Goal: Task Accomplishment & Management: Manage account settings

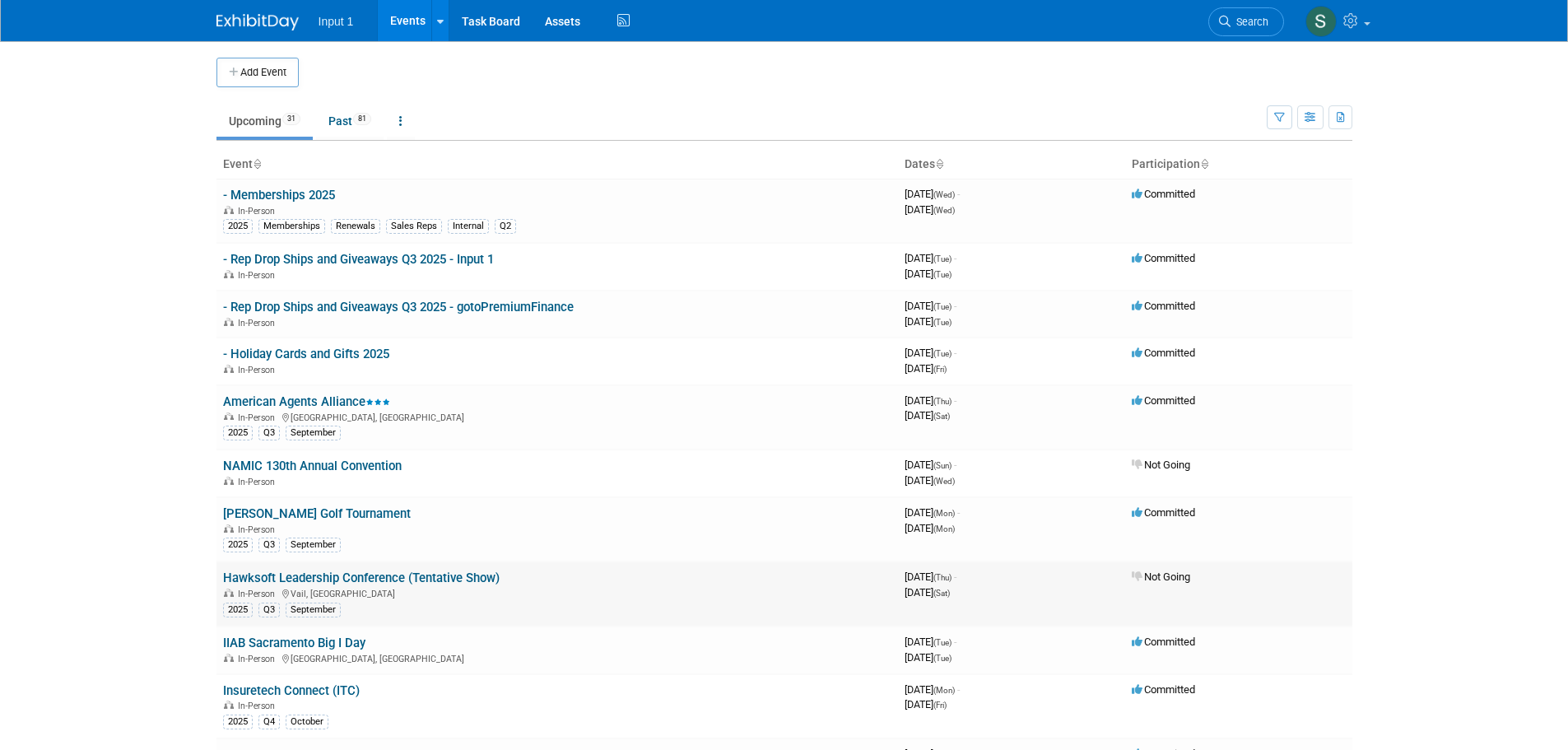
click at [601, 602] on div "2025 Q3 September" at bounding box center [557, 608] width 669 height 17
click at [309, 688] on link "Insuretech Connect (ITC)" at bounding box center [291, 690] width 137 height 14
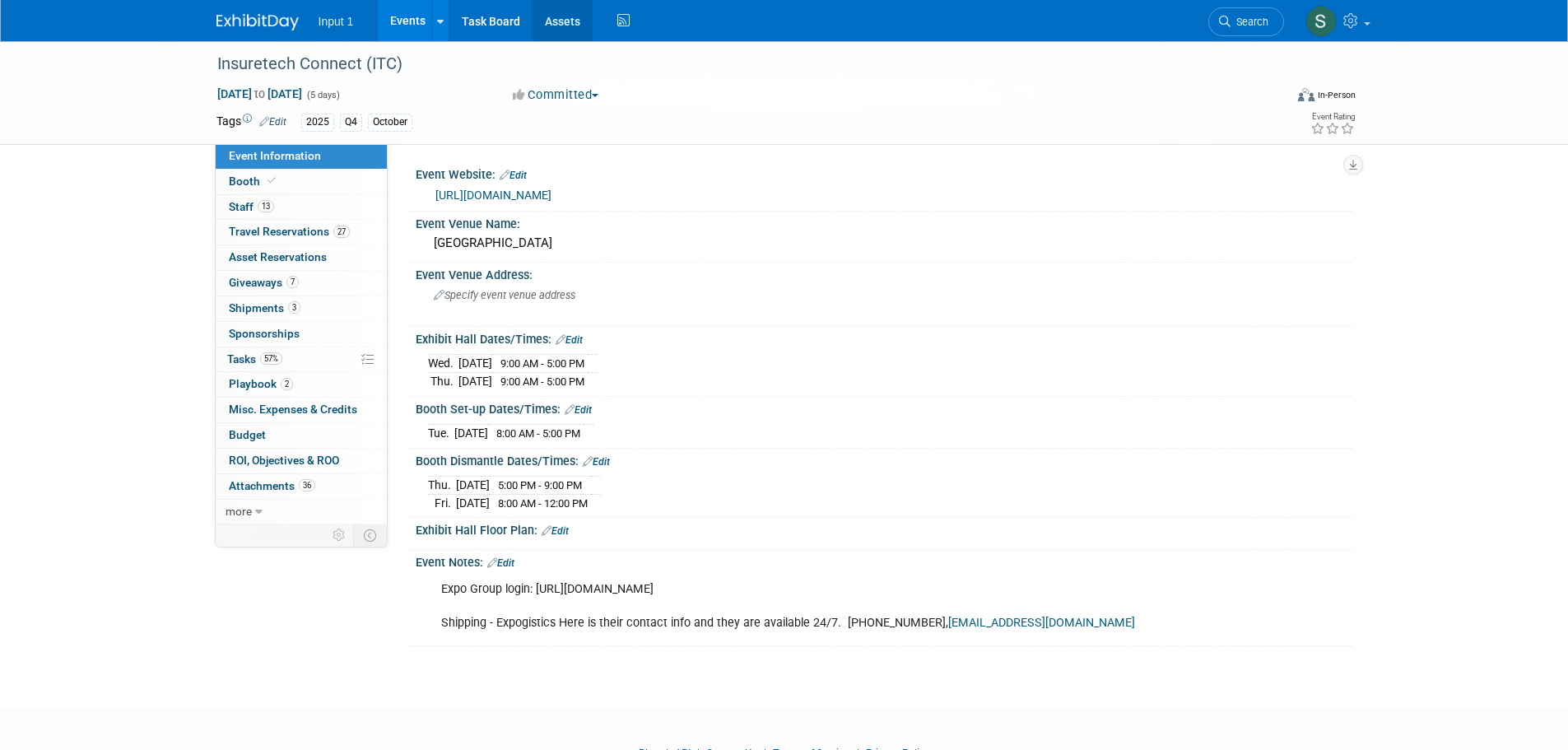
click at [553, 22] on link "Assets" at bounding box center [562, 20] width 60 height 41
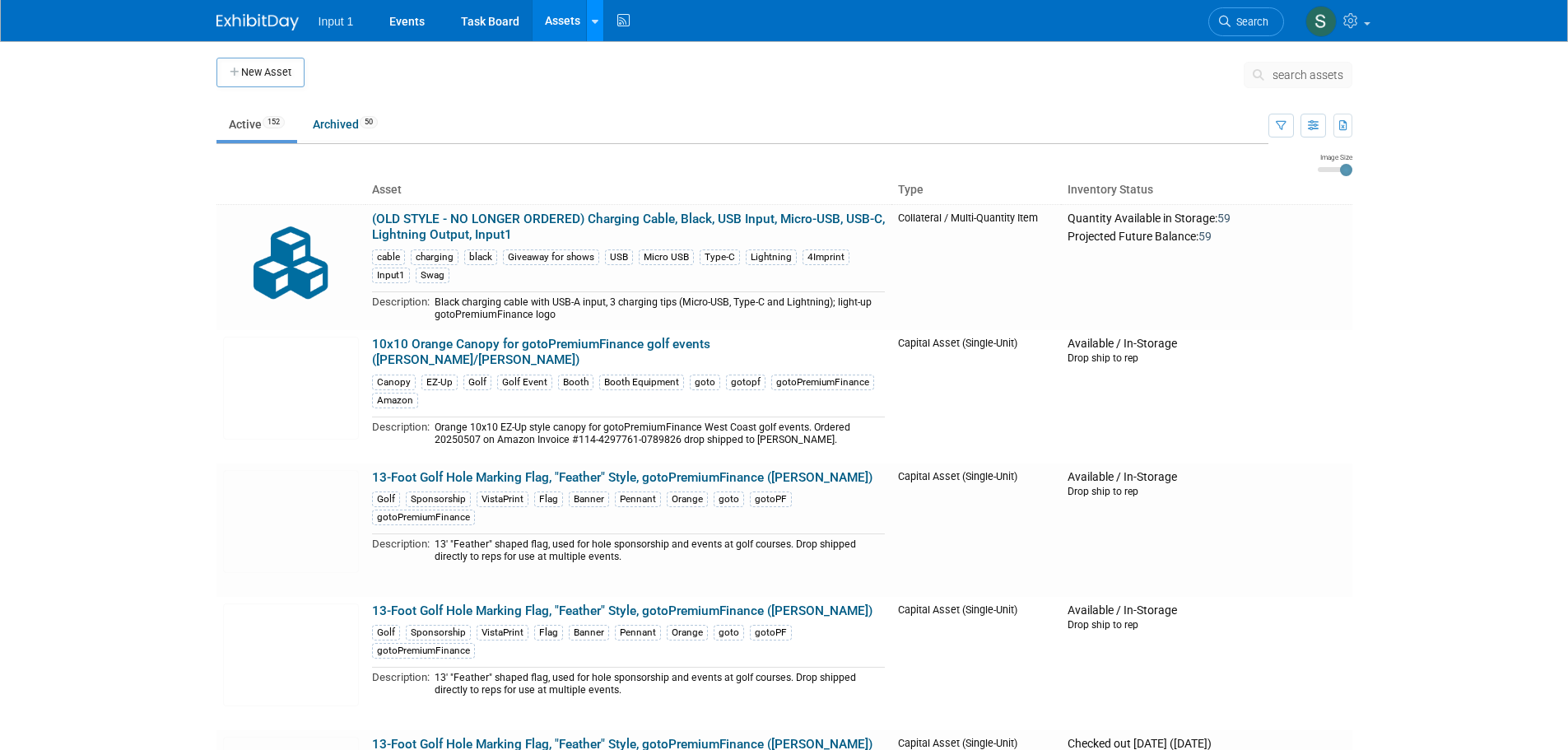
click at [594, 27] on div at bounding box center [595, 20] width 7 height 16
click at [639, 81] on link "Search Assets" at bounding box center [660, 82] width 146 height 23
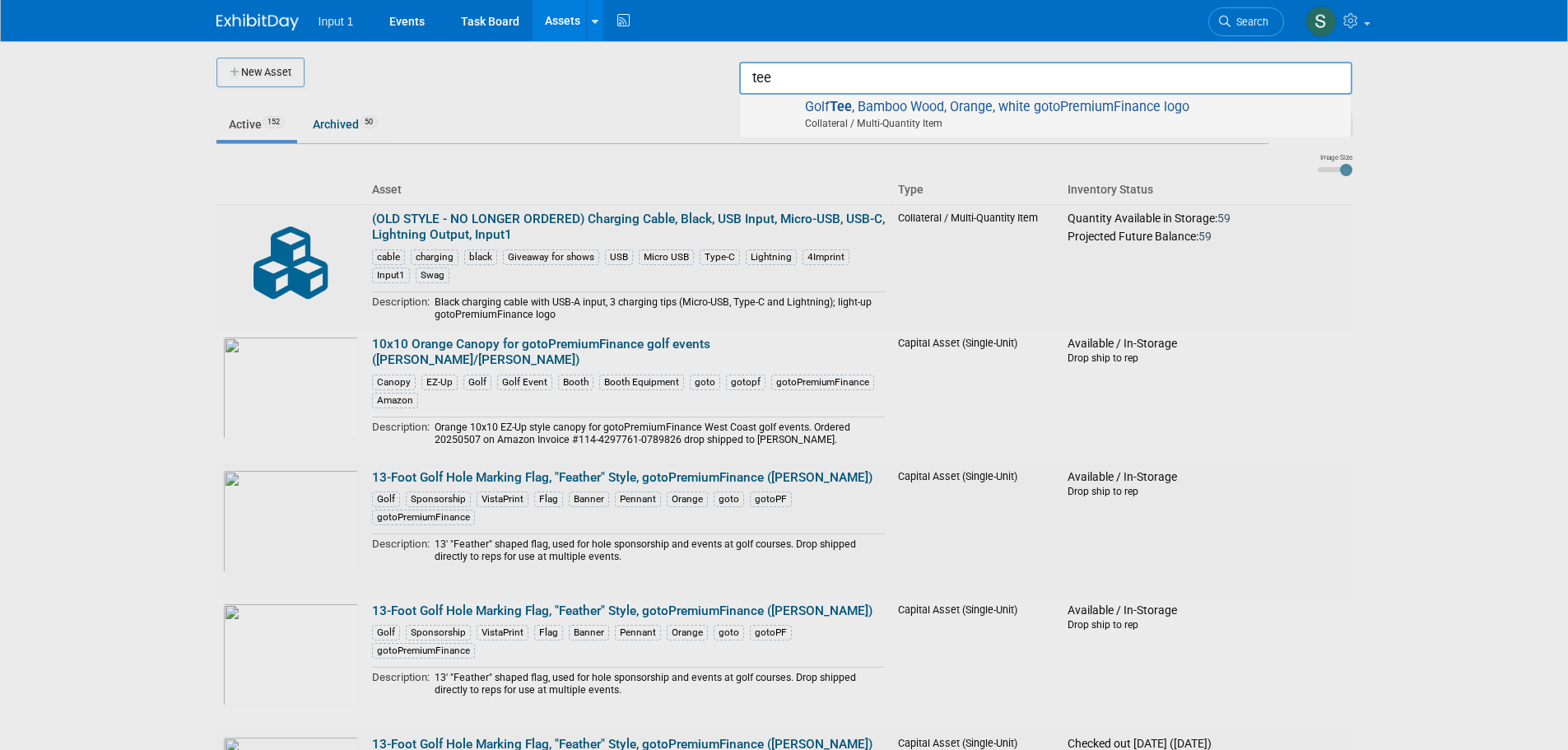
click at [920, 115] on span "Golf Tee , Bamboo Wood, Orange, white gotoPremiumFinance logo Collateral / Mult…" at bounding box center [1046, 115] width 594 height 34
type input "Golf Tee, Bamboo Wood, Orange, white gotoPremiumFinance logo"
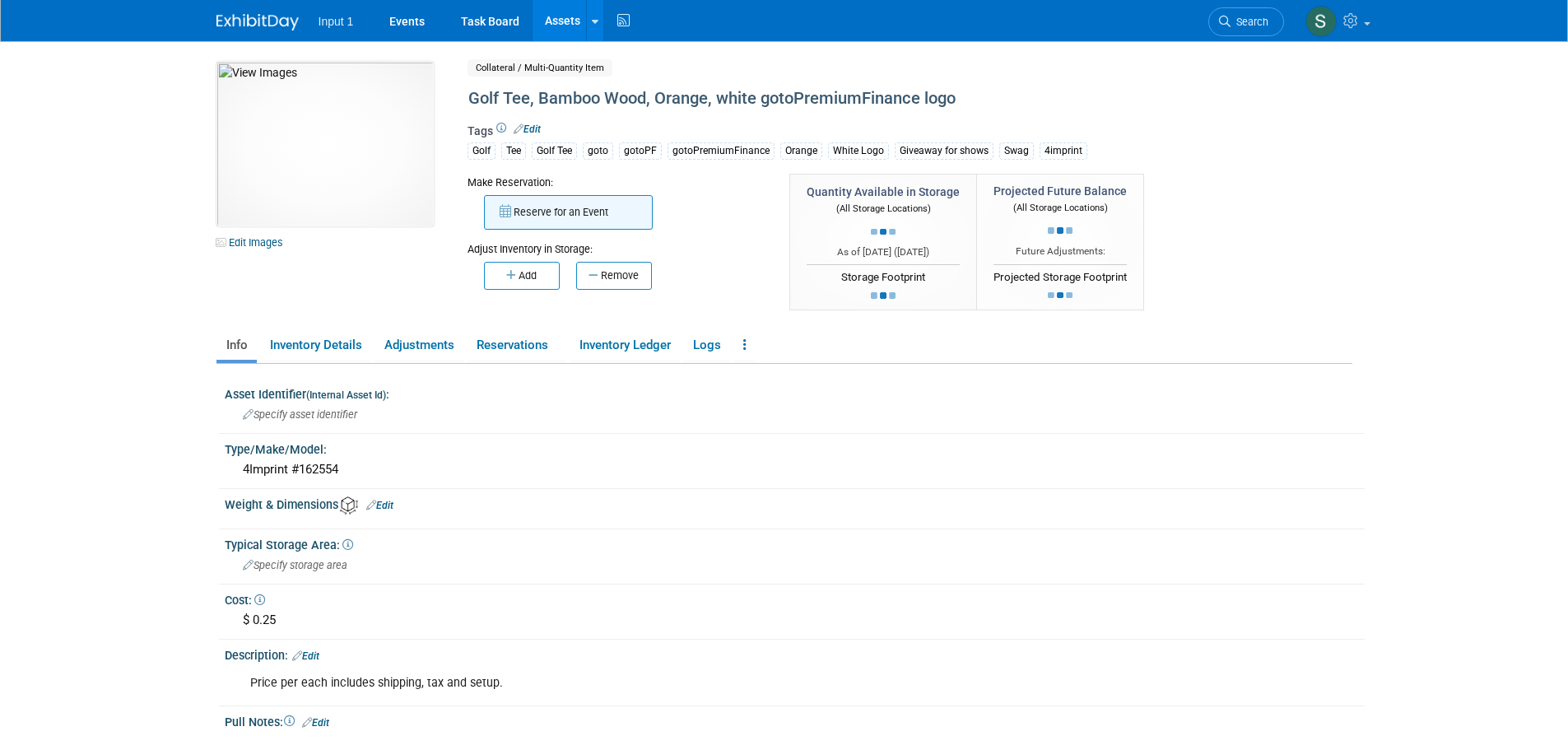
click at [560, 214] on button "Reserve for an Event" at bounding box center [568, 213] width 169 height 34
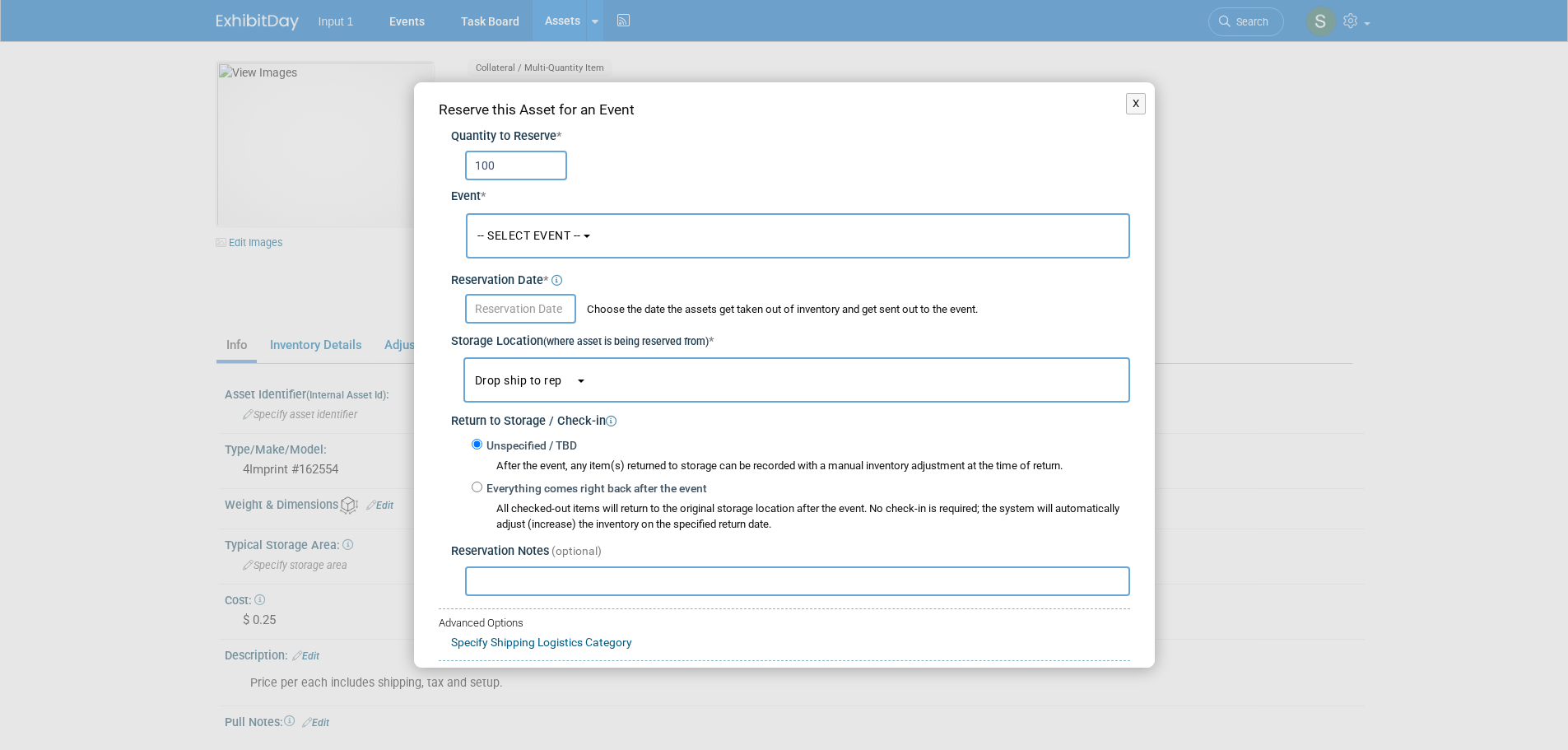
type input "100"
click at [500, 233] on span "-- SELECT EVENT --" at bounding box center [529, 236] width 103 height 13
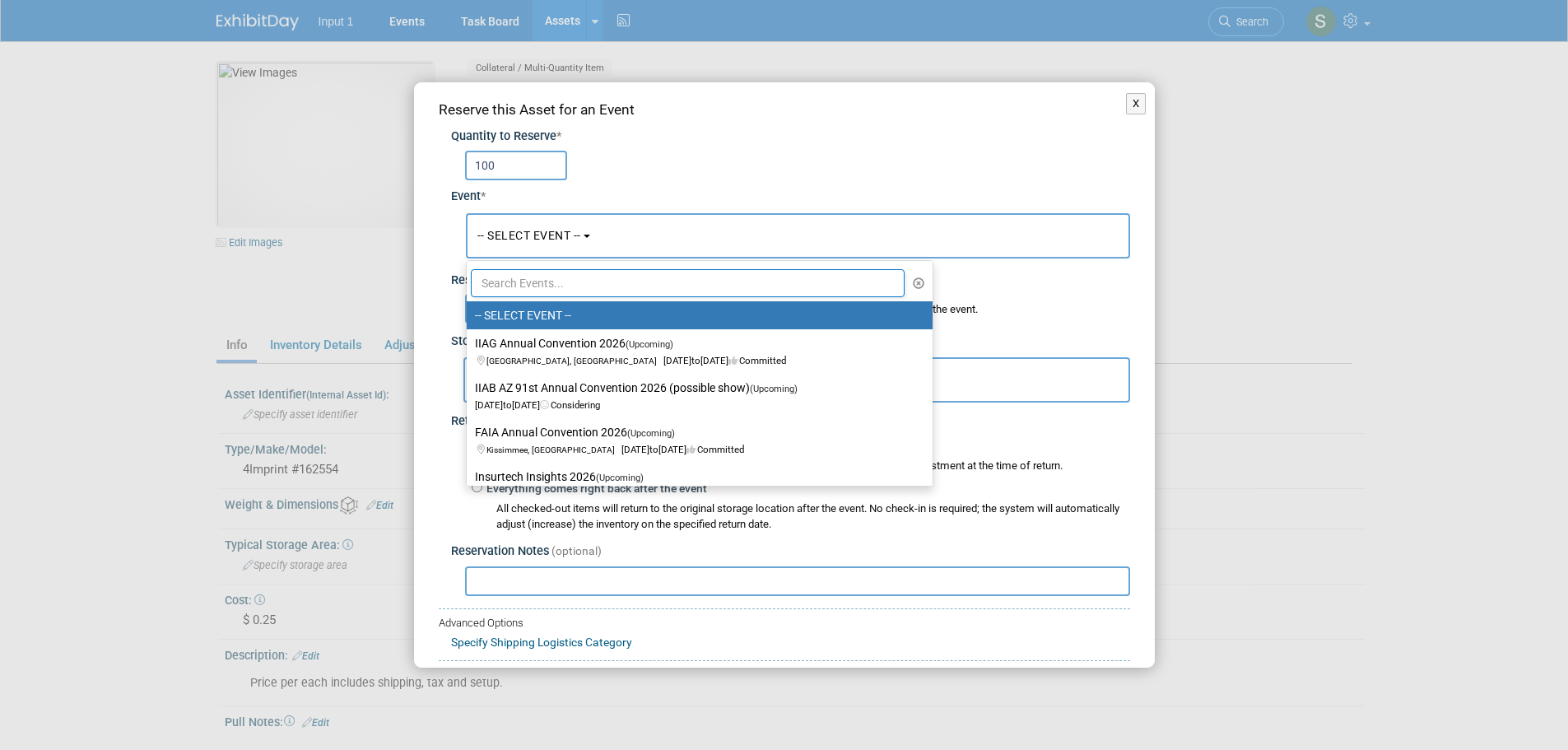
click at [512, 278] on input "text" at bounding box center [689, 283] width 435 height 28
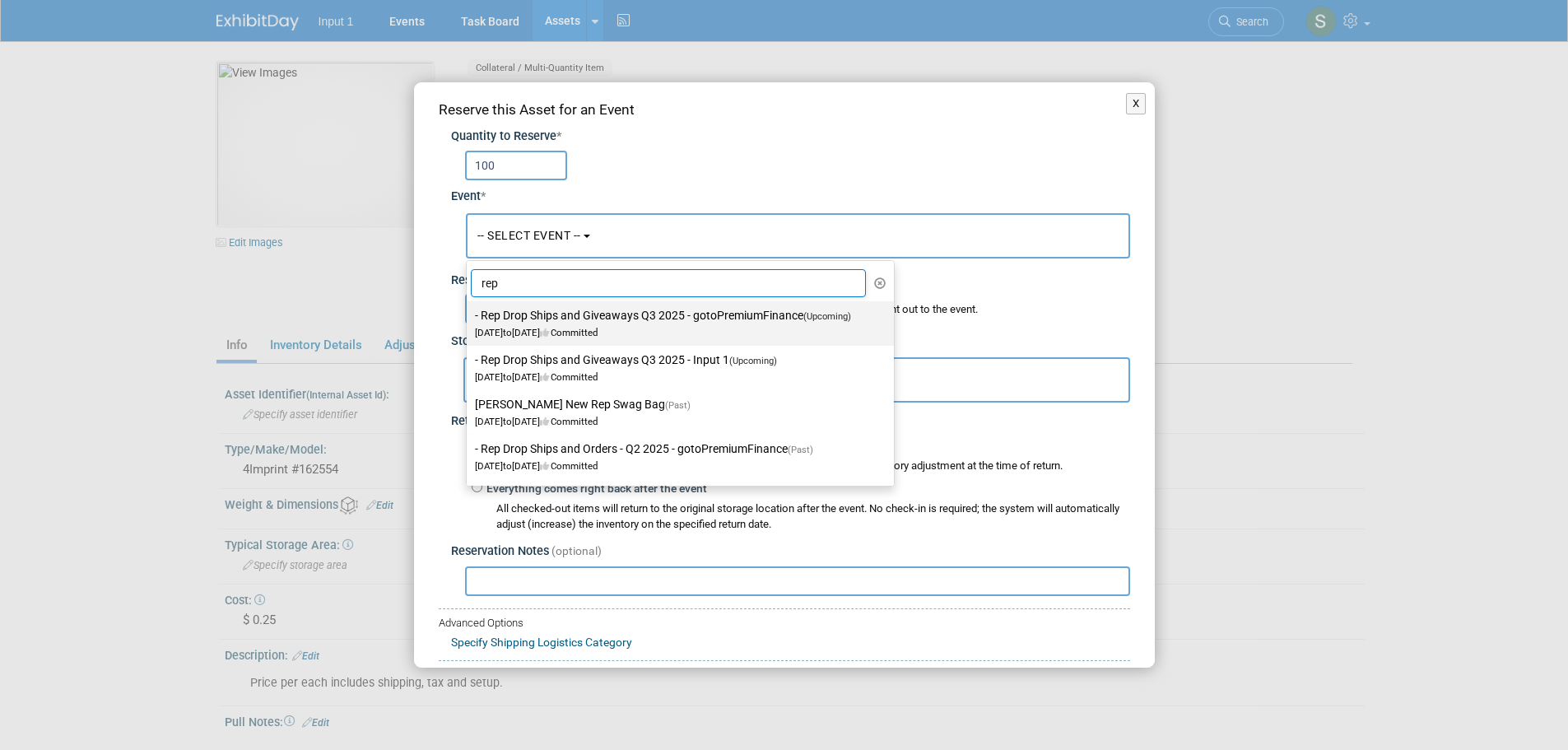
type input "rep"
click at [581, 323] on label "- Rep Drop Ships and Giveaways Q3 2025 - gotoPremiumFinance (Upcoming) Jul 1, 2…" at bounding box center [676, 324] width 402 height 38
click at [469, 321] on input "- Rep Drop Ships and Giveaways Q3 2025 - gotoPremiumFinance (Upcoming) Jul 1, 2…" at bounding box center [464, 315] width 11 height 11
select select "11146711"
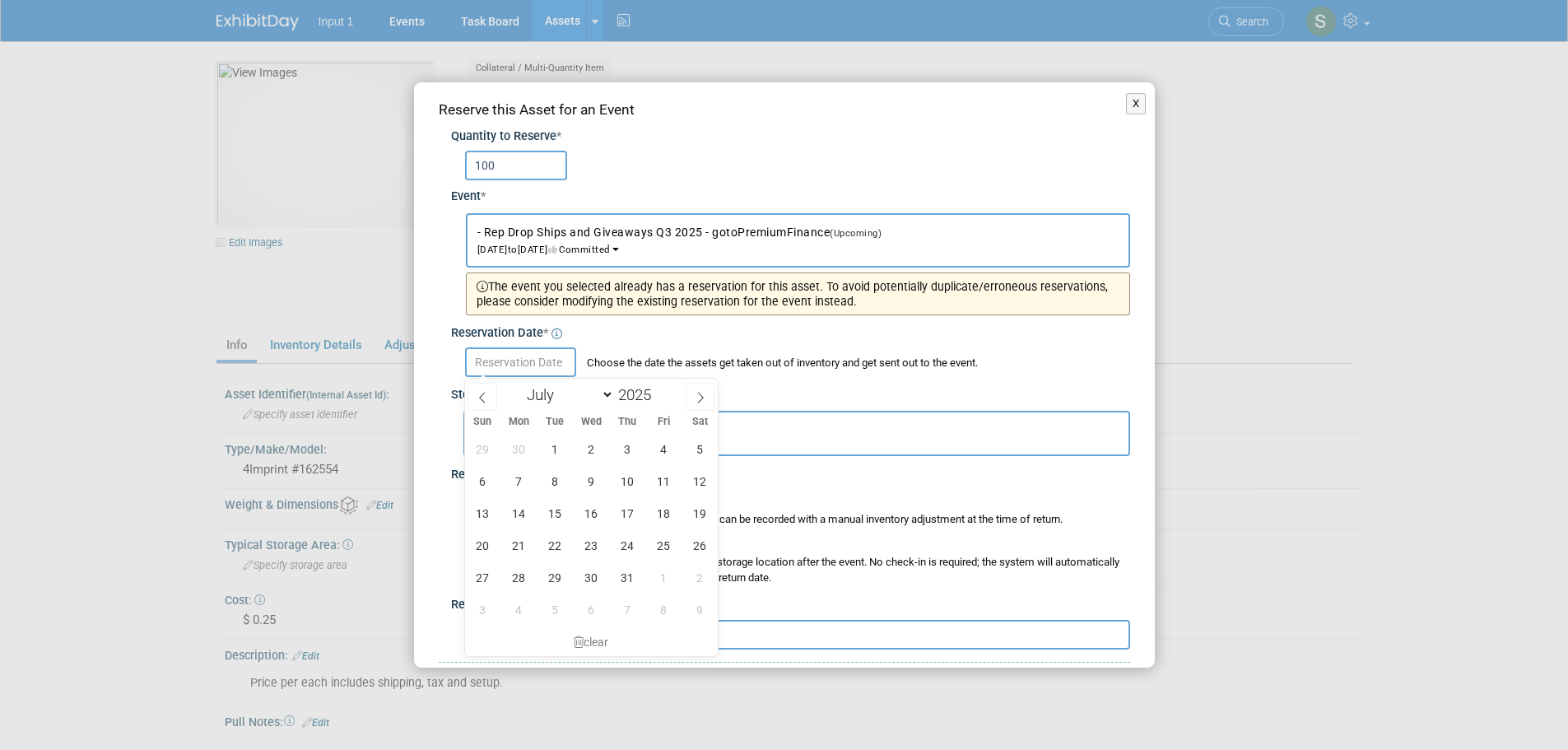
click at [505, 367] on input "text" at bounding box center [521, 362] width 111 height 30
click at [700, 398] on icon at bounding box center [700, 398] width 11 height 11
select select "8"
click at [666, 511] on span "19" at bounding box center [664, 513] width 33 height 33
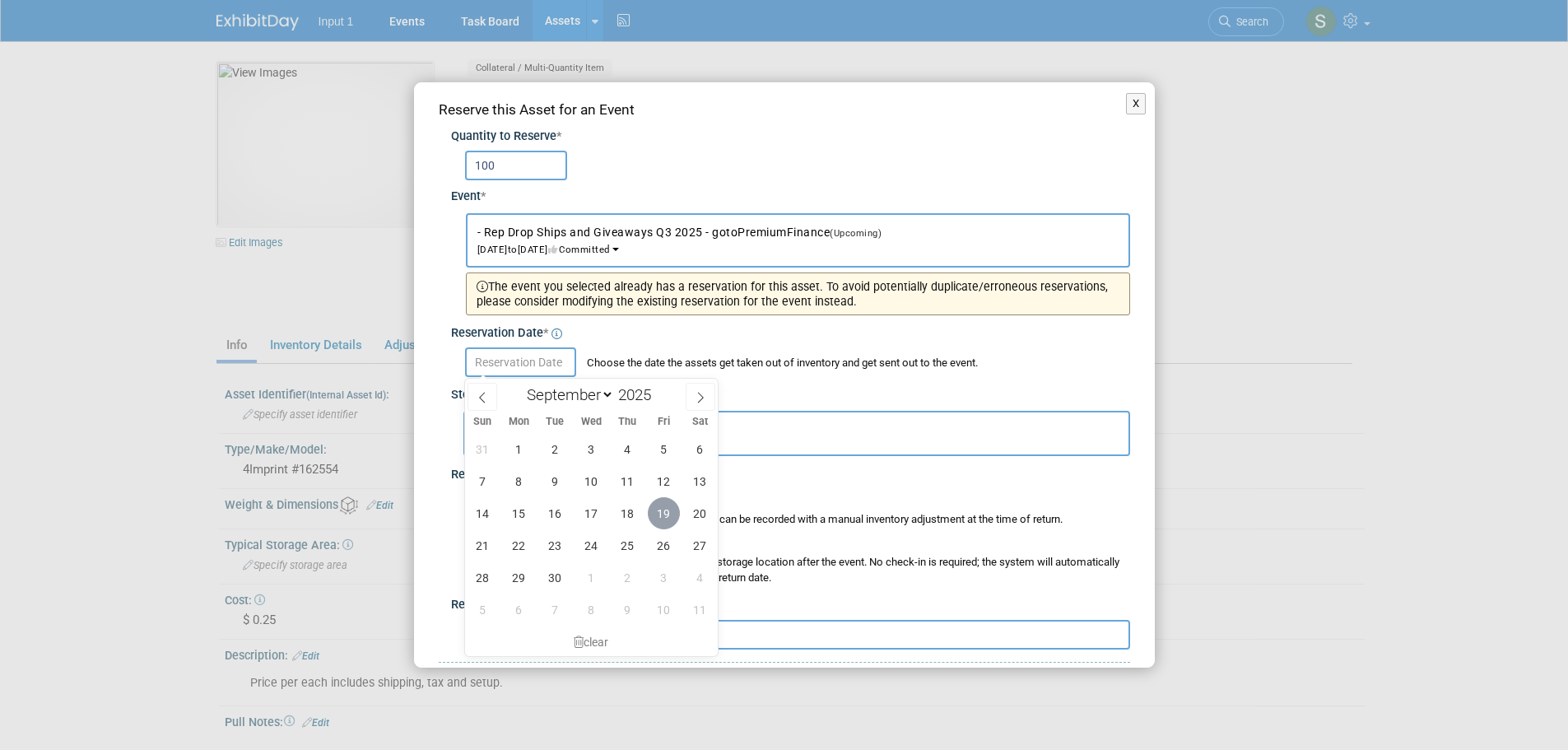
type input "[DATE]"
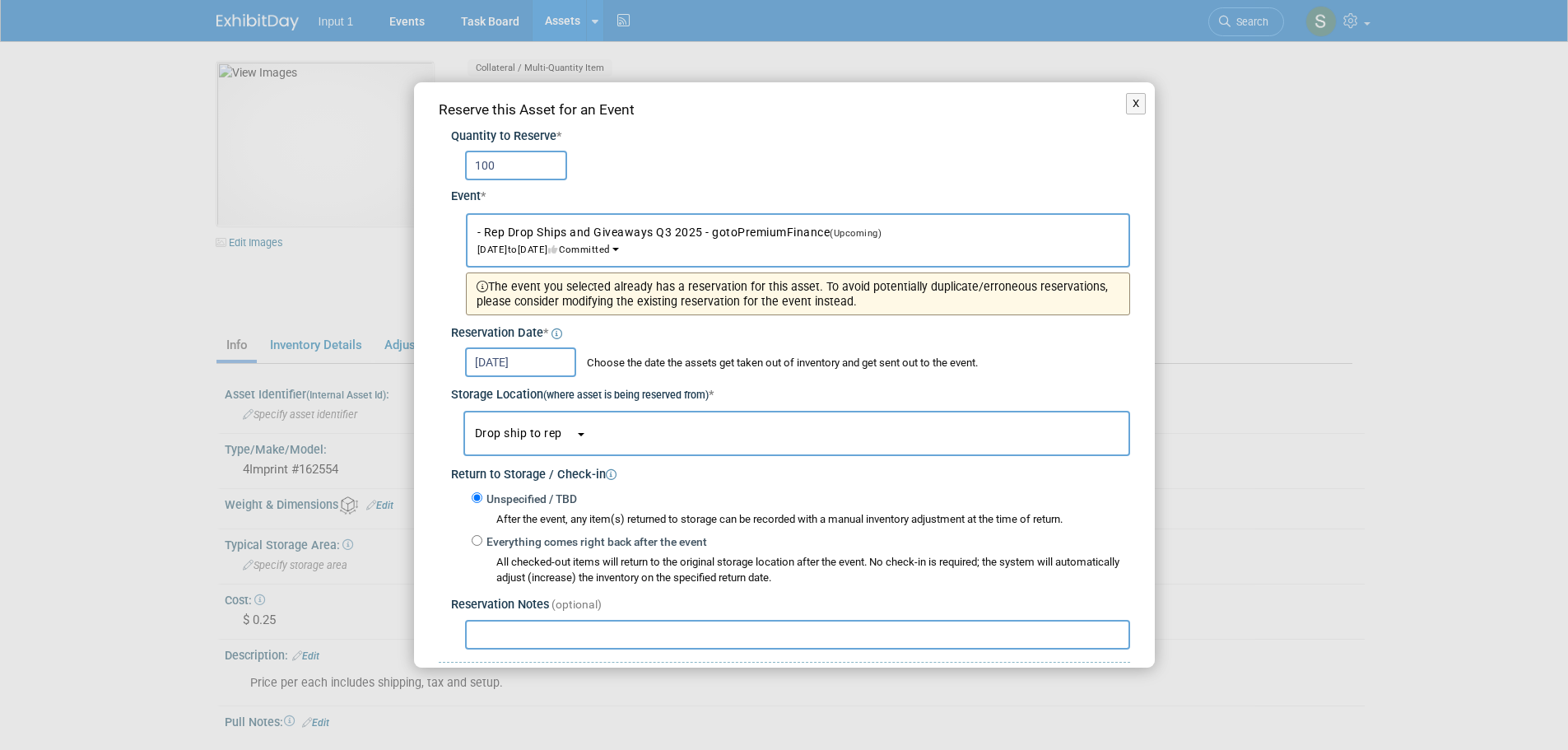
click at [545, 440] on button "Drop ship to rep" at bounding box center [797, 433] width 667 height 45
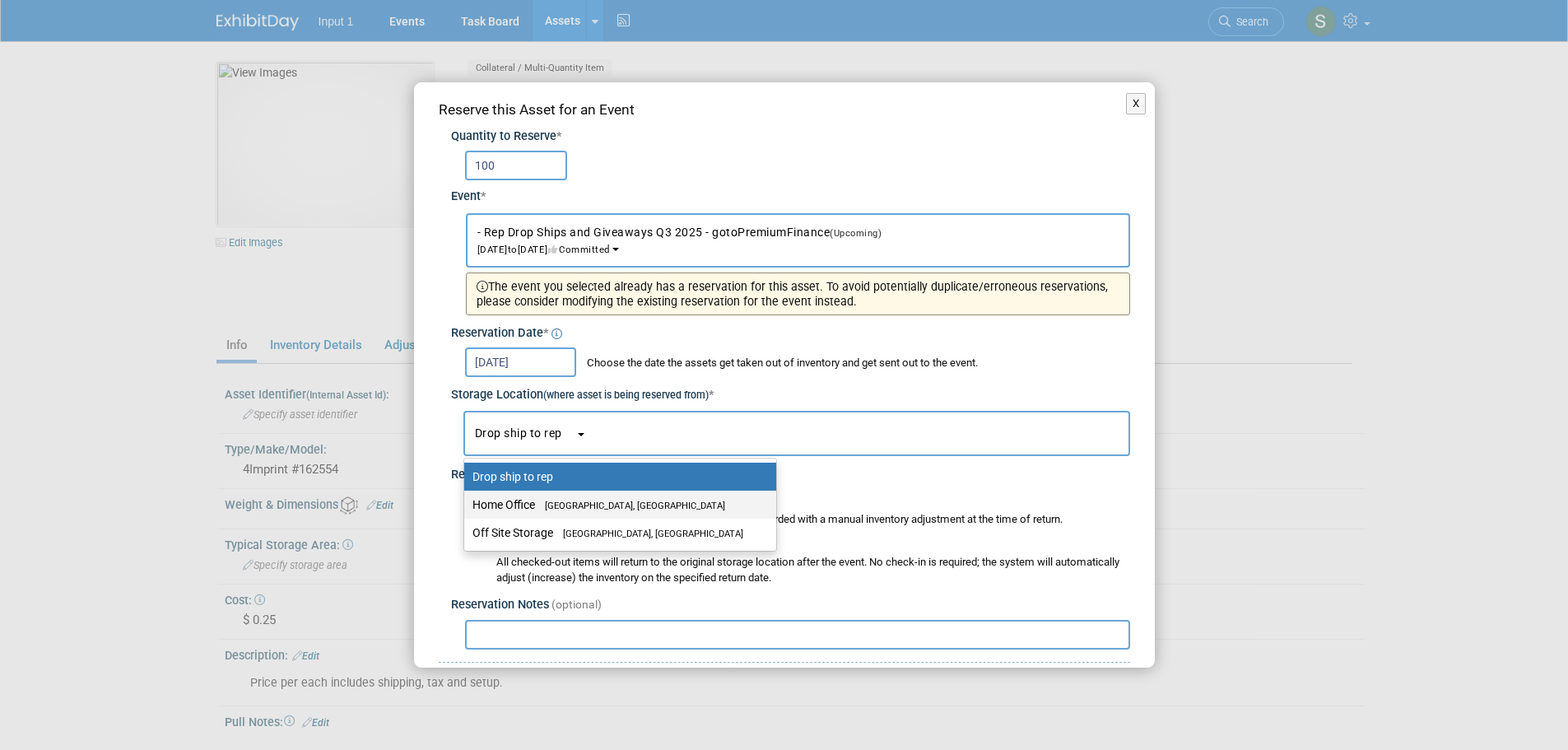
click at [516, 507] on label "Home Office Westlake Village, CA" at bounding box center [616, 505] width 287 height 21
click at [466, 507] on input "Home Office Westlake Village, CA" at bounding box center [461, 505] width 11 height 11
select select "11223761"
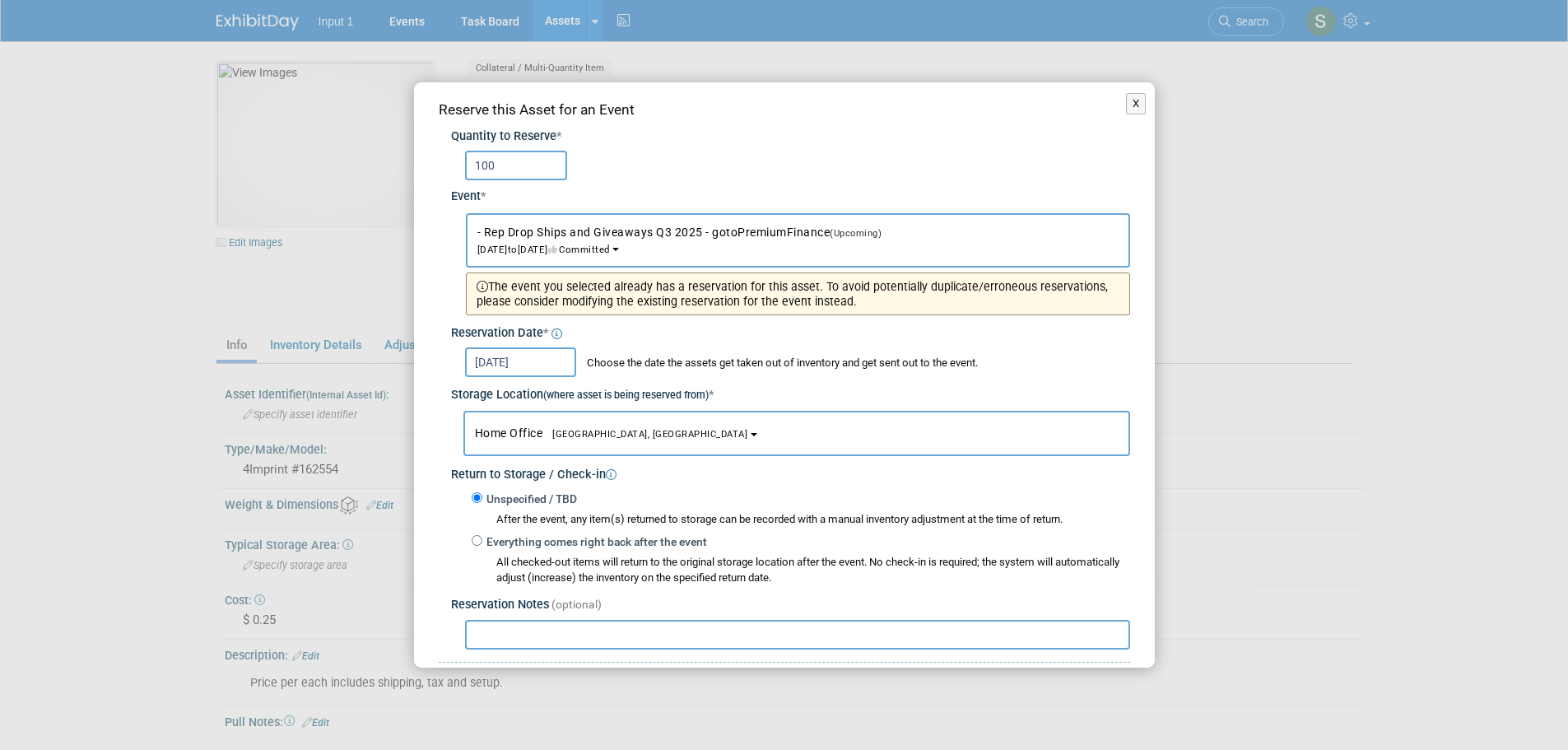
click at [517, 635] on input "text" at bounding box center [798, 634] width 665 height 30
paste input "845-561 -1706"
paste input "1ZV852B50302106226"
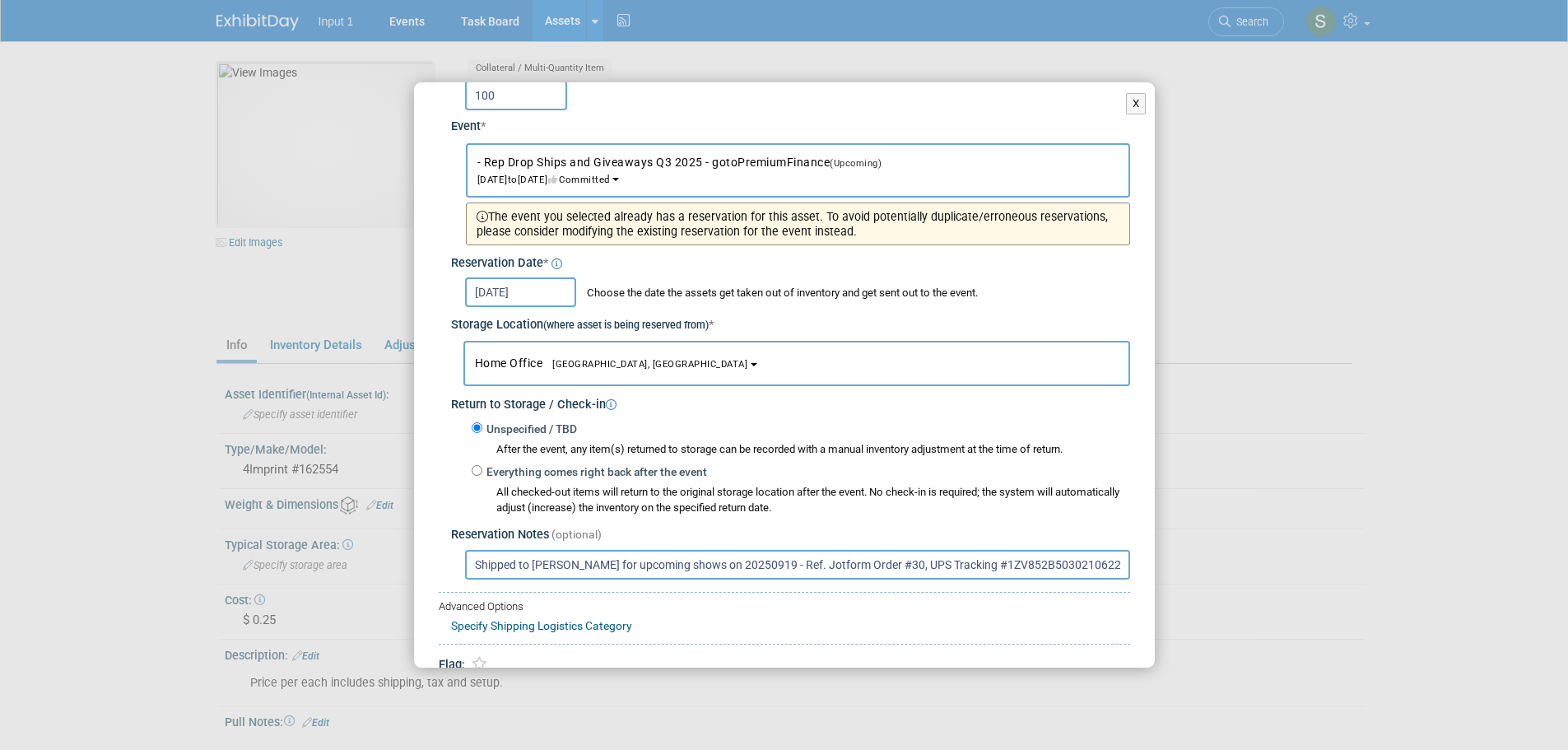
scroll to position [143, 0]
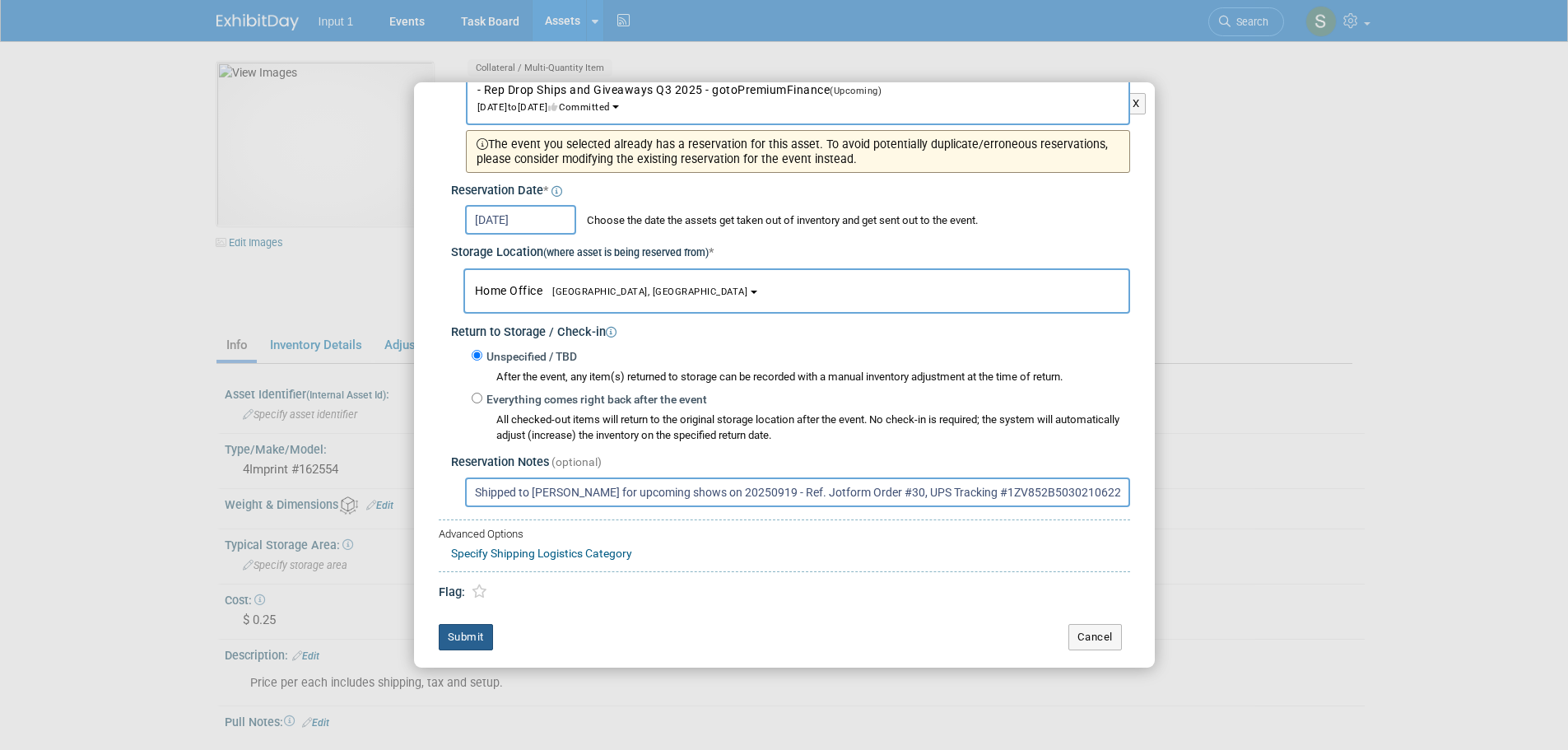
type input "Shipped to Lori for upcoming shows on 20250919 - Ref. Jotform Order #30, UPS Tr…"
click at [454, 630] on button "Submit" at bounding box center [466, 636] width 55 height 26
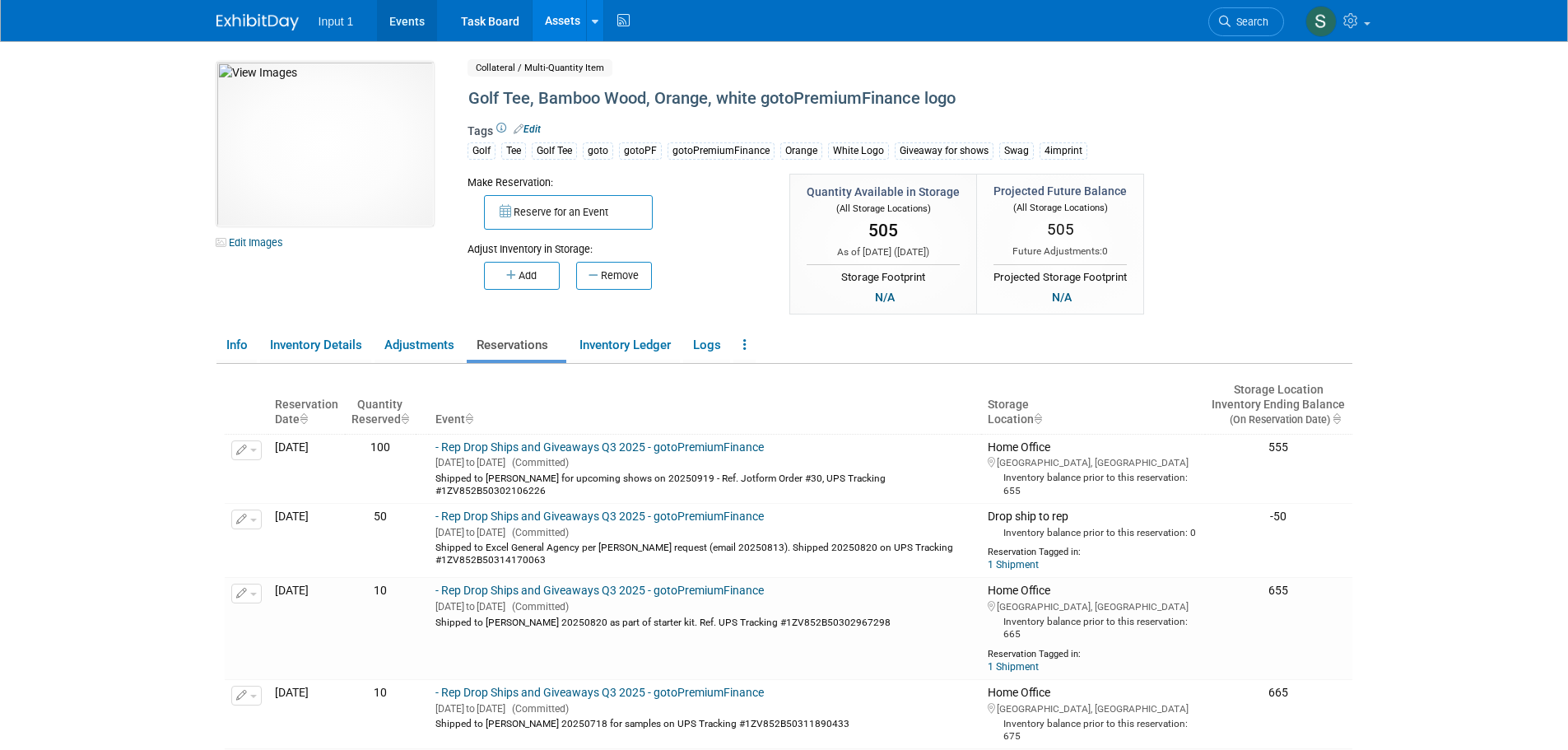
click at [416, 18] on link "Events" at bounding box center [407, 20] width 60 height 41
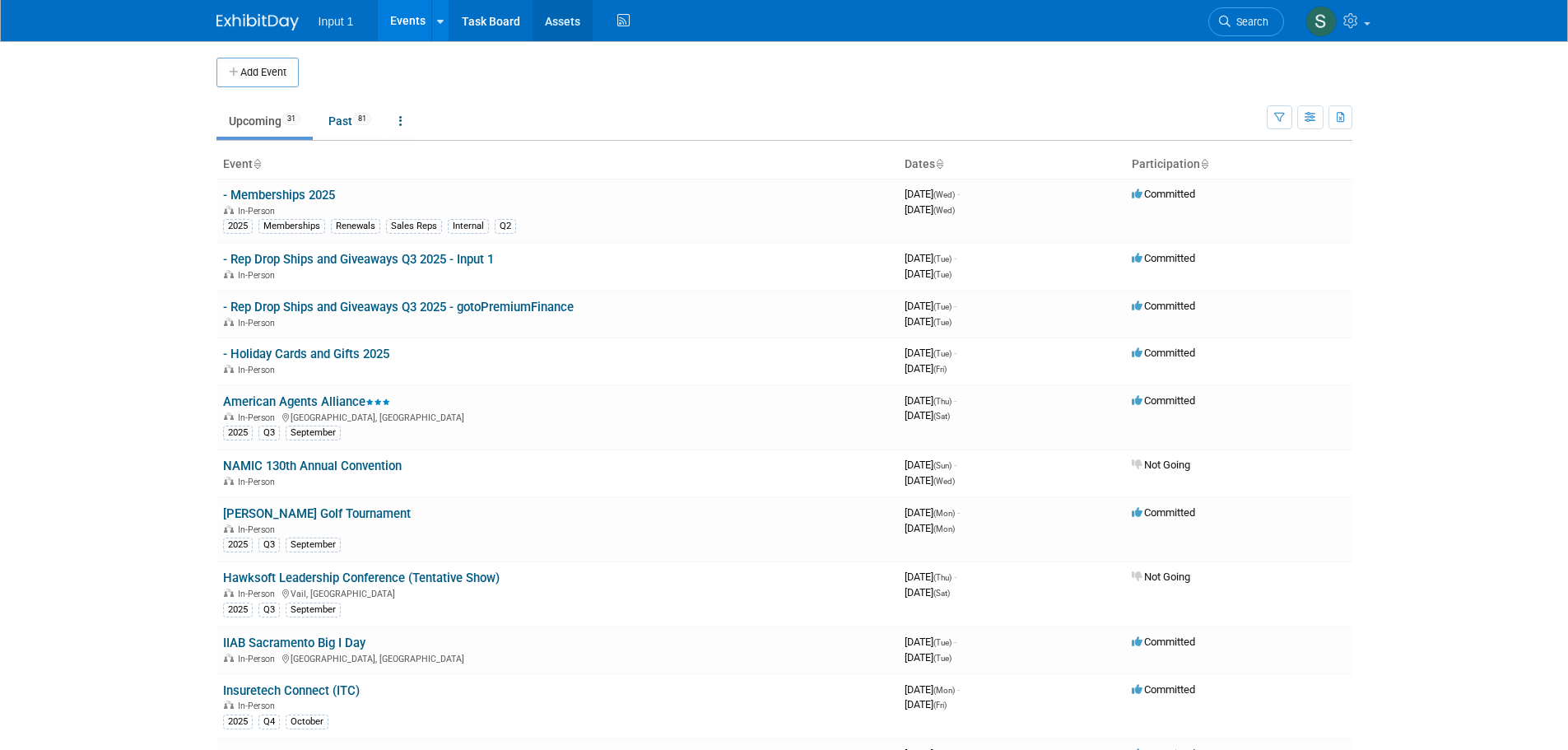
click at [572, 28] on link "Assets" at bounding box center [562, 20] width 60 height 41
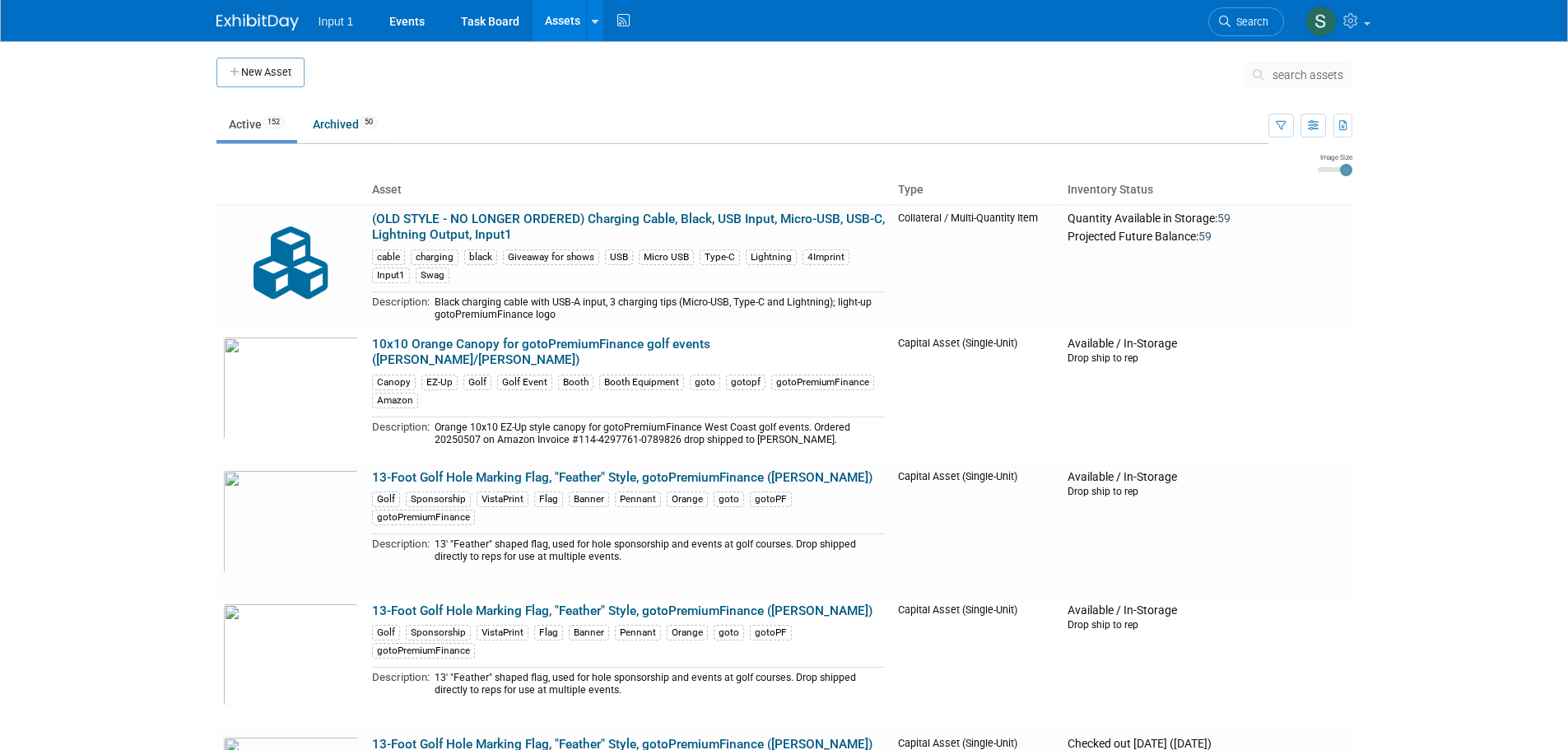
click at [1288, 73] on span "search assets" at bounding box center [1308, 75] width 71 height 13
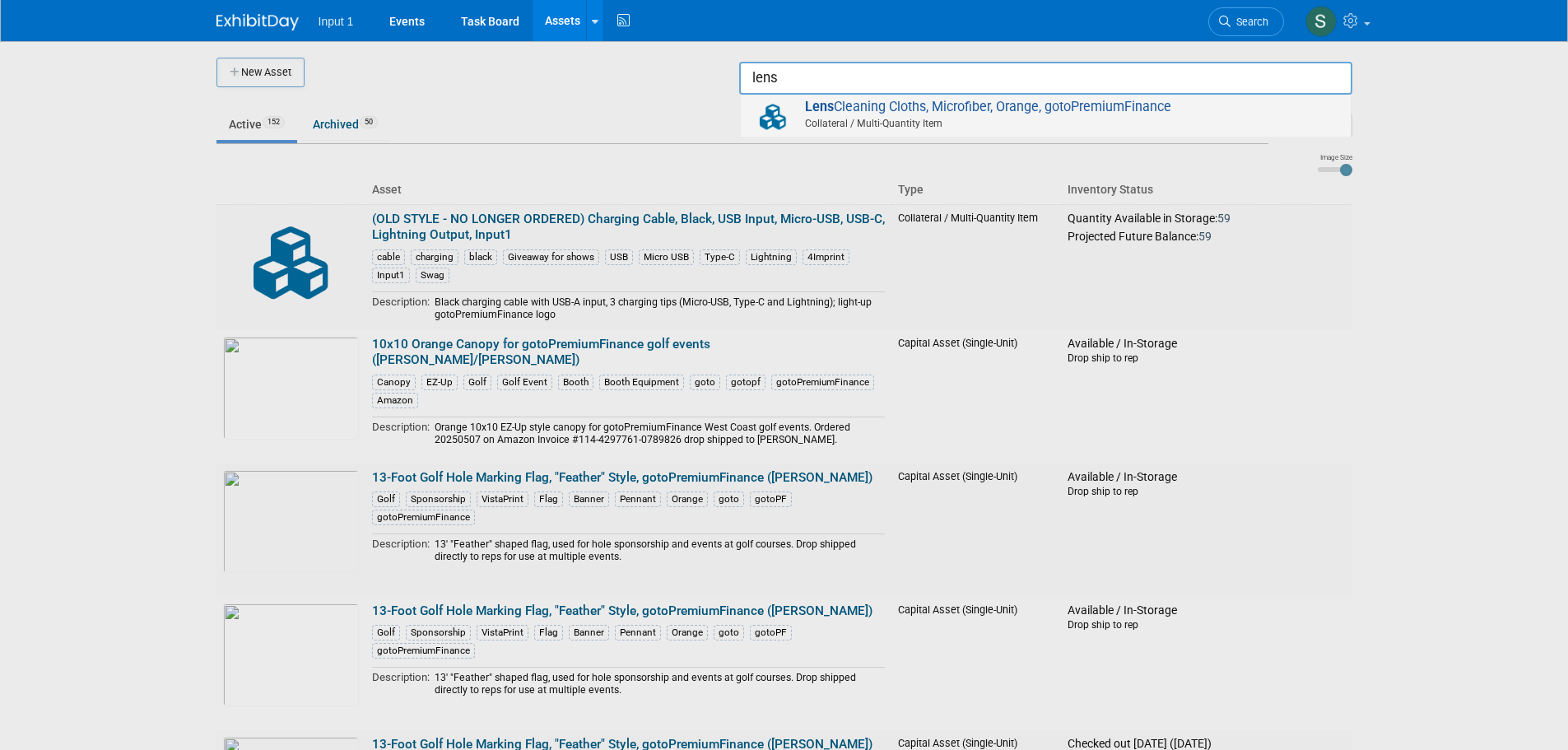
click at [1160, 109] on span "Lens Cleaning Cloths, Microfiber, Orange, gotoPremiumFinance Collateral / Multi…" at bounding box center [1046, 115] width 594 height 34
type input "Lens Cleaning Cloths, Microfiber, Orange, gotoPremiumFinance"
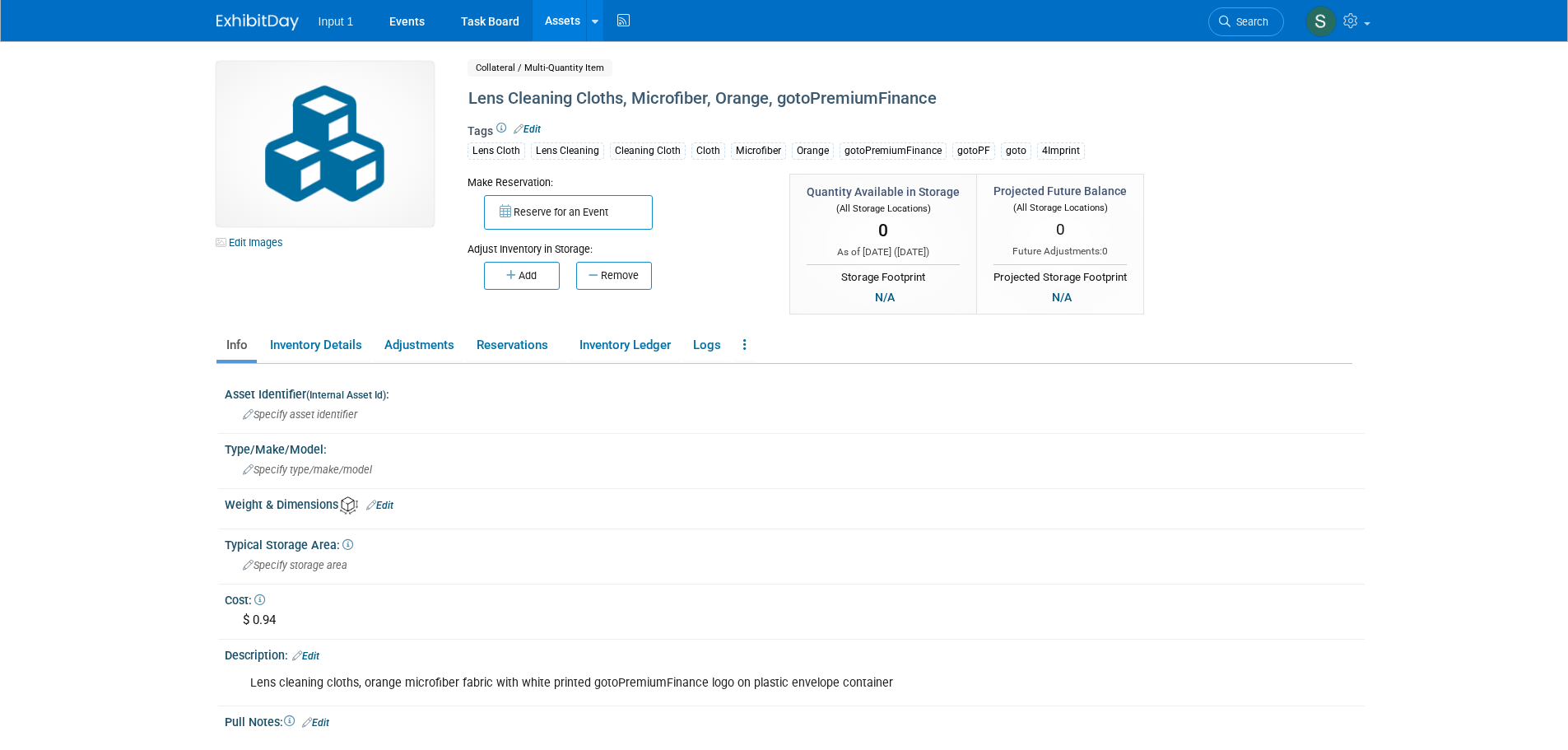
click at [1196, 249] on div "Make Reservation: Reserve for an Event Adjust Inventory in Storage:" at bounding box center [842, 245] width 774 height 144
click at [504, 346] on link "Reservations" at bounding box center [516, 345] width 100 height 29
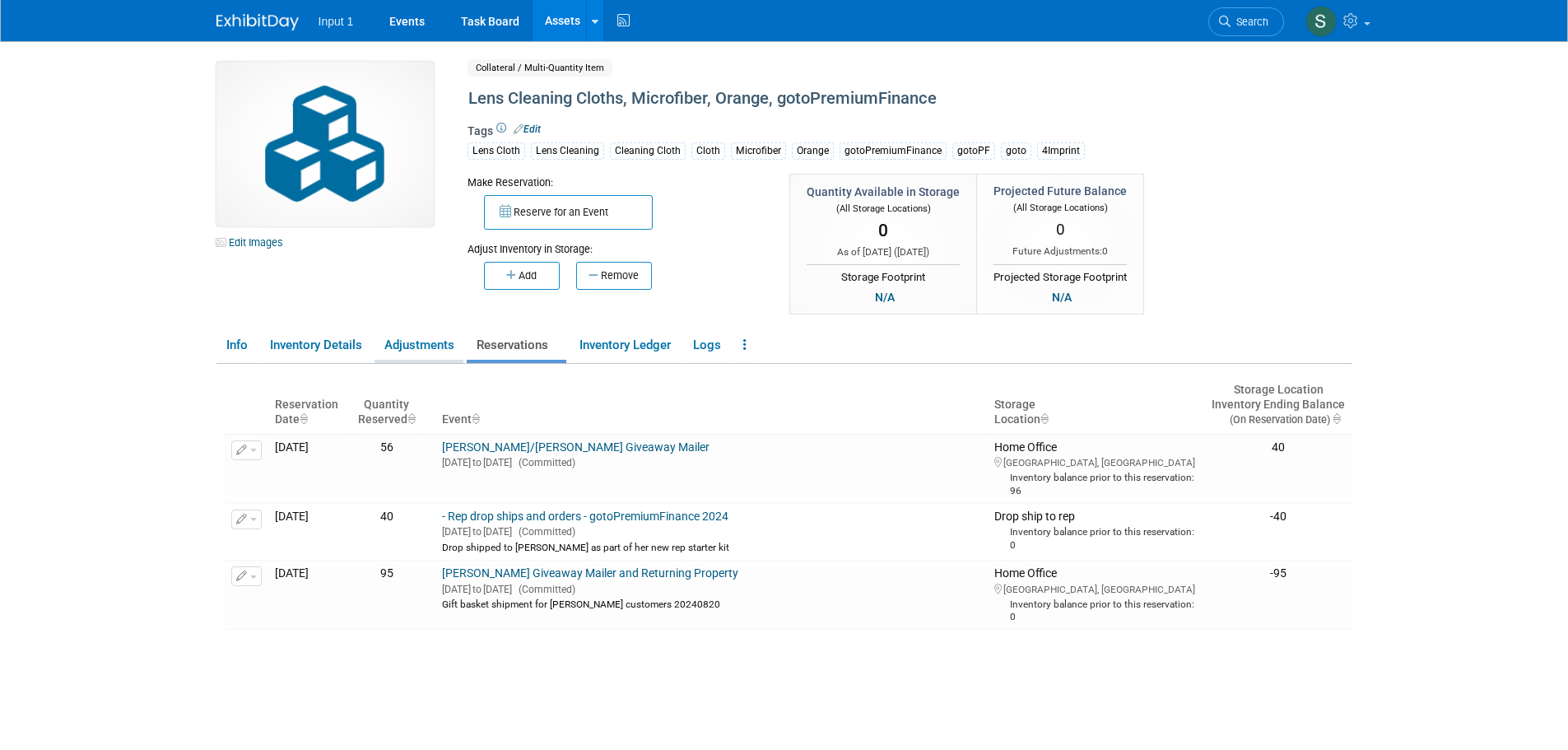
click at [419, 349] on link "Adjustments" at bounding box center [419, 345] width 89 height 29
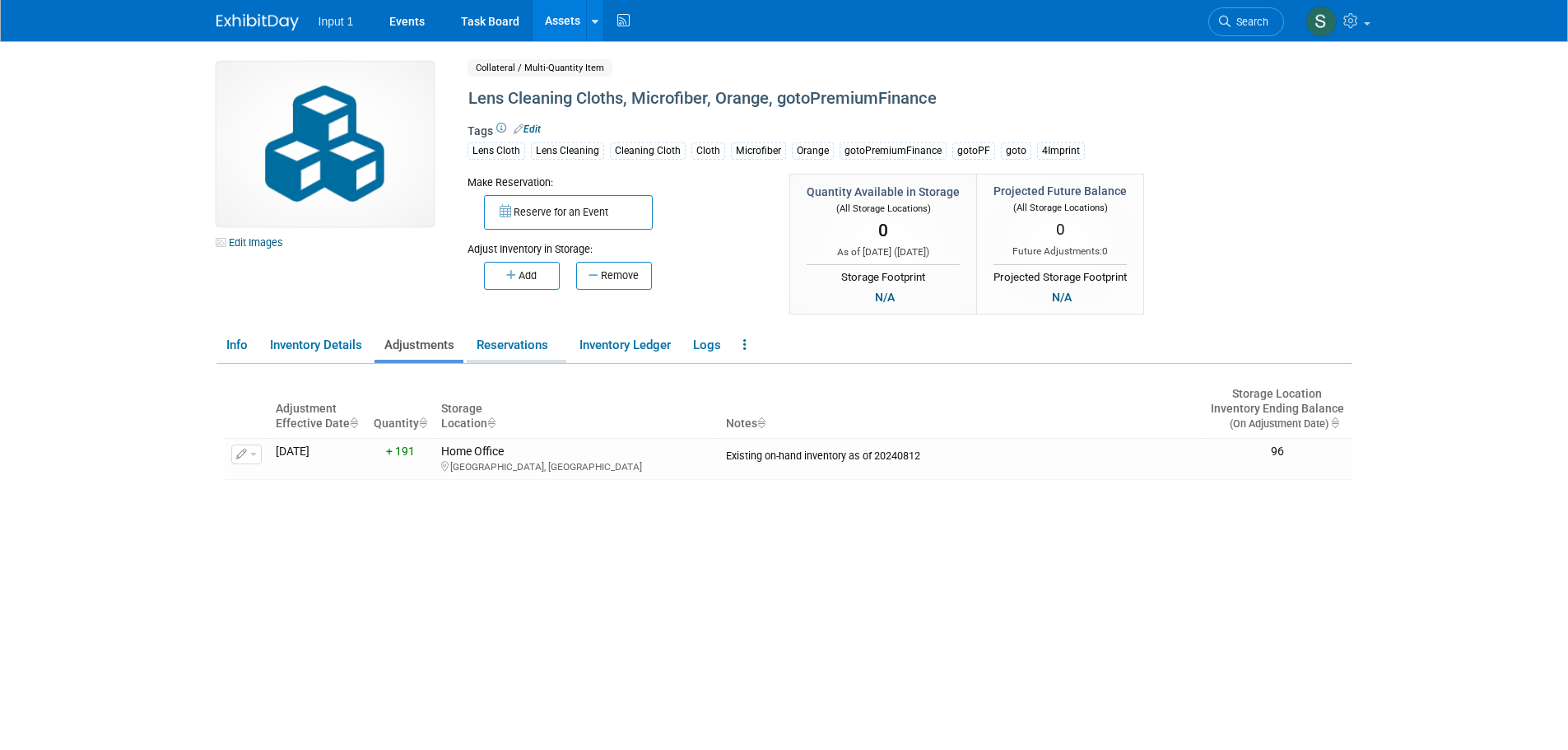
click at [502, 347] on link "Reservations" at bounding box center [516, 345] width 100 height 29
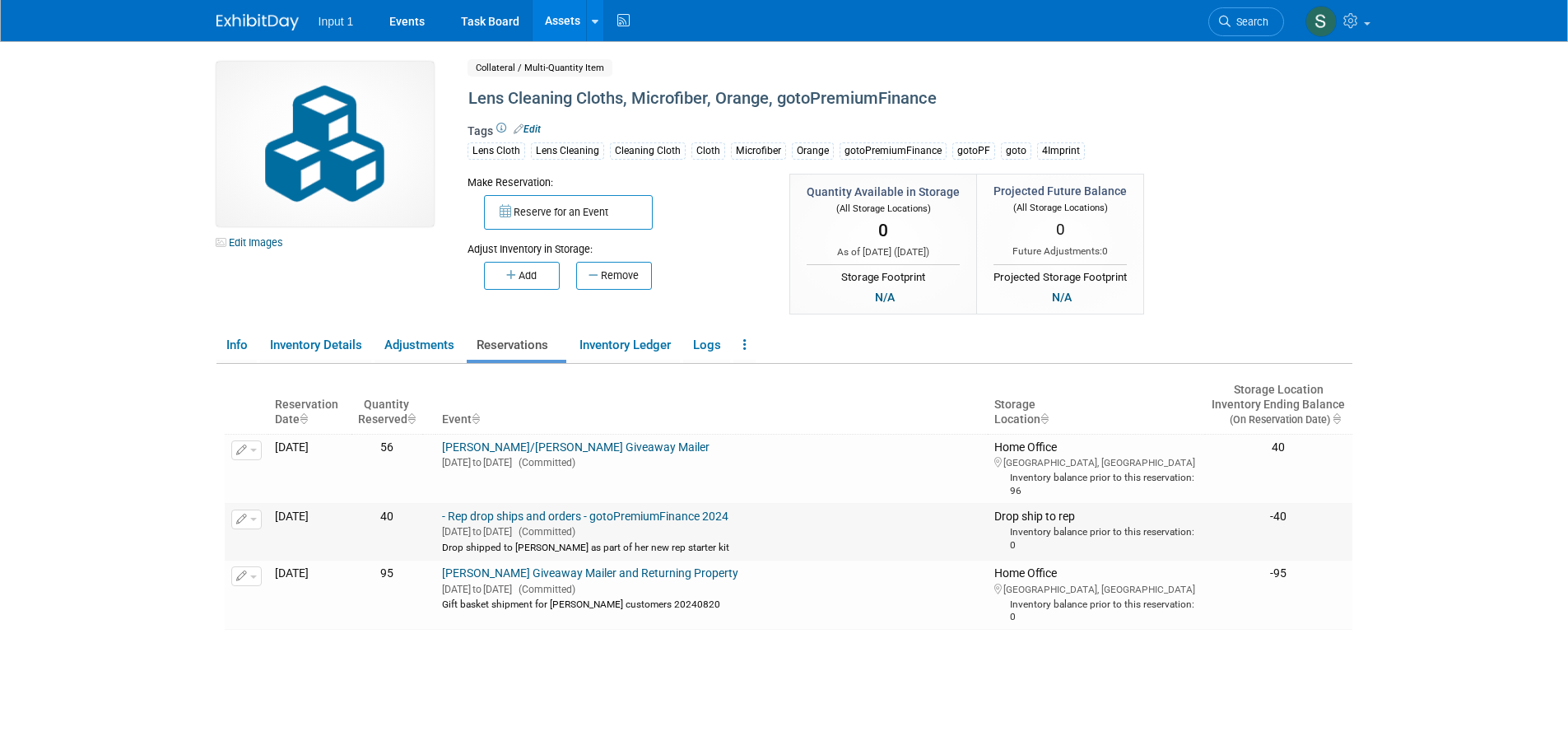
click at [253, 523] on button "button" at bounding box center [246, 519] width 31 height 20
click at [255, 550] on icon "button" at bounding box center [255, 546] width 13 height 11
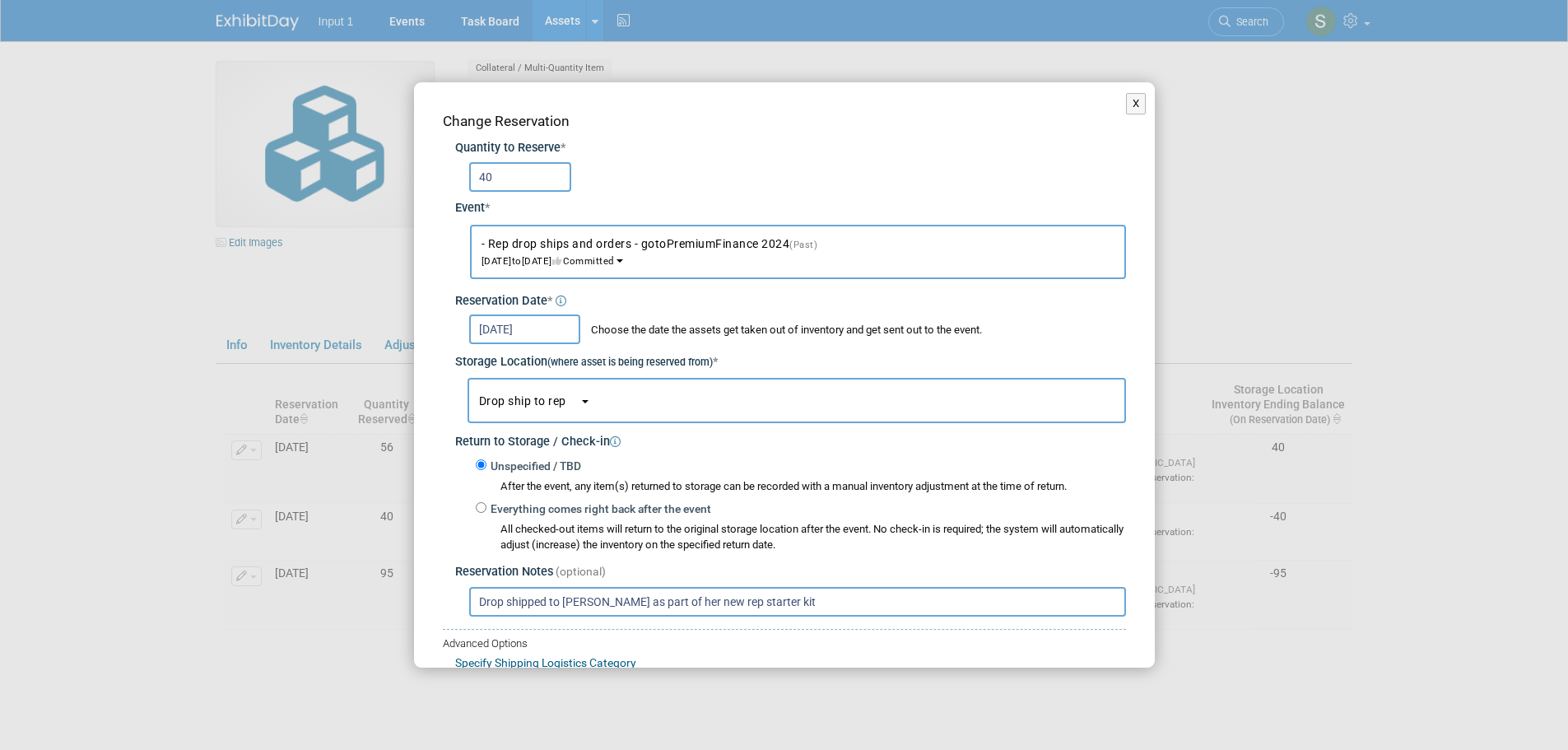
click at [546, 410] on button "Drop ship to rep" at bounding box center [796, 399] width 658 height 45
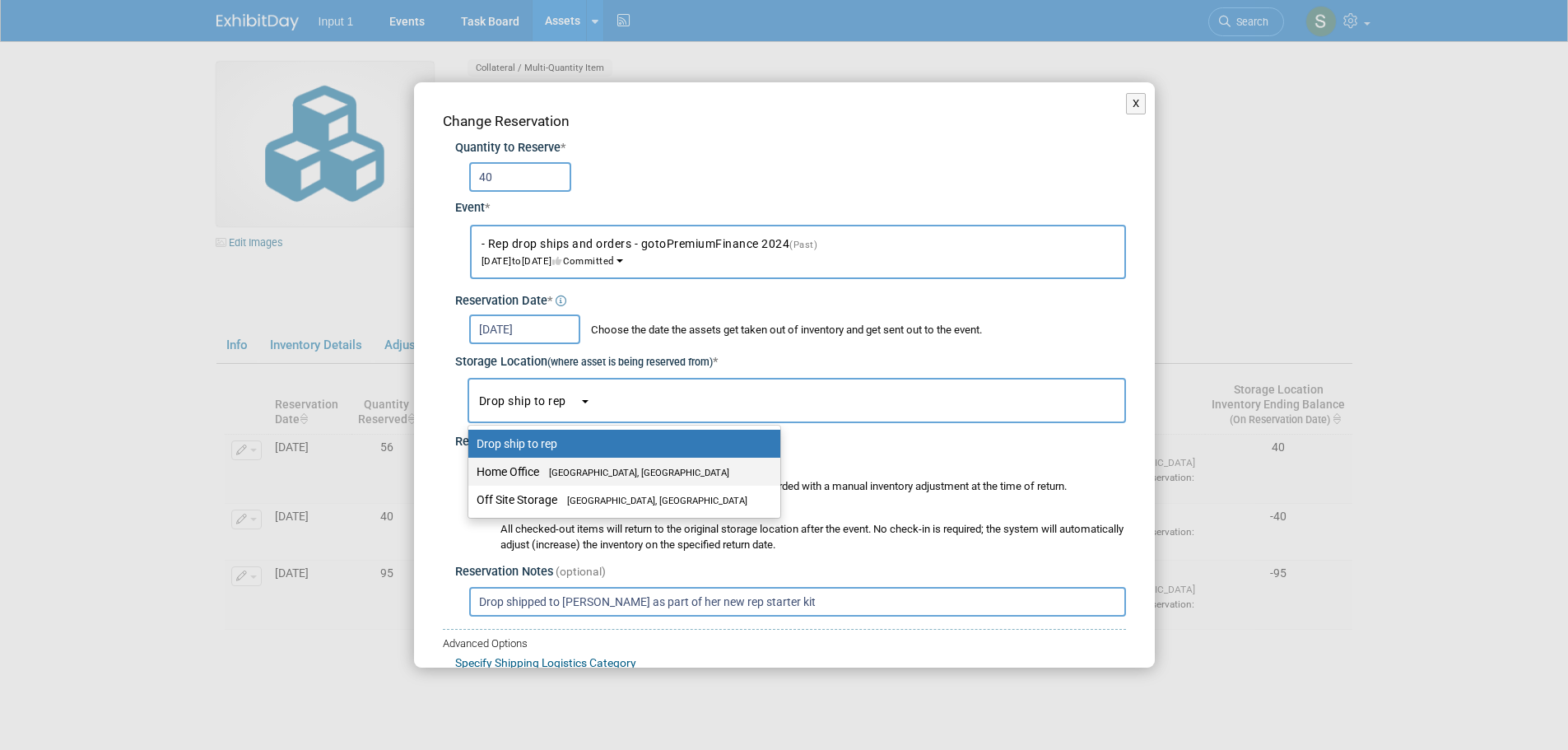
click at [521, 471] on label "Home Office Westlake Village, CA" at bounding box center [621, 471] width 287 height 21
click at [471, 471] on input "Home Office Westlake Village, CA" at bounding box center [465, 471] width 11 height 11
select select "11223761"
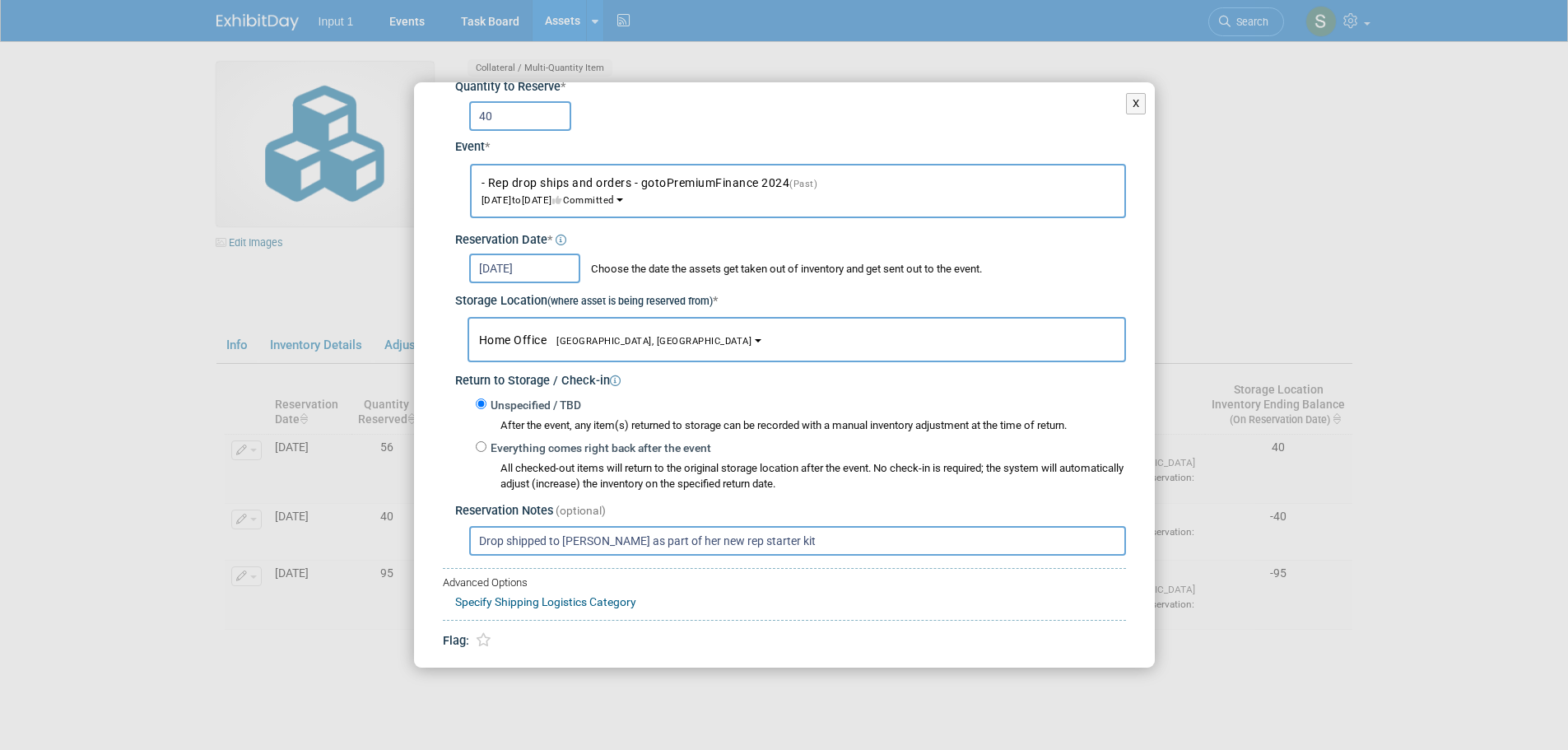
scroll to position [121, 0]
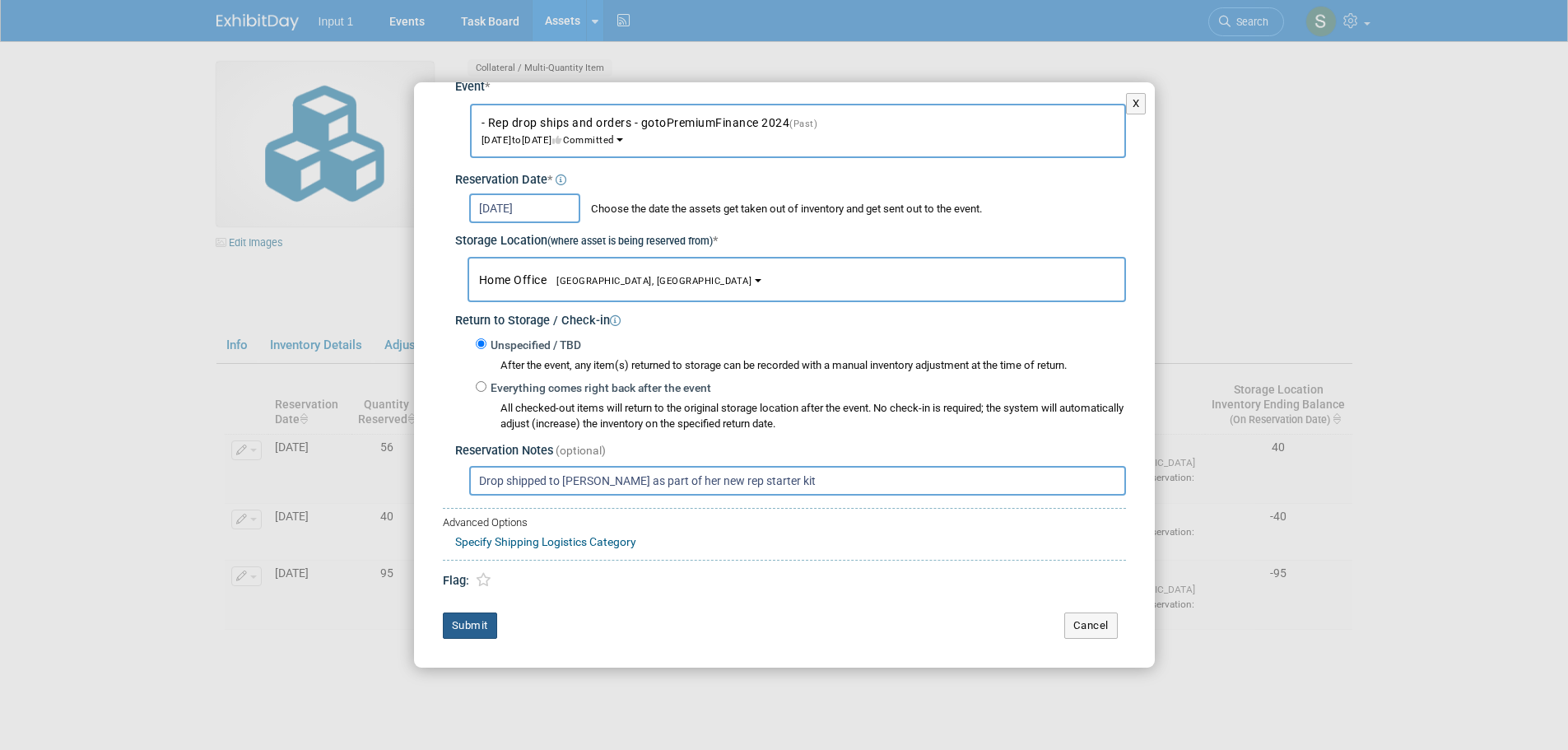
click at [466, 625] on button "Submit" at bounding box center [469, 625] width 55 height 26
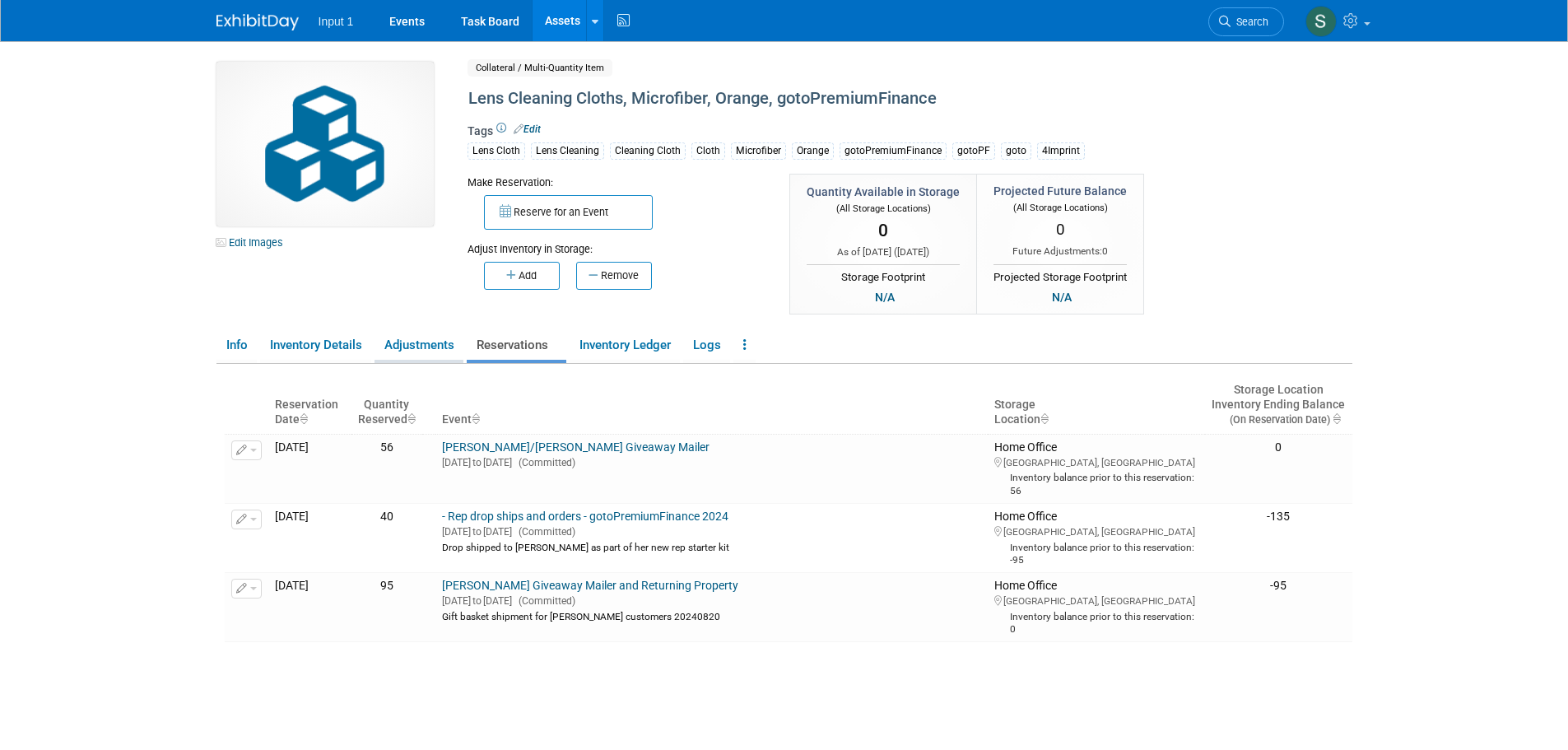
click at [430, 348] on link "Adjustments" at bounding box center [419, 345] width 89 height 29
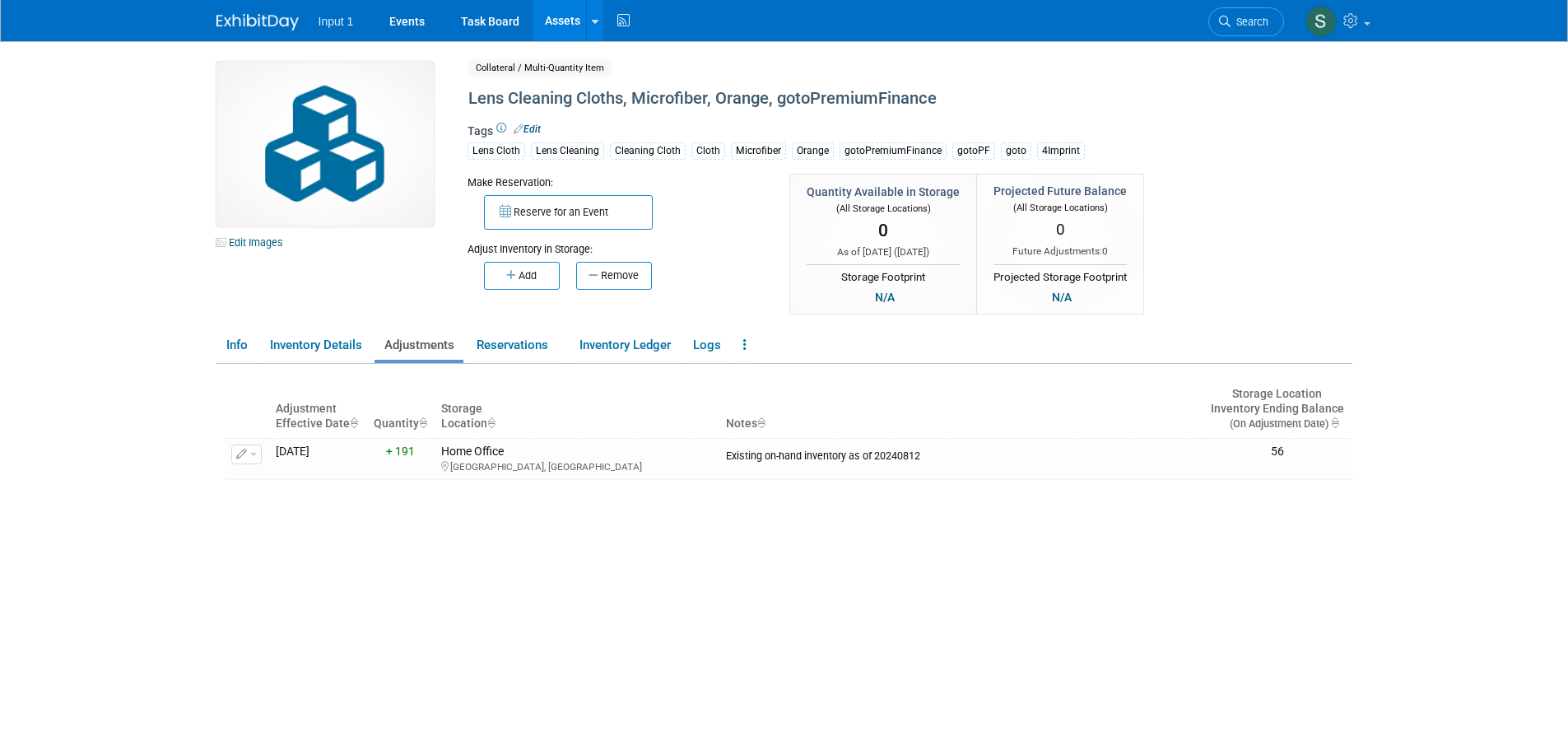
click at [428, 351] on link "Adjustments" at bounding box center [419, 345] width 89 height 29
click at [510, 342] on link "Reservations" at bounding box center [516, 345] width 100 height 29
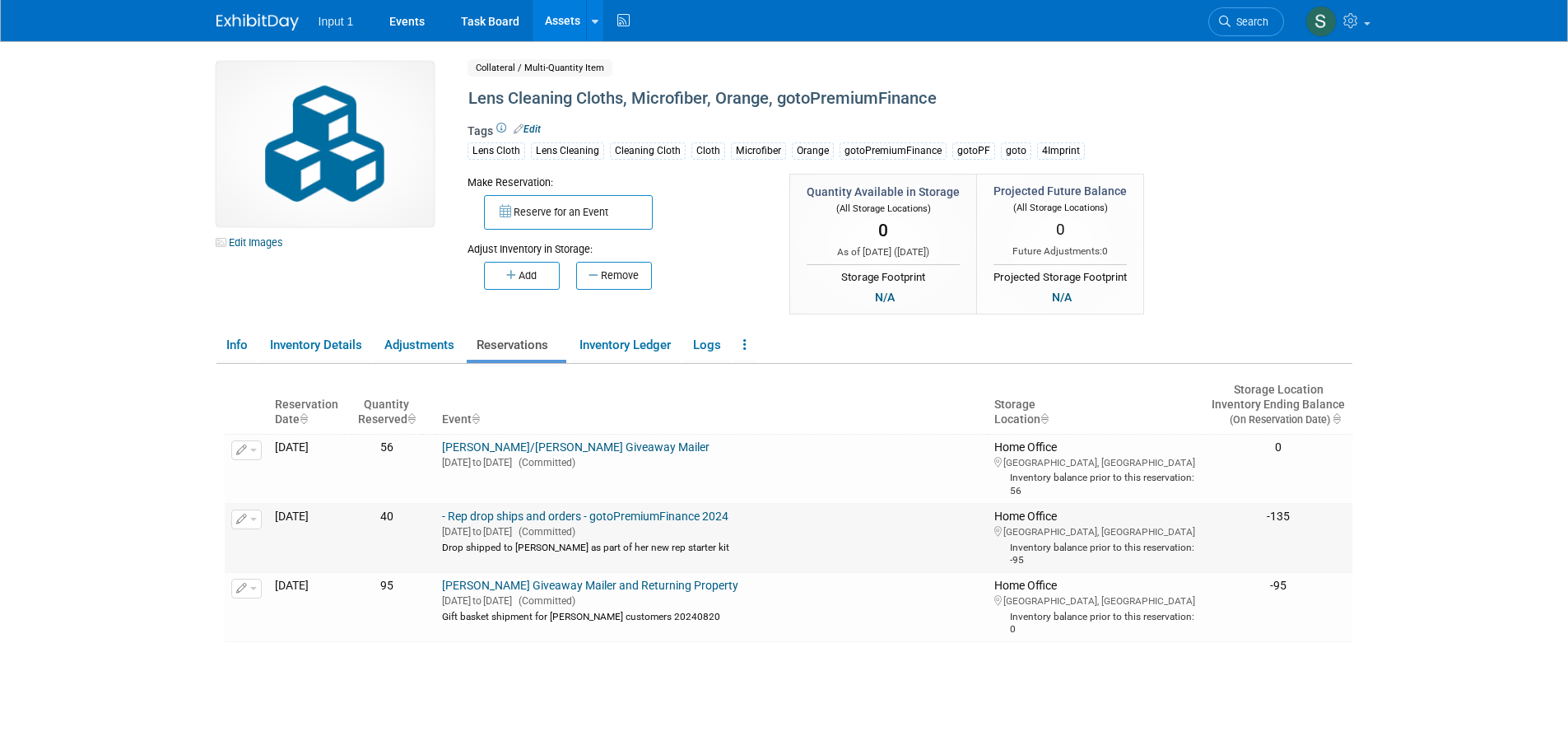
click at [252, 519] on span "button" at bounding box center [253, 519] width 7 height 3
click at [276, 552] on button "Change Reservation" at bounding box center [309, 546] width 139 height 22
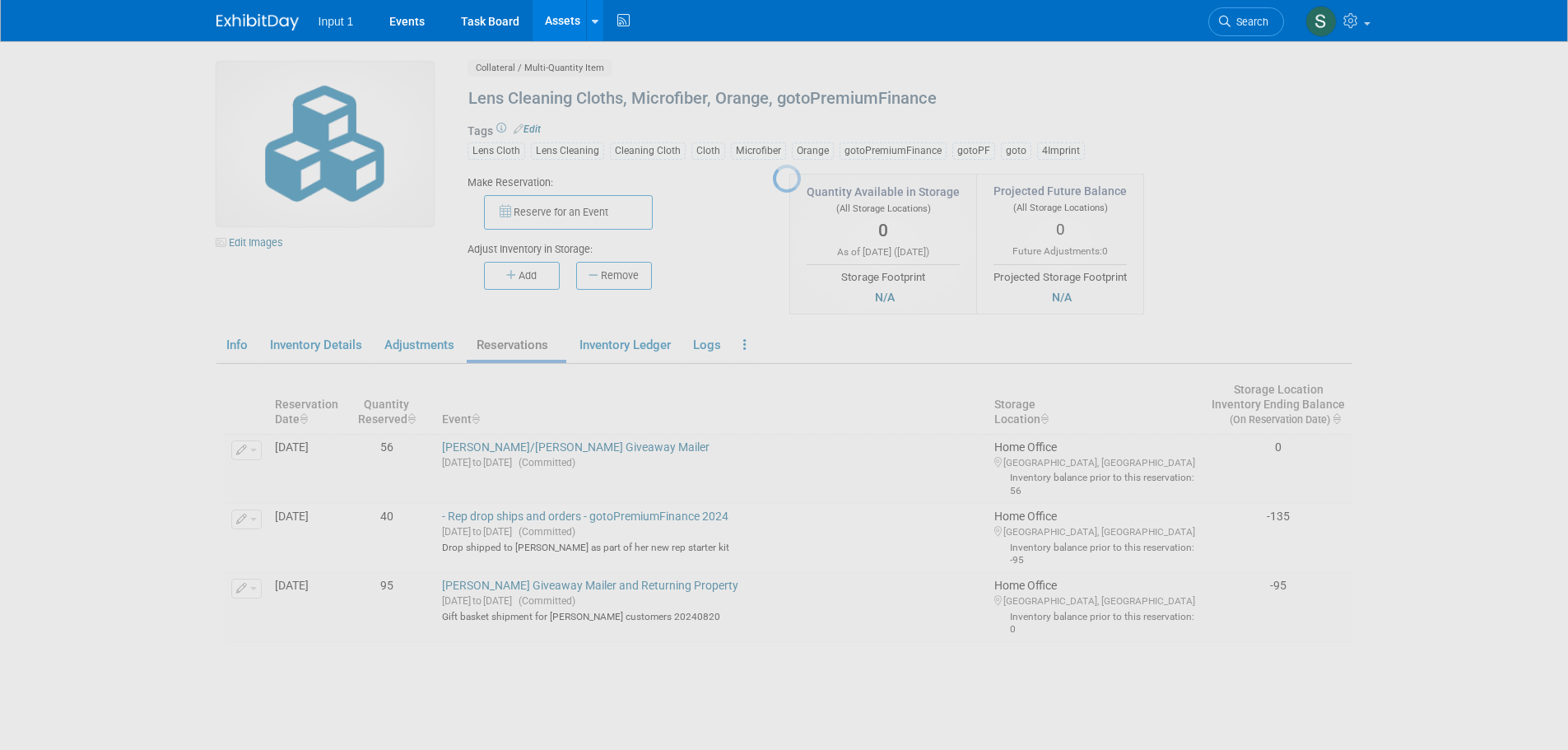
select select "7"
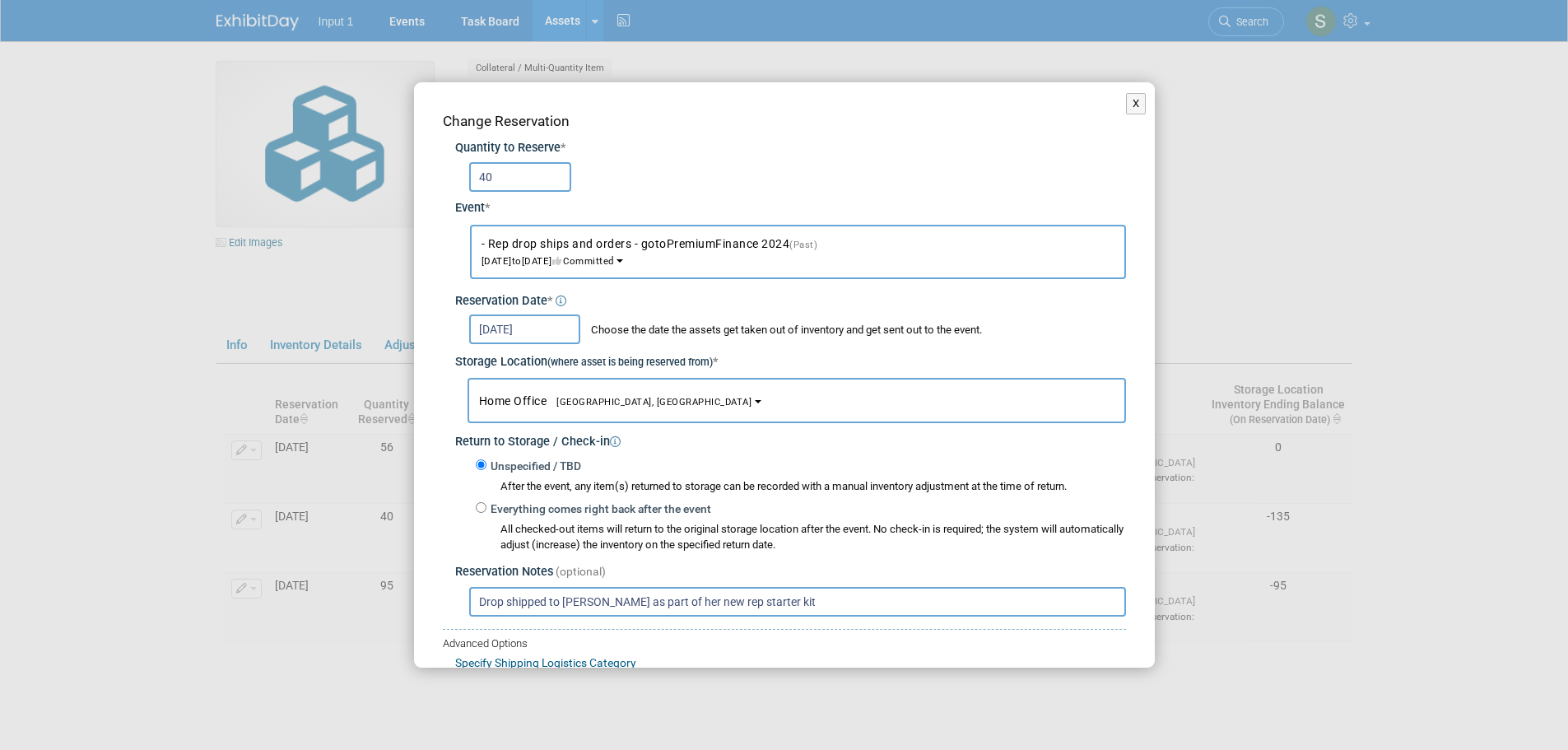
click at [539, 331] on input "Aug 14, 2024" at bounding box center [525, 329] width 111 height 30
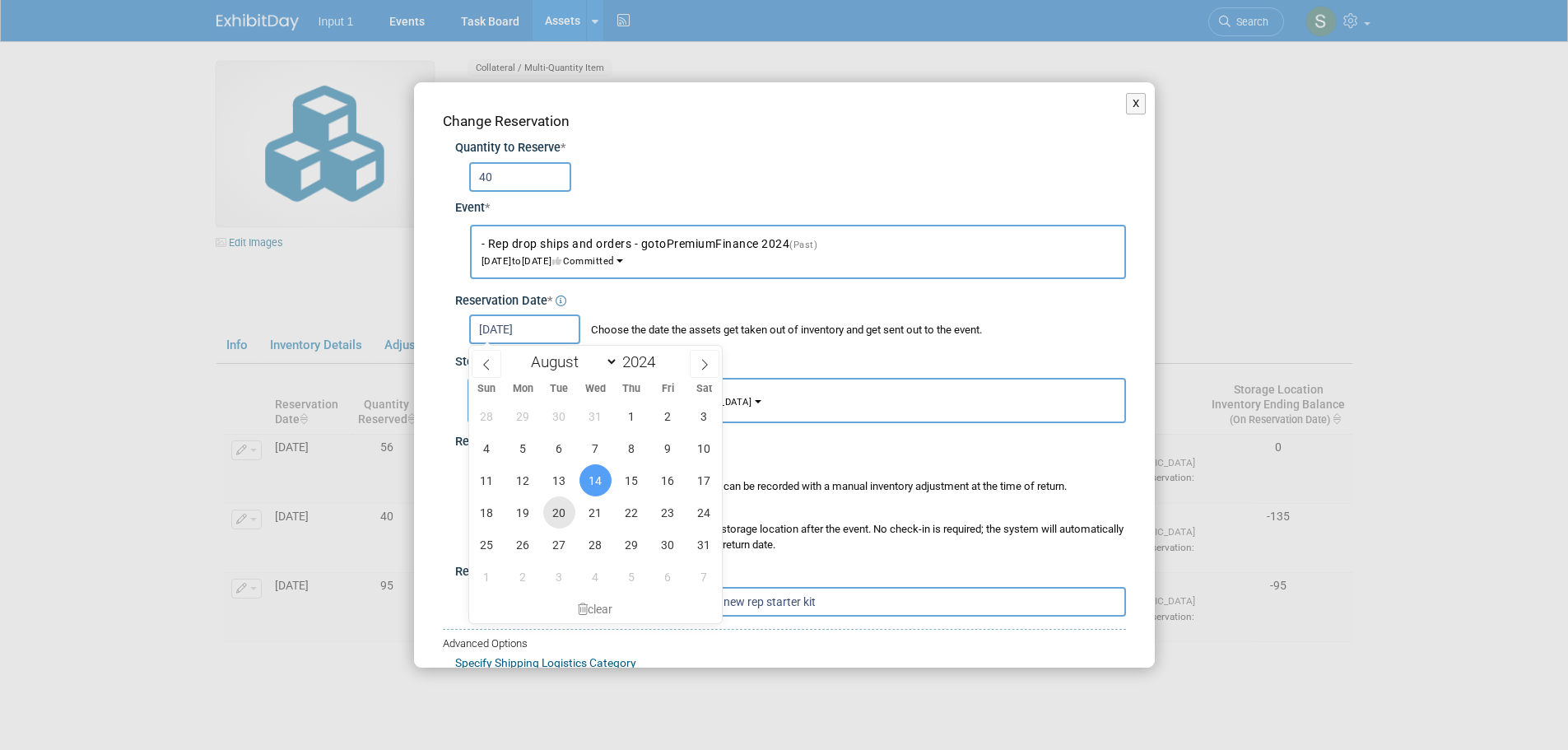
click at [557, 513] on span "20" at bounding box center [559, 512] width 33 height 33
type input "Aug 20, 2024"
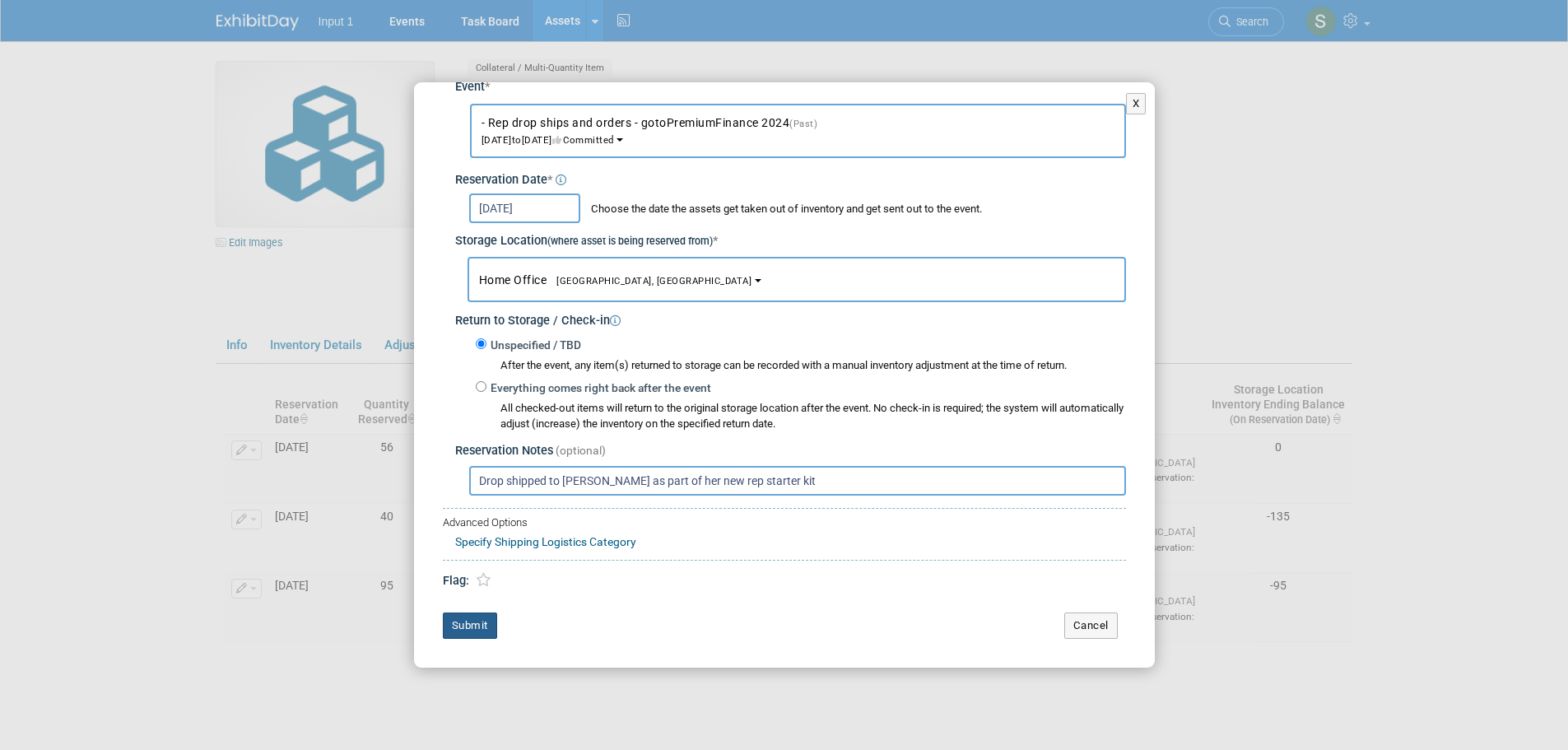
click at [450, 633] on button "Submit" at bounding box center [469, 625] width 55 height 26
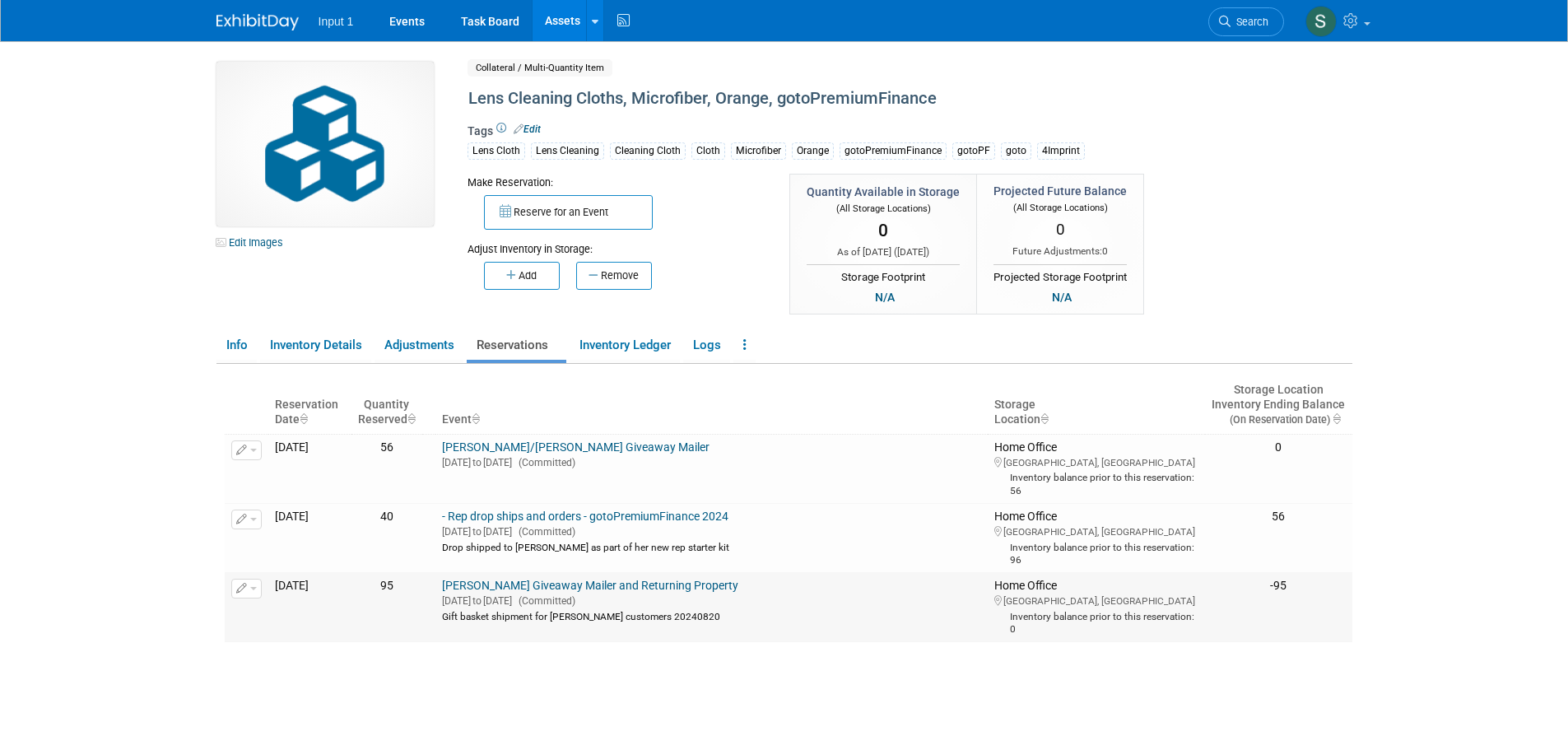
click at [255, 593] on button "button" at bounding box center [246, 588] width 31 height 20
click at [263, 615] on button "Change Reservation" at bounding box center [309, 615] width 139 height 22
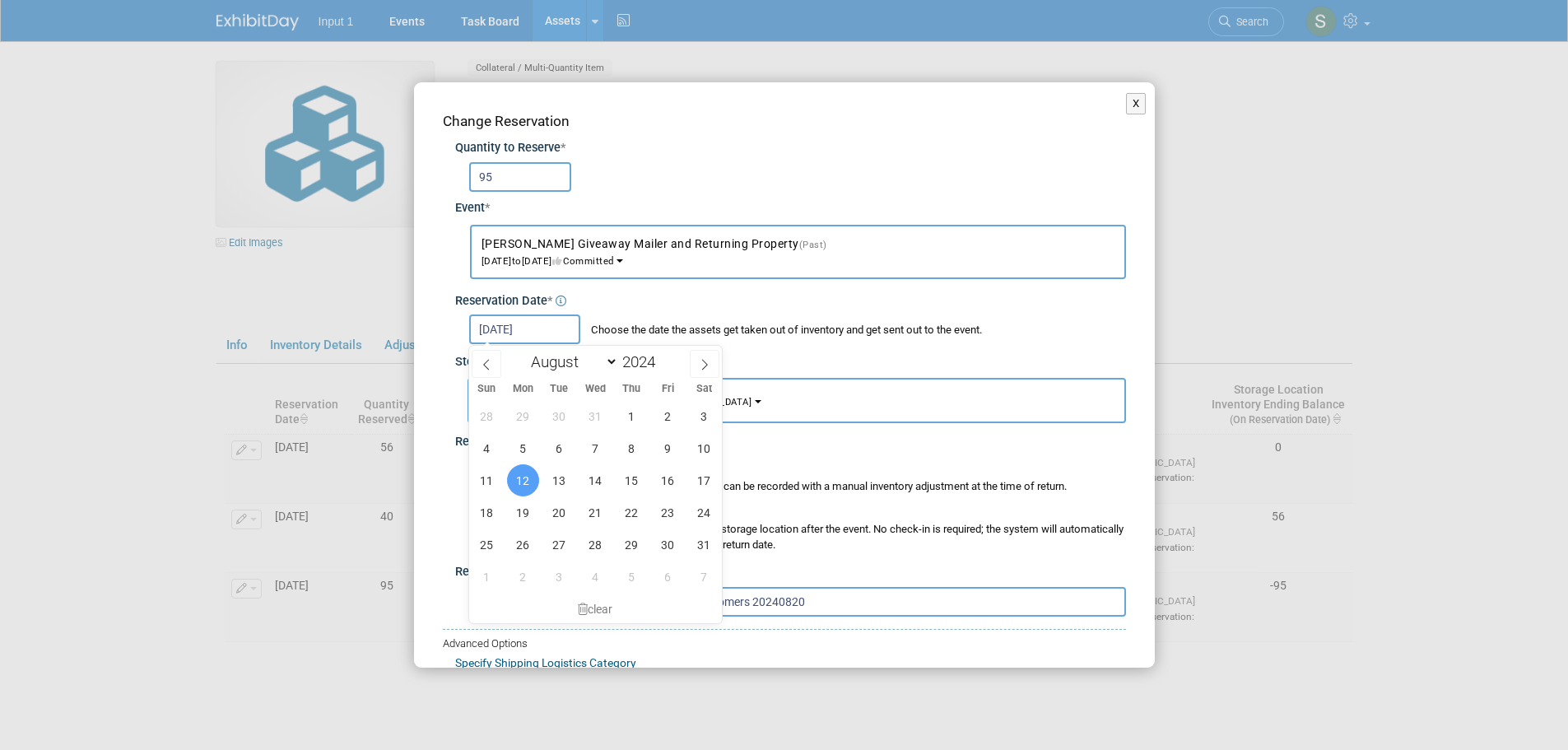
click at [554, 334] on input "Aug 12, 2024" at bounding box center [525, 329] width 111 height 30
click at [561, 515] on span "20" at bounding box center [559, 512] width 33 height 33
type input "Aug 20, 2024"
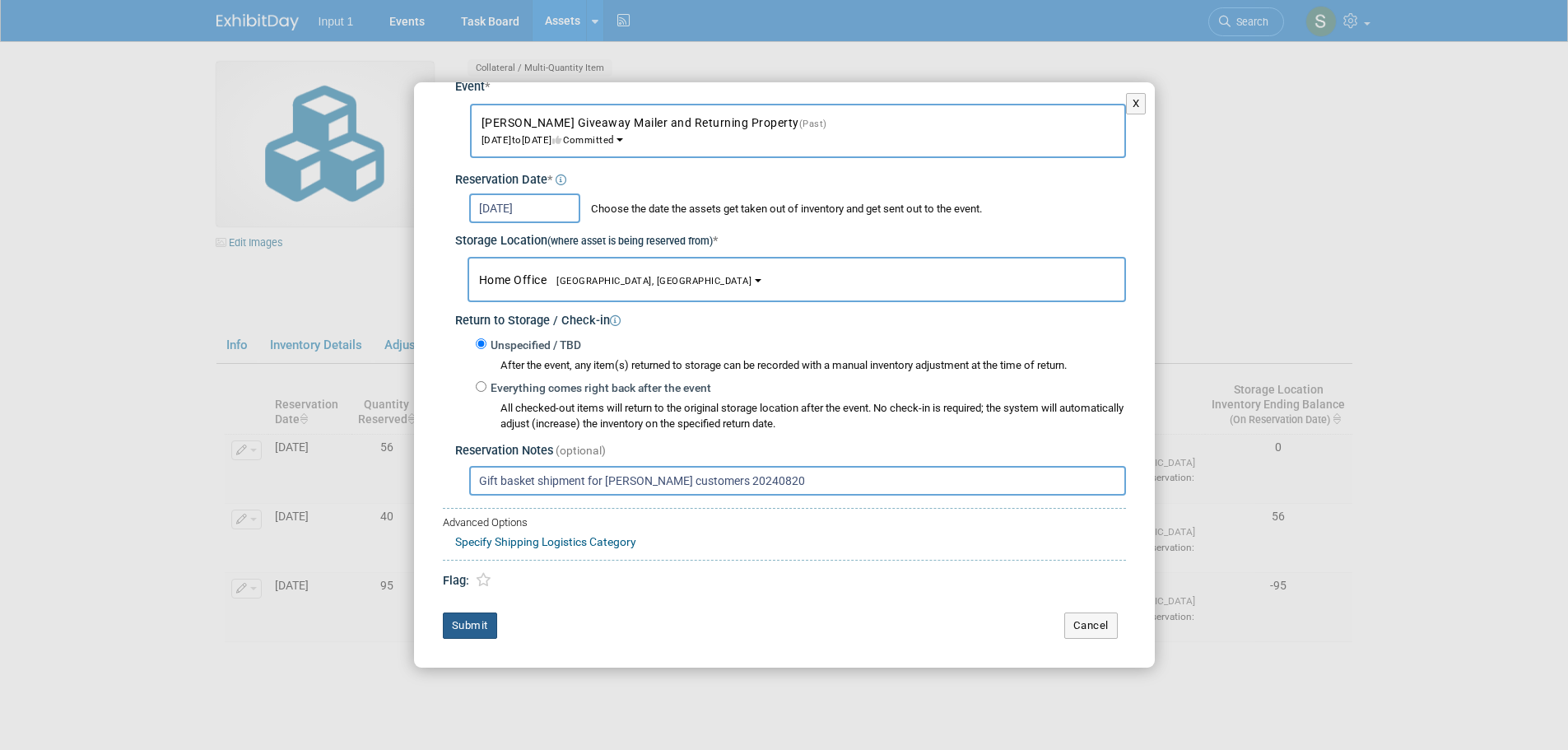
click at [483, 627] on button "Submit" at bounding box center [469, 625] width 55 height 26
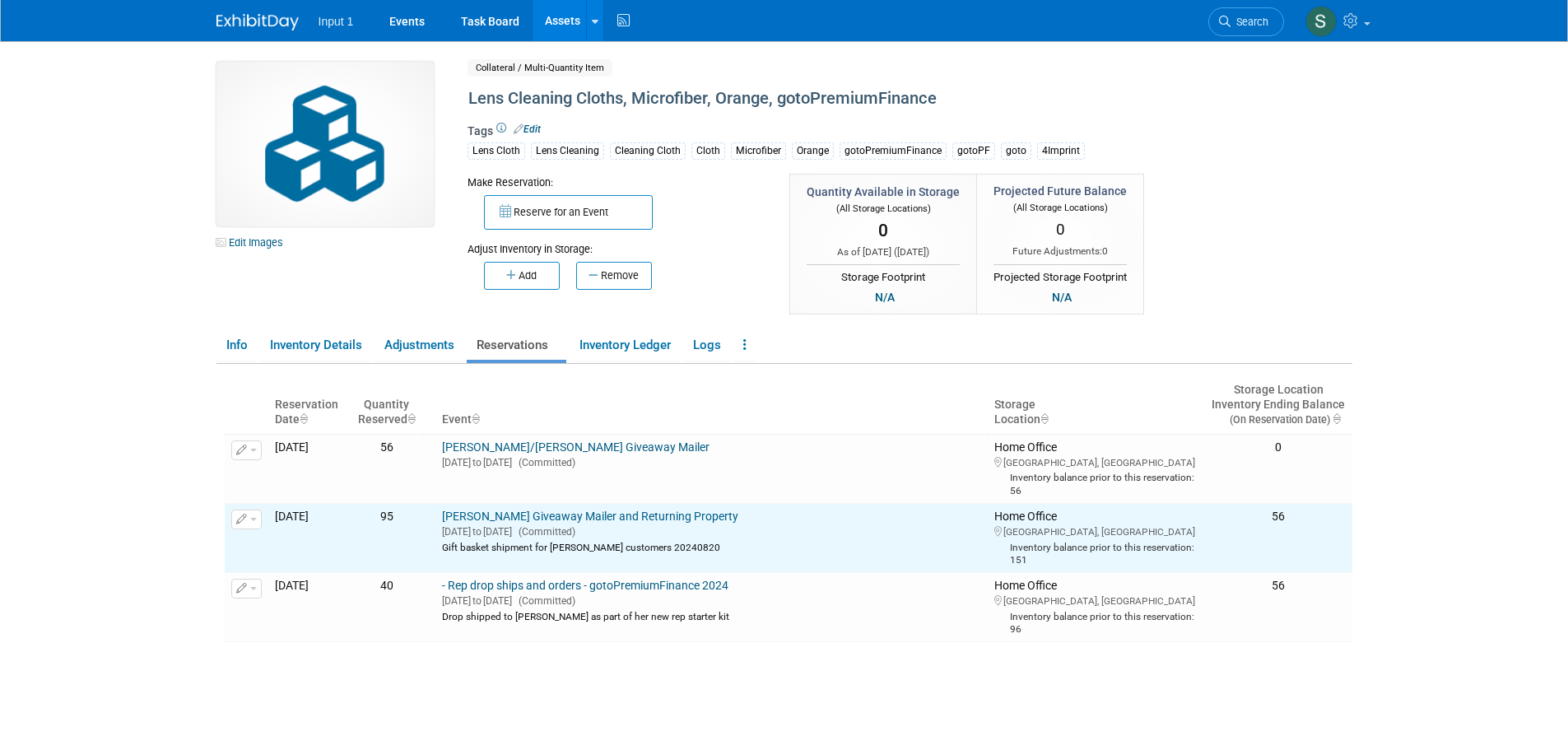
click at [1441, 506] on body "Input 1 Events Task Board Assets New Asset Search Assets" at bounding box center [784, 375] width 1568 height 750
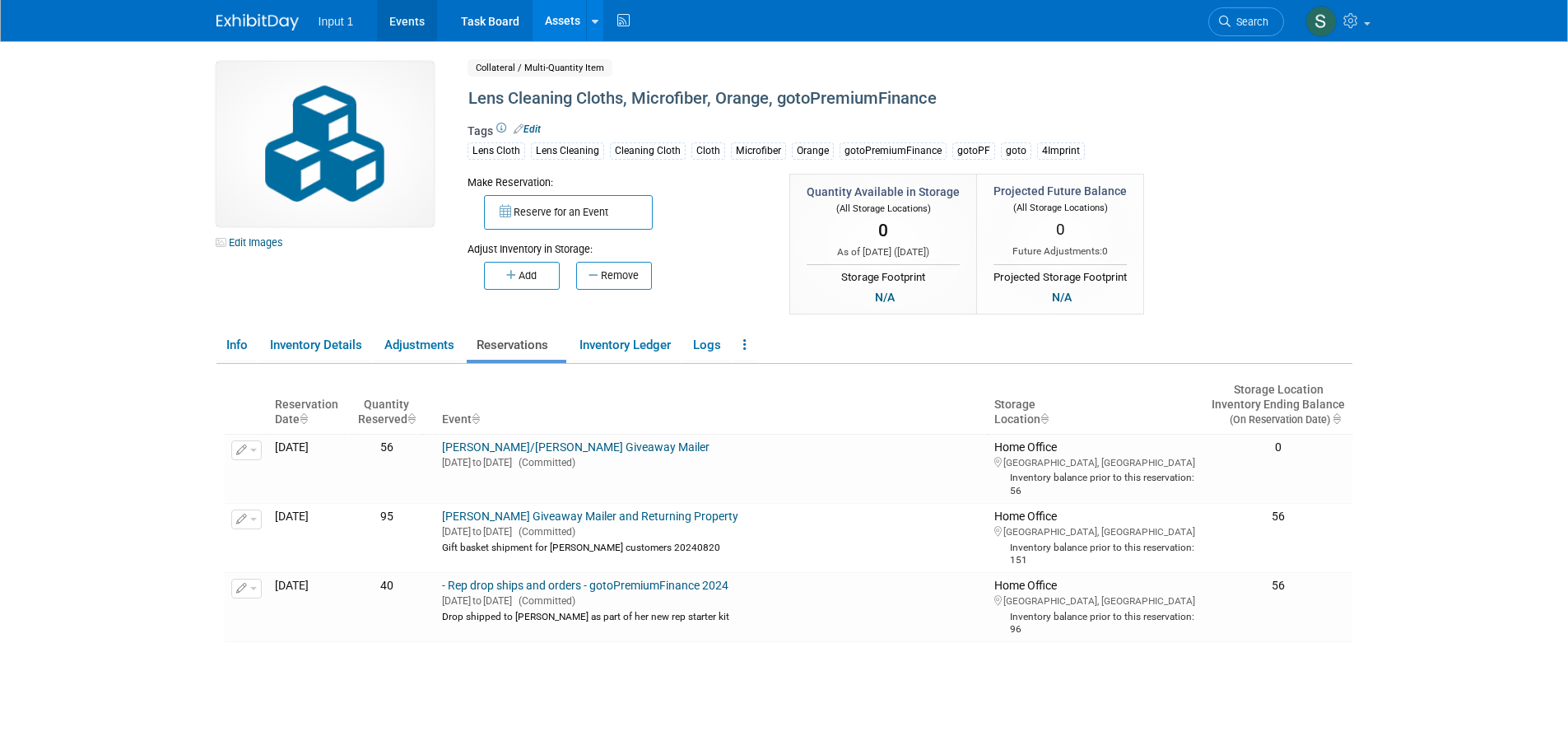
click at [420, 9] on link "Events" at bounding box center [407, 20] width 60 height 41
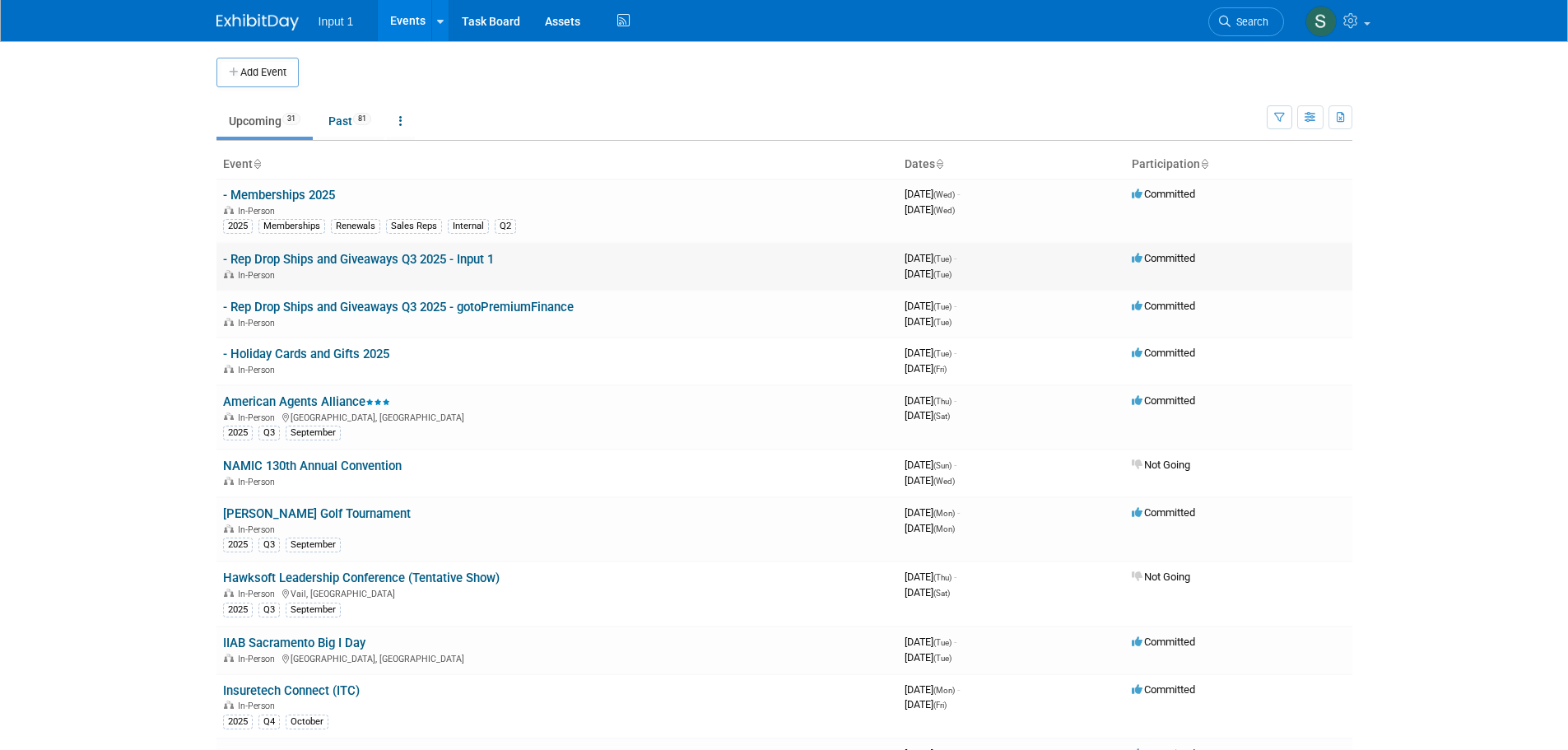
click at [319, 259] on link "- Rep Drop Ships and Giveaways Q3 2025 - Input 1" at bounding box center [358, 259] width 271 height 14
click at [494, 307] on link "- Rep Drop Ships and Giveaways Q3 2025 - gotoPremiumFinance" at bounding box center [398, 307] width 351 height 14
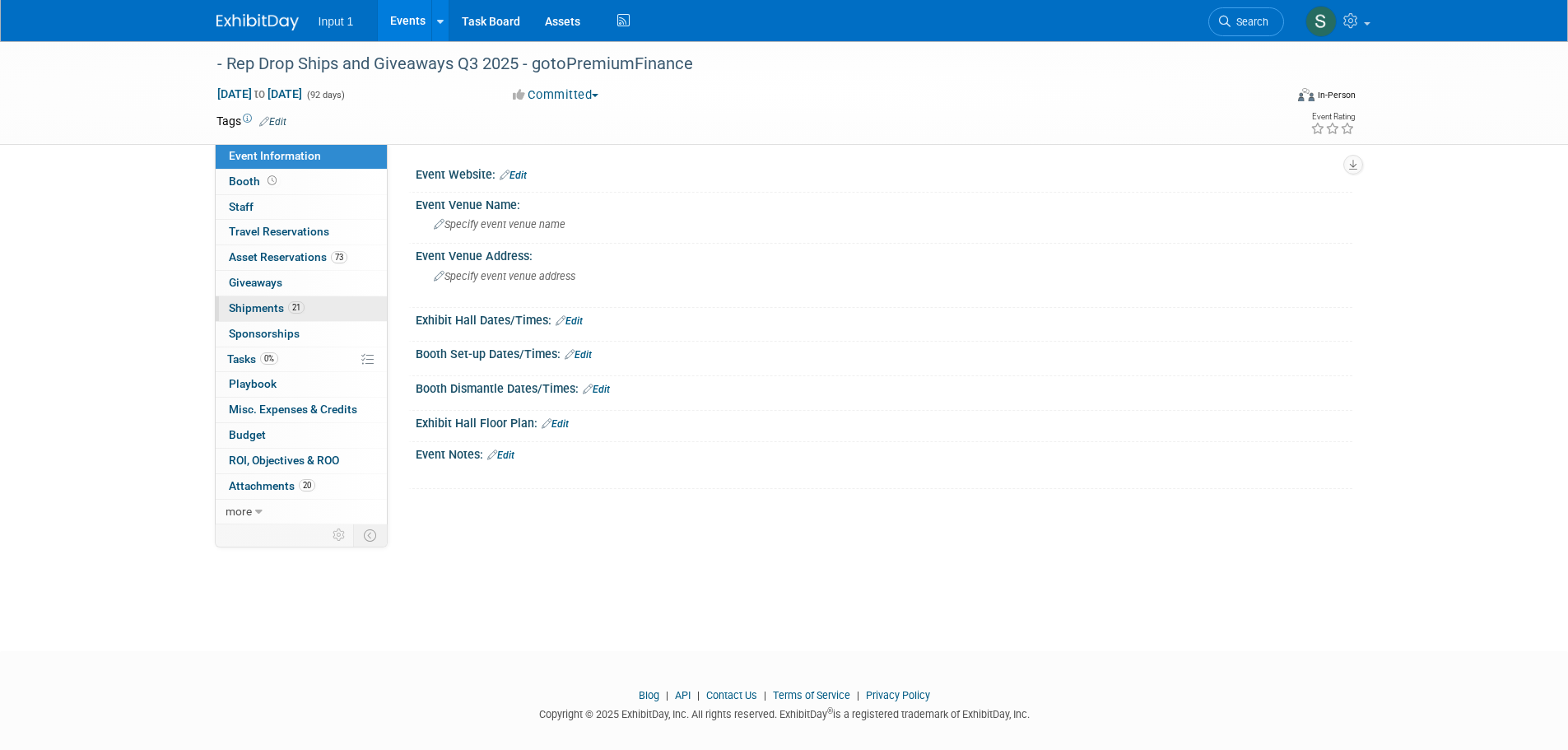
drag, startPoint x: 255, startPoint y: 305, endPoint x: 295, endPoint y: 312, distance: 40.6
click at [255, 305] on span "Shipments 21" at bounding box center [266, 308] width 76 height 13
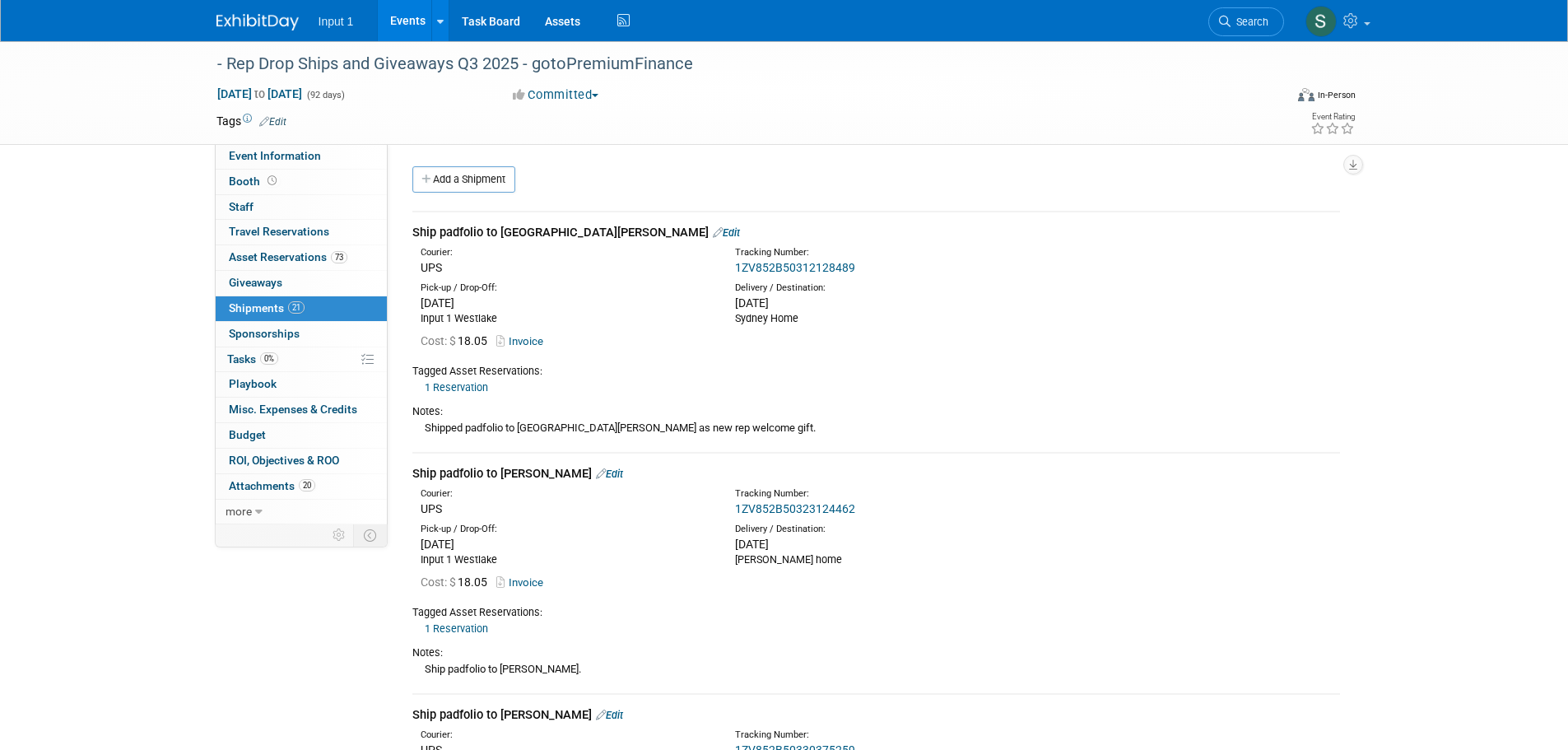
click at [460, 179] on link "Add a Shipment" at bounding box center [464, 179] width 102 height 26
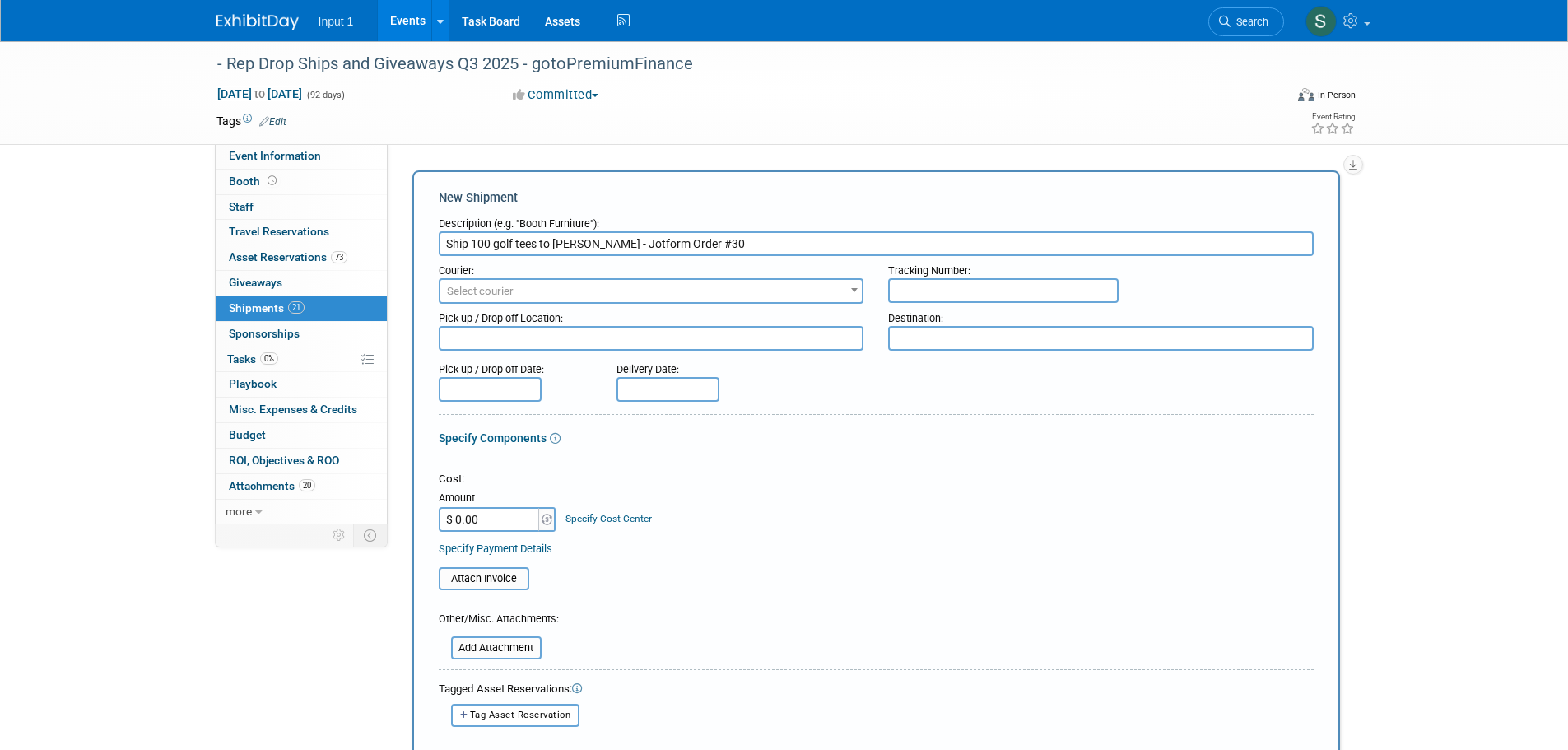
type input "Ship 100 golf tees to Lori - Jotform Order #30"
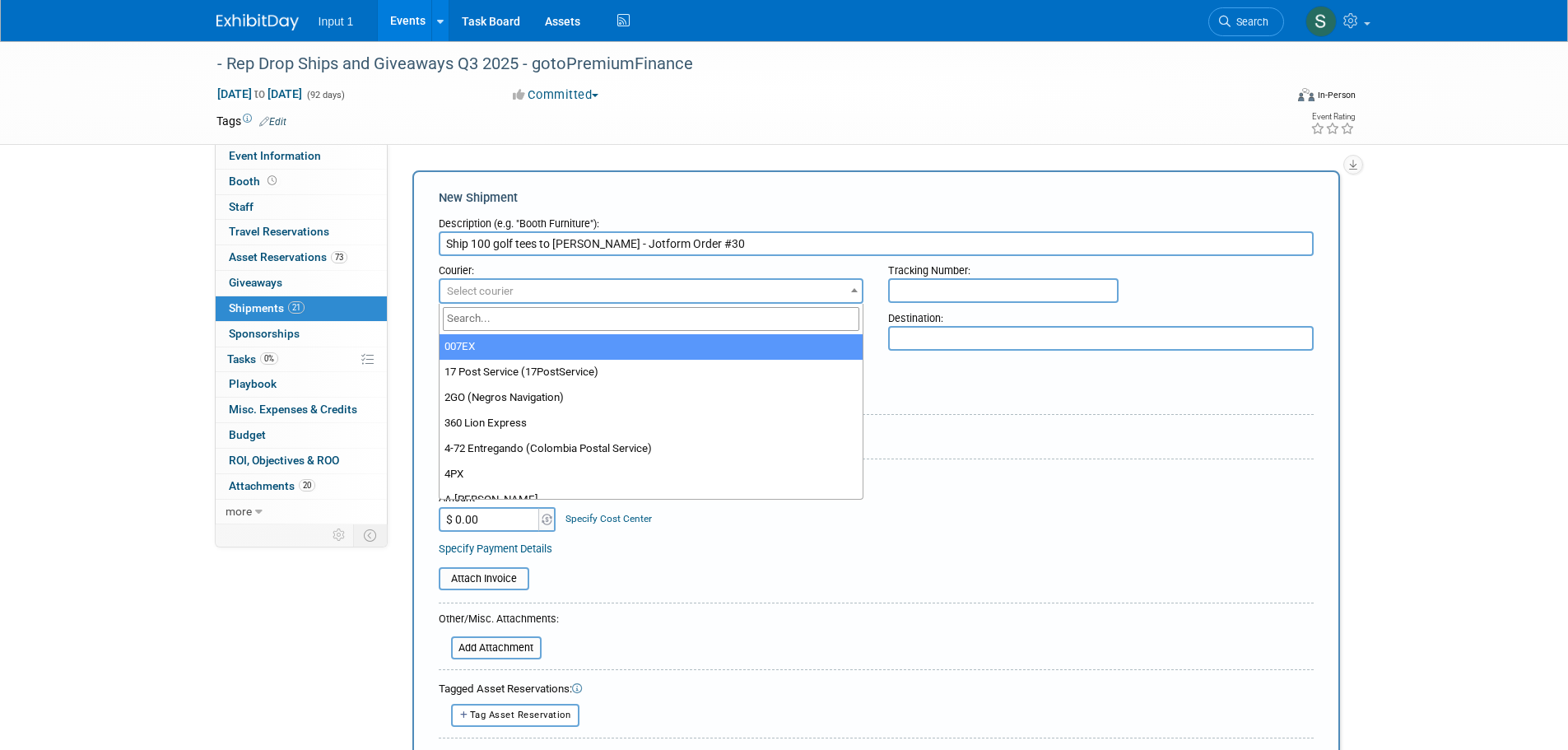
click at [505, 284] on span "Select courier" at bounding box center [651, 291] width 422 height 23
type input "ups"
select select "508"
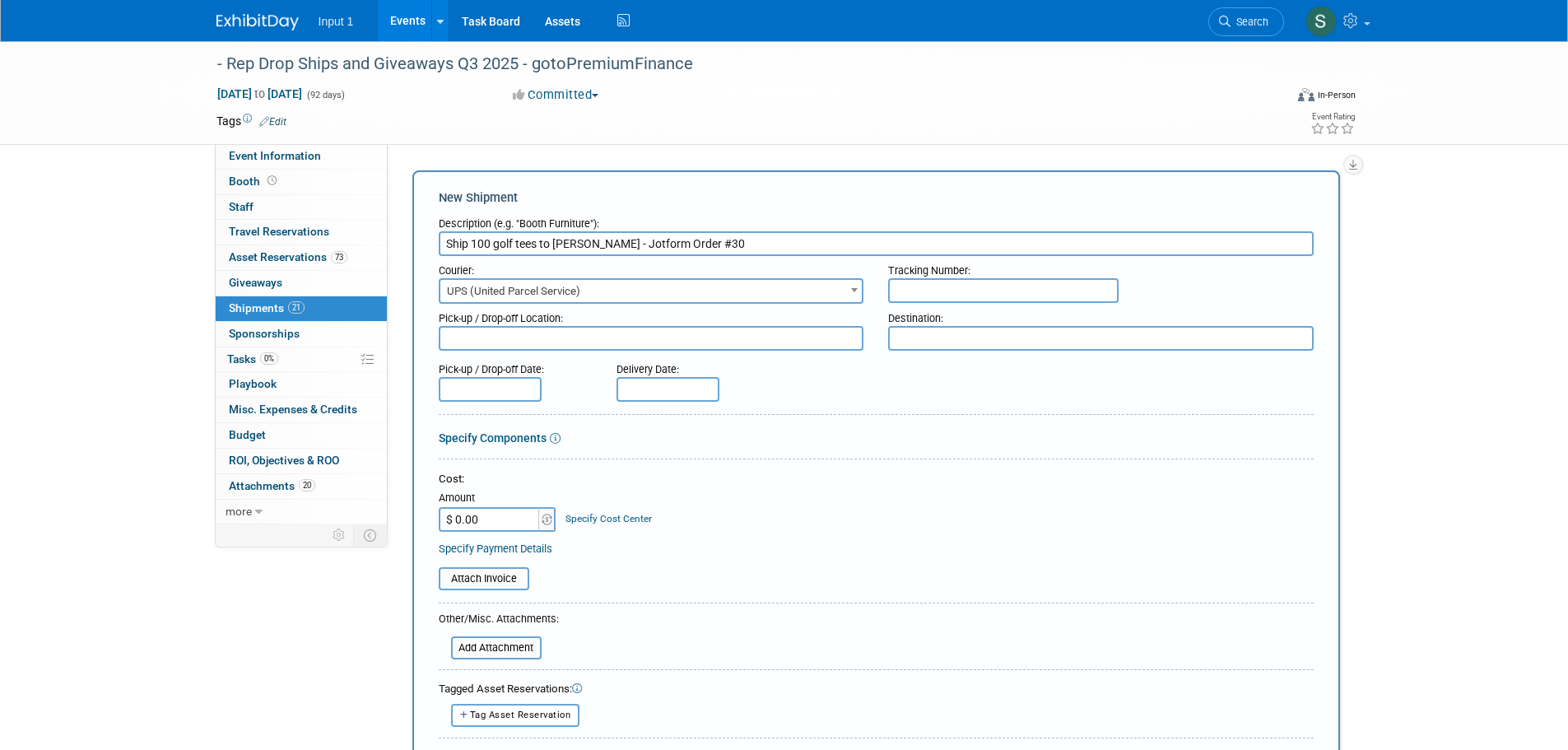
click at [932, 299] on input "text" at bounding box center [1003, 290] width 231 height 25
paste input "1ZV852B50302106226"
type input "1ZV852B50302106226"
click at [948, 334] on textarea at bounding box center [1101, 338] width 425 height 25
type textarea "Lori Home"
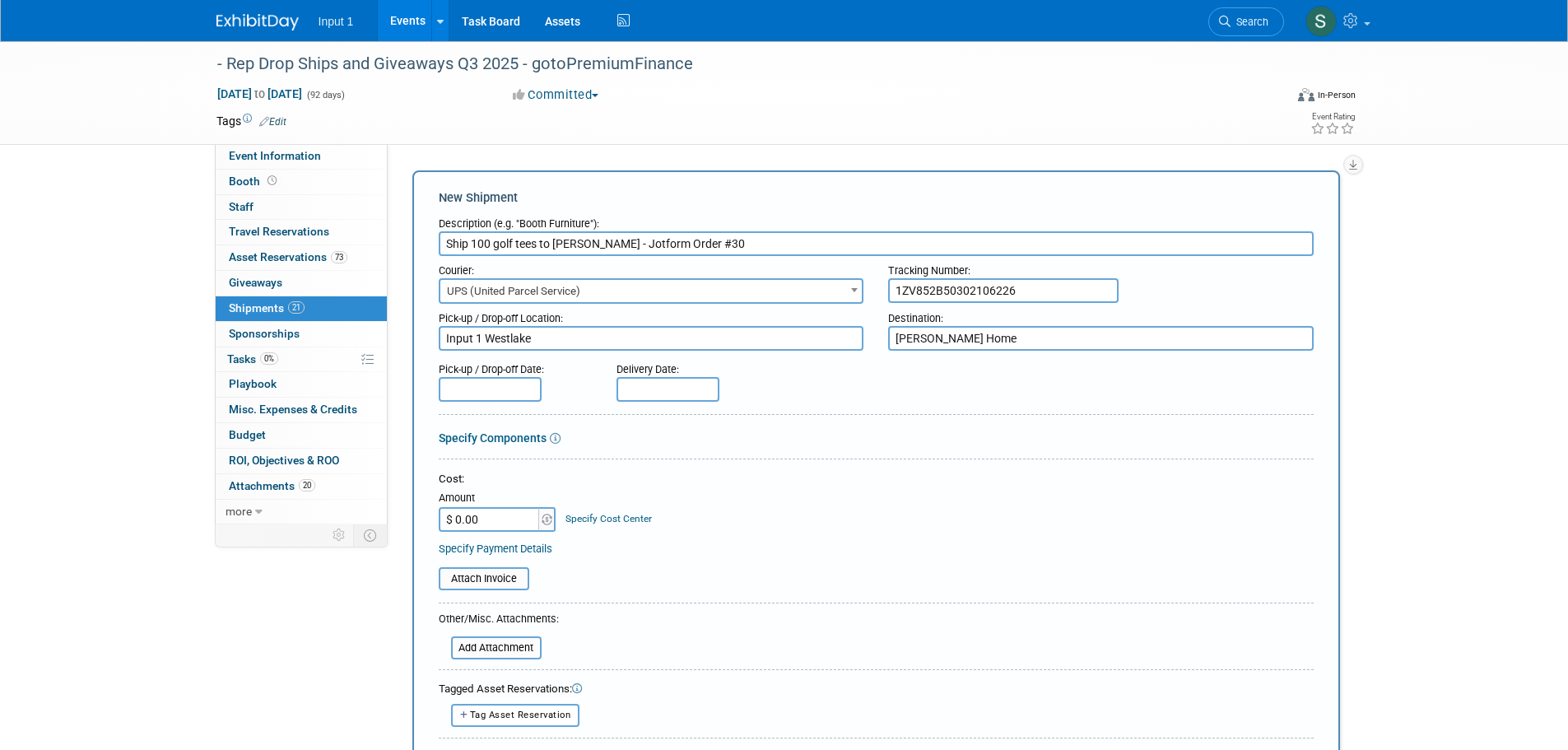
type textarea "Input 1 Westlake"
click at [457, 390] on input "text" at bounding box center [489, 390] width 102 height 25
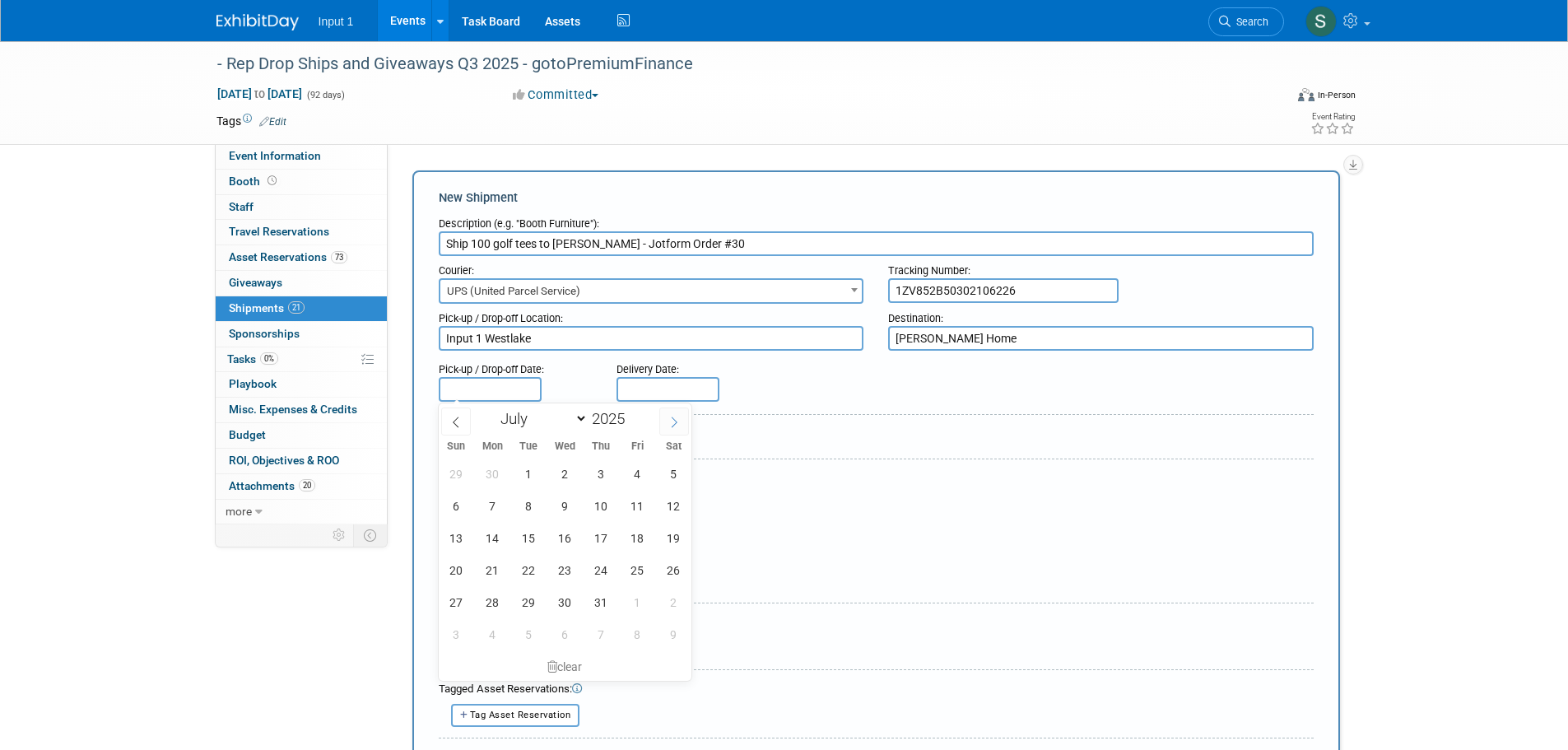
click at [673, 420] on icon at bounding box center [674, 422] width 11 height 11
click at [673, 419] on icon at bounding box center [674, 422] width 11 height 11
select select "8"
click at [635, 541] on span "19" at bounding box center [638, 538] width 33 height 33
type input "[DATE]"
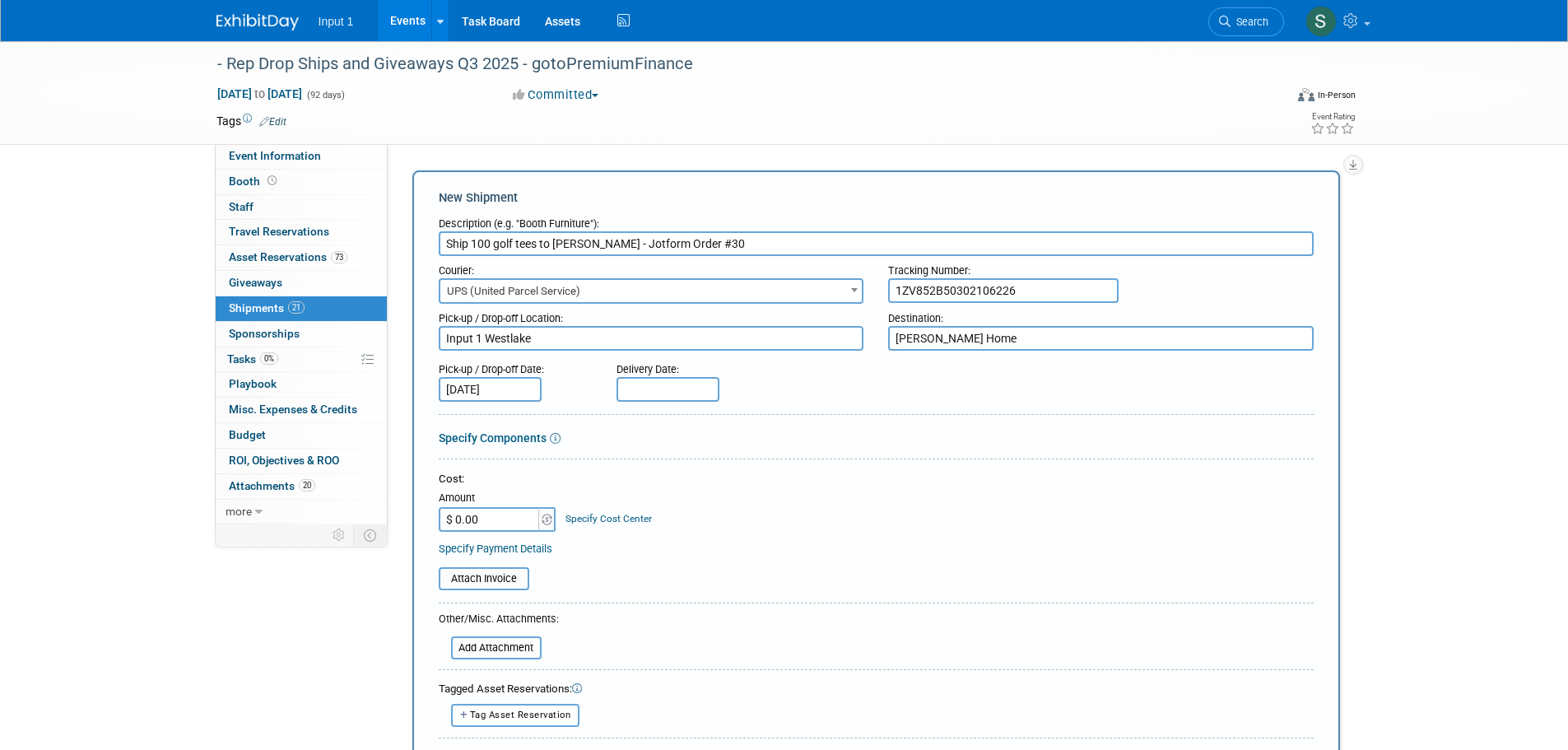
click at [643, 394] on input "text" at bounding box center [668, 390] width 102 height 25
click at [853, 426] on icon at bounding box center [852, 422] width 11 height 11
click at [850, 420] on icon at bounding box center [852, 422] width 11 height 11
select select "8"
click at [745, 571] on span "24" at bounding box center [743, 570] width 33 height 33
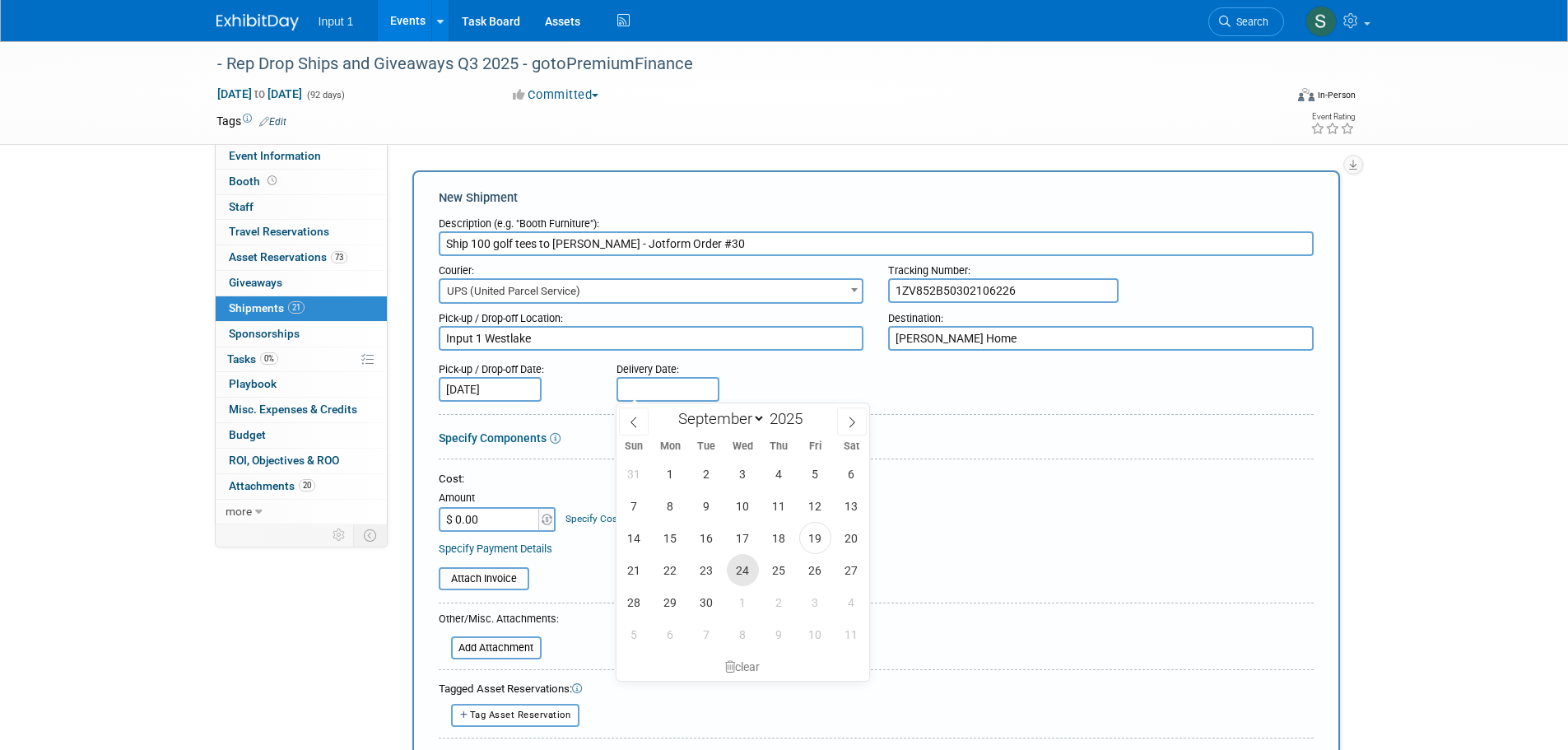
type input "Sep 24, 2025"
click at [490, 516] on input "$ 0.00" at bounding box center [489, 519] width 102 height 25
type input "$ 22.50"
click at [494, 579] on input "file" at bounding box center [429, 579] width 196 height 20
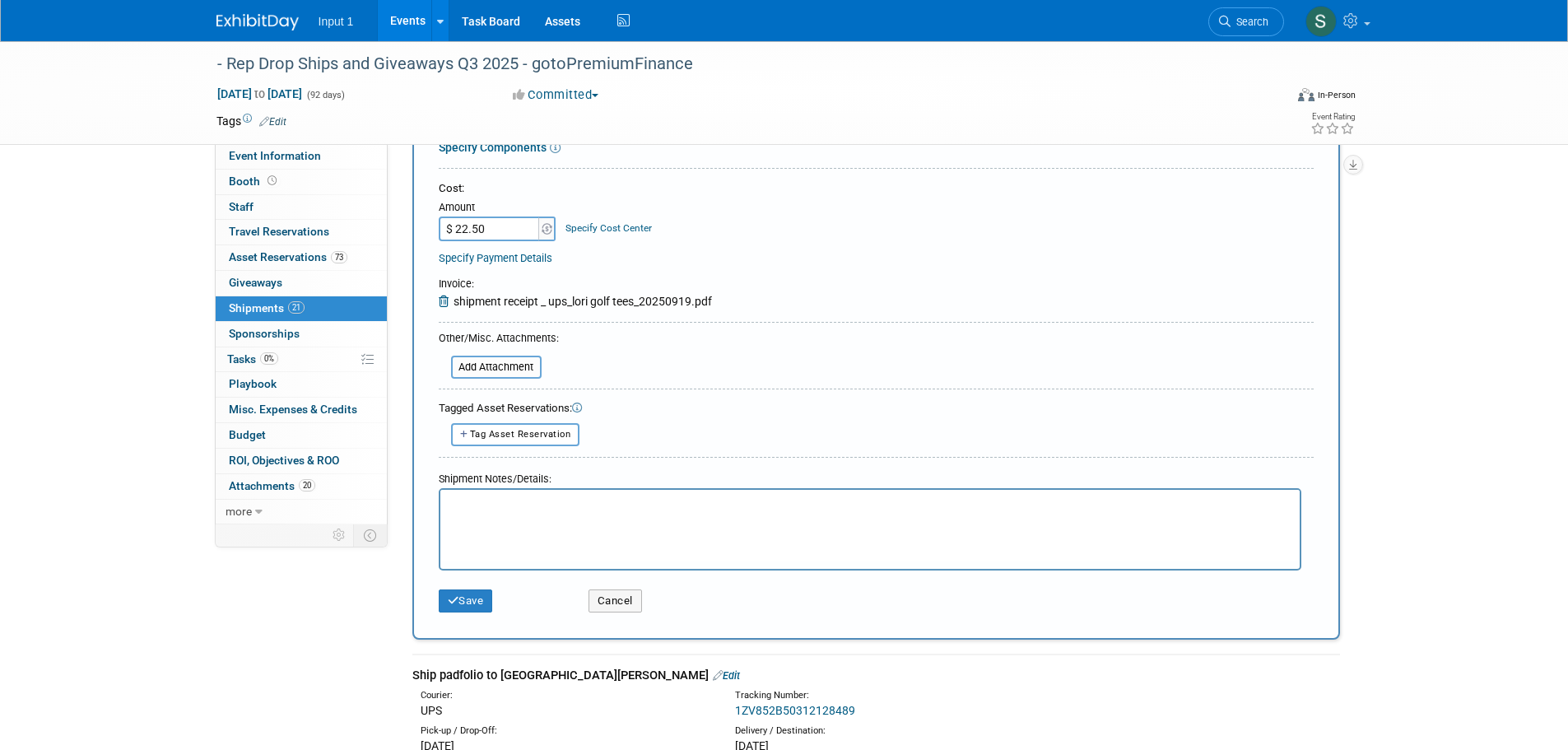
scroll to position [330, 0]
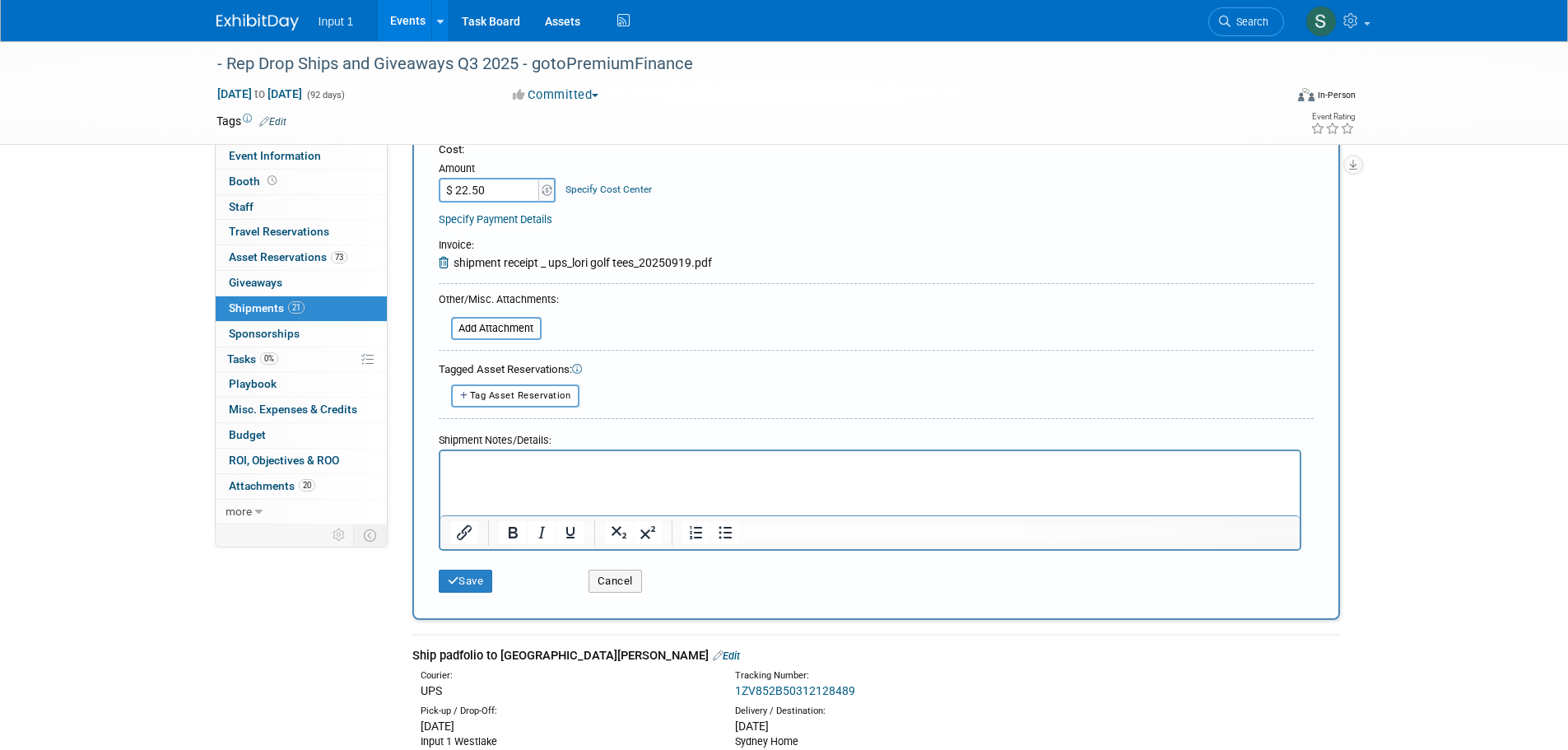
click at [501, 472] on html at bounding box center [869, 462] width 859 height 23
drag, startPoint x: 460, startPoint y: 584, endPoint x: 666, endPoint y: 618, distance: 208.8
click at [461, 584] on button "Save" at bounding box center [466, 581] width 55 height 23
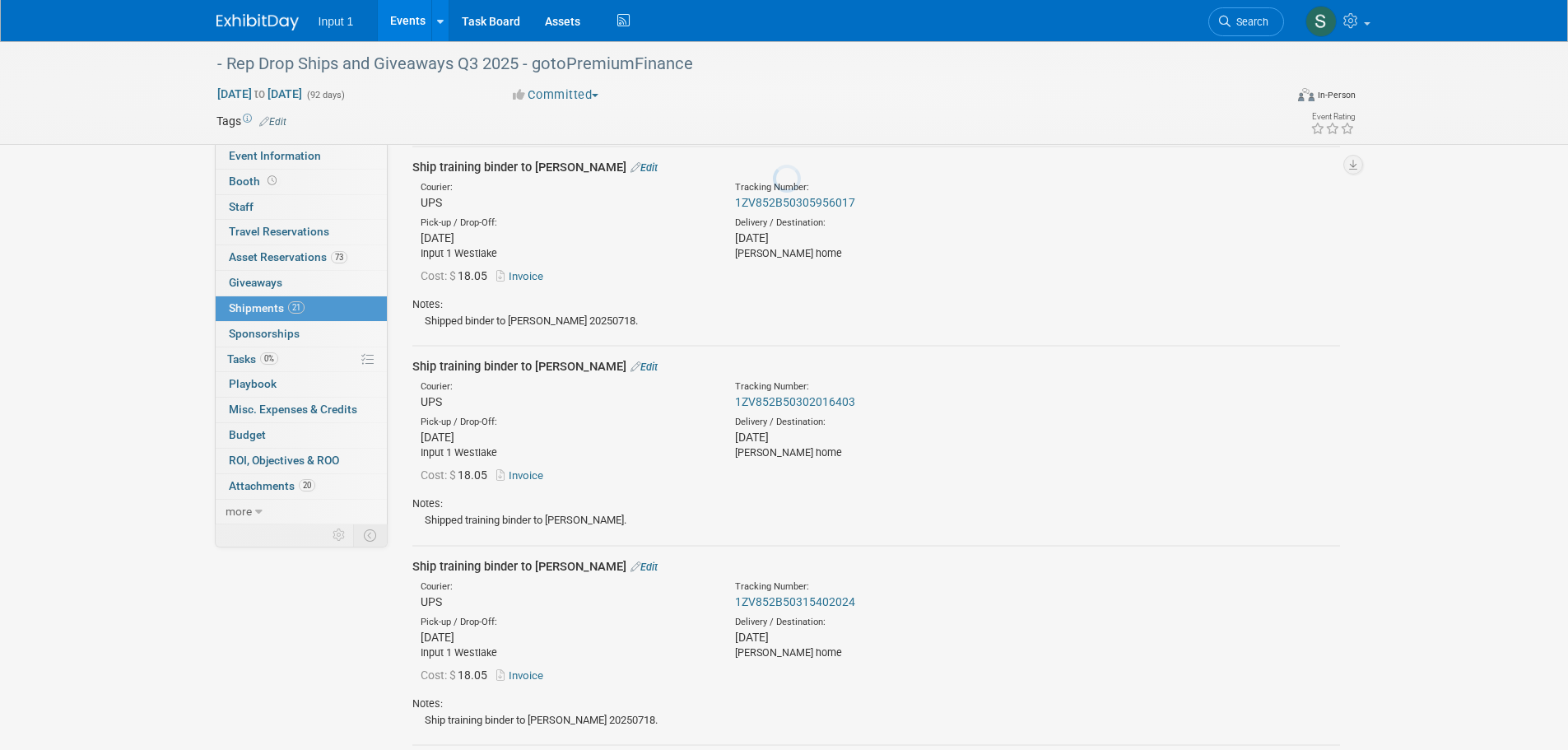
scroll to position [4315, 0]
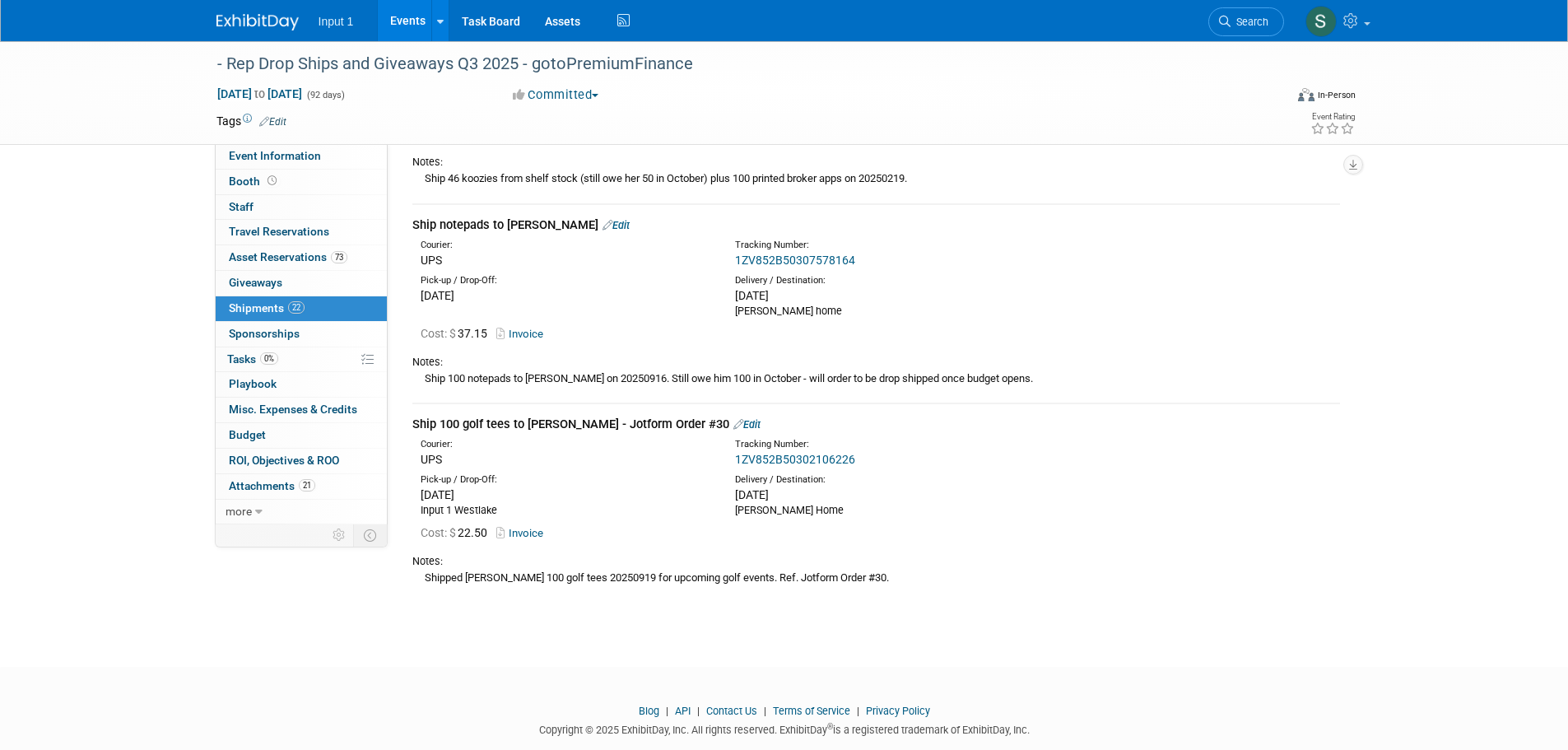
click at [395, 20] on link "Events" at bounding box center [407, 20] width 60 height 41
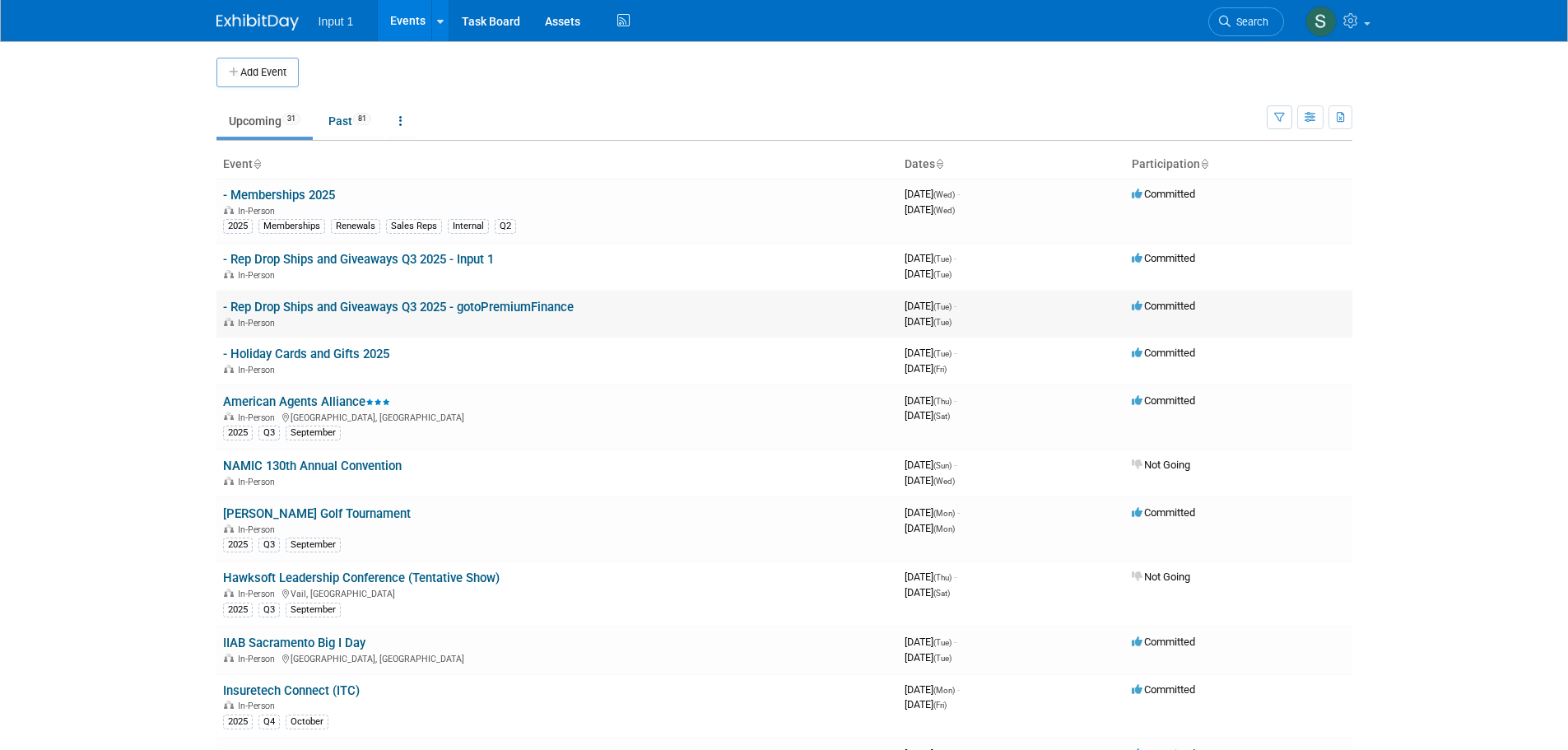
click at [345, 315] on div "In-Person" at bounding box center [557, 322] width 669 height 13
click at [303, 402] on link "American Agents Alliance" at bounding box center [307, 401] width 167 height 14
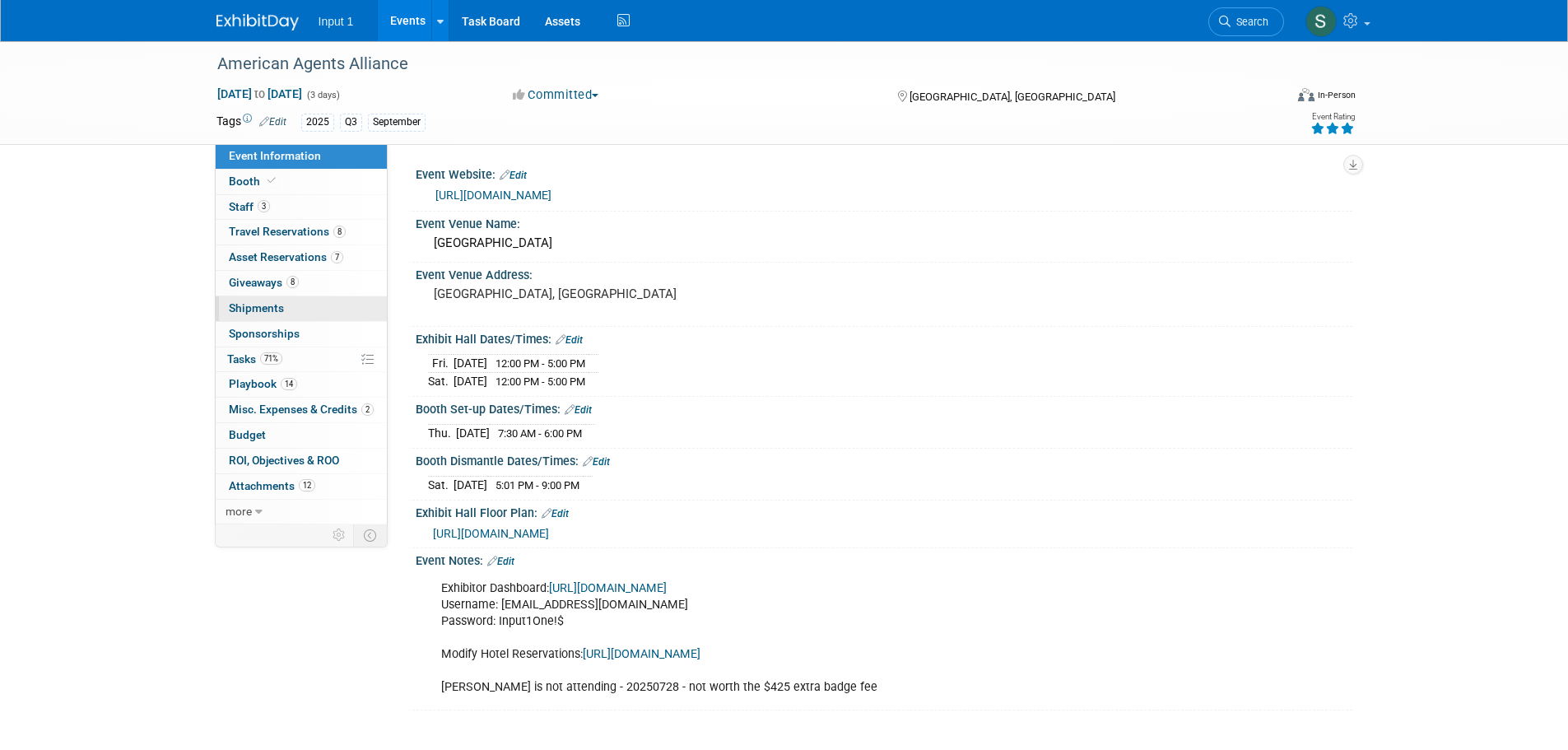
click at [250, 314] on link "0 Shipments 0" at bounding box center [301, 308] width 171 height 25
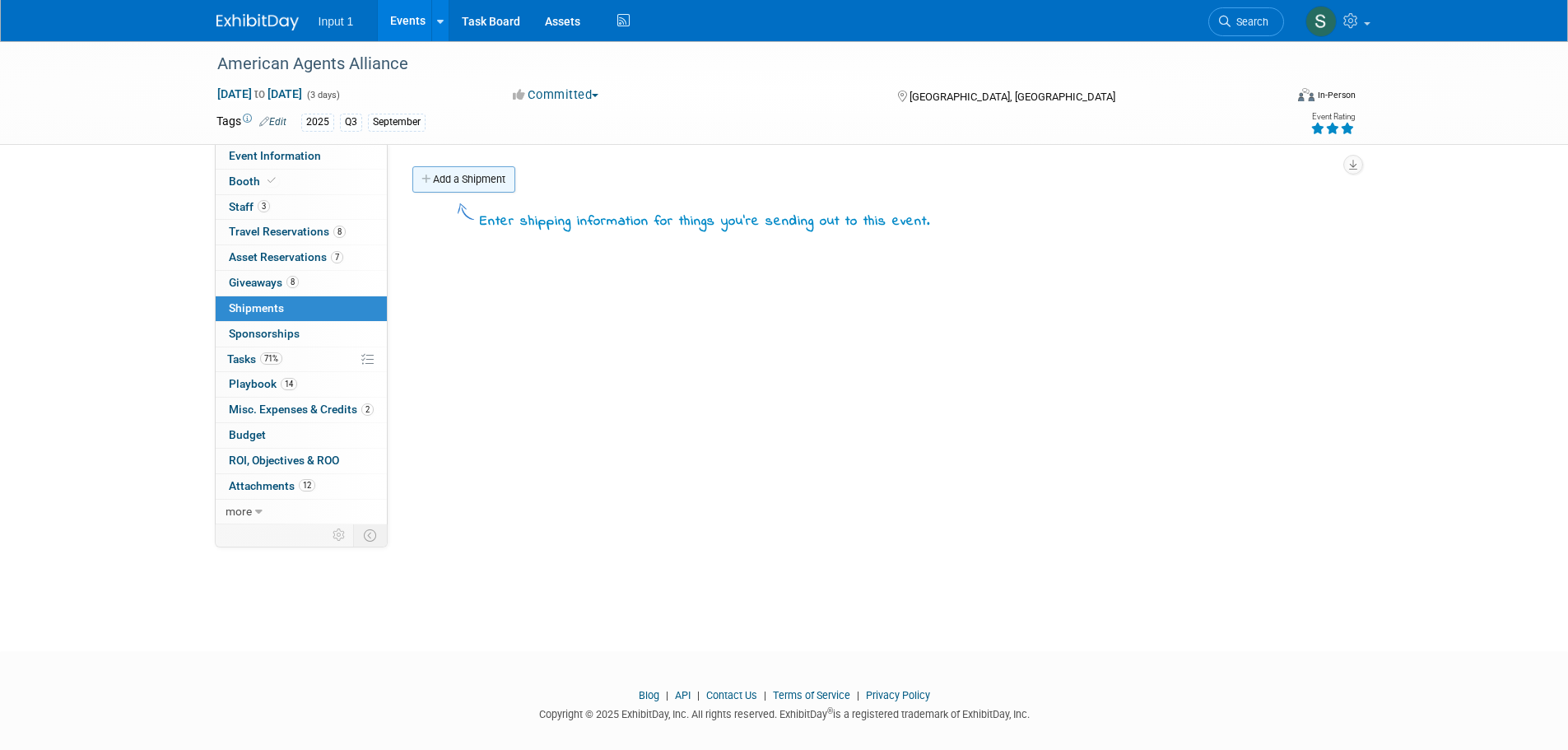
click at [445, 172] on link "Add a Shipment" at bounding box center [464, 179] width 102 height 26
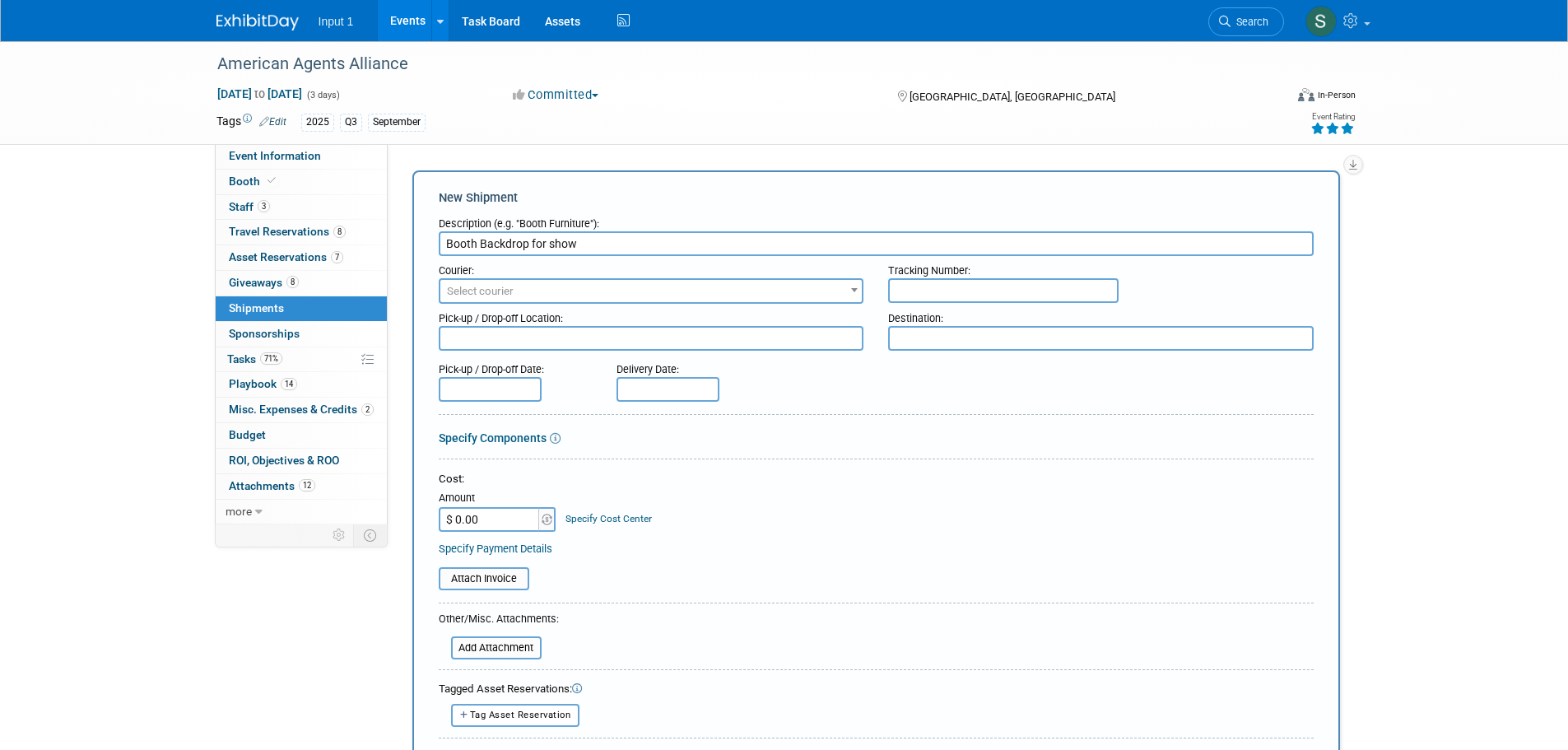
type input "Booth Backdrop for show"
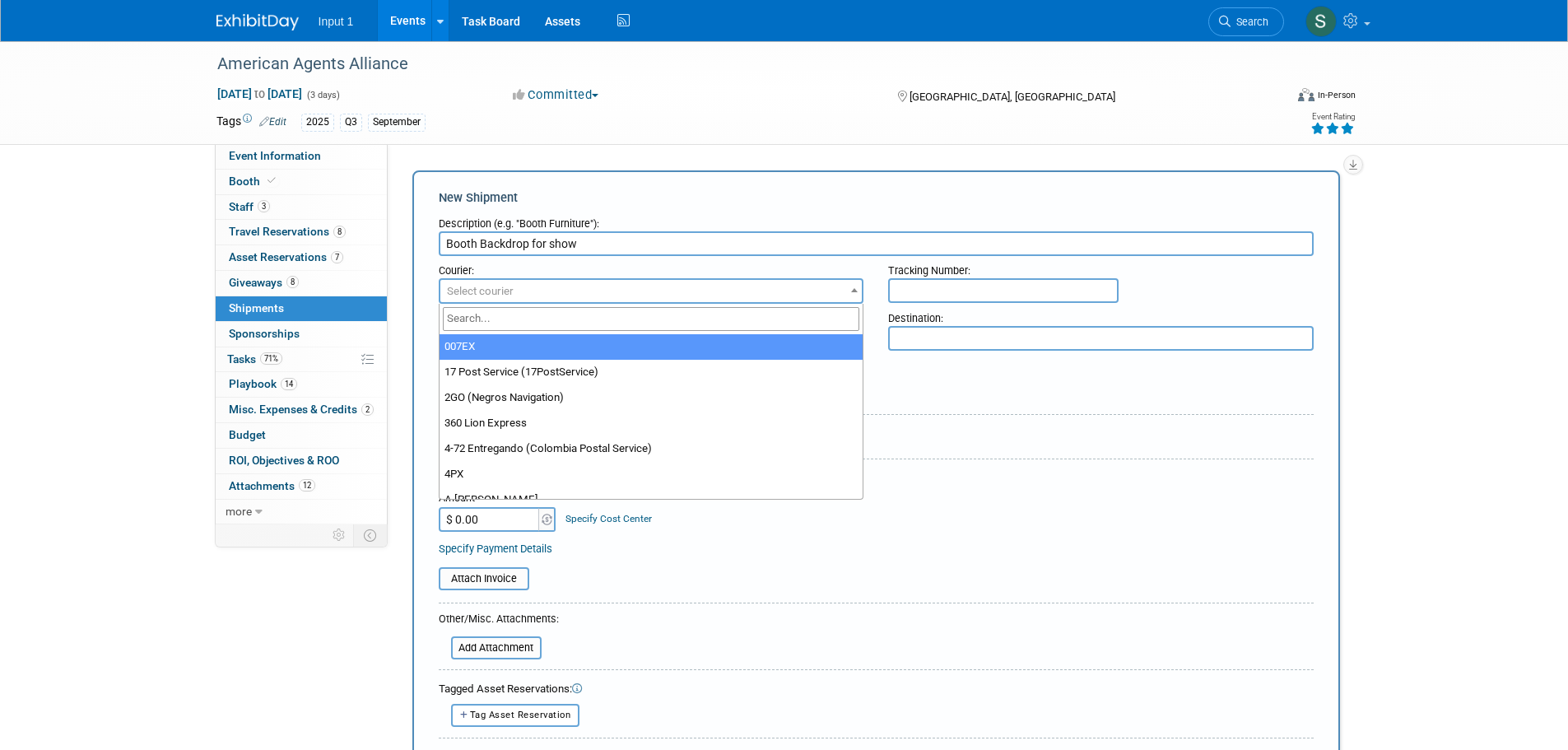
click at [834, 290] on span "Select courier" at bounding box center [651, 291] width 422 height 23
click at [682, 313] on input "search" at bounding box center [651, 319] width 418 height 24
type input "ups"
drag, startPoint x: 556, startPoint y: 351, endPoint x: 840, endPoint y: 325, distance: 285.2
select select "508"
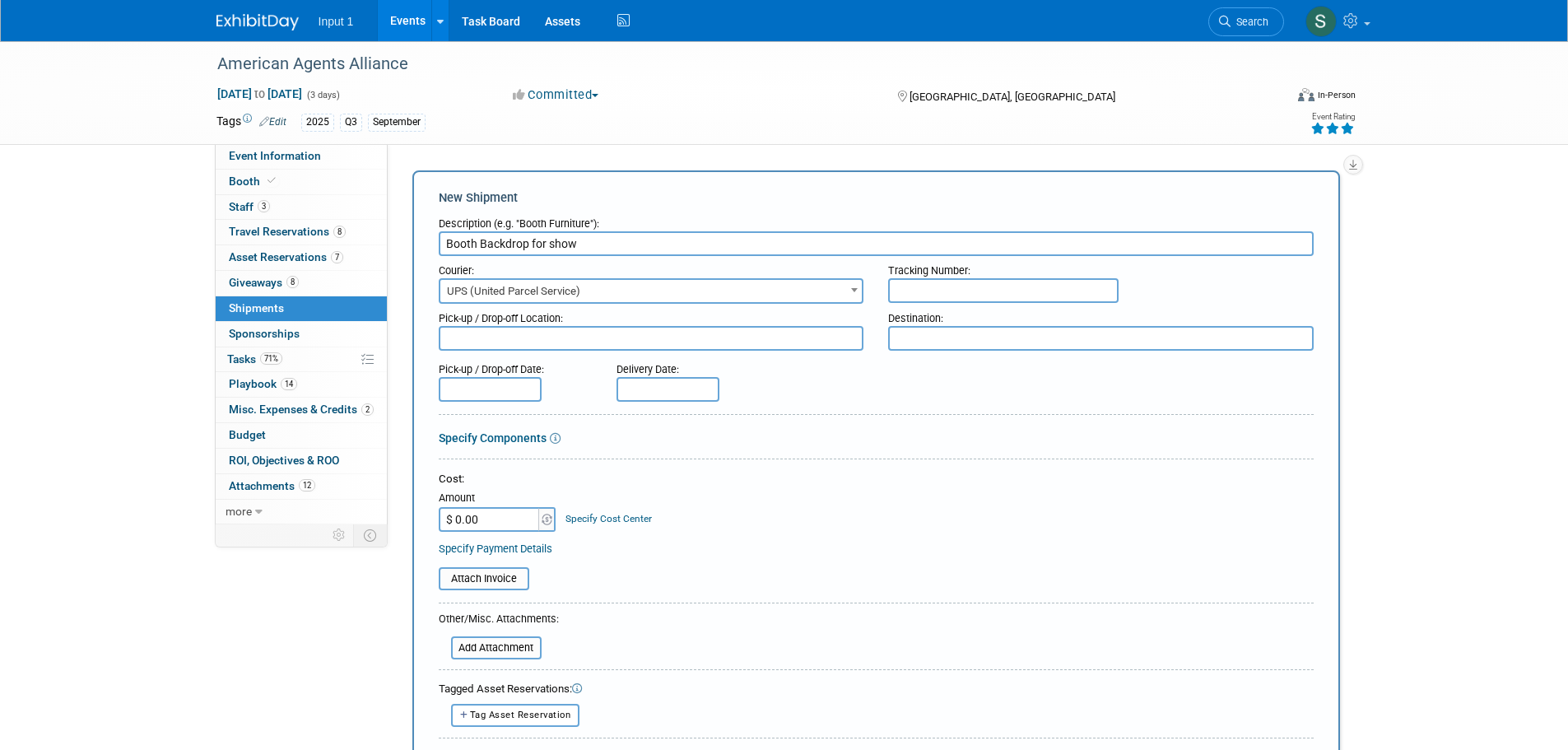
click at [1022, 279] on input "text" at bounding box center [1003, 290] width 231 height 25
click at [638, 243] on input "Booth Backdrop for show" at bounding box center [875, 243] width 875 height 25
type input "Booth Backdrop for show OUTBOUND"
click at [911, 289] on input "text" at bounding box center [1003, 290] width 231 height 25
paste input "1ZV852B50307984582"
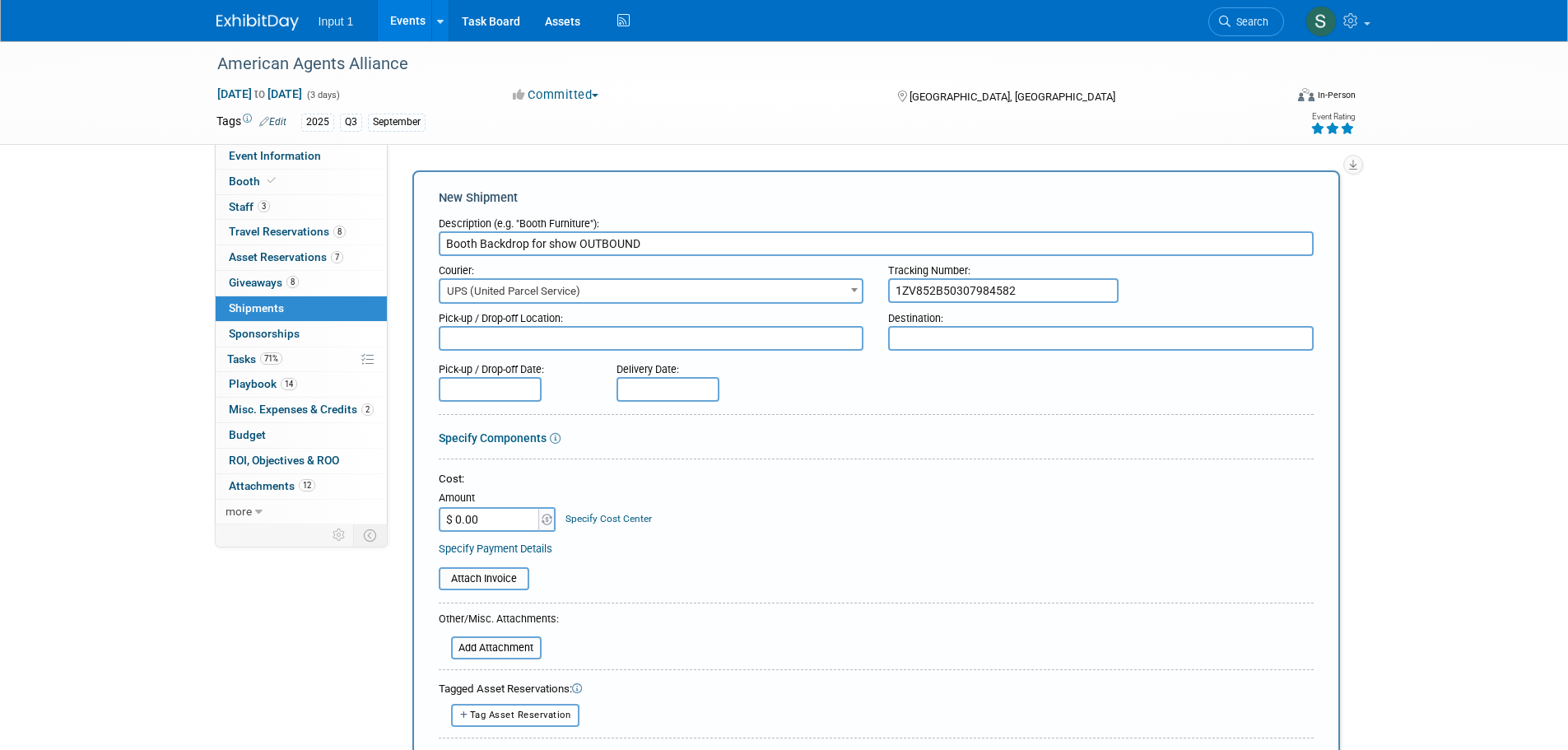
type input "1ZV852B50307984582"
click at [505, 344] on textarea at bounding box center [651, 338] width 425 height 25
type textarea "i"
type textarea "Westlake Office"
type textarea "[GEOGRAPHIC_DATA] - attn: [PERSON_NAME]"
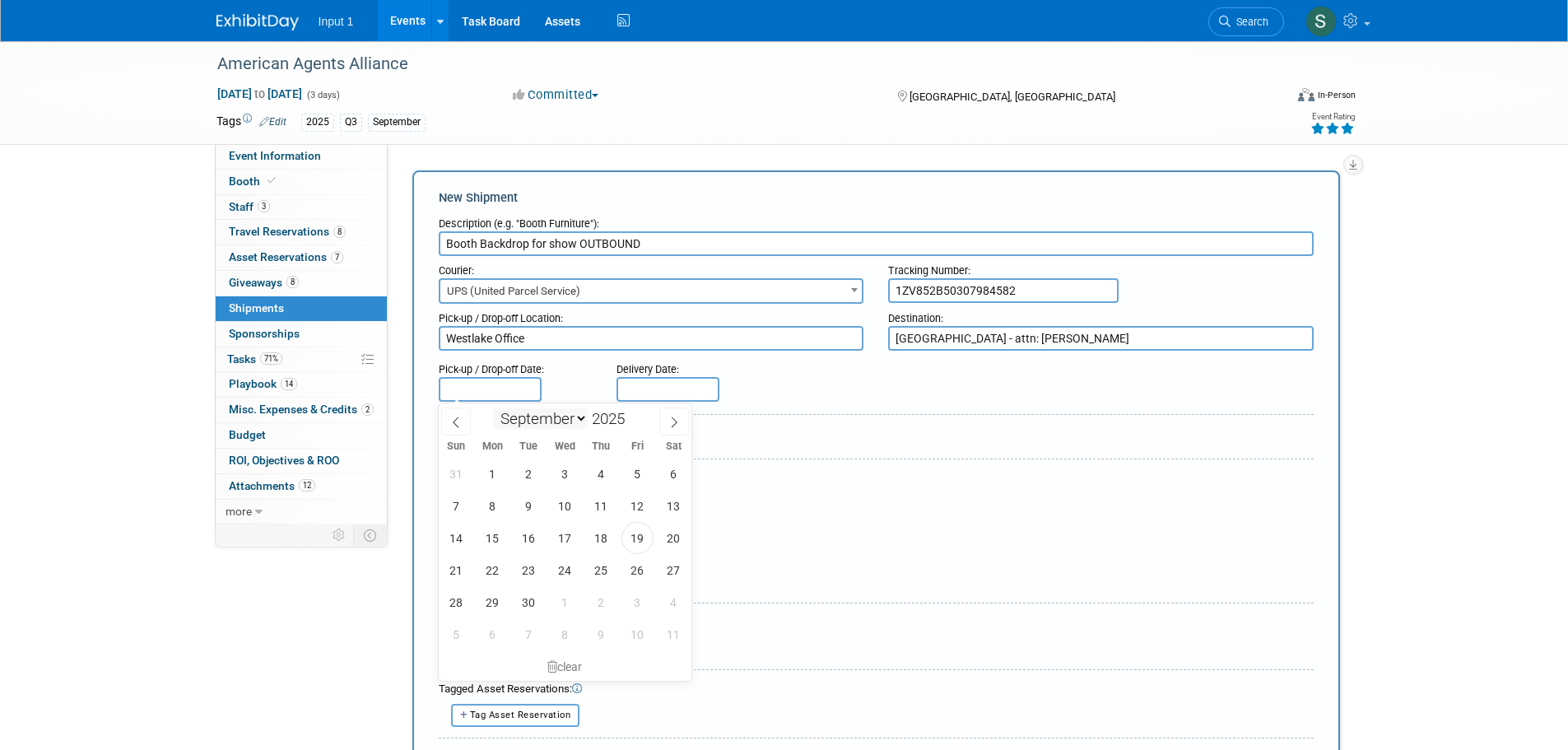
click at [500, 398] on body "Input 1 Events Add Event Bulk Upload Events Shareable Event Boards Recently Vie…" at bounding box center [784, 375] width 1568 height 750
click at [639, 536] on span "19" at bounding box center [638, 538] width 33 height 33
type input "[DATE]"
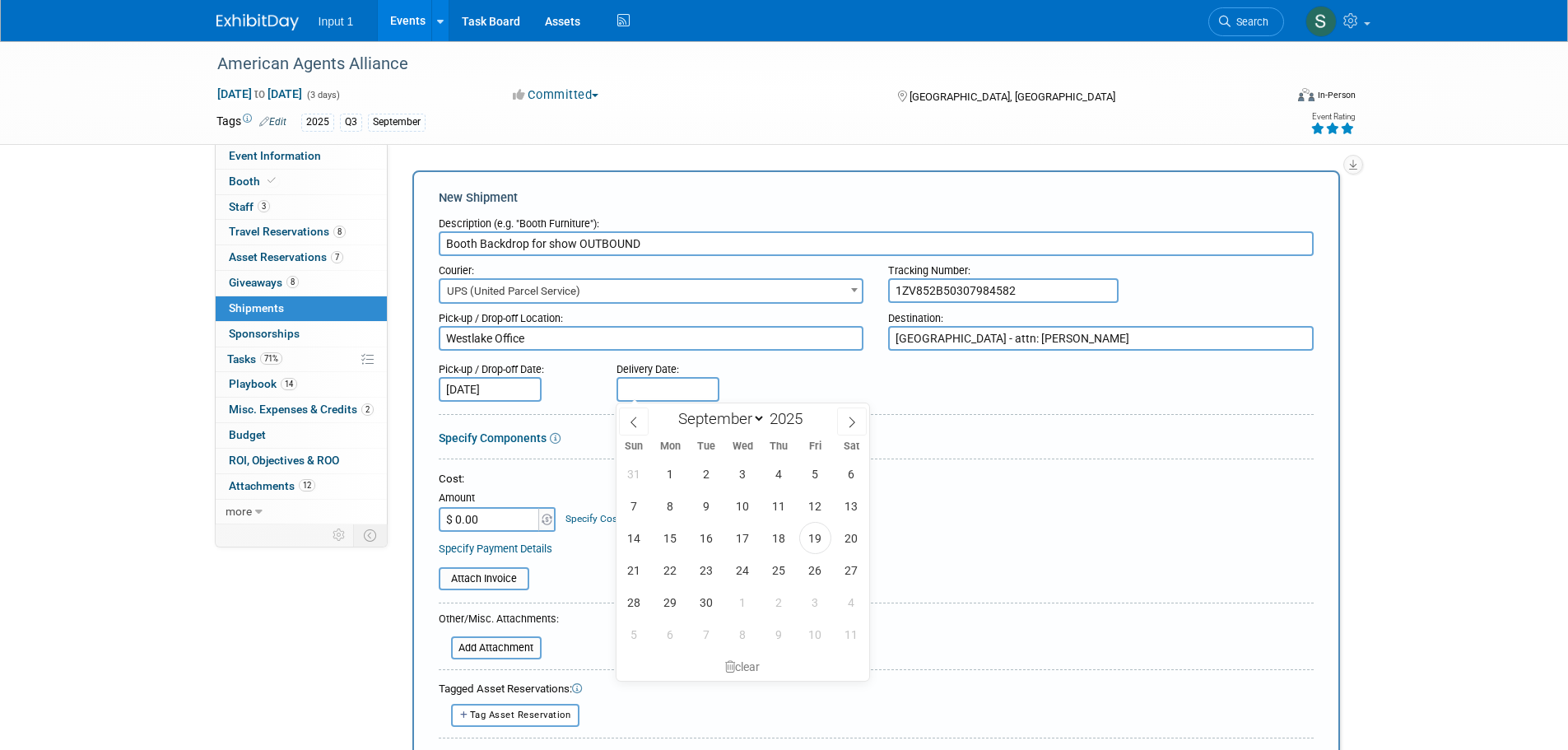
click at [672, 384] on input "text" at bounding box center [668, 390] width 102 height 25
click at [671, 575] on span "22" at bounding box center [670, 570] width 33 height 33
type input "[DATE]"
click at [480, 528] on input "$ 0.00" at bounding box center [489, 519] width 102 height 25
type input "$ 40.01"
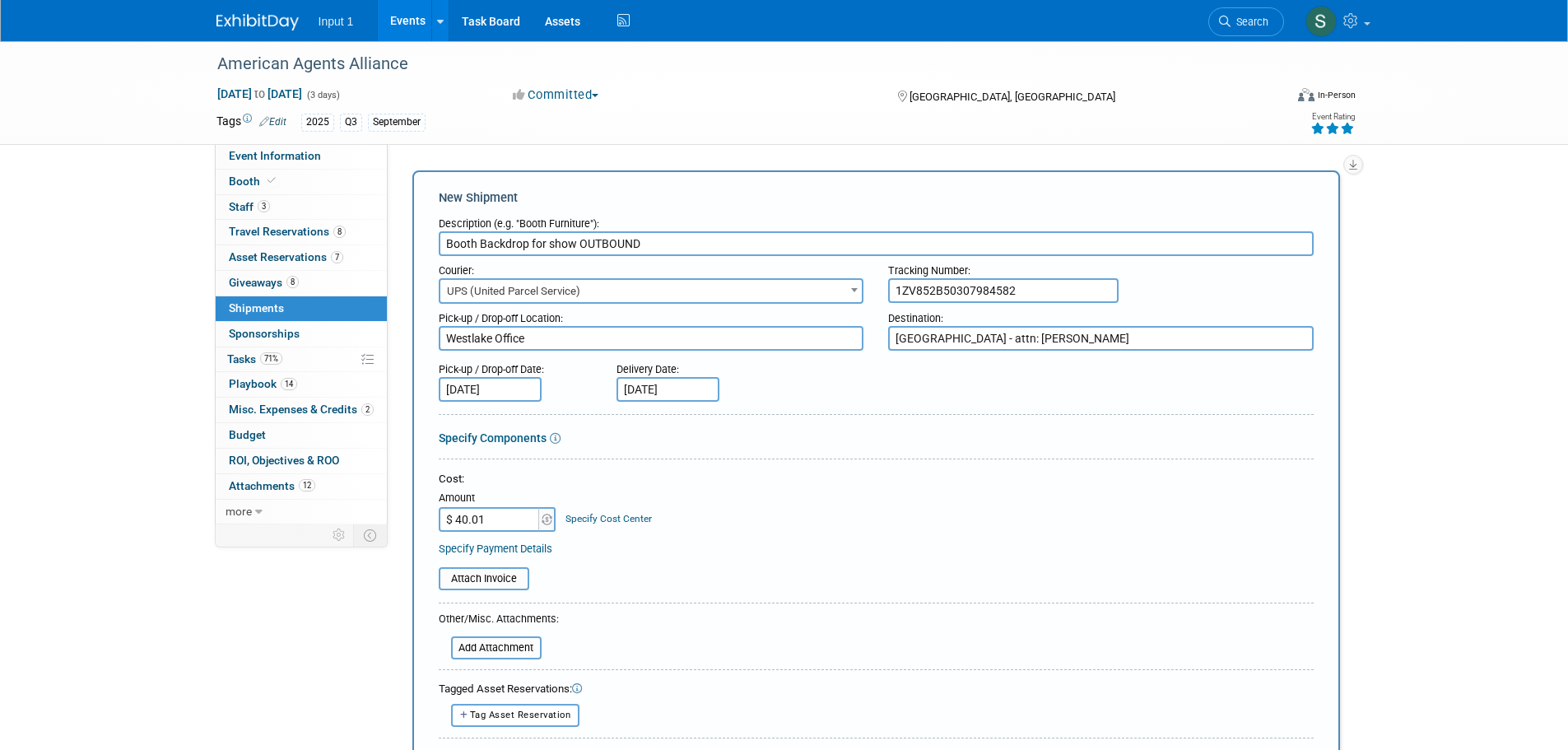
click at [738, 514] on div "Cost: Amount $ 40.01 Specify Cost Center Cost Center -- Not Specified --" at bounding box center [875, 501] width 875 height 60
click at [494, 580] on input "file" at bounding box center [429, 579] width 196 height 20
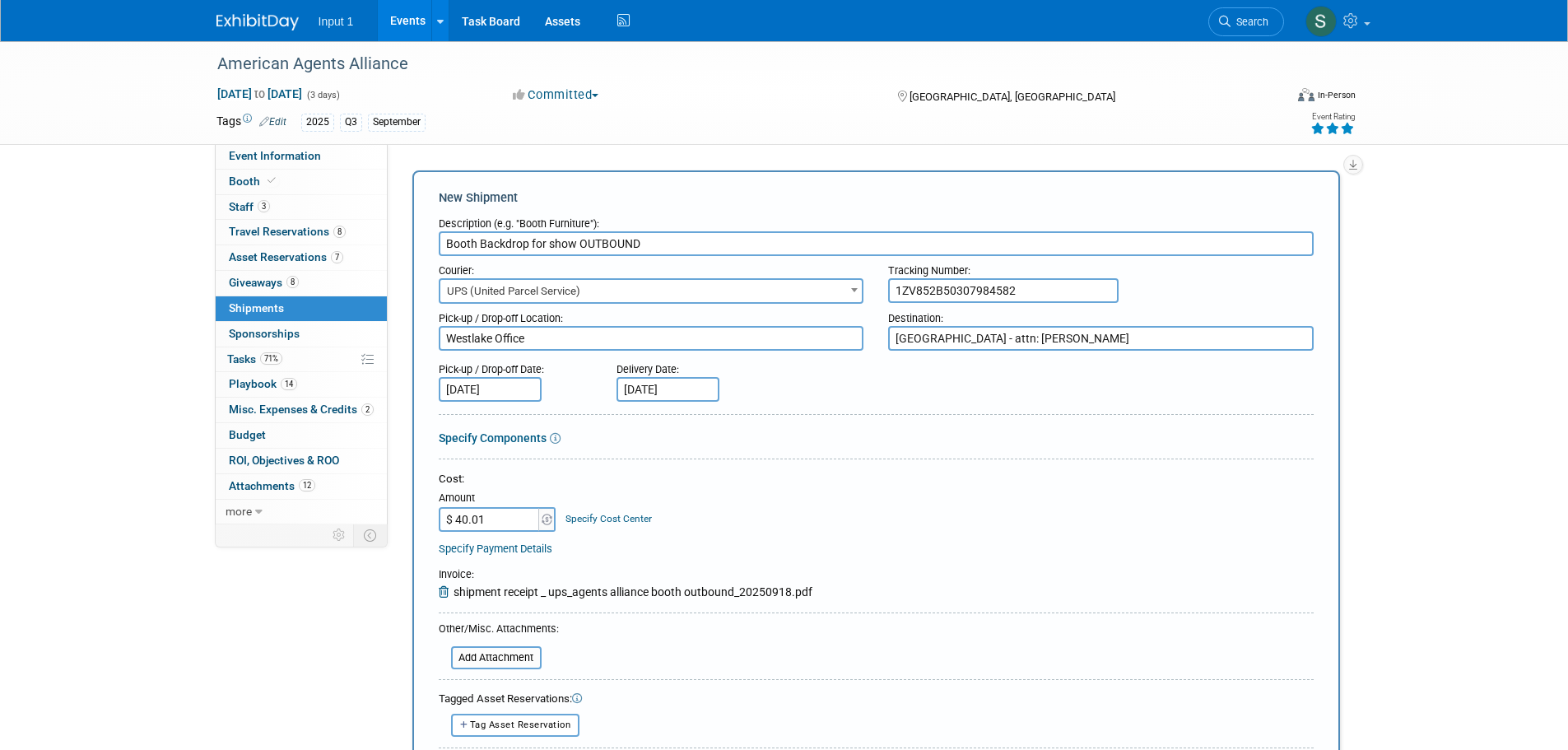
click at [853, 473] on div "Cost:" at bounding box center [875, 479] width 875 height 15
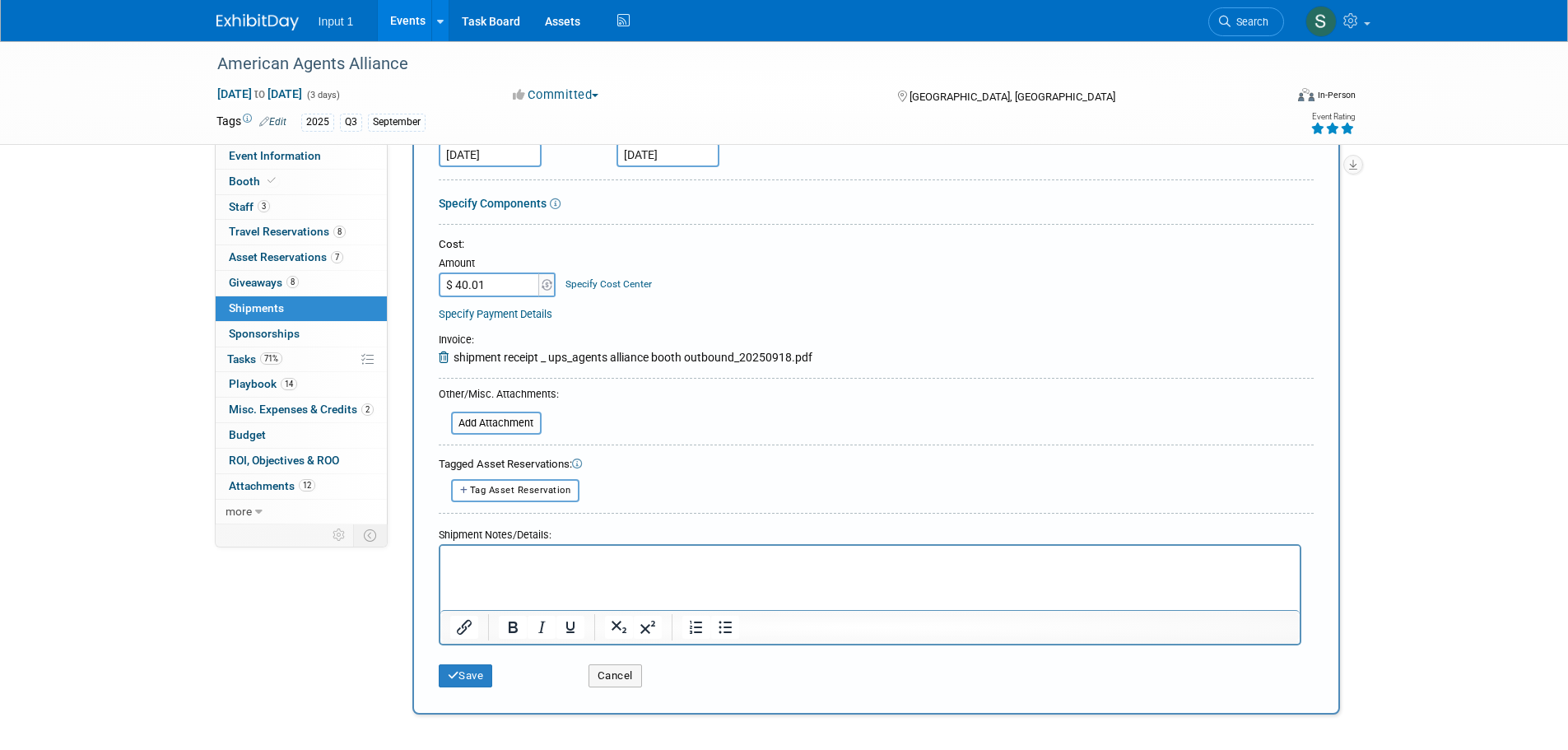
scroll to position [247, 0]
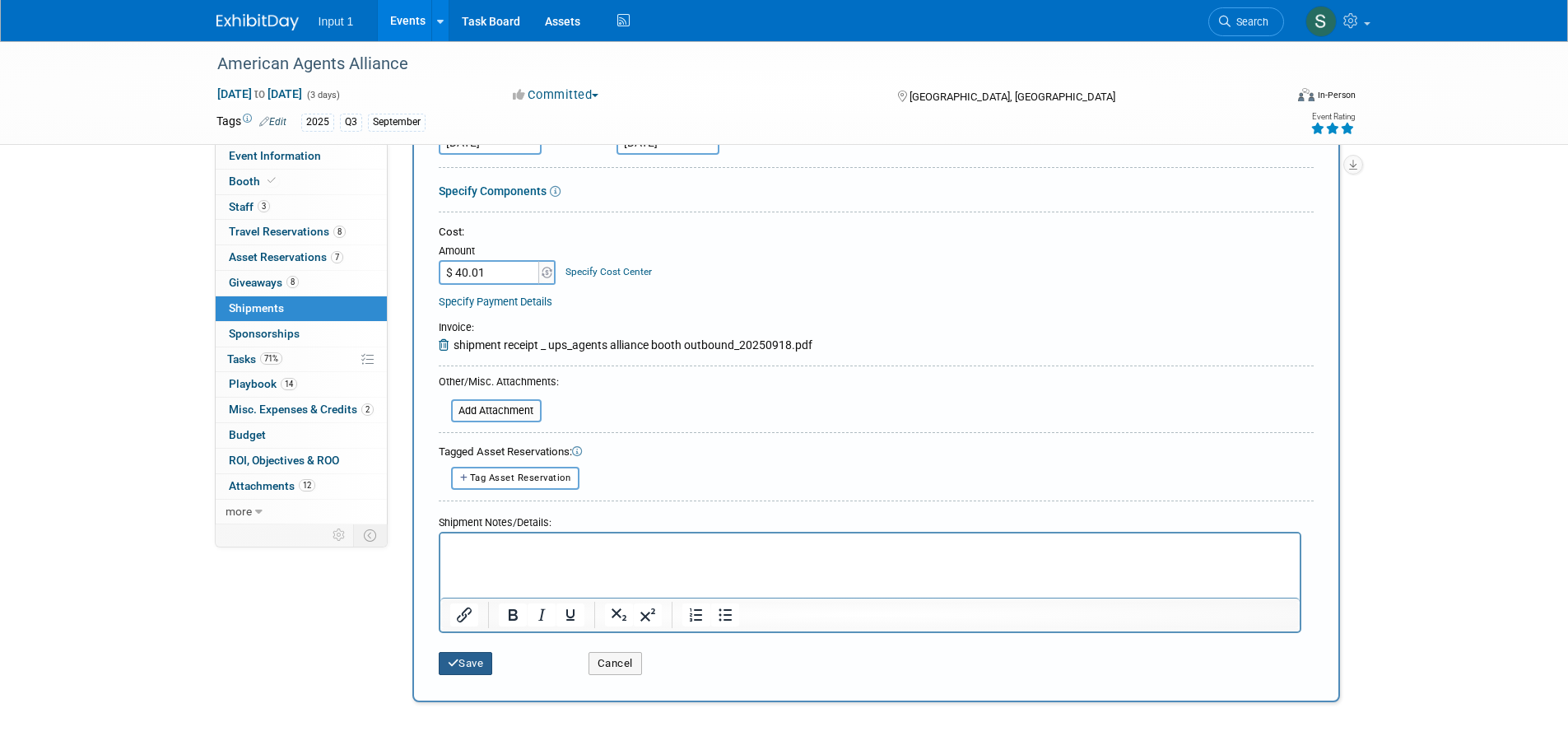
click at [467, 667] on button "Save" at bounding box center [466, 664] width 55 height 23
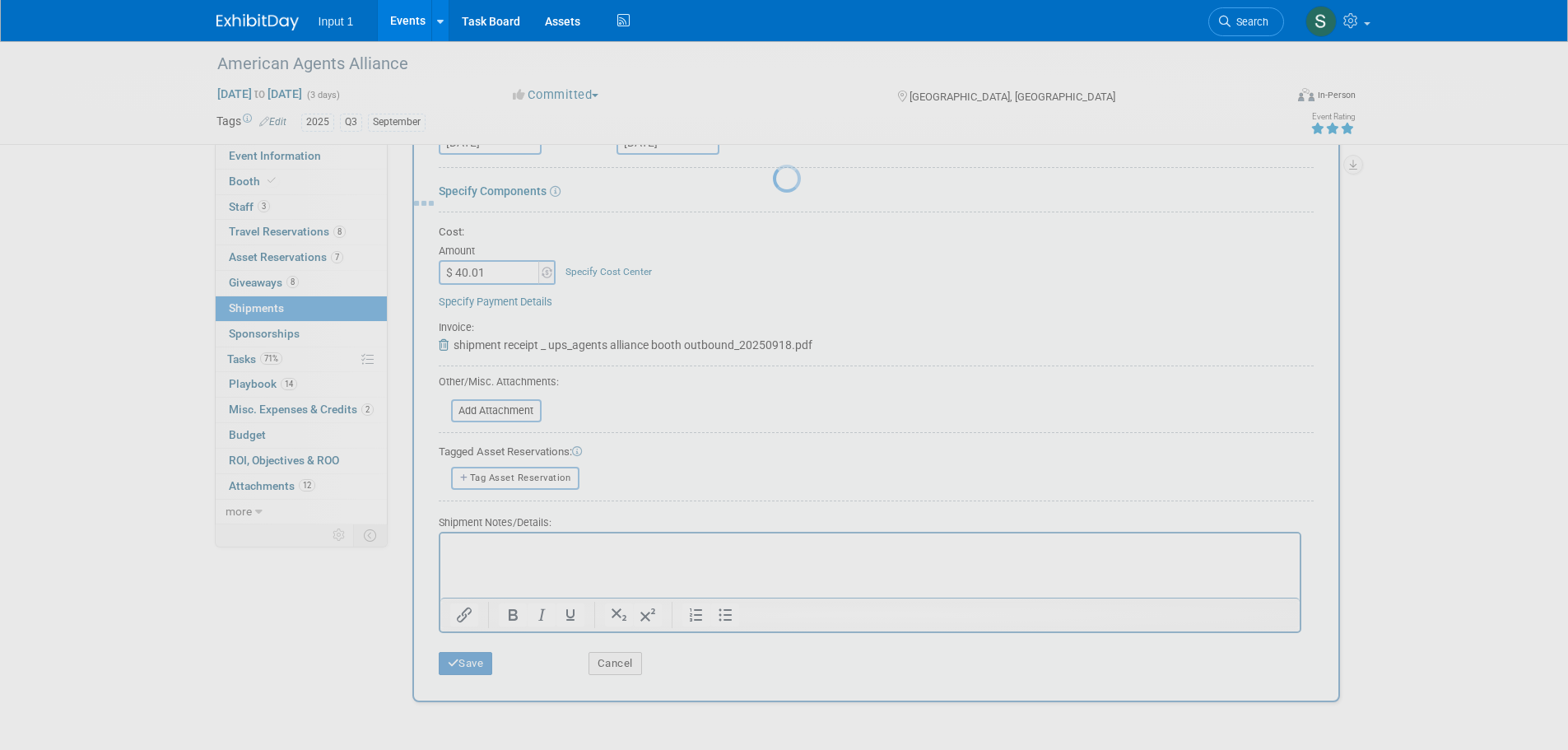
scroll to position [16, 0]
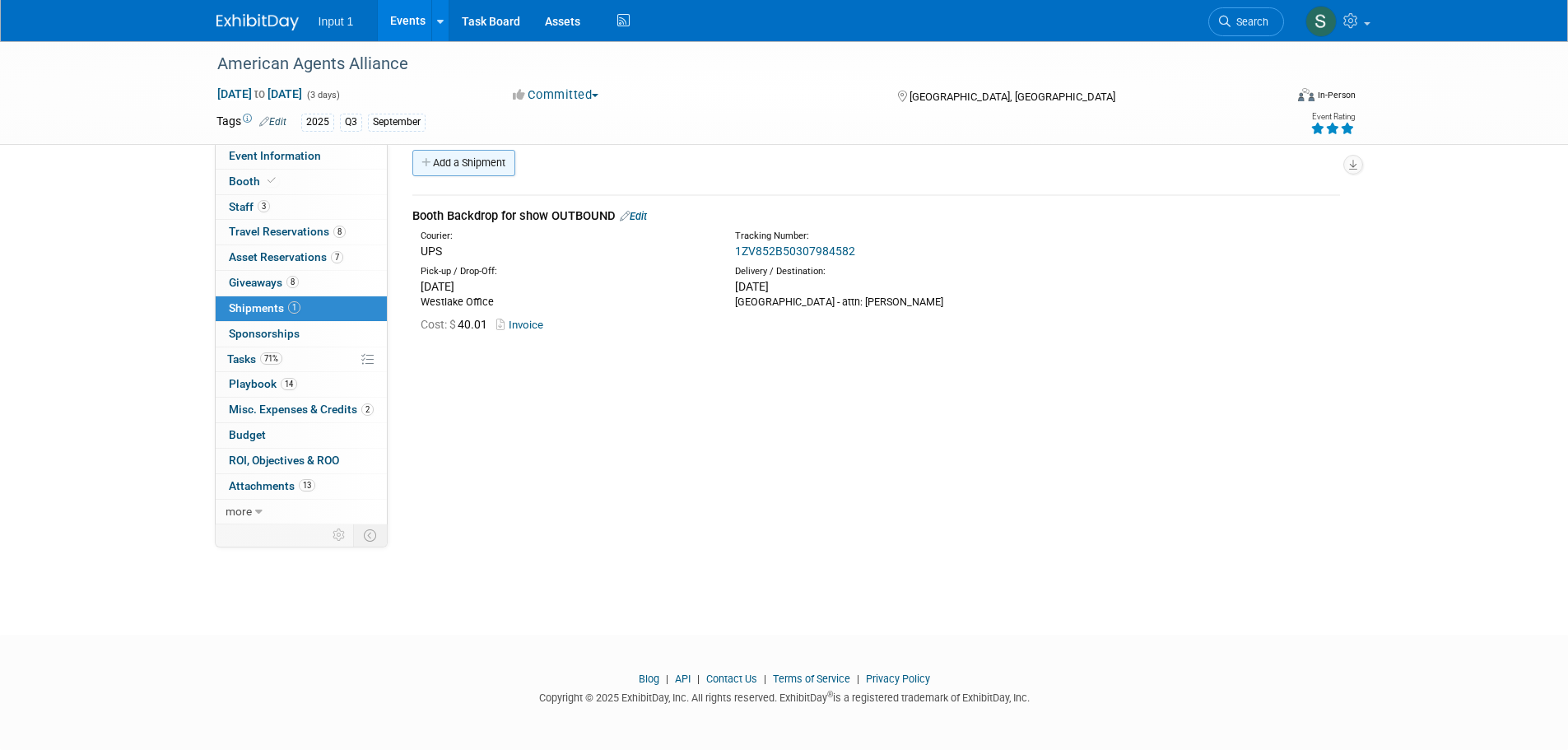
click at [478, 169] on link "Add a Shipment" at bounding box center [464, 162] width 102 height 26
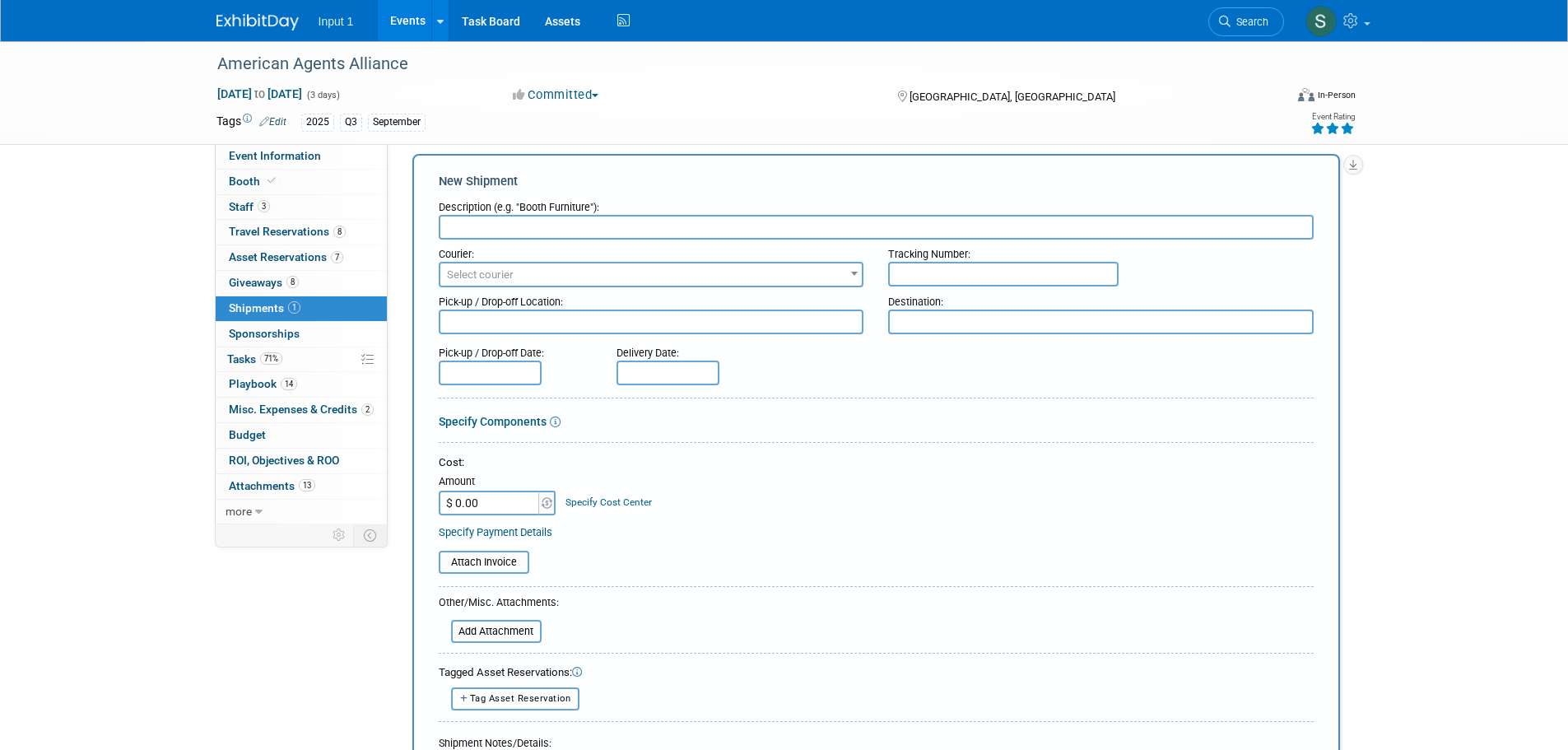
scroll to position [0, 0]
type input "Booth Backdrop RETURN"
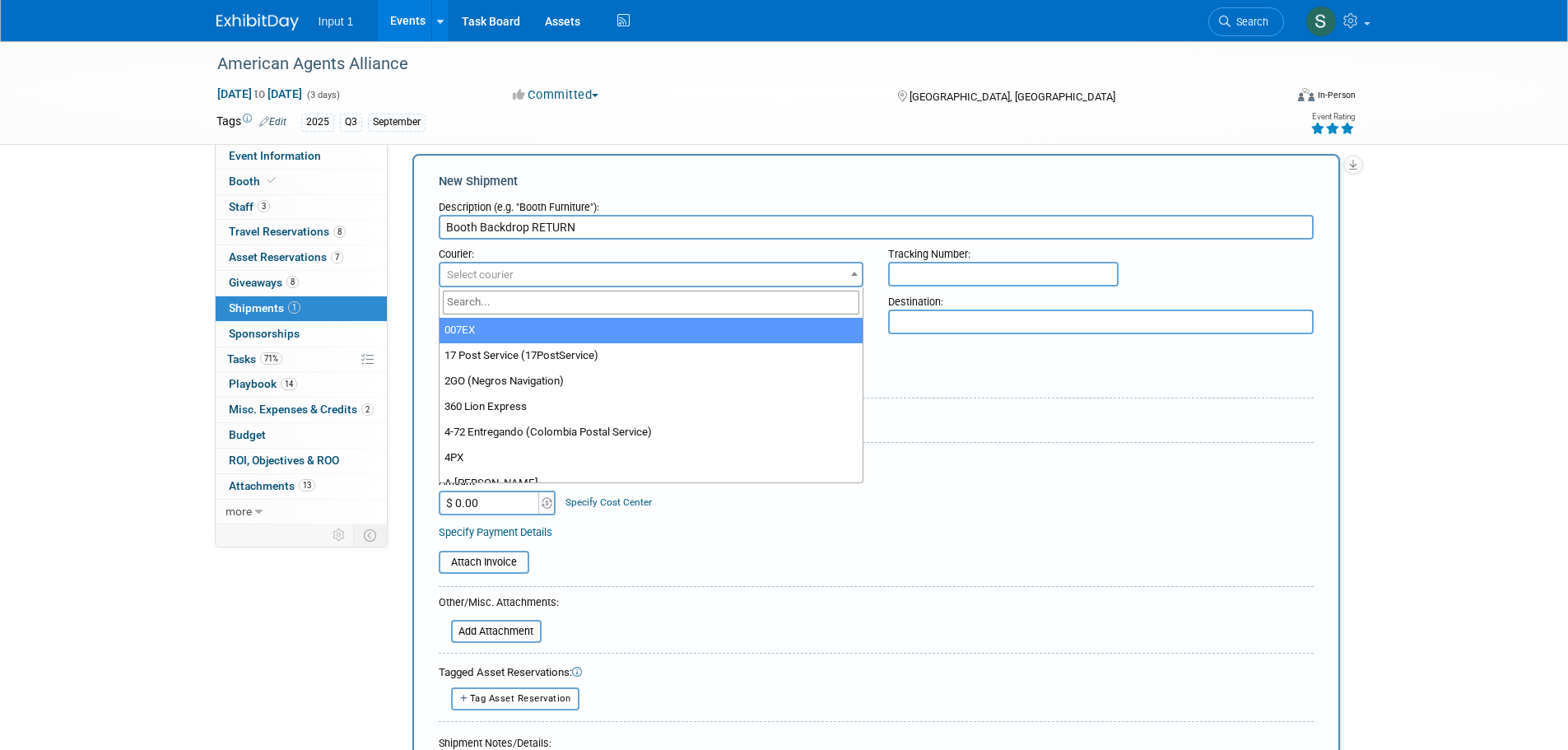
click at [594, 272] on span "Select courier" at bounding box center [651, 275] width 422 height 23
type input "UPS"
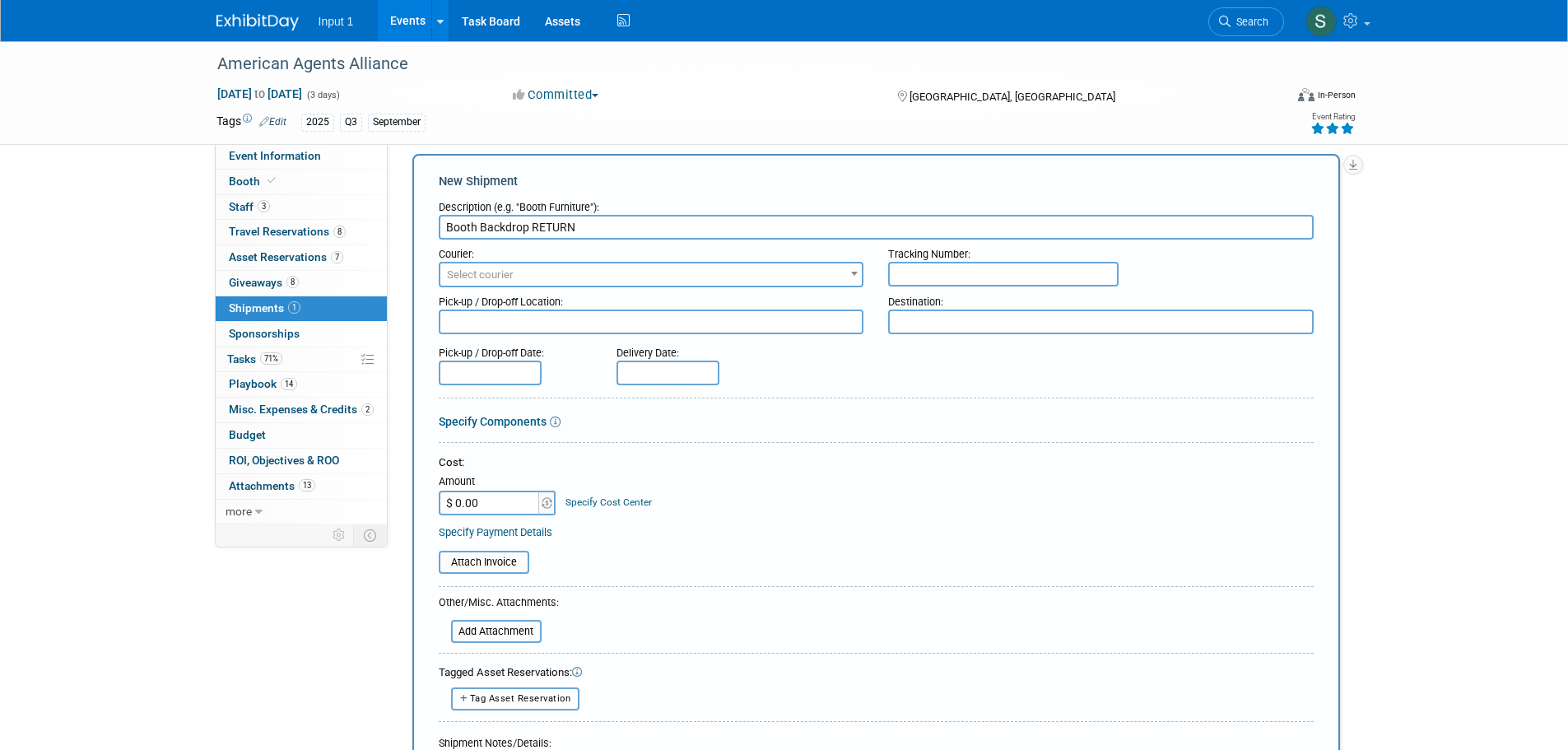
click at [477, 284] on span "Select courier" at bounding box center [651, 275] width 422 height 23
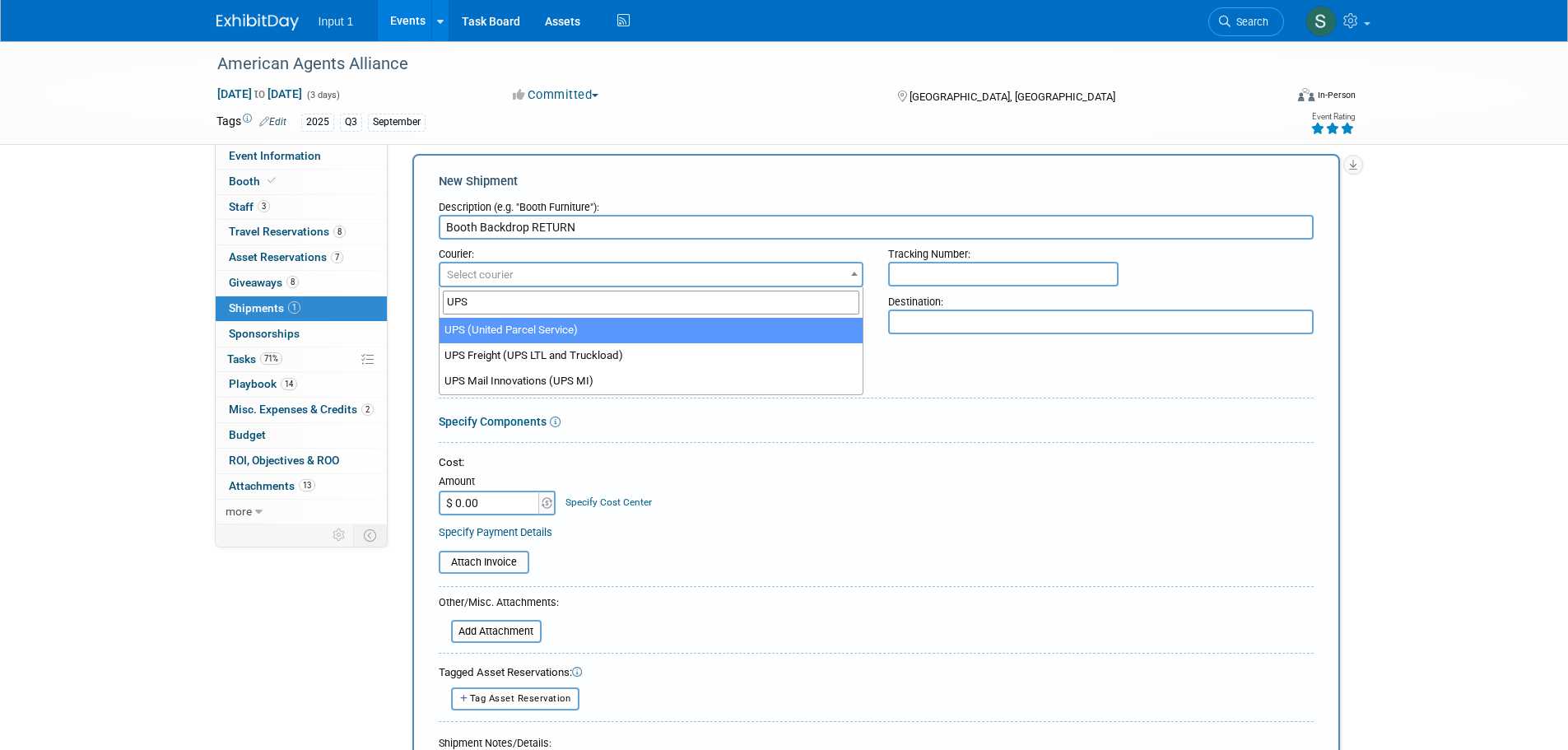
type input "UPS"
select select "508"
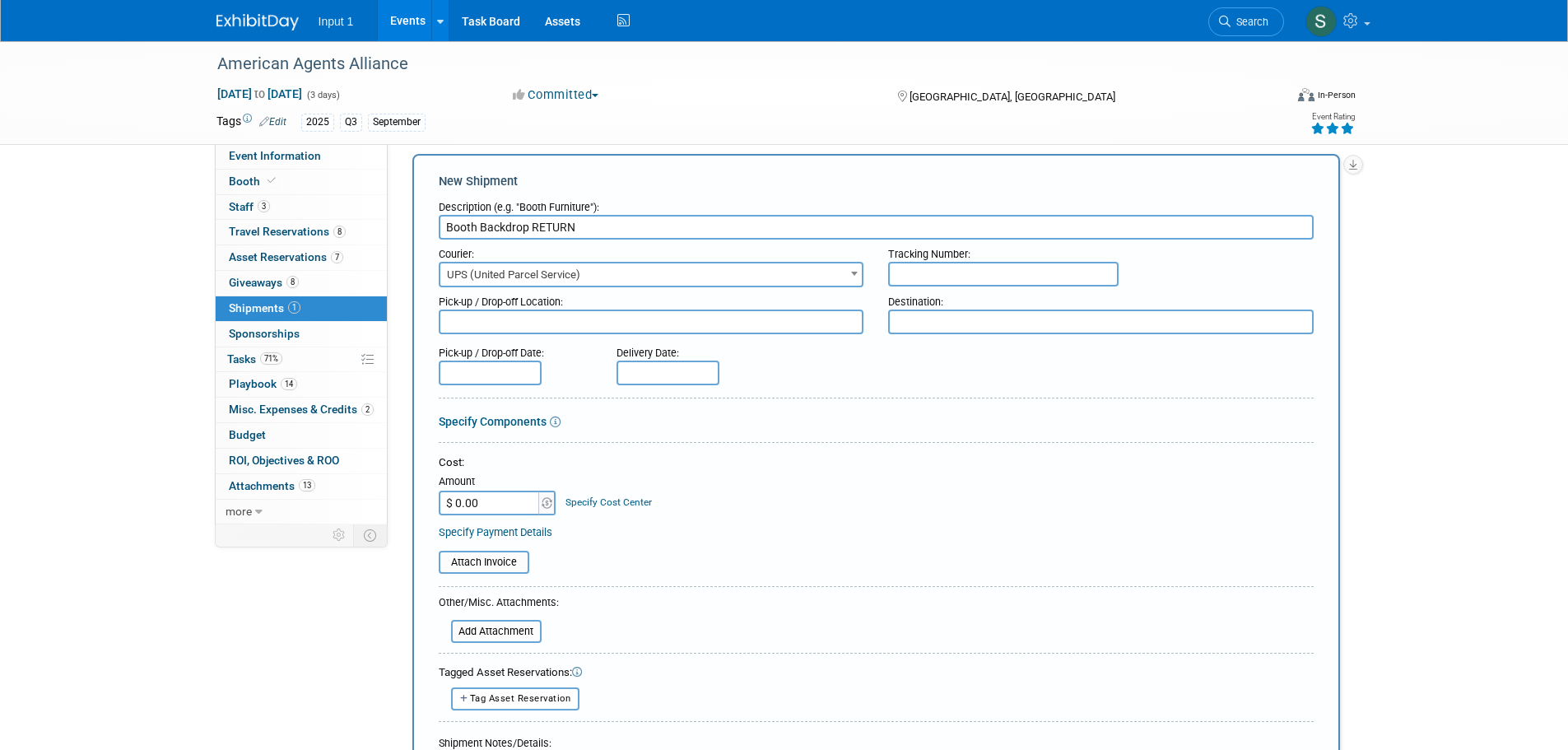
click at [921, 267] on input "text" at bounding box center [1003, 274] width 231 height 25
click at [957, 270] on input "text" at bounding box center [1003, 274] width 231 height 25
paste input "1ZV852B50313264606"
type input "1ZV852B50313264606"
click at [617, 323] on textarea at bounding box center [651, 322] width 425 height 25
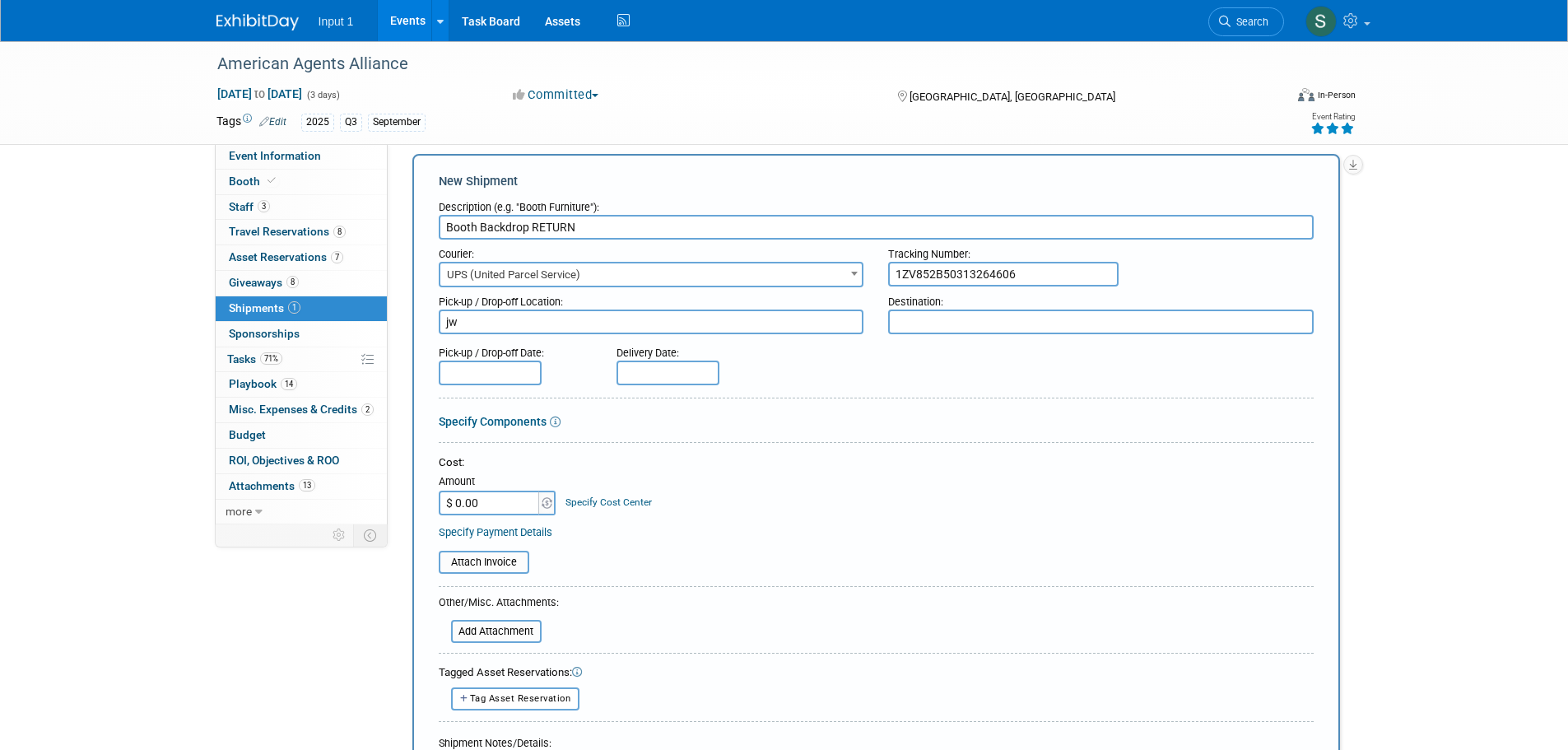
type textarea "j"
type textarea "[GEOGRAPHIC_DATA]"
type textarea "Input 1 Westlake"
click at [478, 373] on input "text" at bounding box center [489, 373] width 102 height 25
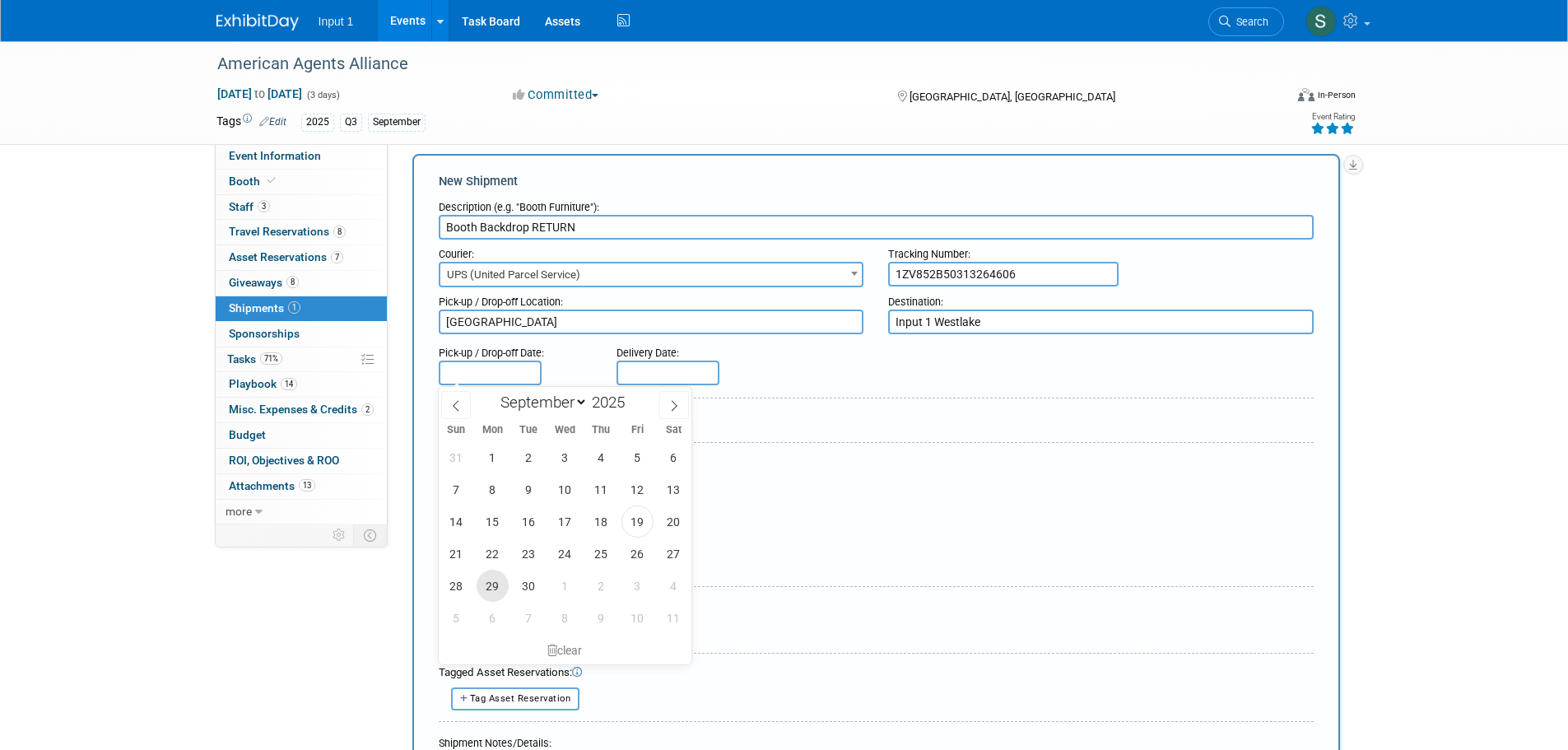
drag, startPoint x: 486, startPoint y: 588, endPoint x: 530, endPoint y: 498, distance: 100.2
click at [486, 586] on span "29" at bounding box center [493, 586] width 33 height 33
type input "[DATE]"
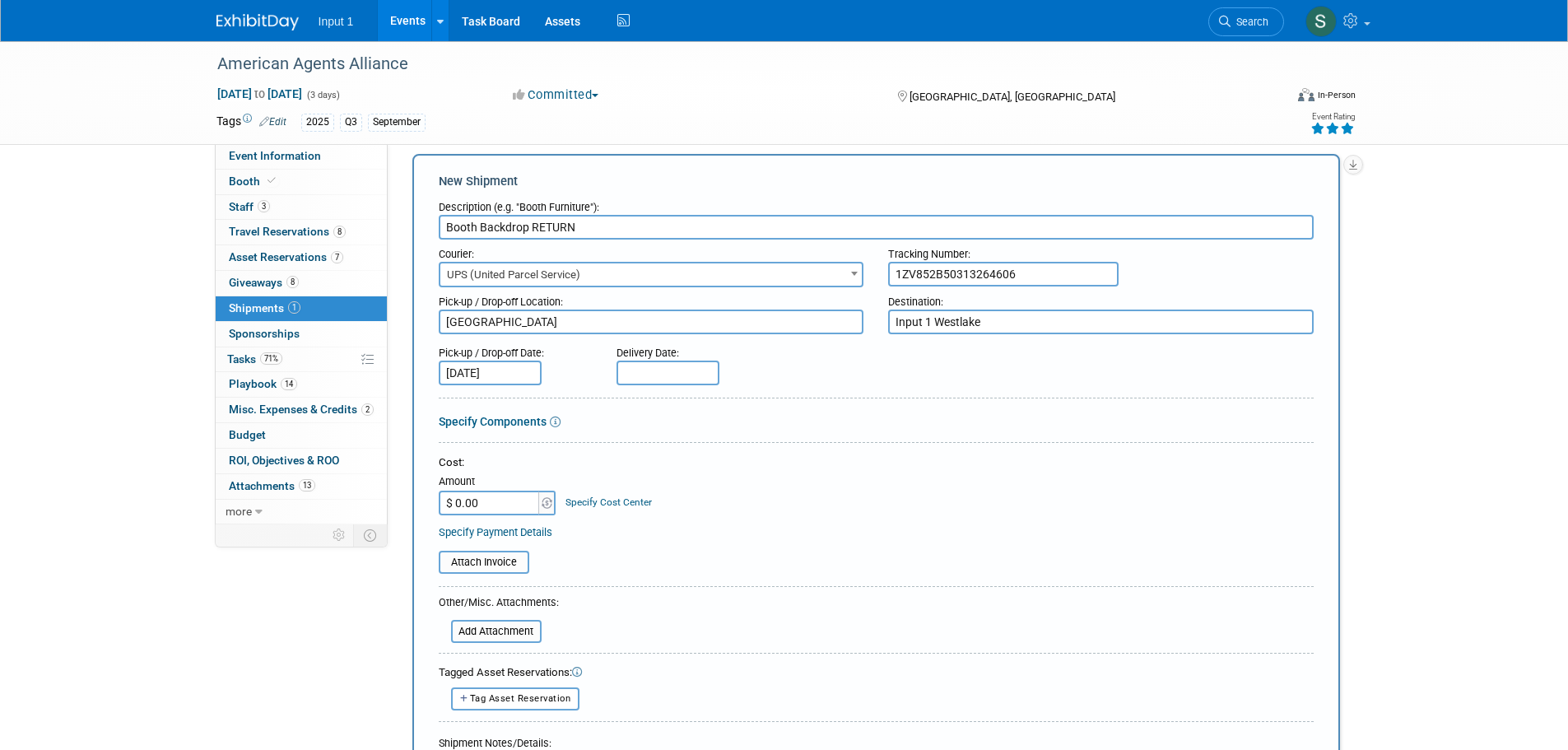
click at [667, 357] on div "Delivery Date:" at bounding box center [716, 349] width 200 height 22
click at [664, 375] on input "text" at bounding box center [668, 373] width 102 height 25
click at [708, 587] on span "30" at bounding box center [707, 586] width 33 height 33
type input "[DATE]"
click at [722, 453] on form "Description (e.g. "Booth Furniture"): Booth Backdrop RETURN Courier: 007EX 17 P…" at bounding box center [875, 538] width 875 height 693
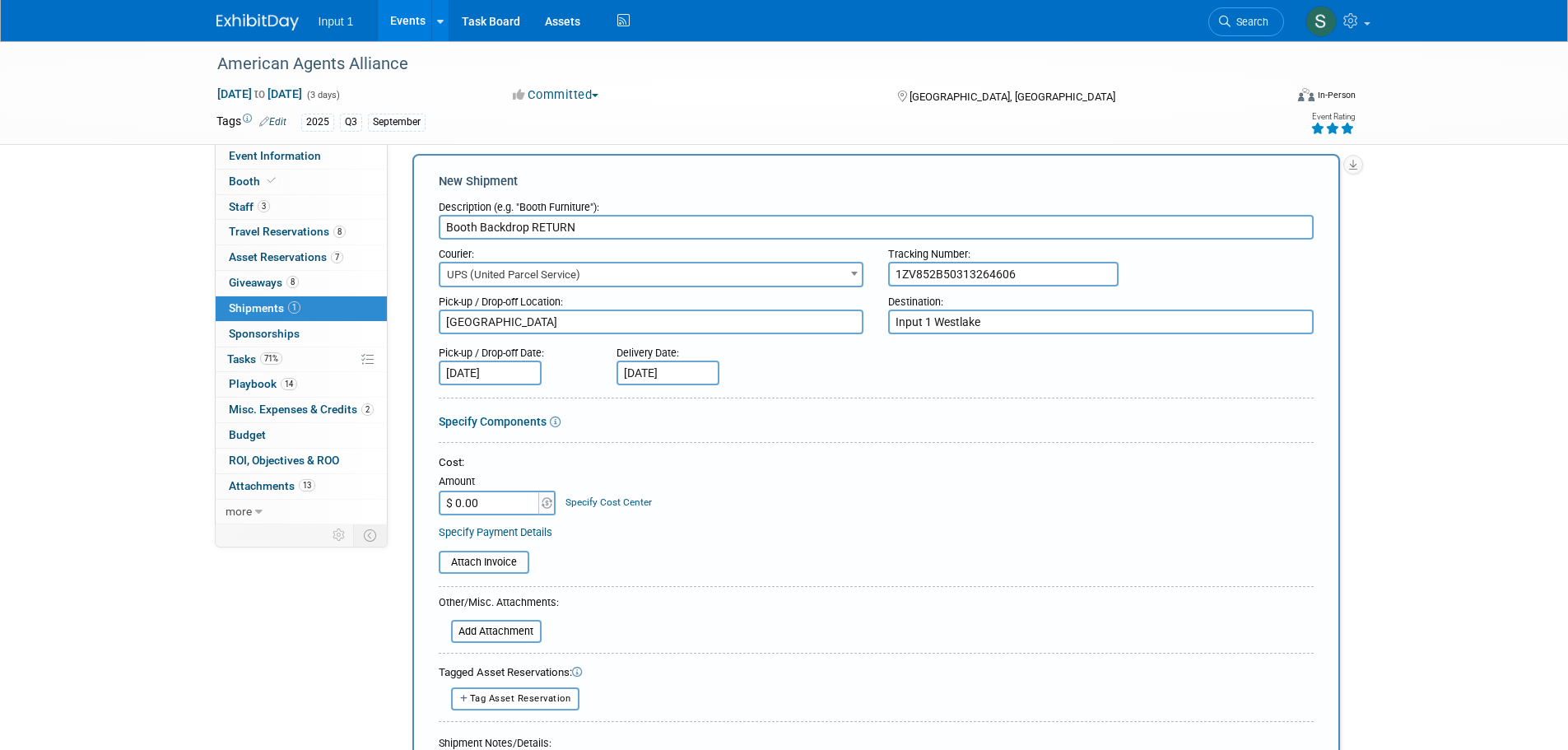
click at [483, 497] on input "$ 0.00" at bounding box center [489, 503] width 102 height 25
type input "$ 44.56"
click at [712, 466] on div "Cost:" at bounding box center [875, 463] width 875 height 15
click at [879, 383] on div "Pick-up / Drop-off Date: Sep 29, 2025 Delivery Date: Sep 30, 2025" at bounding box center [875, 361] width 899 height 47
click at [812, 364] on div "Delivery Date: Sep 30, 2025" at bounding box center [716, 361] width 225 height 47
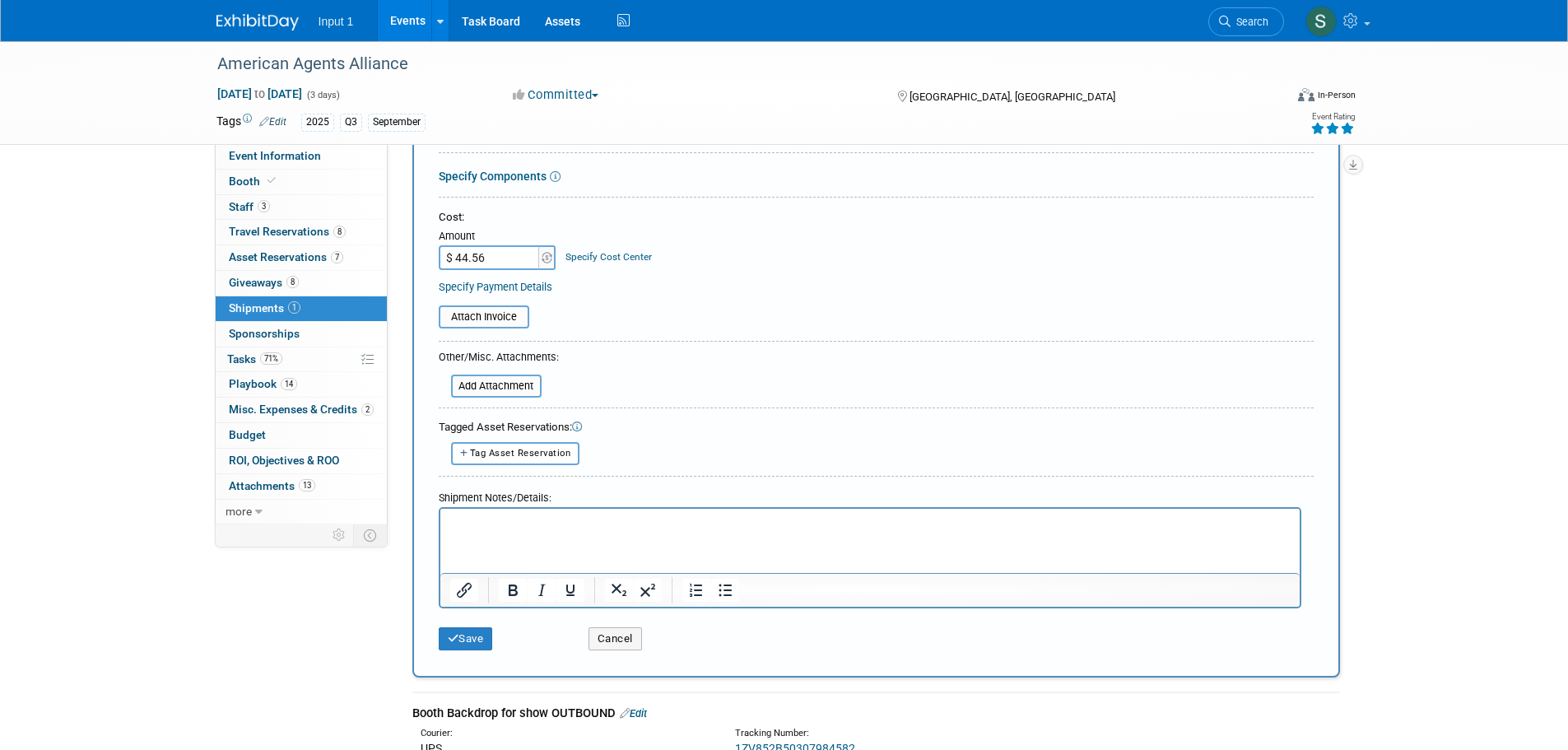
scroll to position [263, 0]
click at [496, 318] on input "file" at bounding box center [429, 315] width 196 height 20
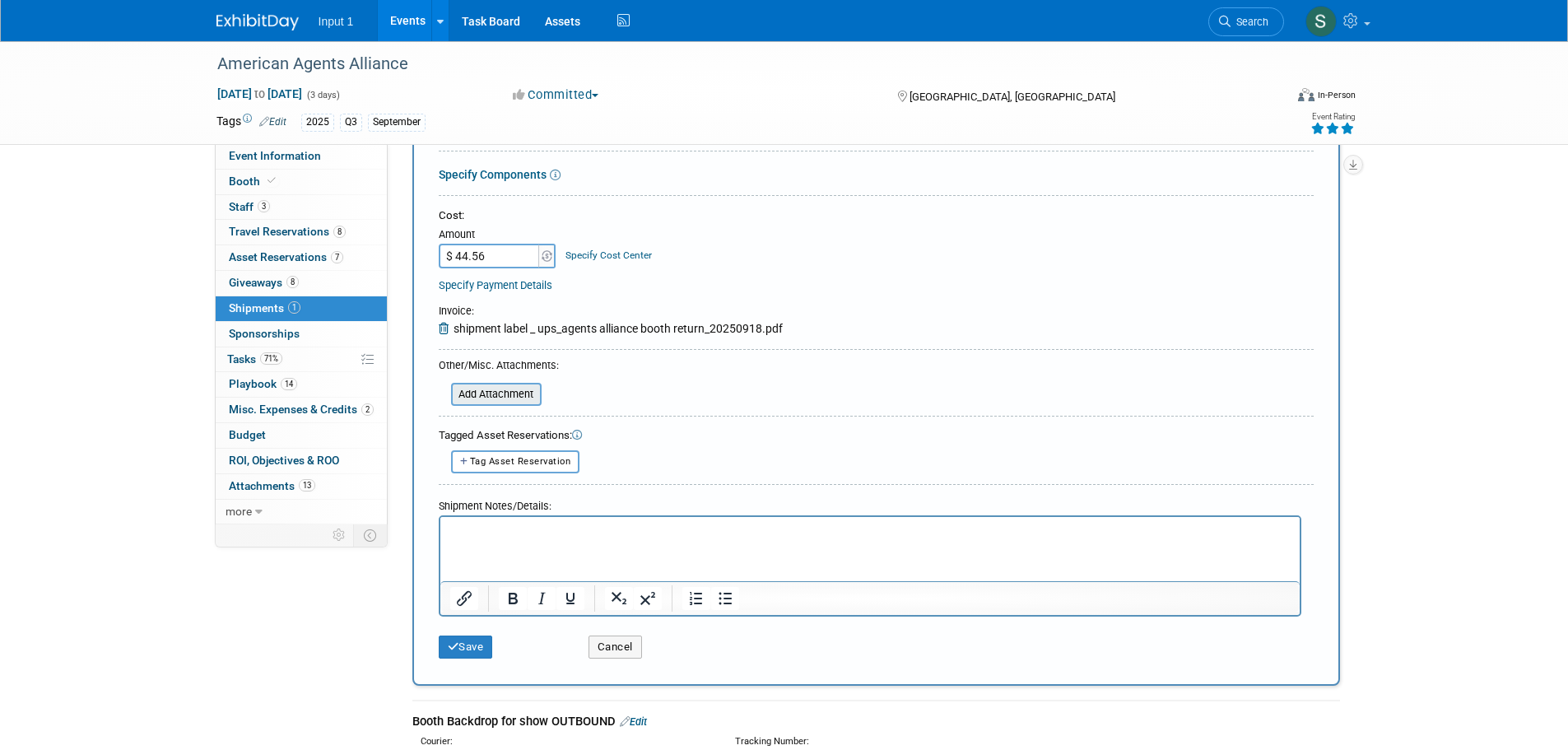
click at [495, 396] on input "file" at bounding box center [442, 394] width 196 height 20
click at [446, 329] on icon at bounding box center [445, 329] width 14 height 11
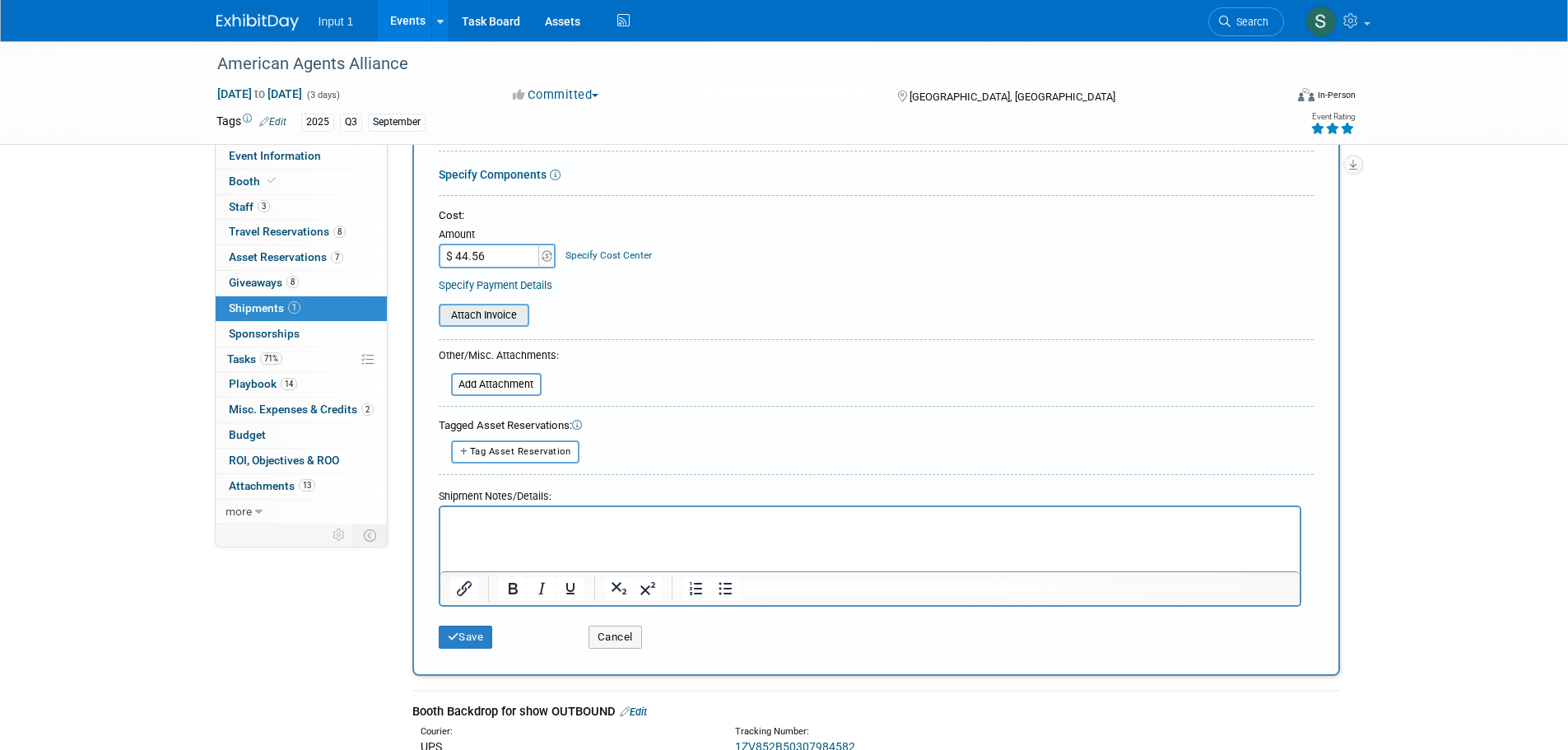
click at [461, 320] on input "file" at bounding box center [429, 315] width 196 height 20
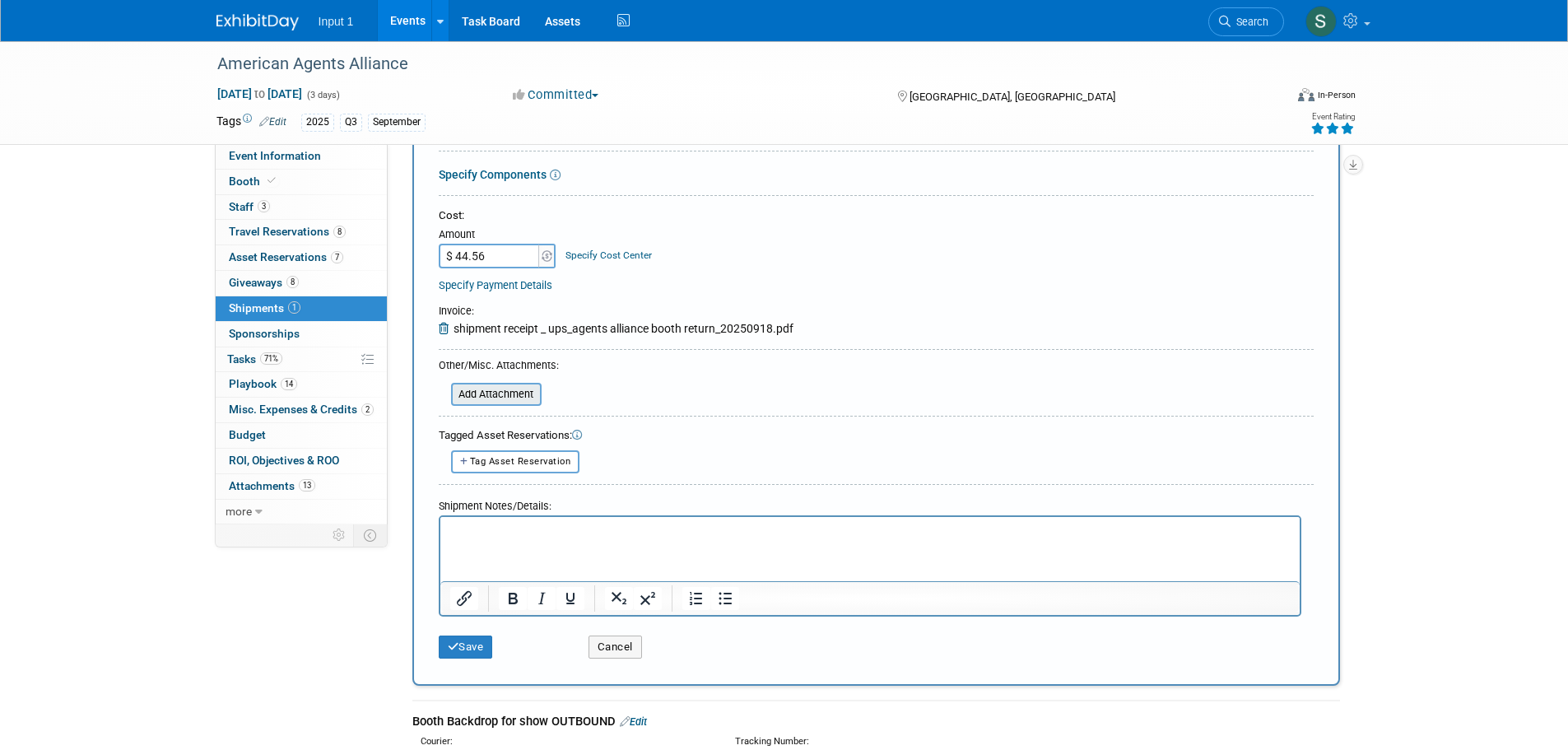
click at [481, 398] on input "file" at bounding box center [442, 394] width 196 height 20
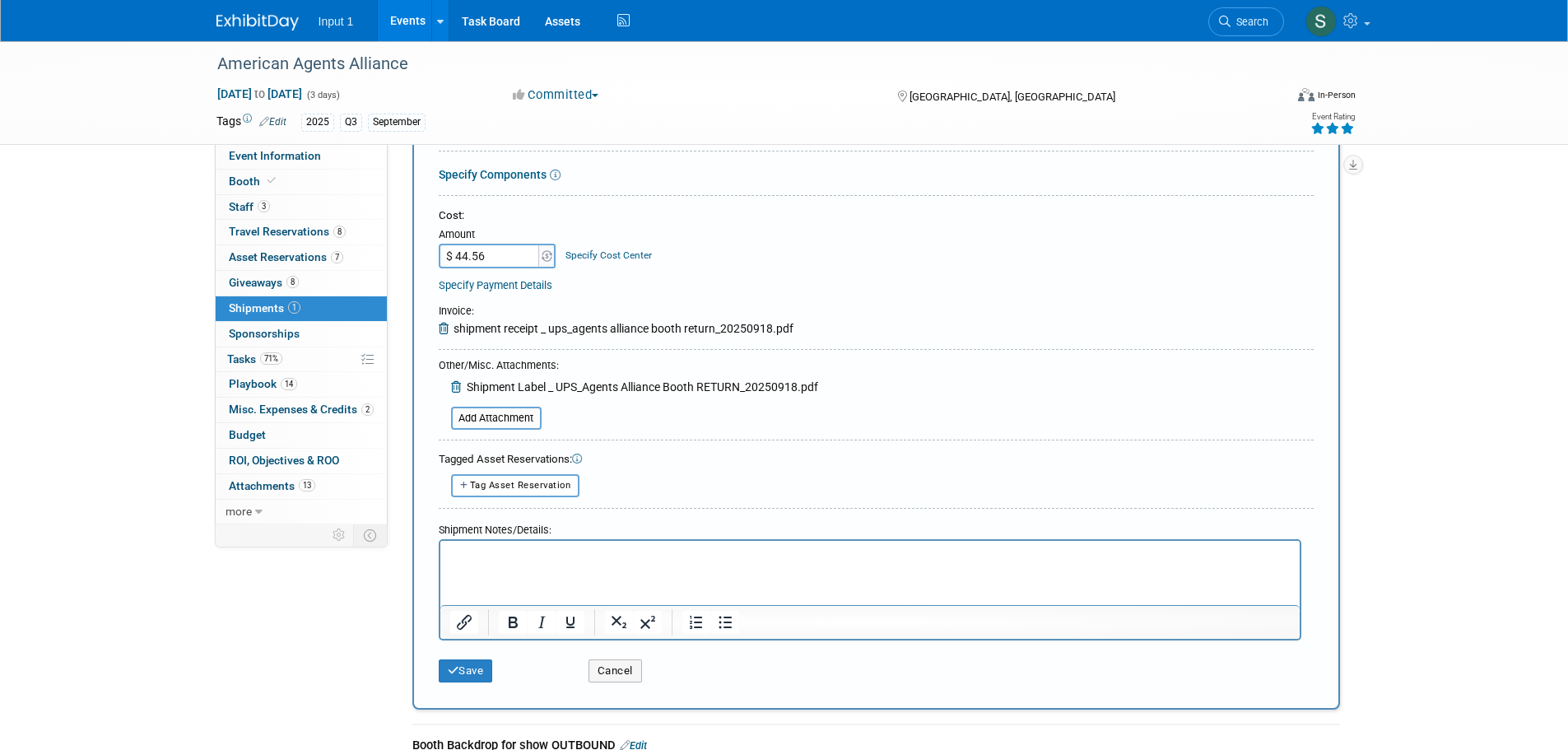
click at [593, 563] on html at bounding box center [869, 552] width 859 height 23
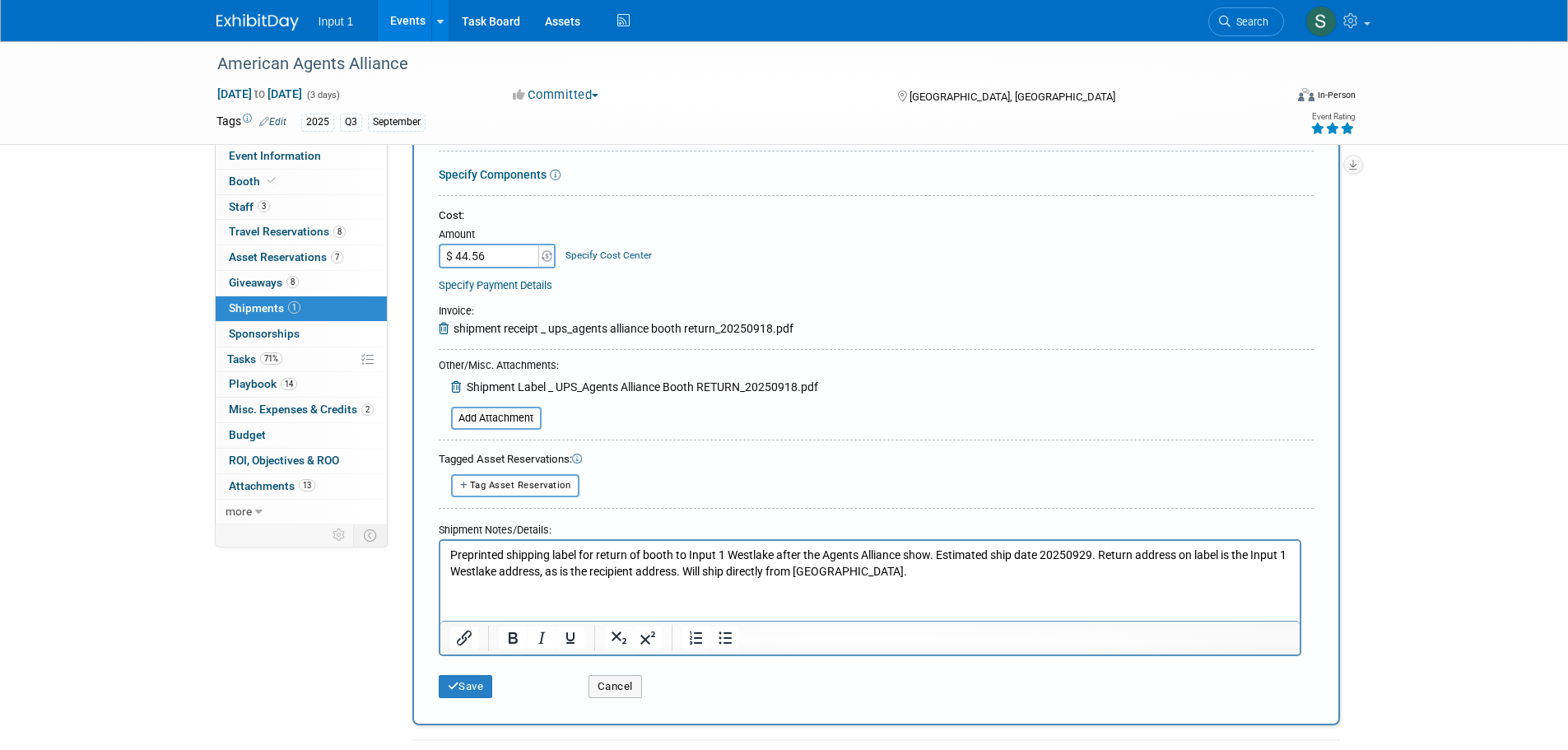
click at [973, 571] on p "Preprinted shipping label for return of booth to Input 1 Westlake after the Age…" at bounding box center [869, 563] width 840 height 33
click at [1398, 364] on div "American Agents Alliance [DATE] to [DATE] (3 days) [DATE] to [DATE] Committed C…" at bounding box center [784, 352] width 1568 height 1150
click at [479, 685] on button "Save" at bounding box center [466, 687] width 55 height 23
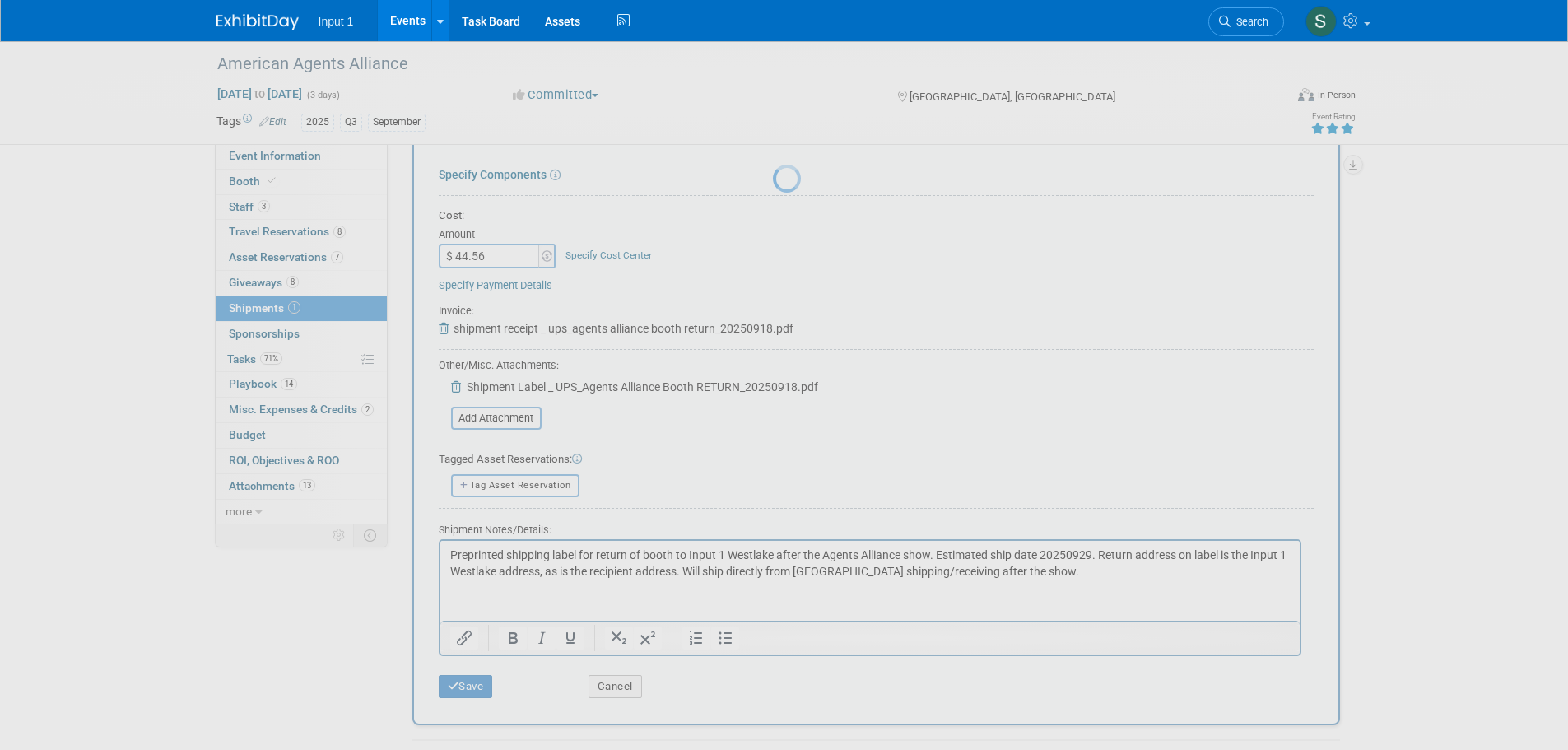
click at [418, 25] on link "Events" at bounding box center [407, 20] width 60 height 41
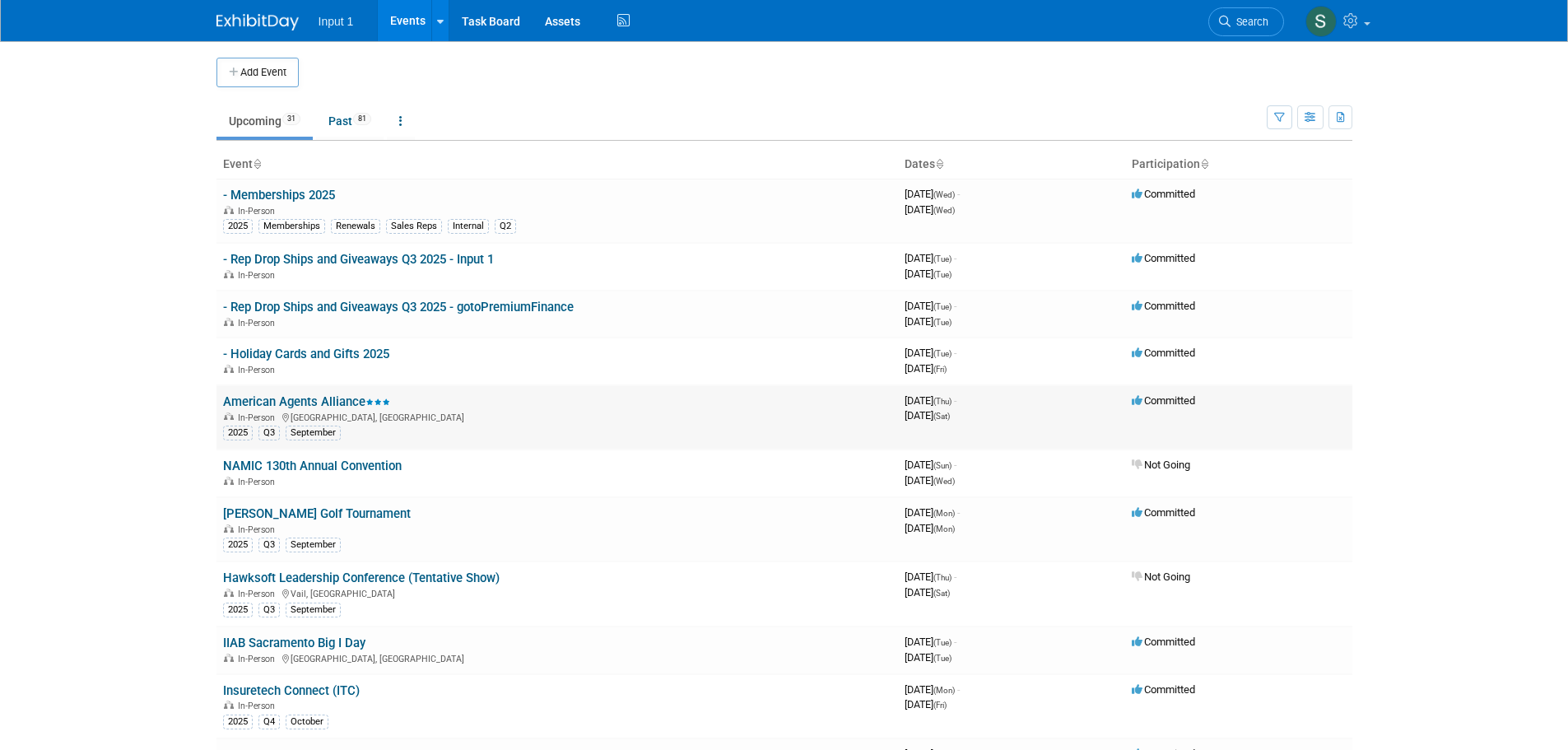
click at [296, 404] on link "American Agents Alliance" at bounding box center [307, 401] width 167 height 14
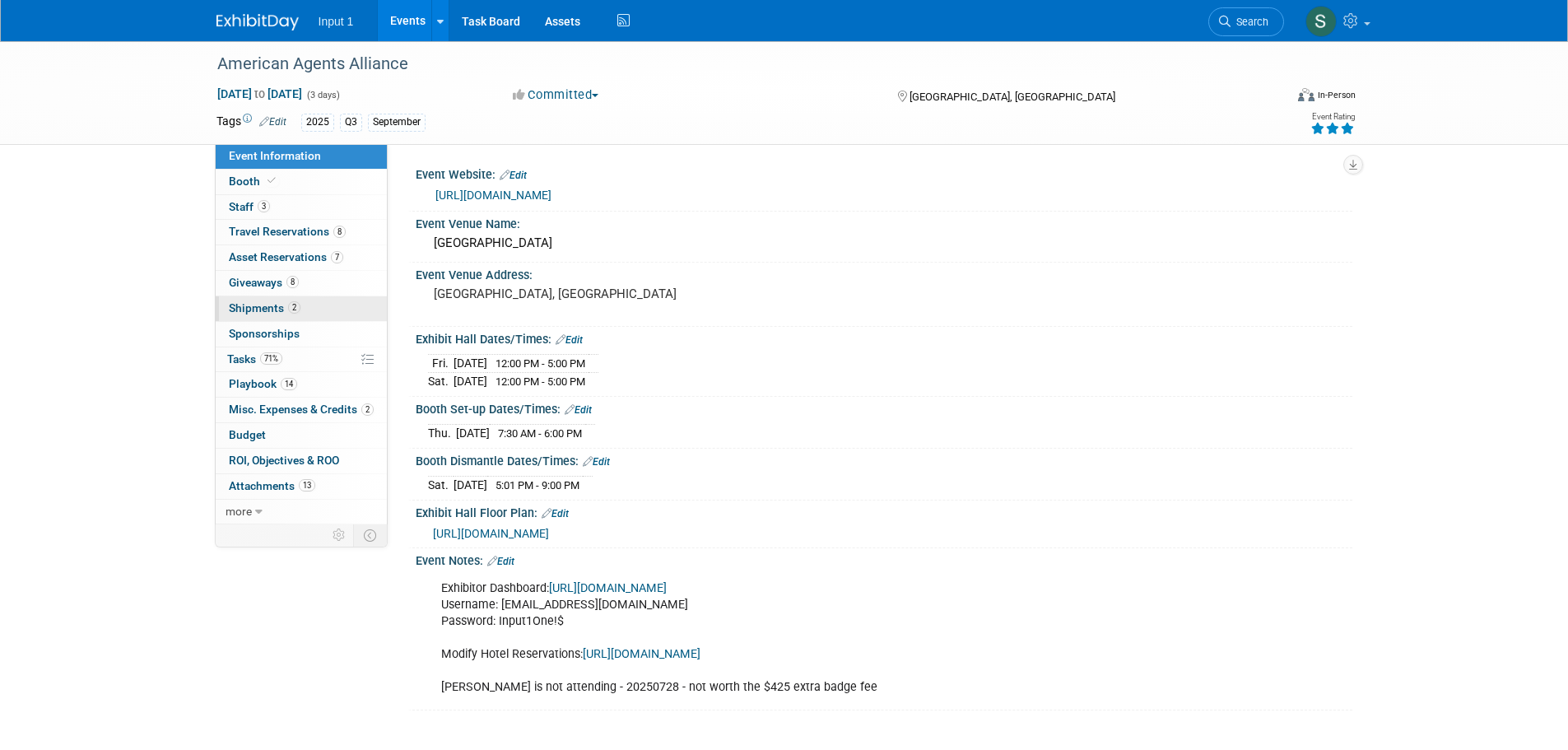
click at [261, 306] on span "Shipments 2" at bounding box center [264, 308] width 72 height 13
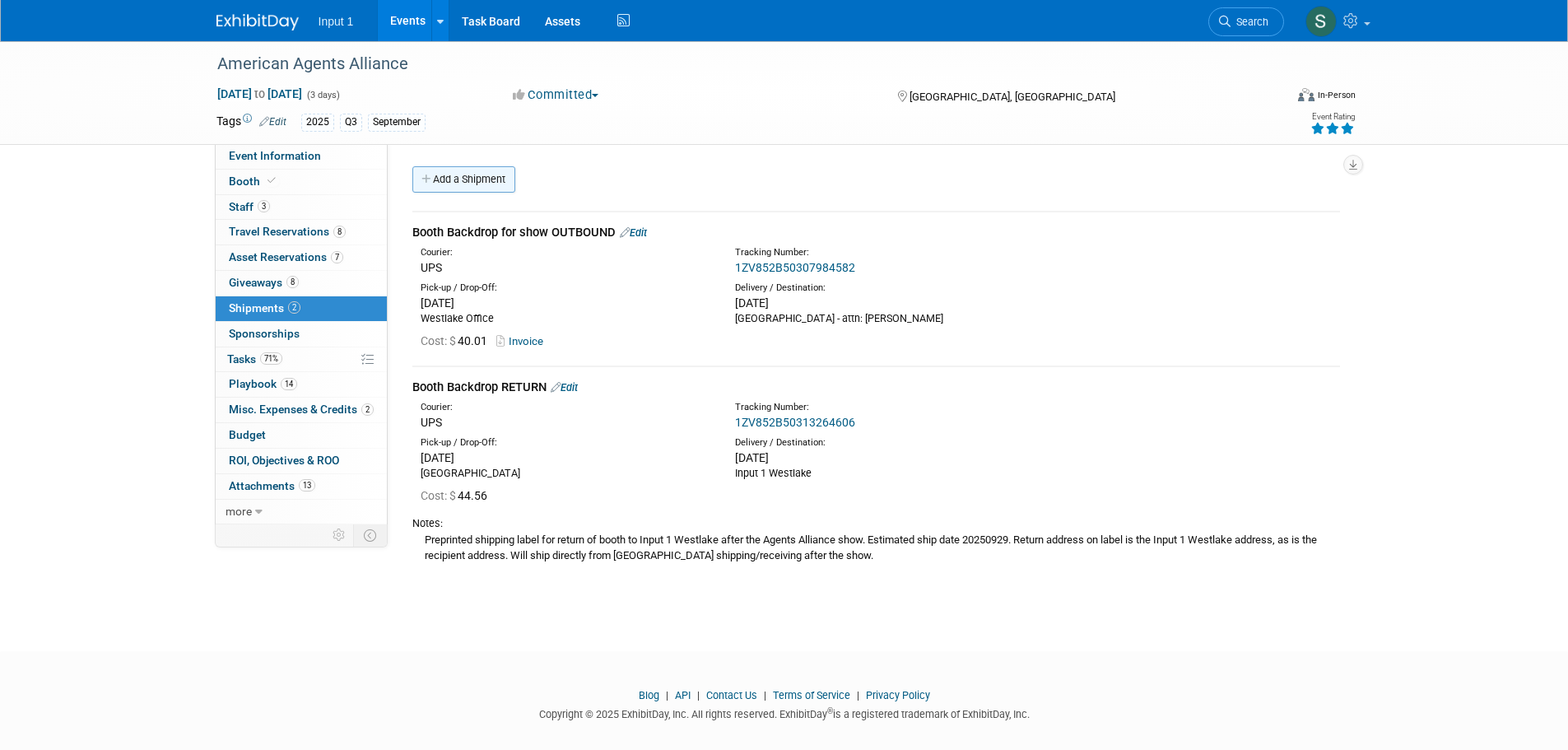
click at [489, 184] on link "Add a Shipment" at bounding box center [464, 179] width 102 height 26
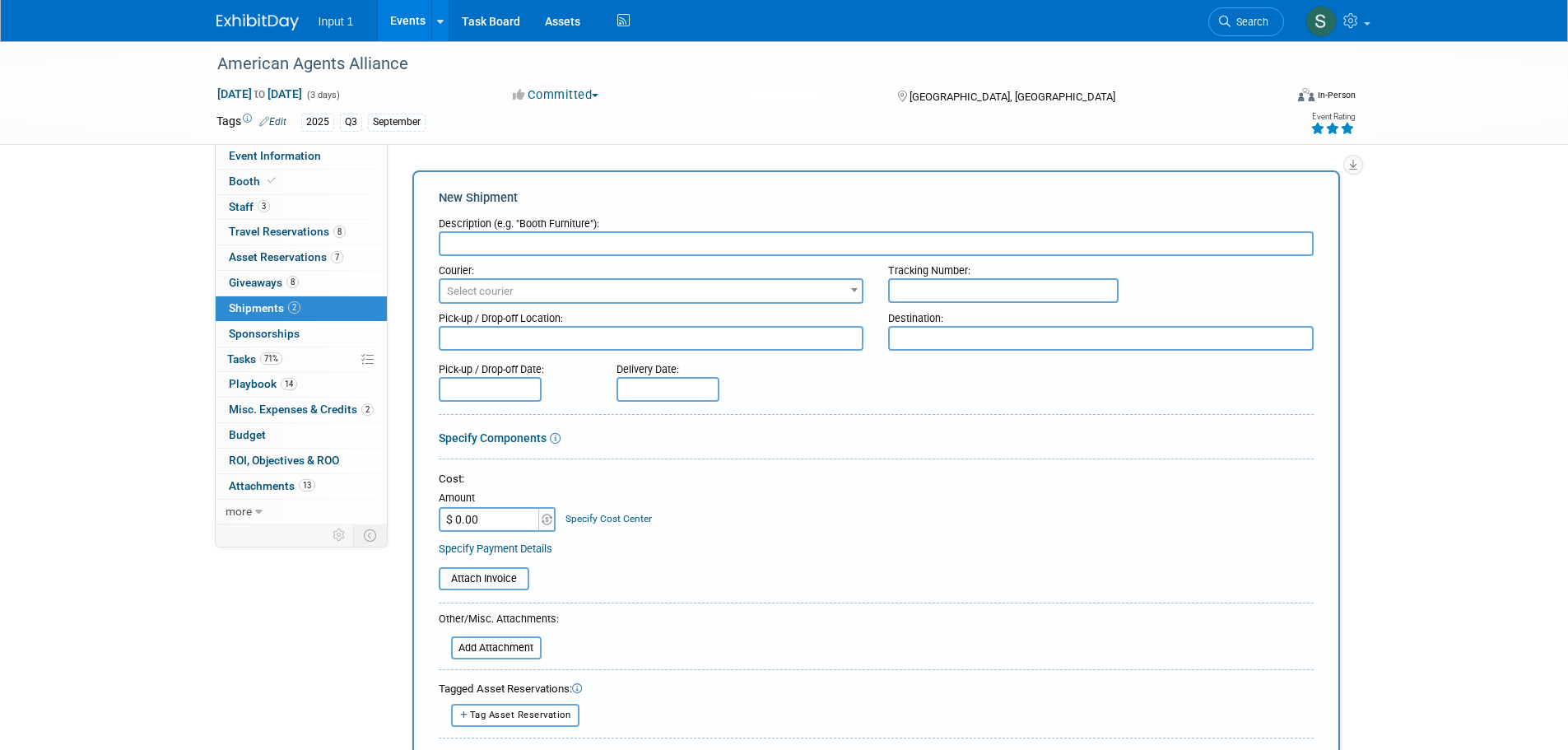
type input "A"
type input "Giveaways OUTBOUND"
click at [483, 290] on span "Select courier" at bounding box center [481, 290] width 67 height 12
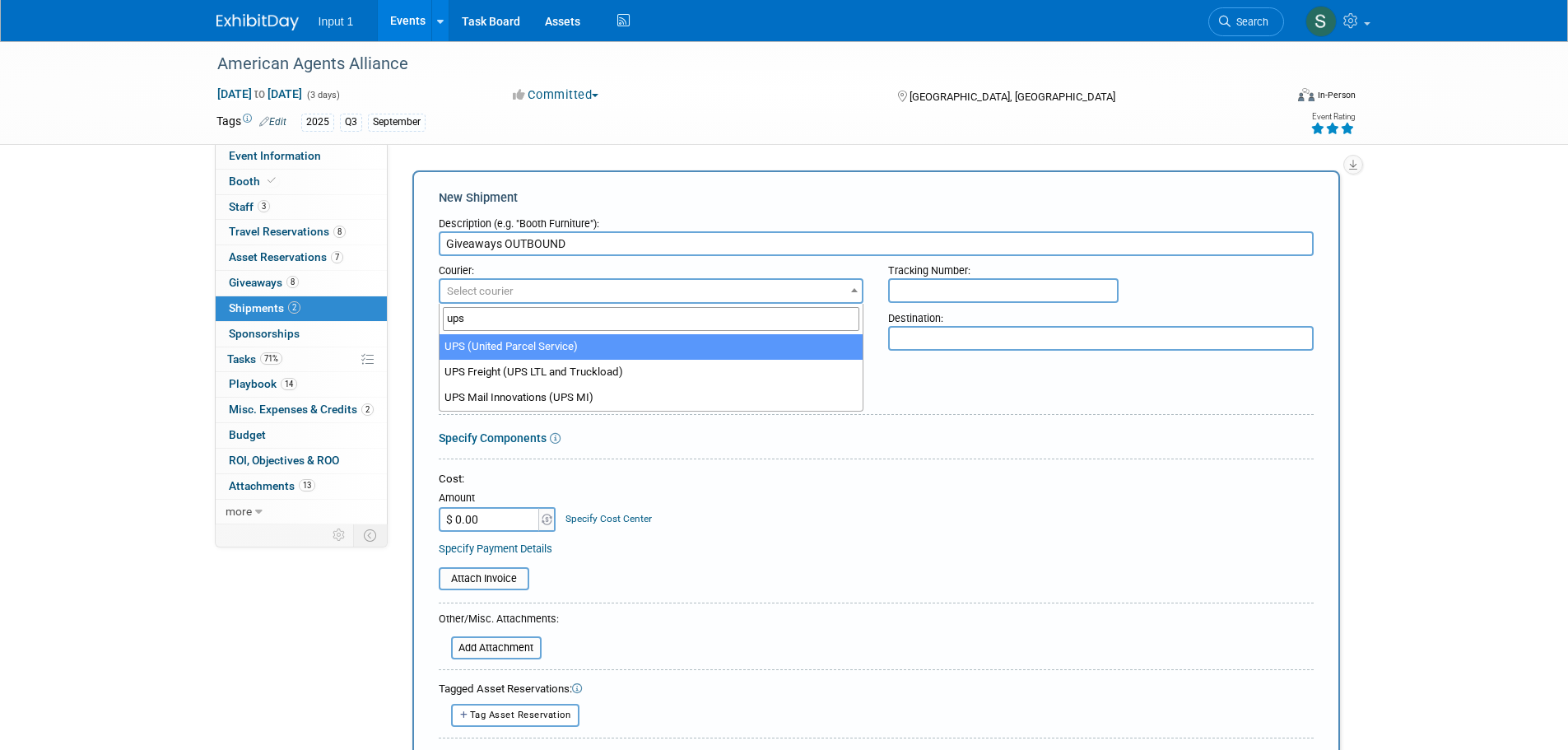
type input "ups"
select select "508"
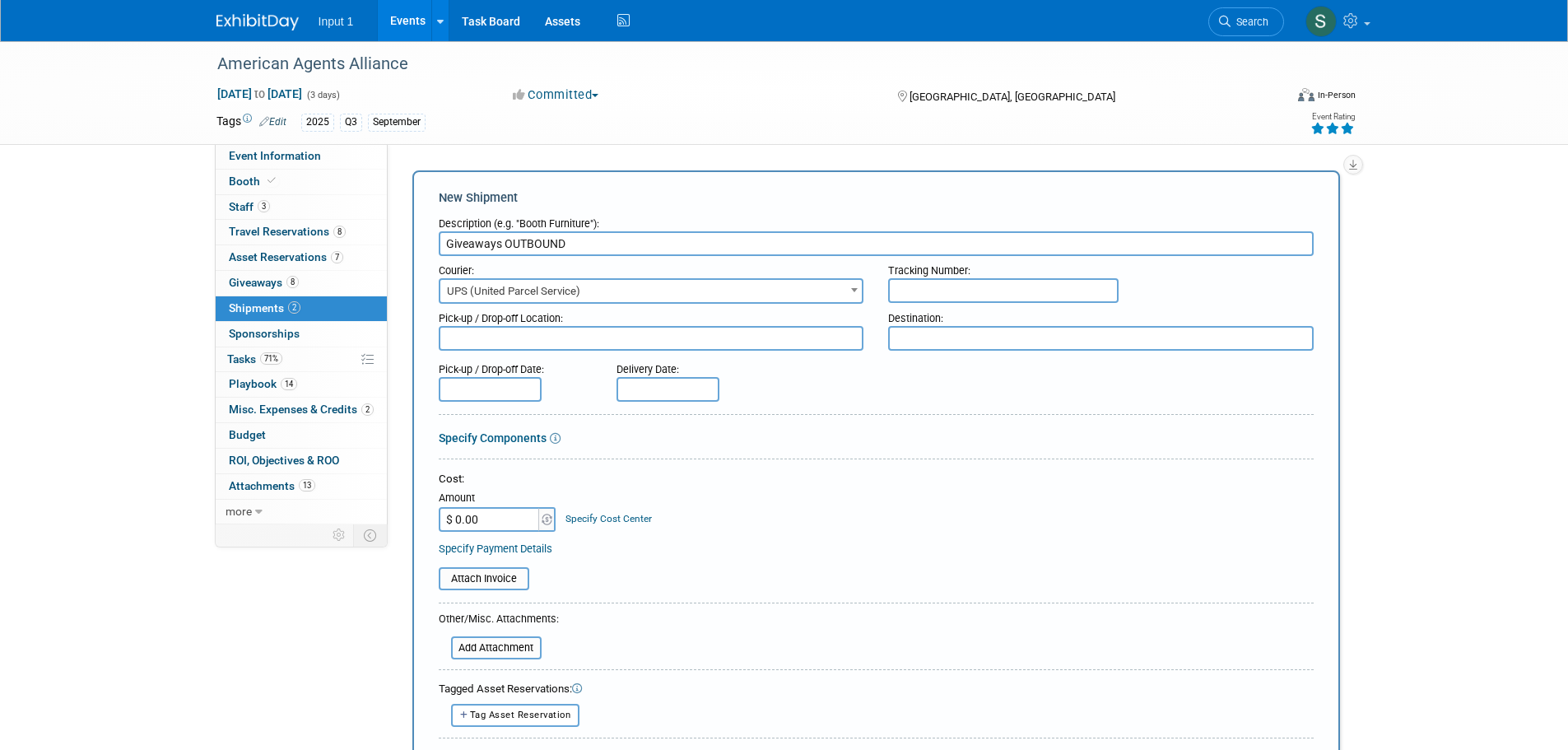
click at [921, 289] on input "text" at bounding box center [1003, 290] width 231 height 25
paste input "1ZV852B50304287395"
type input "1ZV852B50304287395"
click at [573, 334] on textarea at bounding box center [651, 338] width 425 height 25
type textarea "westlake"
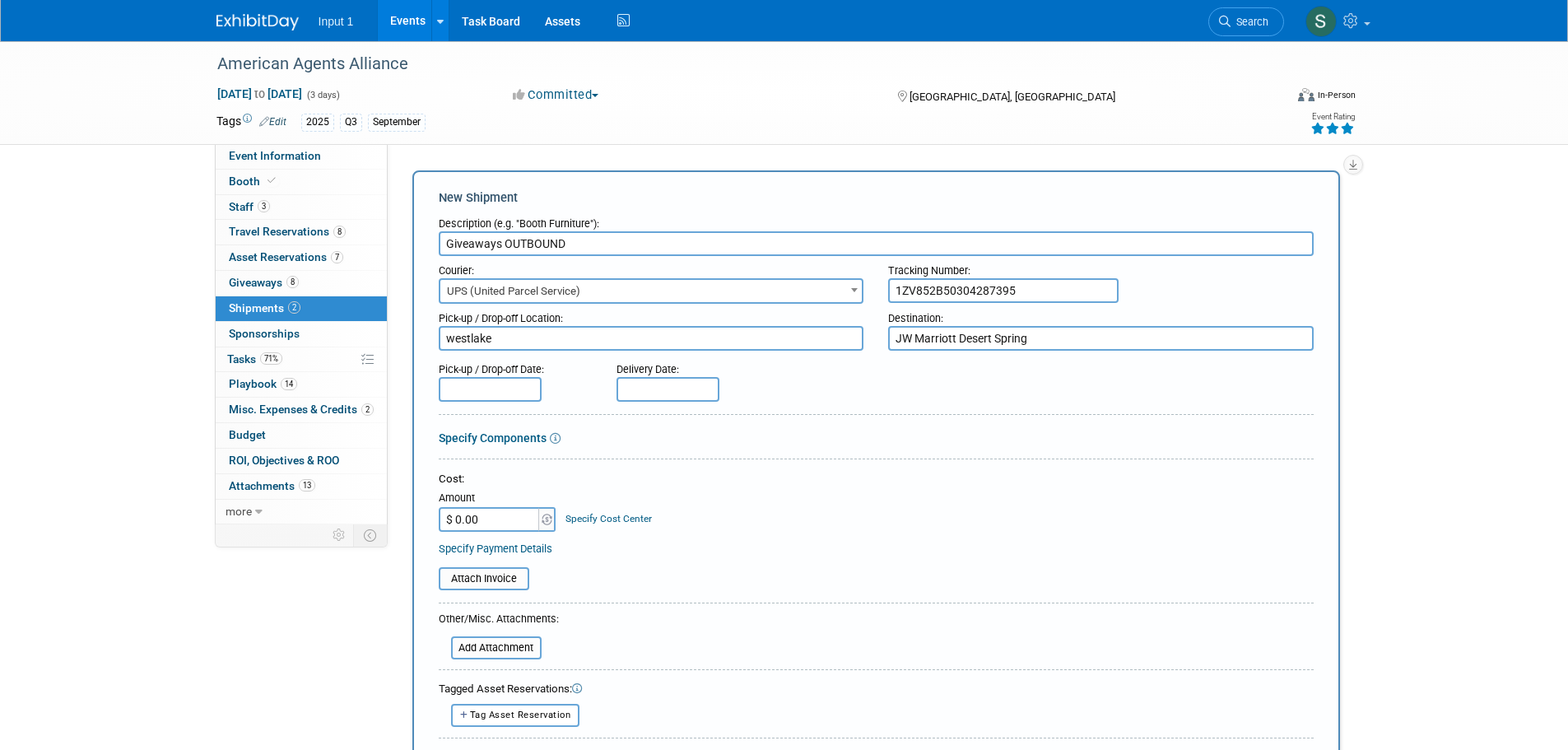
type textarea "JW Marriott Desert Spring"
click at [504, 385] on input "text" at bounding box center [489, 390] width 102 height 25
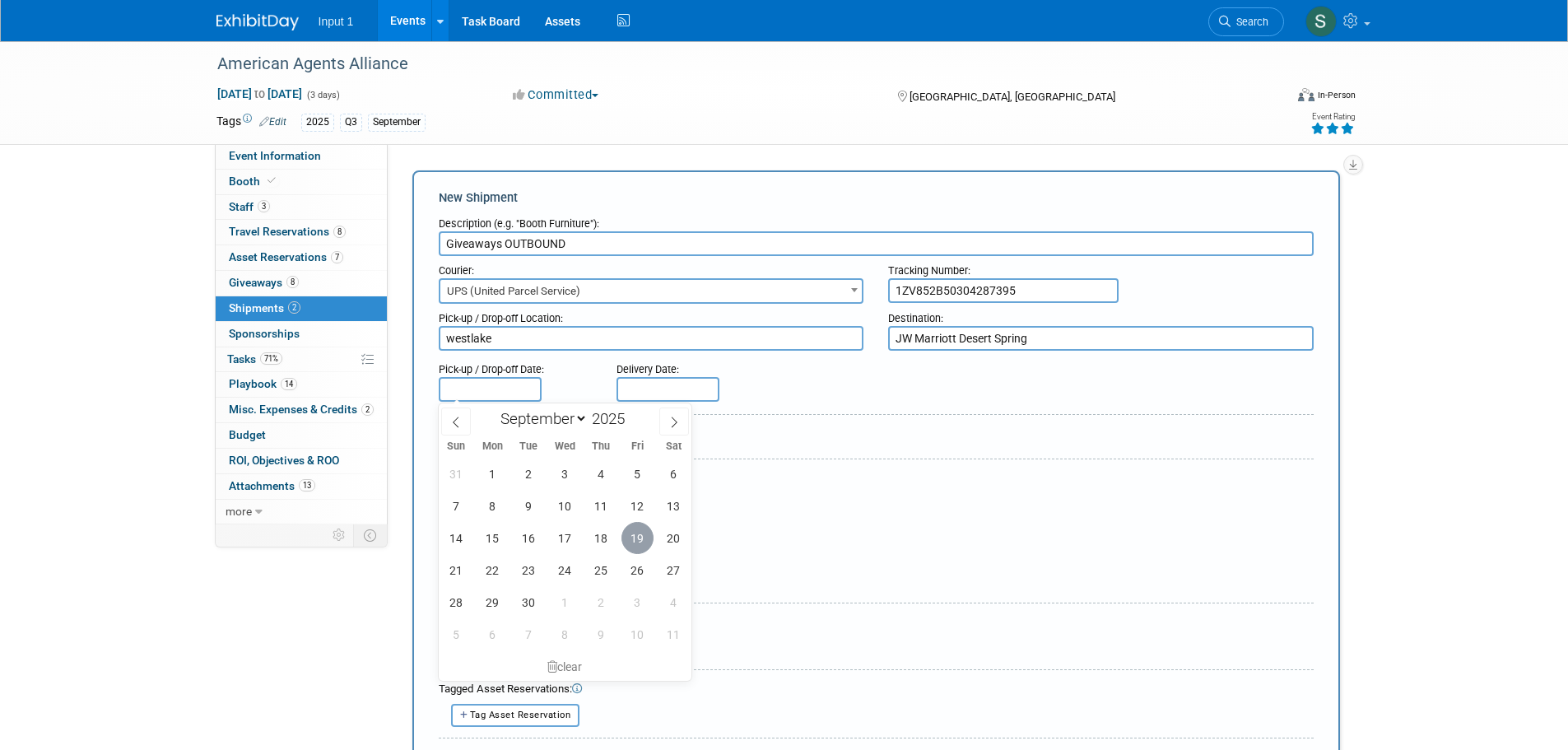
click at [643, 546] on span "19" at bounding box center [638, 538] width 33 height 33
type input "[DATE]"
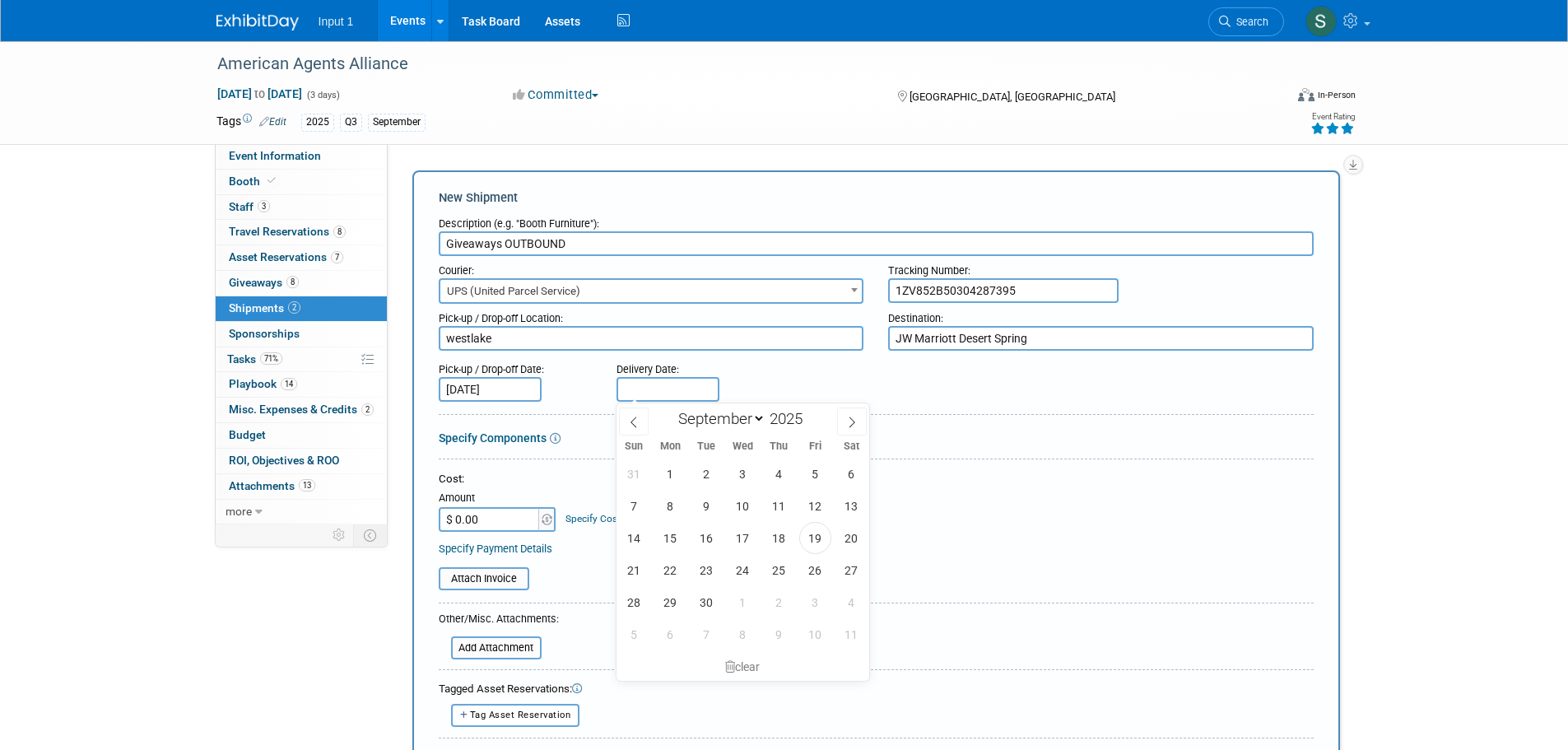
click at [662, 391] on input "text" at bounding box center [668, 390] width 102 height 25
click at [668, 567] on span "22" at bounding box center [670, 570] width 33 height 33
type input "[DATE]"
click at [524, 521] on input "$ 0.00" at bounding box center [489, 519] width 102 height 25
type input "$ 28.37"
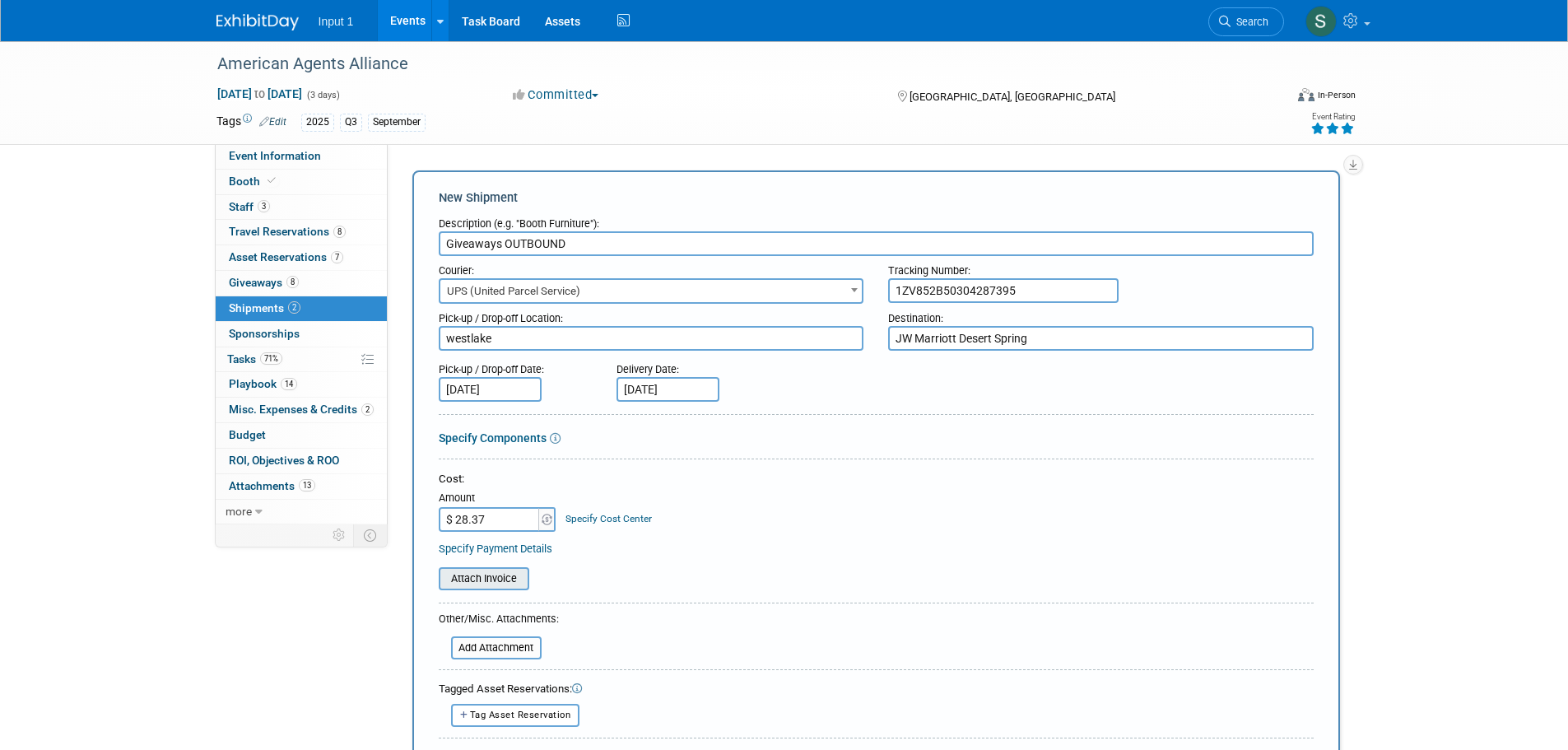
click at [497, 578] on input "file" at bounding box center [429, 579] width 196 height 20
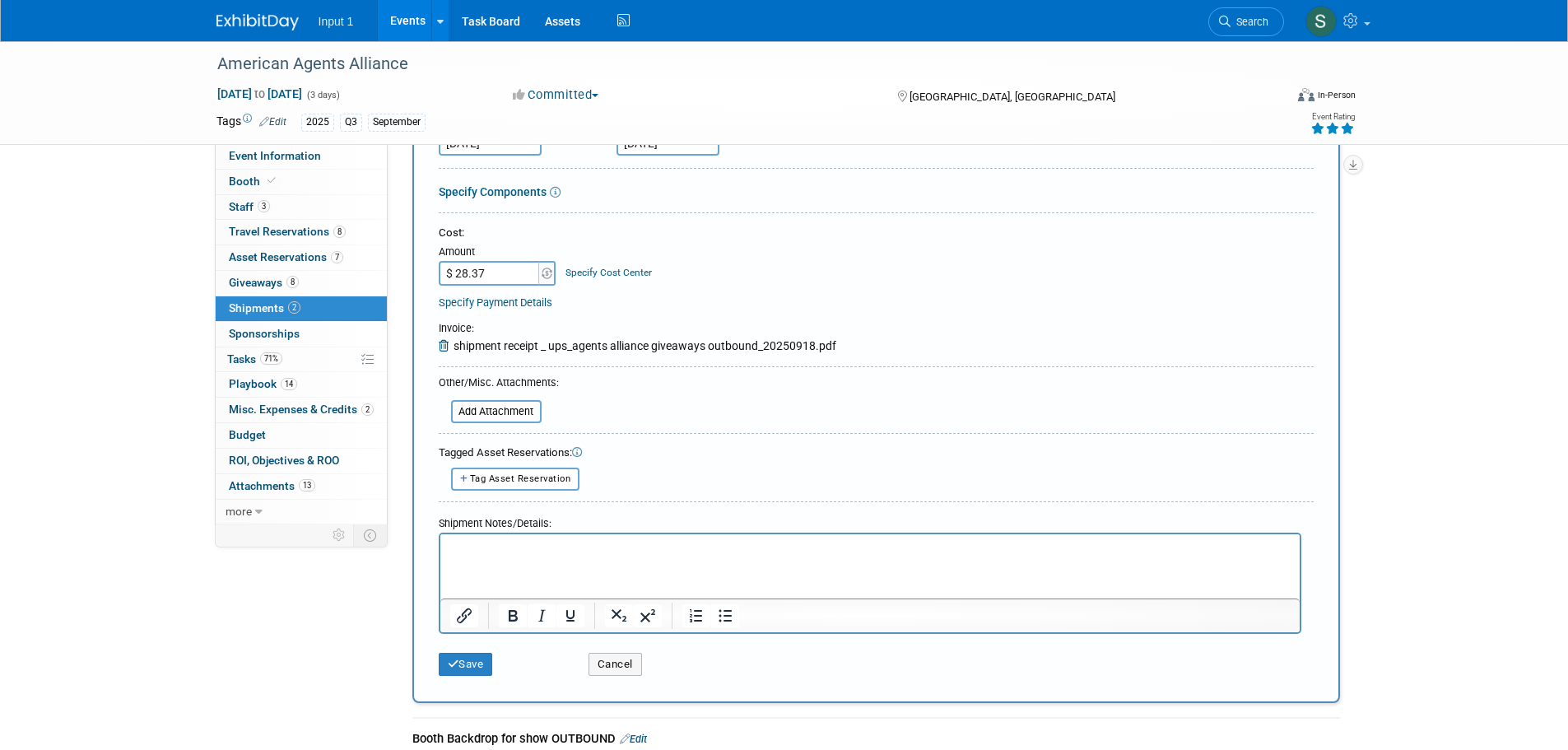
scroll to position [247, 0]
click at [486, 407] on input "file" at bounding box center [442, 411] width 196 height 20
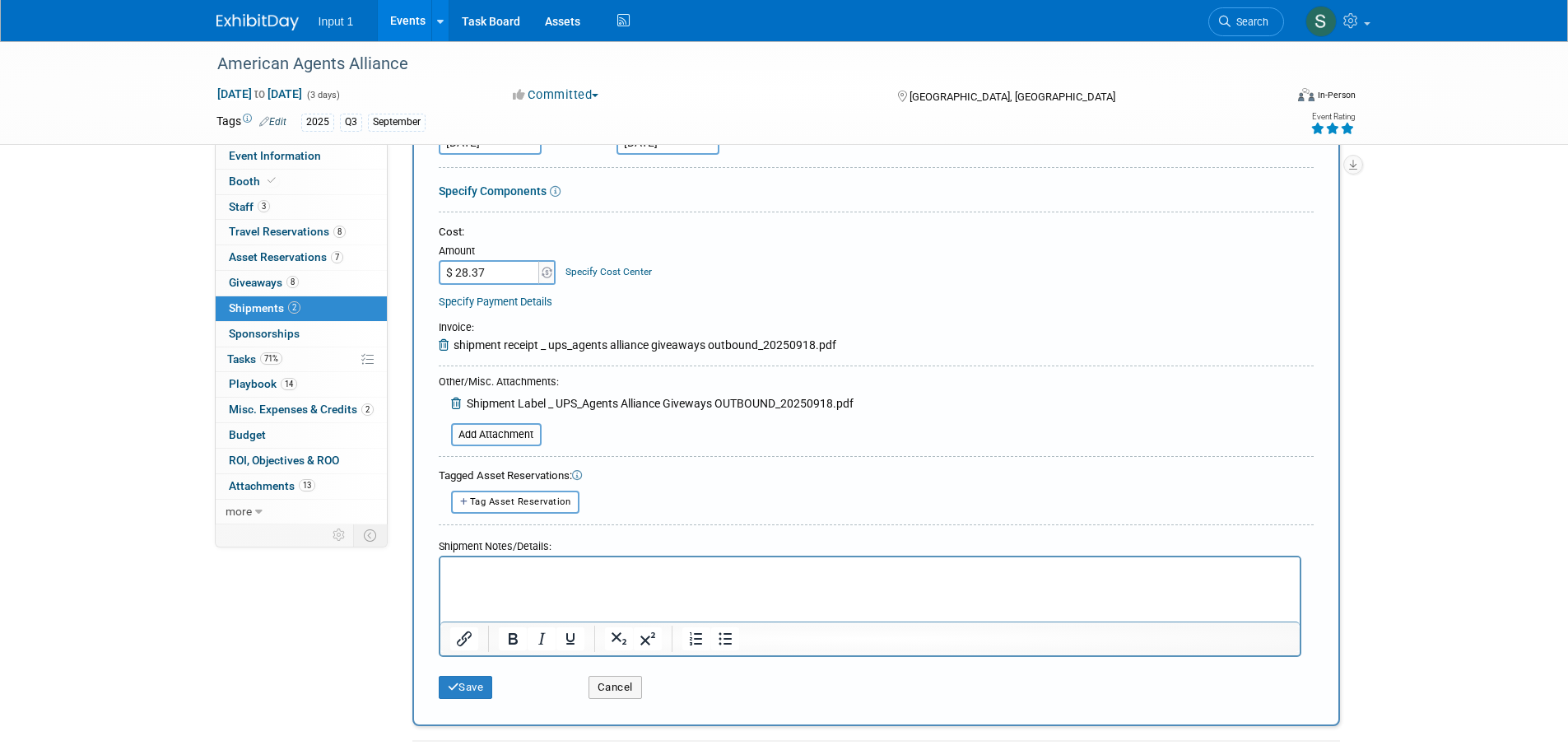
click at [613, 580] on html at bounding box center [869, 568] width 859 height 23
click at [472, 691] on button "Save" at bounding box center [466, 688] width 55 height 23
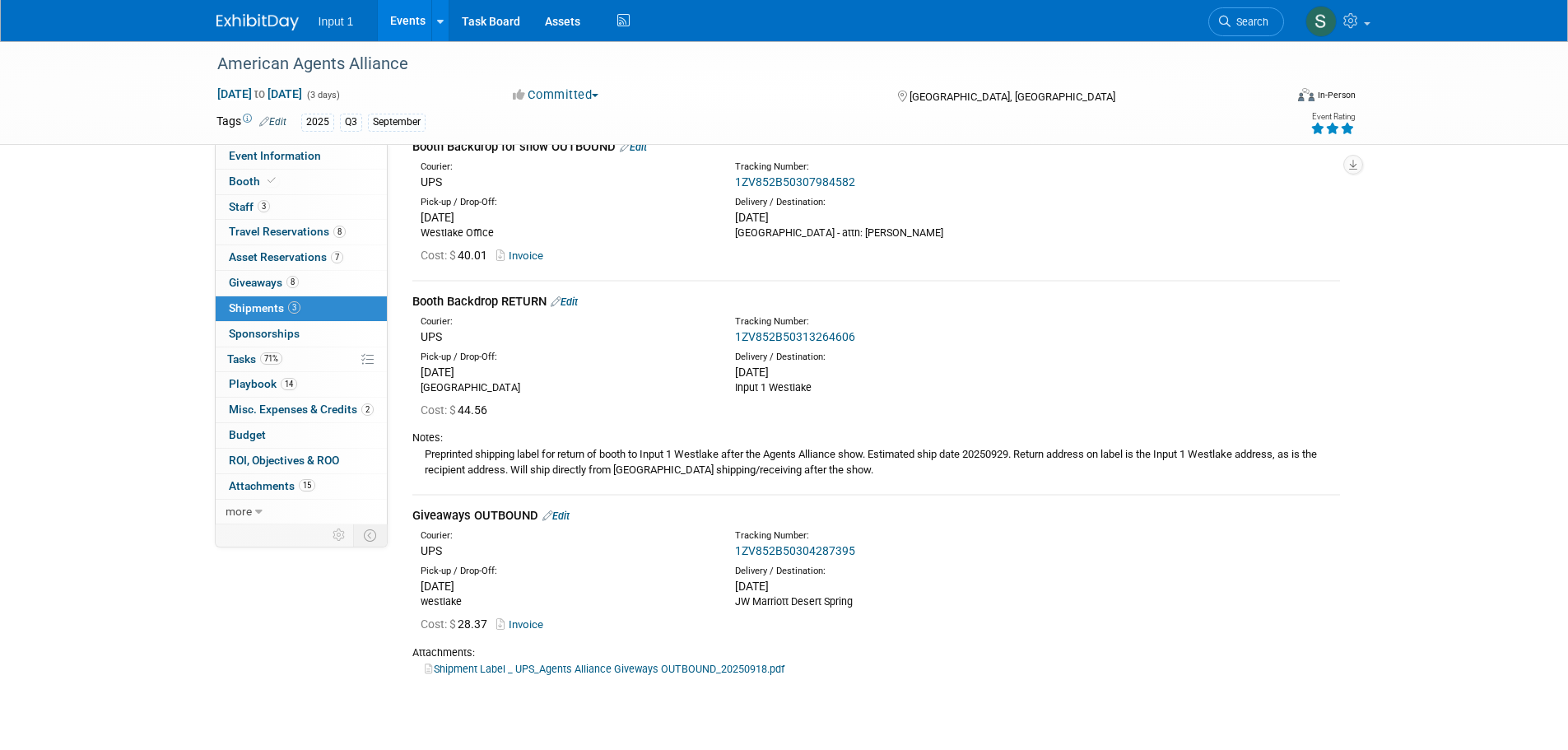
scroll to position [0, 0]
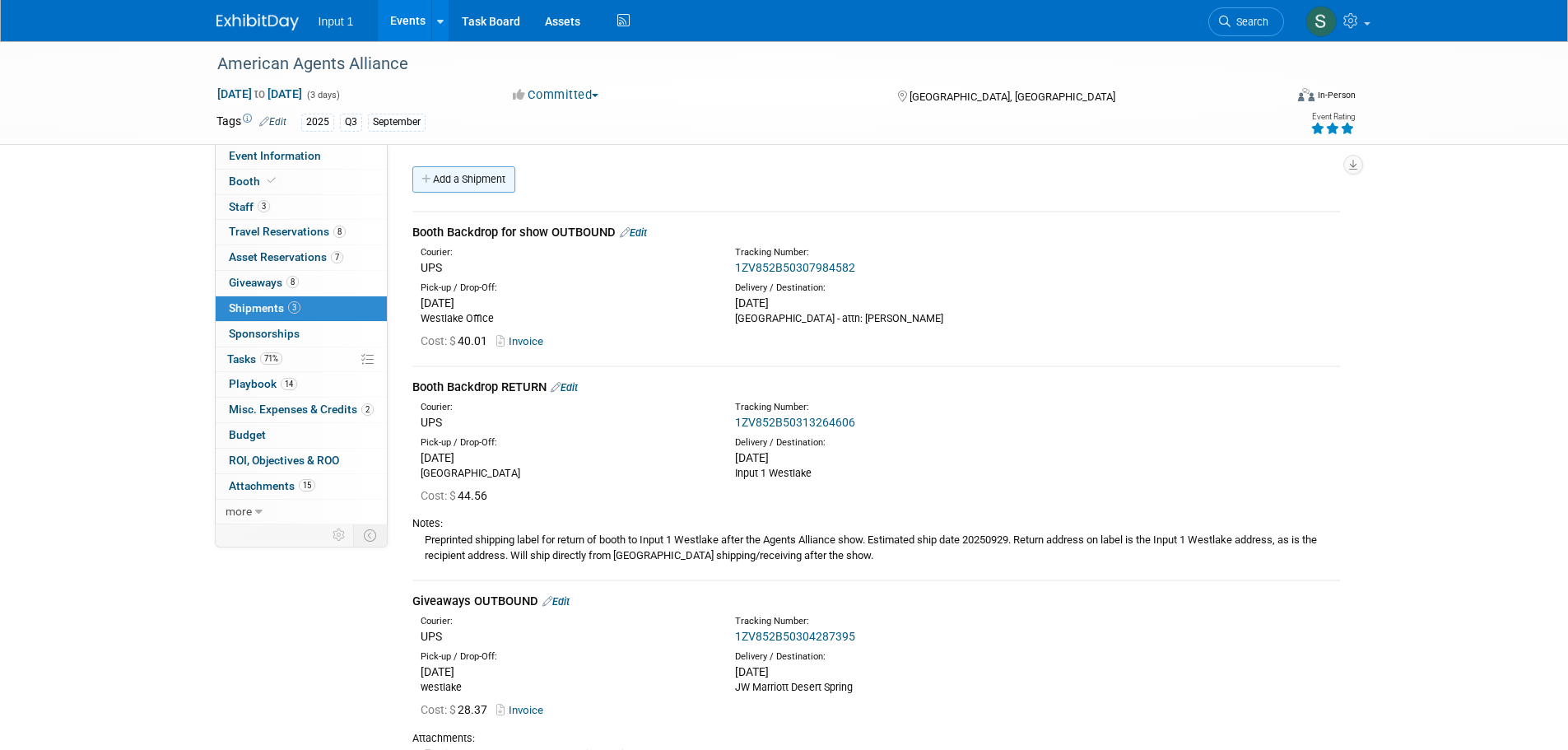
click at [479, 178] on link "Add a Shipment" at bounding box center [464, 179] width 102 height 26
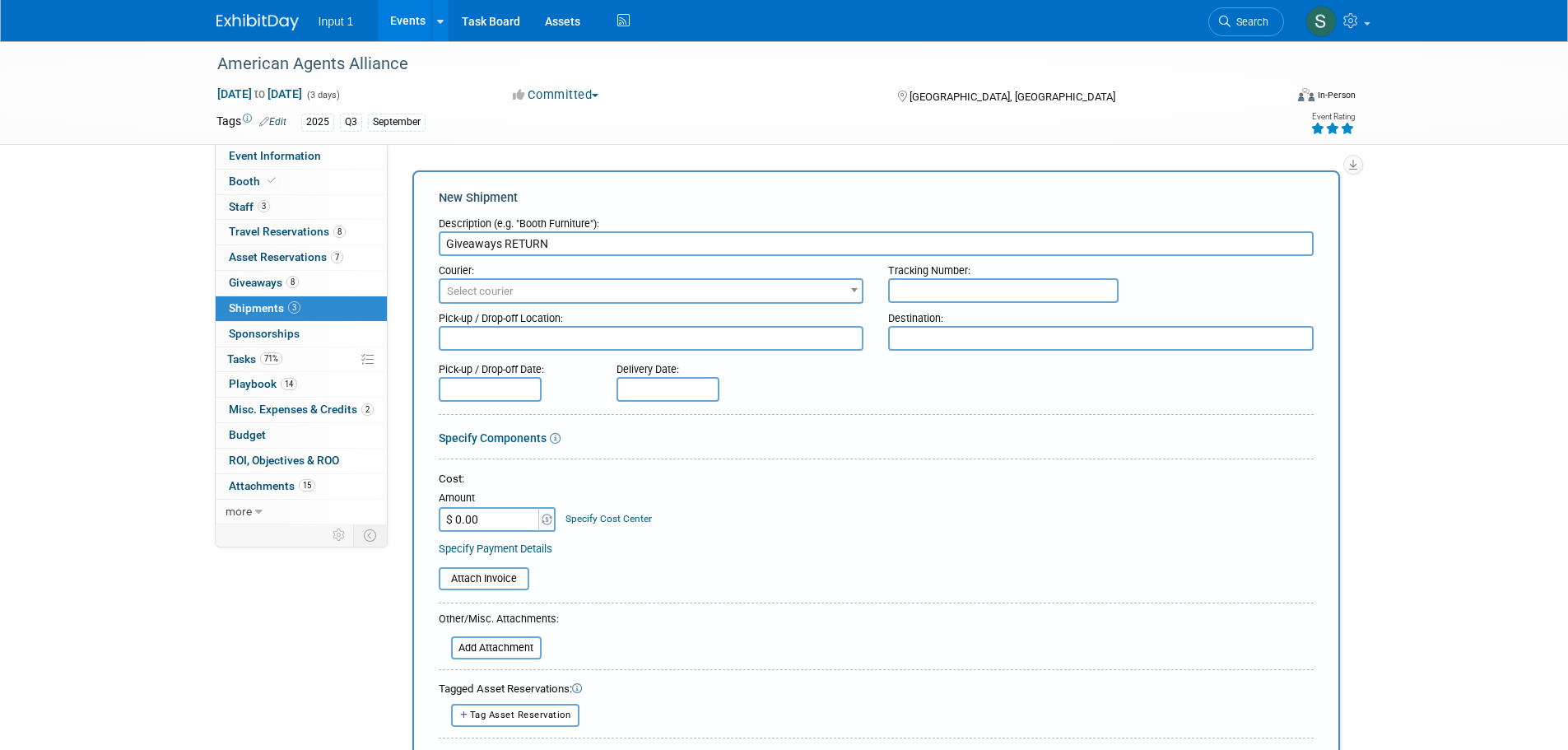
type input "Giveaways RETURN"
click at [478, 284] on span "Select courier" at bounding box center [481, 290] width 67 height 12
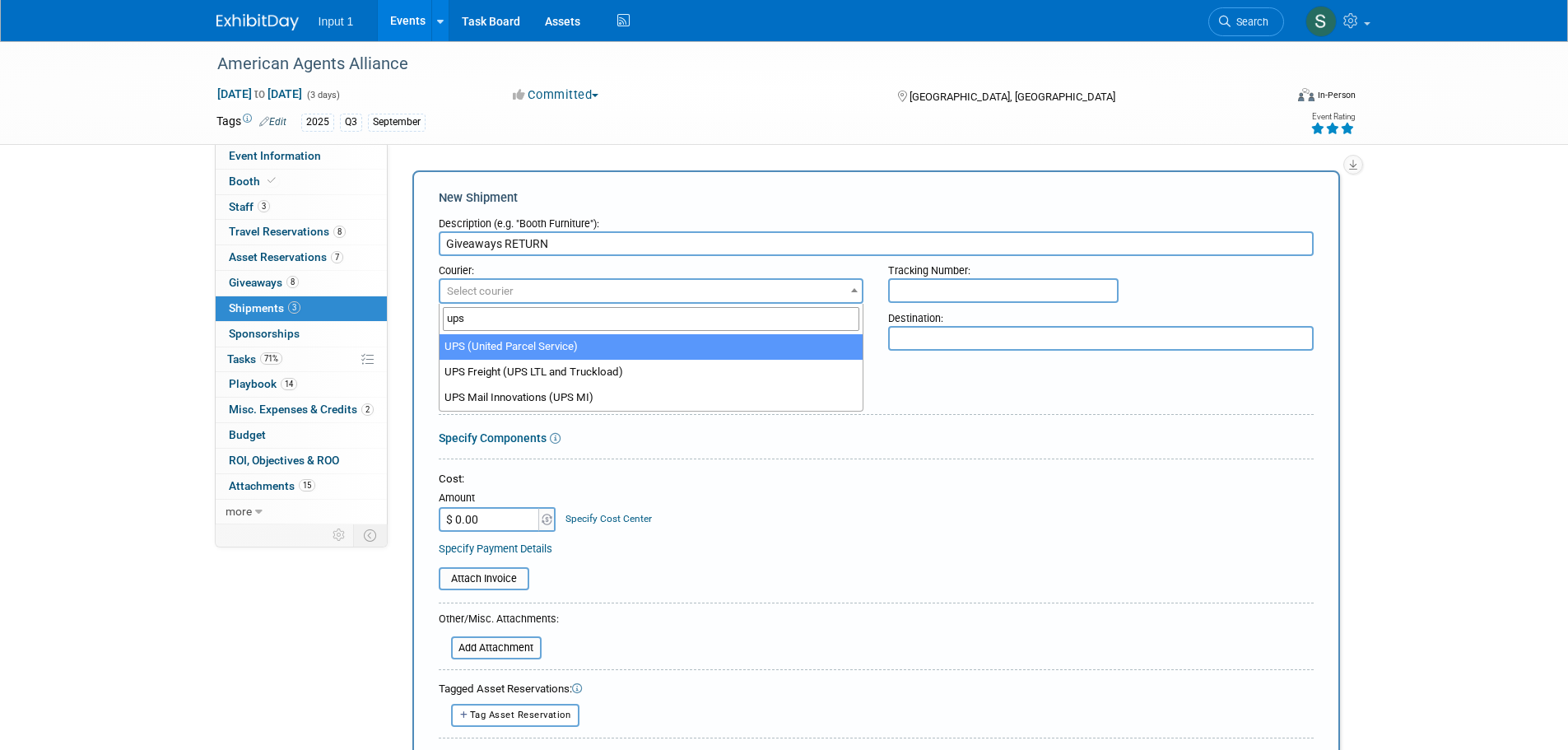
type input "ups"
select select "508"
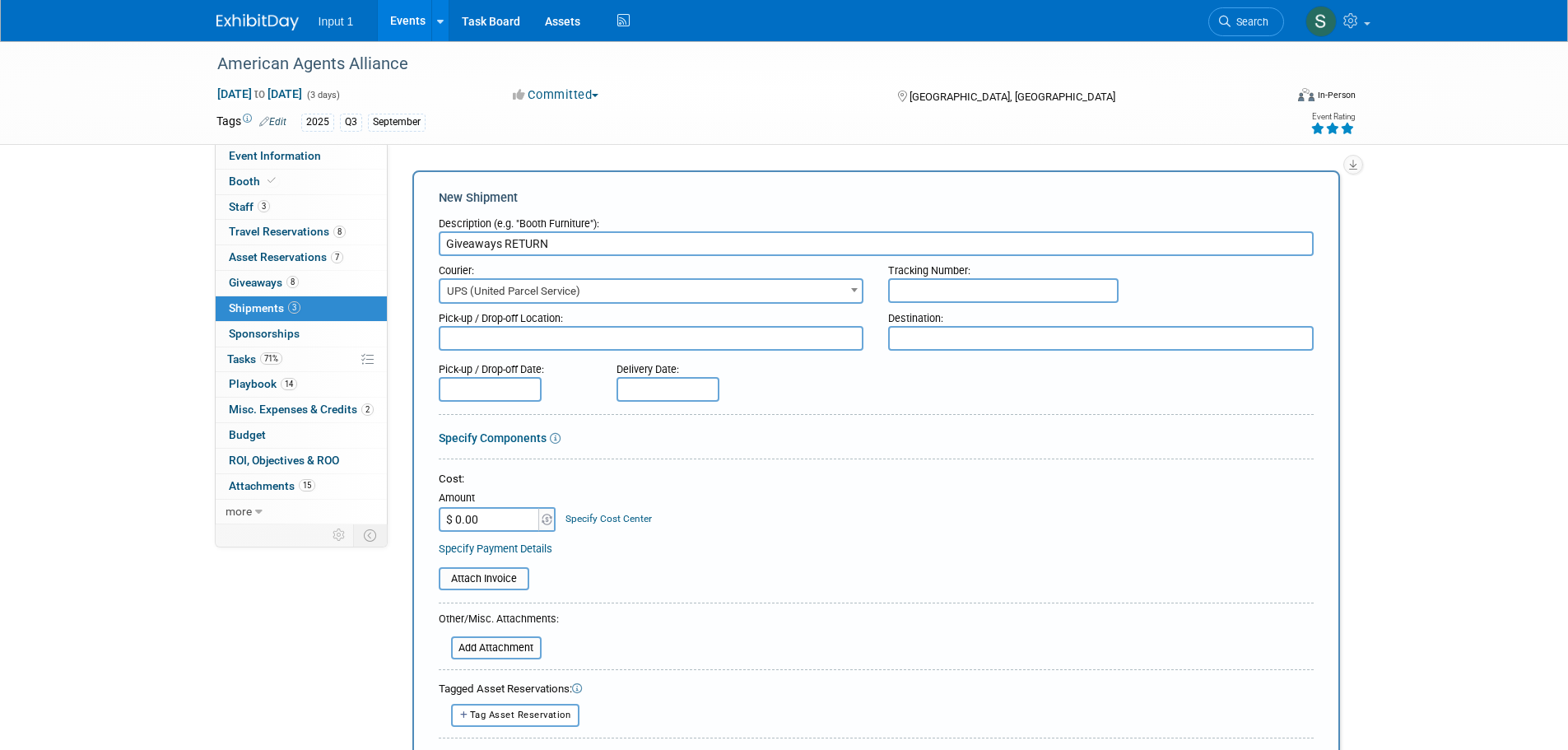
click at [1012, 289] on input "text" at bounding box center [1003, 290] width 231 height 25
click at [915, 286] on input "text" at bounding box center [1003, 290] width 231 height 25
paste input "1ZV852B50327512133"
type input "1ZV852B50327512133"
click at [604, 341] on textarea at bounding box center [651, 338] width 425 height 25
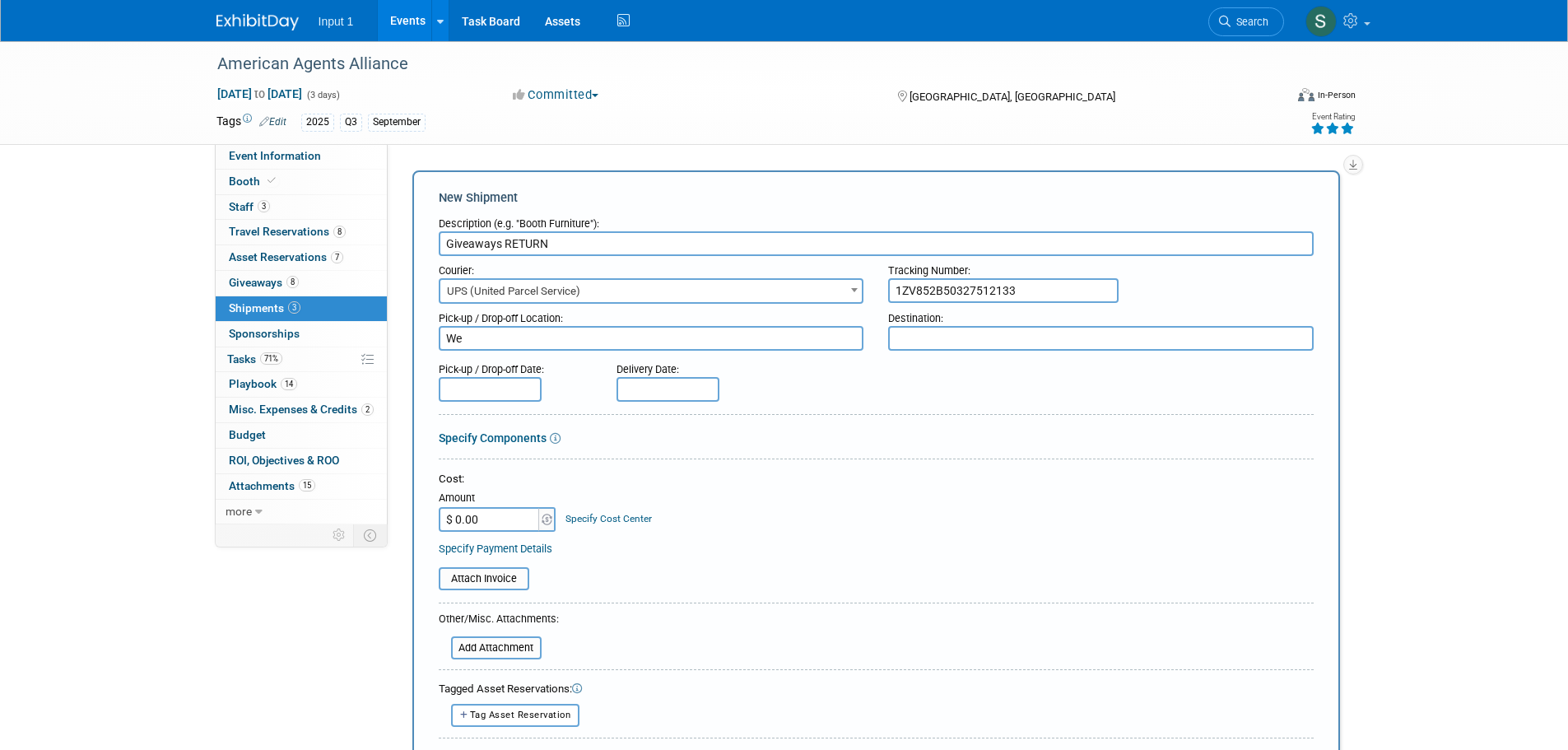
type textarea "W"
type textarea "JW Mariott [GEOGRAPHIC_DATA]"
type textarea "W"
type textarea "Input 1 Westlake"
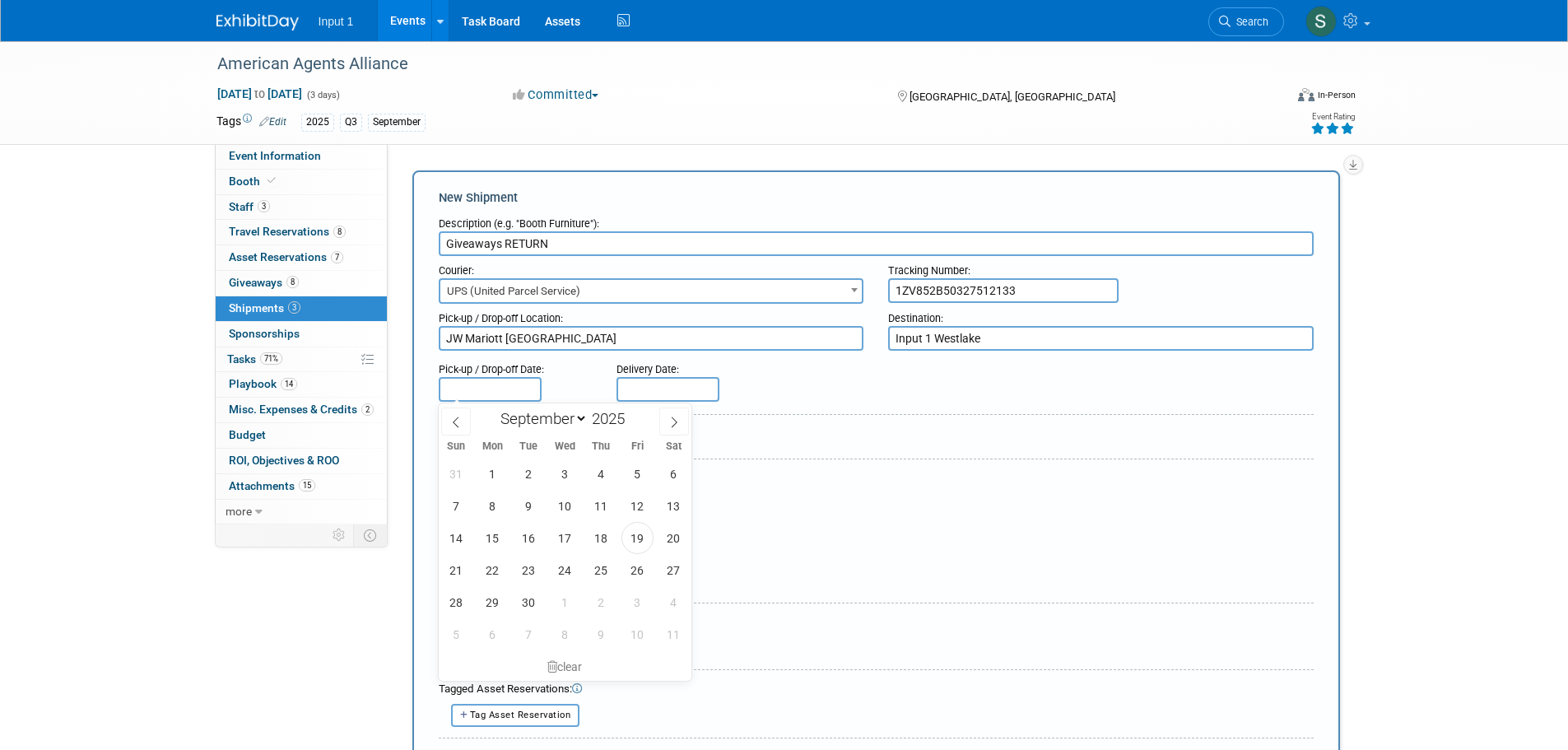
click at [454, 395] on input "text" at bounding box center [489, 390] width 102 height 25
click at [635, 542] on span "19" at bounding box center [638, 538] width 33 height 33
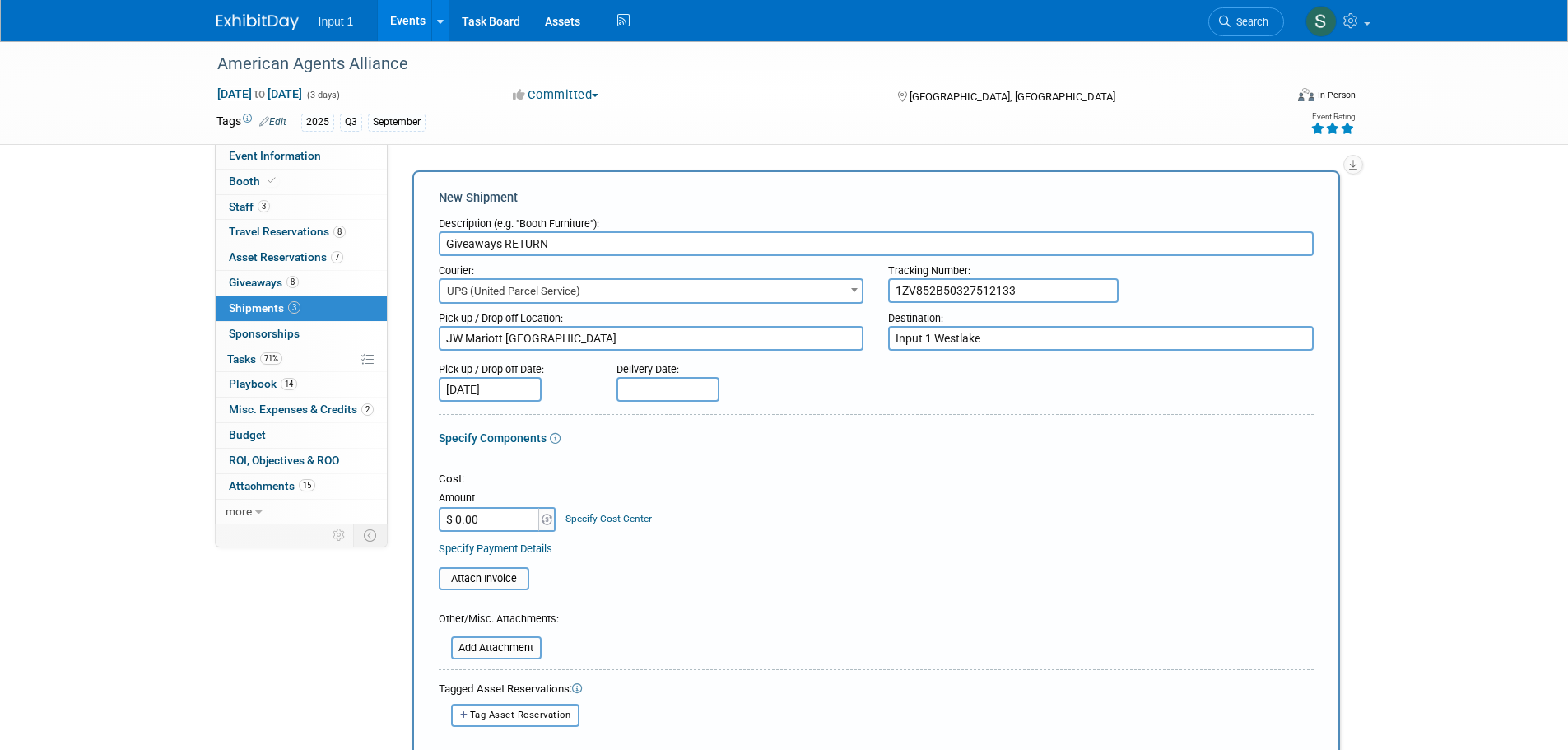
click at [652, 393] on input "text" at bounding box center [668, 390] width 102 height 25
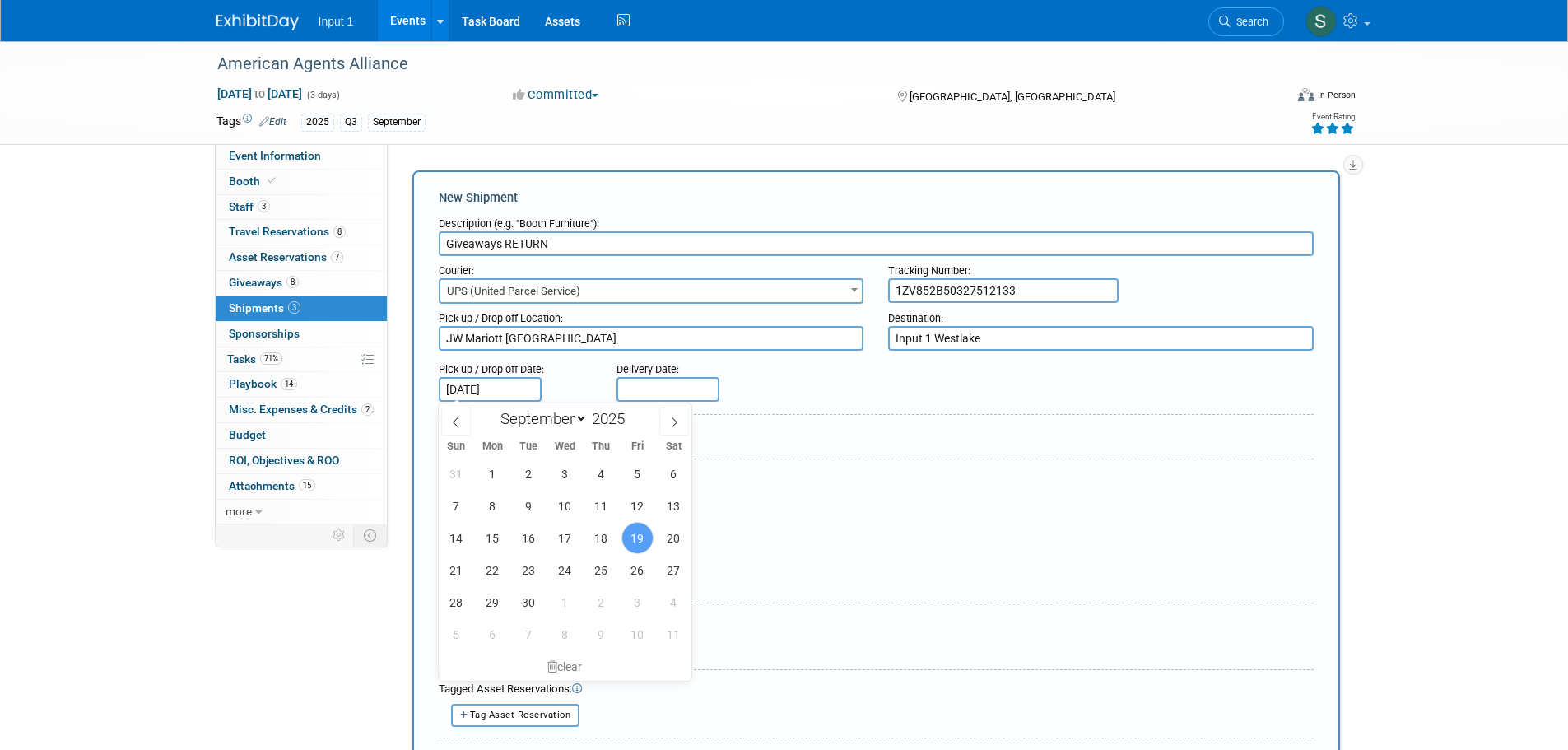
click at [456, 387] on input "[DATE]" at bounding box center [489, 390] width 102 height 25
click at [493, 601] on span "29" at bounding box center [493, 602] width 33 height 33
type input "[DATE]"
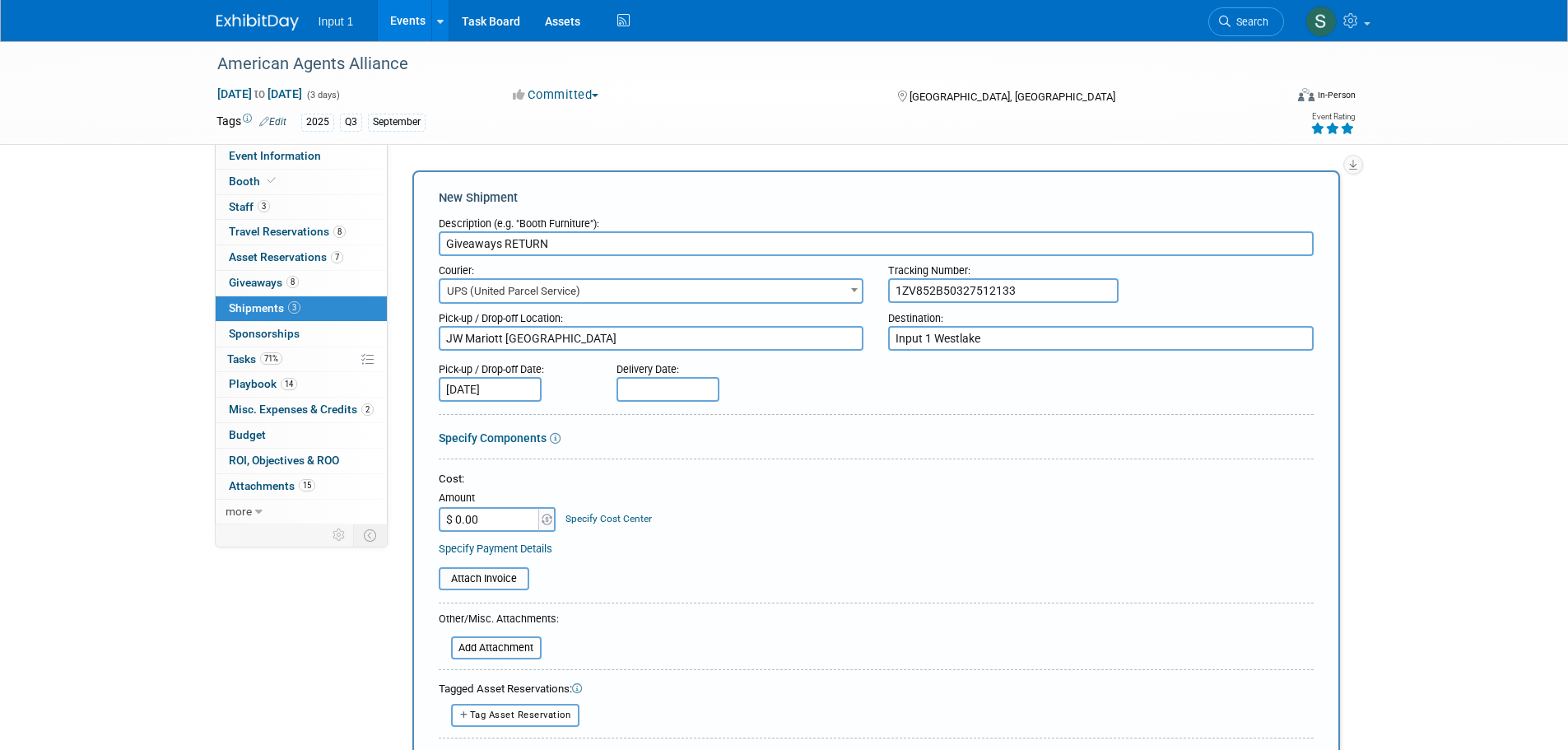
click at [652, 379] on input "text" at bounding box center [668, 390] width 102 height 25
click at [703, 596] on span "30" at bounding box center [707, 602] width 33 height 33
type input "[DATE]"
click at [494, 512] on input "$ 0.00" at bounding box center [489, 519] width 102 height 25
type input "$ 23.72"
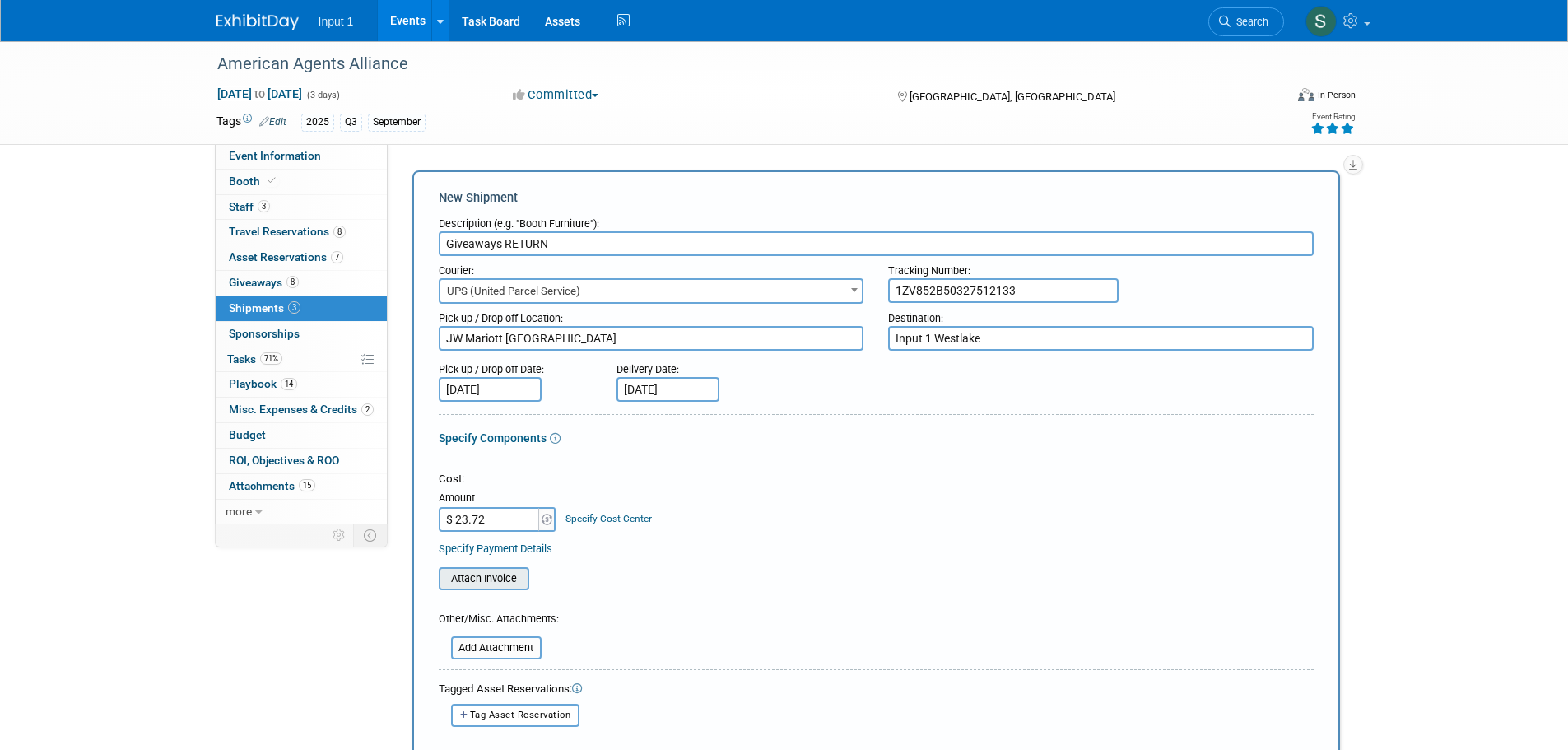
click at [509, 580] on input "file" at bounding box center [429, 579] width 196 height 20
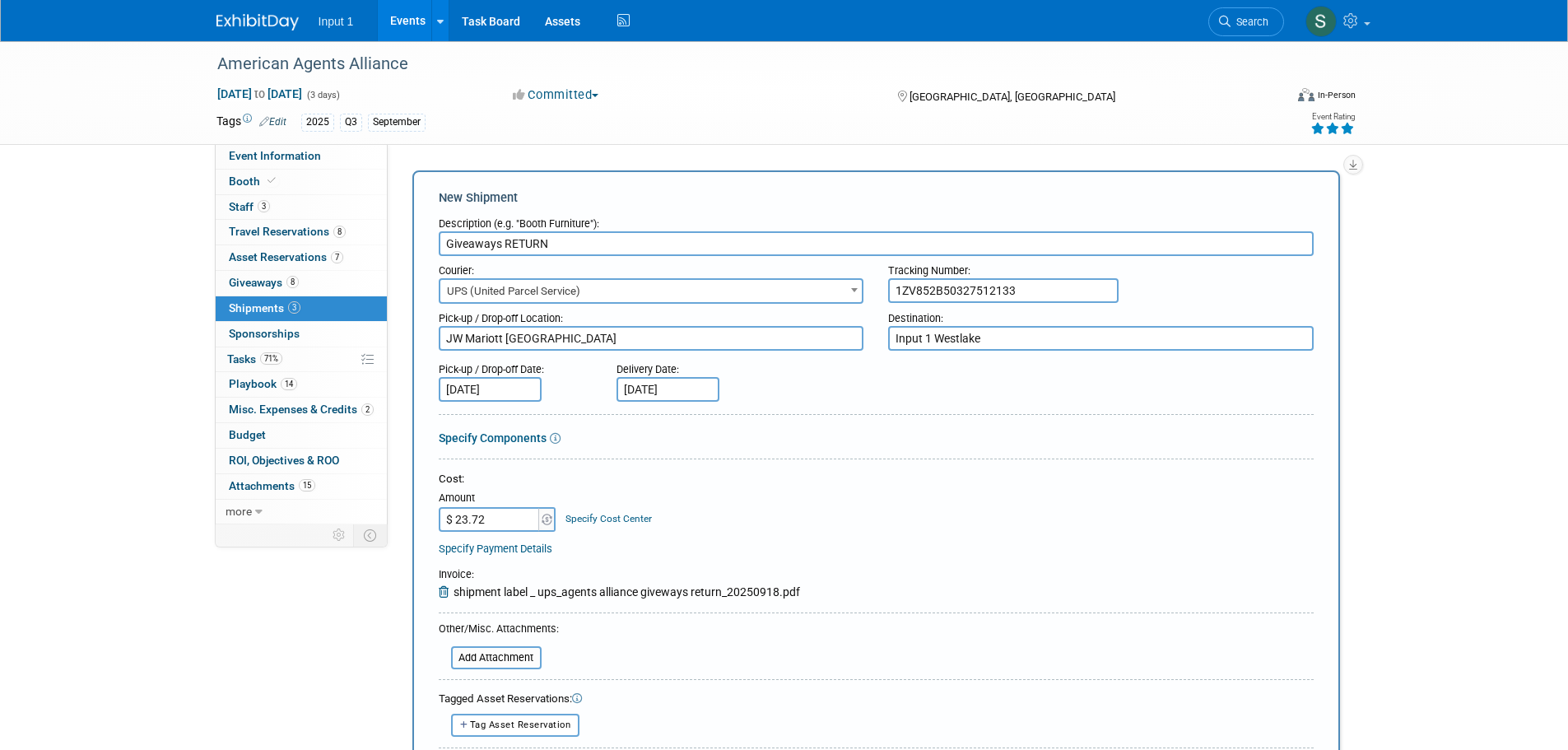
click at [486, 341] on textarea "JW Mariott [GEOGRAPHIC_DATA]" at bounding box center [651, 338] width 425 height 25
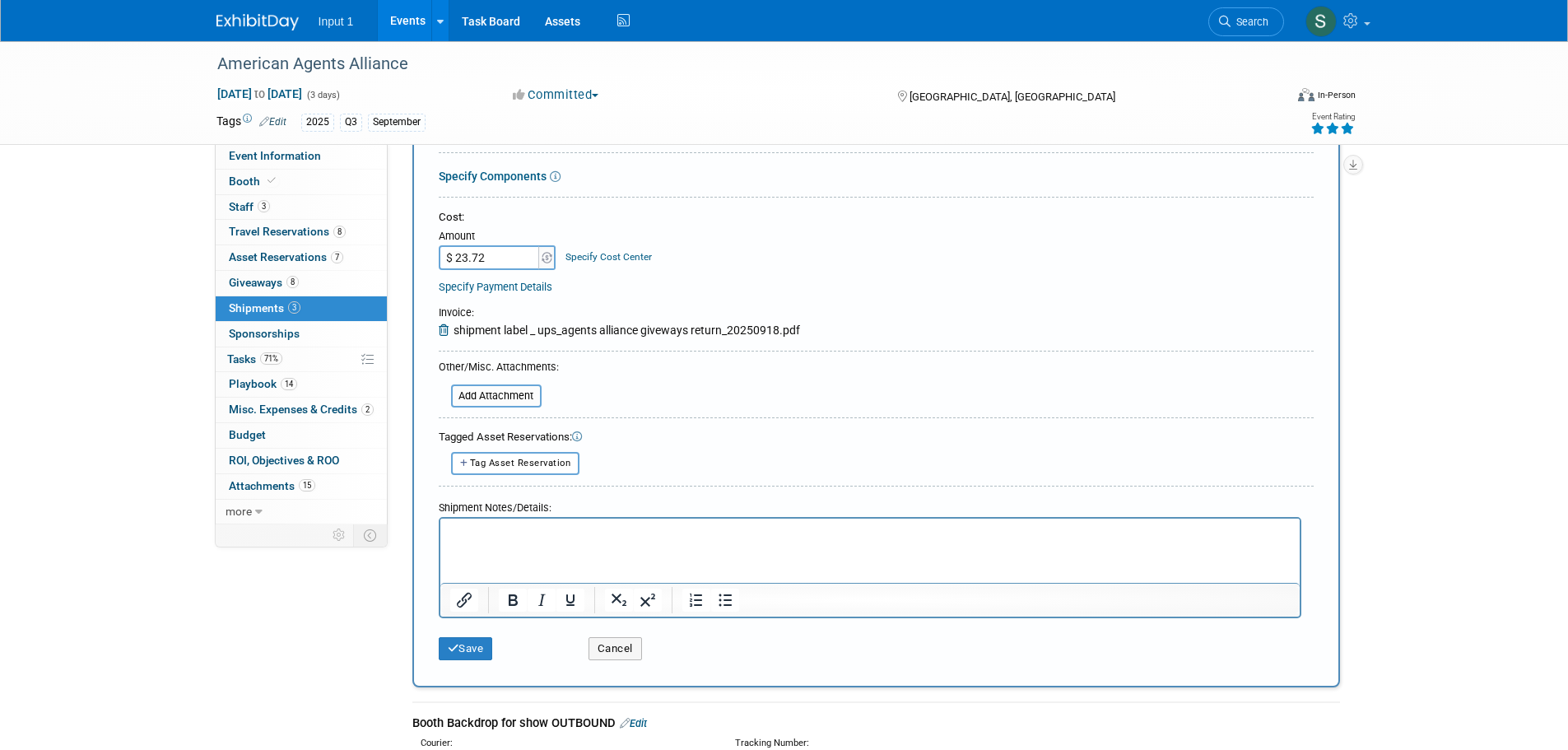
scroll to position [330, 0]
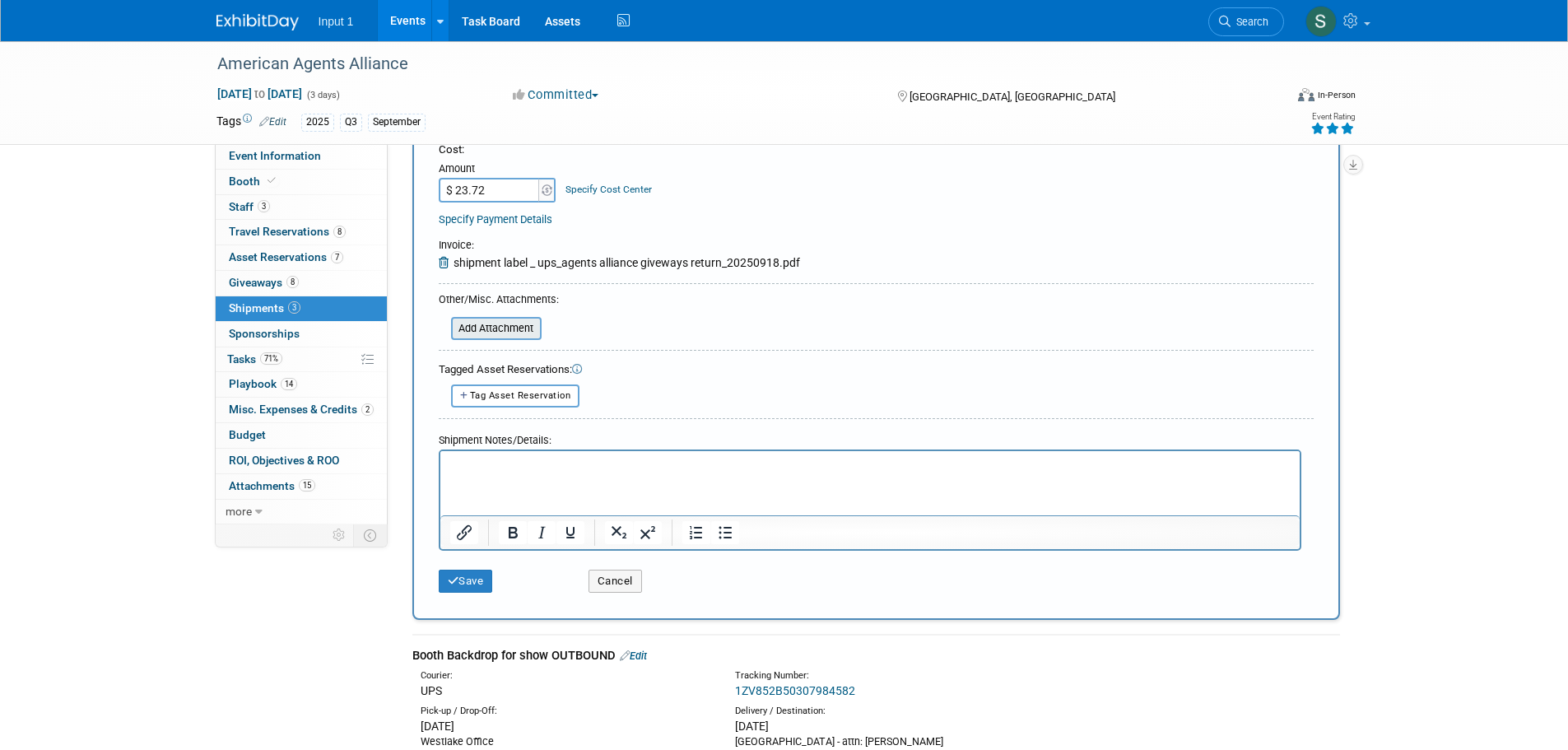
type textarea "[GEOGRAPHIC_DATA]"
click at [477, 324] on input "file" at bounding box center [442, 329] width 196 height 20
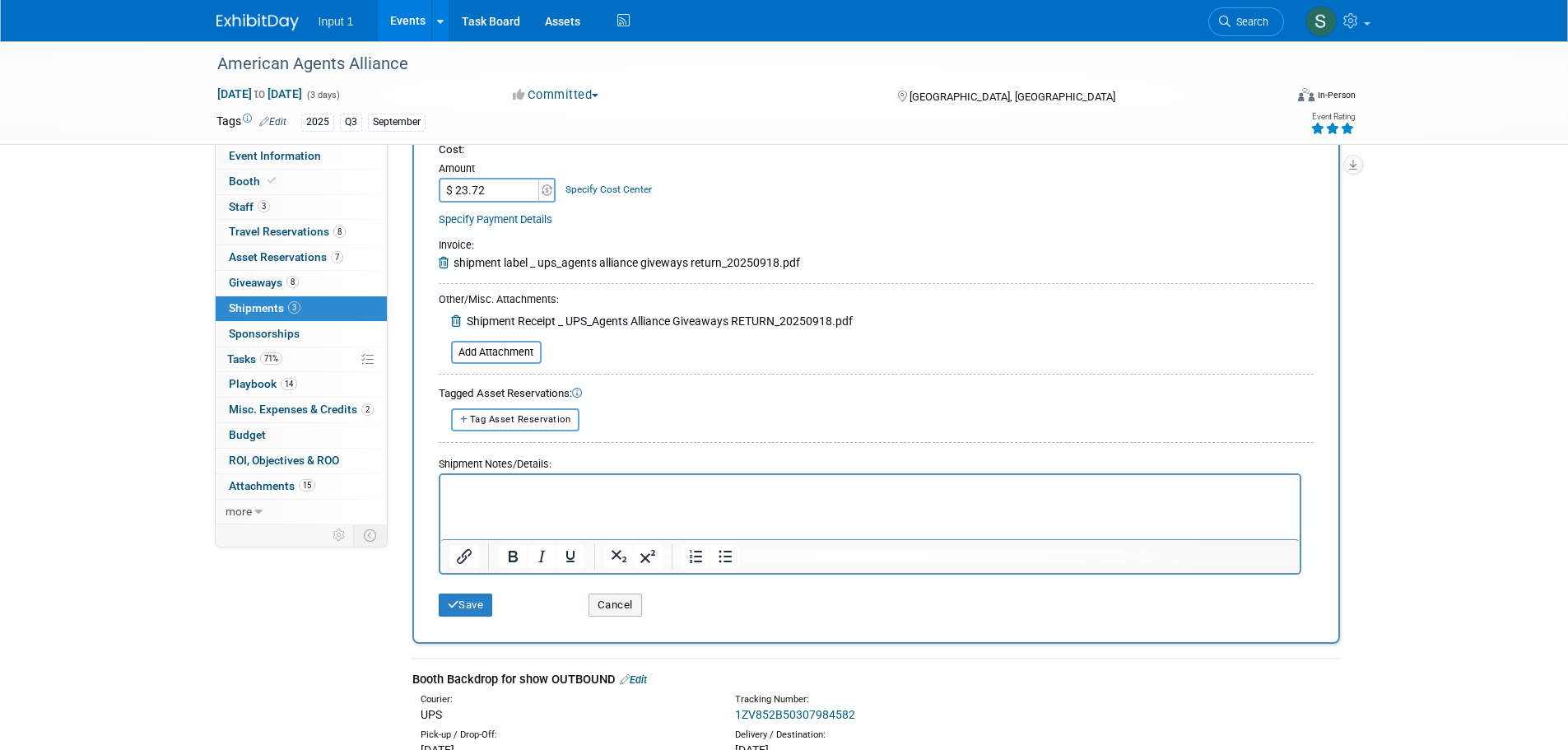
click at [620, 497] on html at bounding box center [869, 486] width 859 height 23
click at [534, 497] on html at bounding box center [869, 486] width 859 height 23
paste body "Rich Text Area. Press ALT-0 for help."
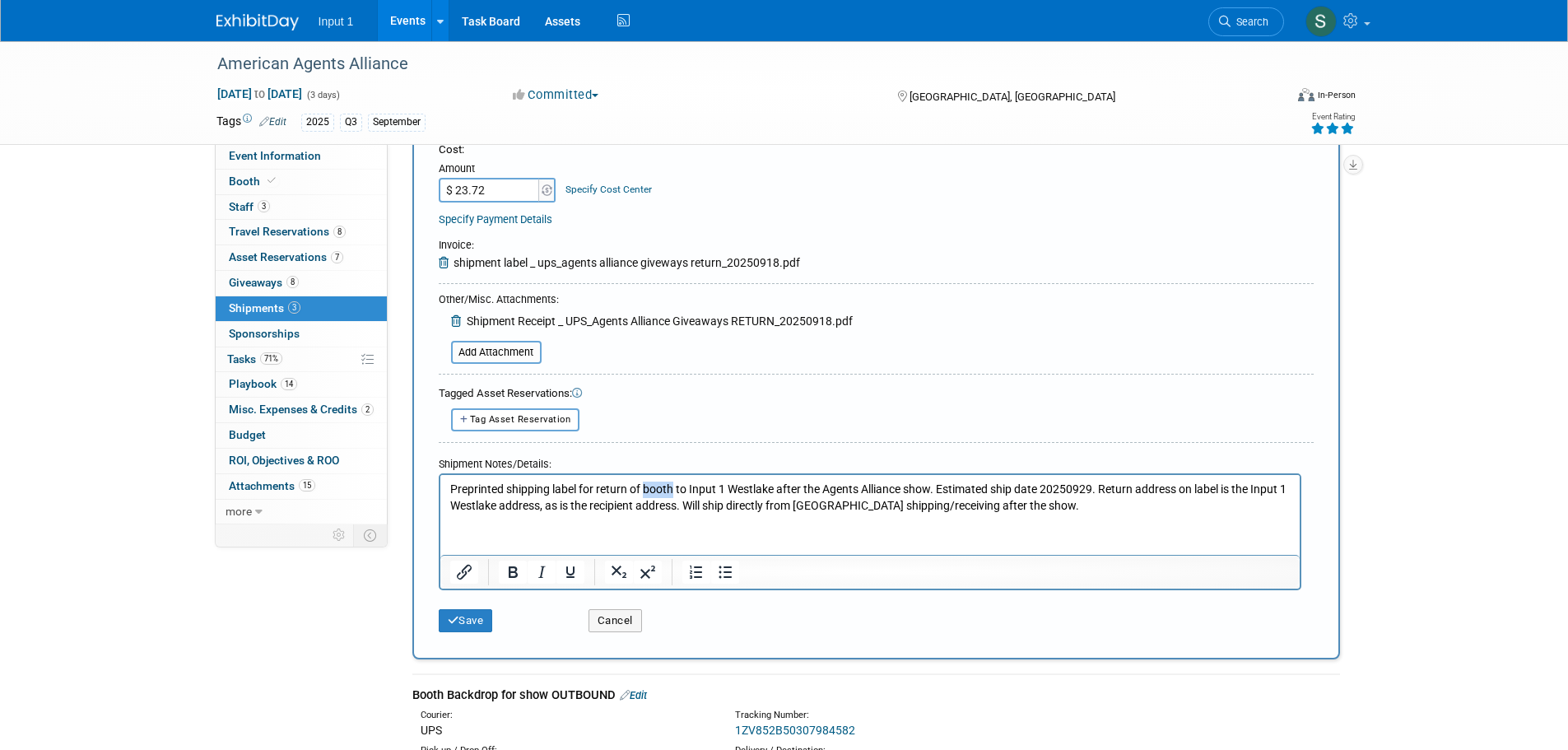
click at [642, 488] on p "Preprinted shipping label for return of booth to Input 1 Westlake after the Age…" at bounding box center [869, 497] width 840 height 33
click at [1282, 502] on p "Preprinted shipping label for return of leftover giveaways and tablecloth to In…" at bounding box center [869, 497] width 840 height 33
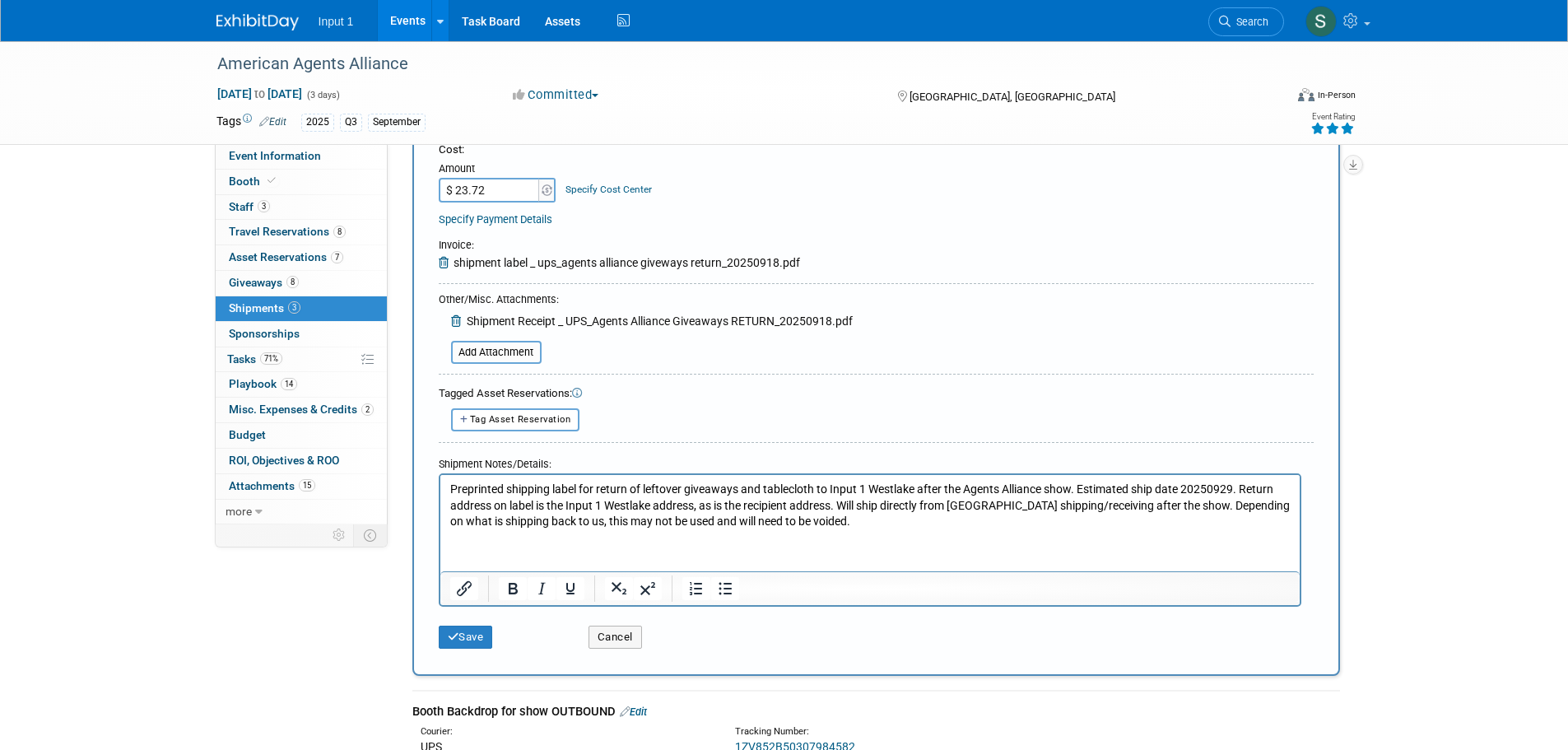
click at [450, 519] on p "Preprinted shipping label for return of leftover giveaways and tablecloth to In…" at bounding box center [869, 505] width 840 height 49
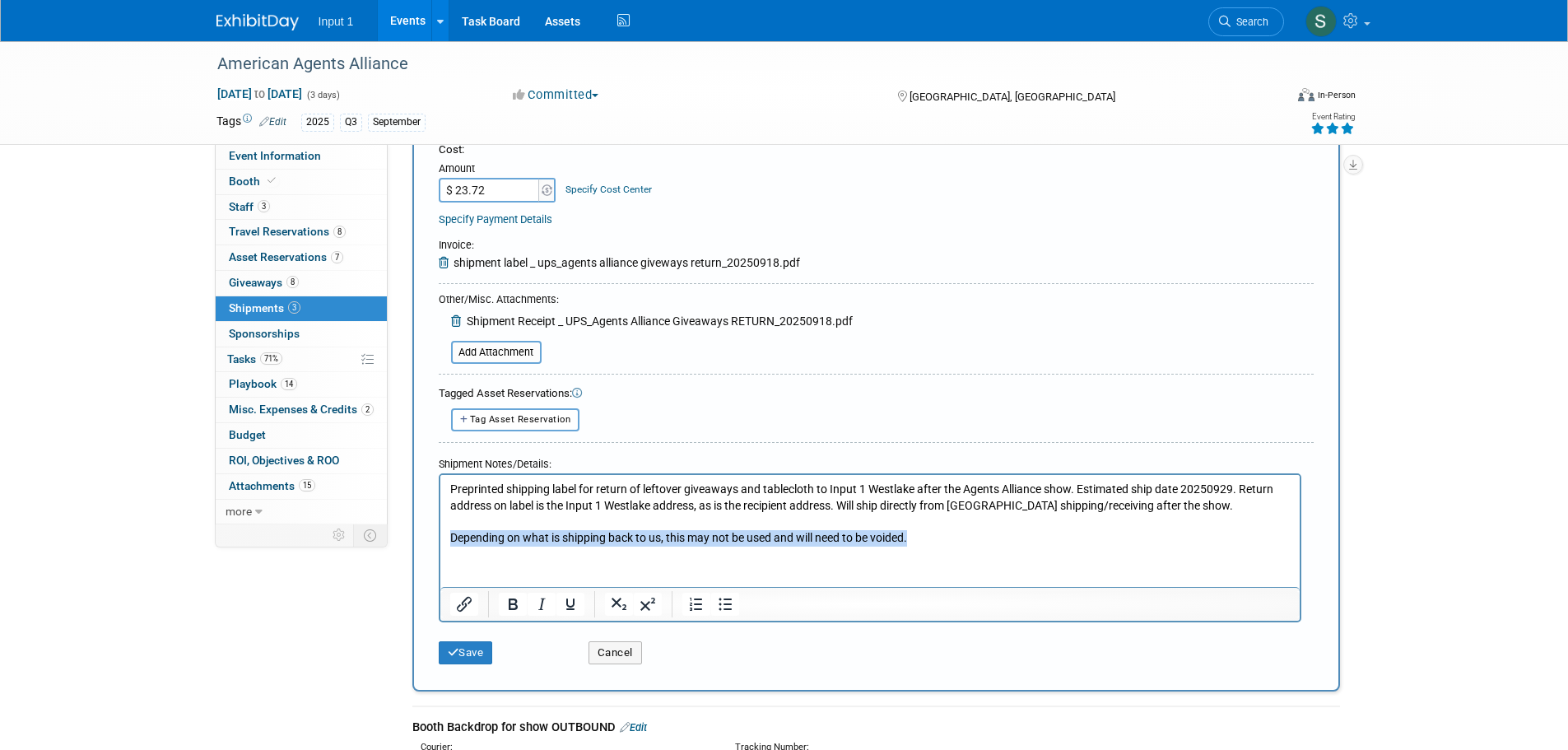
click at [1016, 536] on p "Depending on what is shipping back to us, this may not be used and will need to…" at bounding box center [869, 537] width 840 height 16
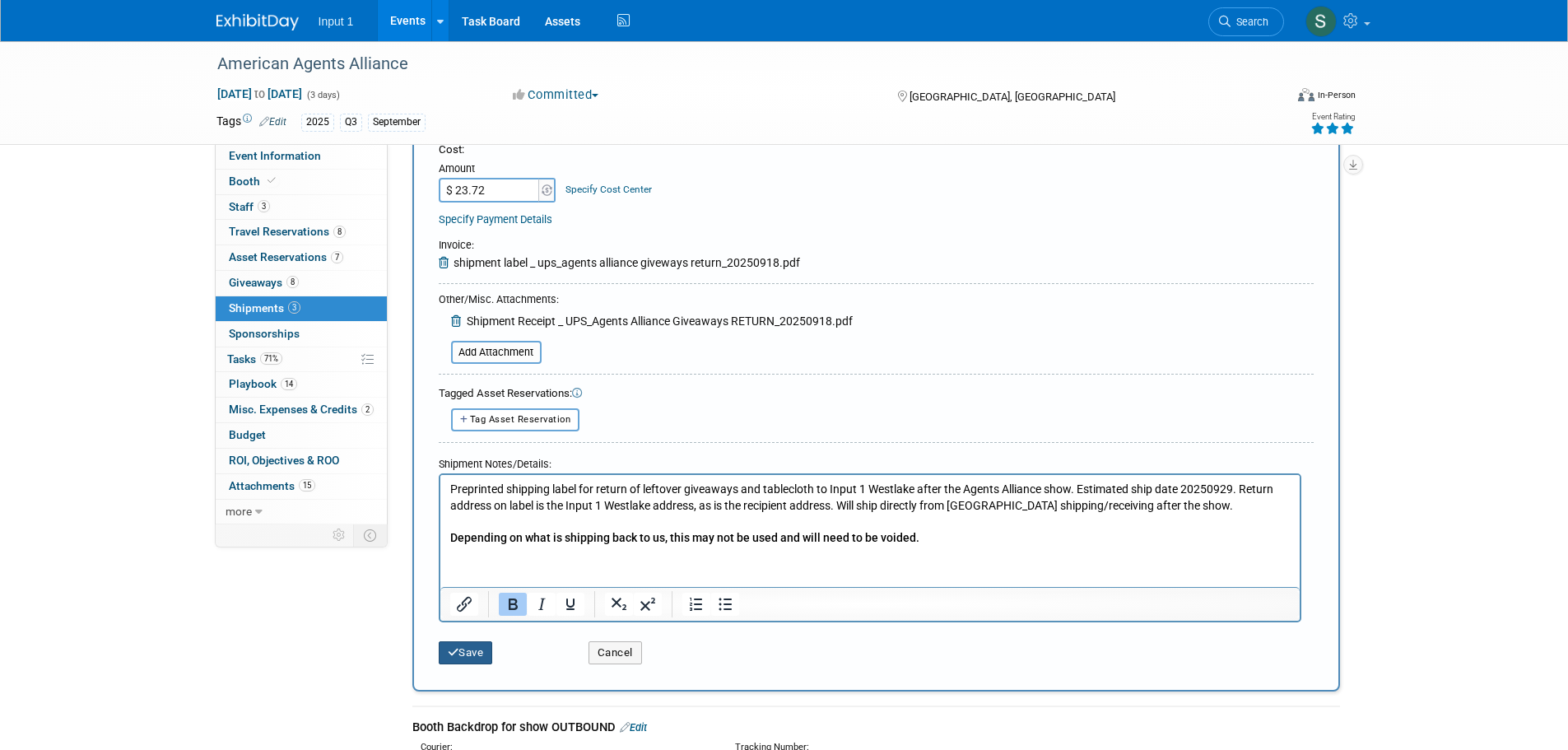
click at [460, 648] on button "Save" at bounding box center [466, 652] width 55 height 23
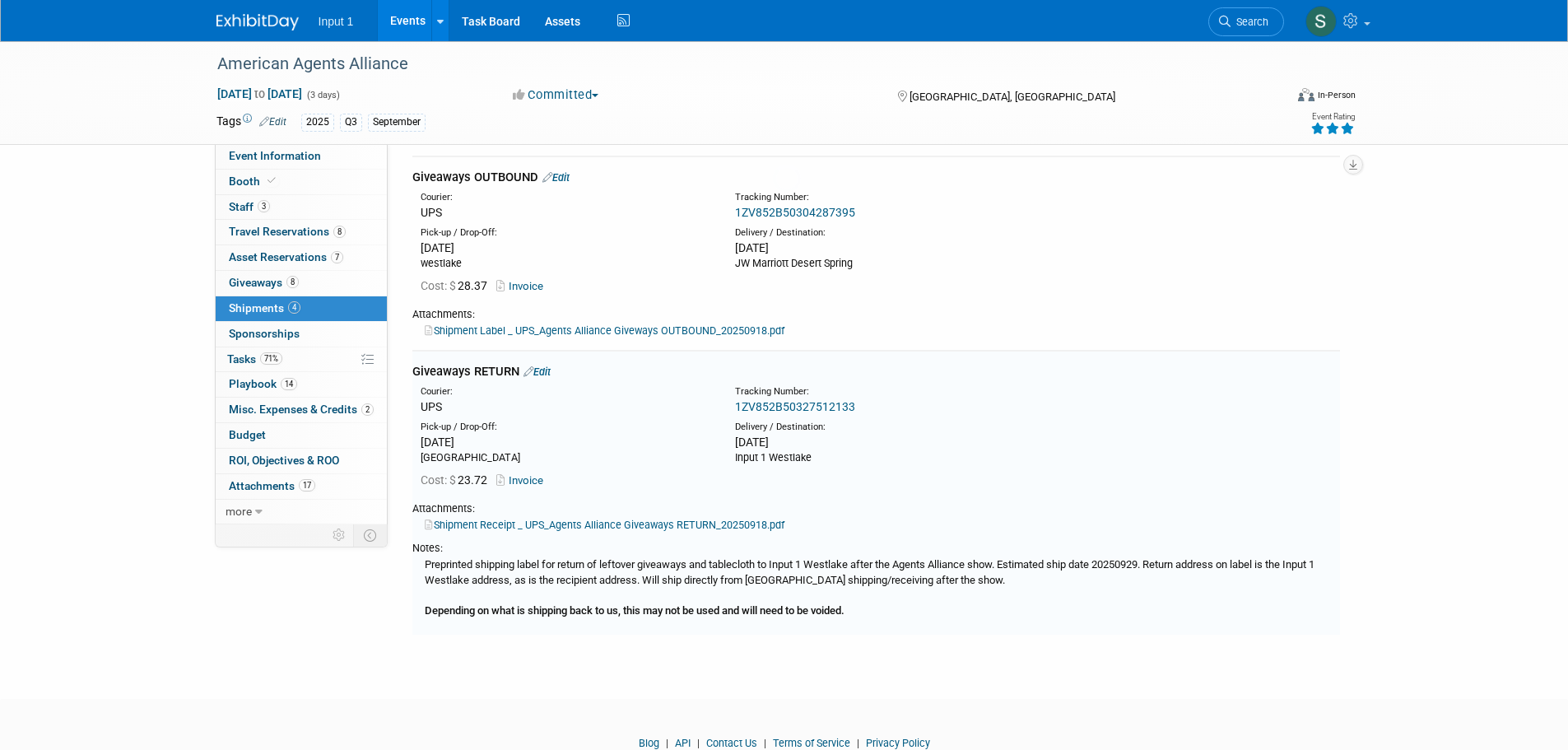
scroll to position [486, 0]
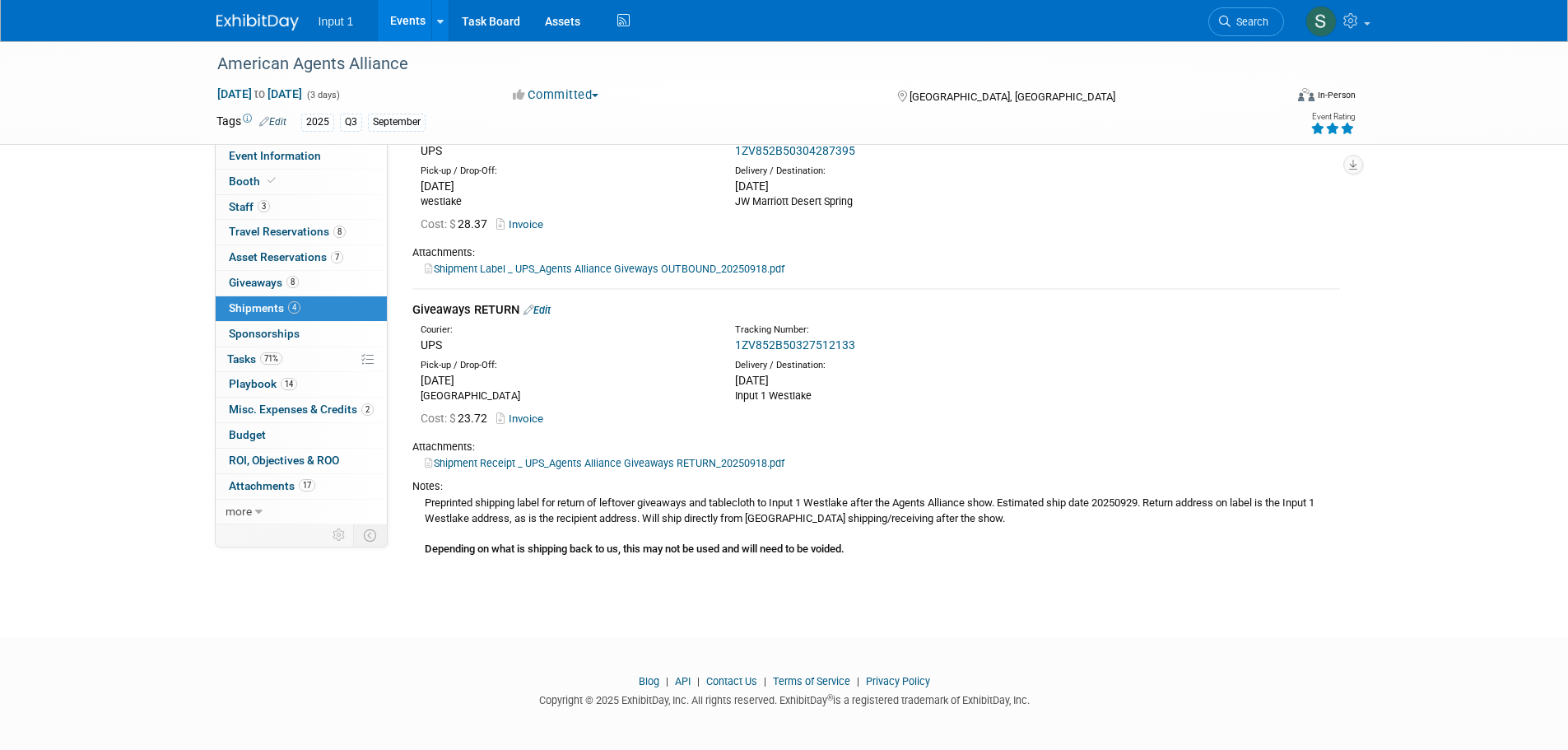
click at [1449, 689] on div "Copyright © 2025 ExhibitDay, Inc. All rights reserved. ExhibitDay ® is a regist…" at bounding box center [784, 698] width 1568 height 19
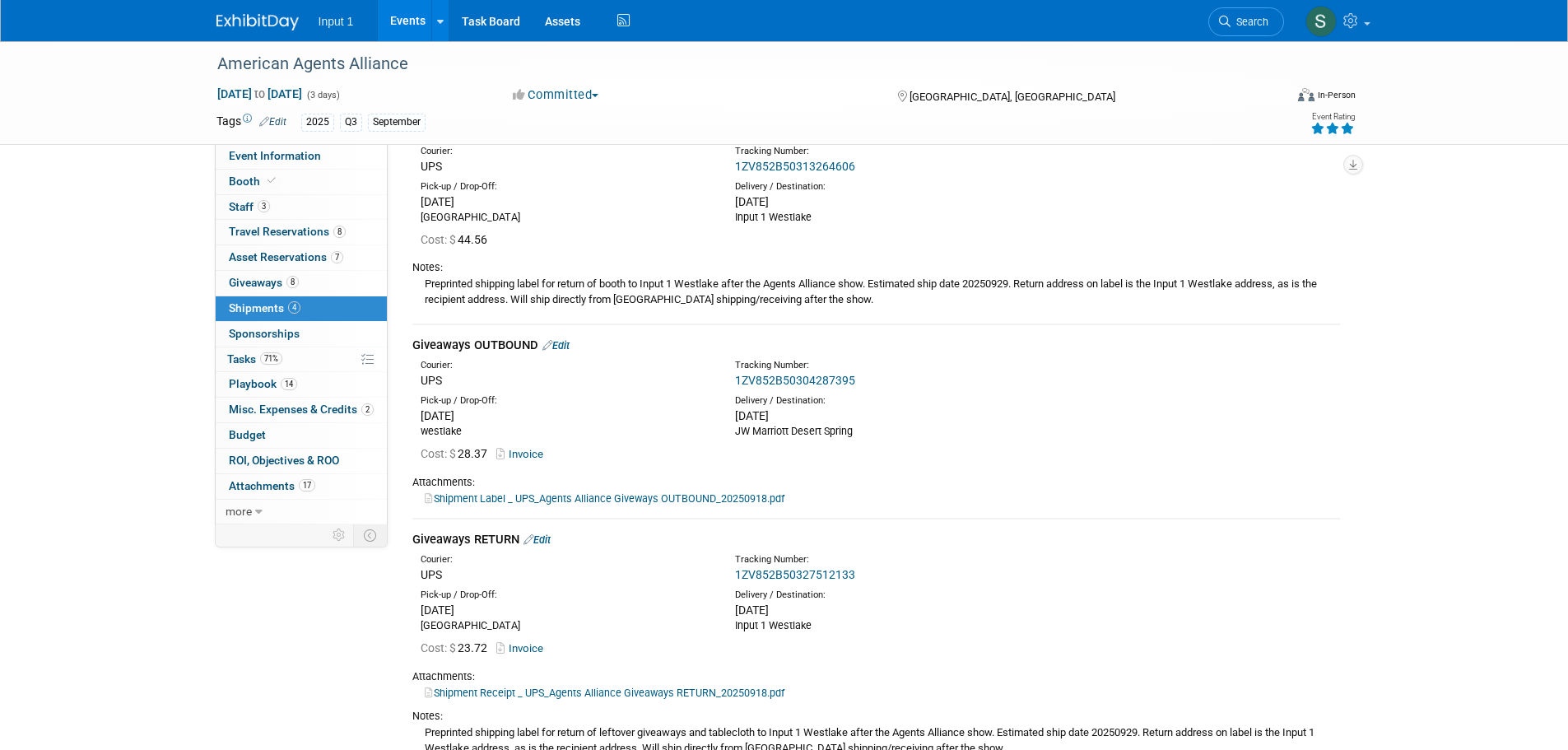
scroll to position [0, 0]
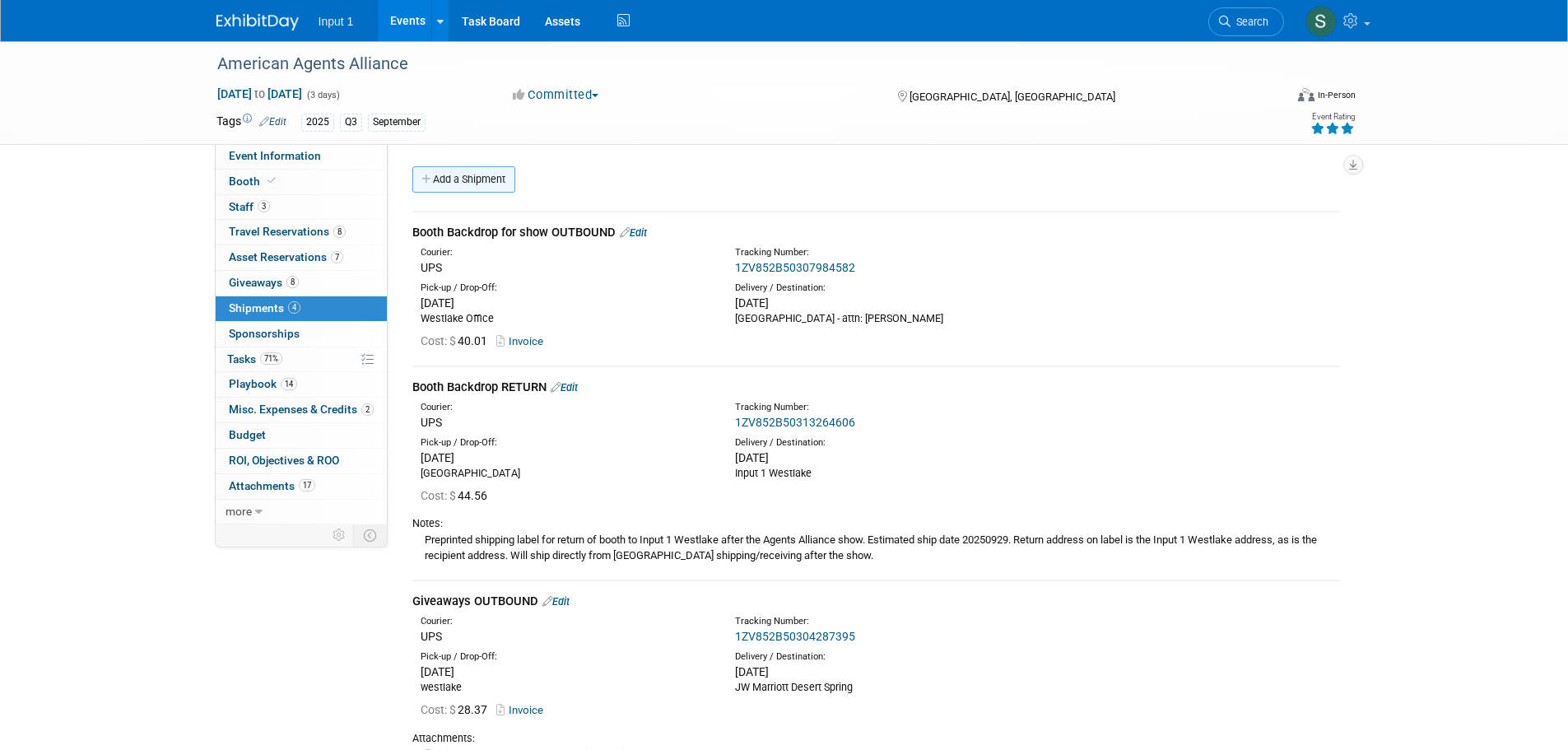
click at [449, 183] on link "Add a Shipment" at bounding box center [464, 179] width 102 height 26
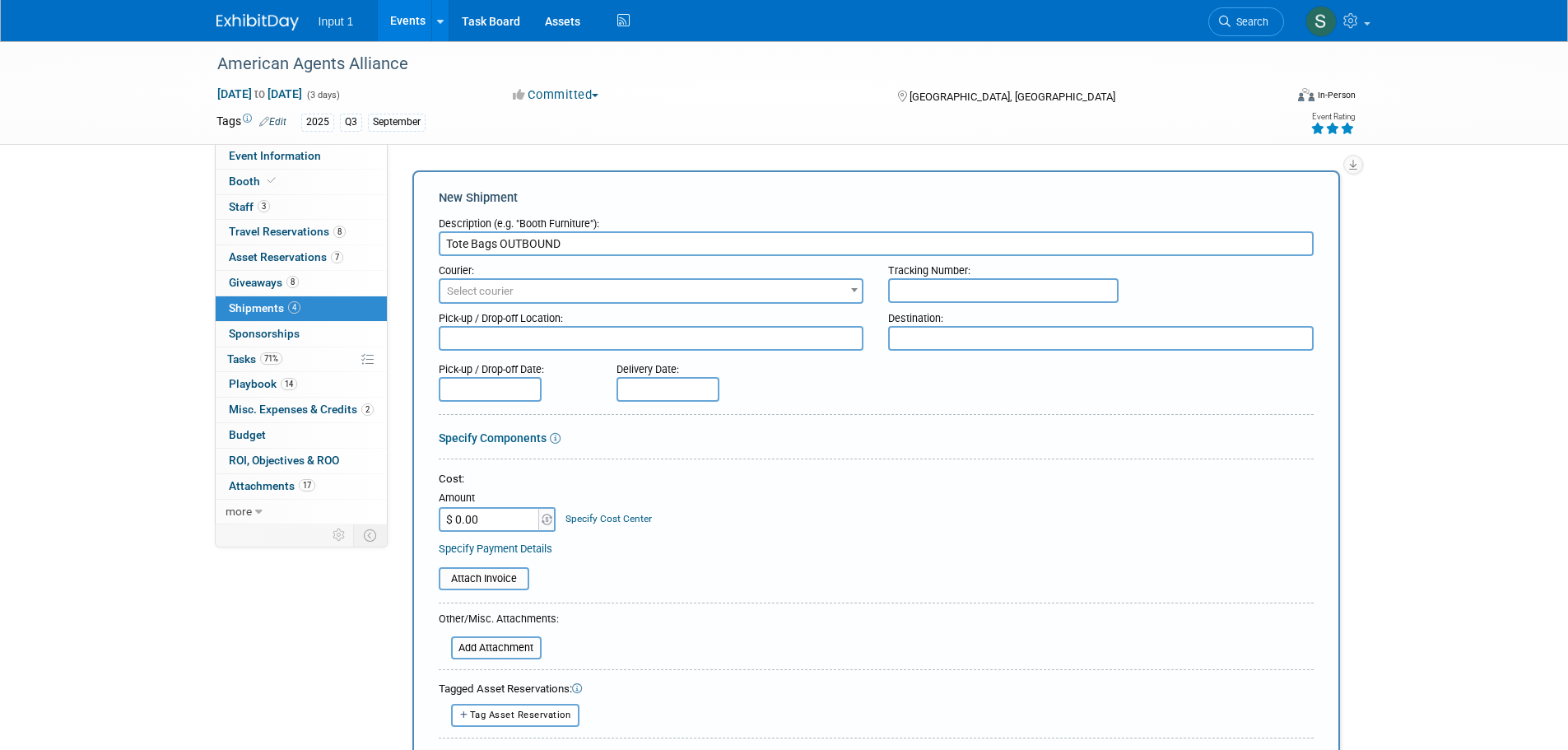
type input "Tote Bags OUTBOUND"
click at [650, 296] on span "Select courier" at bounding box center [651, 291] width 422 height 23
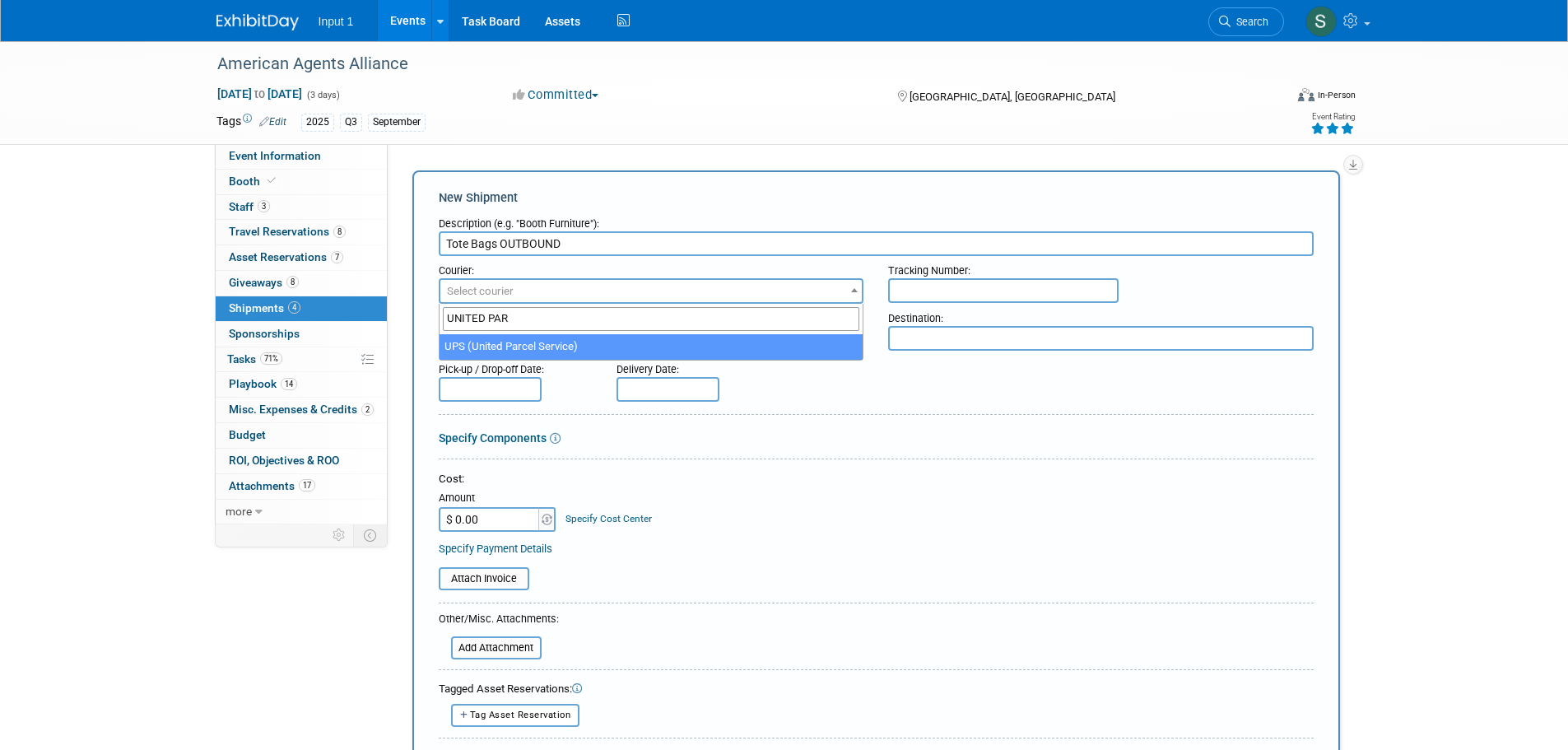
type input "UNITED PAR"
select select "508"
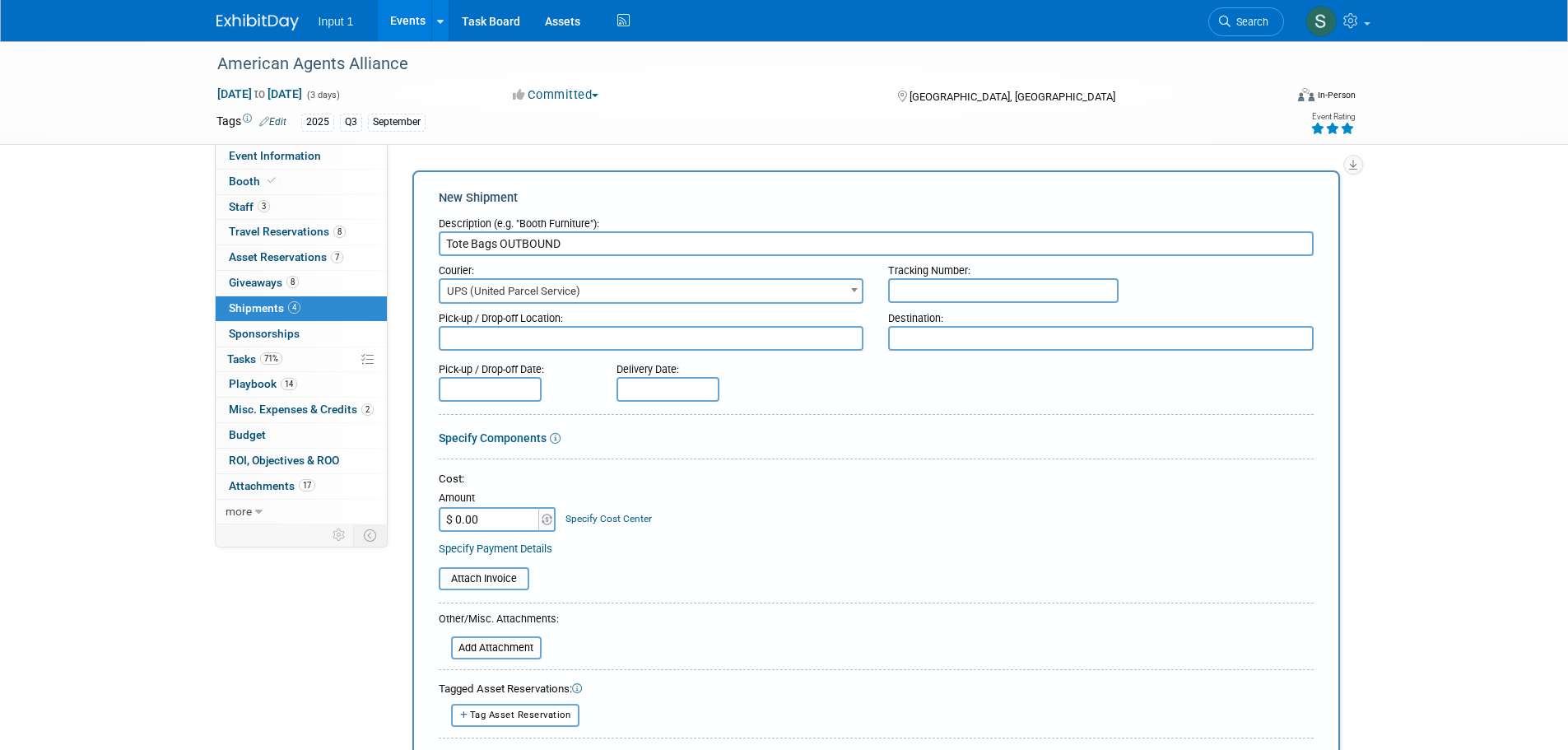
click at [916, 291] on input "text" at bounding box center [1003, 290] width 231 height 25
paste input "1ZV852B50331485129"
type input "1ZV852B50331485129"
click at [534, 330] on textarea at bounding box center [651, 338] width 425 height 25
type textarea "i"
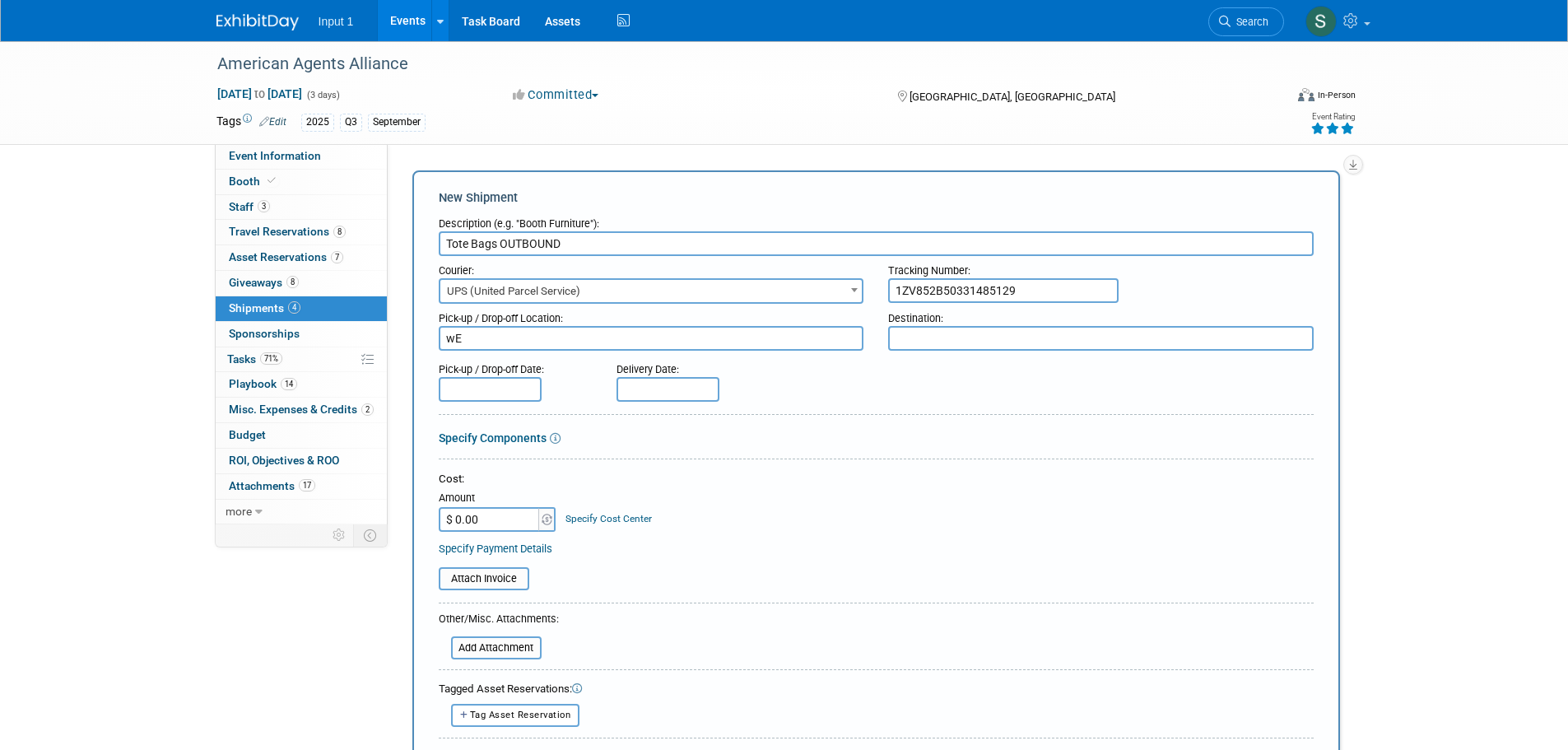
type textarea "w"
type textarea "Westlake"
type textarea "[GEOGRAPHIC_DATA]"
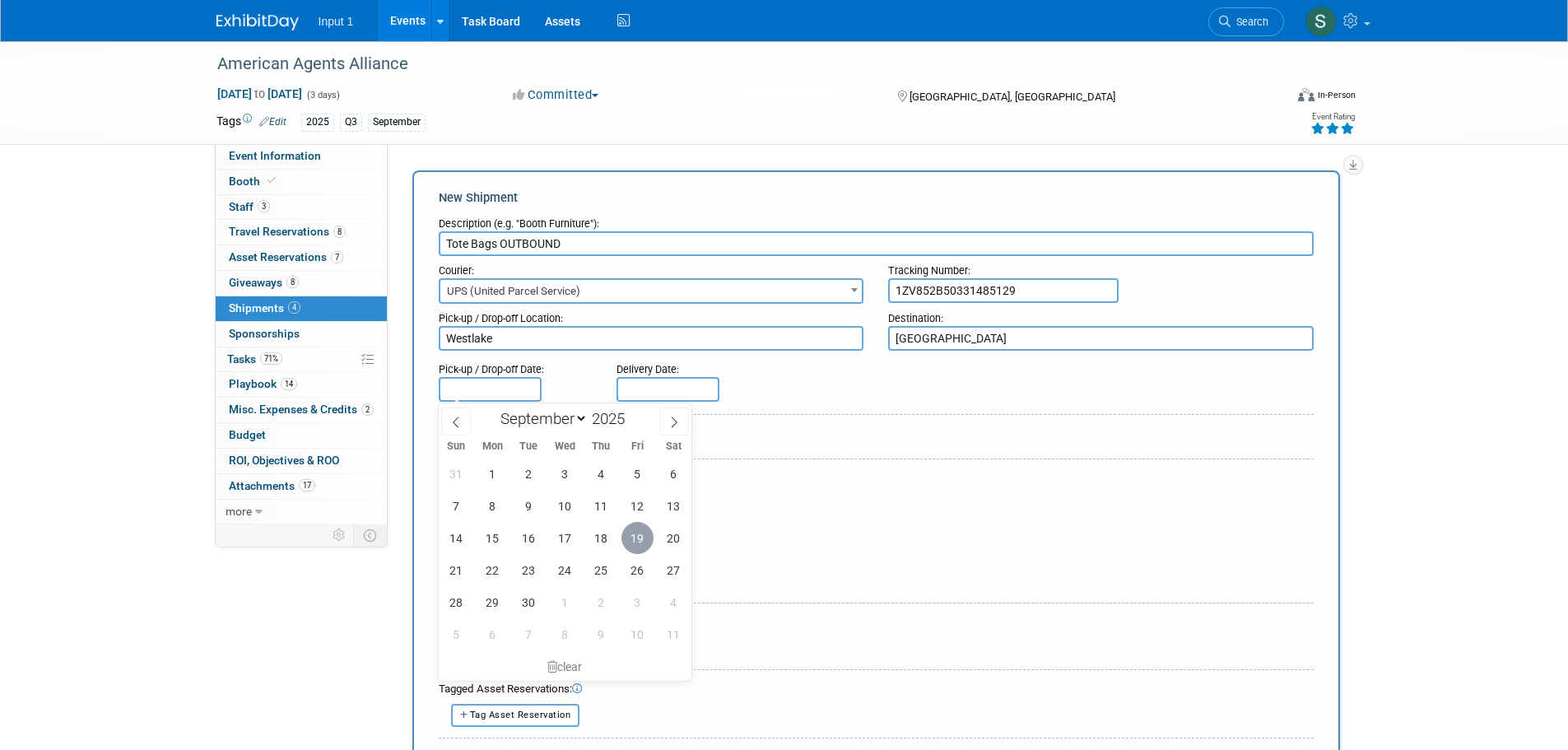
click at [635, 537] on span "19" at bounding box center [638, 538] width 33 height 33
type input "[DATE]"
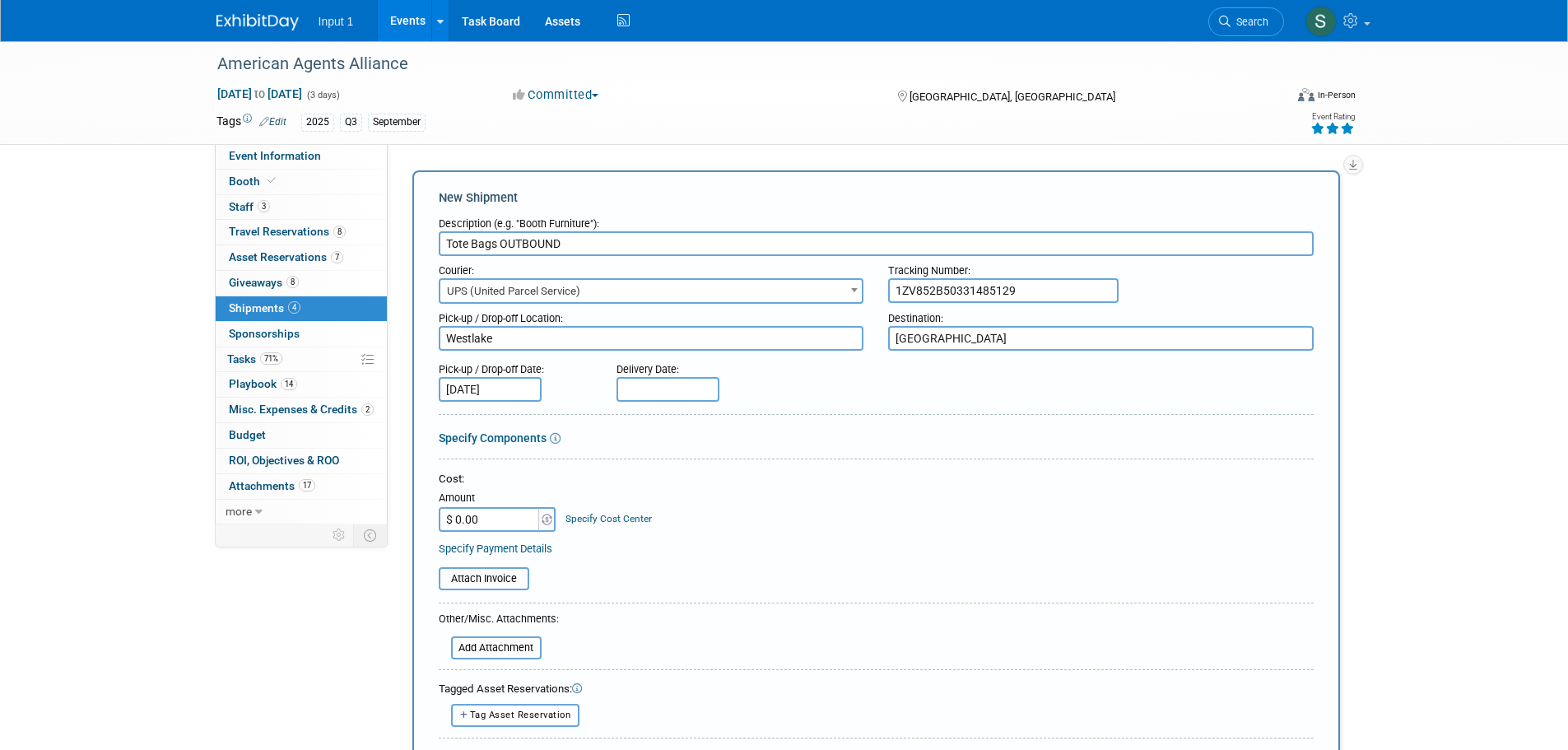
click at [647, 396] on input "text" at bounding box center [668, 390] width 102 height 25
click at [674, 571] on span "22" at bounding box center [670, 570] width 33 height 33
type input "[DATE]"
click at [808, 512] on div "Cost: Amount $ 0.00 Specify Cost Center Cost Center -- Not Specified --" at bounding box center [875, 501] width 875 height 60
click at [466, 516] on input "$ 0.00" at bounding box center [489, 519] width 102 height 25
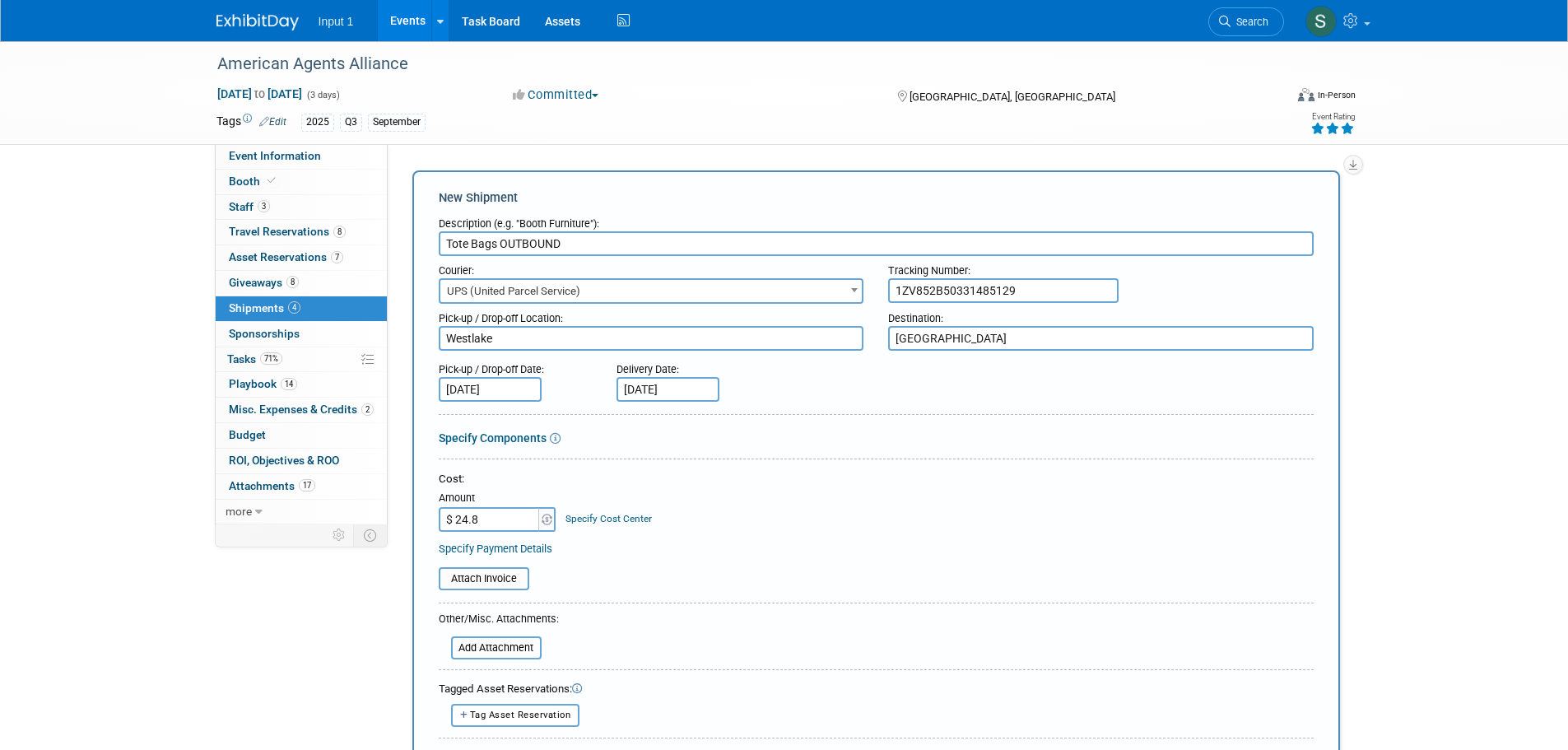
type input "$ 24.82"
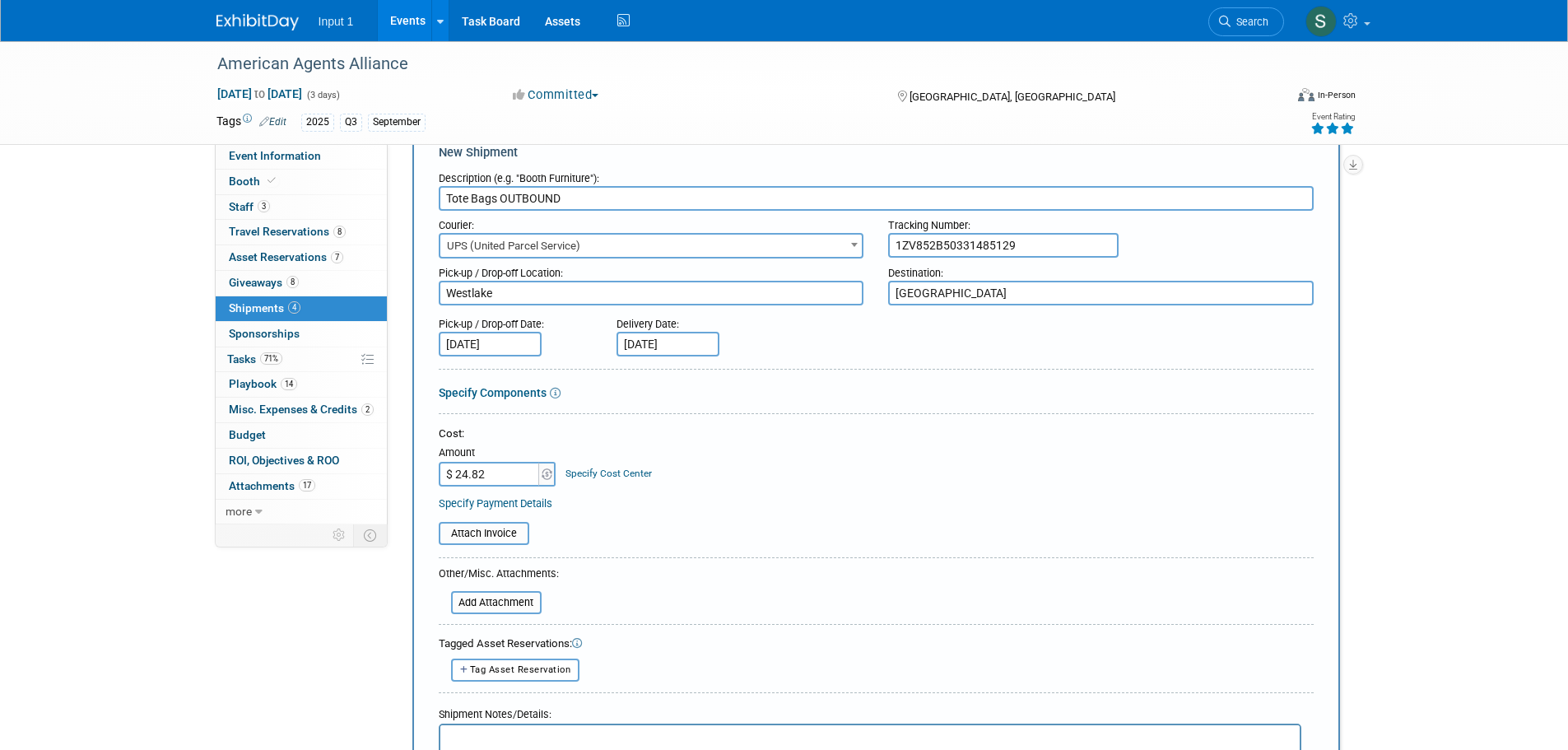
scroll to position [82, 0]
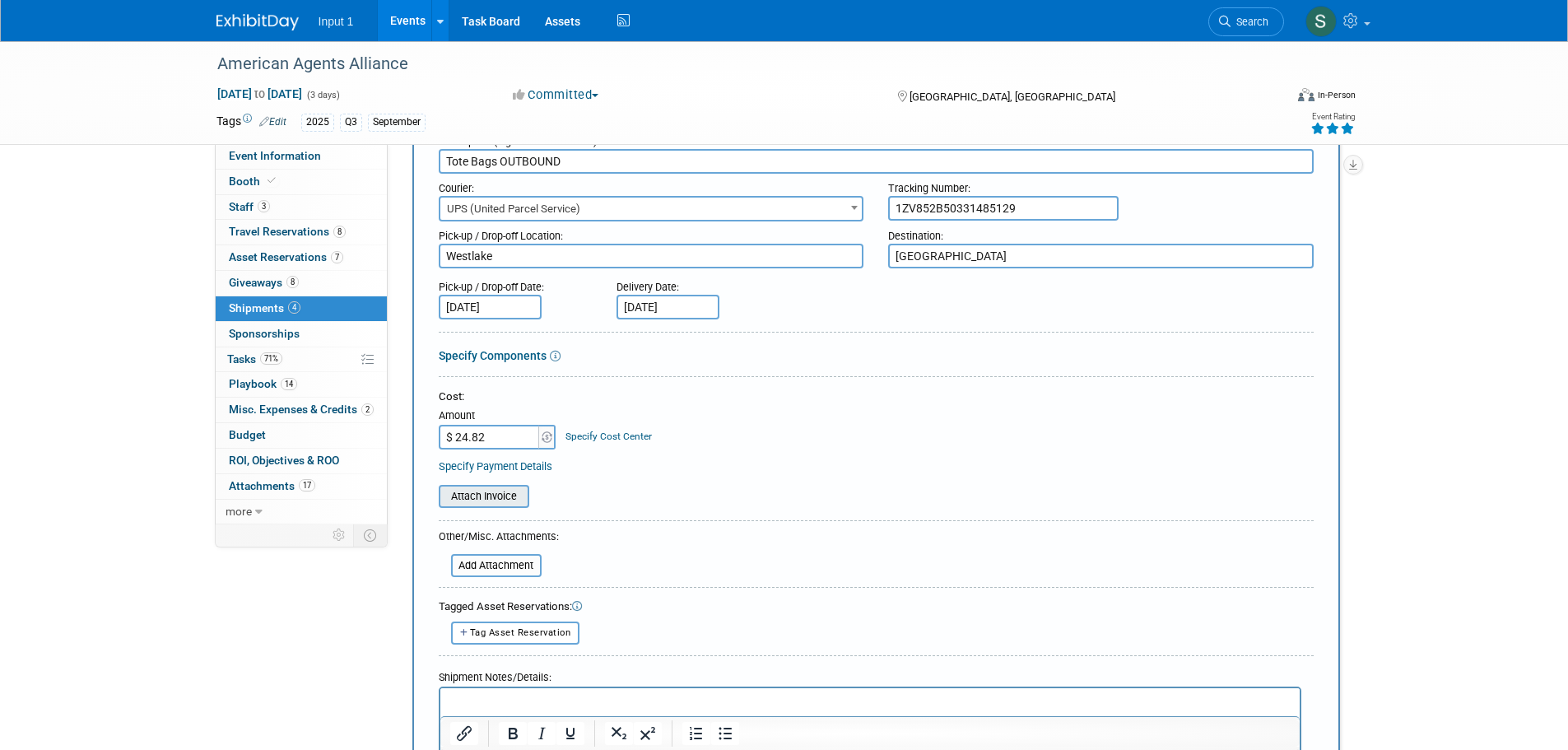
click at [489, 494] on input "file" at bounding box center [429, 496] width 196 height 20
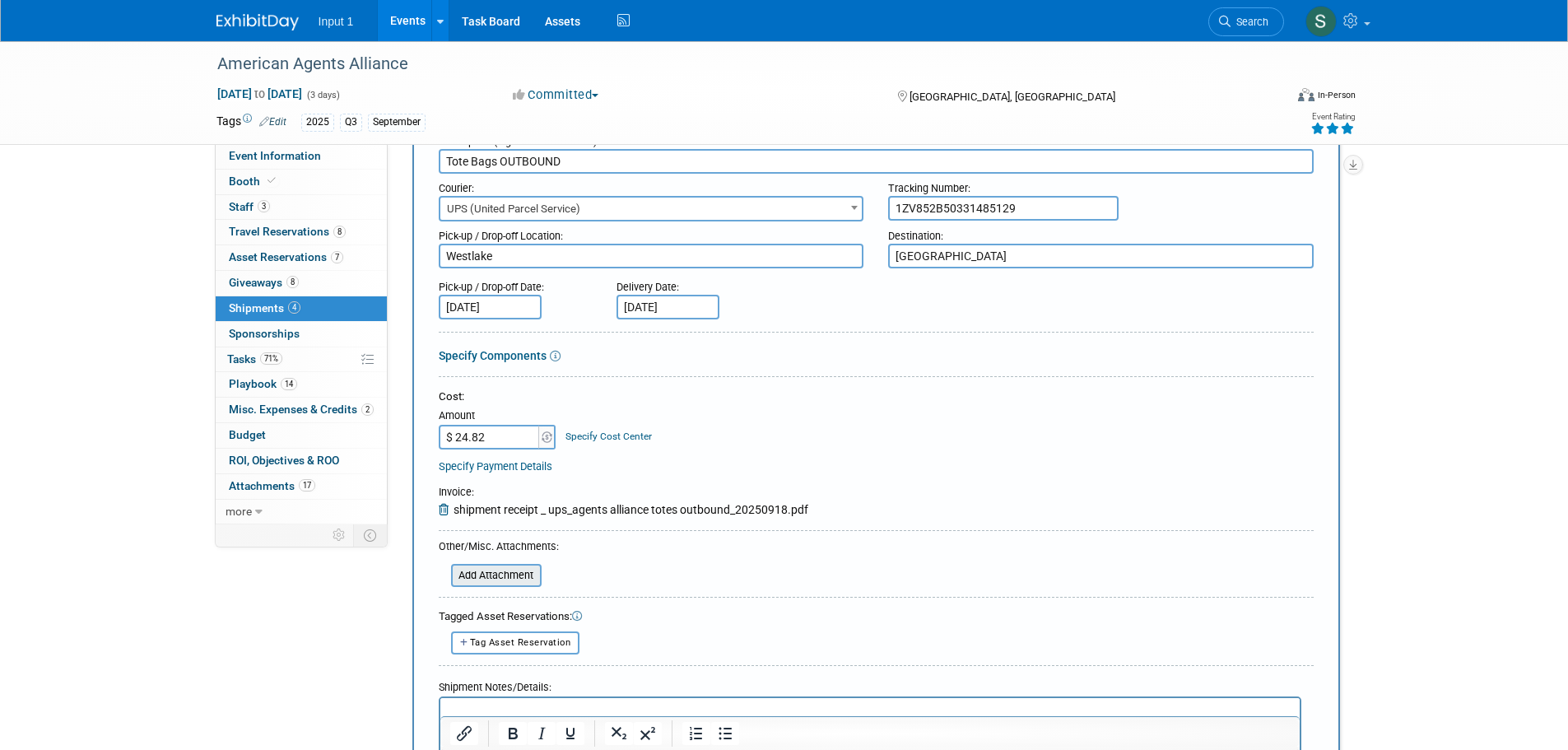
click at [502, 571] on input "file" at bounding box center [442, 575] width 196 height 20
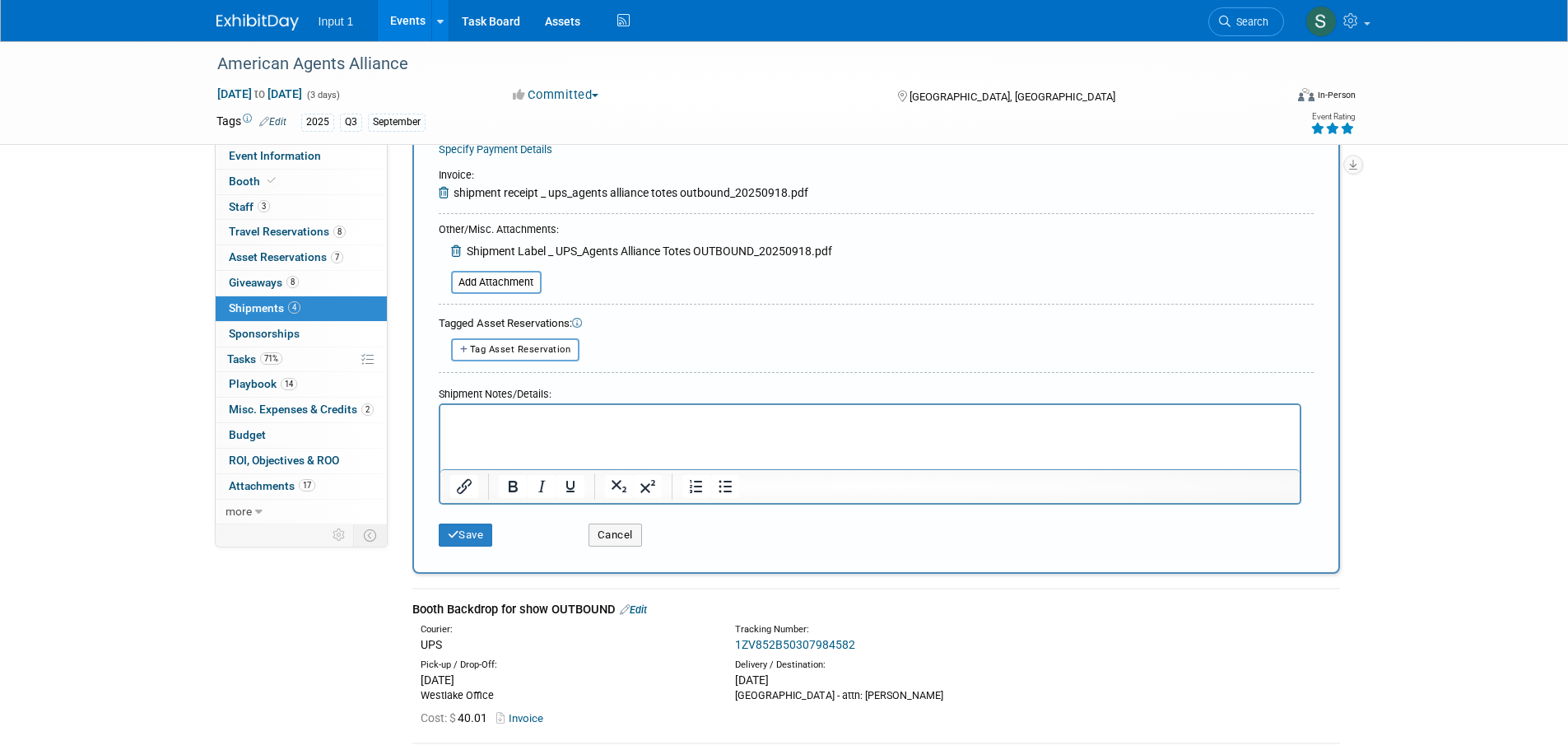
scroll to position [412, 0]
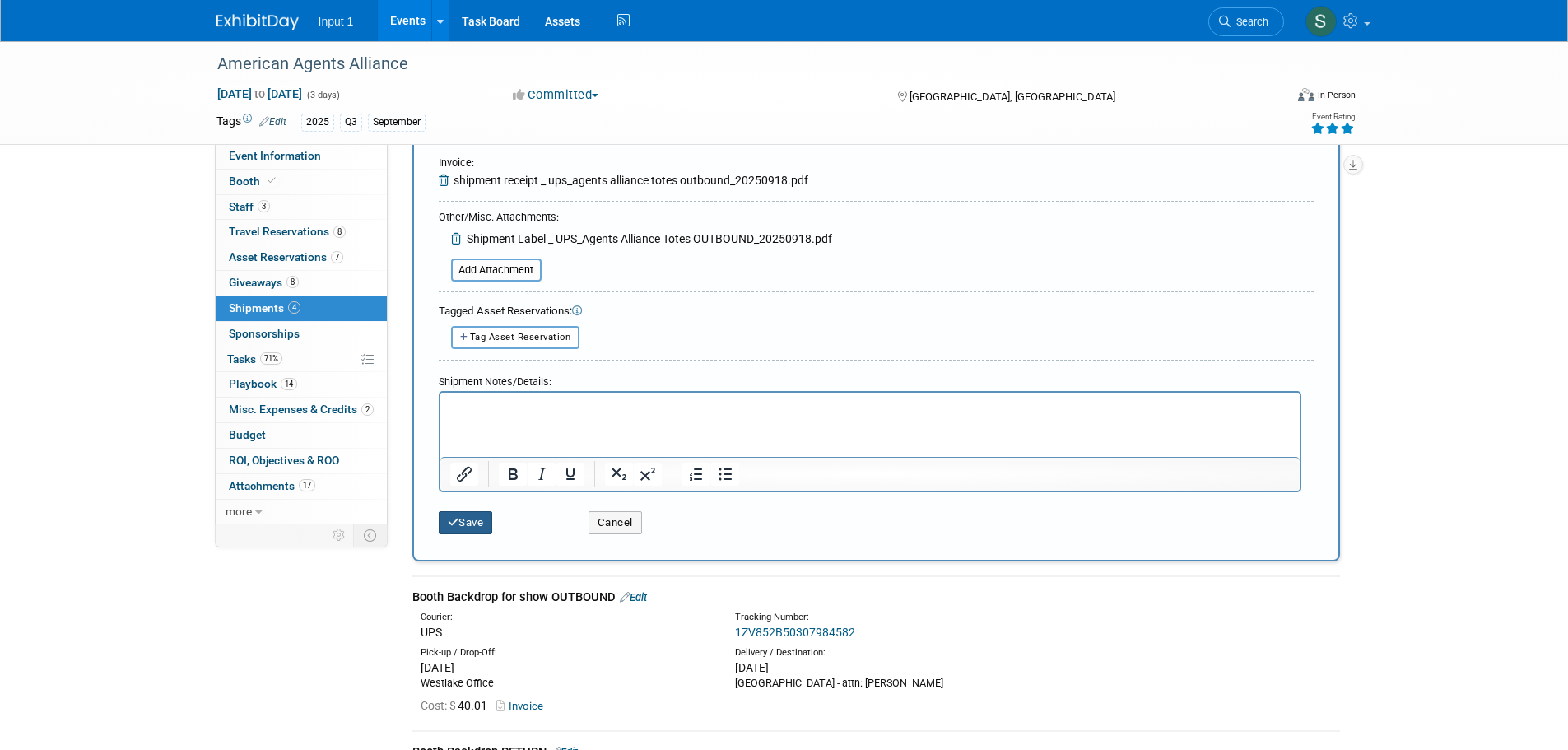
click at [477, 520] on button "Save" at bounding box center [466, 523] width 55 height 23
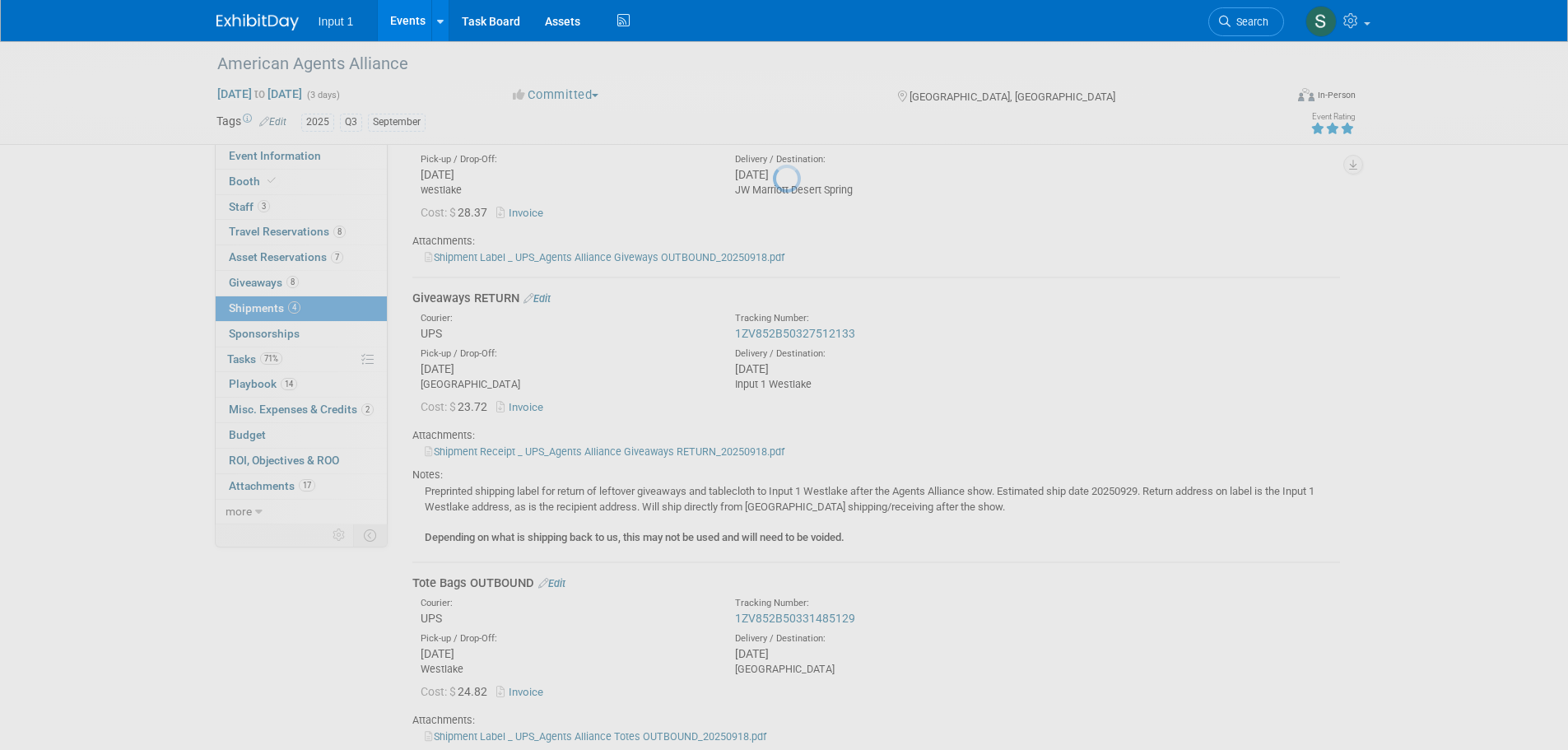
scroll to position [679, 0]
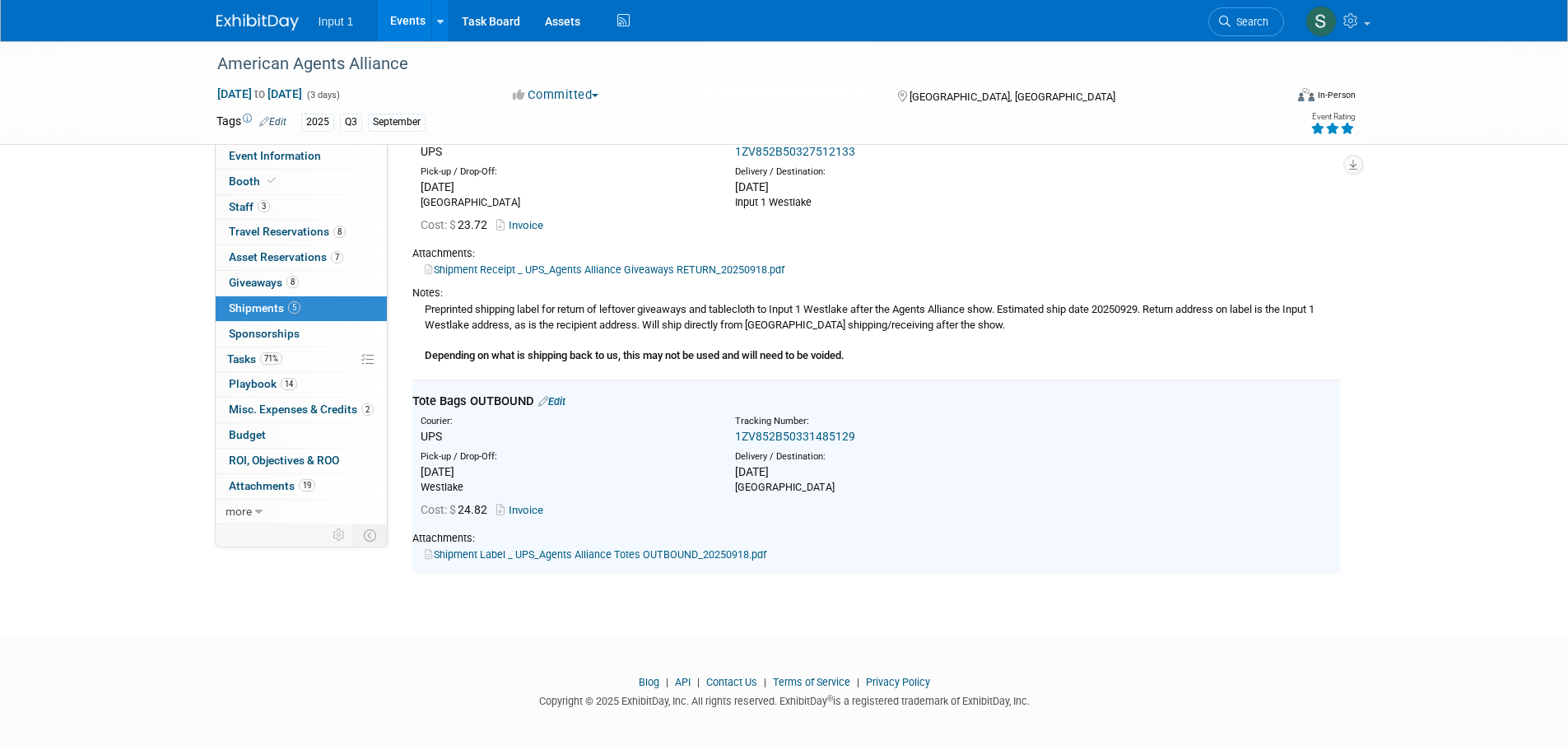
click at [1127, 498] on div "Cost: $ 24.82 Invoice" at bounding box center [876, 508] width 952 height 28
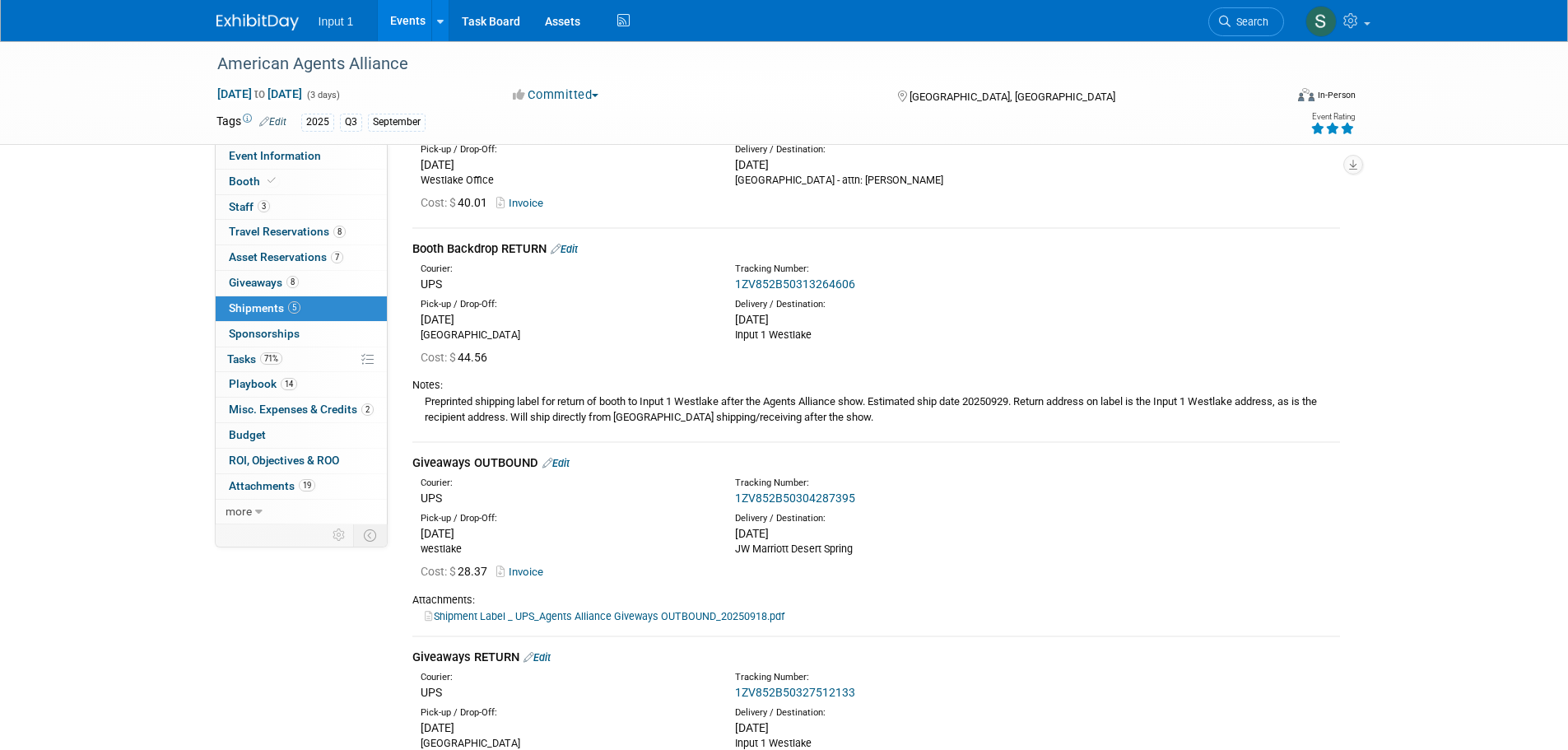
scroll to position [0, 0]
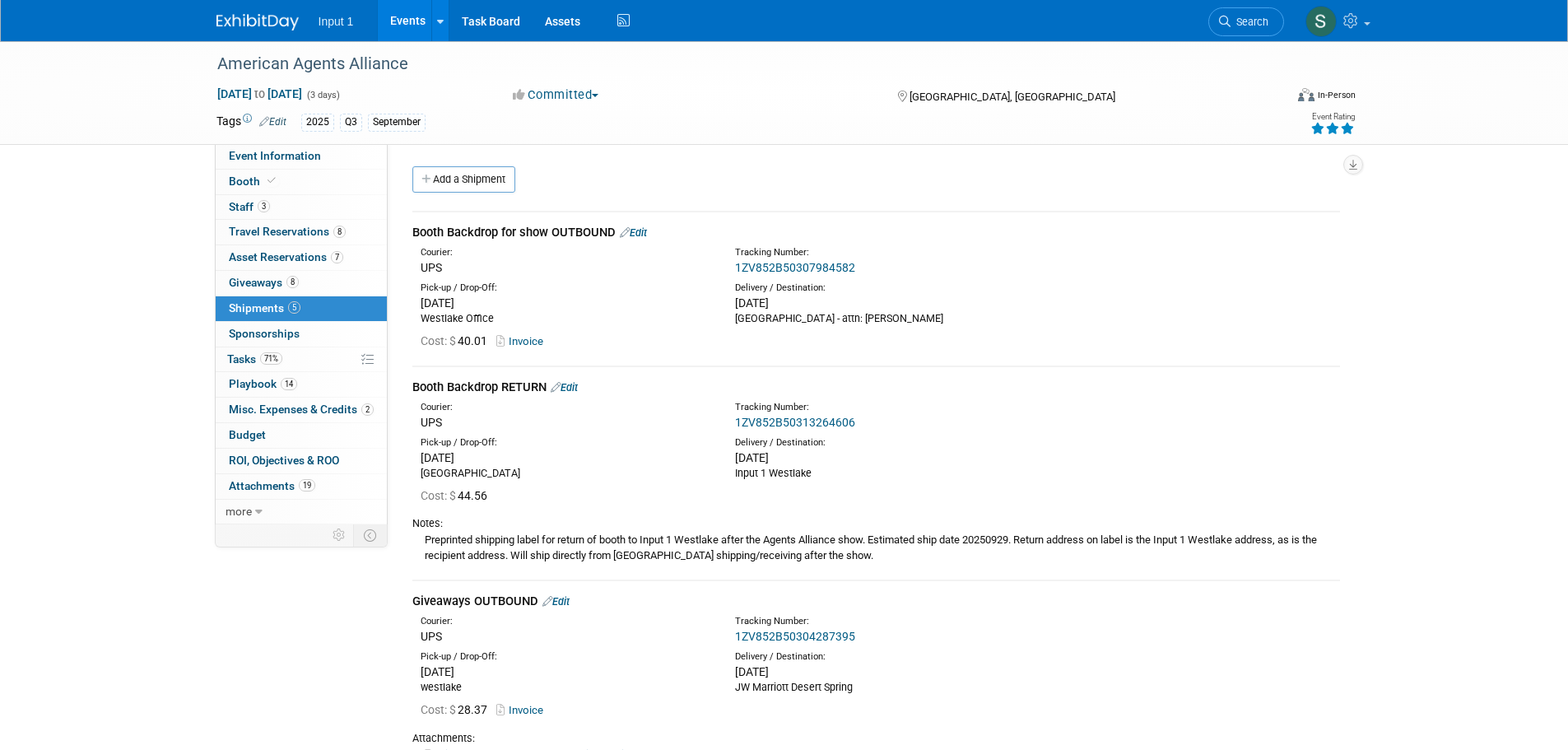
click at [647, 234] on link "Edit" at bounding box center [633, 232] width 27 height 12
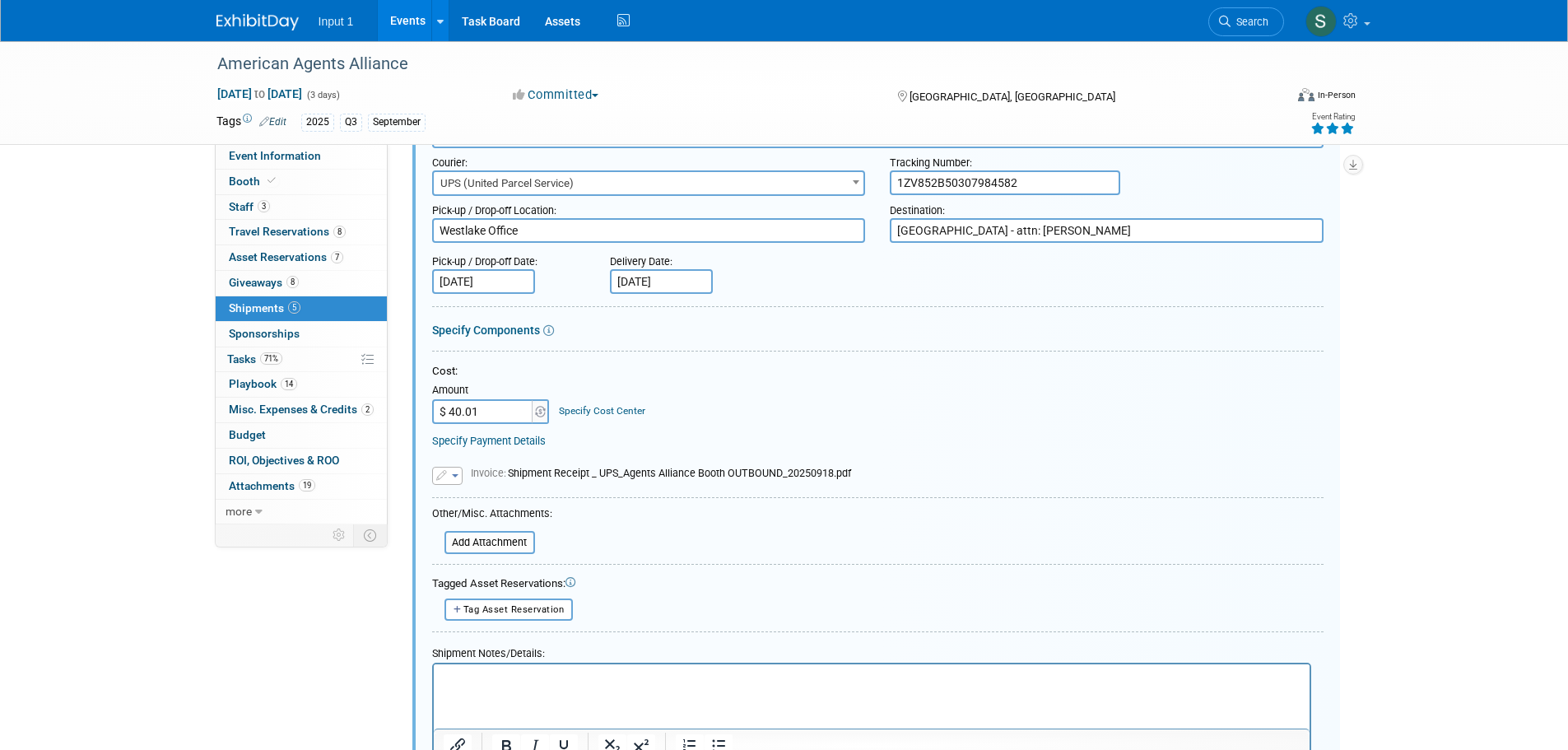
scroll to position [354, 0]
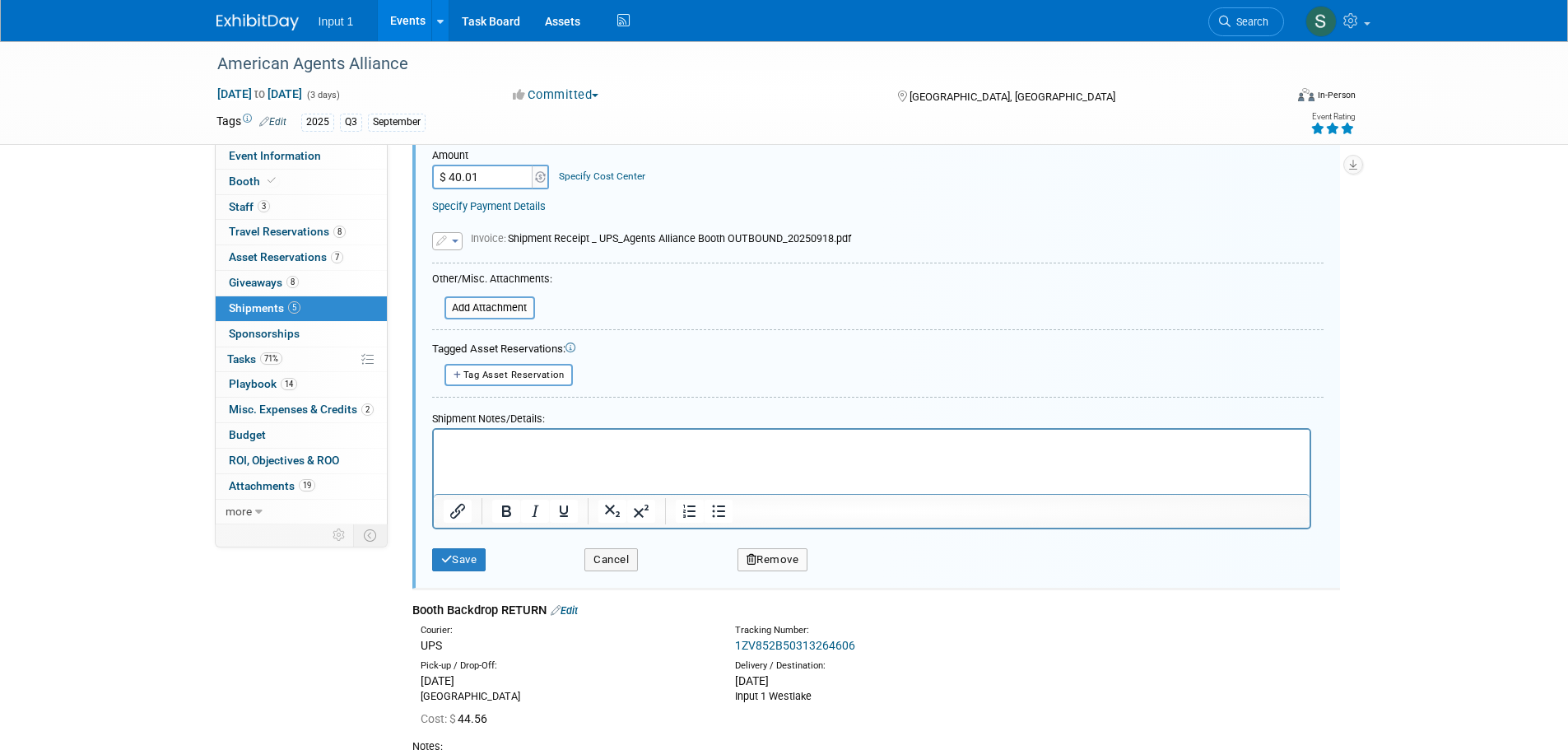
click at [516, 452] on html at bounding box center [871, 441] width 875 height 23
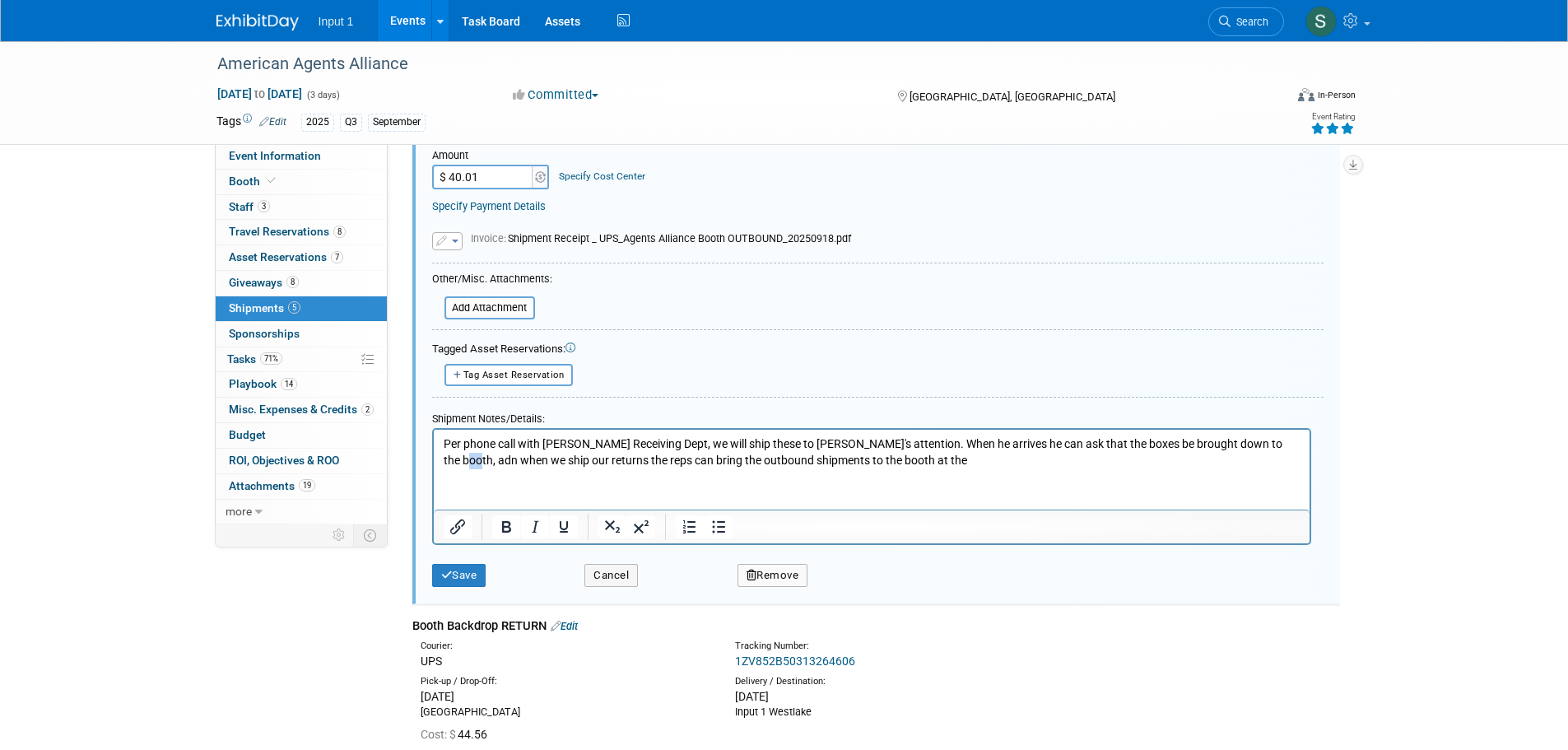
drag, startPoint x: 1284, startPoint y: 441, endPoint x: 1298, endPoint y: 441, distance: 14.0
click at [1298, 441] on p "Per phone call with [PERSON_NAME] Receiving Dept, we will ship these to [PERSON…" at bounding box center [871, 452] width 857 height 33
click at [1270, 442] on p "Per phone call with [PERSON_NAME] Receiving Dept, we will ship these to [PERSON…" at bounding box center [871, 452] width 857 height 33
click at [1067, 467] on html "Per phone call with [PERSON_NAME] Receiving Dept, we will ship these to [PERSON…" at bounding box center [871, 448] width 875 height 38
click at [1067, 462] on p "Per phone call with [PERSON_NAME] Receiving Dept, we will ship these to [PERSON…" at bounding box center [871, 452] width 857 height 33
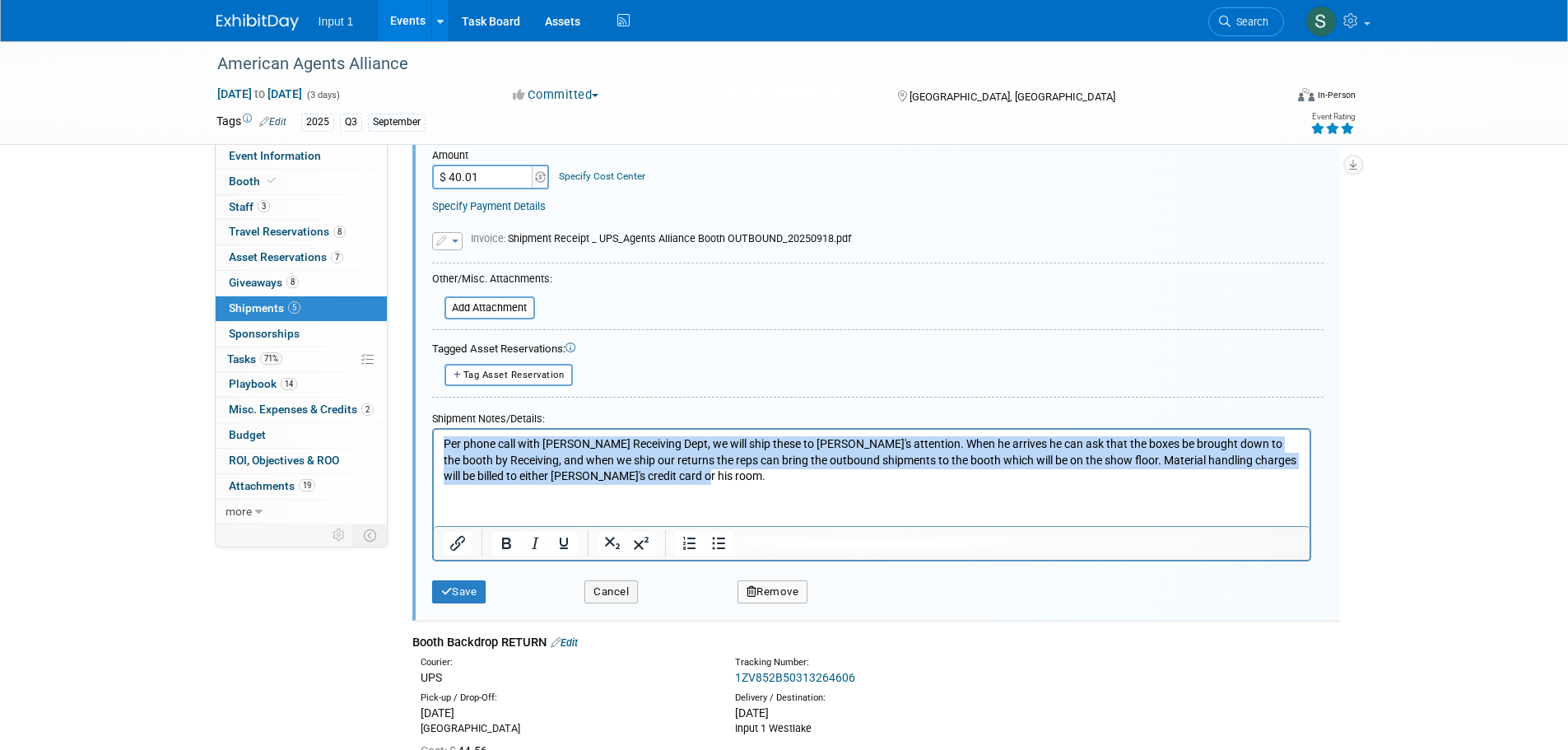
drag, startPoint x: 681, startPoint y: 474, endPoint x: 855, endPoint y: 865, distance: 428.0
click at [433, 436] on html "Per phone call with [PERSON_NAME] Receiving Dept, we will ship these to [PERSON…" at bounding box center [871, 457] width 875 height 56
copy p "Per phone call with [PERSON_NAME] Receiving Dept, we will ship these to [PERSON…"
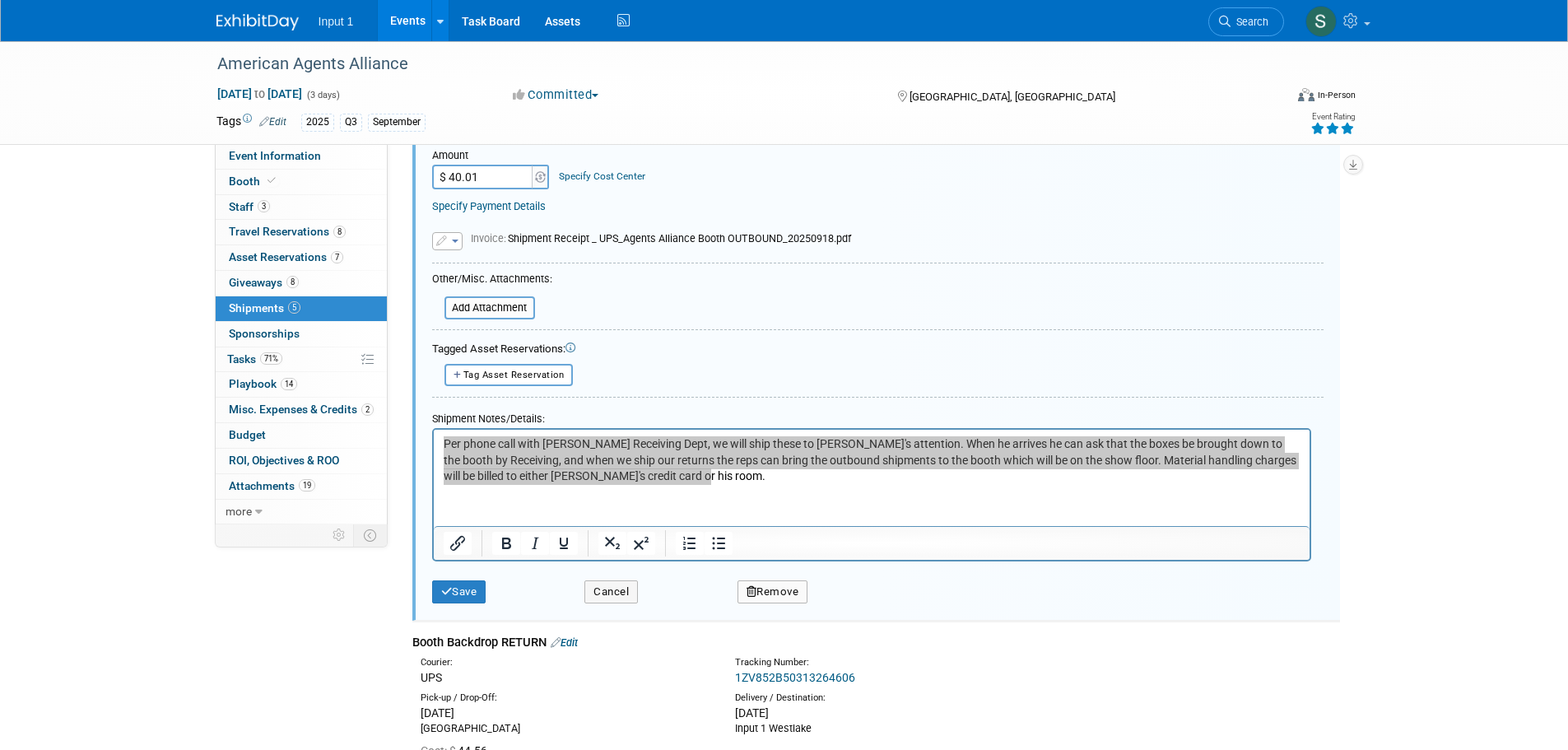
click at [932, 335] on form "Description (e.g. "Booth Furniture"): Booth Backdrop for show OUTBOUND Courier:…" at bounding box center [877, 239] width 892 height 745
click at [993, 659] on div "Tracking Number:" at bounding box center [919, 663] width 369 height 13
click at [473, 589] on button "Save" at bounding box center [459, 592] width 55 height 23
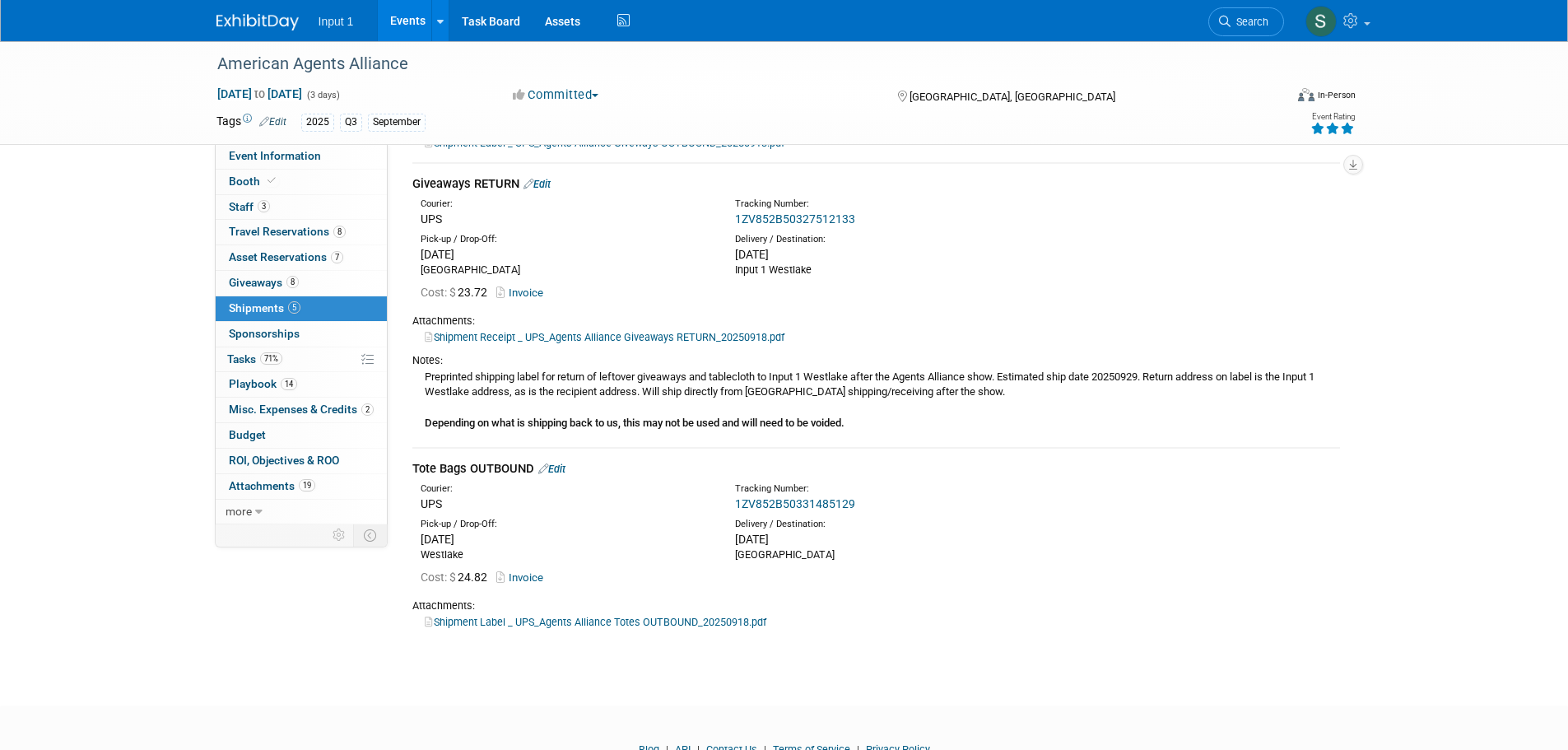
scroll to position [658, 0]
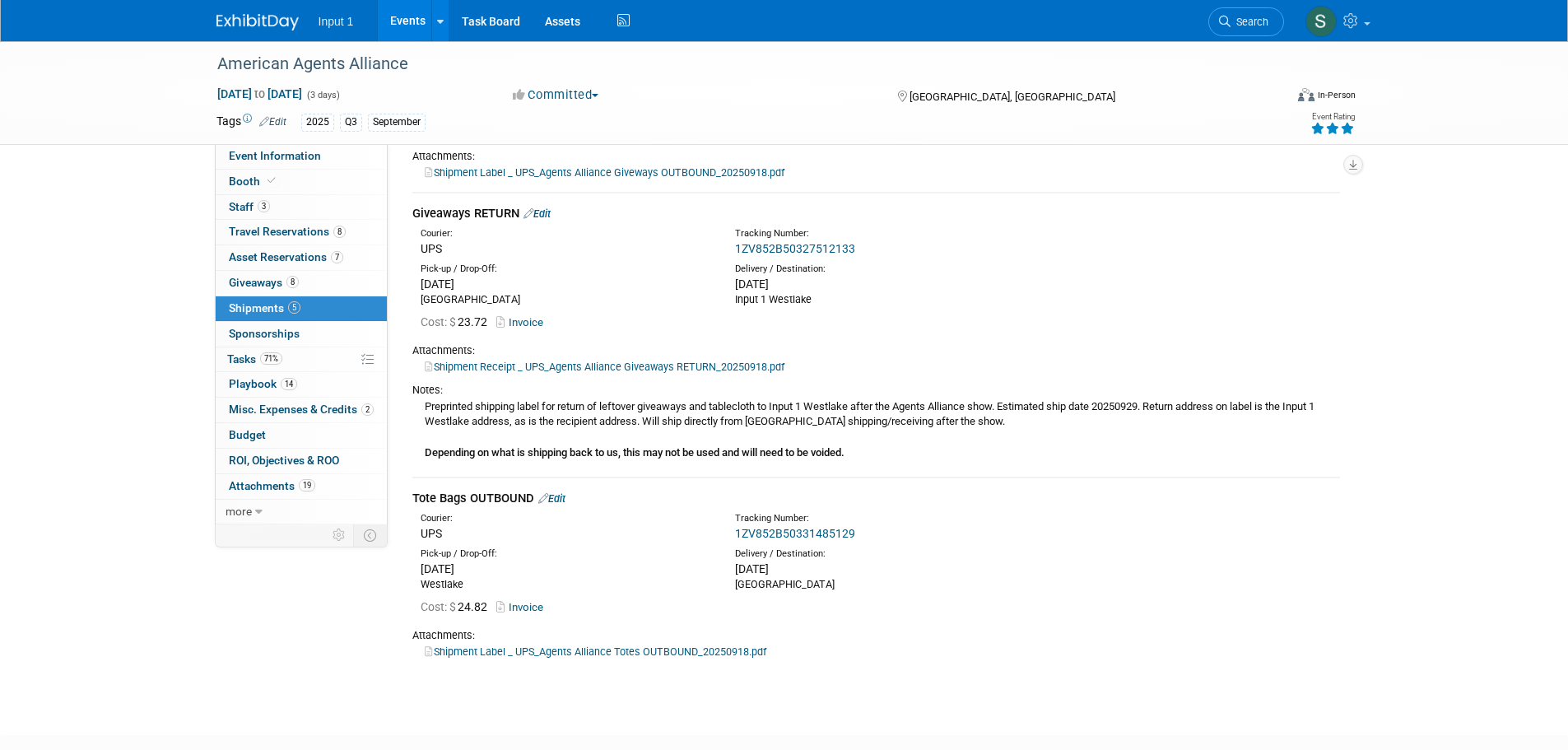
click at [558, 492] on link "Edit" at bounding box center [552, 498] width 27 height 12
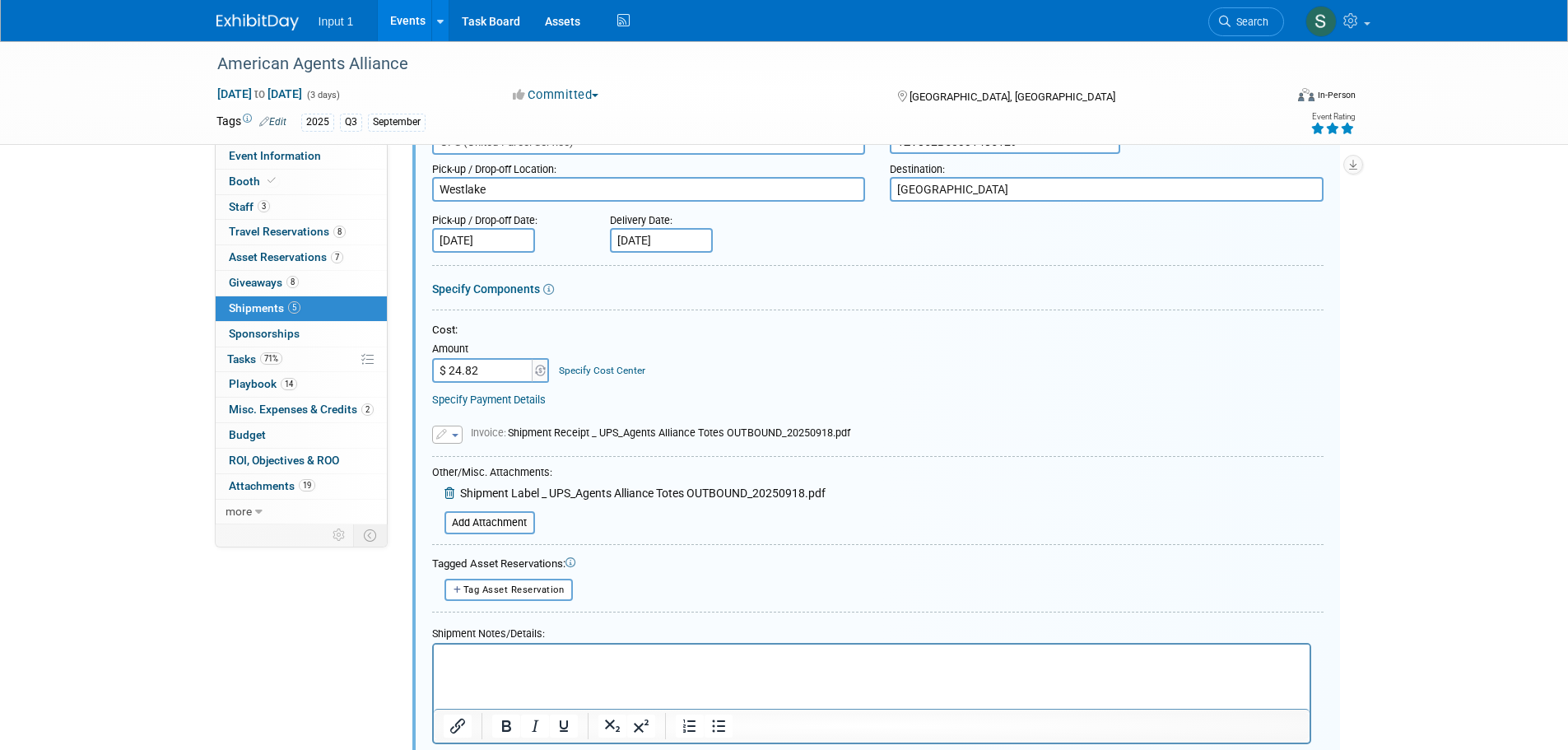
scroll to position [1261, 0]
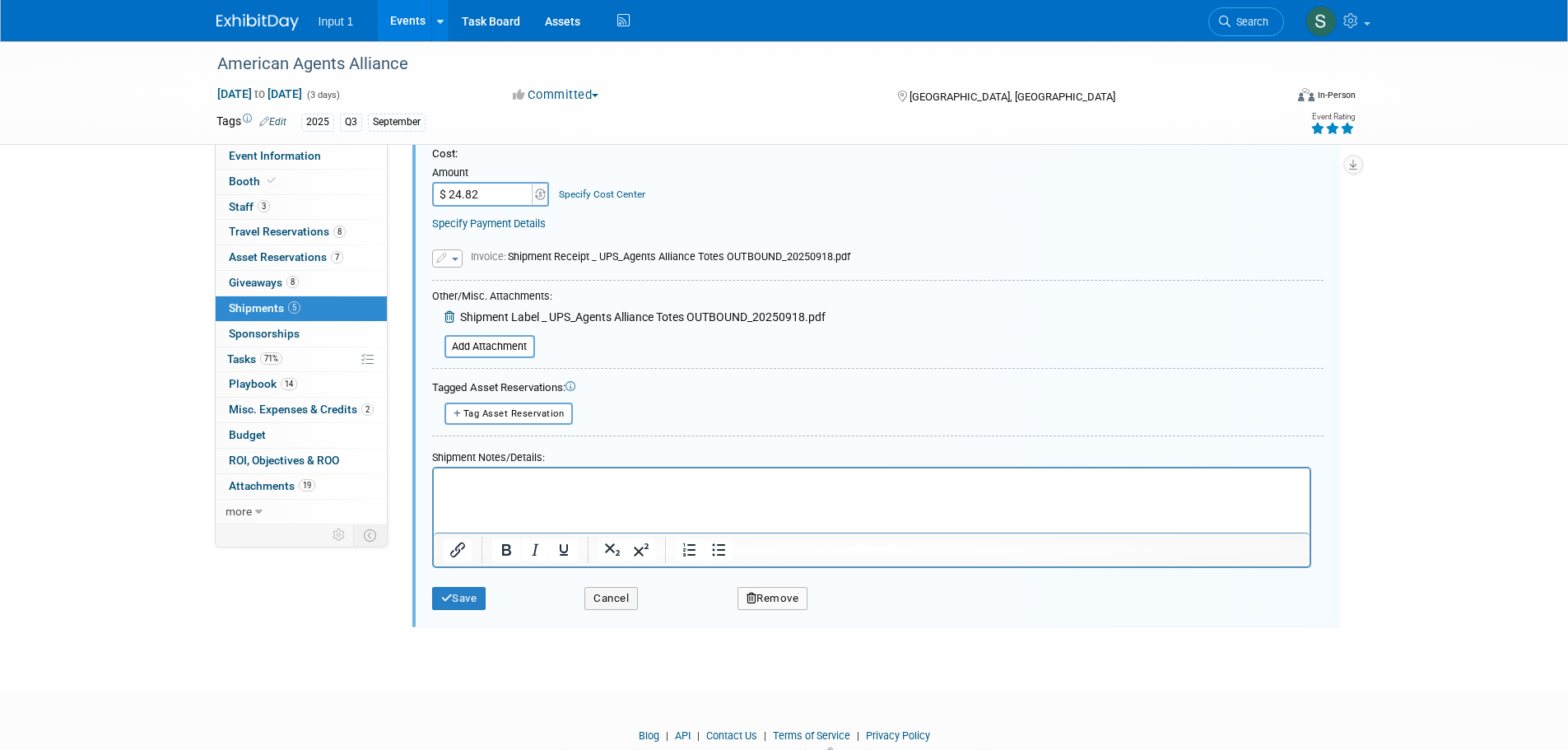
click at [493, 491] on html at bounding box center [871, 480] width 875 height 23
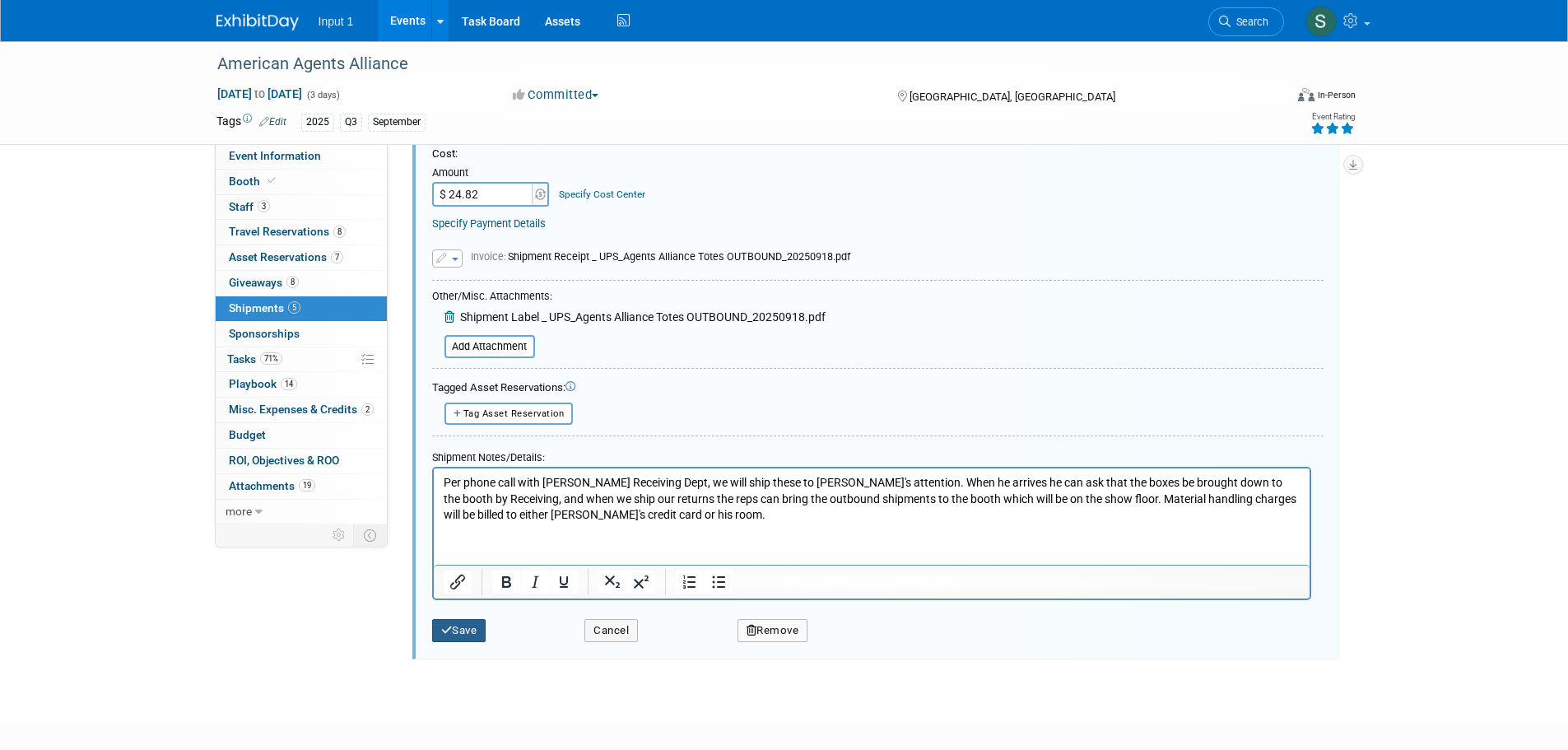
click at [469, 619] on button "Save" at bounding box center [459, 630] width 55 height 23
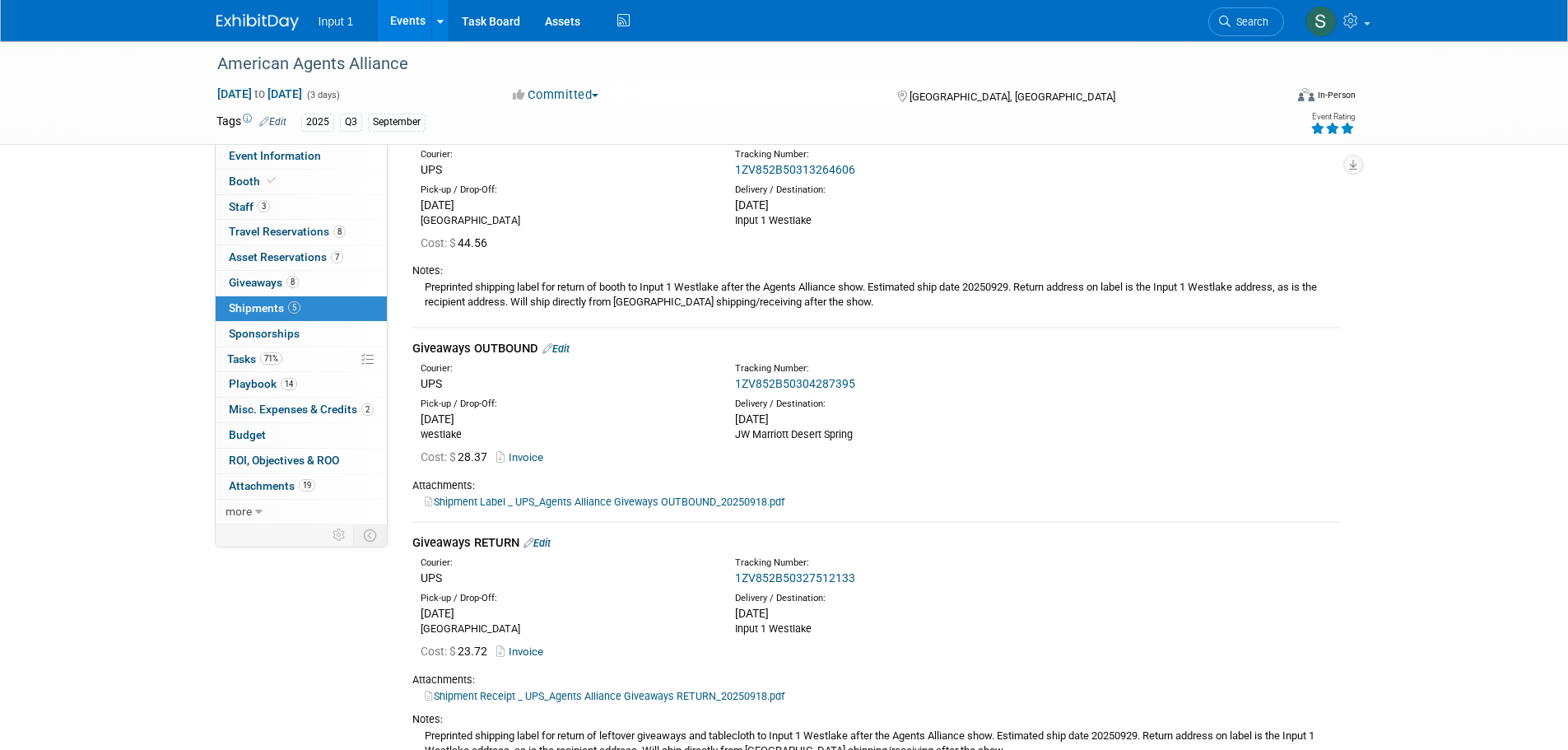
scroll to position [307, 0]
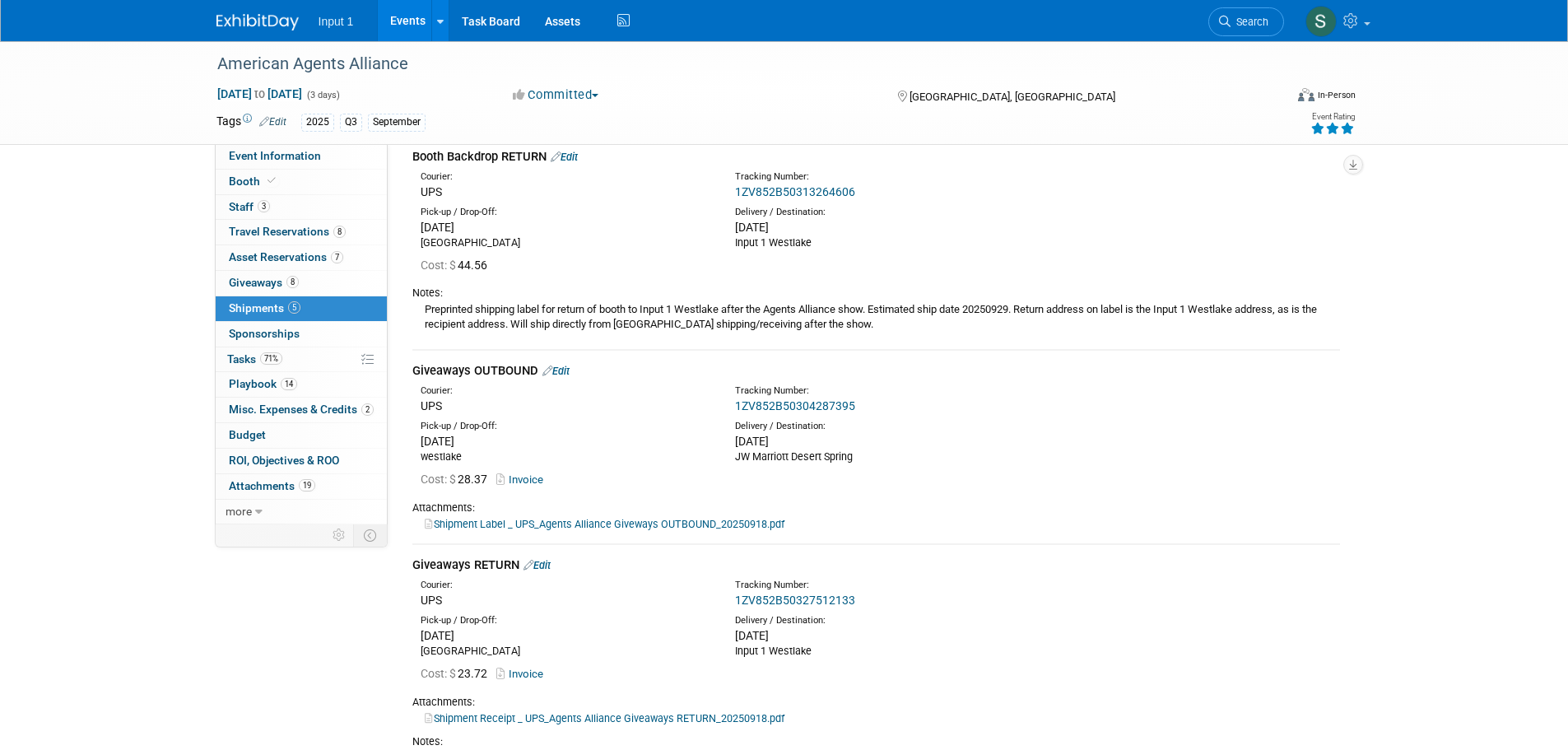
click at [563, 365] on link "Edit" at bounding box center [556, 371] width 27 height 12
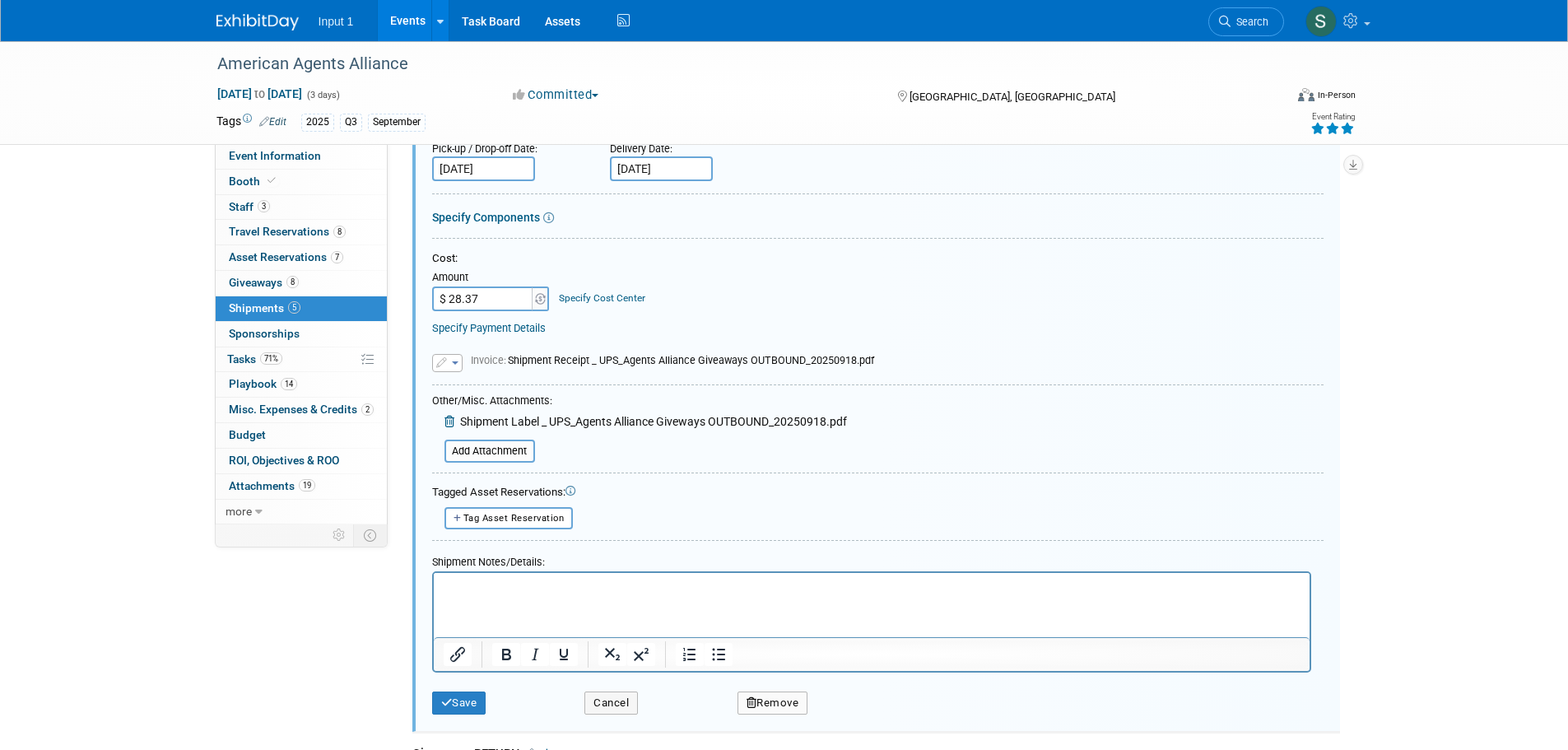
scroll to position [864, 0]
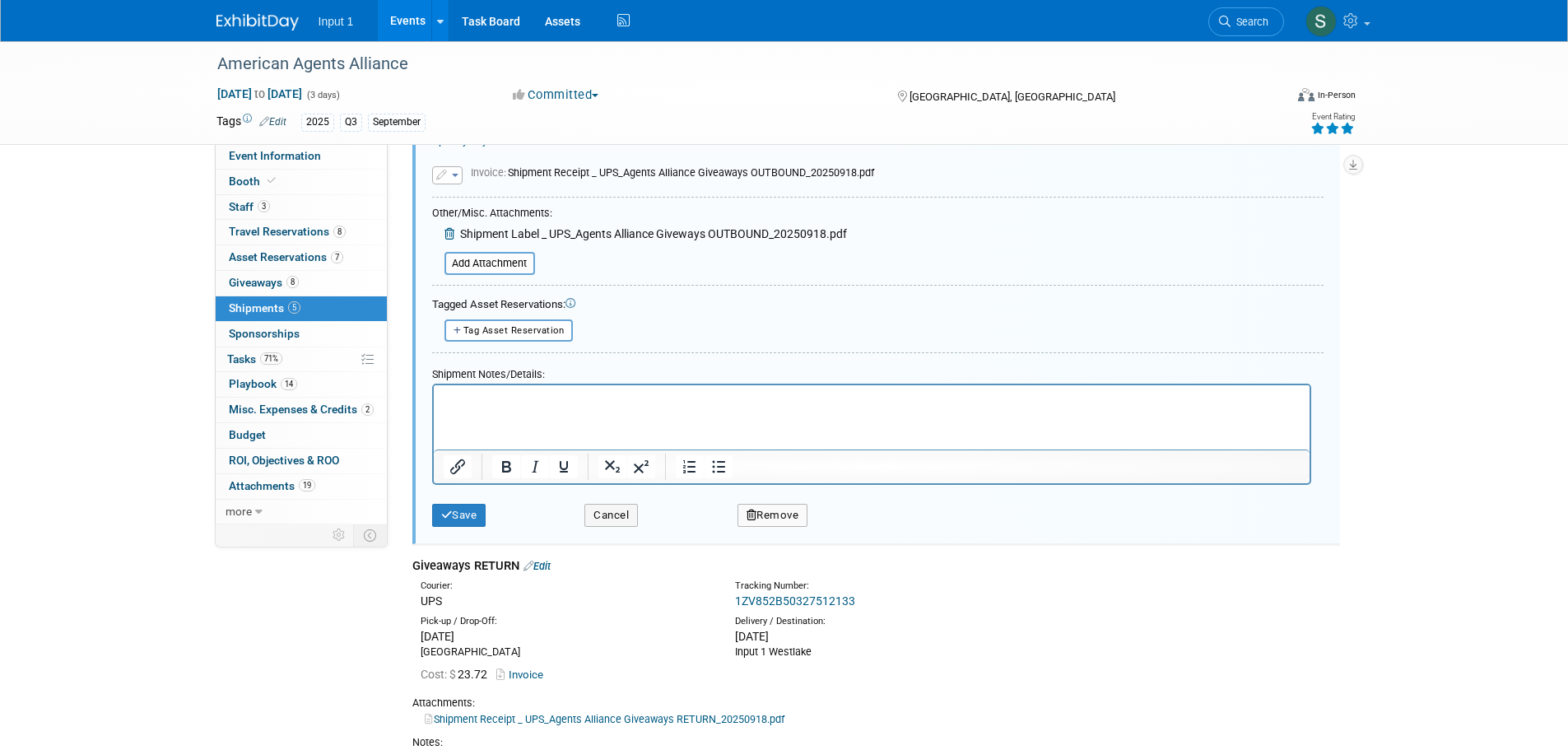
click at [489, 407] on html at bounding box center [871, 396] width 875 height 23
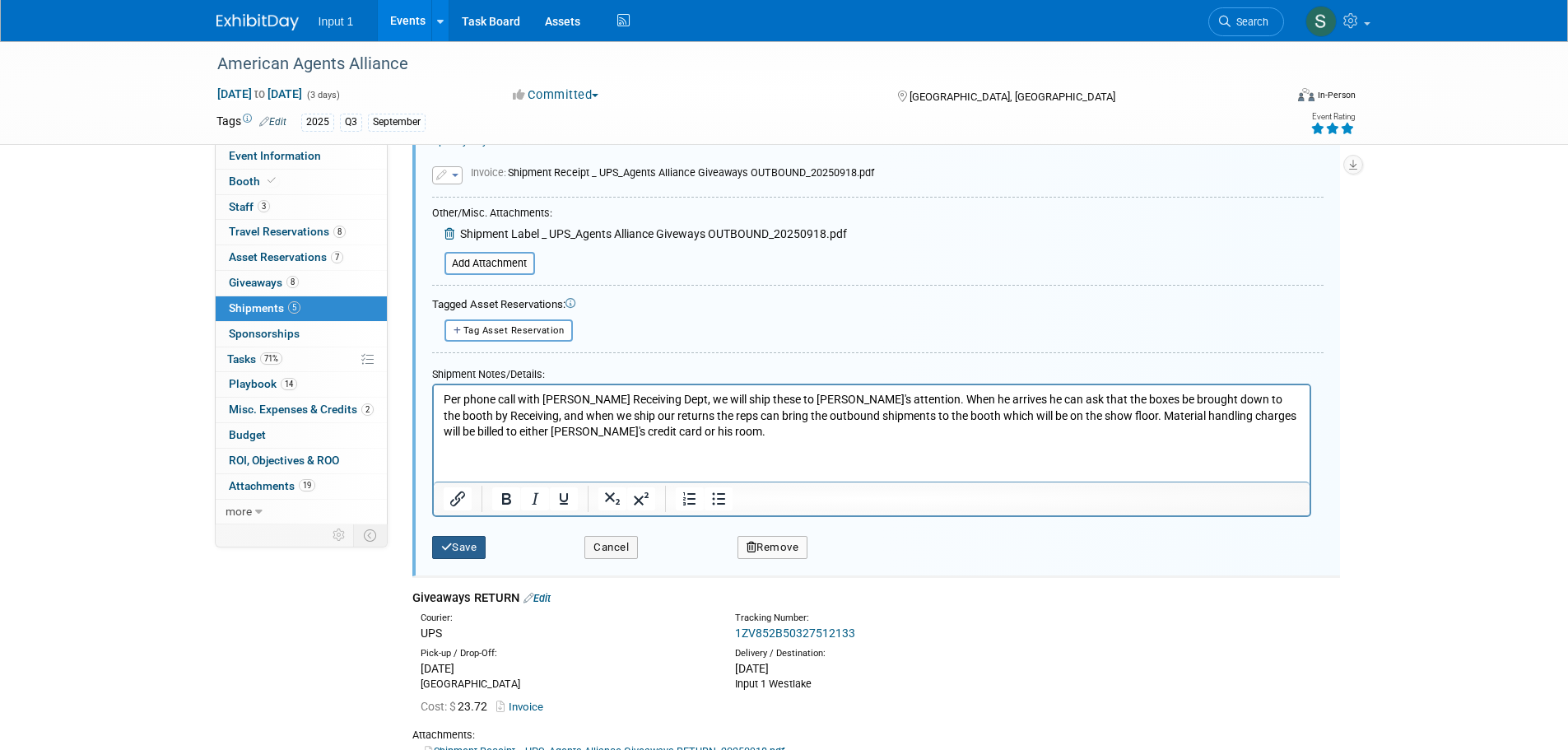
click at [477, 535] on button "Save" at bounding box center [459, 547] width 55 height 23
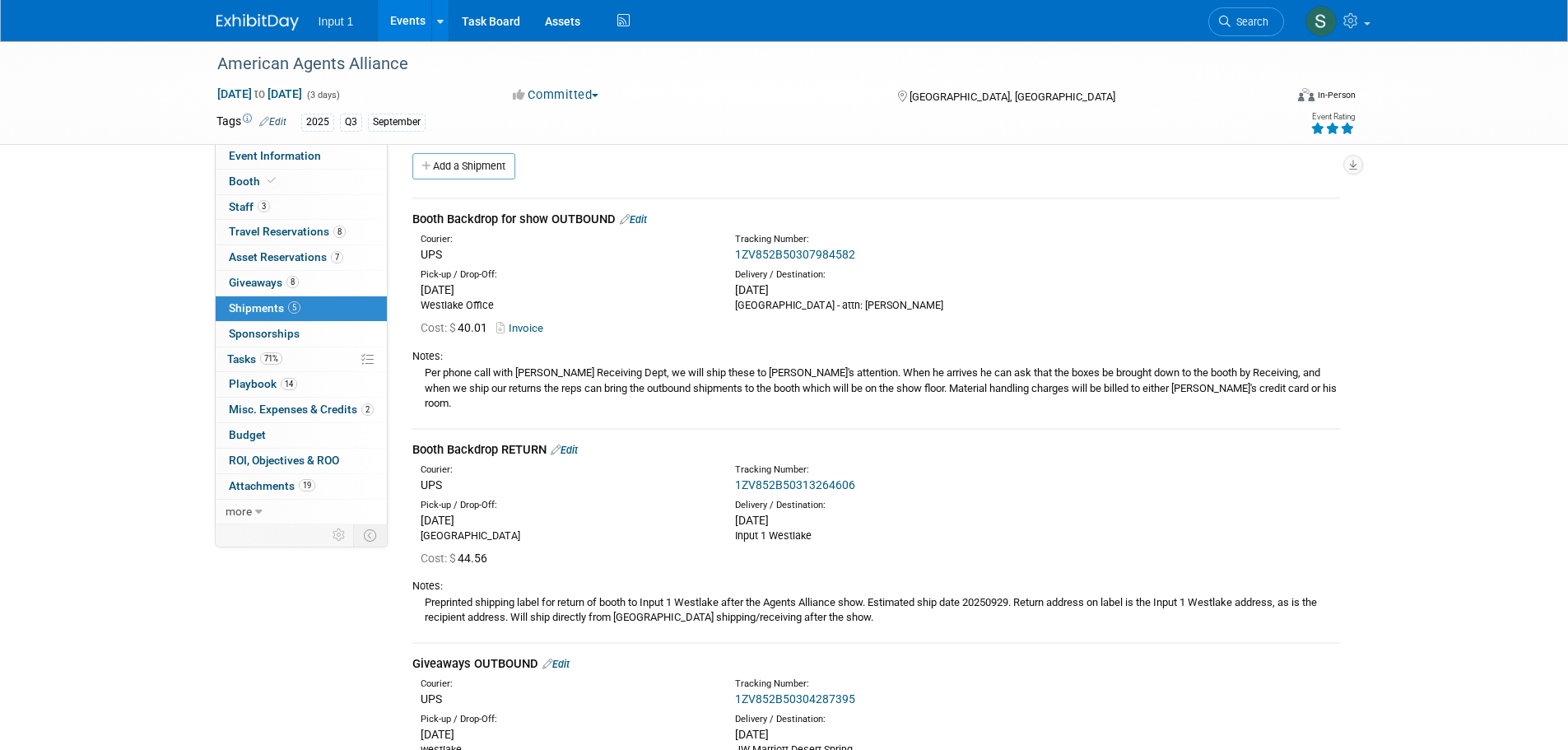
scroll to position [0, 0]
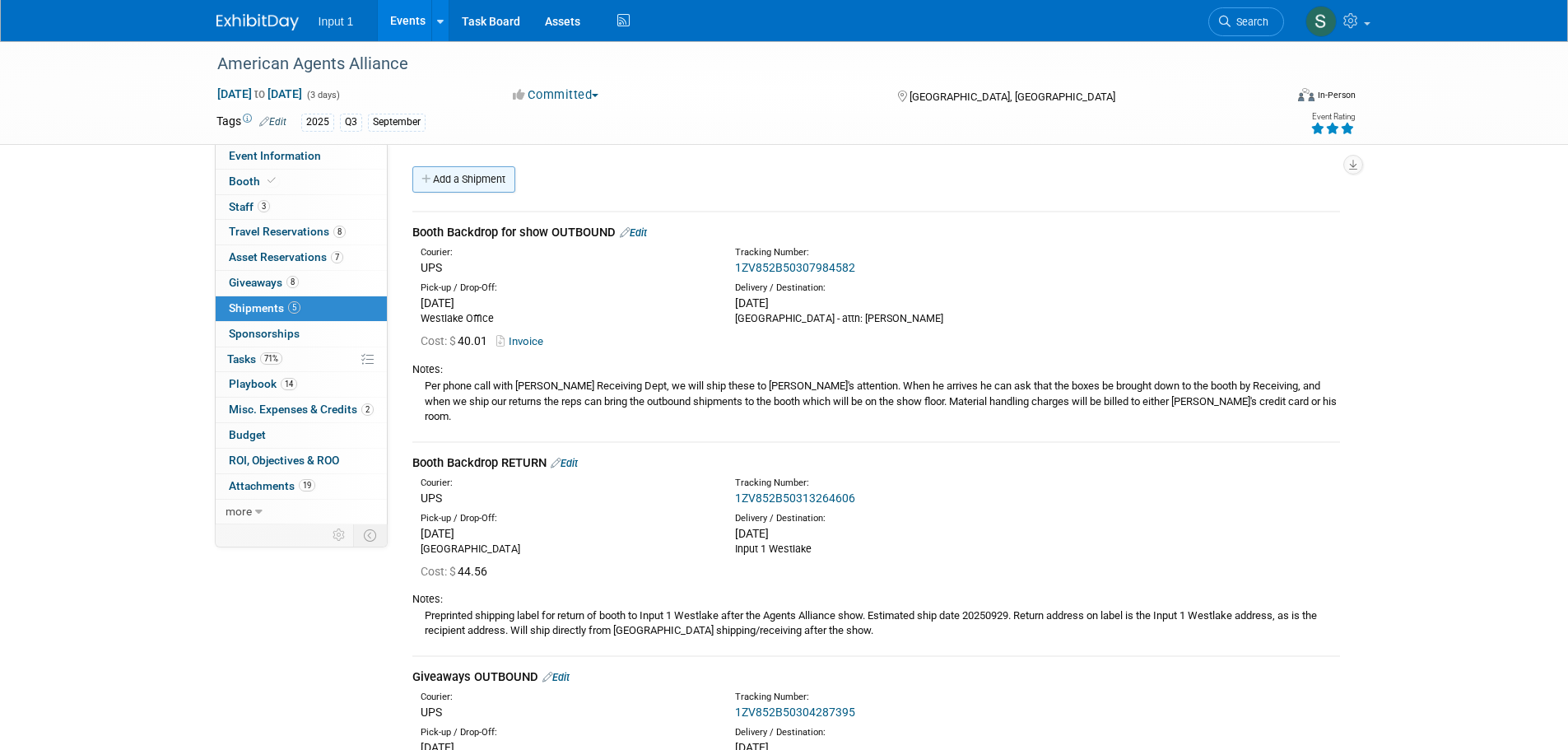
click at [451, 180] on link "Add a Shipment" at bounding box center [464, 179] width 102 height 26
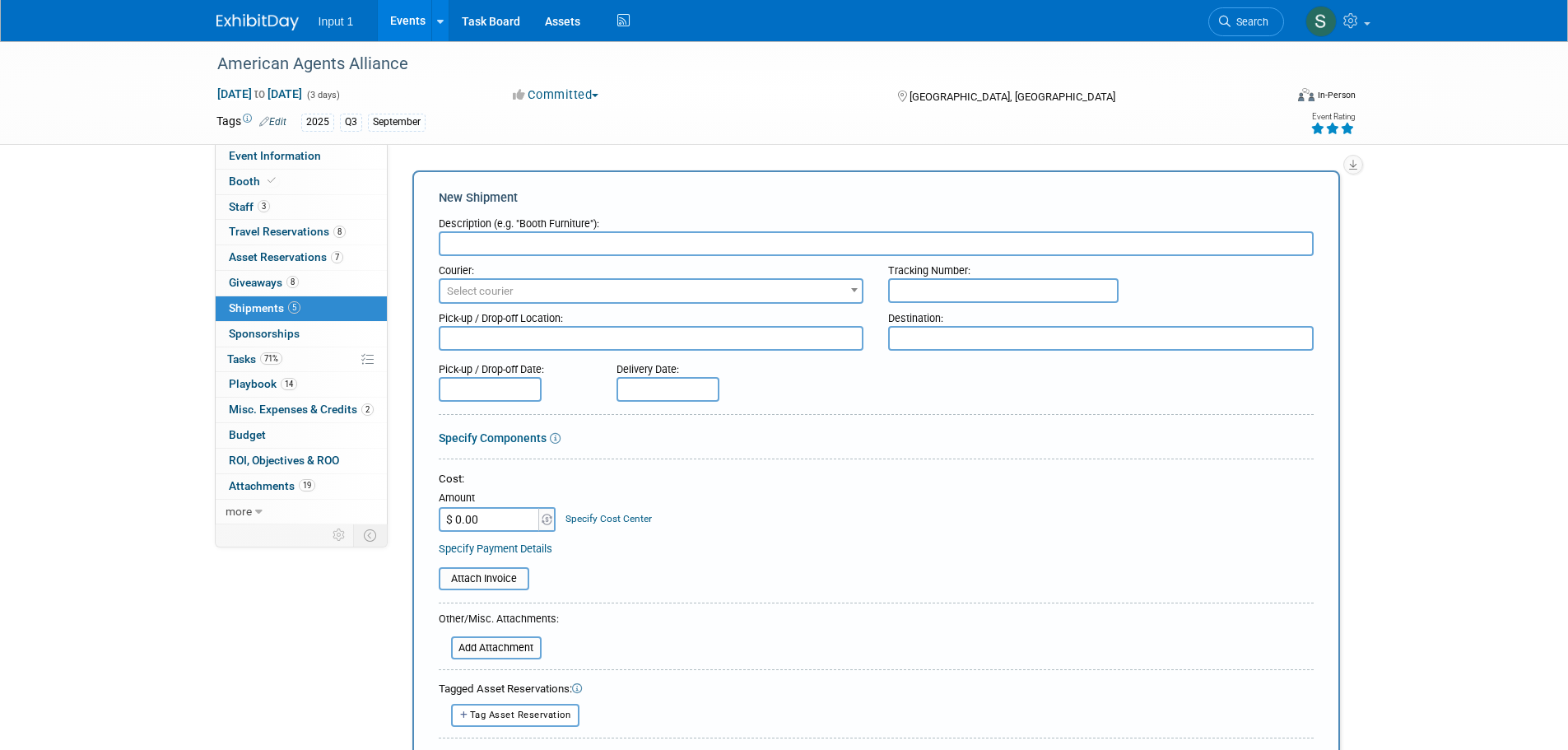
click at [881, 375] on div "Pick-up / Drop-off Date: Delivery Date:" at bounding box center [875, 377] width 899 height 47
click at [870, 400] on div "Pick-up / Drop-off Date: Delivery Date:" at bounding box center [875, 377] width 899 height 47
click at [1086, 533] on div "Cost: Amount $ 0.00 Specify Cost Center Cost Center -- Not Specified --" at bounding box center [875, 513] width 875 height 84
click at [580, 249] on input "text" at bounding box center [875, 243] width 875 height 25
type input "T"
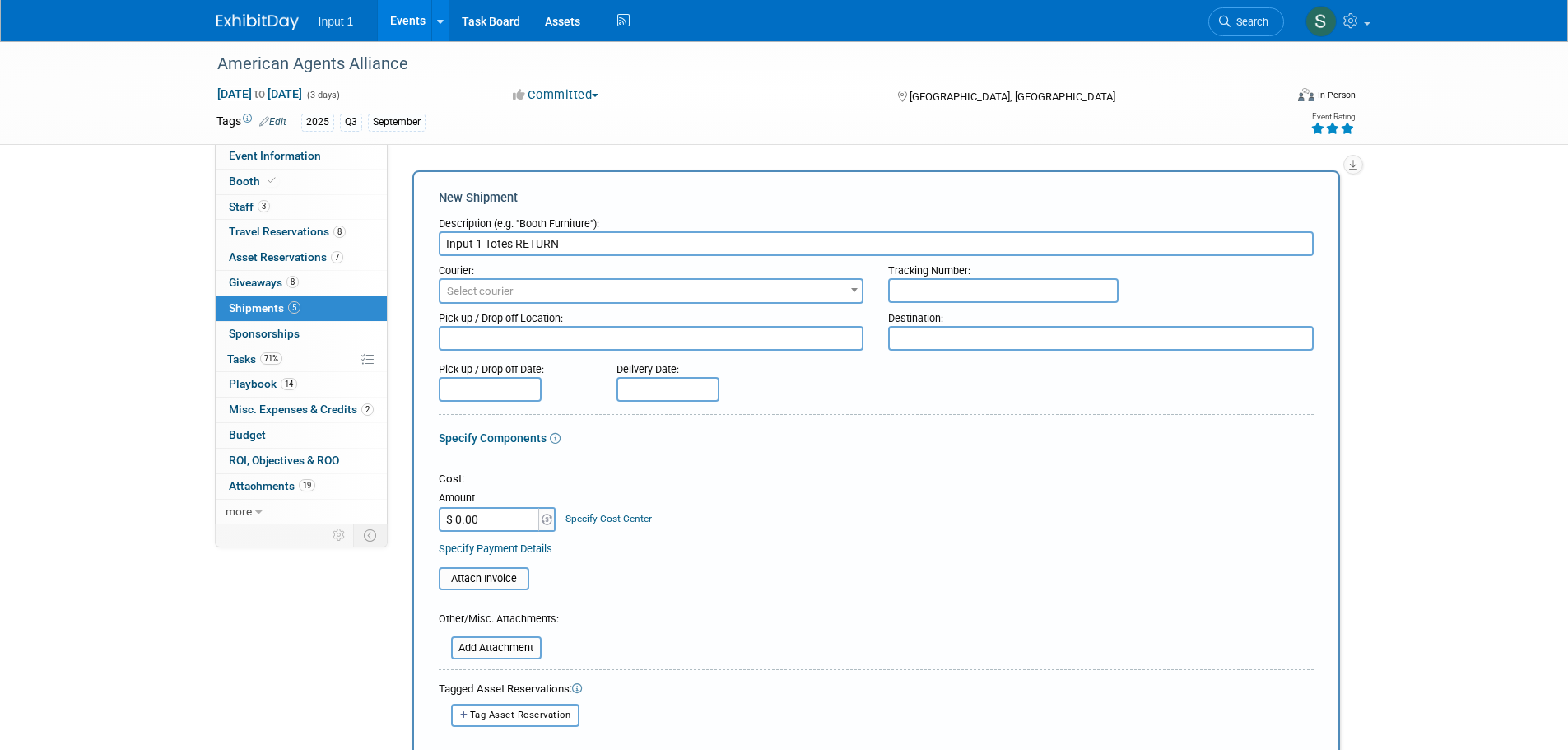
type input "Input 1 Totes RETURN"
click at [651, 289] on span "Select courier" at bounding box center [651, 291] width 422 height 23
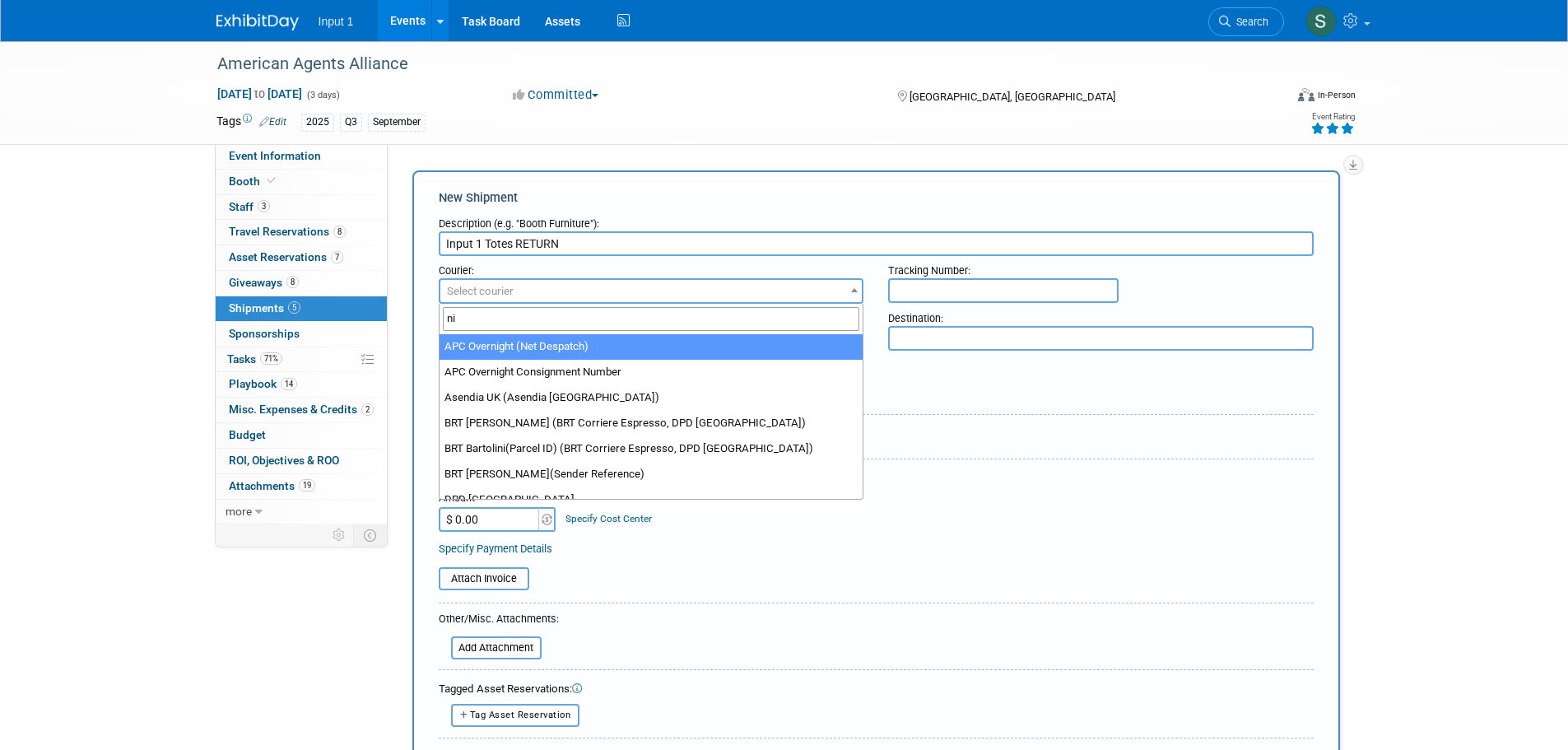
type input "n"
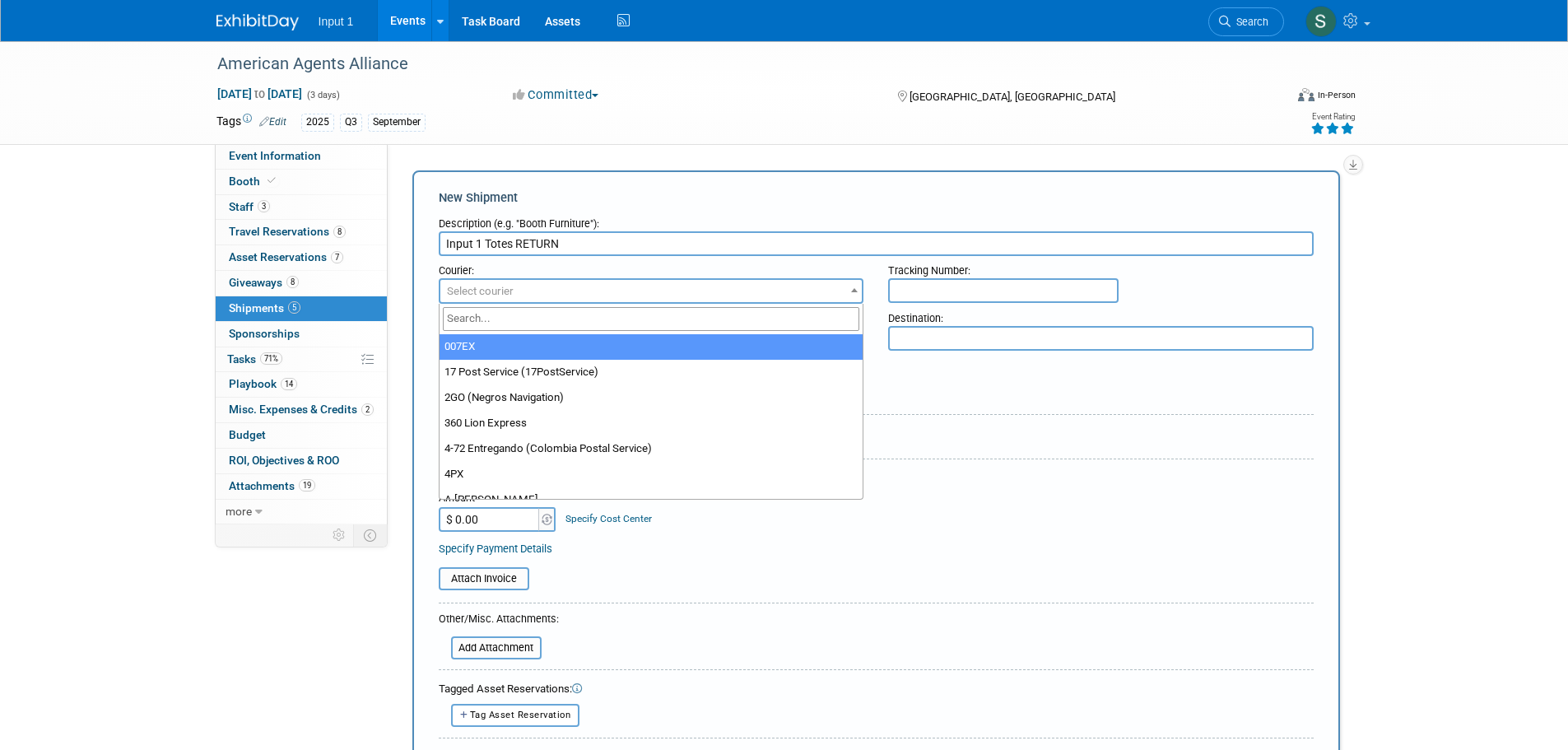
type input "n"
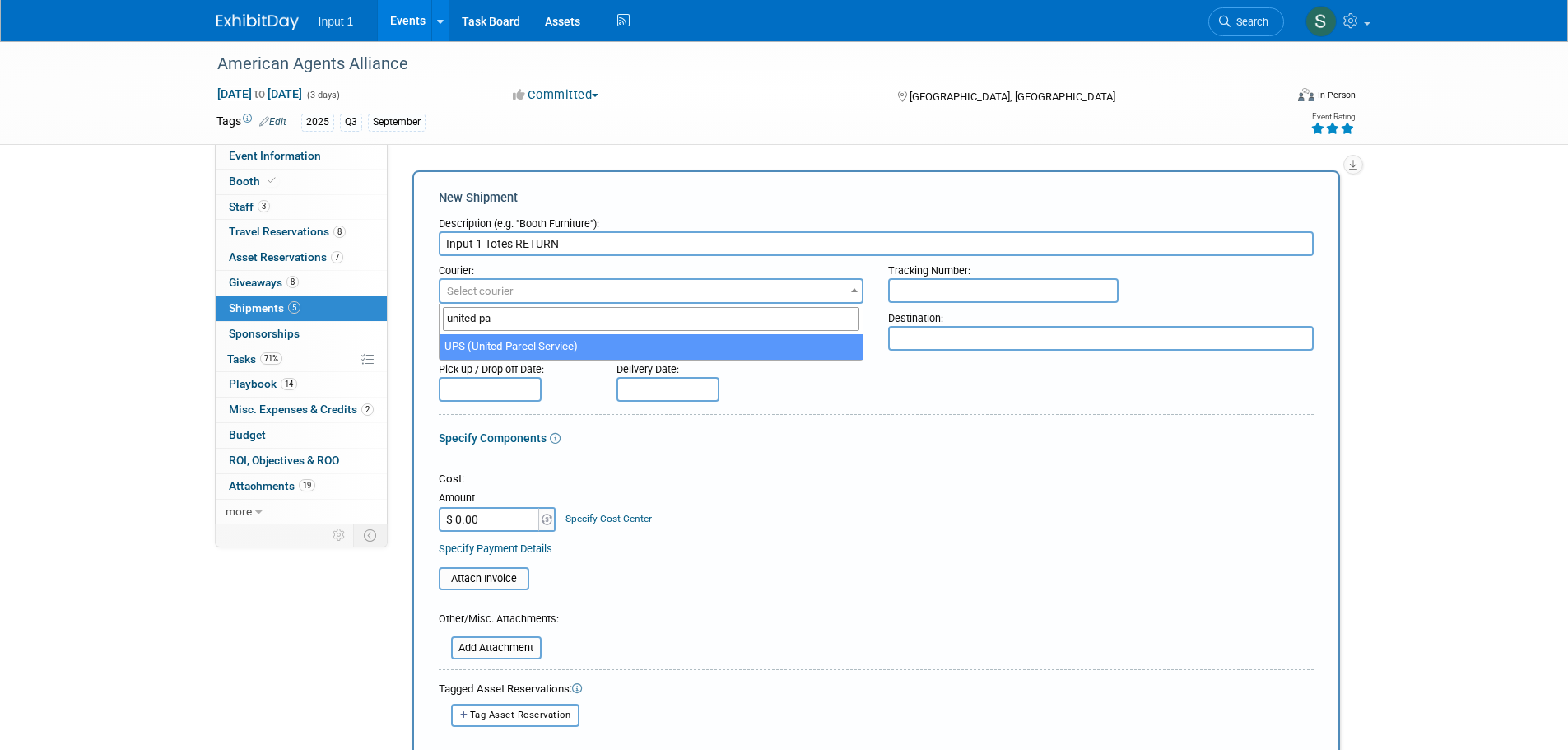
type input "united par"
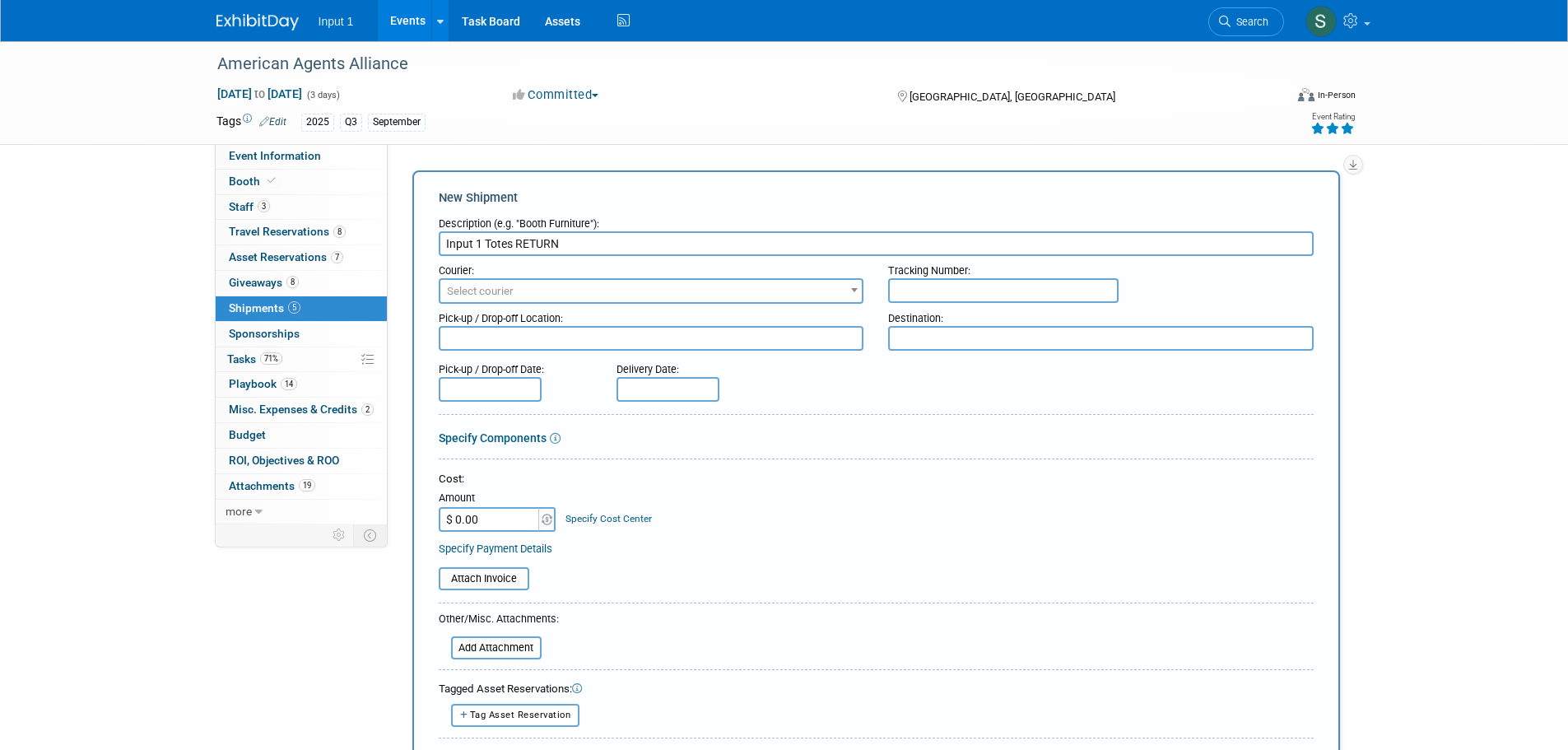
click at [535, 295] on span "Select courier" at bounding box center [651, 291] width 422 height 23
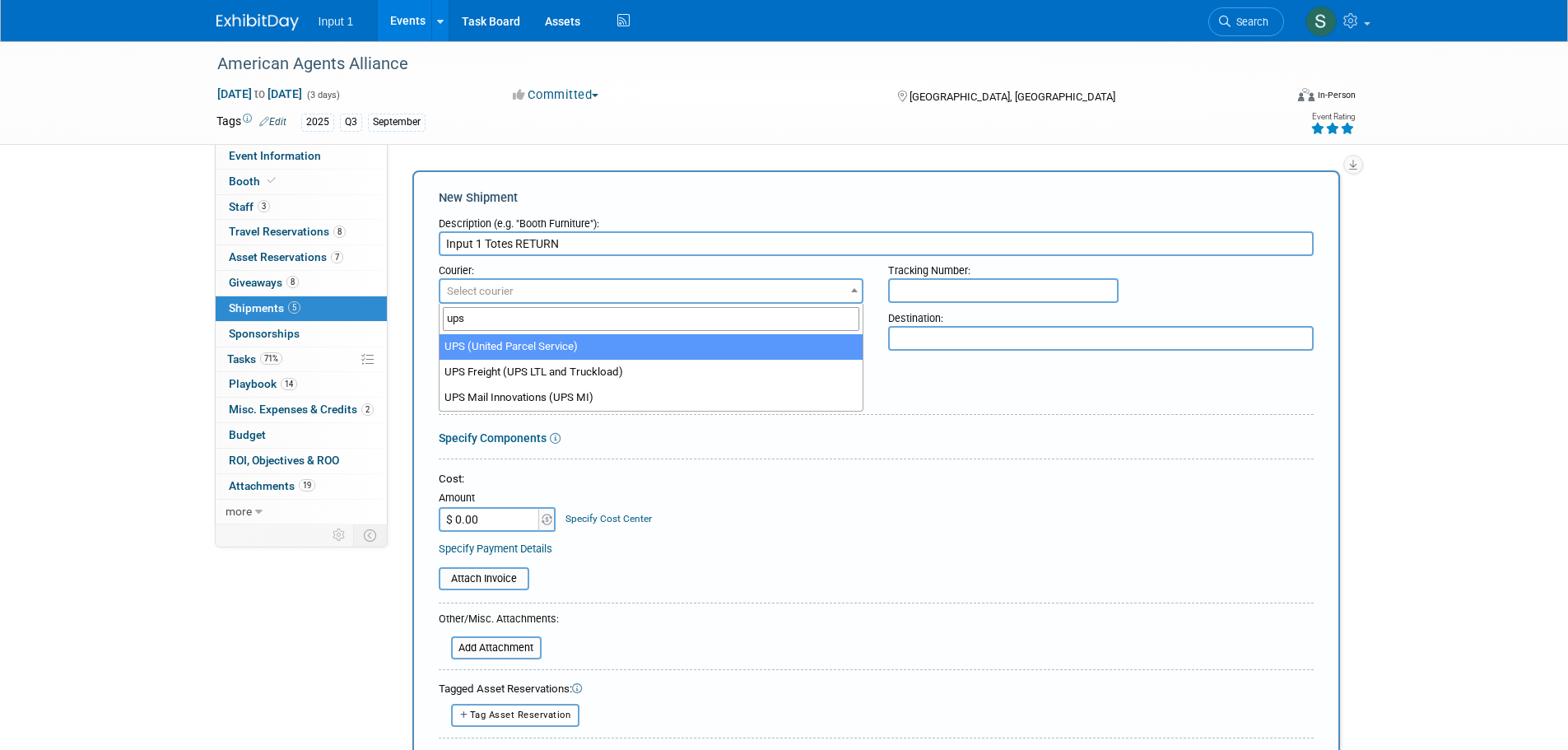
type input "ups"
select select "508"
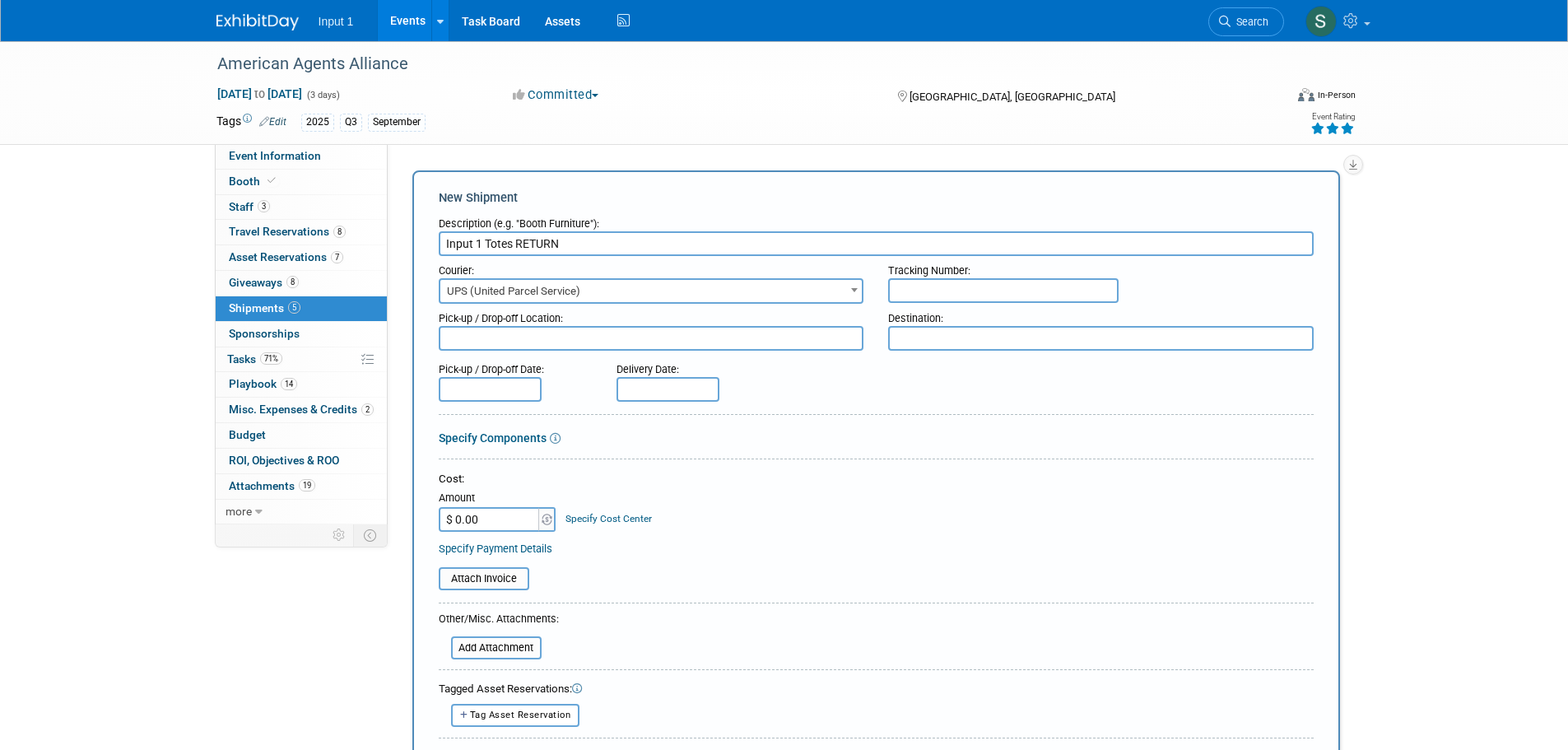
click at [910, 293] on input "text" at bounding box center [1003, 290] width 231 height 25
paste input "1ZV852B50328928540"
type input "1ZV852B50328928540"
click at [518, 343] on textarea at bounding box center [651, 338] width 425 height 25
type textarea "[GEOGRAPHIC_DATA]"
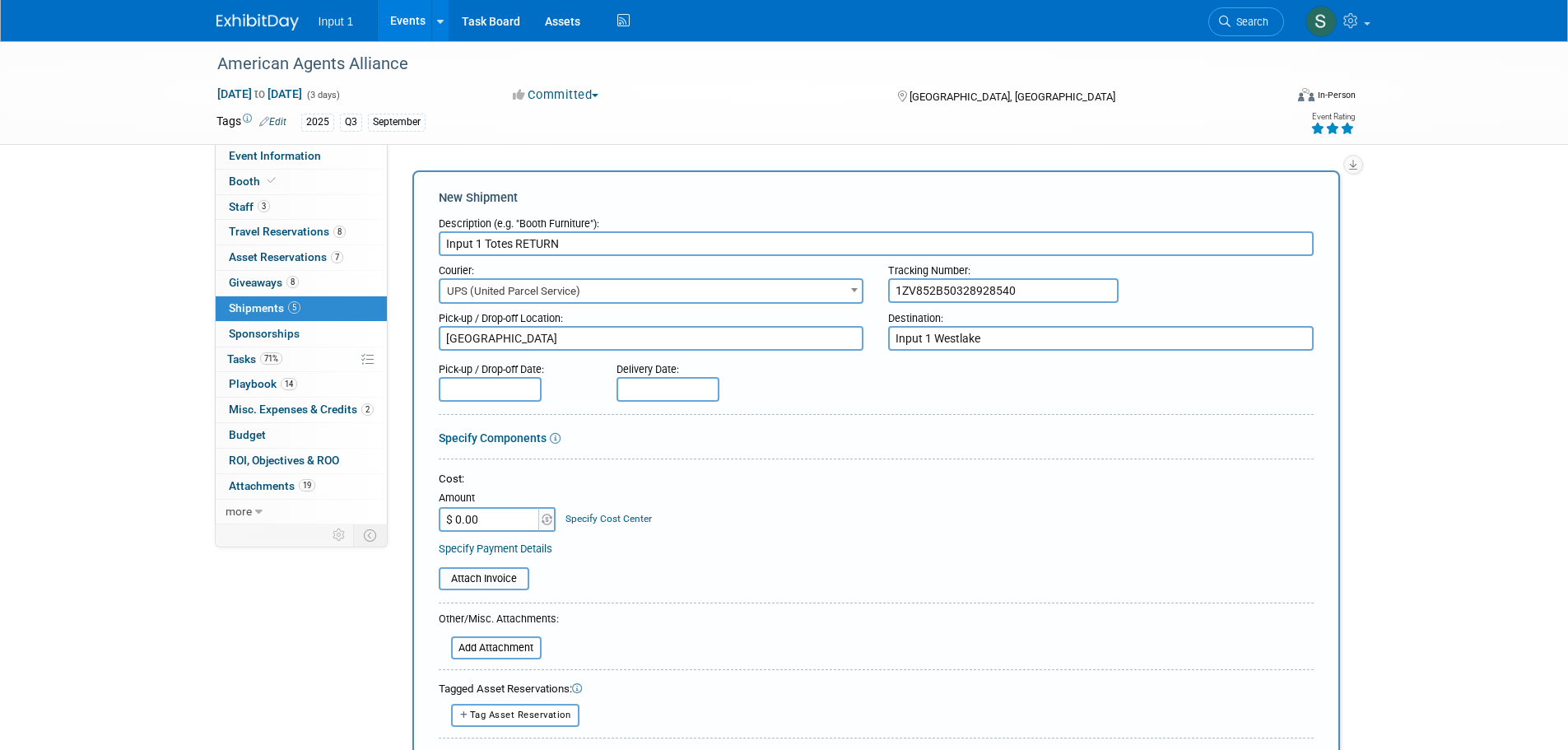
type textarea "Input 1 Westlake"
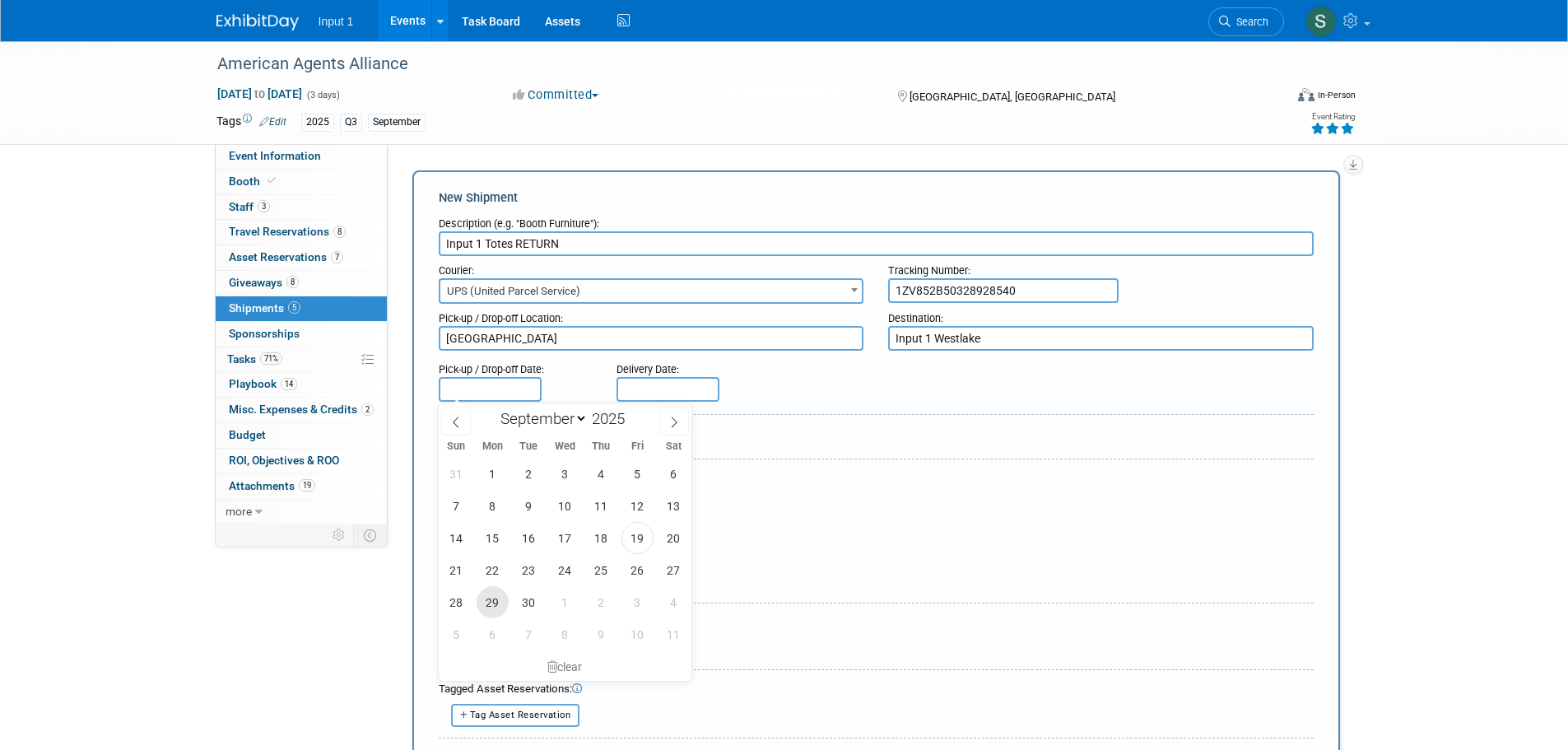
click at [490, 605] on span "29" at bounding box center [493, 602] width 33 height 33
type input "[DATE]"
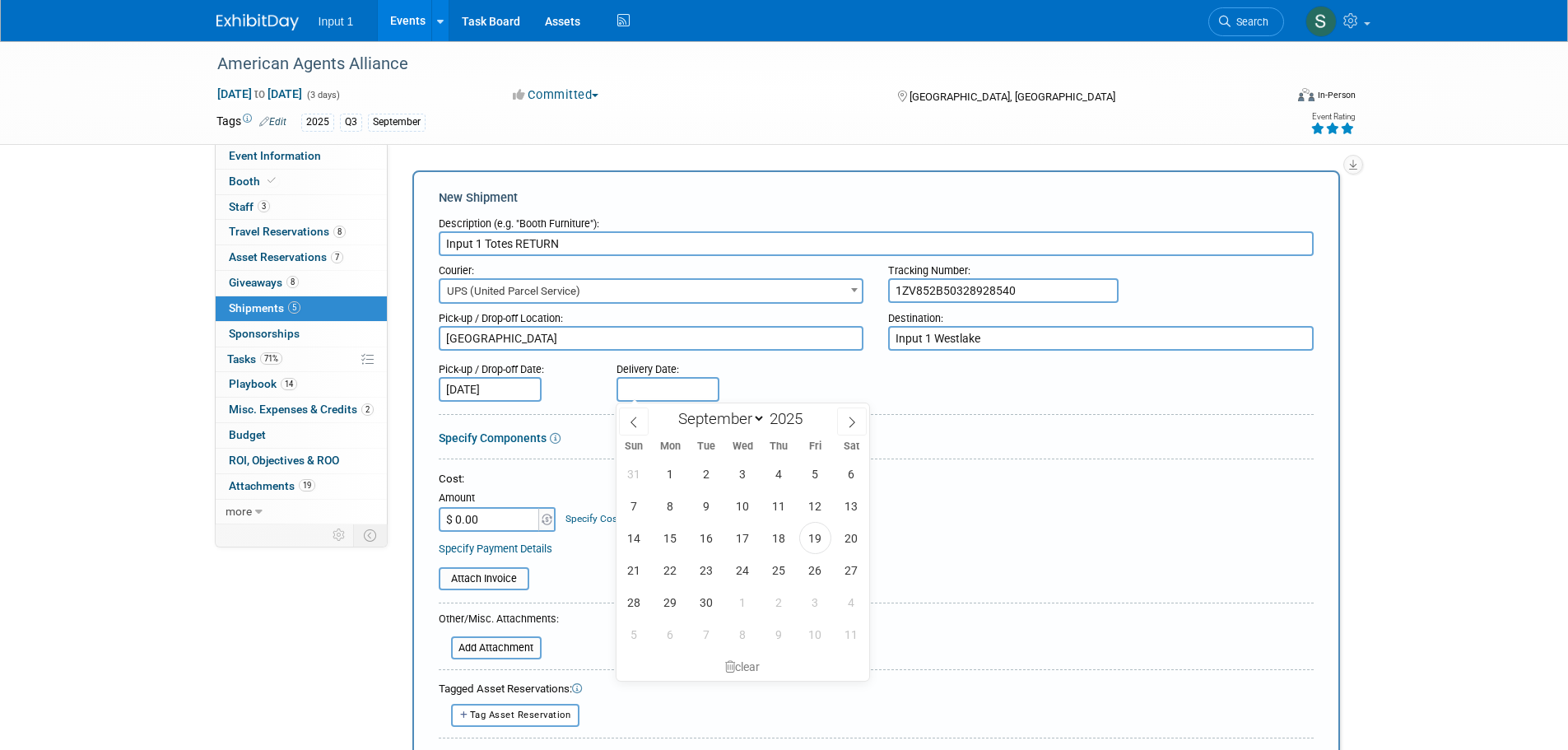
click at [646, 387] on input "text" at bounding box center [668, 390] width 102 height 25
click at [716, 602] on span "30" at bounding box center [707, 602] width 33 height 33
type input "[DATE]"
click at [474, 520] on input "$ 0.00" at bounding box center [489, 519] width 102 height 25
type input "$ 22.61"
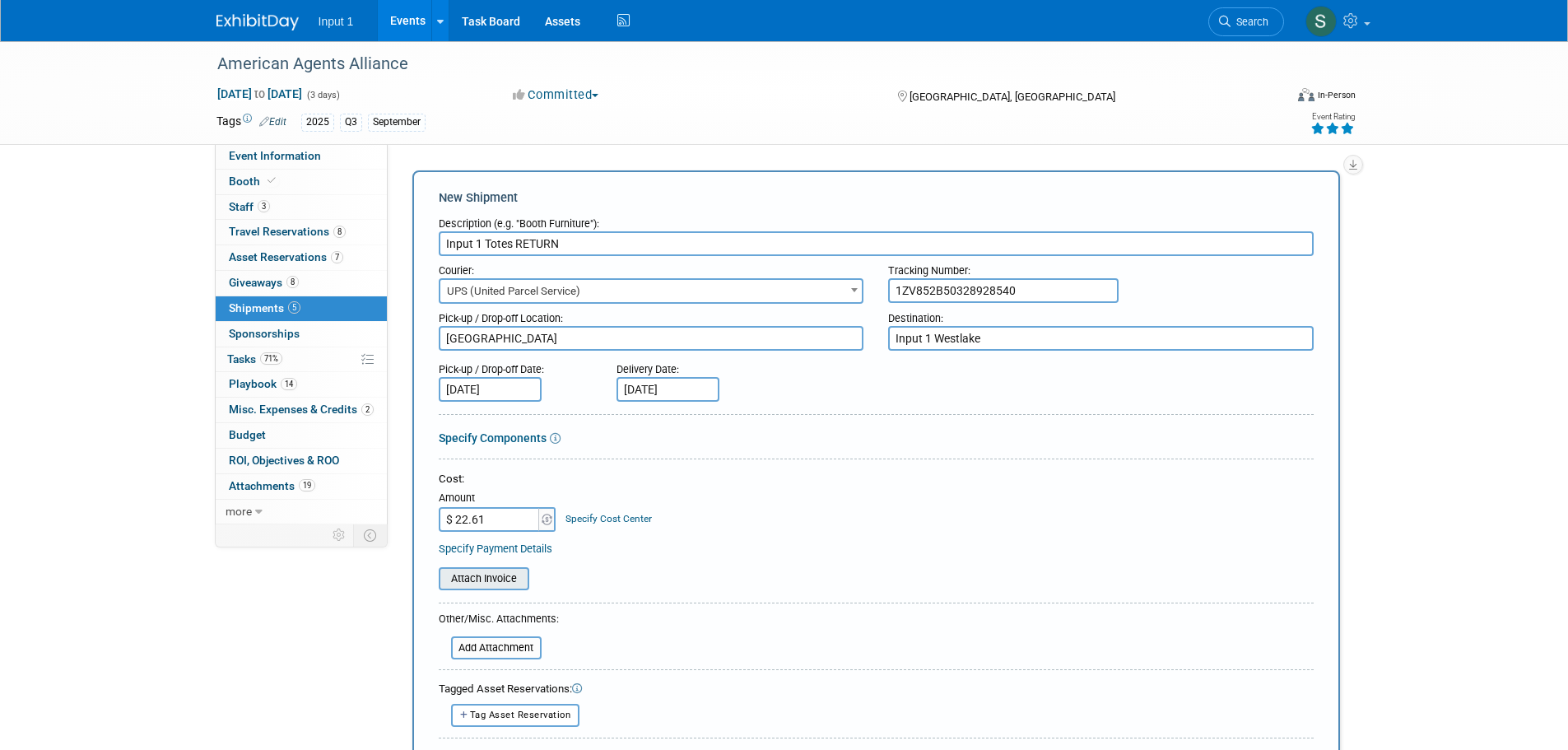
click at [505, 579] on input "file" at bounding box center [429, 579] width 196 height 20
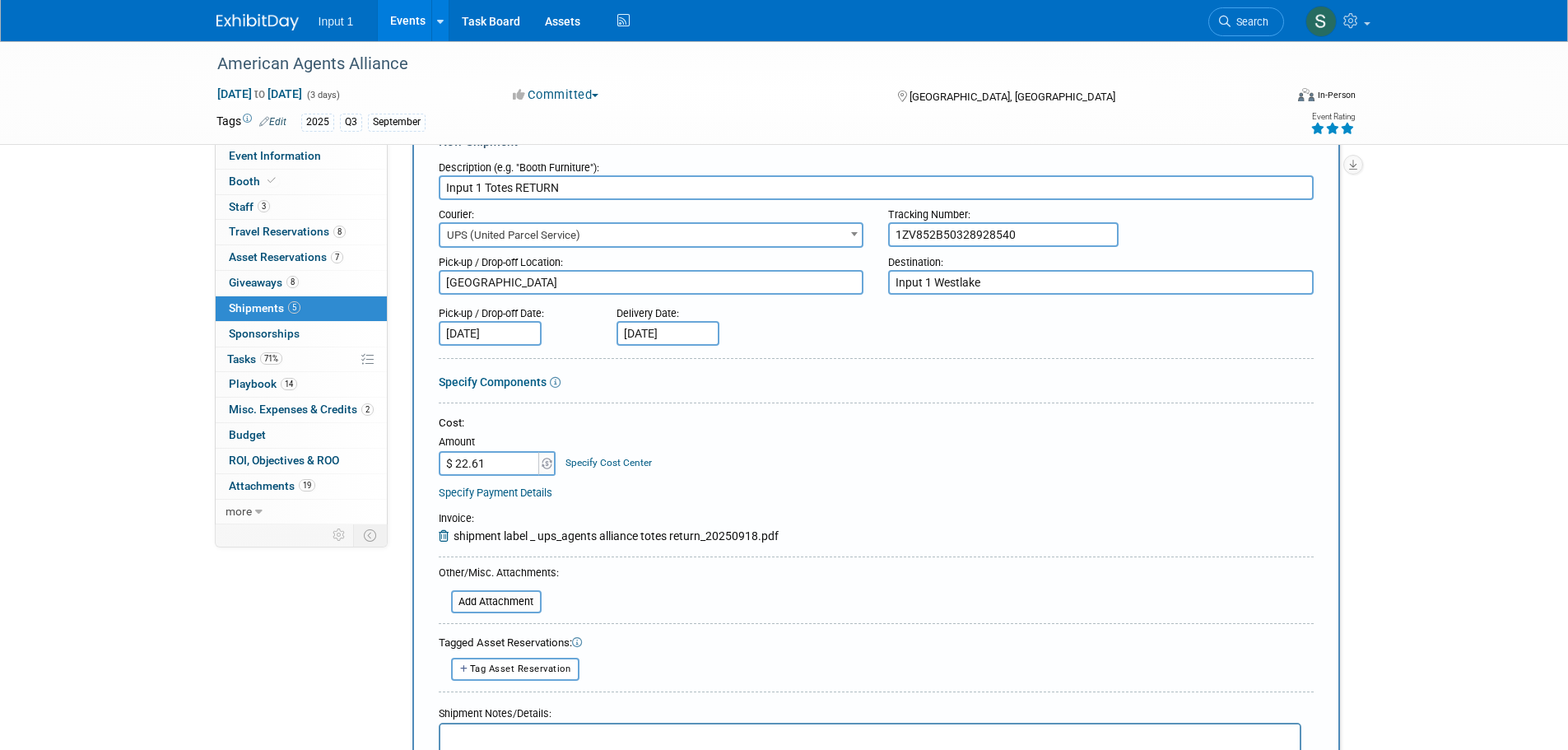
scroll to position [330, 0]
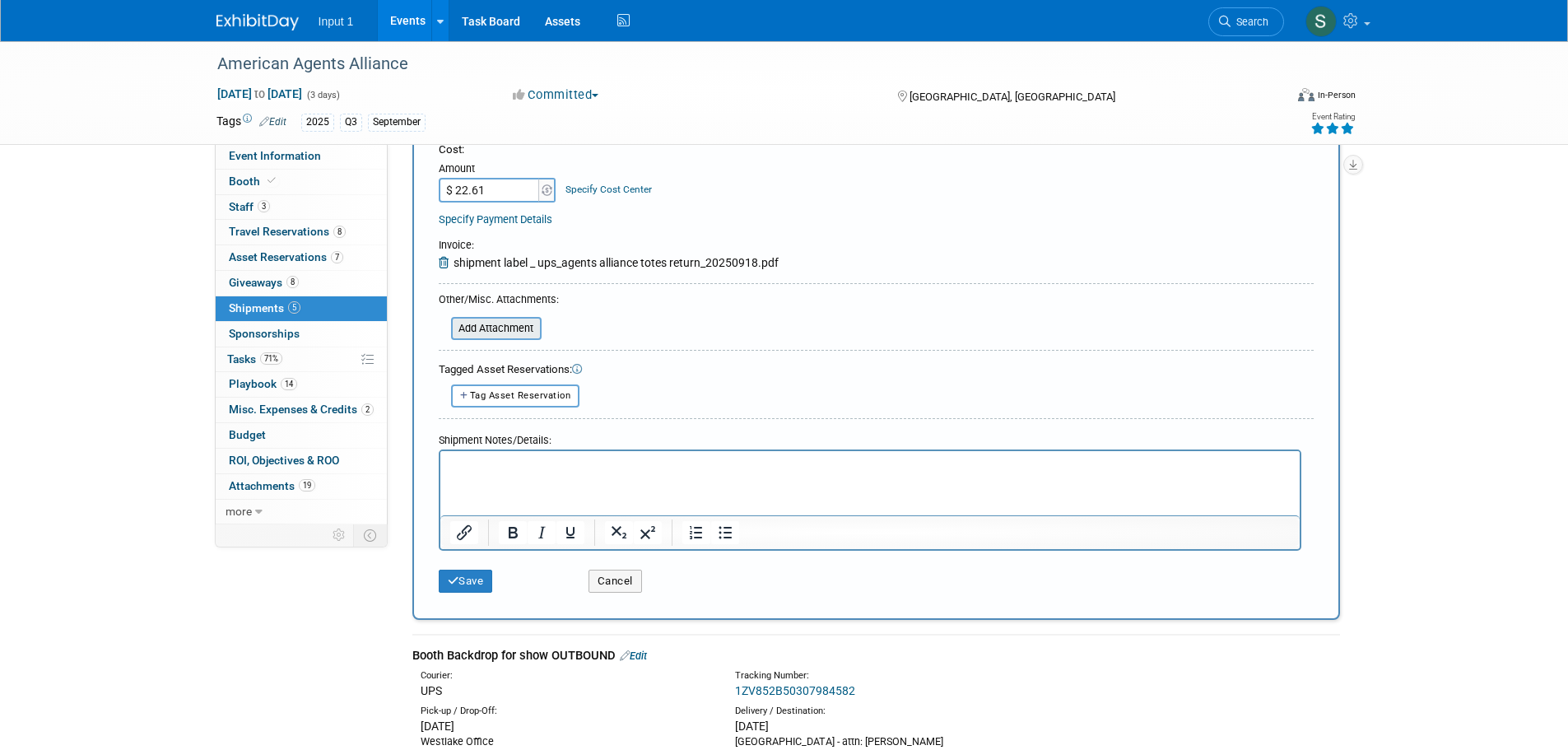
click at [499, 330] on input "file" at bounding box center [442, 329] width 196 height 20
click at [443, 265] on icon at bounding box center [445, 262] width 14 height 11
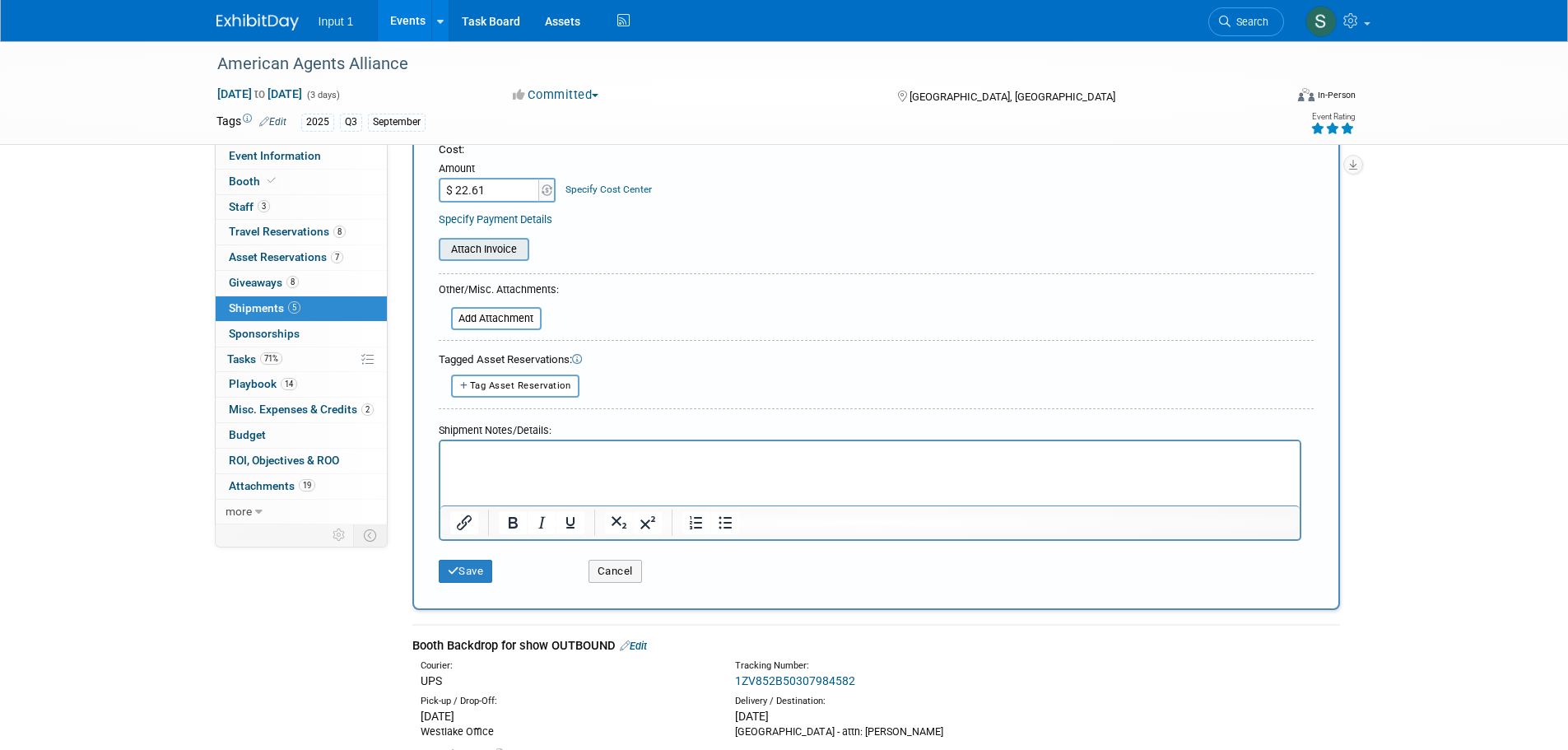
click at [470, 242] on input "file" at bounding box center [429, 249] width 196 height 20
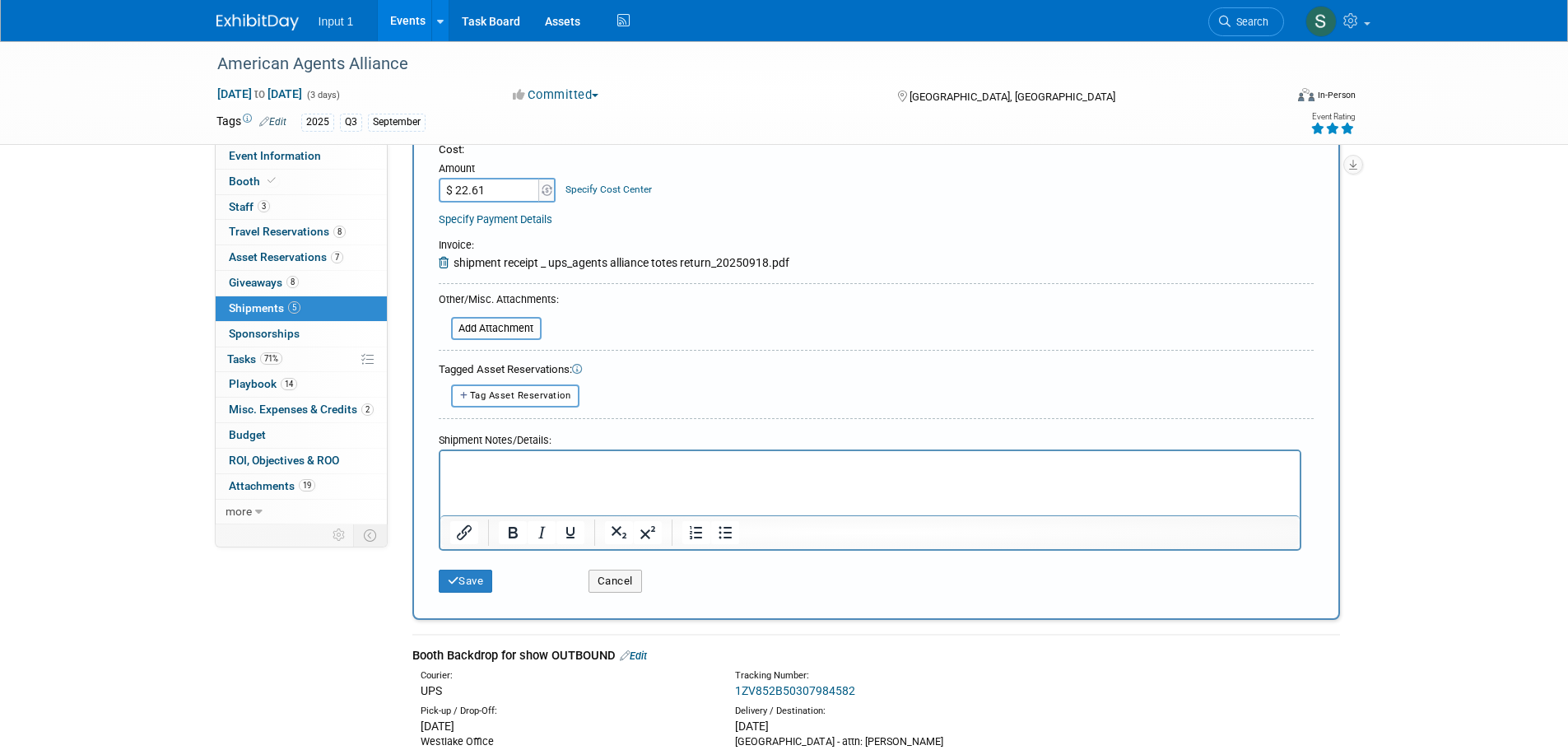
click at [513, 395] on span "Tag Asset Reservation" at bounding box center [521, 395] width 102 height 11
select select
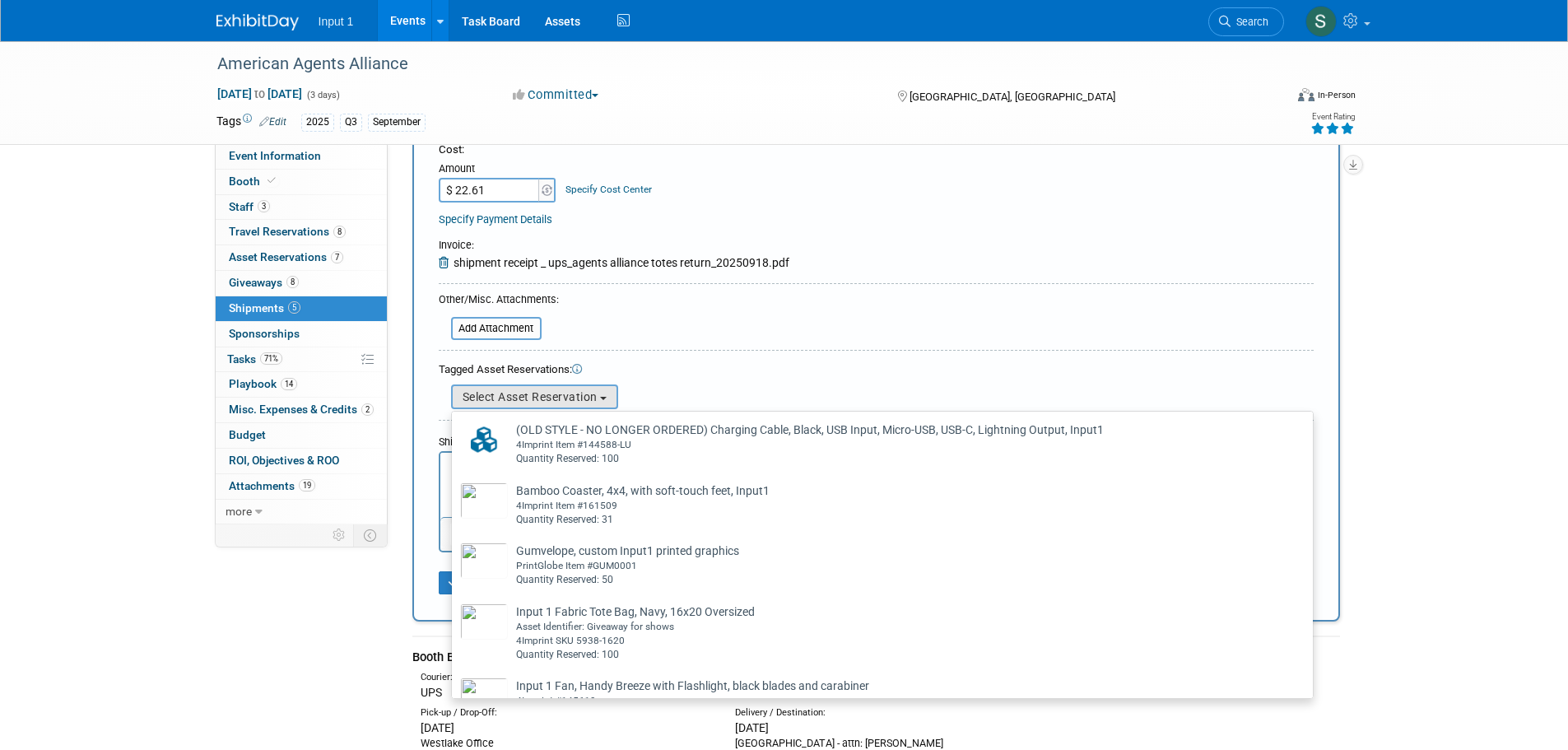
click at [654, 296] on form "Description (e.g. "Booth Furniture"): Input 1 Totes RETURN Courier: 007EX 17 Po…" at bounding box center [875, 241] width 875 height 723
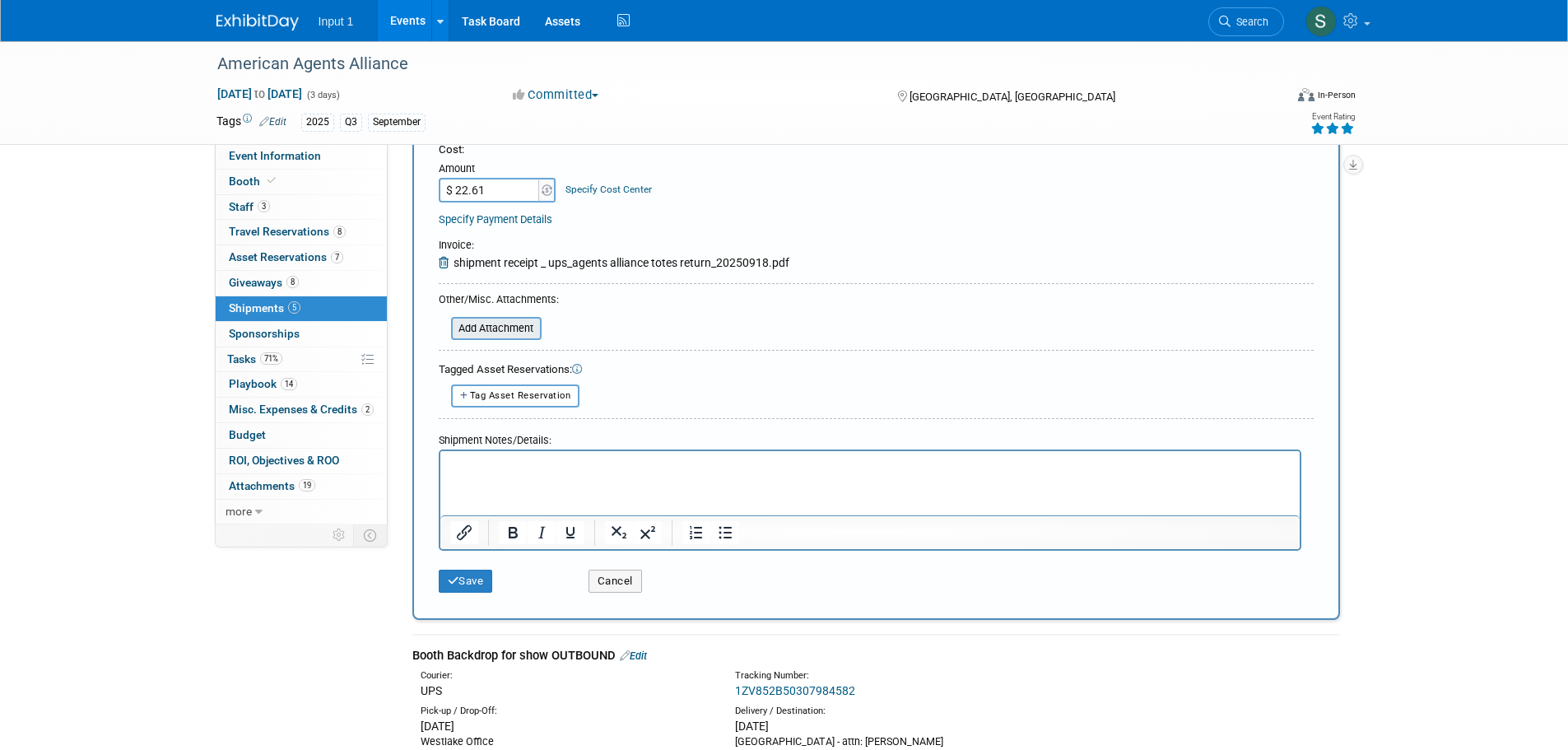
click at [520, 332] on input "file" at bounding box center [442, 329] width 196 height 20
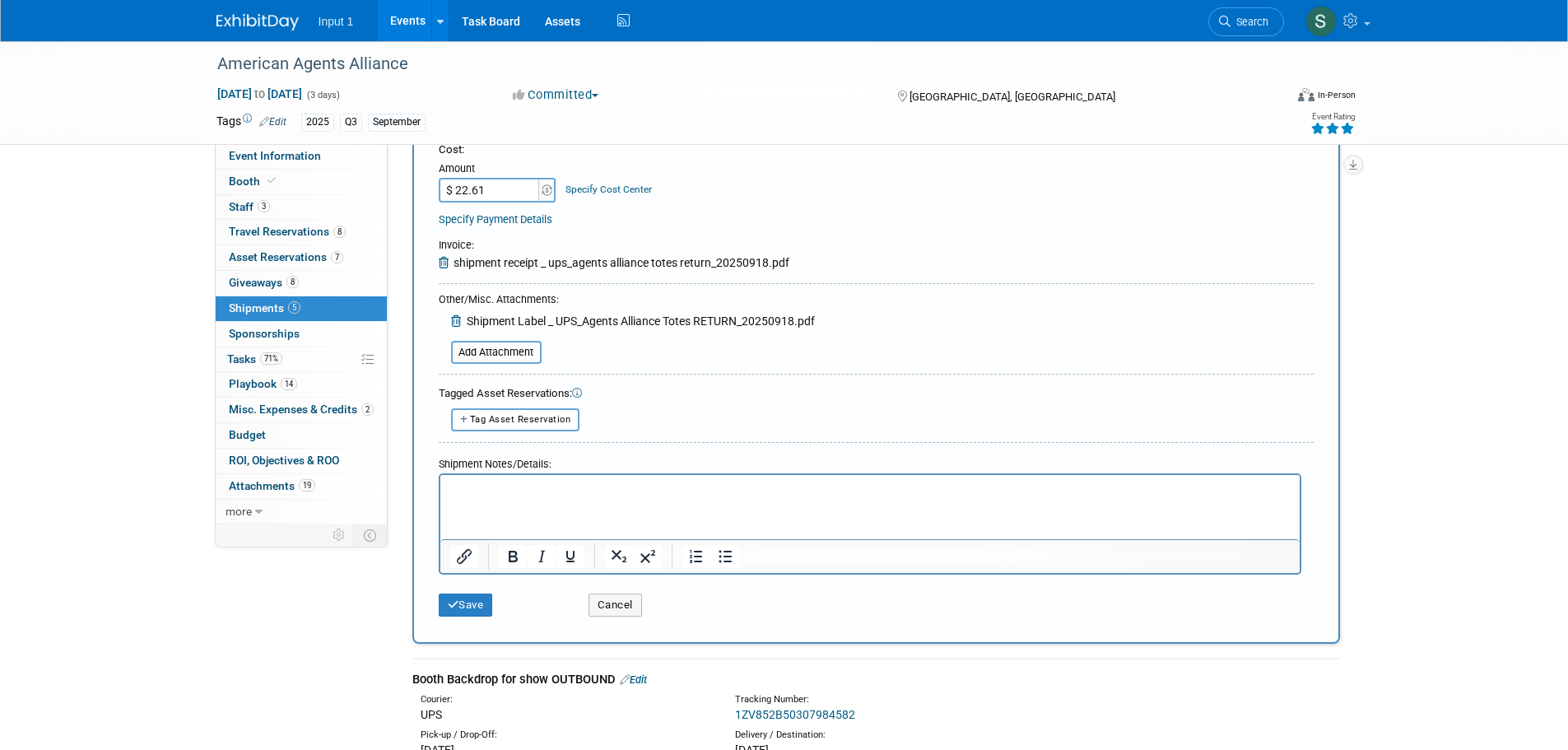
click at [519, 497] on html at bounding box center [869, 486] width 859 height 23
click at [566, 497] on html at bounding box center [869, 486] width 859 height 23
paste body "Rich Text Area. Press ALT-0 for help."
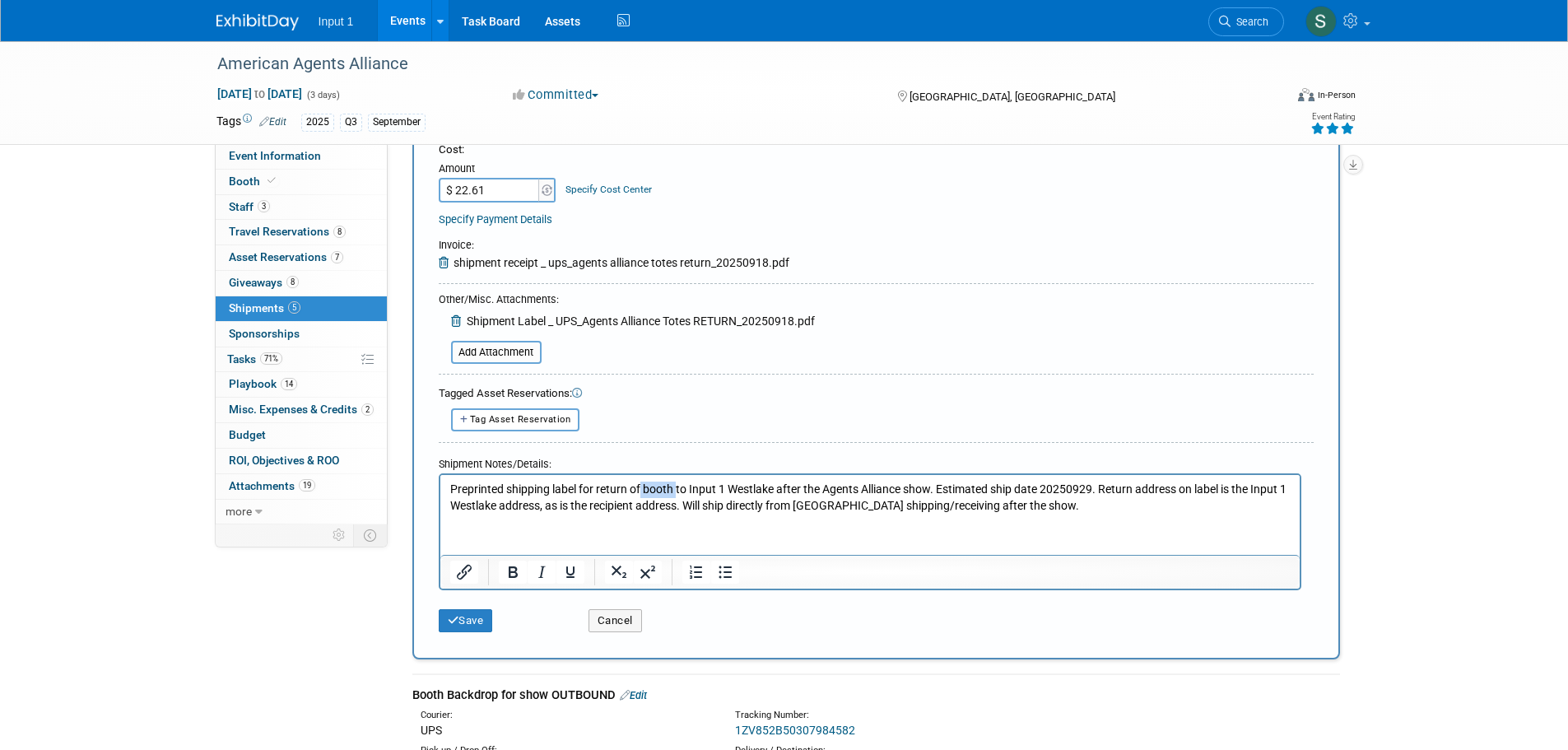
drag, startPoint x: 675, startPoint y: 489, endPoint x: 641, endPoint y: 490, distance: 34.0
click at [641, 490] on p "Preprinted shipping label for return of booth to Input 1 Westlake after the Age…" at bounding box center [869, 497] width 840 height 33
click at [1242, 512] on html "Preprinted shipping label for return of leftover items to Input 1 Westlake afte…" at bounding box center [869, 493] width 859 height 38
click at [464, 625] on button "Save" at bounding box center [466, 621] width 55 height 23
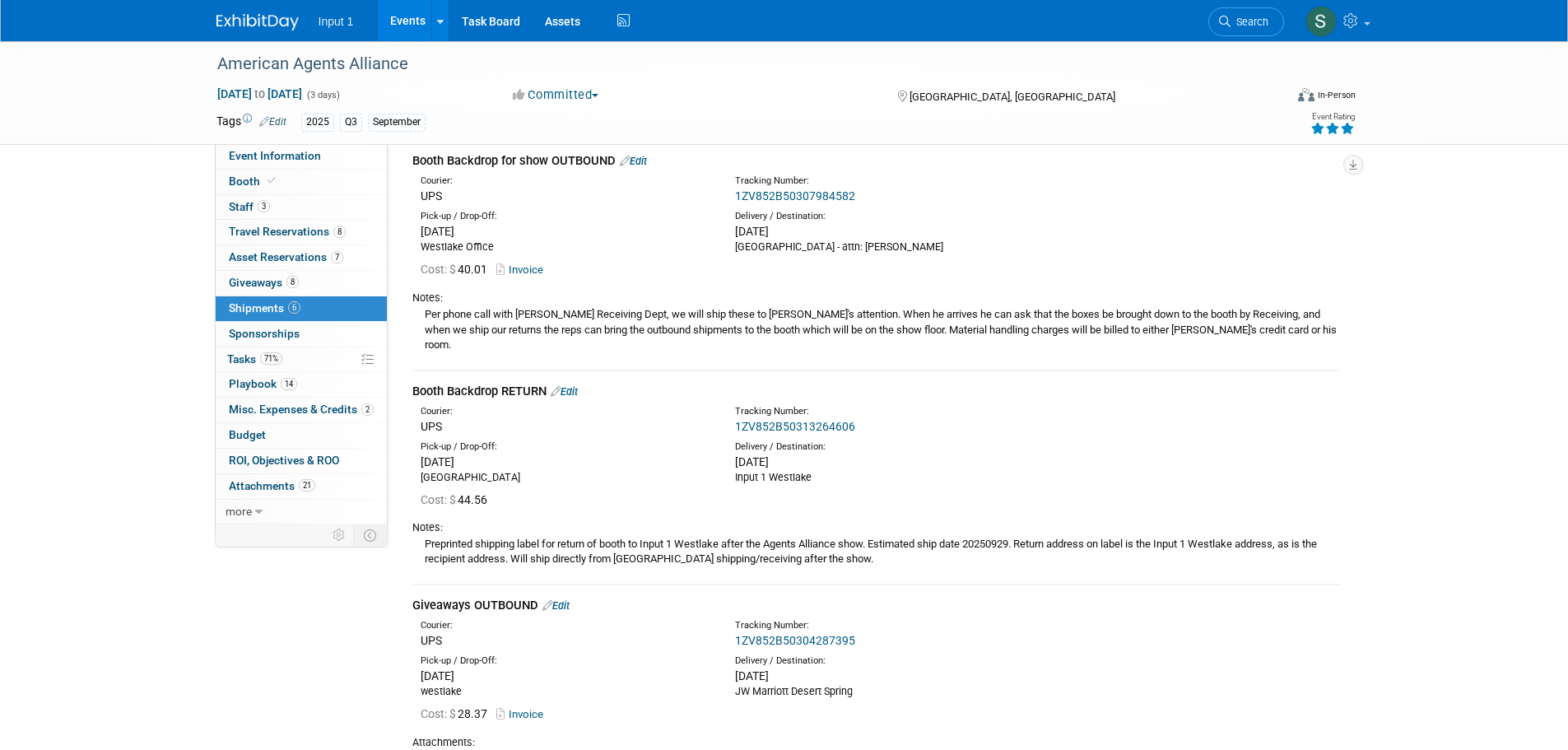
scroll to position [0, 0]
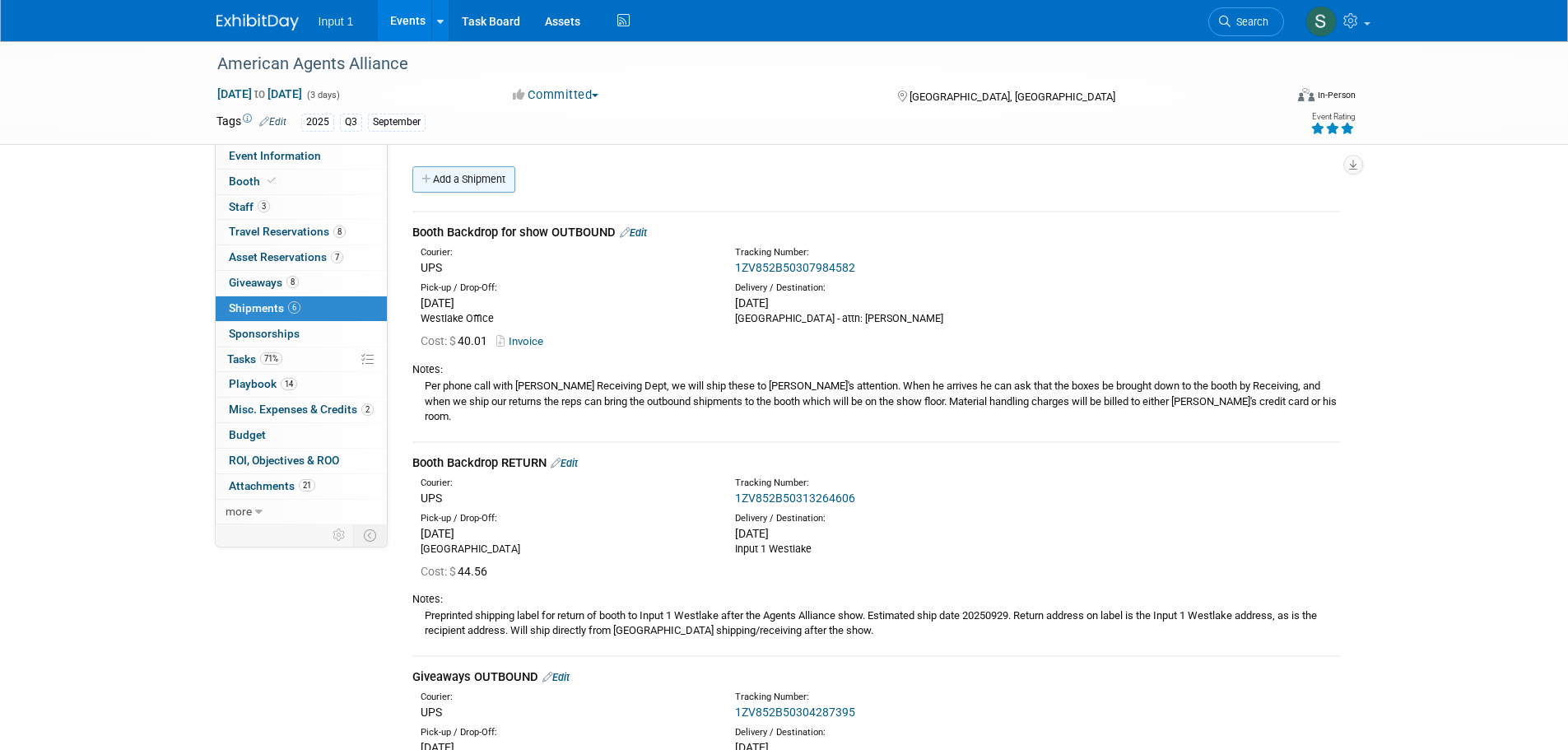
click at [464, 178] on link "Add a Shipment" at bounding box center [464, 179] width 102 height 26
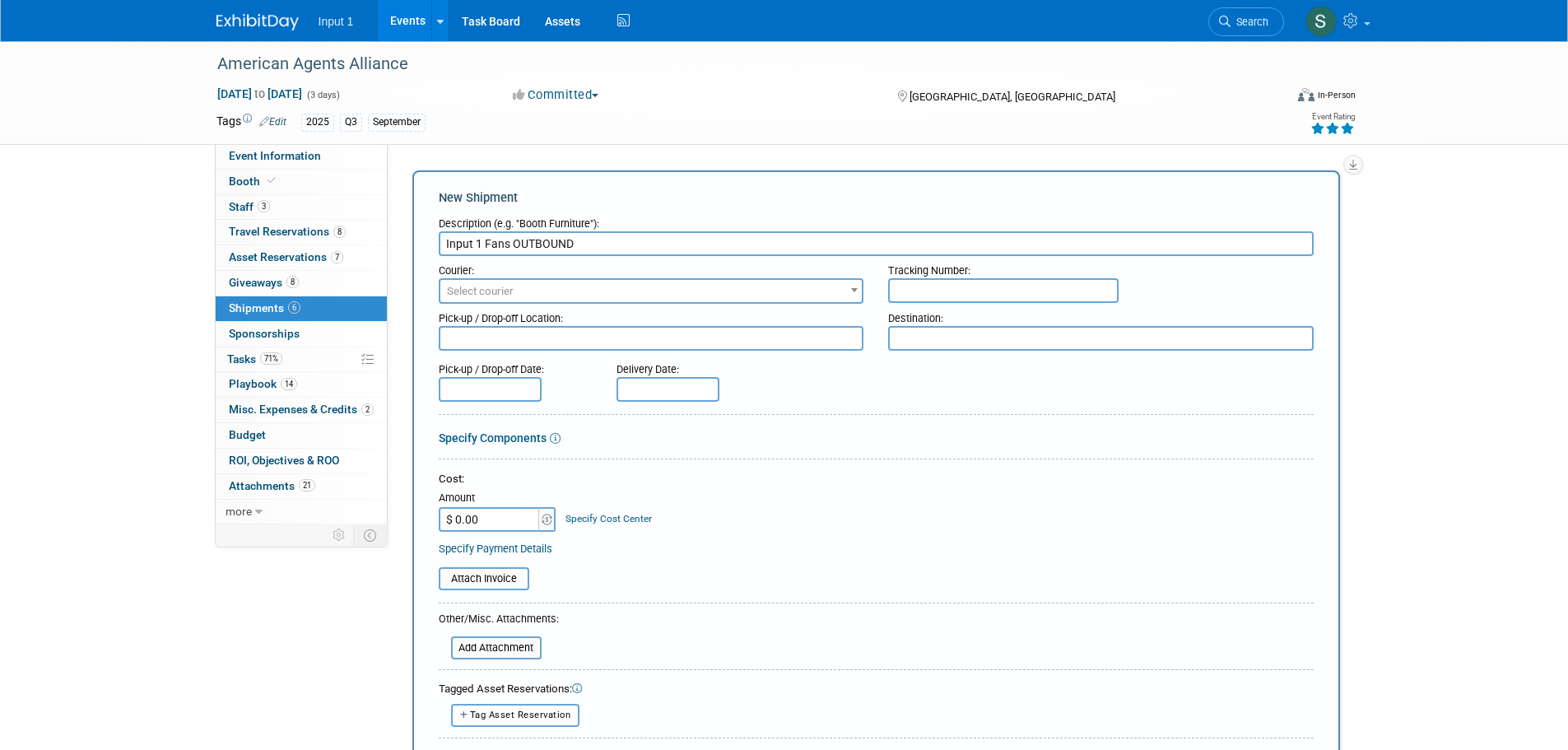
type input "Input 1 Fans OUTBOUND"
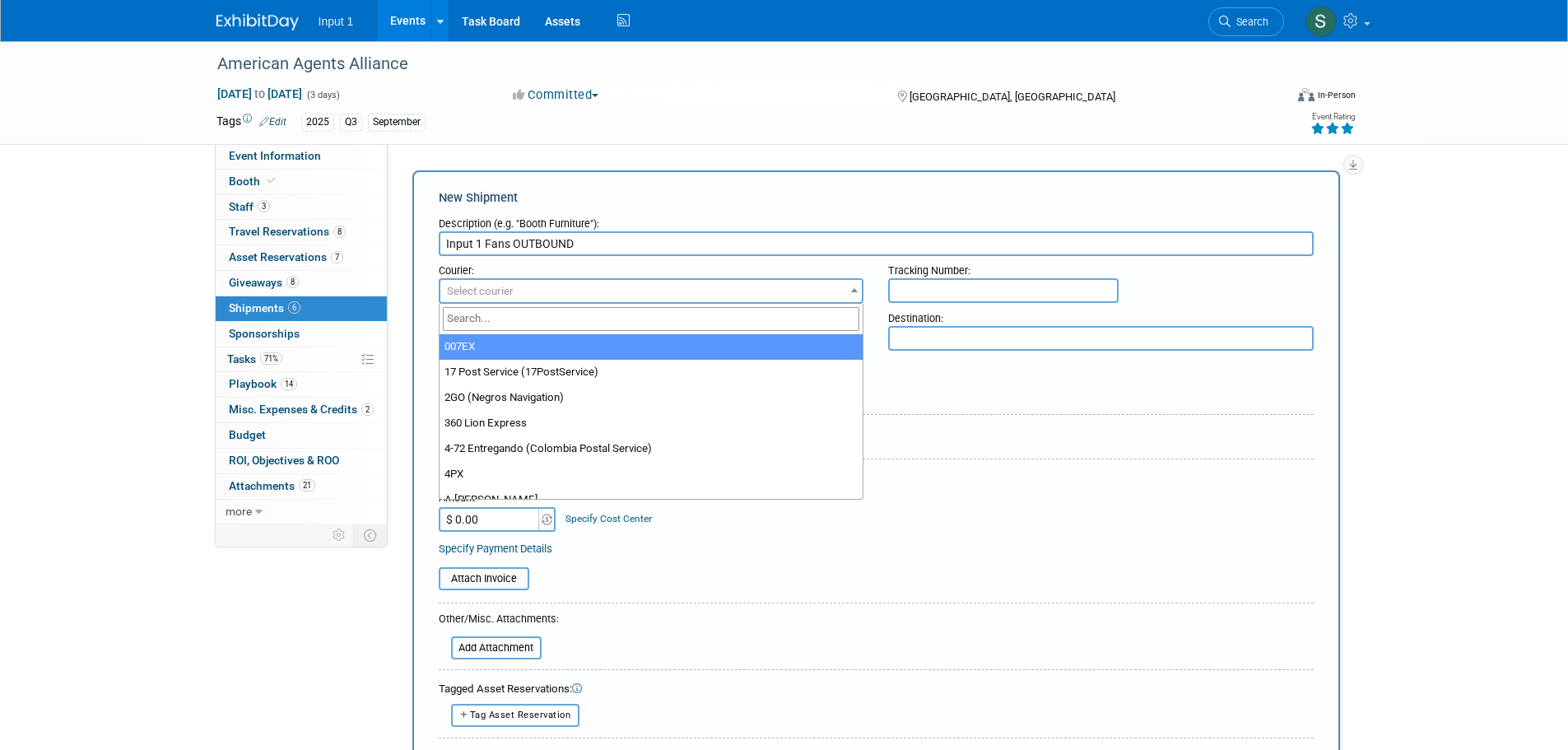
drag, startPoint x: 649, startPoint y: 281, endPoint x: 640, endPoint y: 293, distance: 15.0
click at [649, 283] on span "Select courier" at bounding box center [651, 291] width 422 height 23
click at [556, 321] on input "search" at bounding box center [651, 319] width 418 height 24
type input "UPS"
drag, startPoint x: 539, startPoint y: 351, endPoint x: 825, endPoint y: 326, distance: 287.1
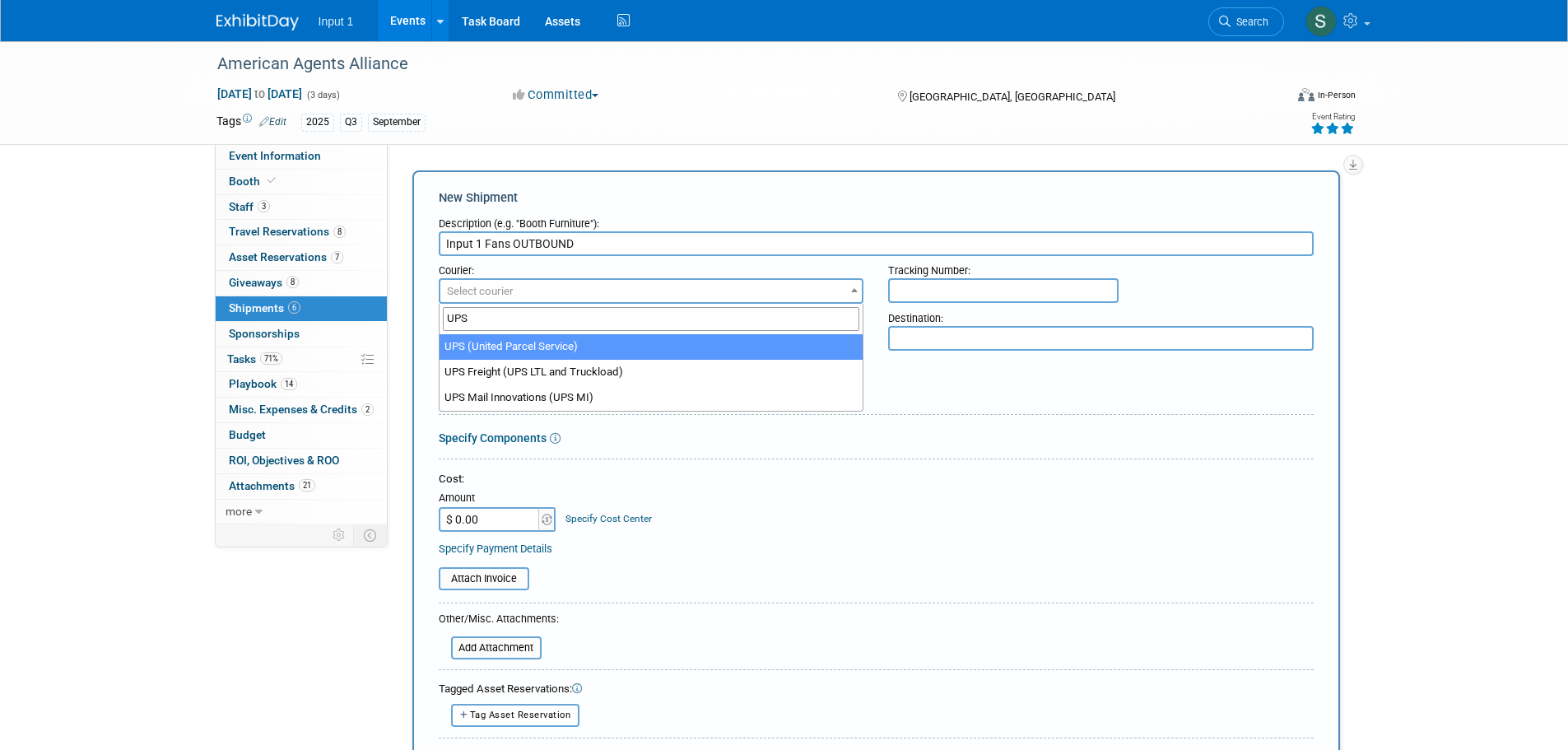
select select "508"
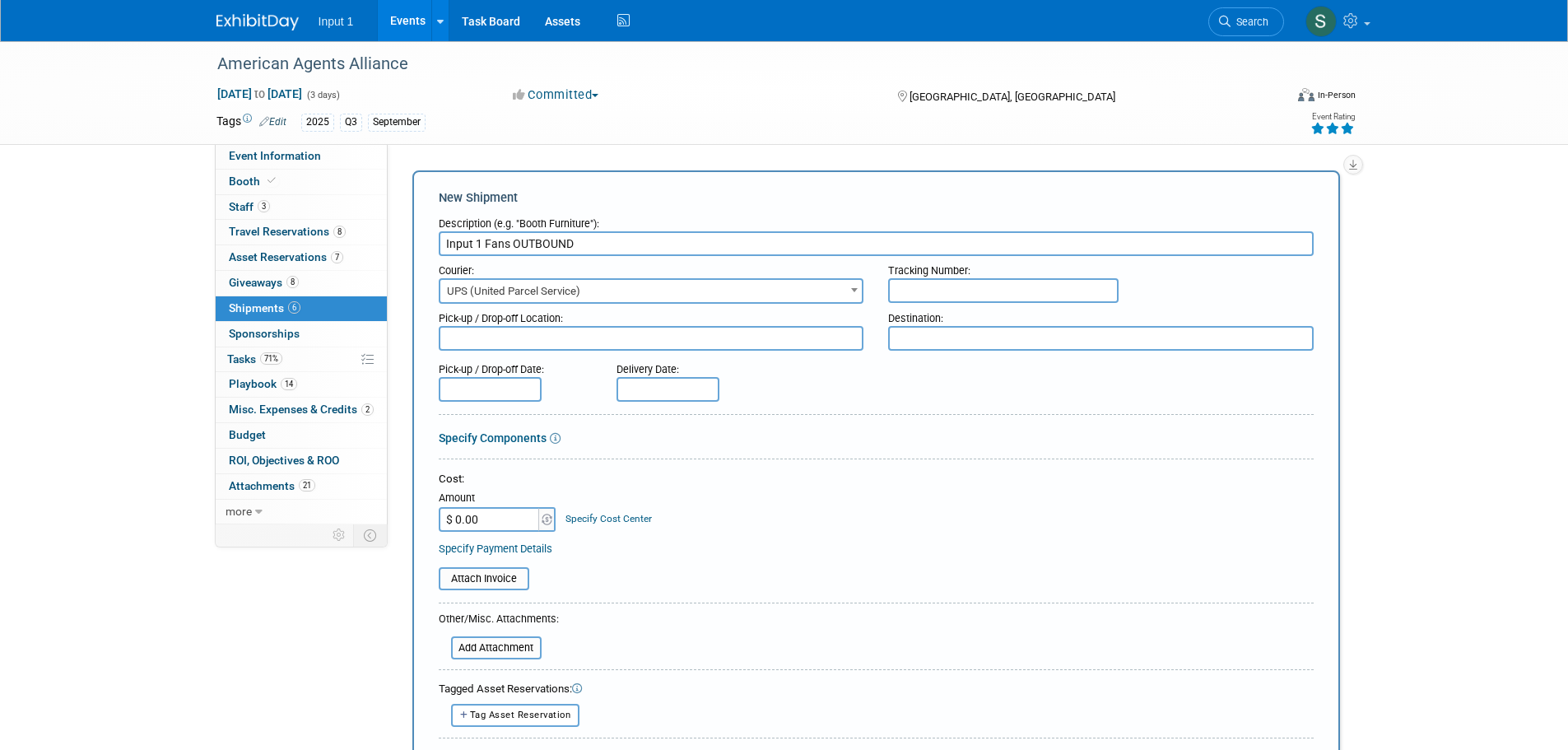
click at [927, 285] on input "text" at bounding box center [1003, 290] width 231 height 25
paste input "1ZV852B50306340171"
type input "1ZV852B50306340171"
click at [548, 348] on textarea at bounding box center [651, 338] width 425 height 25
type textarea "Westlake"
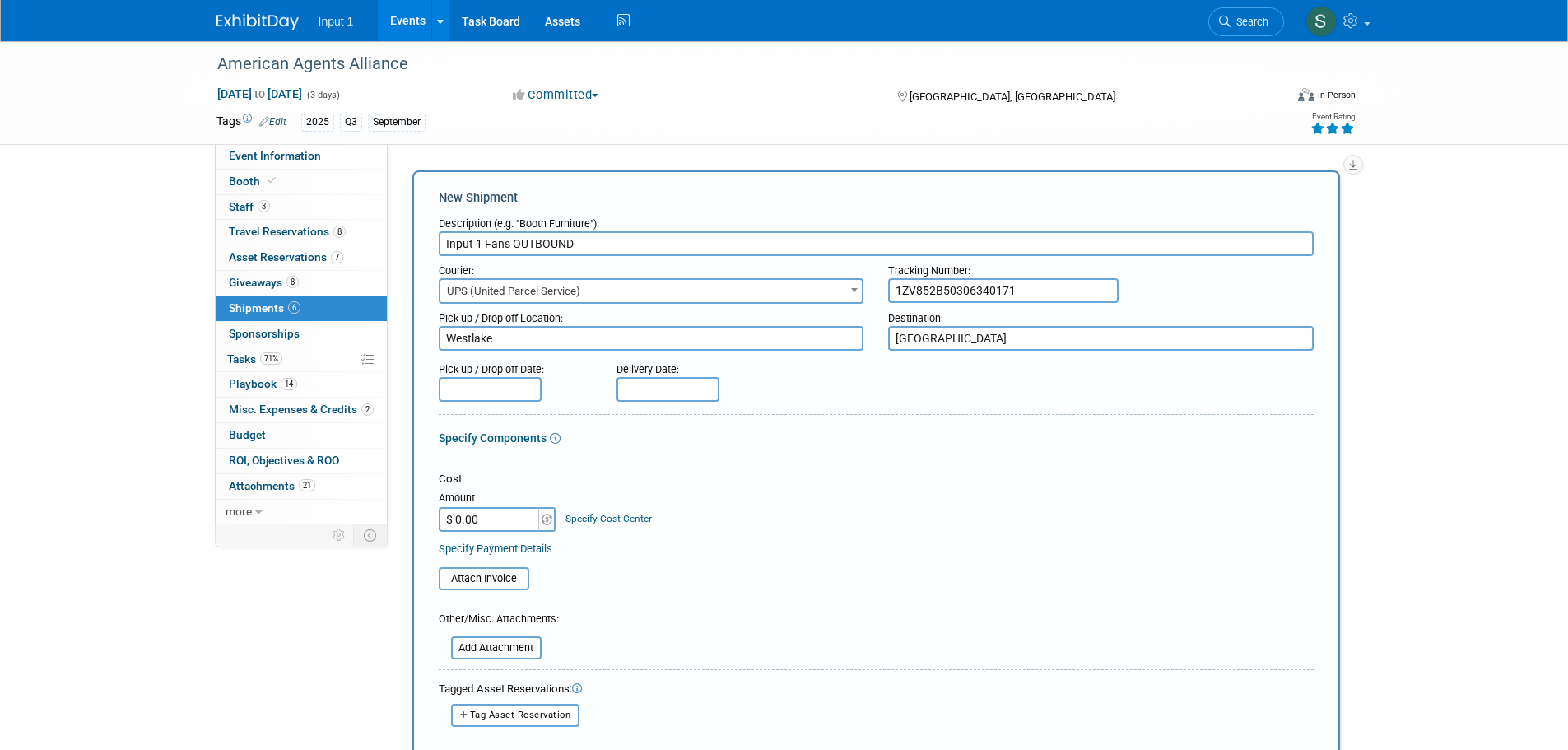
type textarea "[GEOGRAPHIC_DATA]"
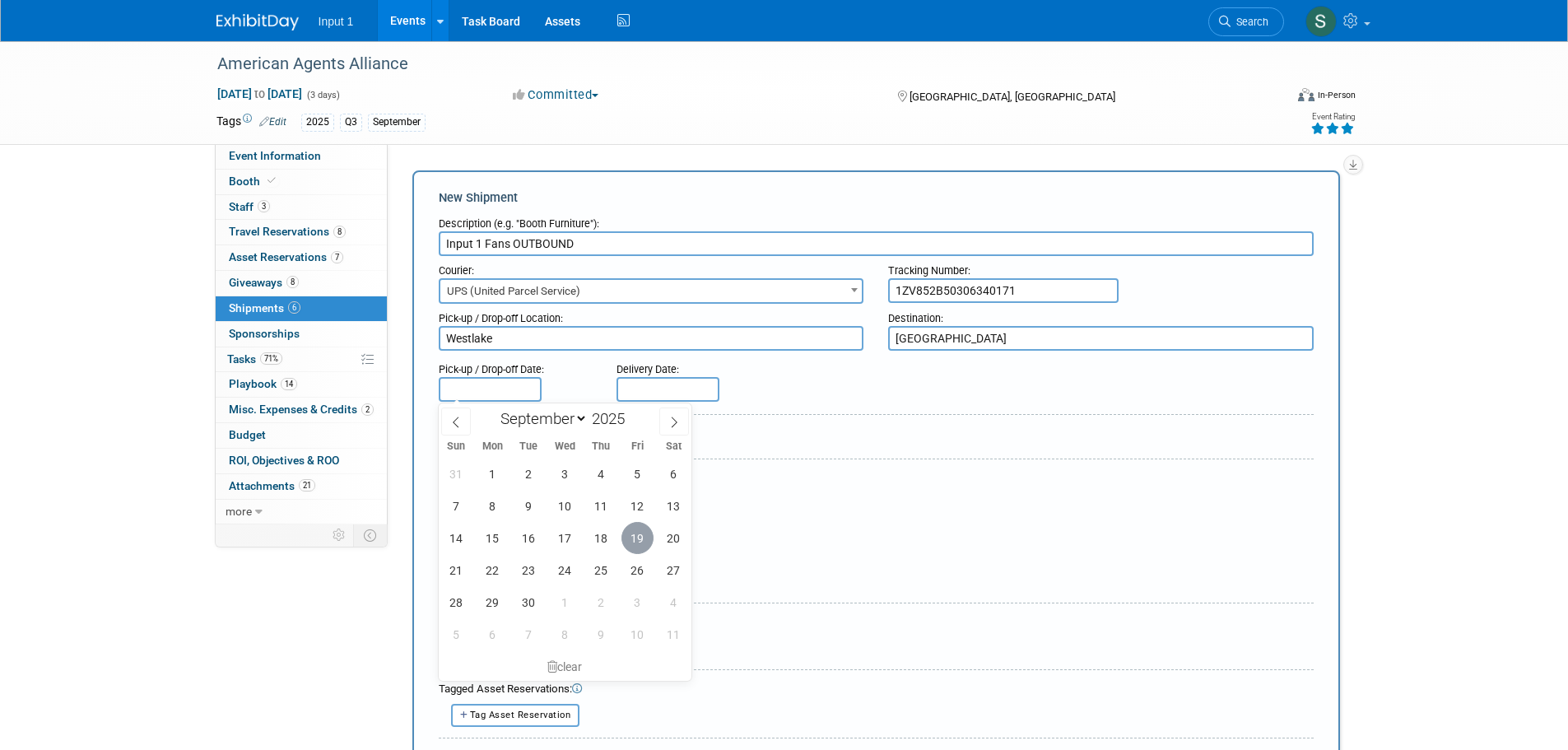
click at [638, 540] on span "19" at bounding box center [638, 538] width 33 height 33
type input "[DATE]"
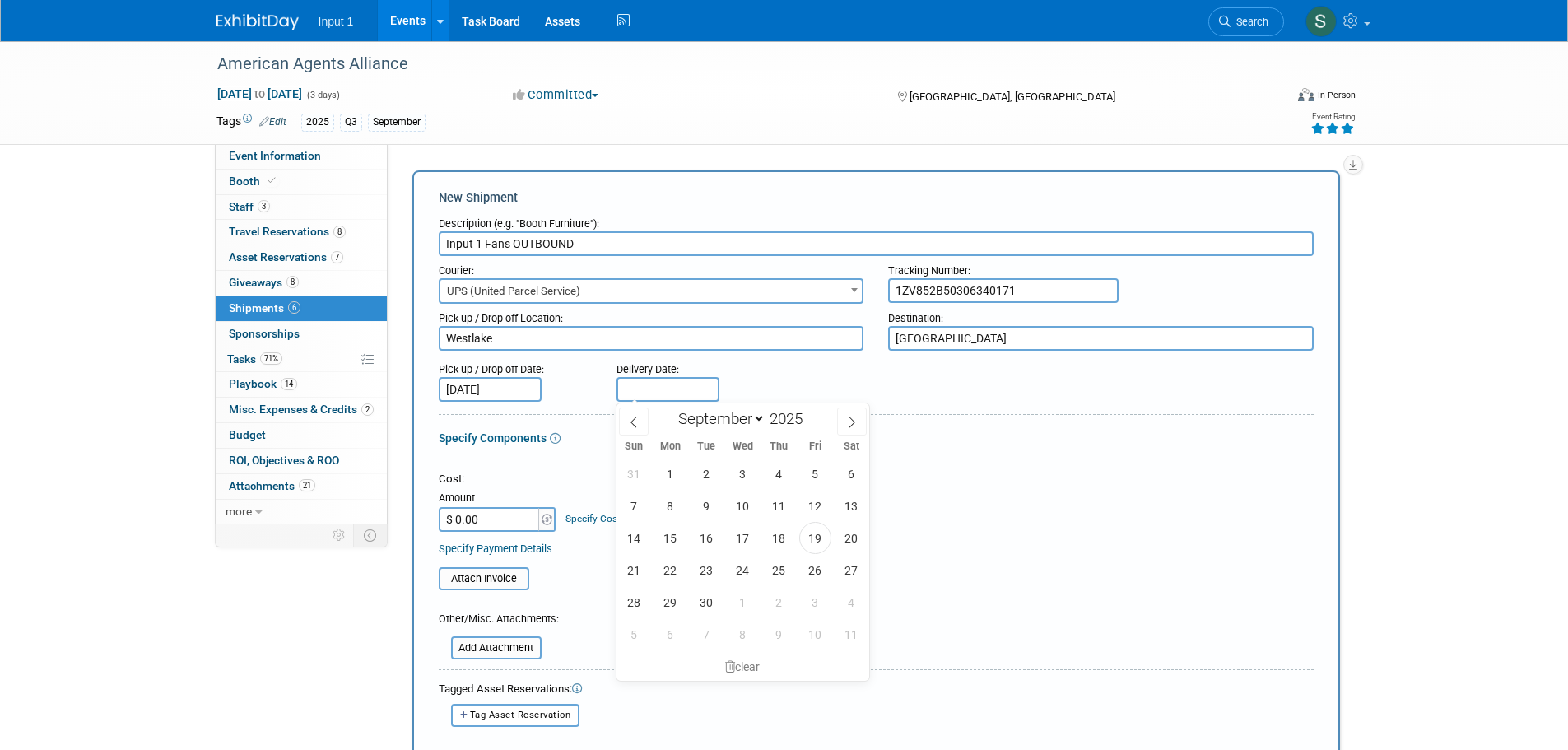
click at [659, 392] on input "text" at bounding box center [668, 390] width 102 height 25
click at [669, 569] on span "22" at bounding box center [670, 570] width 33 height 33
type input "[DATE]"
click at [919, 514] on div "Cost: Amount $ 0.00 Specify Cost Center Cost Center -- Not Specified --" at bounding box center [875, 501] width 875 height 60
click at [493, 530] on input "$ 0.00" at bounding box center [489, 519] width 102 height 25
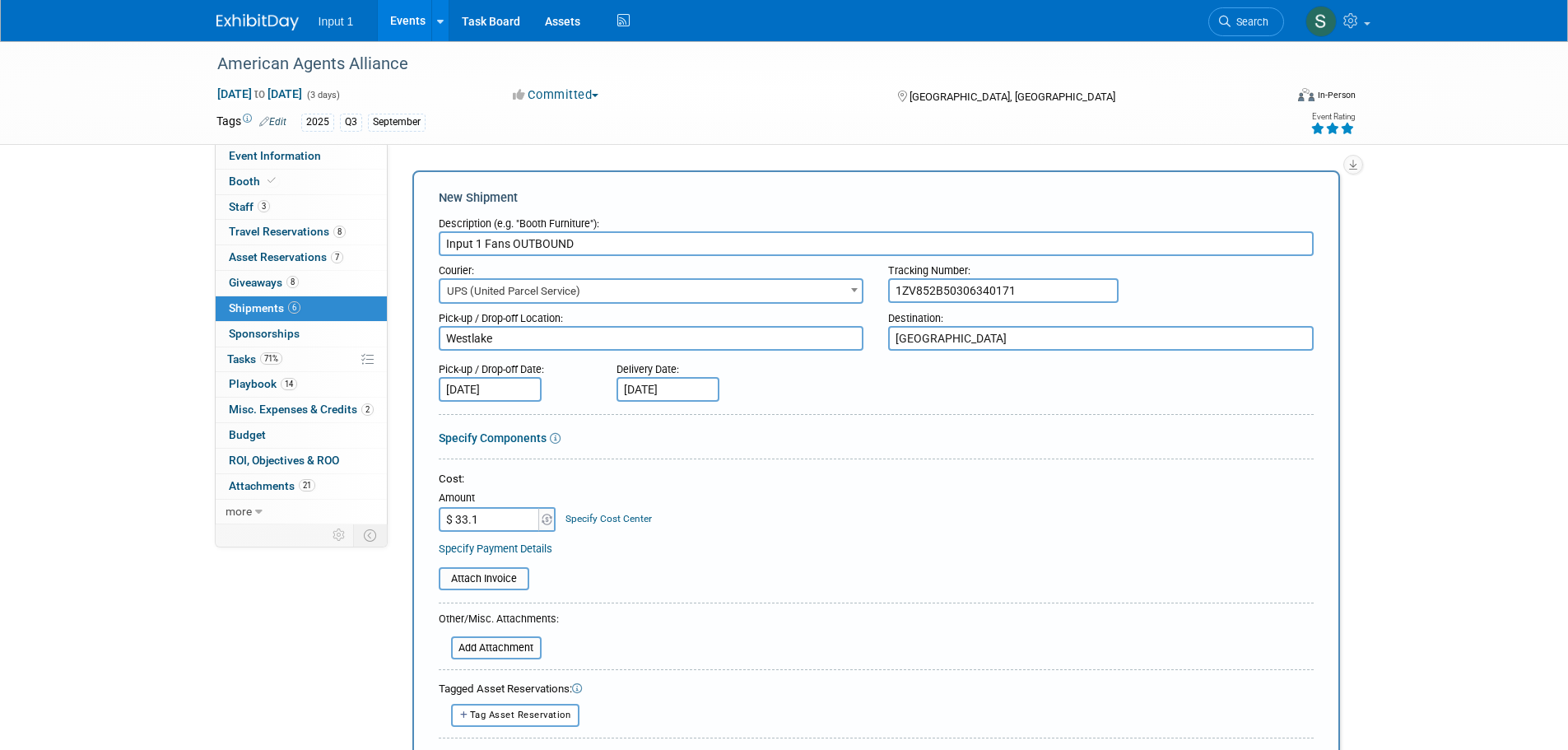
type input "$ 33.16"
click at [477, 581] on input "file" at bounding box center [429, 579] width 196 height 20
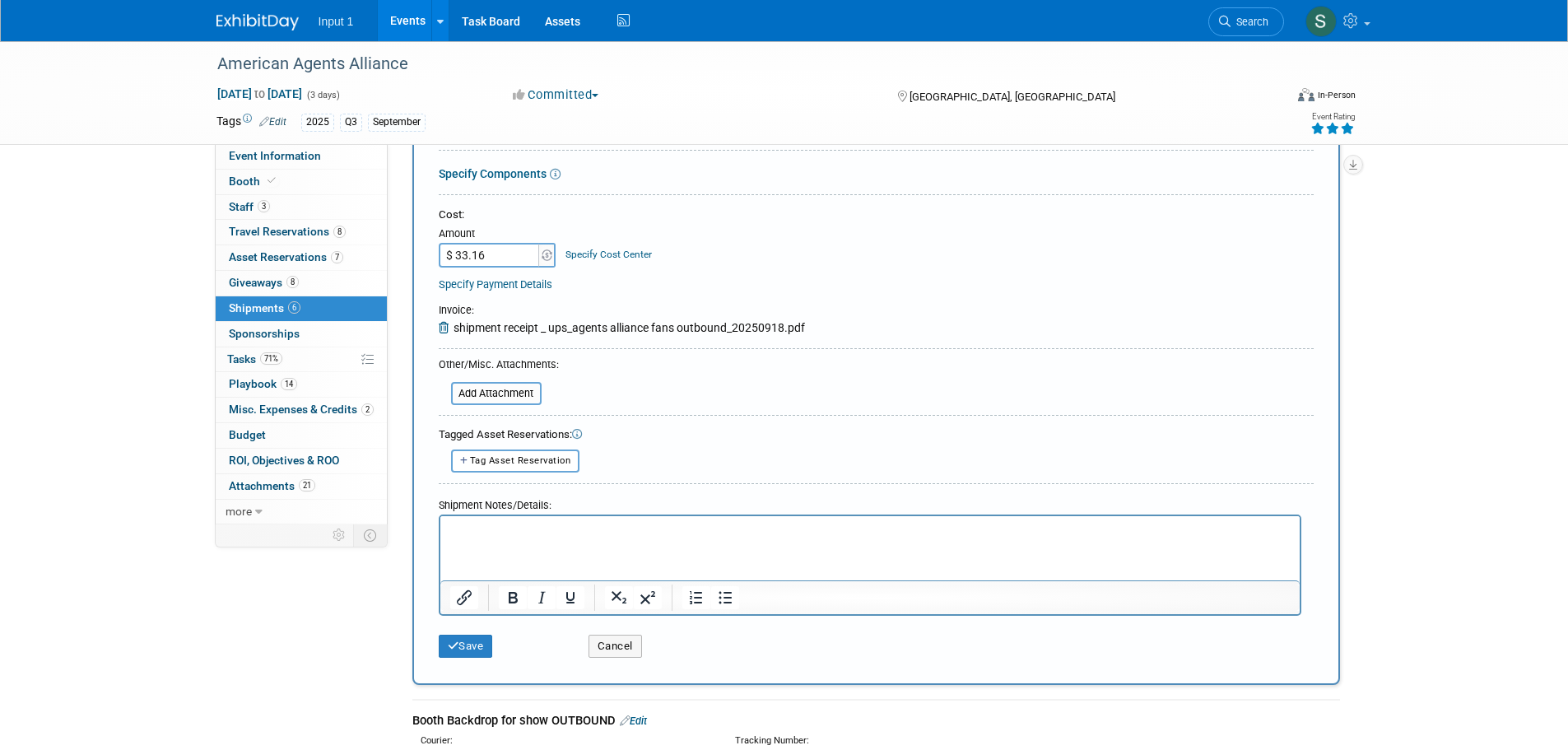
scroll to position [330, 0]
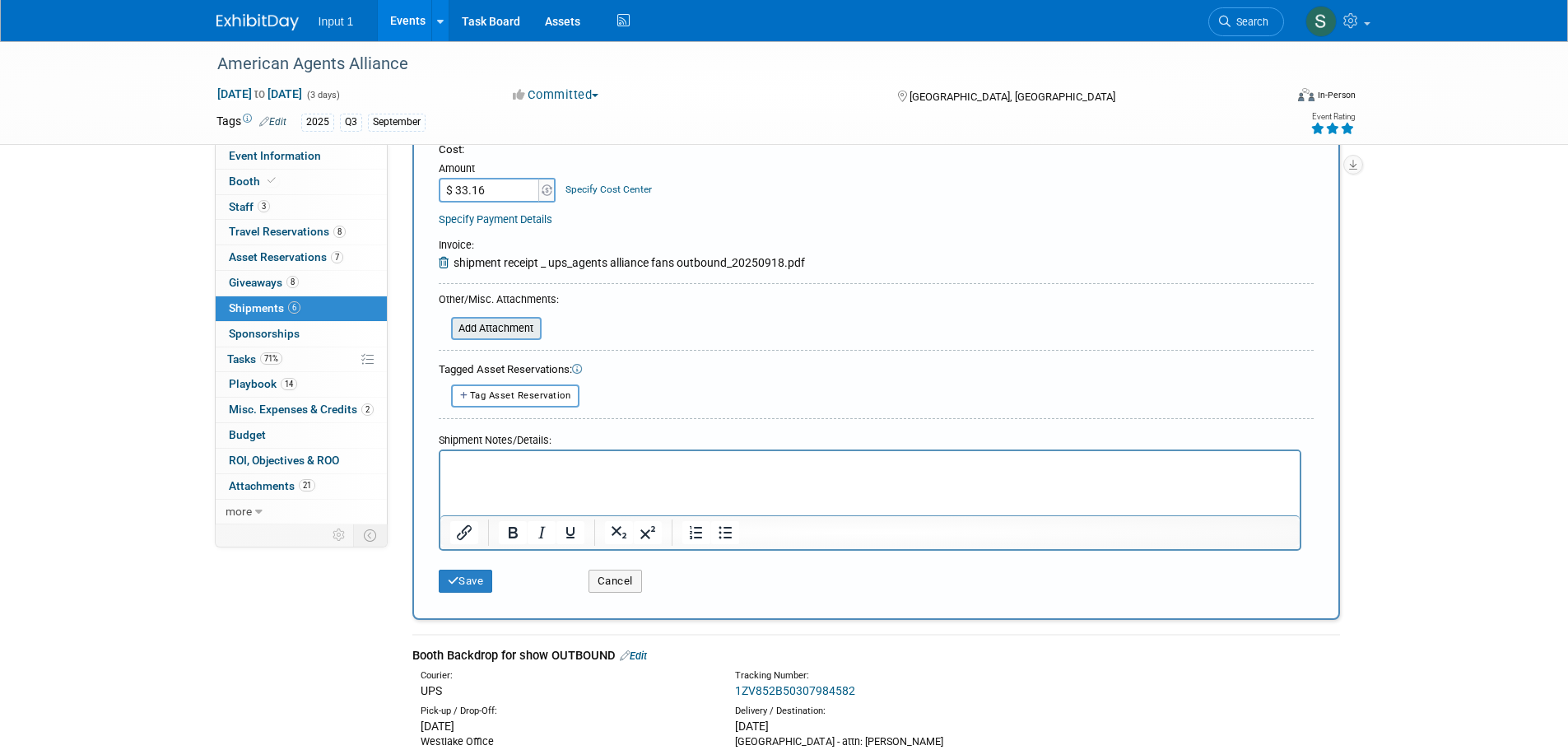
click at [500, 328] on input "file" at bounding box center [442, 329] width 196 height 20
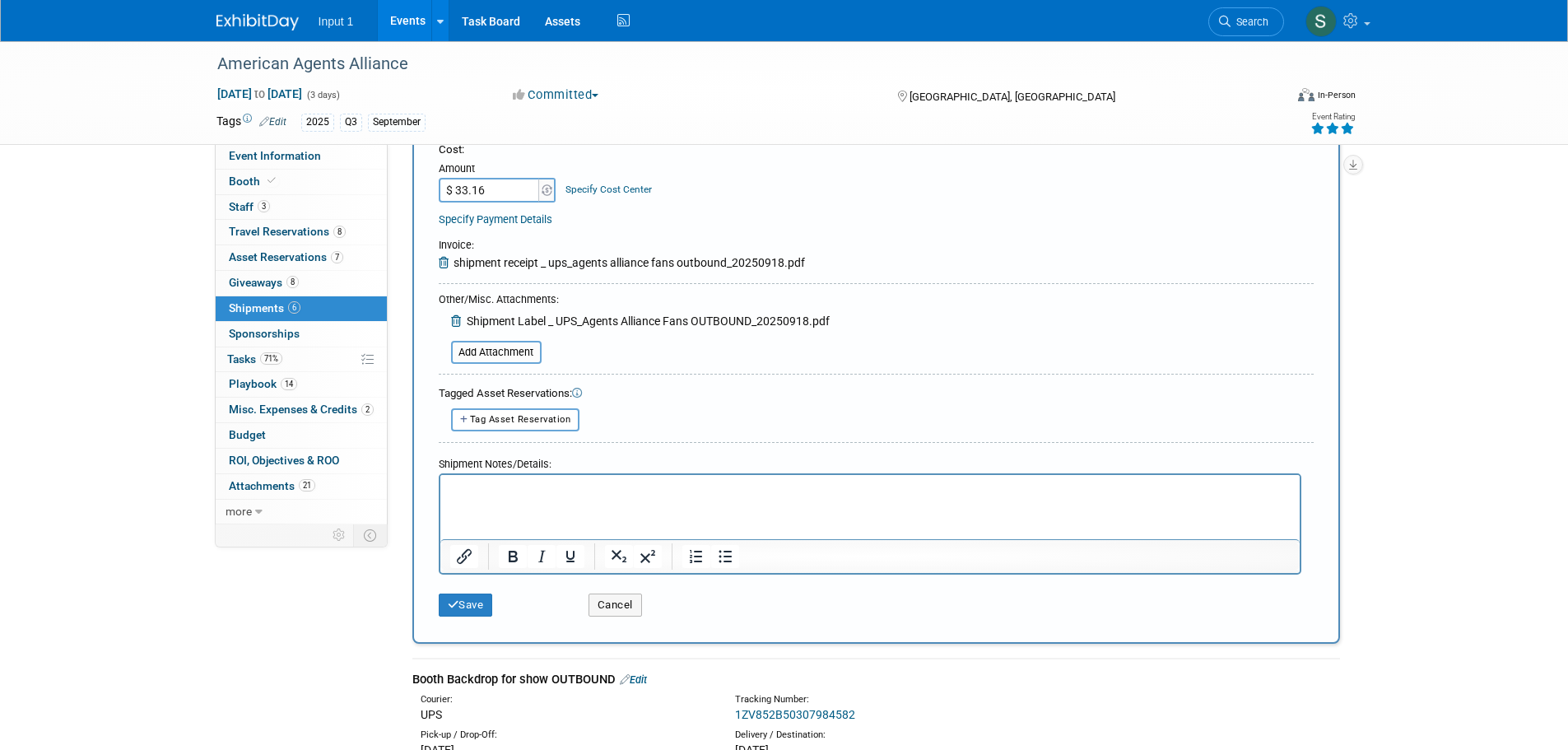
click at [454, 494] on p "Rich Text Area. Press ALT-0 for help." at bounding box center [869, 489] width 840 height 16
drag, startPoint x: 444, startPoint y: 478, endPoint x: 340, endPoint y: 466, distance: 104.7
click at [440, 474] on html "No" at bounding box center [869, 486] width 859 height 23
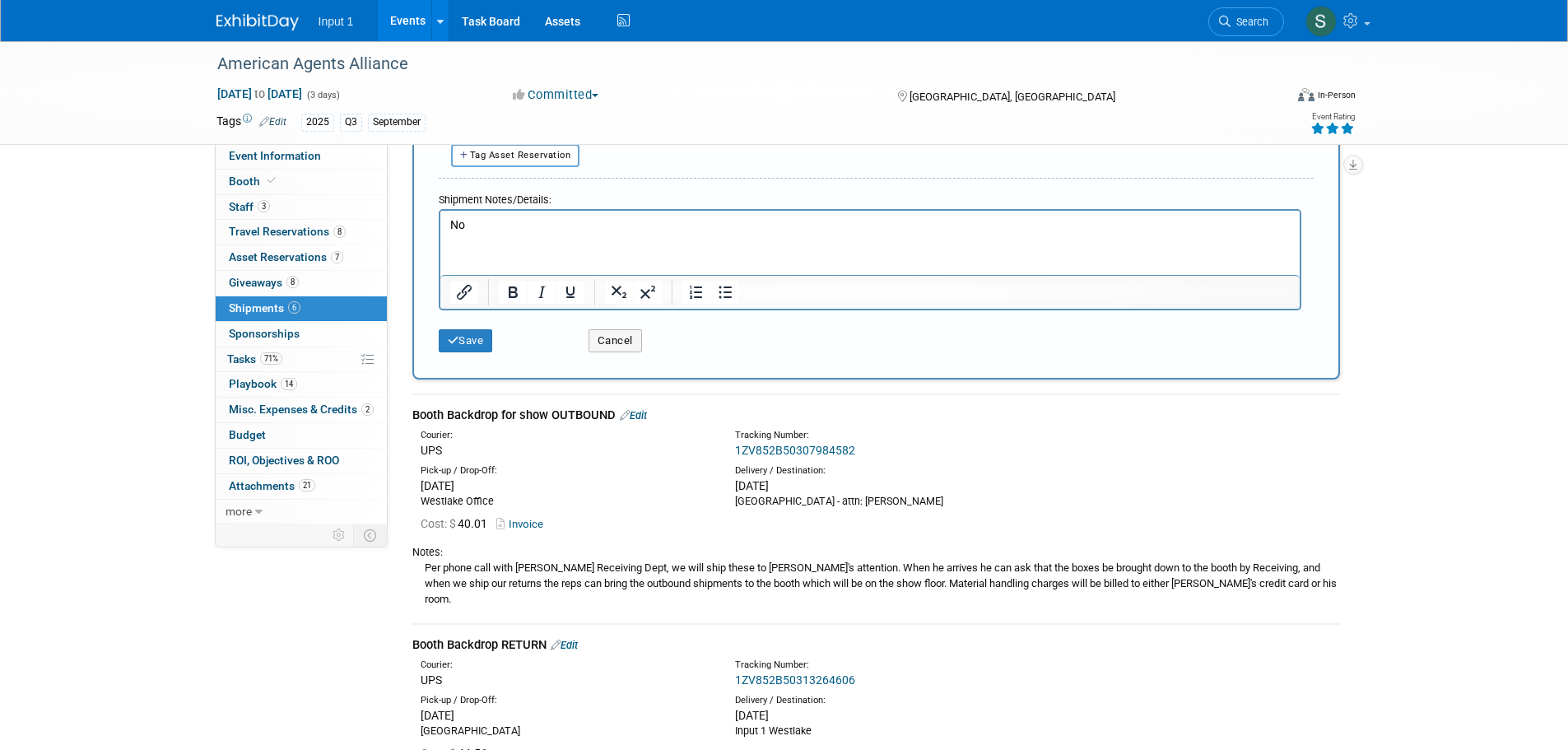
scroll to position [658, 0]
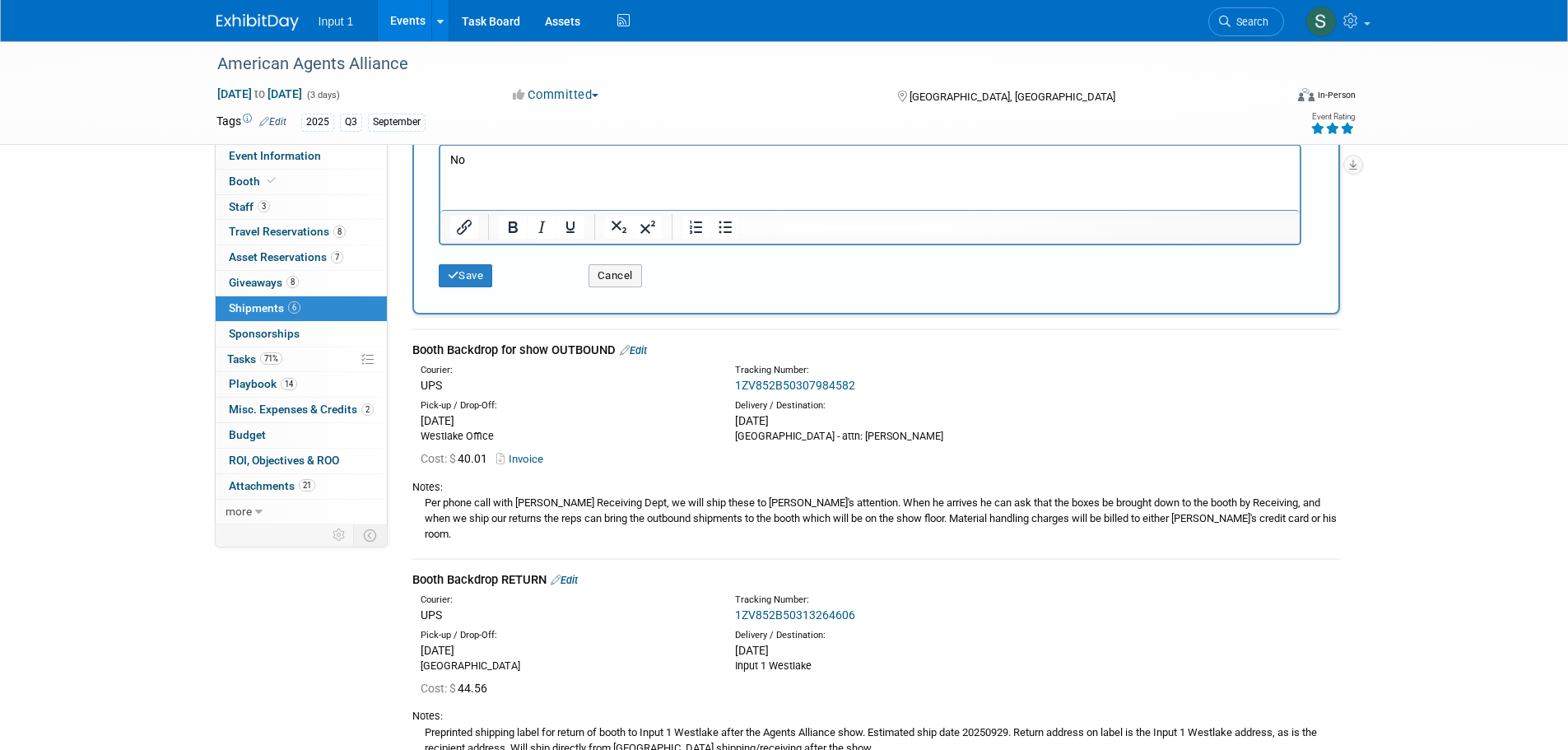
drag, startPoint x: 424, startPoint y: 505, endPoint x: 1325, endPoint y: 516, distance: 901.1
click at [1325, 516] on div "Per phone call with [PERSON_NAME] Receiving Dept, we will ship these to [PERSON…" at bounding box center [876, 518] width 927 height 48
copy div "Per phone call with [PERSON_NAME] Receiving Dept, we will ship these to [PERSON…"
click at [505, 168] on html "No" at bounding box center [869, 156] width 859 height 23
drag, startPoint x: 457, startPoint y: 163, endPoint x: 419, endPoint y: 167, distance: 38.2
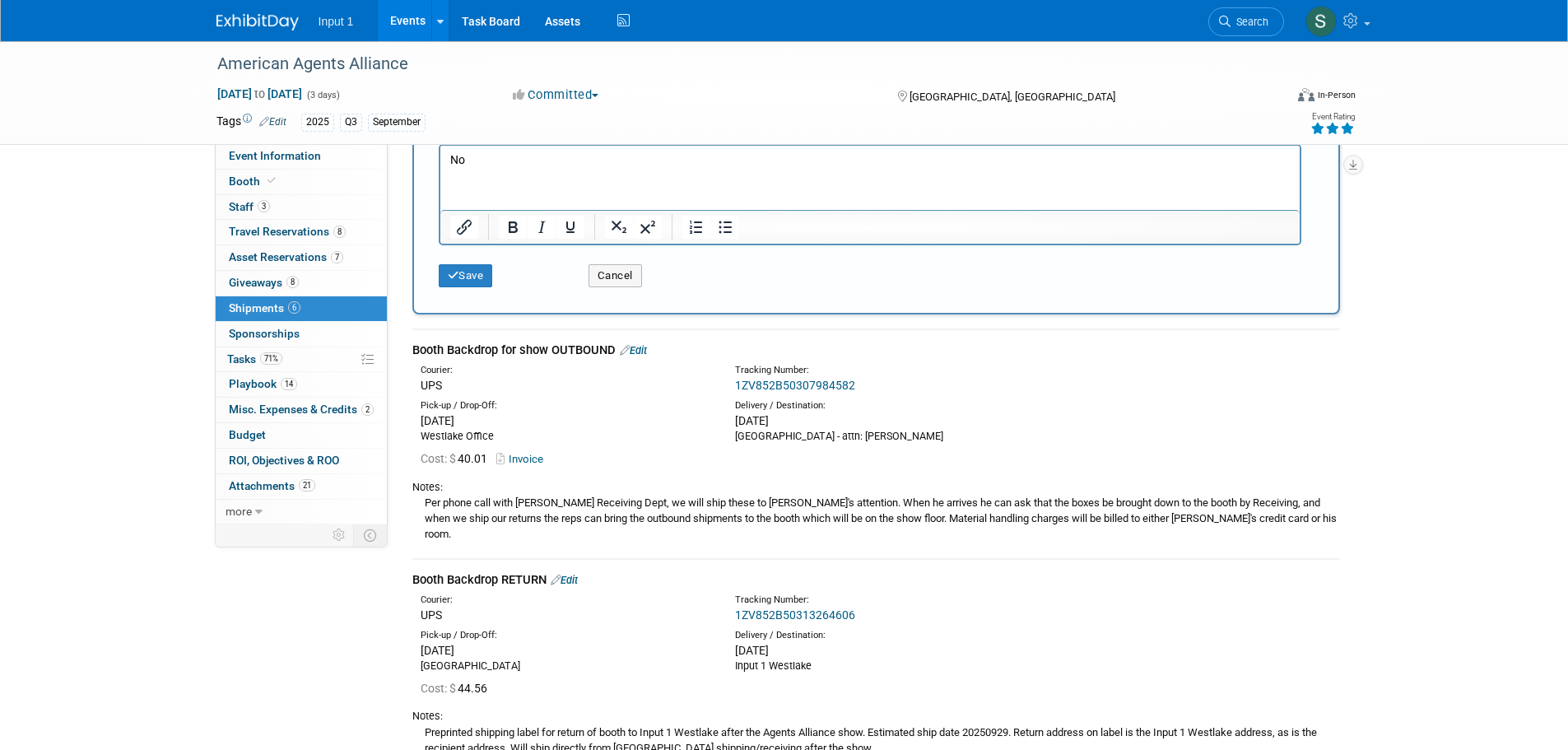
click at [440, 167] on html "No" at bounding box center [869, 156] width 859 height 23
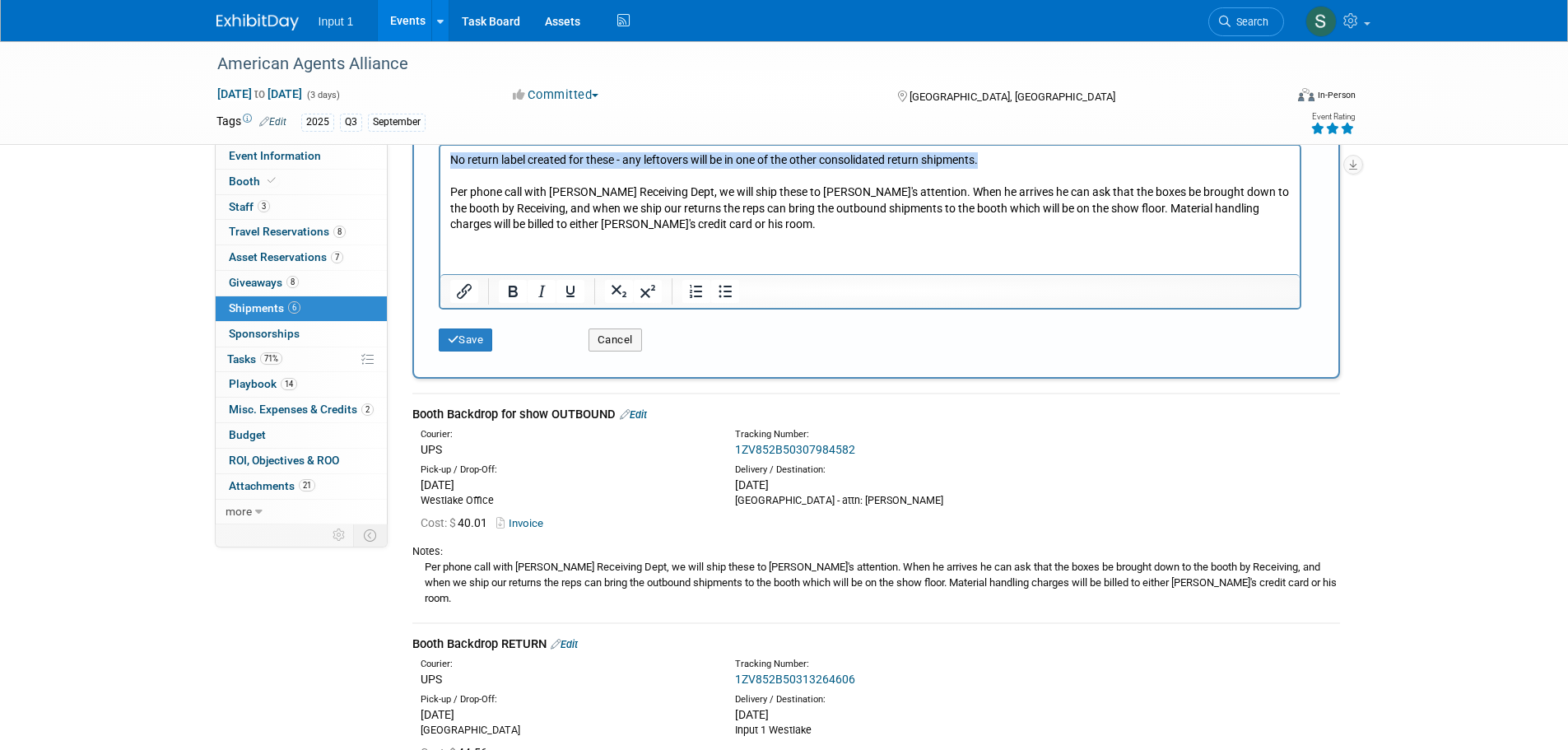
click at [1003, 154] on p "No return label created for these - any leftovers will be in one of the other c…" at bounding box center [869, 159] width 840 height 16
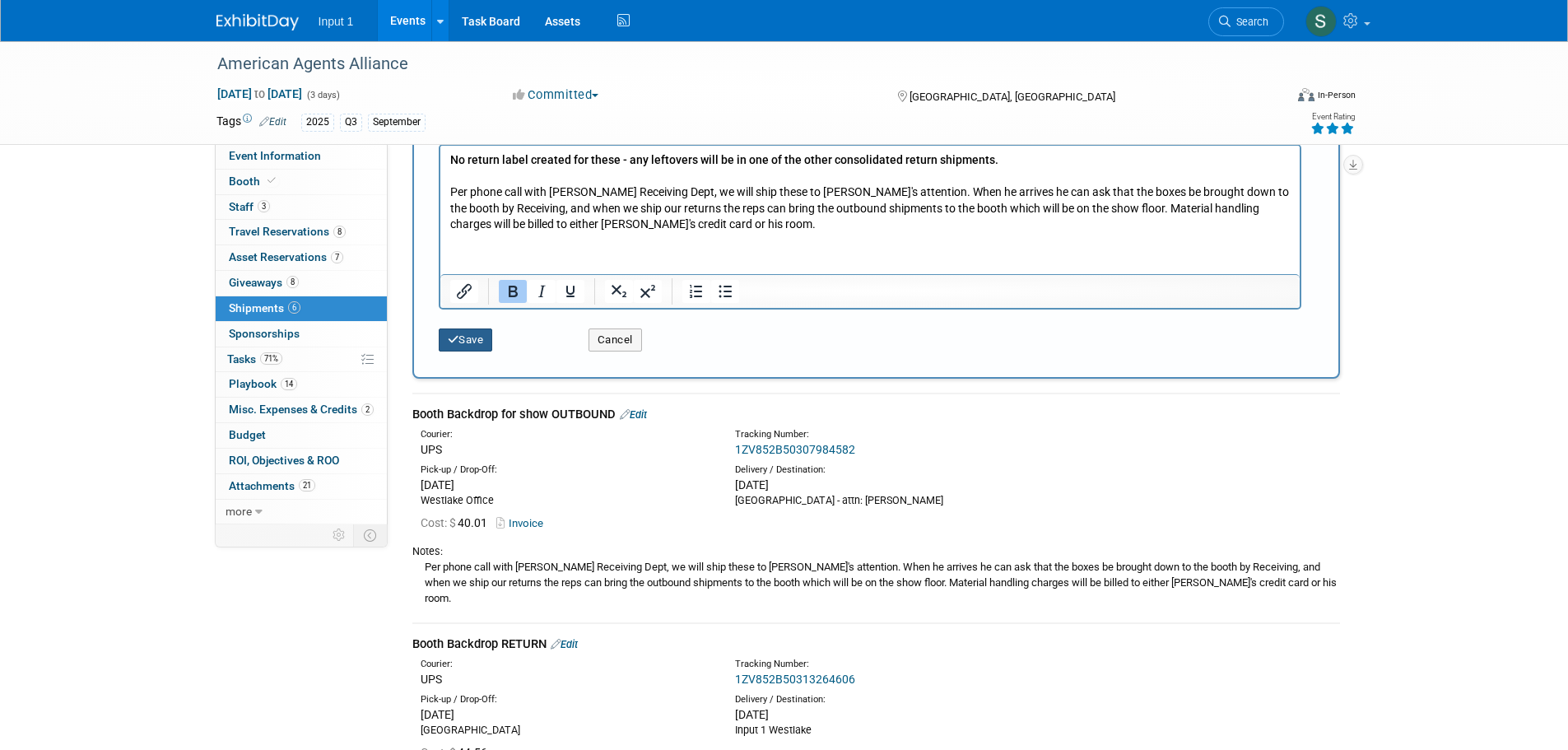
click at [471, 341] on button "Save" at bounding box center [466, 340] width 55 height 23
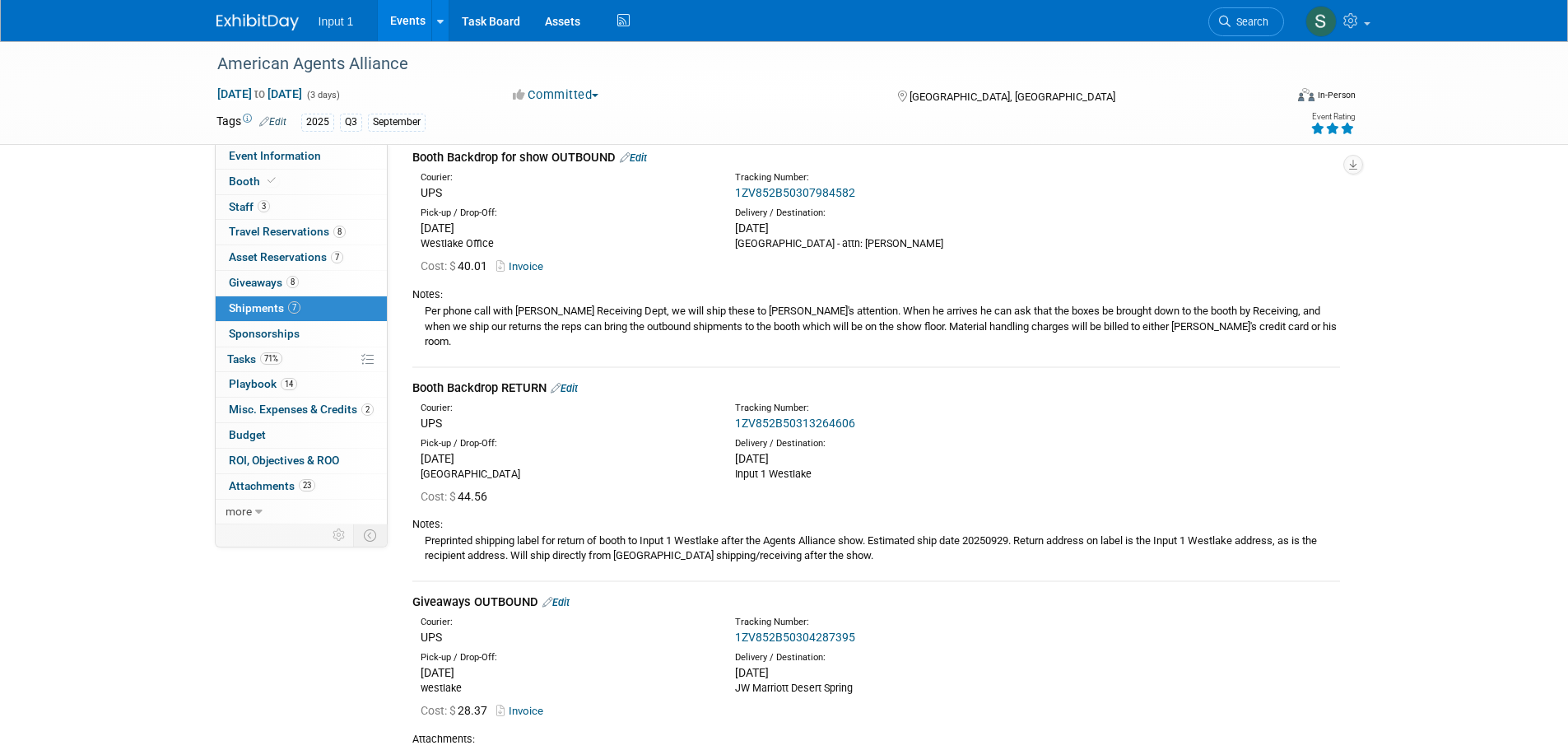
scroll to position [0, 0]
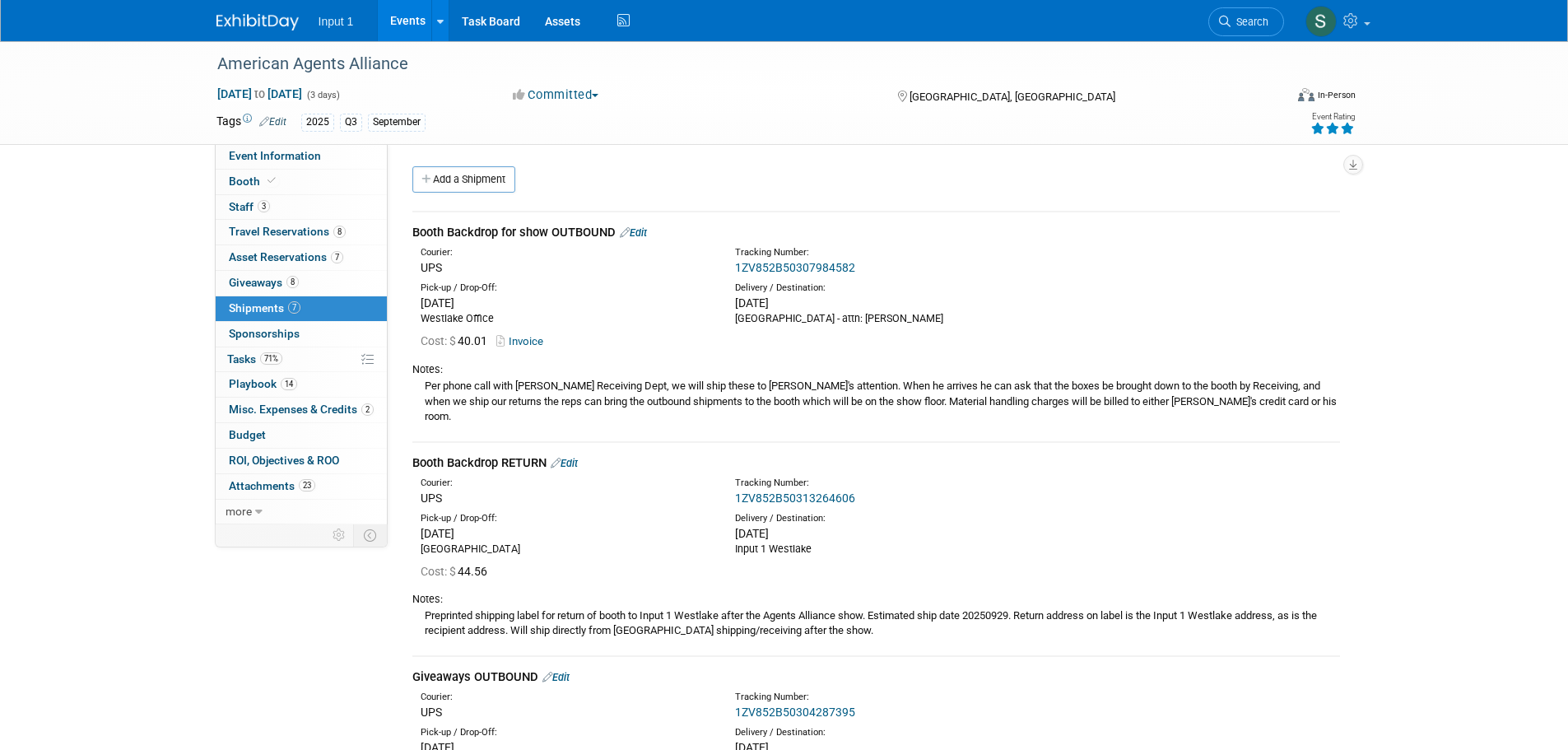
drag, startPoint x: 464, startPoint y: 176, endPoint x: 482, endPoint y: 180, distance: 18.4
click at [464, 176] on link "Add a Shipment" at bounding box center [464, 179] width 102 height 26
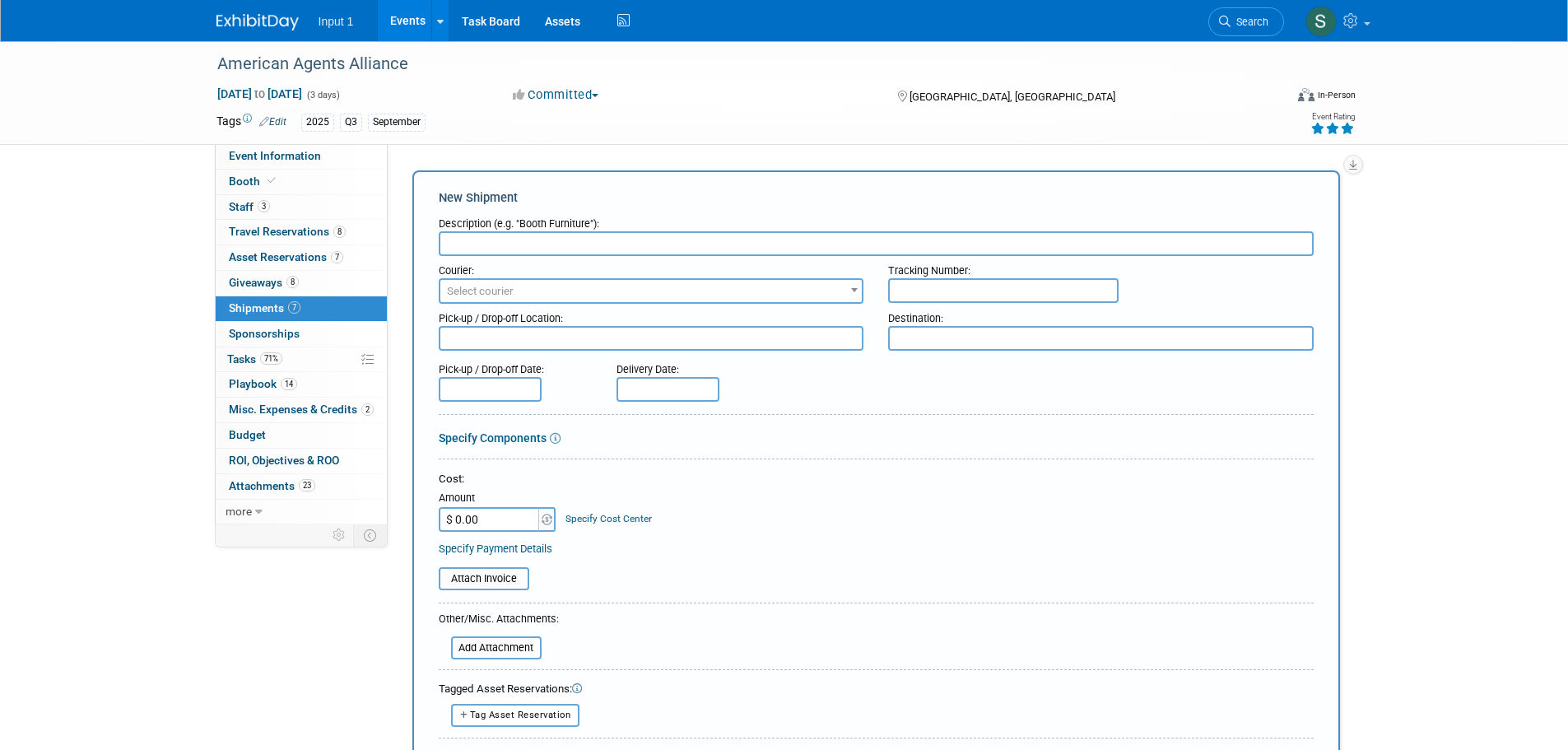
click at [498, 249] on input "text" at bounding box center [875, 243] width 875 height 25
click at [512, 240] on input "text" at bounding box center [875, 243] width 875 height 25
type input "gotoPF giveaways for [PERSON_NAME]"
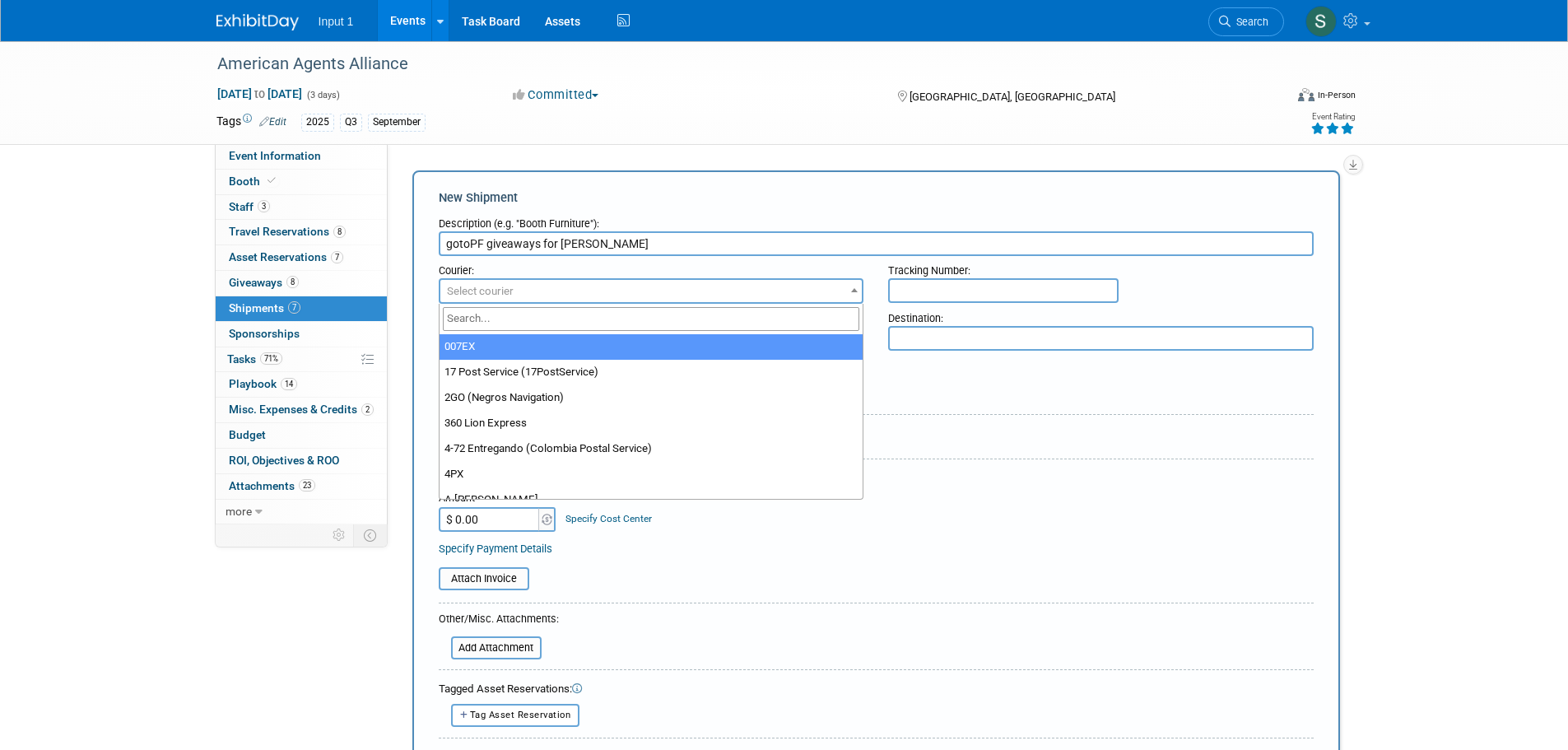
click at [471, 295] on span "Select courier" at bounding box center [481, 290] width 67 height 12
type input "ups"
select select "508"
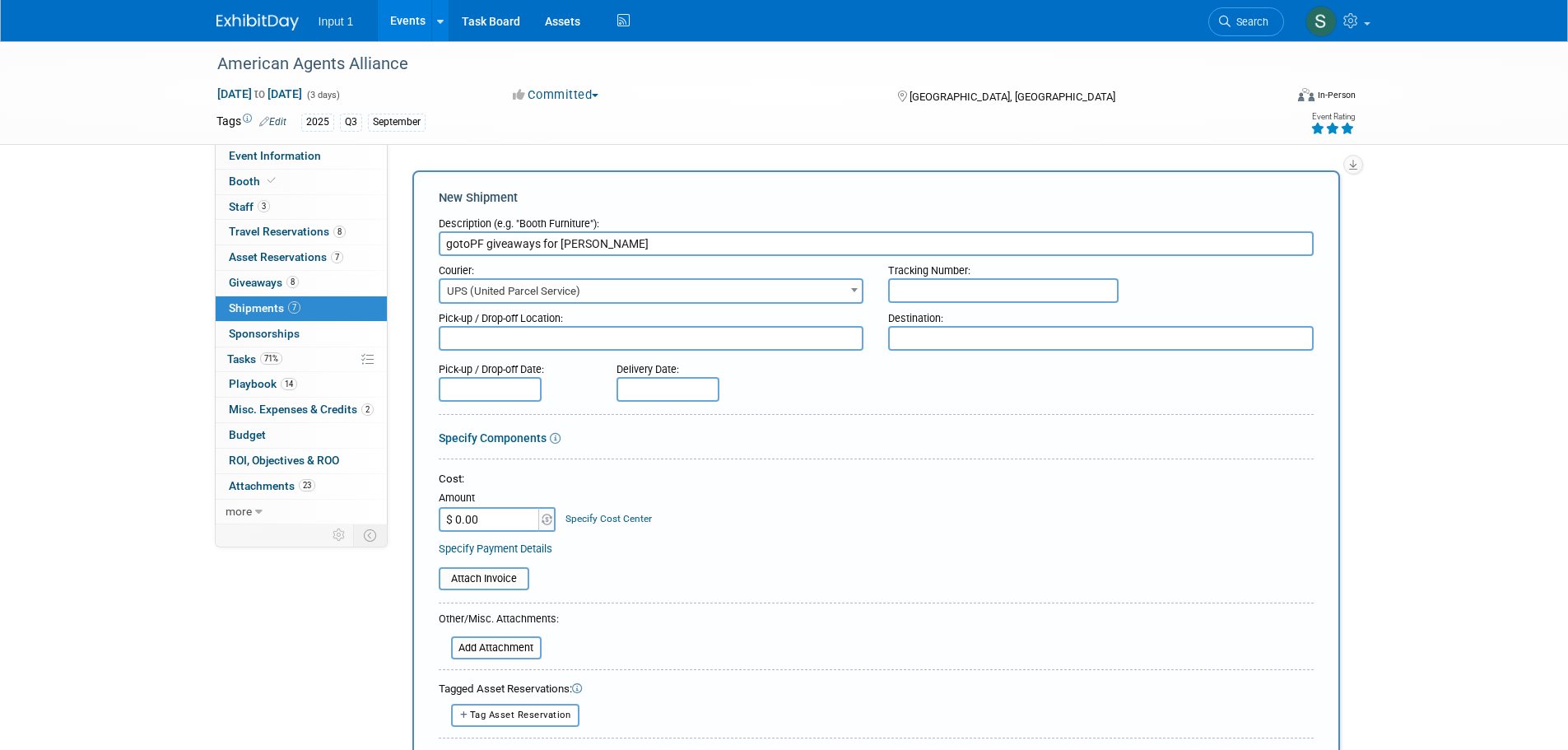
click at [941, 296] on input "text" at bounding box center [1003, 290] width 231 height 25
paste input "1ZV852B50316772212"
type input "1ZV852B50316772212"
click at [488, 329] on textarea at bounding box center [651, 338] width 425 height 25
type textarea "Westlake"
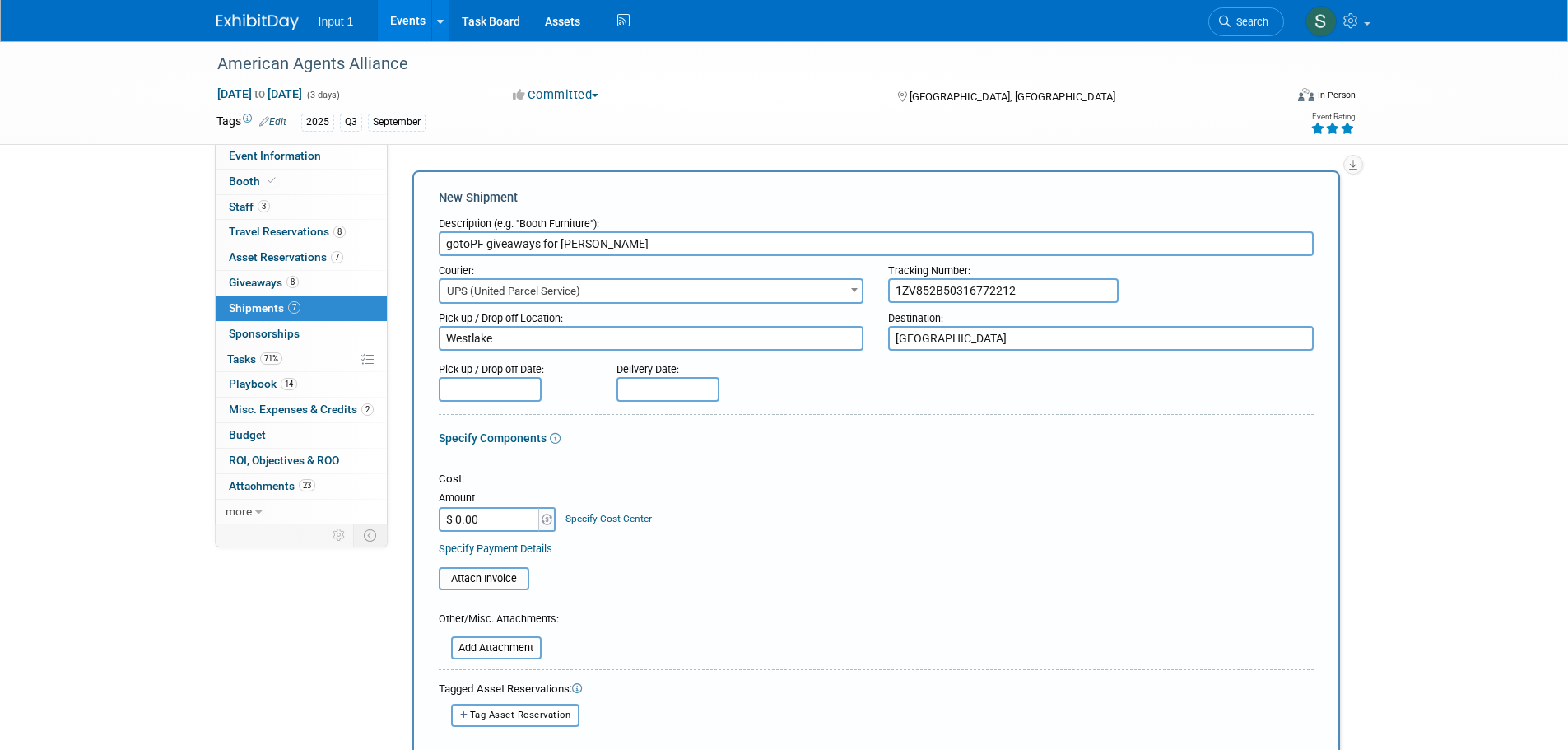
type textarea "[GEOGRAPHIC_DATA]"
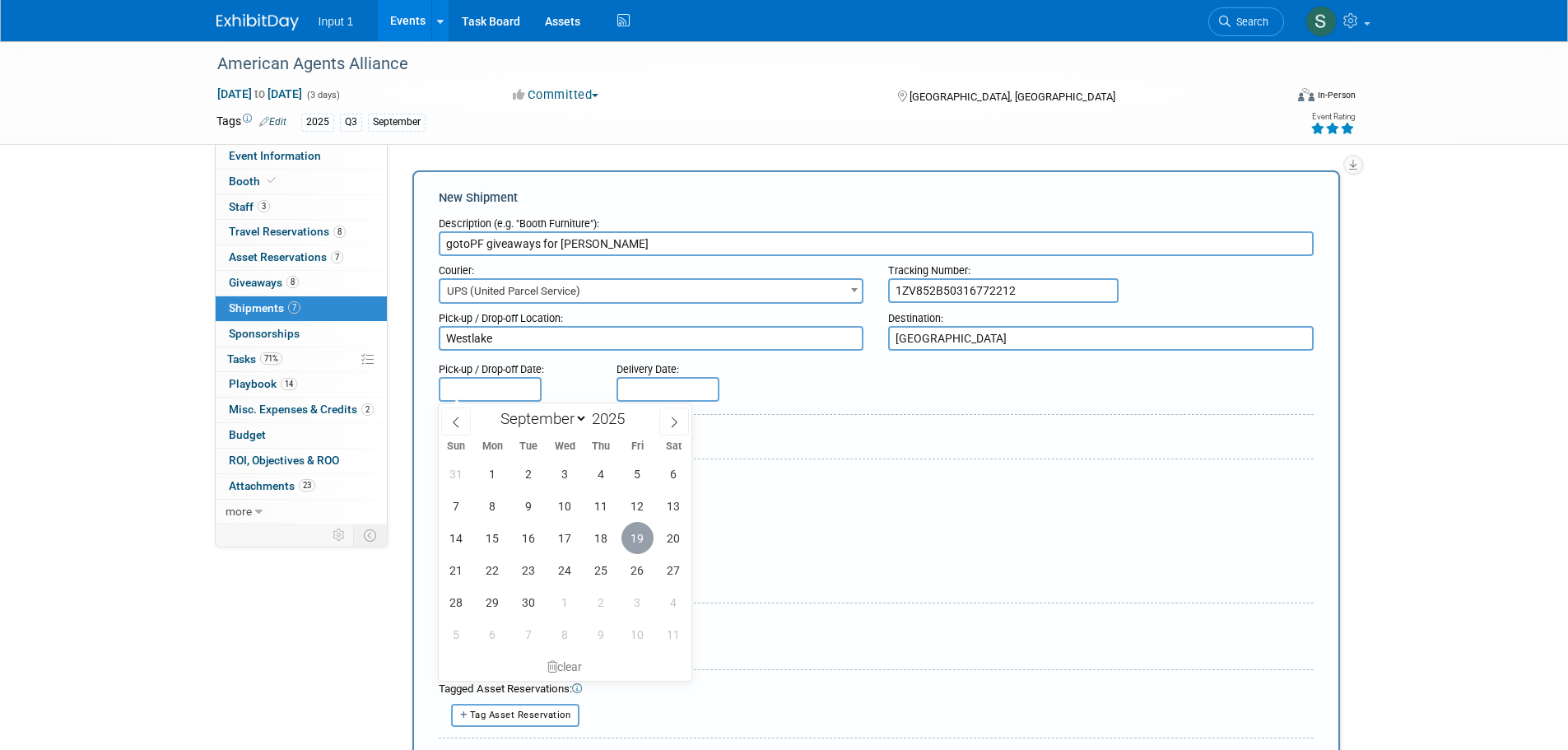
click at [633, 531] on span "19" at bounding box center [638, 538] width 33 height 33
type input "[DATE]"
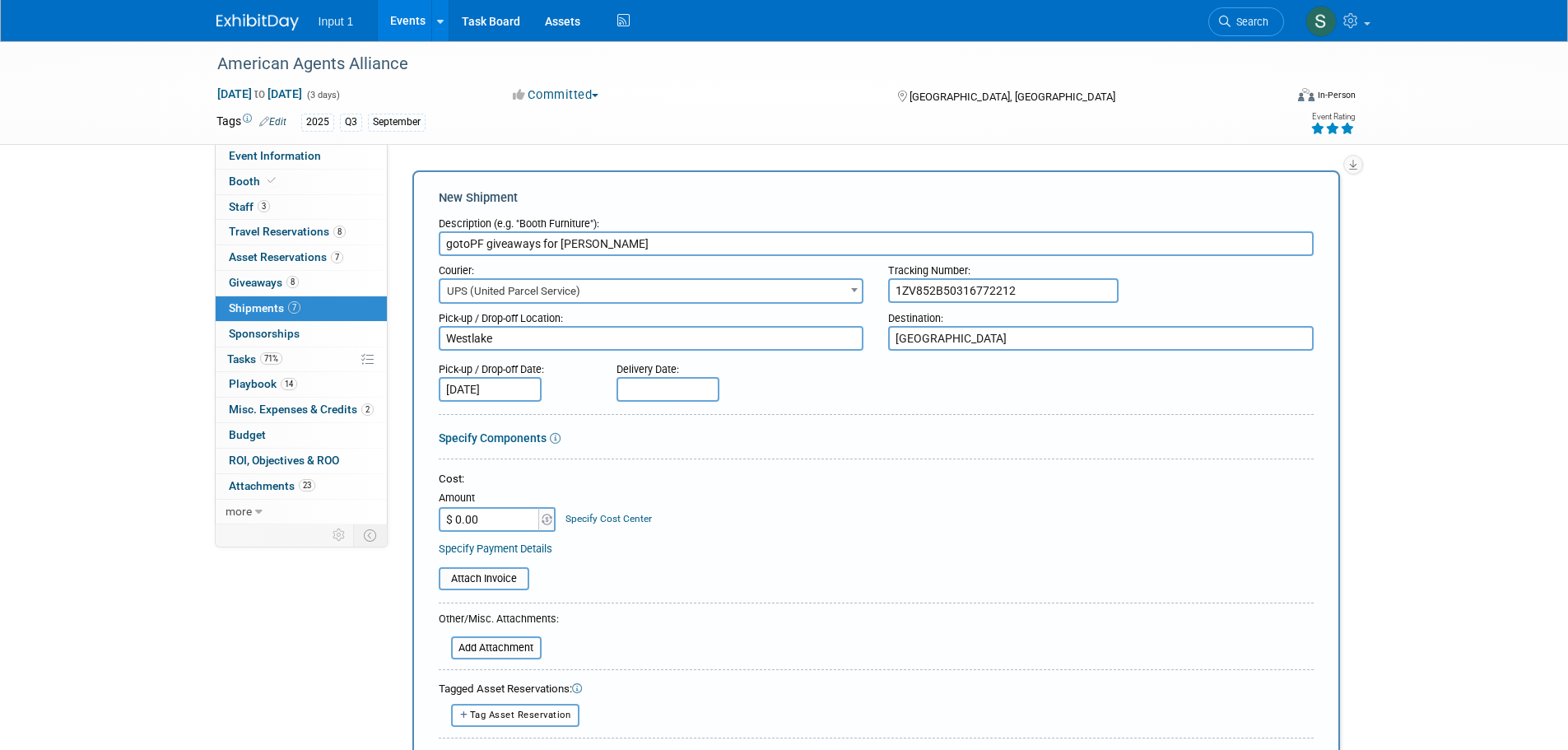
click at [672, 395] on input "text" at bounding box center [668, 390] width 102 height 25
click at [667, 570] on span "22" at bounding box center [670, 570] width 33 height 33
type input "[DATE]"
click at [469, 510] on input "$ 0.00" at bounding box center [489, 519] width 102 height 25
type input "$ 17.52"
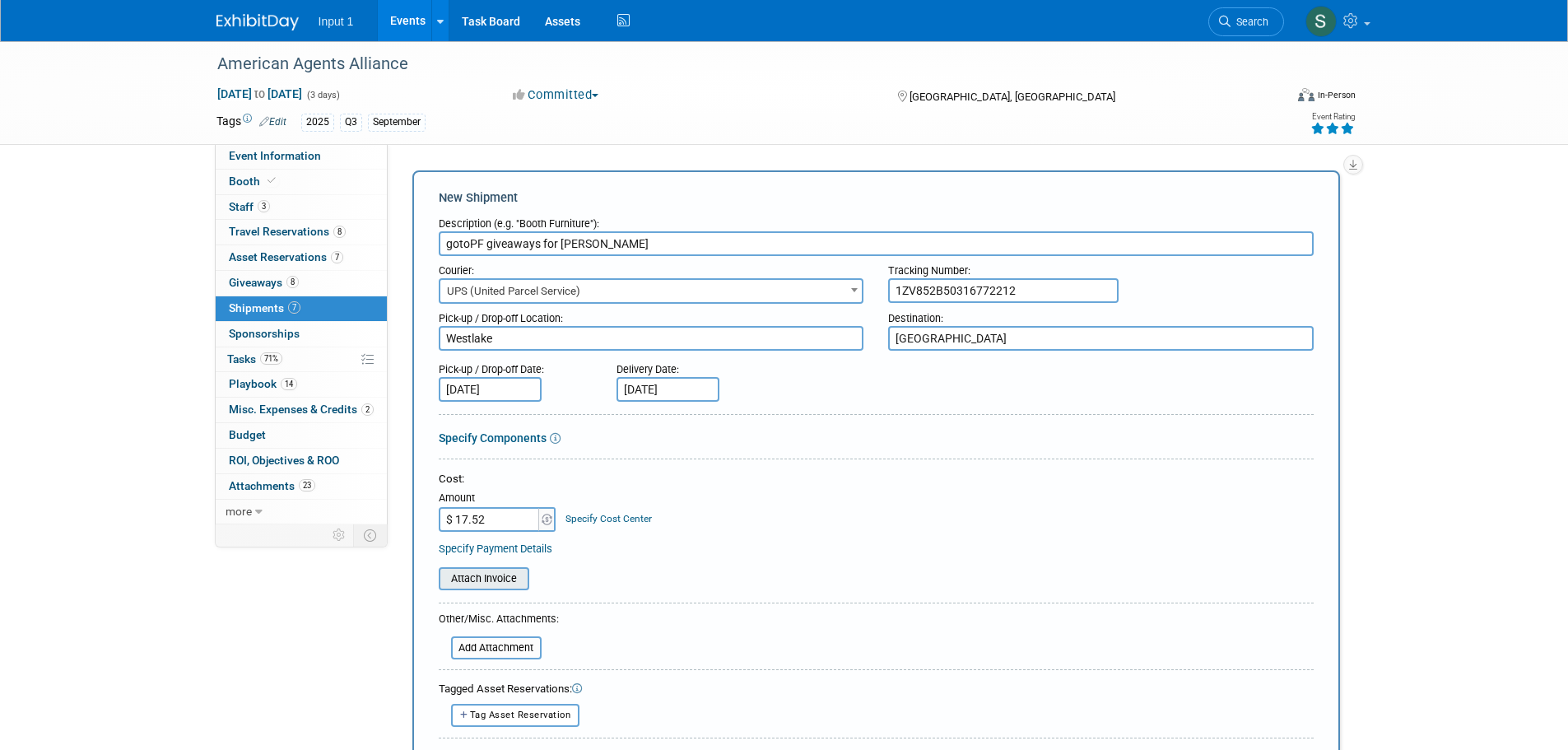
click at [488, 582] on input "file" at bounding box center [429, 579] width 196 height 20
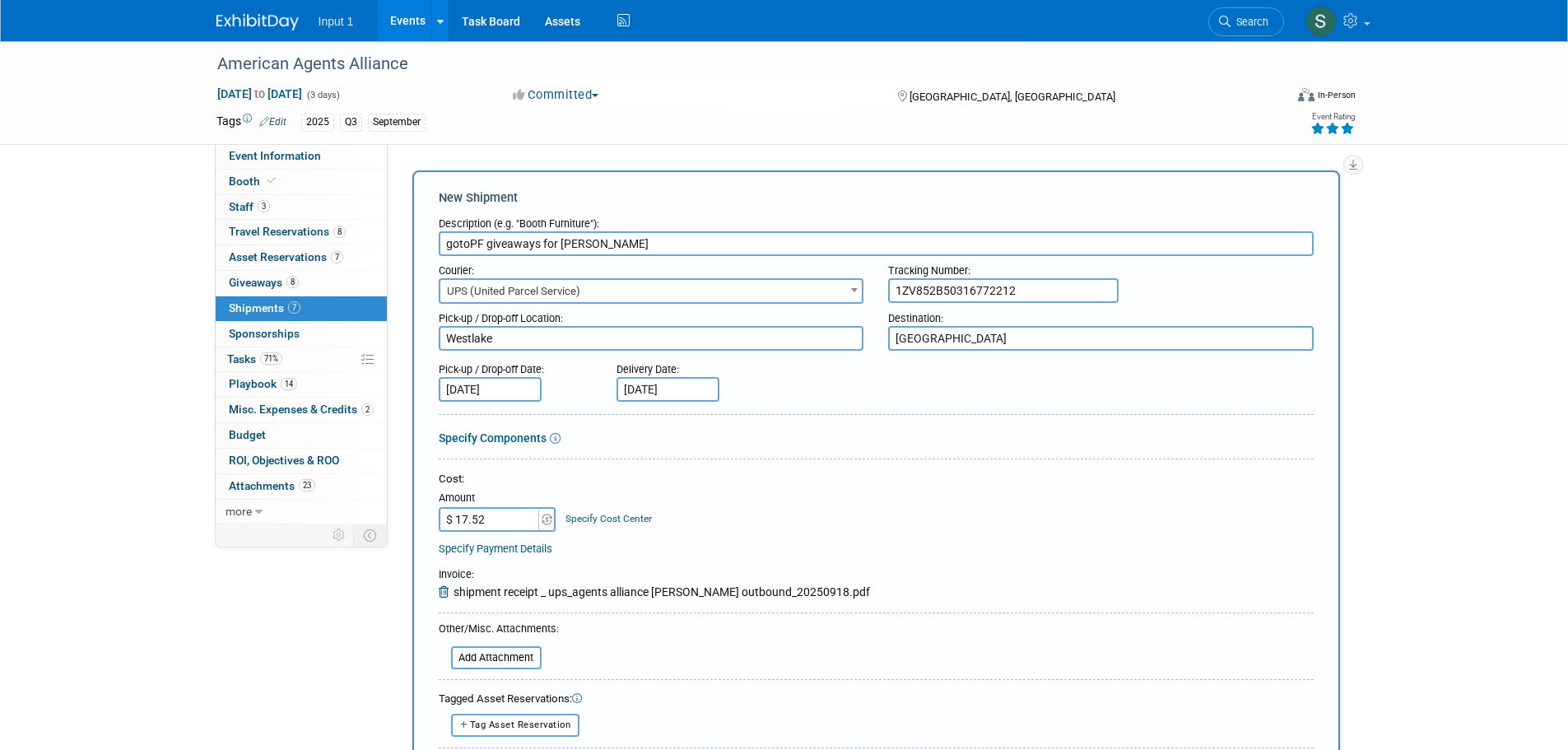
click at [630, 240] on input "gotoPF giveaways for [PERSON_NAME]" at bounding box center [875, 243] width 875 height 25
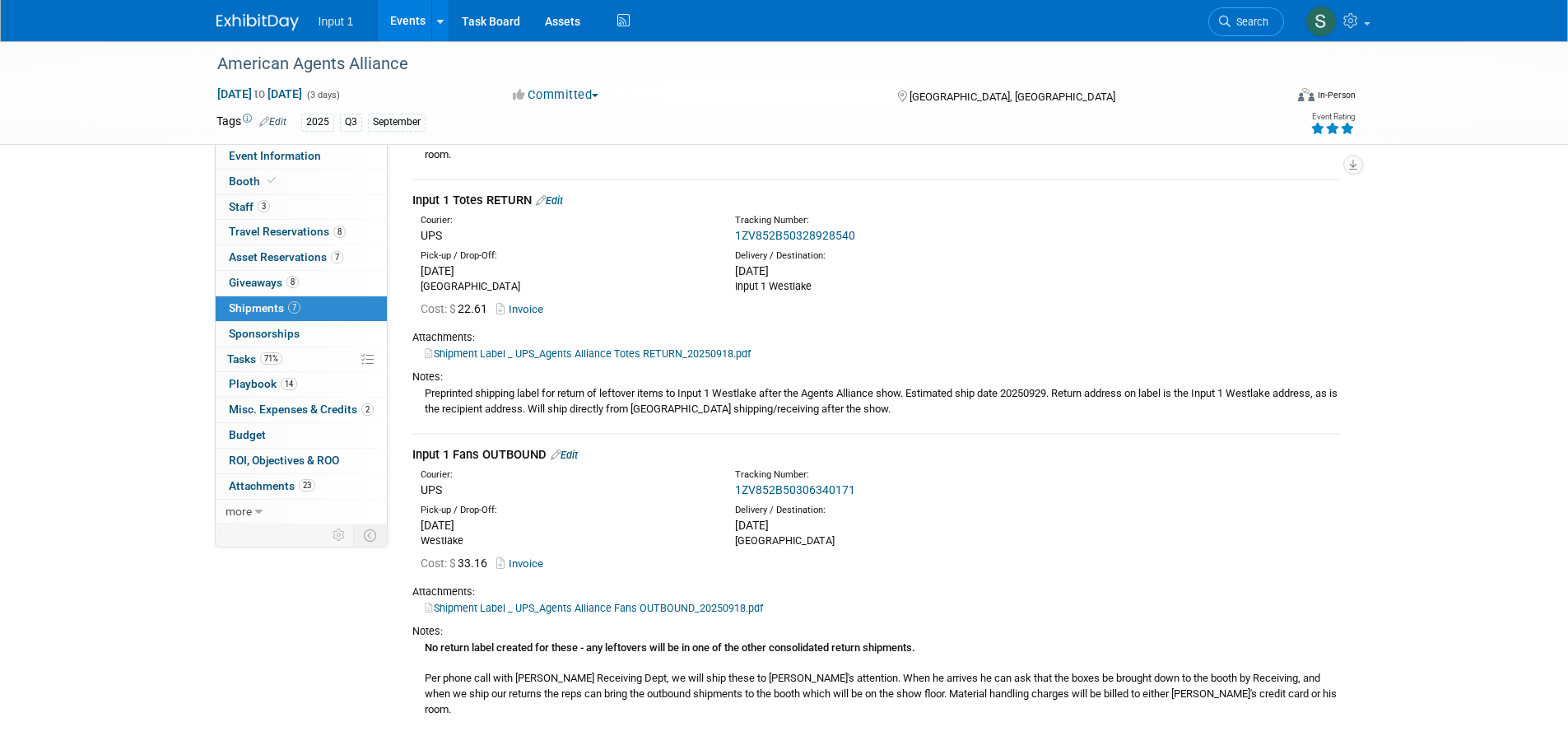
scroll to position [2149, 0]
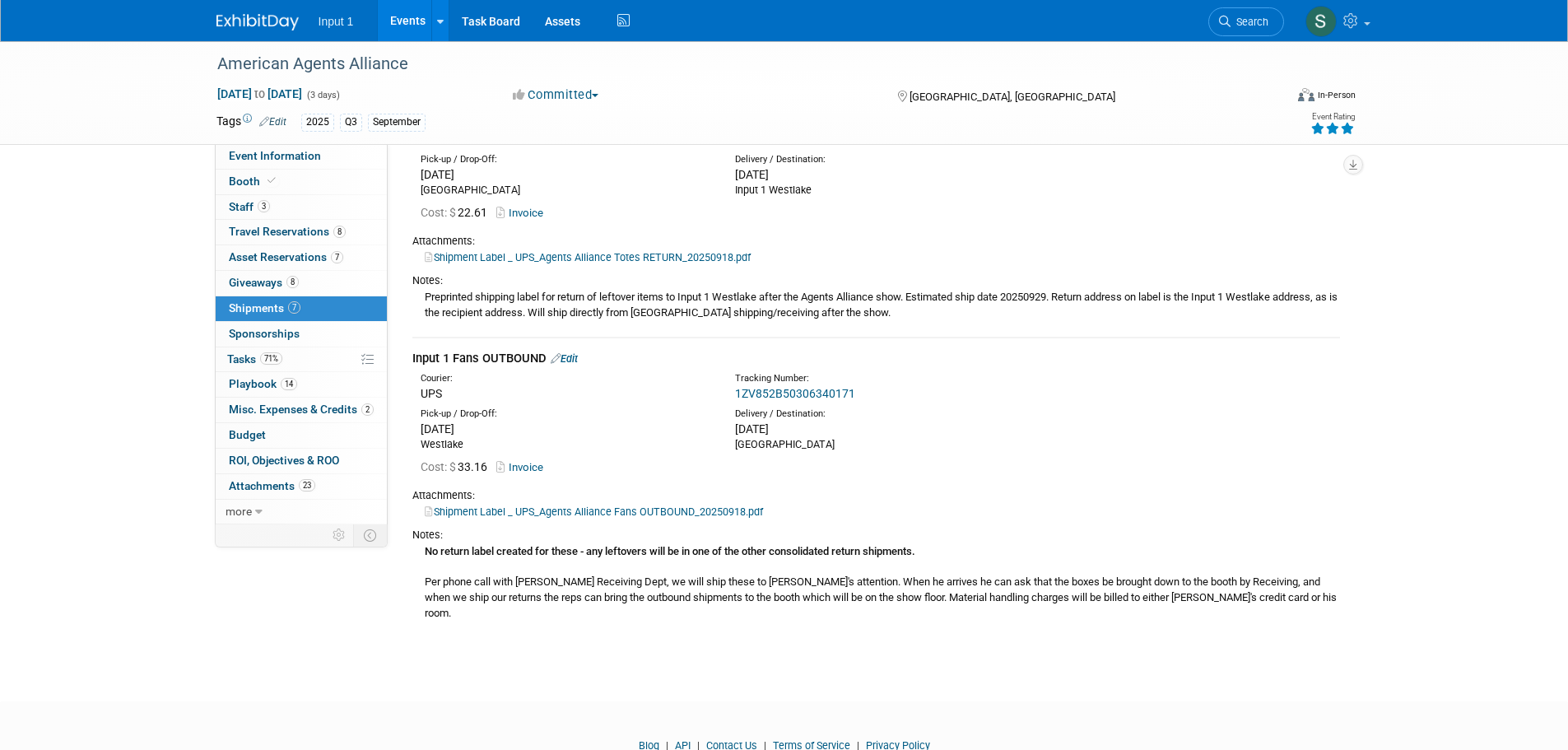
type input "gotoPF giveaways for [PERSON_NAME] OUTBOUND"
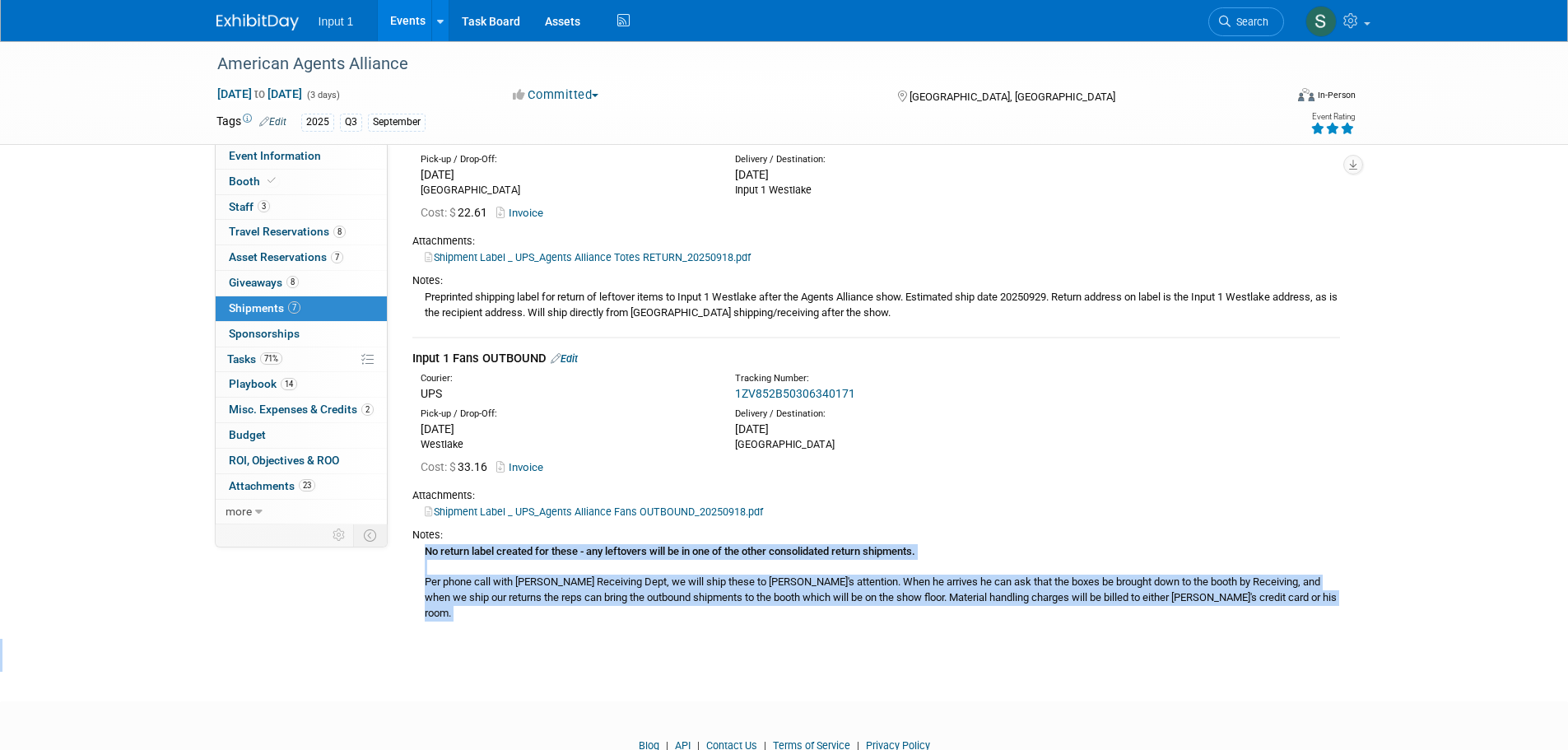
drag, startPoint x: 424, startPoint y: 500, endPoint x: 1576, endPoint y: 631, distance: 1159.4
copy body "Lo ipsumd sitam consect adi elits - doe temporinc utla et do mag al eni admin v…"
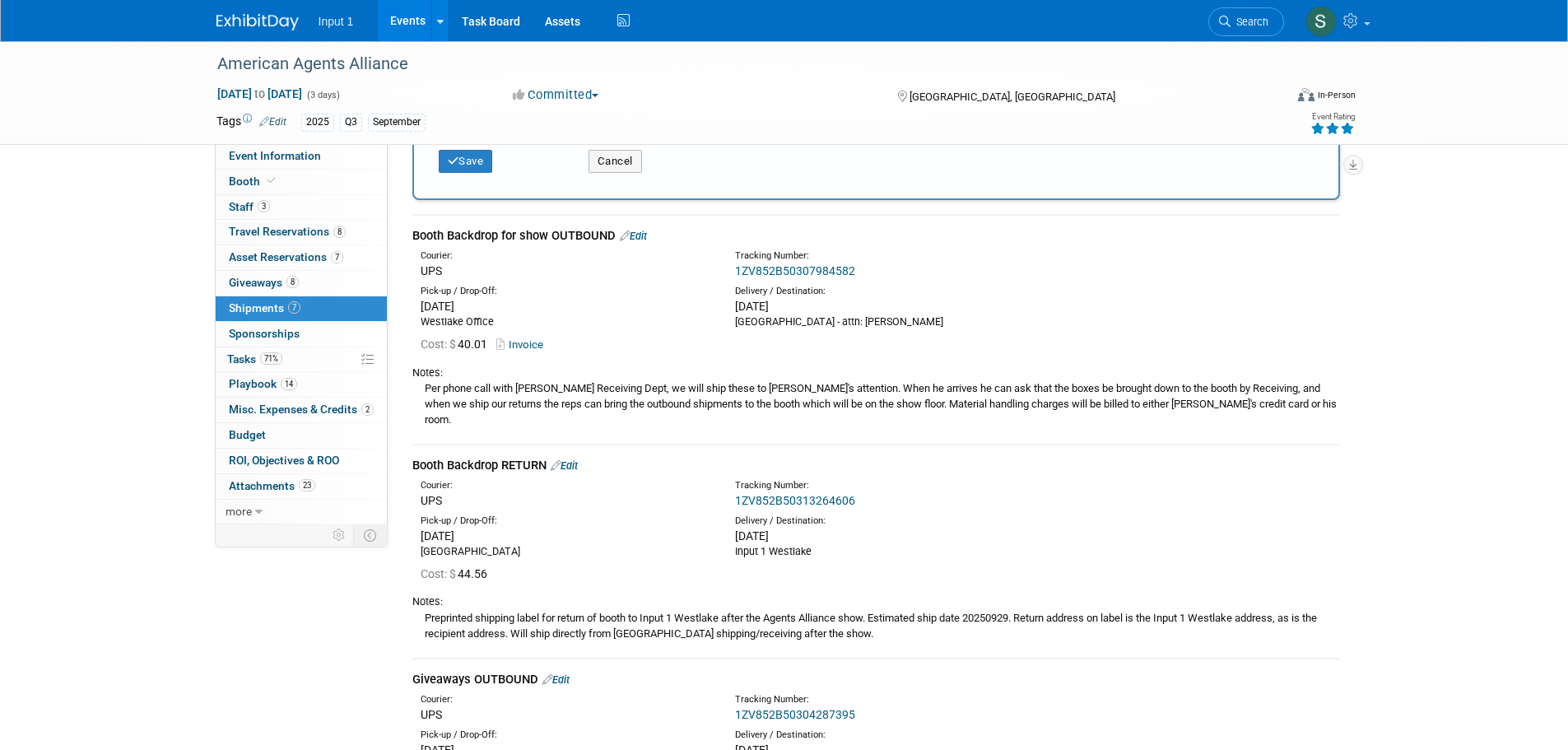
scroll to position [503, 0]
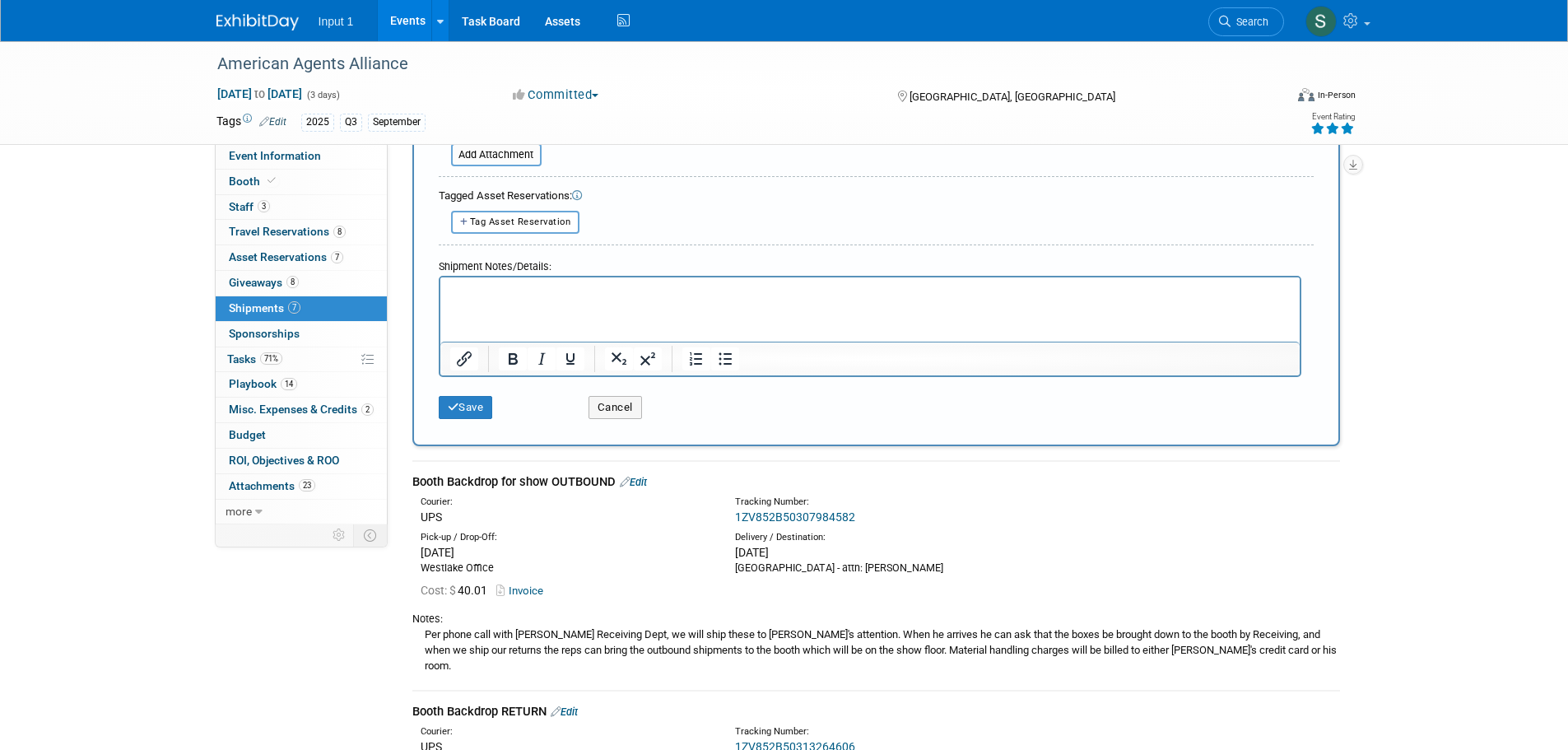
click at [511, 292] on p "Rich Text Area. Press ALT-0 for help." at bounding box center [869, 291] width 840 height 16
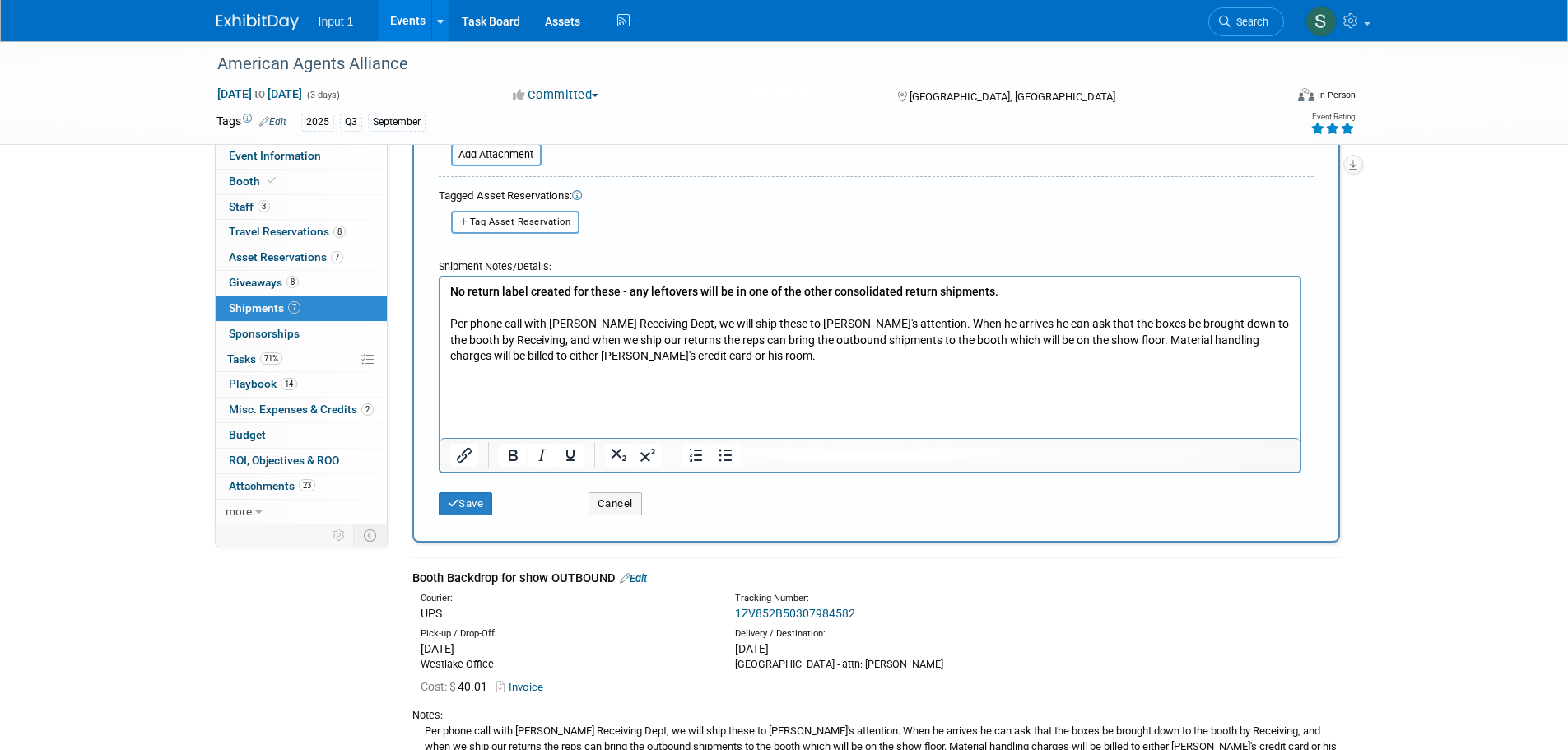
click at [740, 379] on p "No return label created for these - any leftovers will be in one of the other c…" at bounding box center [869, 340] width 840 height 113
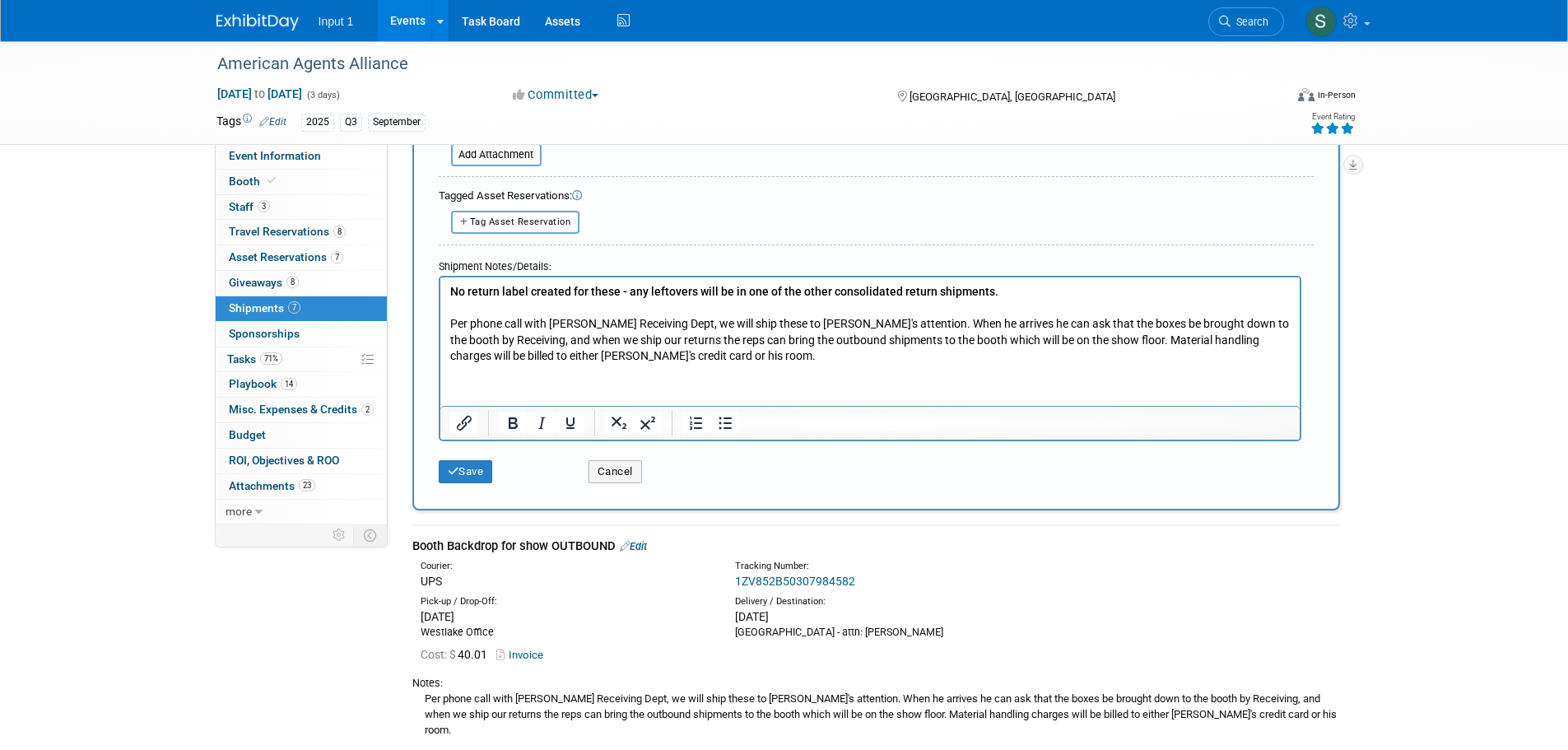
drag, startPoint x: 460, startPoint y: 374, endPoint x: 543, endPoint y: 351, distance: 86.1
click at [527, 364] on html "No return label created for these - any leftovers will be in one of the other c…" at bounding box center [869, 320] width 859 height 87
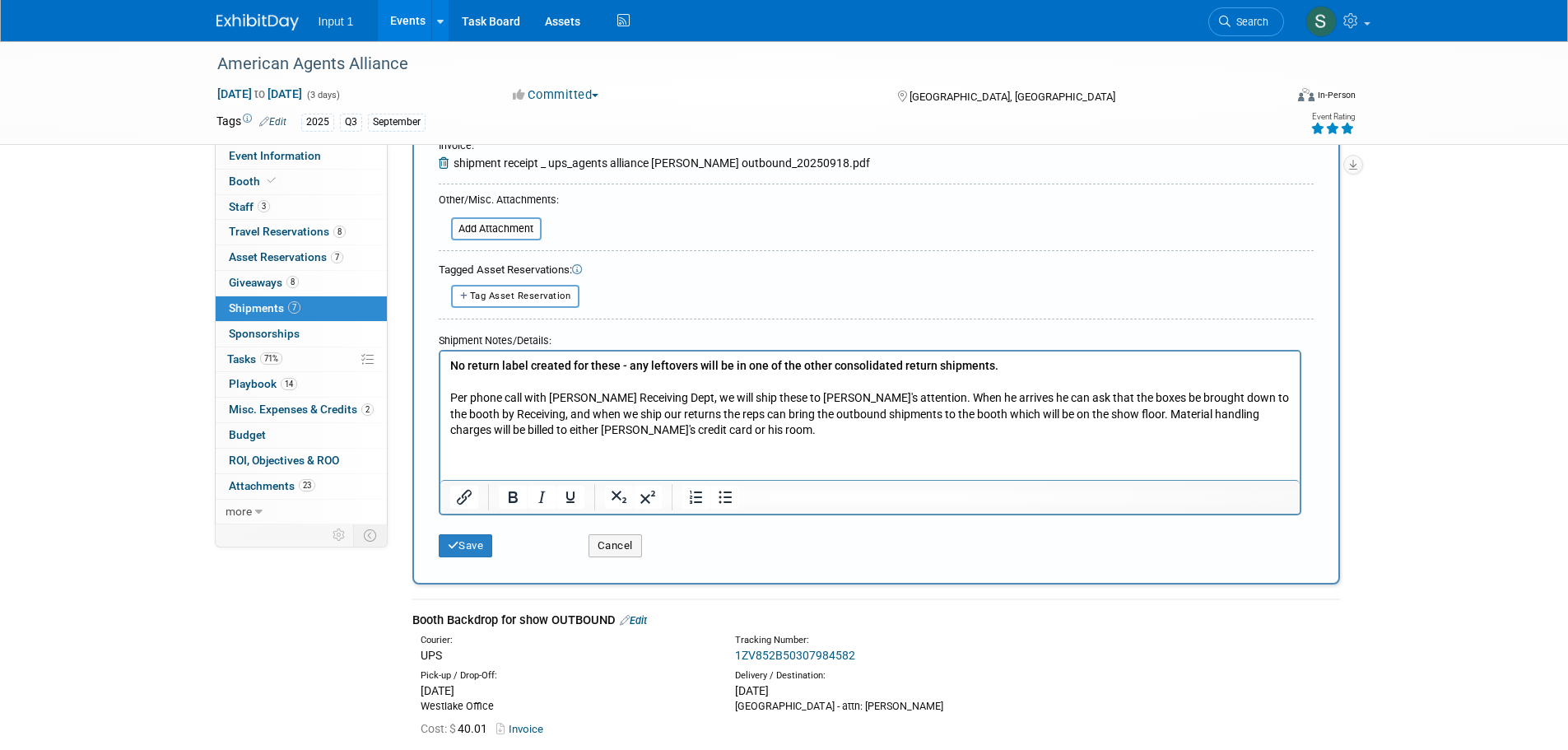
scroll to position [338, 0]
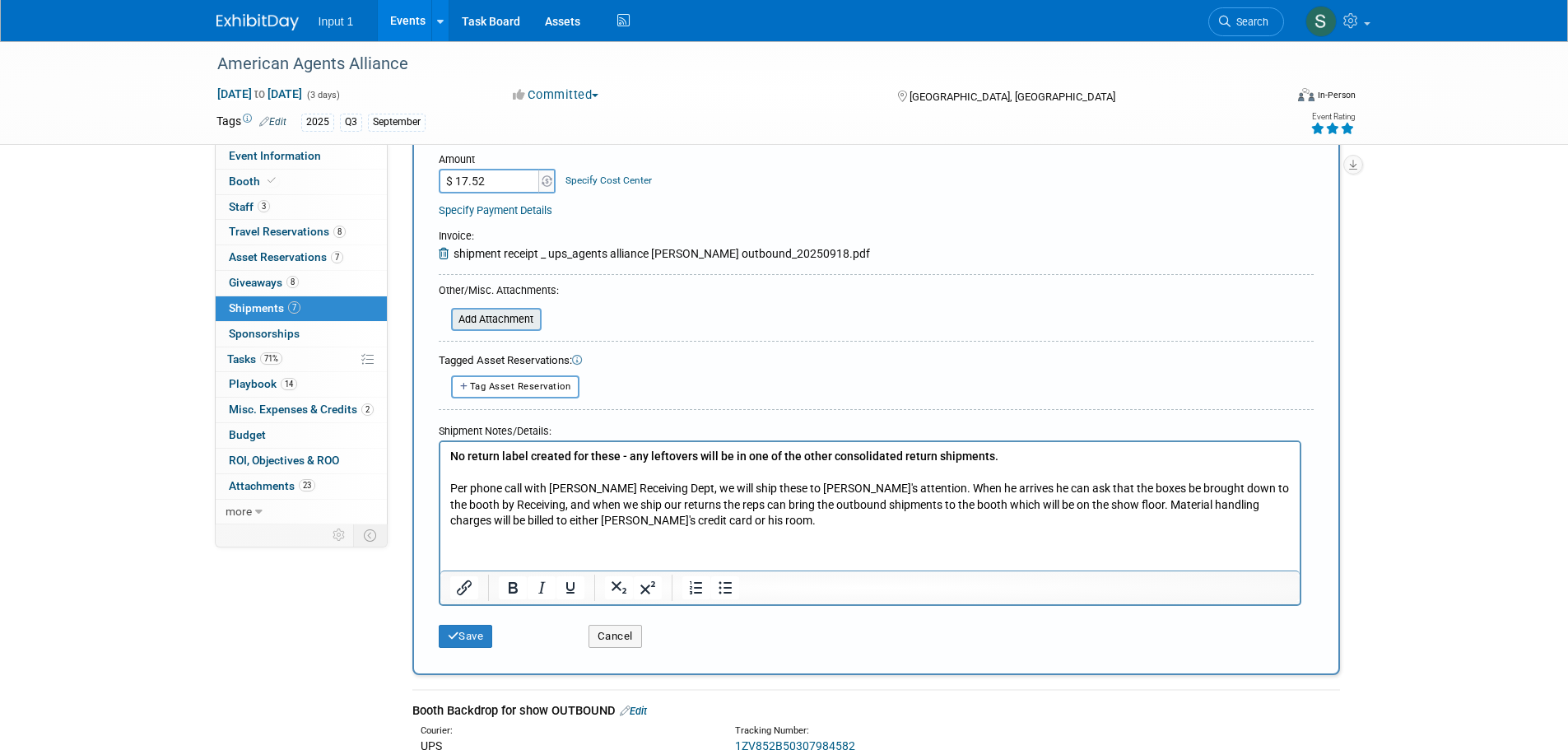
click at [506, 313] on input "file" at bounding box center [442, 319] width 196 height 20
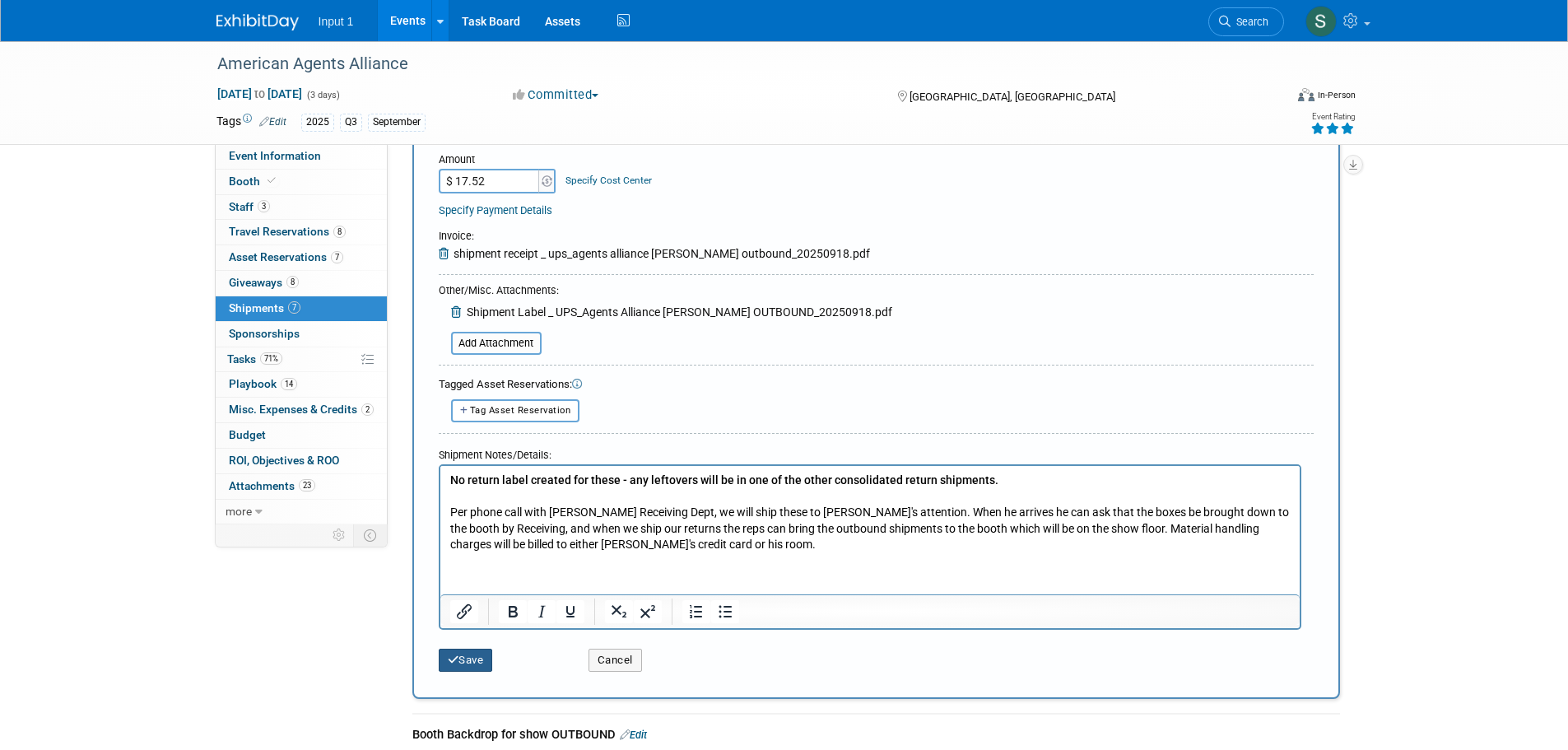
click at [467, 669] on button "Save" at bounding box center [466, 660] width 55 height 23
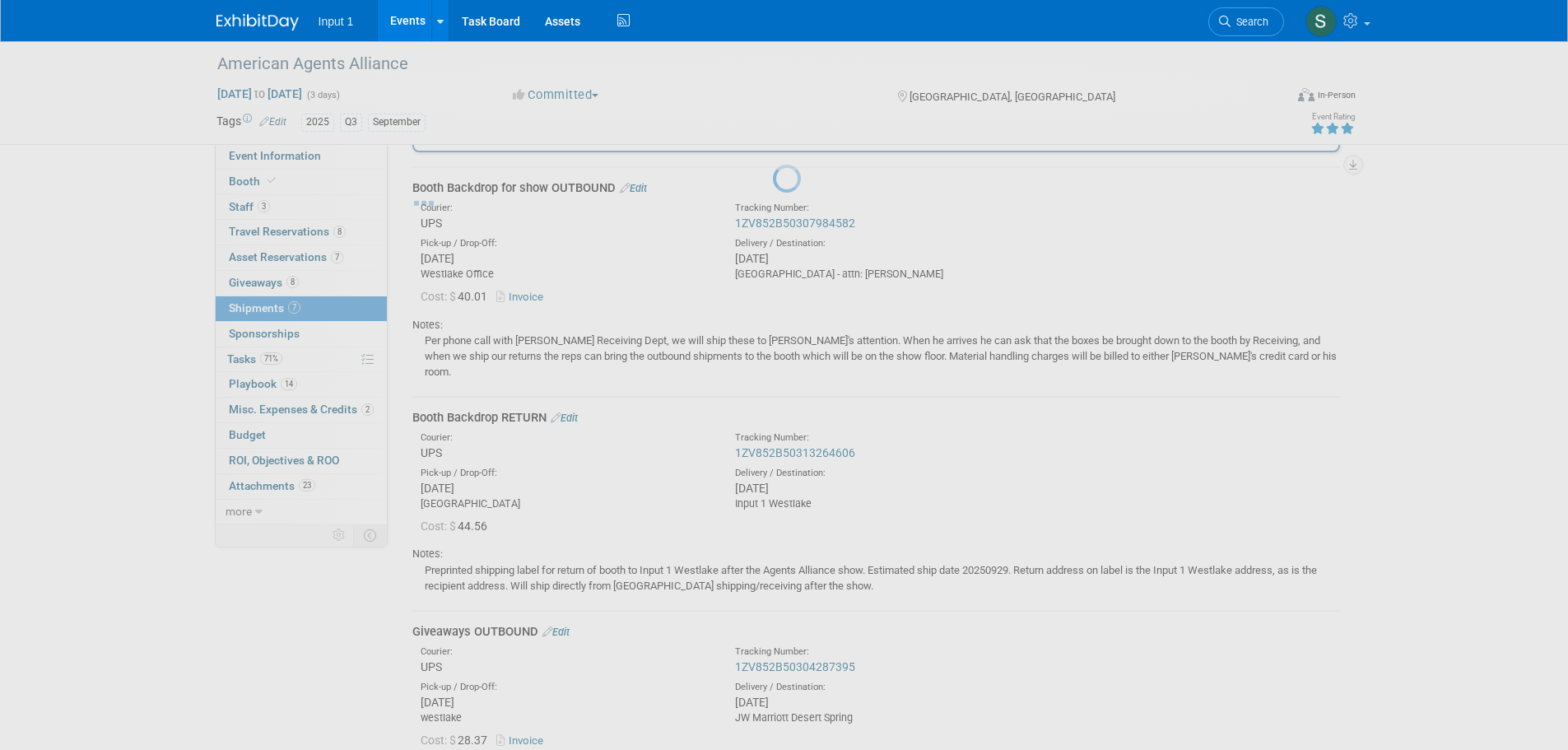
scroll to position [1683, 0]
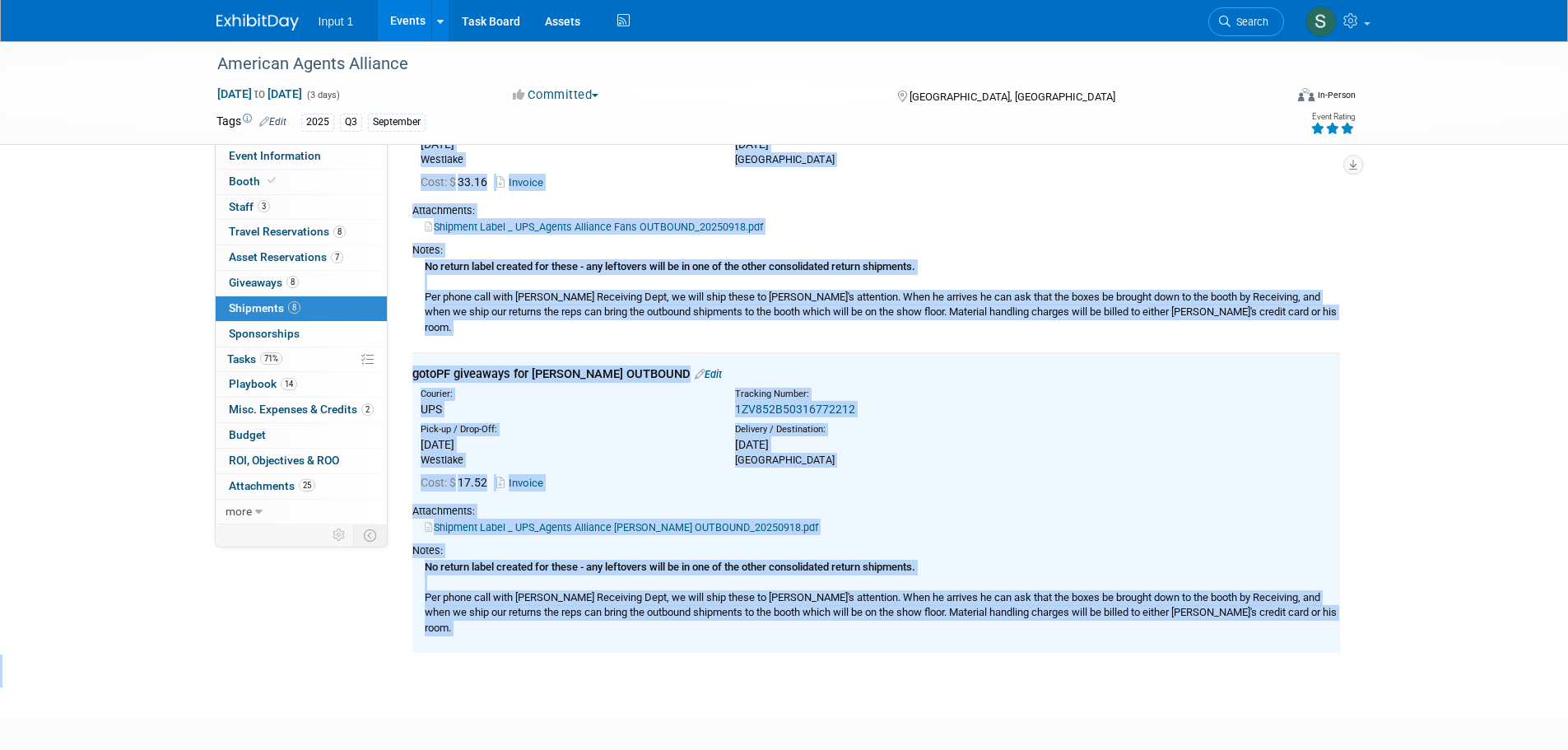
click at [1229, 504] on div "Attachments:" at bounding box center [876, 511] width 927 height 14
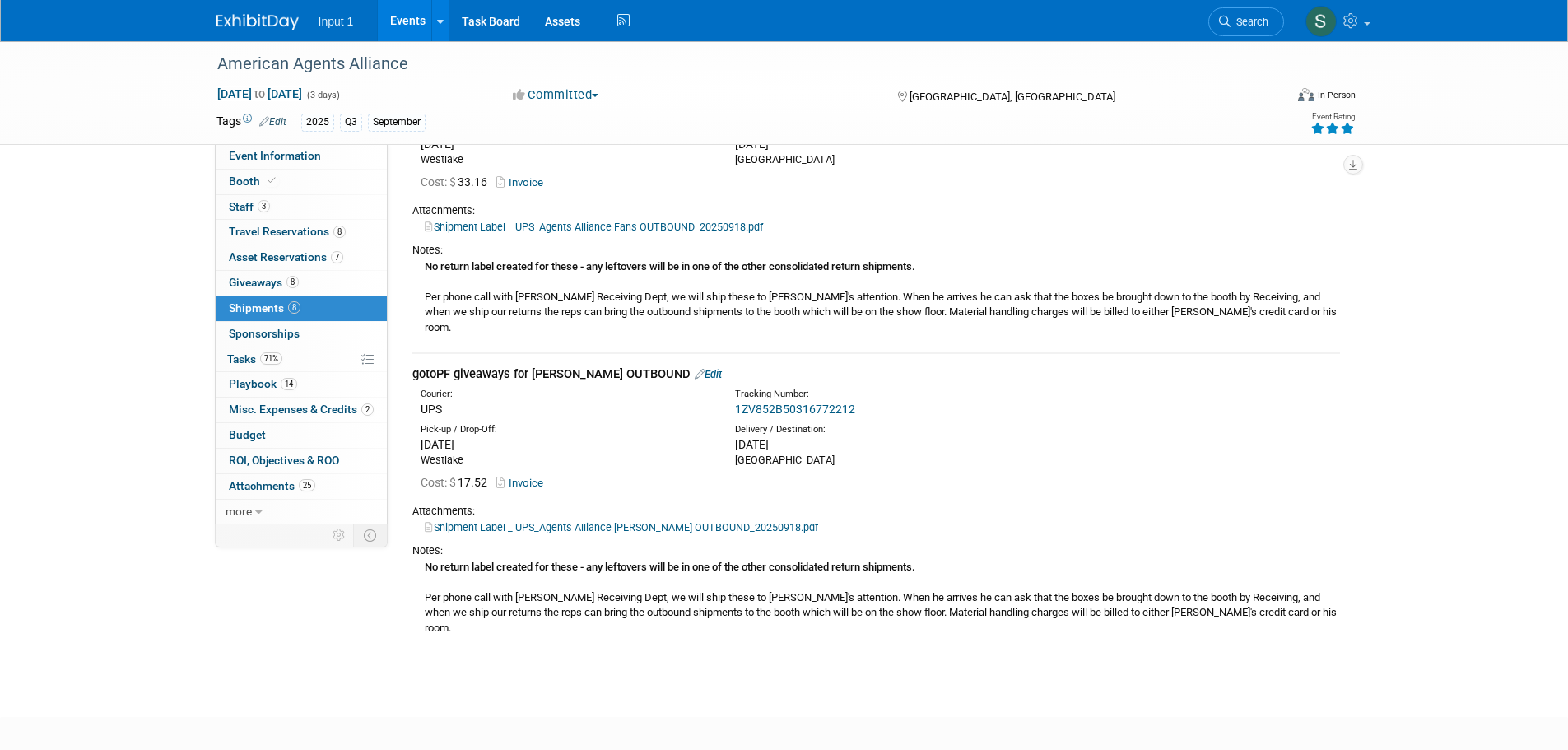
click at [1018, 453] on div "[GEOGRAPHIC_DATA]" at bounding box center [879, 460] width 289 height 14
click at [260, 222] on link "8 Travel Reservations 8" at bounding box center [301, 232] width 171 height 25
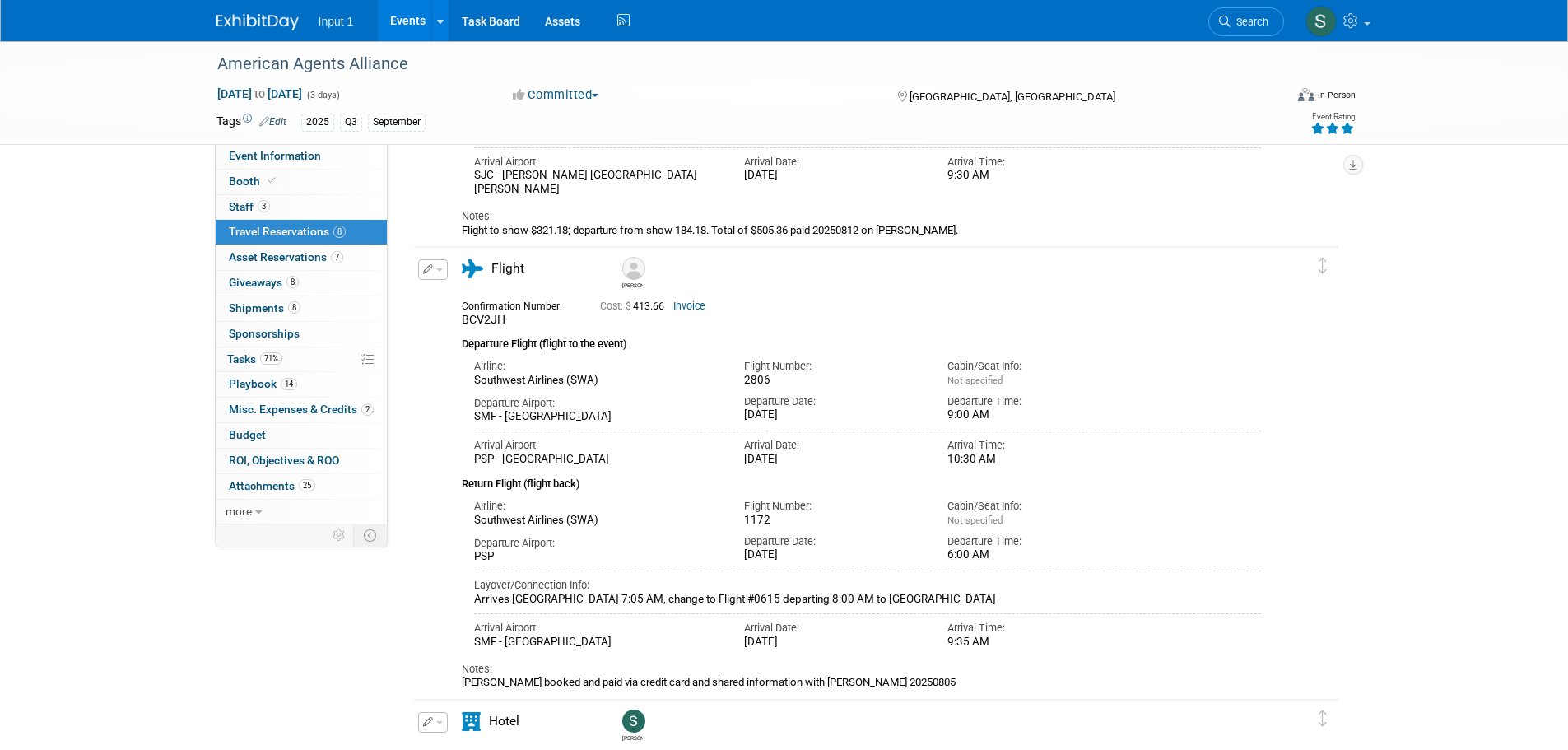
scroll to position [577, 0]
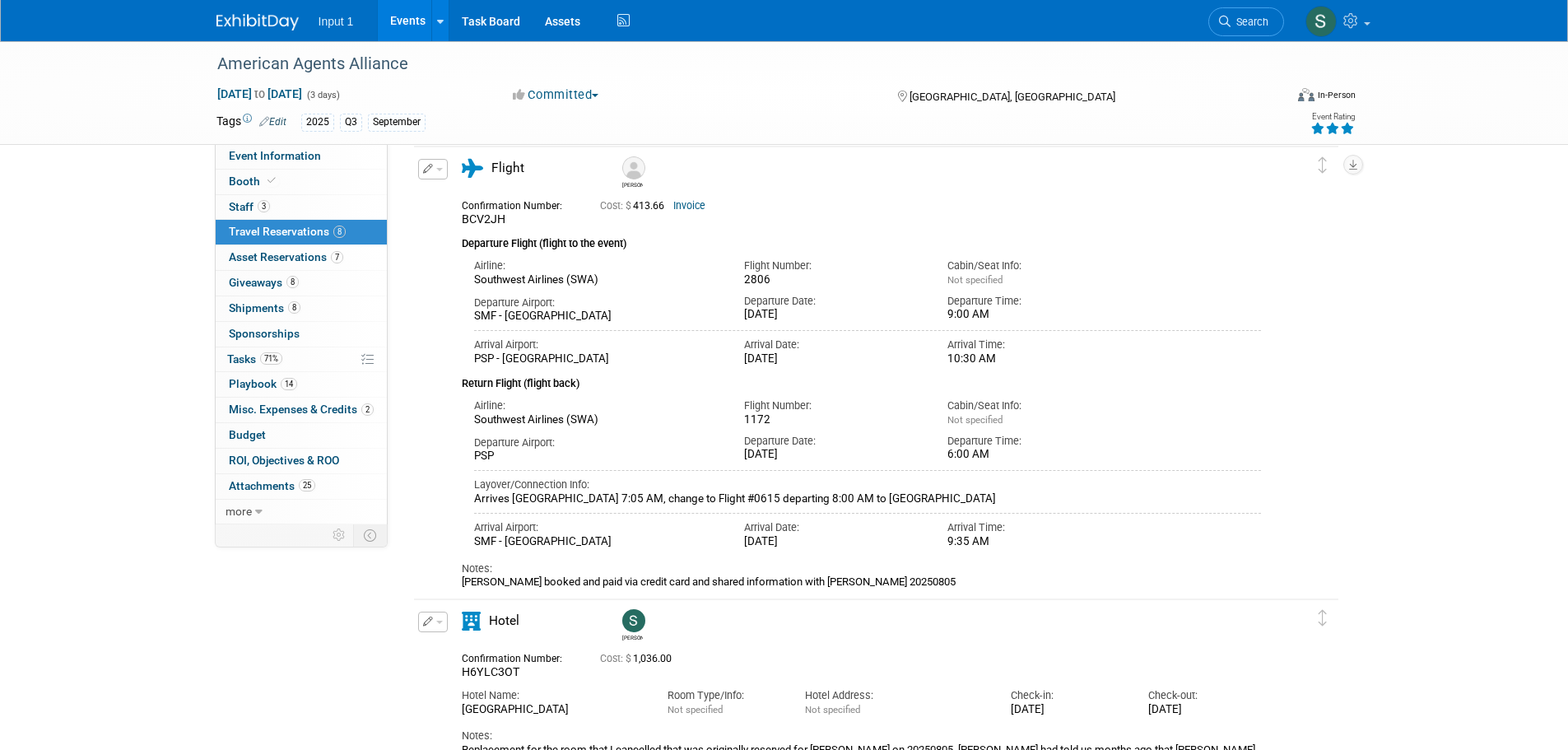
drag, startPoint x: 1279, startPoint y: 243, endPoint x: 1262, endPoint y: 200, distance: 46.2
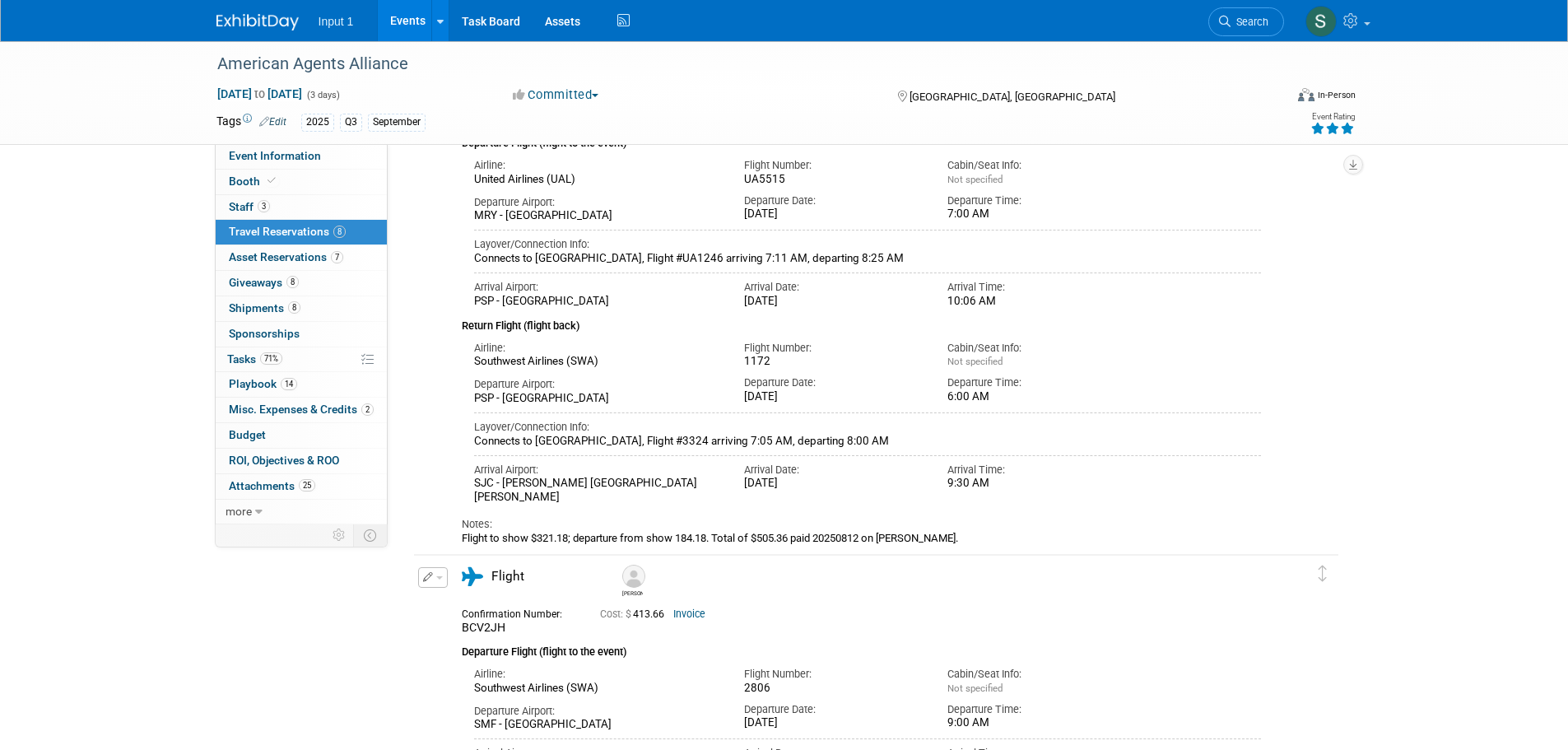
scroll to position [0, 0]
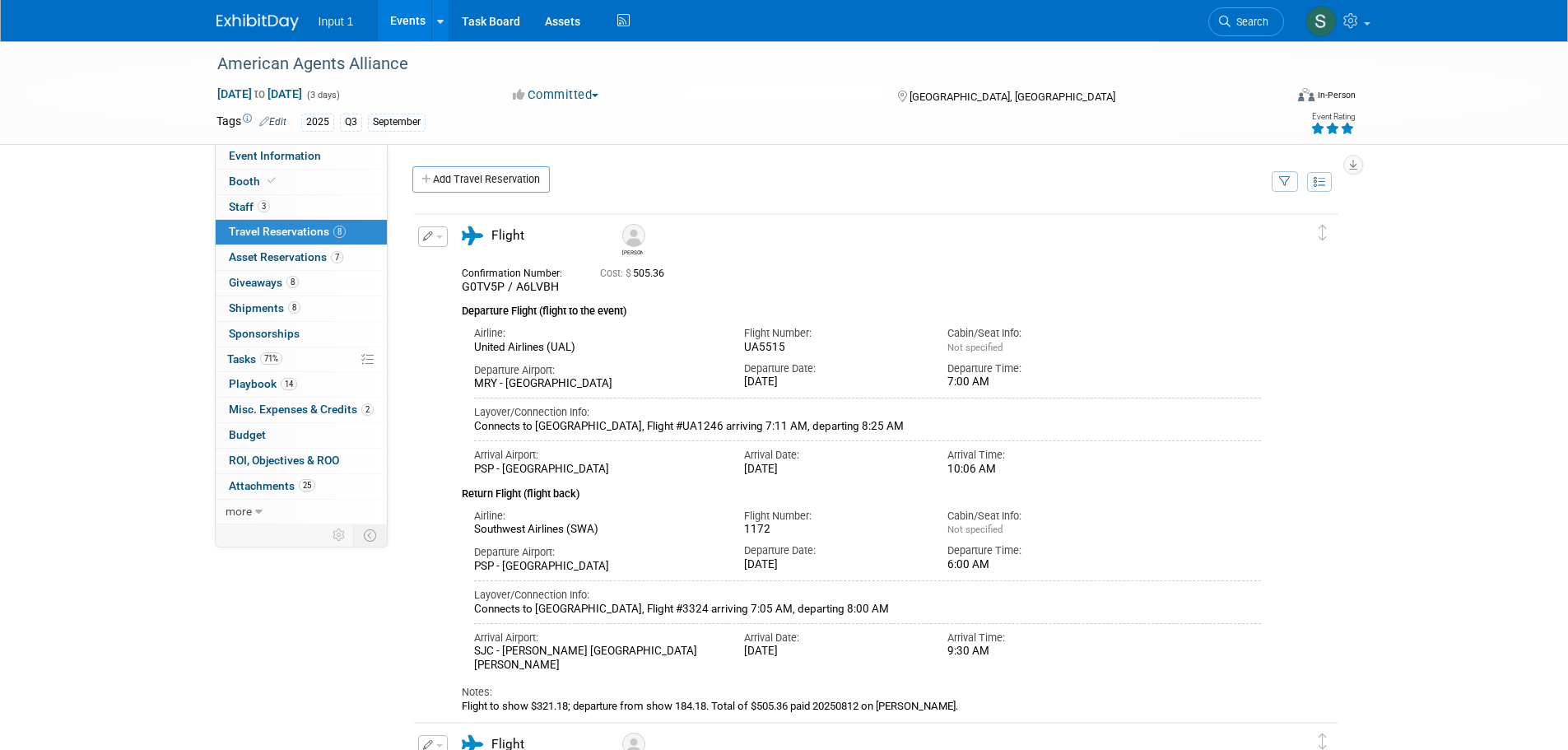
click at [1283, 185] on icon "button" at bounding box center [1284, 182] width 11 height 11
click at [1205, 241] on select "-- Select Traveler -- All reservation with no one tagged [PERSON_NAME] Brothers…" at bounding box center [1182, 232] width 204 height 23
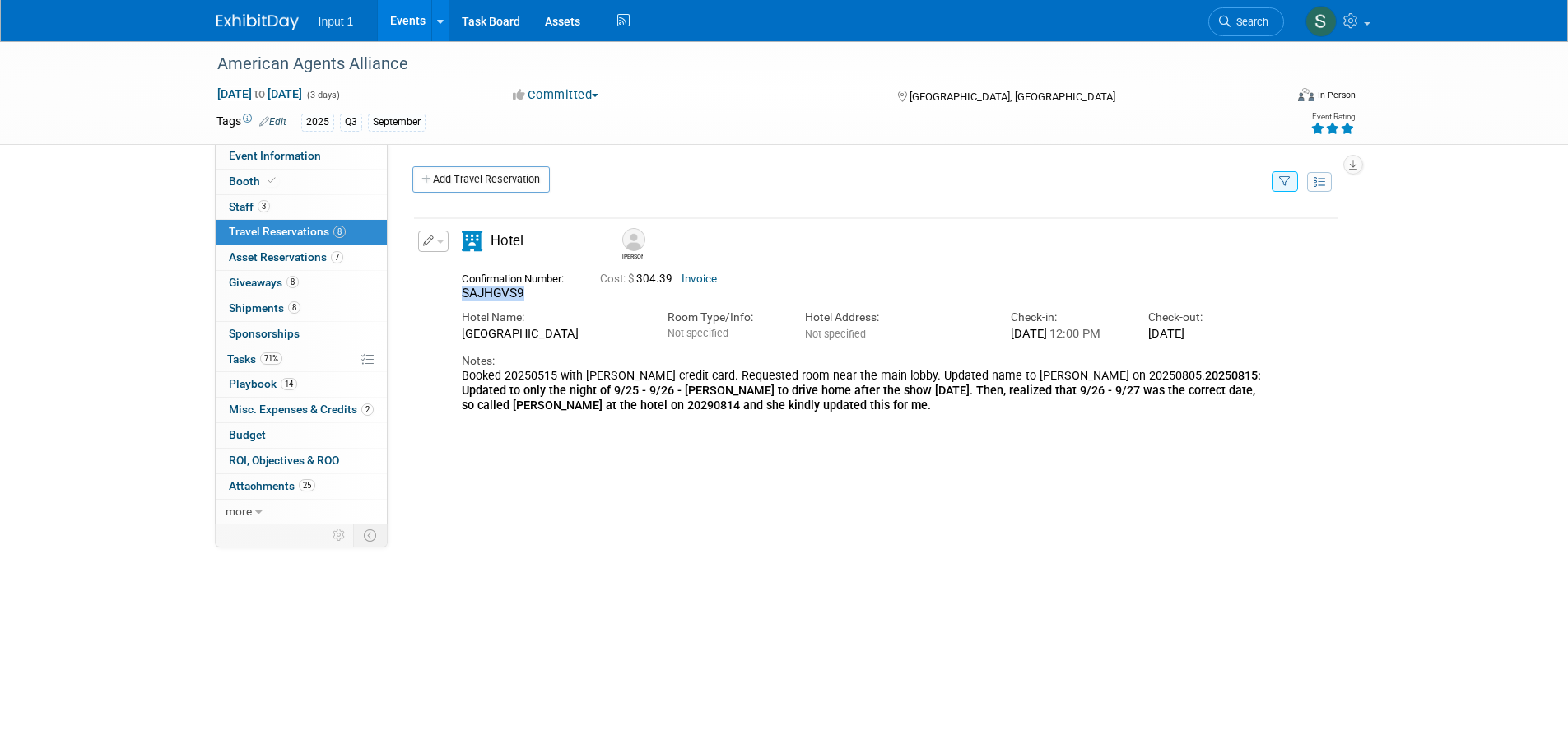
drag, startPoint x: 529, startPoint y: 301, endPoint x: 463, endPoint y: 296, distance: 66.2
click at [463, 296] on div "SAJHGVS9" at bounding box center [518, 293] width 114 height 15
copy span "SAJHGVS9"
click at [646, 170] on div "Add Travel Reservation" at bounding box center [837, 182] width 859 height 31
click at [664, 156] on div "Event Website: Edit [URL][DOMAIN_NAME] Event Venue Name: [GEOGRAPHIC_DATA] Even…" at bounding box center [870, 333] width 965 height 380
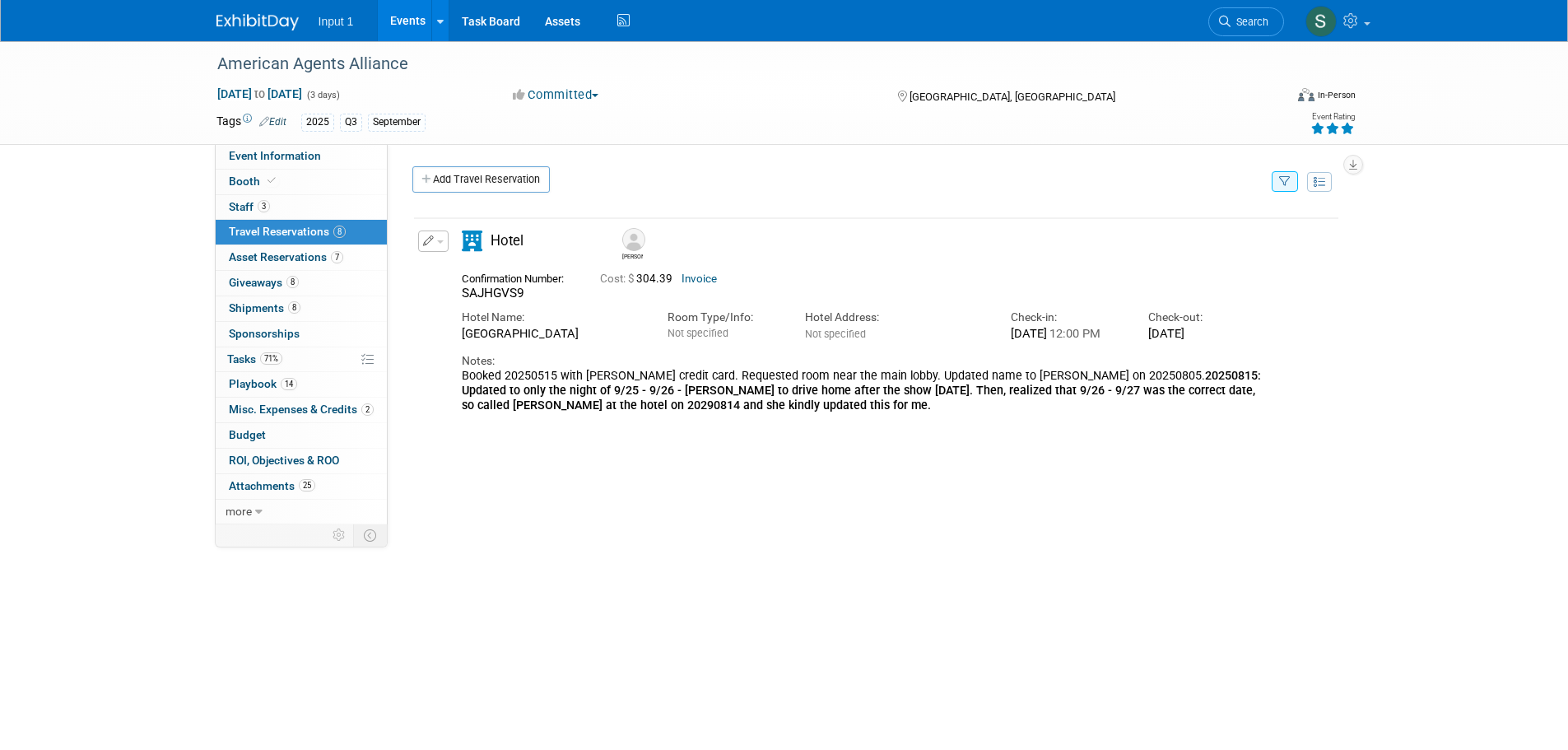
click at [1279, 193] on td "Filter by tagged traveller -- Select Traveler -- All reservation with no one ta…" at bounding box center [1286, 184] width 39 height 35
click at [1289, 186] on icon "button" at bounding box center [1284, 182] width 11 height 11
click at [1172, 242] on select "-- Select Traveler -- All reservation with no one tagged [PERSON_NAME] Brothers…" at bounding box center [1182, 232] width 204 height 23
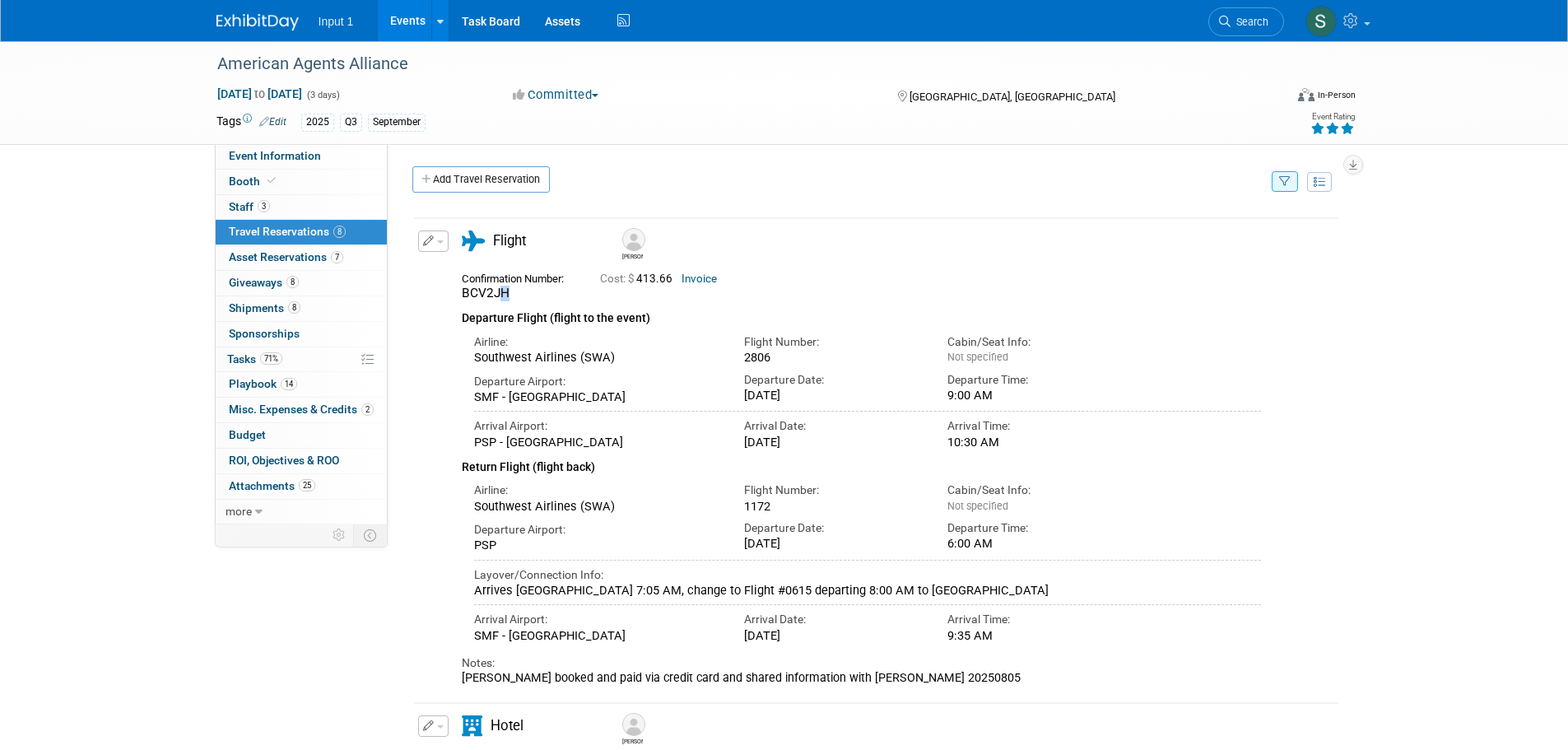
click at [497, 297] on div "BCV2JH" at bounding box center [518, 293] width 114 height 15
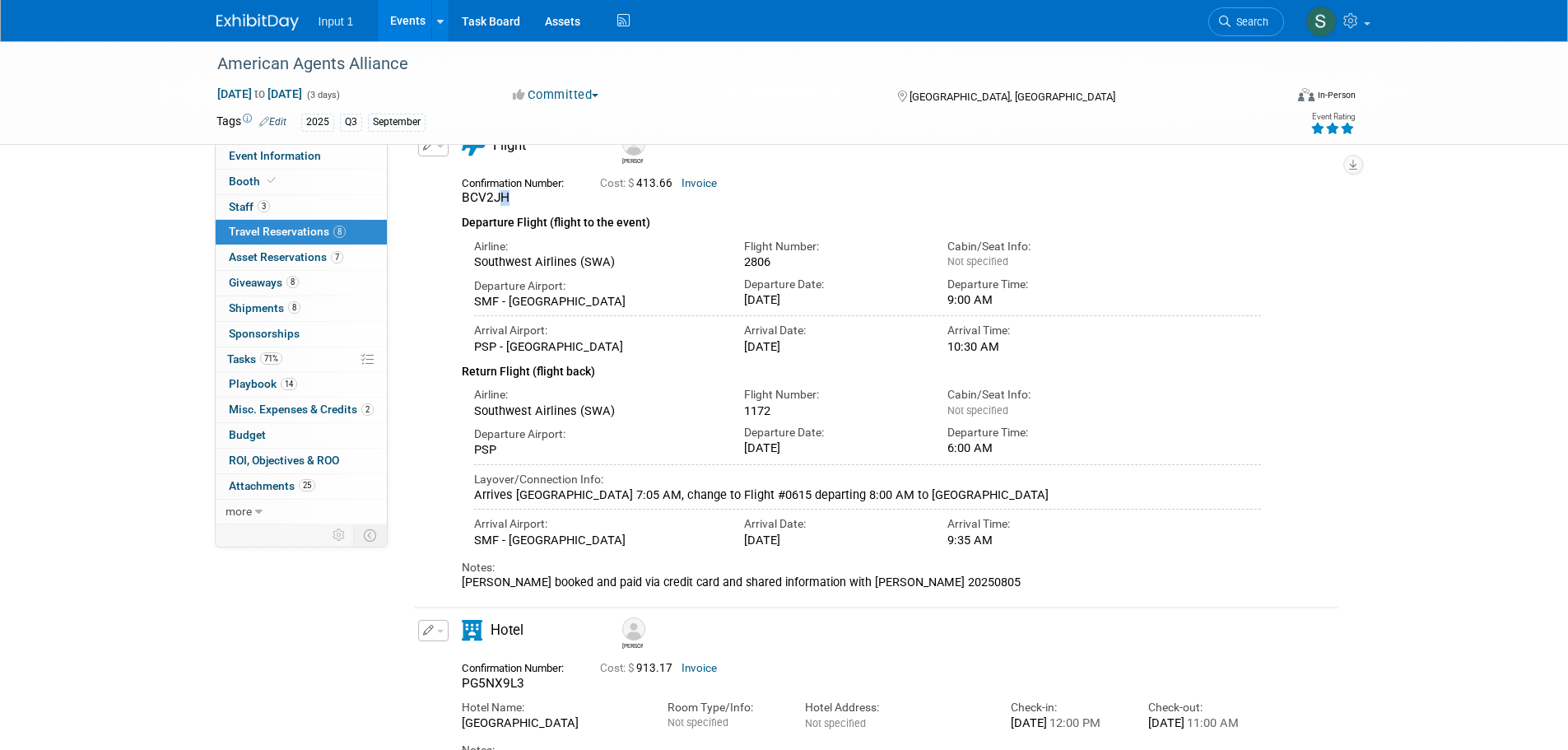
scroll to position [330, 0]
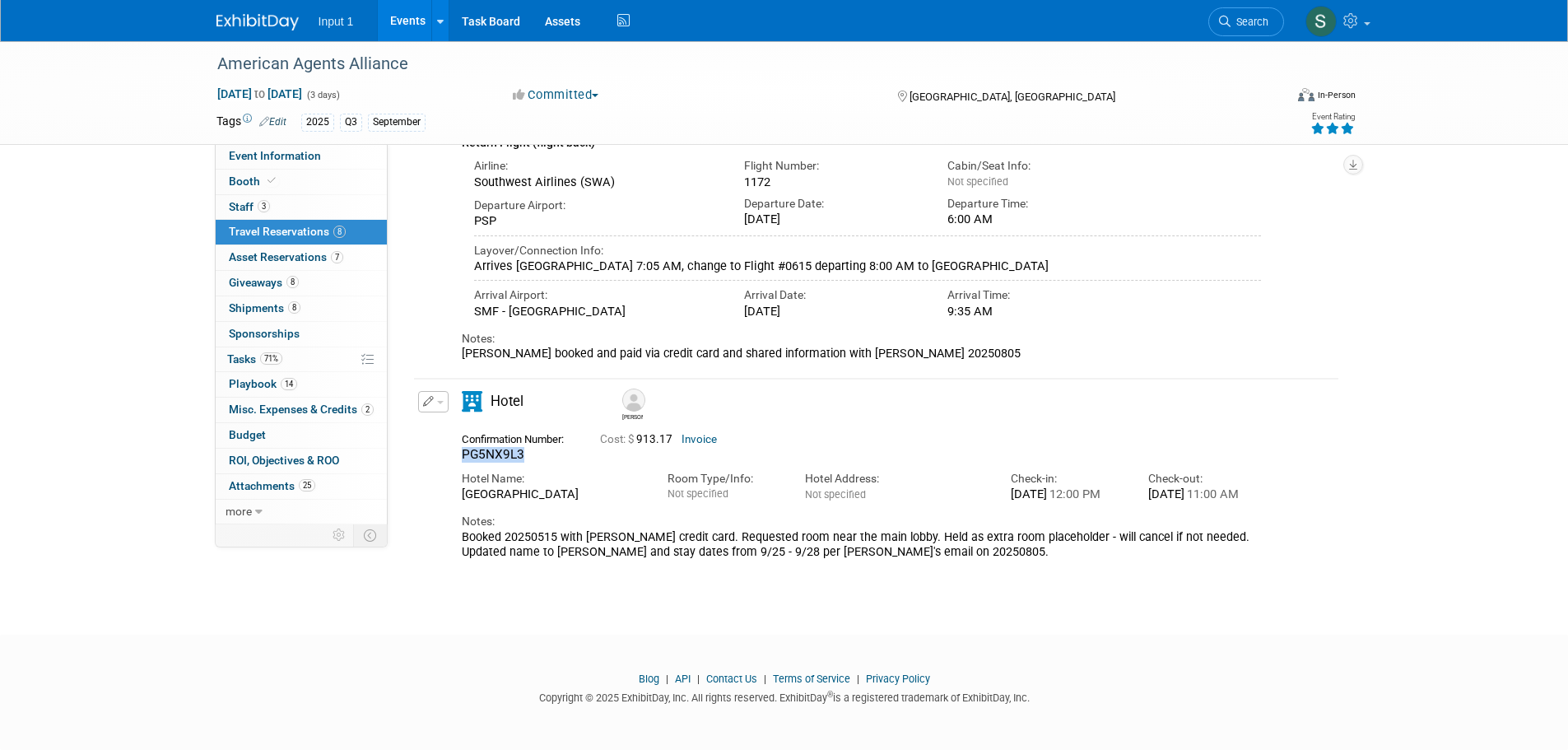
drag, startPoint x: 530, startPoint y: 455, endPoint x: 448, endPoint y: 453, distance: 82.0
click at [449, 453] on div "Confirmation Number: PG5NX9L3" at bounding box center [518, 445] width 138 height 34
copy span "PG5NX9L3"
click at [520, 447] on span "PG5NX9L3" at bounding box center [492, 454] width 62 height 14
click at [440, 393] on button "button" at bounding box center [434, 401] width 31 height 21
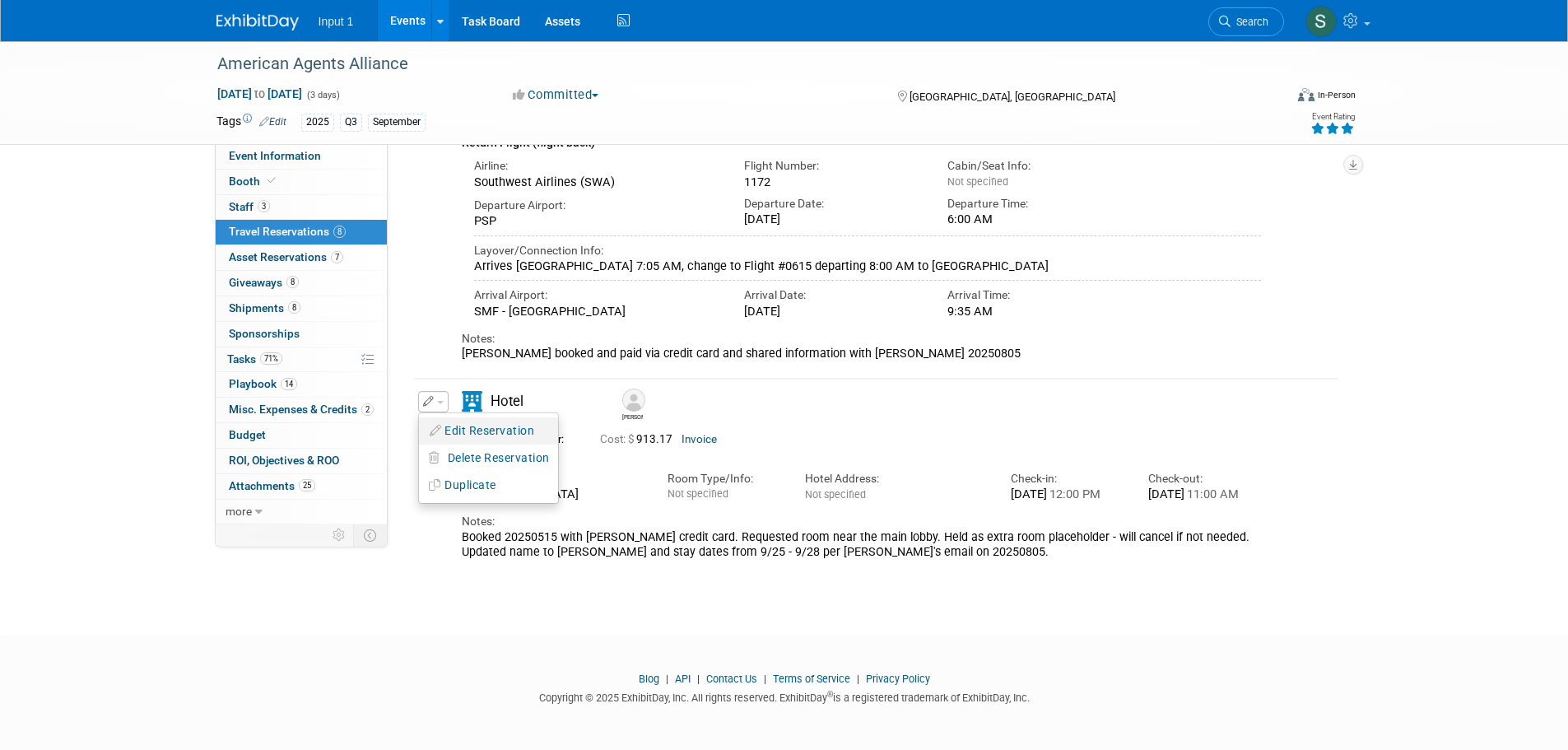
click at [447, 420] on button "Edit Reservation" at bounding box center [488, 430] width 139 height 24
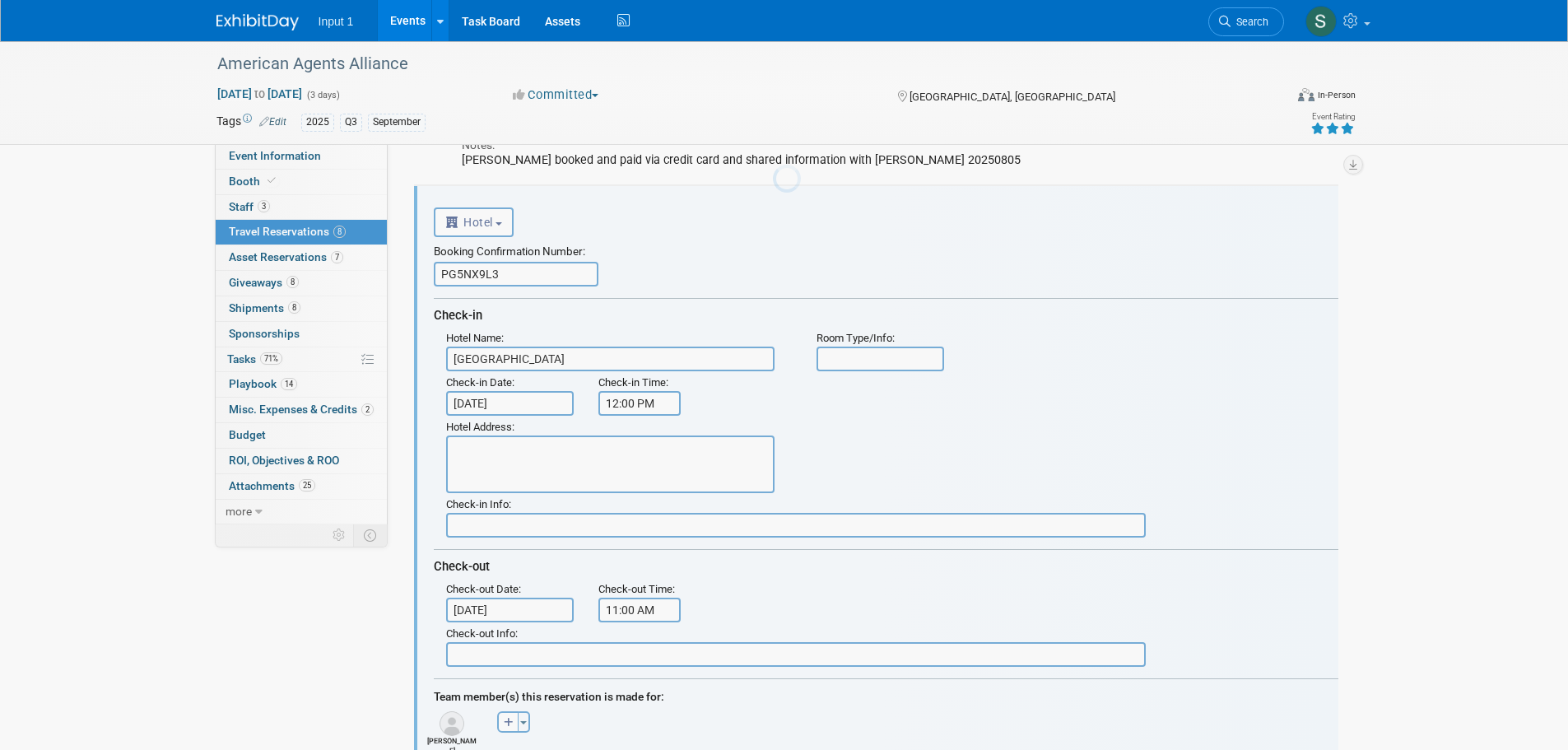
scroll to position [0, 0]
drag, startPoint x: 500, startPoint y: 272, endPoint x: 379, endPoint y: 273, distance: 121.0
click at [379, 273] on div "Event Information Event Info Booth Booth 3 Staff 3 Staff 8 Travel Reservations …" at bounding box center [784, 359] width 1161 height 1672
paste input "J"
type input "PG5NX9LJ"
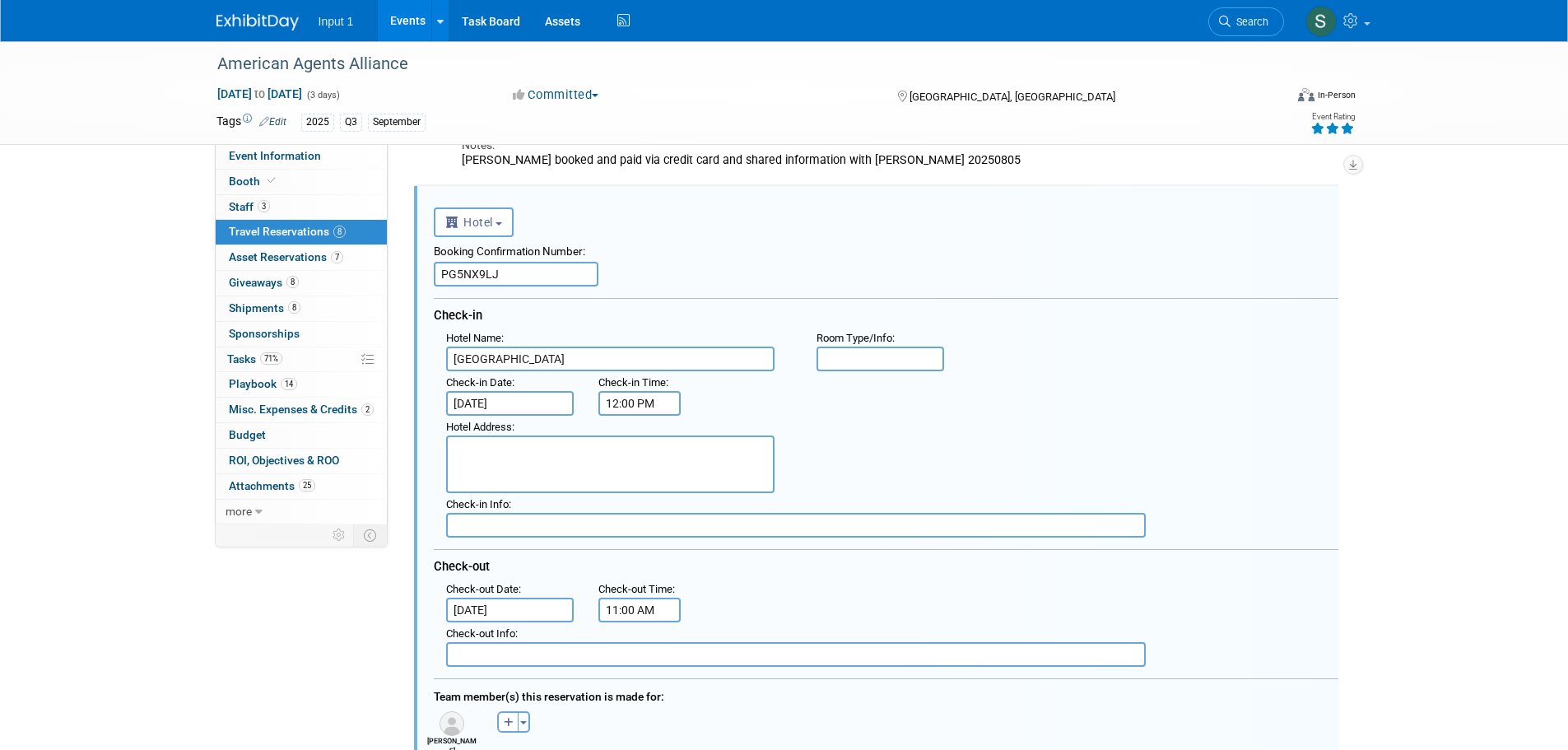
click at [708, 275] on div "Booking Confirmation Number: PG5NX9LJ" at bounding box center [886, 261] width 904 height 49
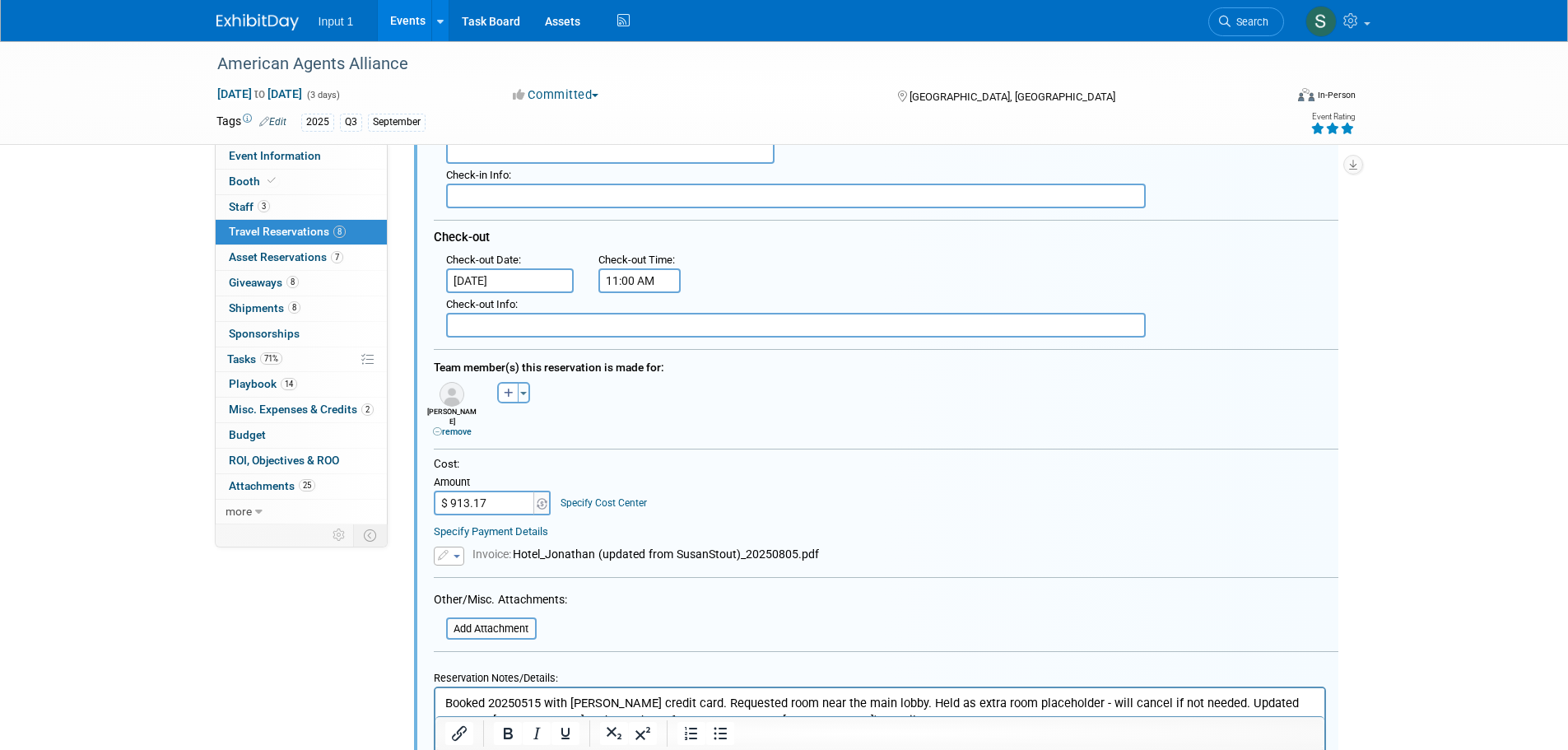
scroll to position [1133, 0]
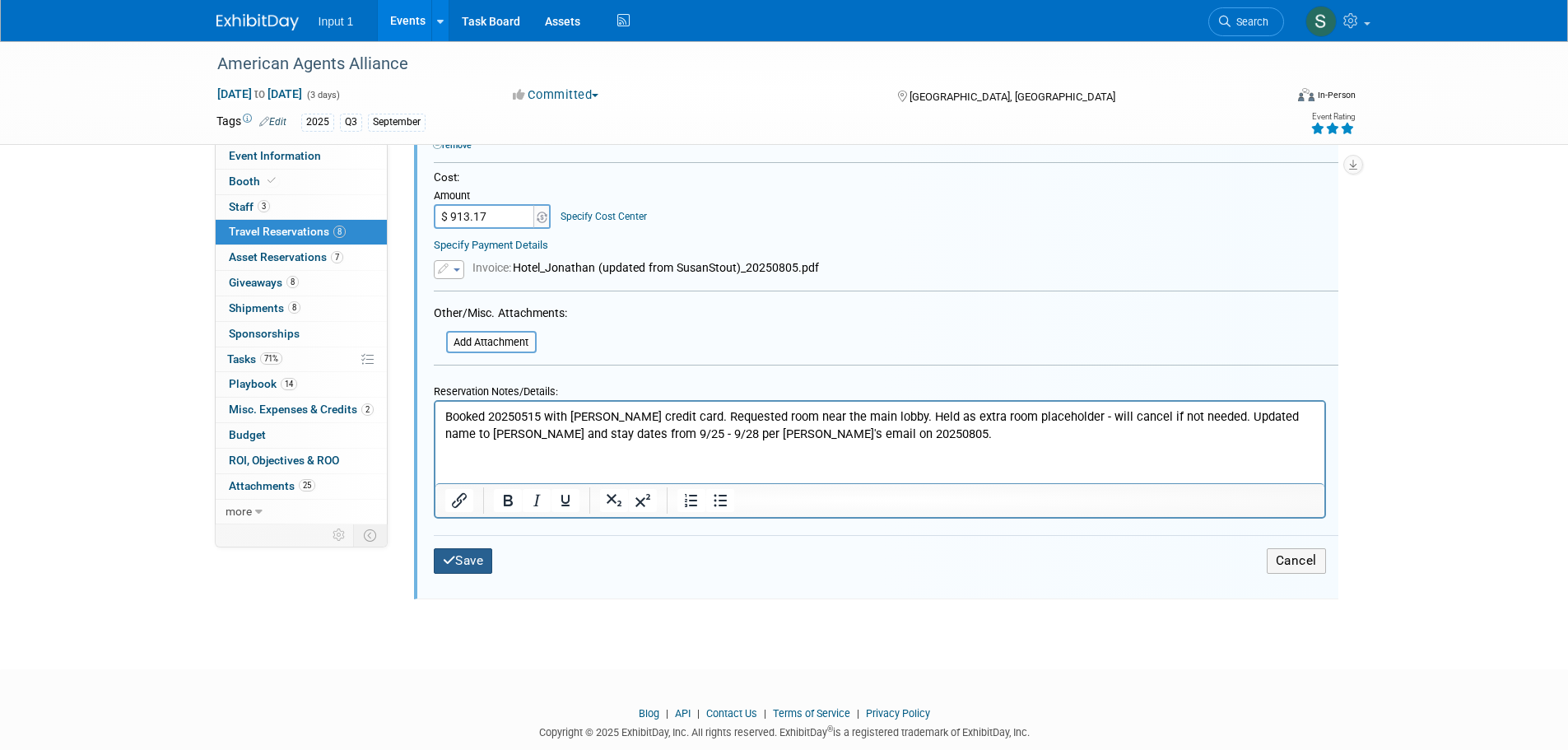
click at [455, 552] on button "Save" at bounding box center [464, 560] width 59 height 26
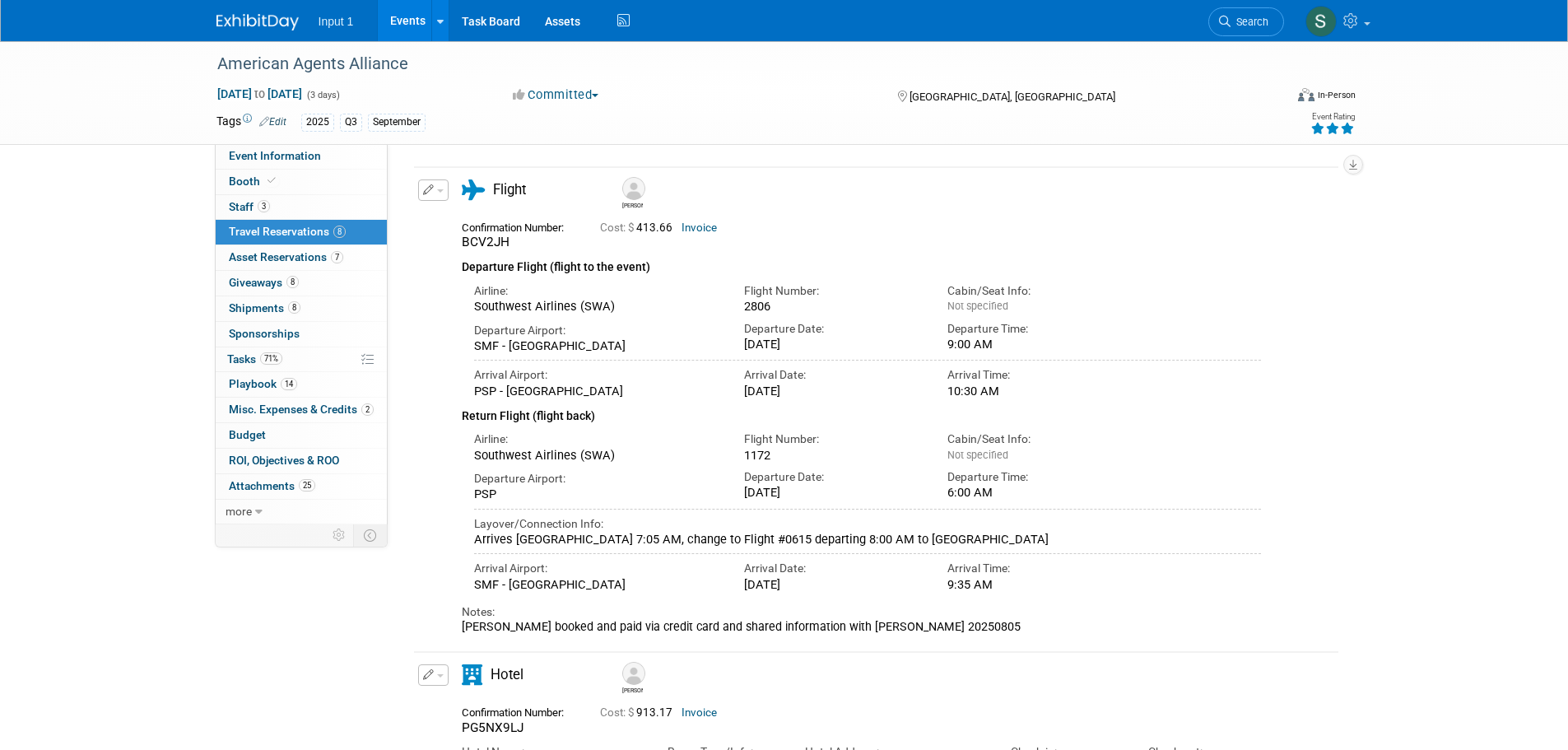
scroll to position [0, 0]
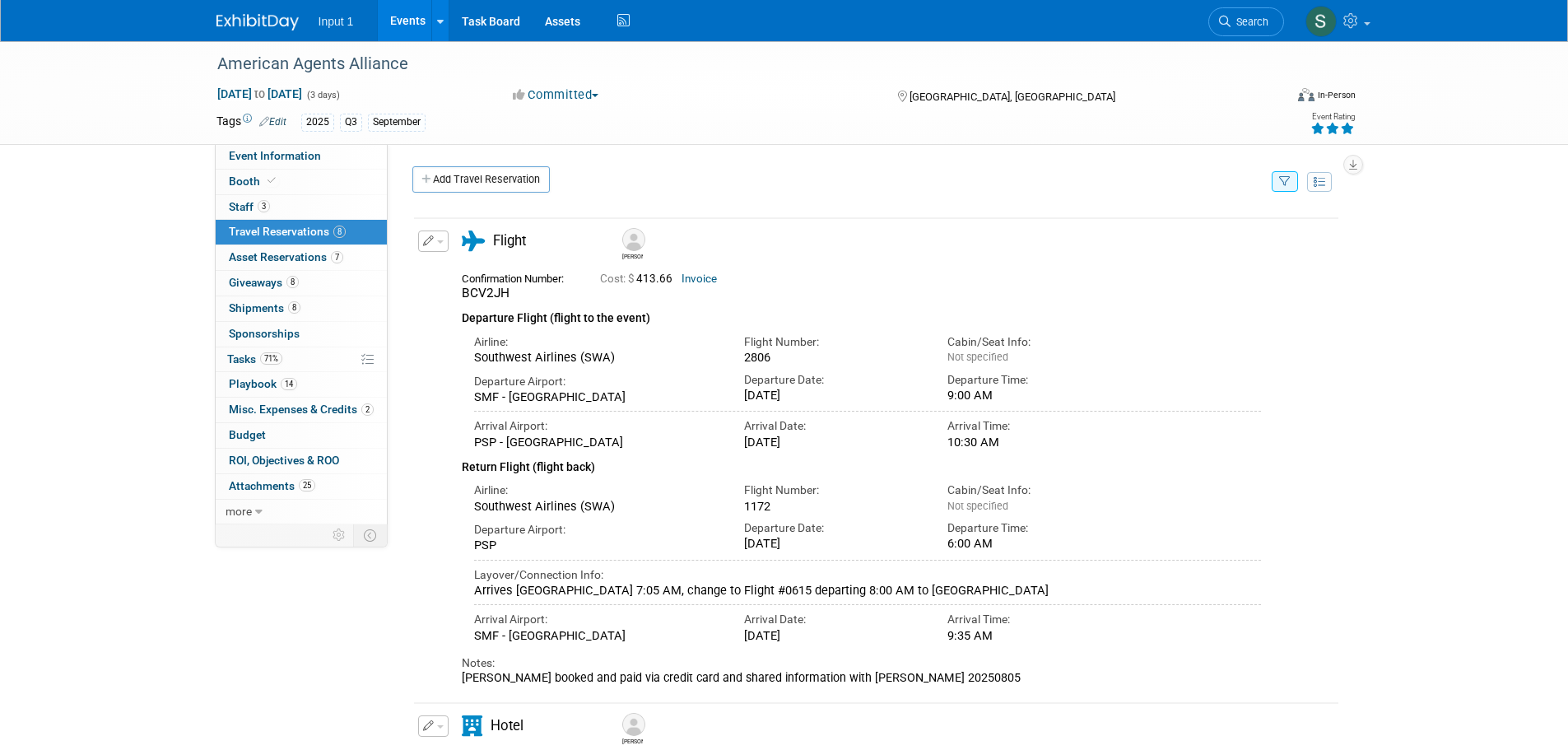
click at [1286, 181] on icon "button" at bounding box center [1284, 182] width 11 height 11
click at [1162, 225] on select "-- Select Traveler -- All reservation with no one tagged [PERSON_NAME] Brothers…" at bounding box center [1182, 232] width 204 height 23
select select "9c4c00f7-6738-42cd-be0a-381446e372c7"
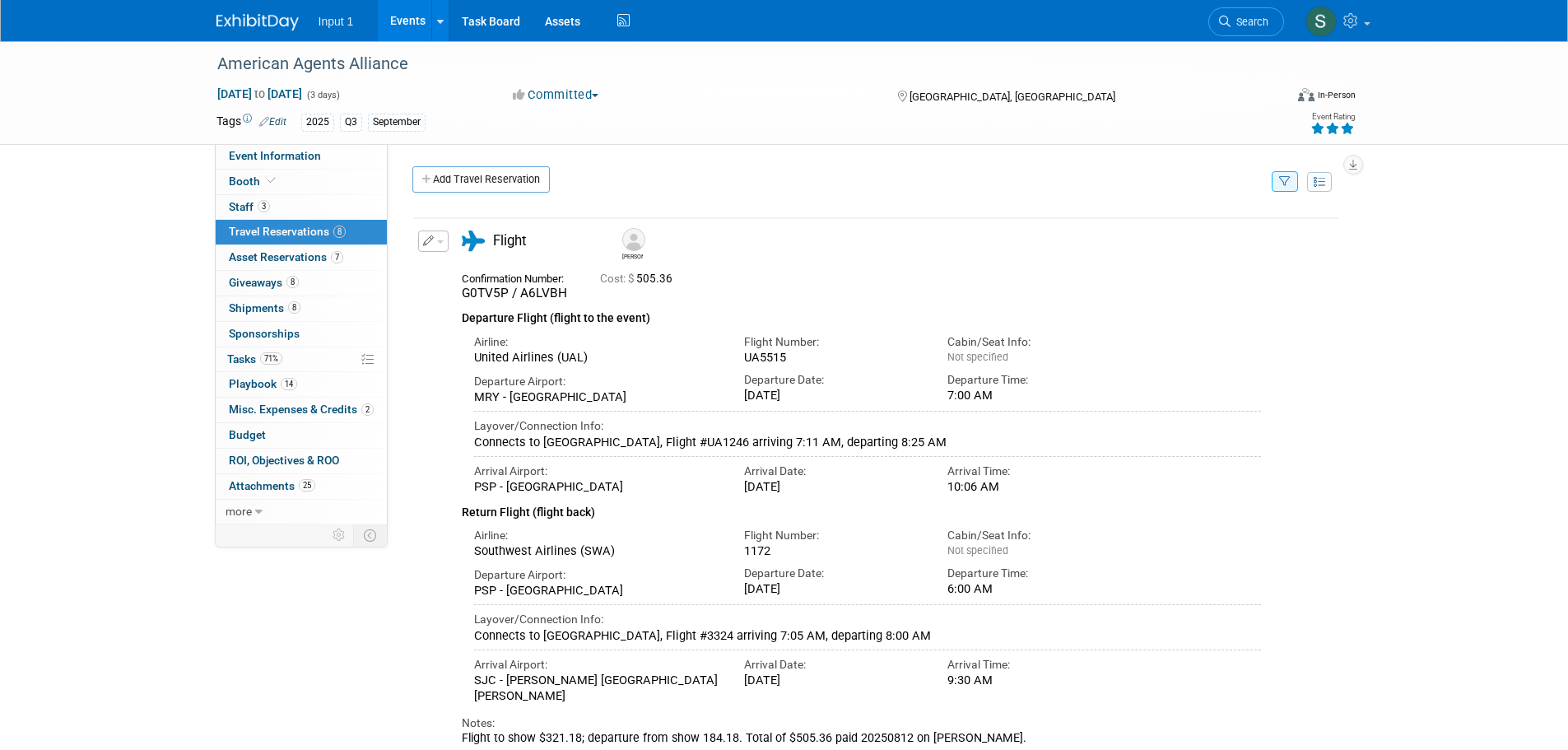
click at [1291, 184] on button "button" at bounding box center [1284, 181] width 26 height 20
click at [1144, 237] on select "-- Select Traveler -- All reservation with no one tagged [PERSON_NAME] Brothers…" at bounding box center [1182, 232] width 204 height 23
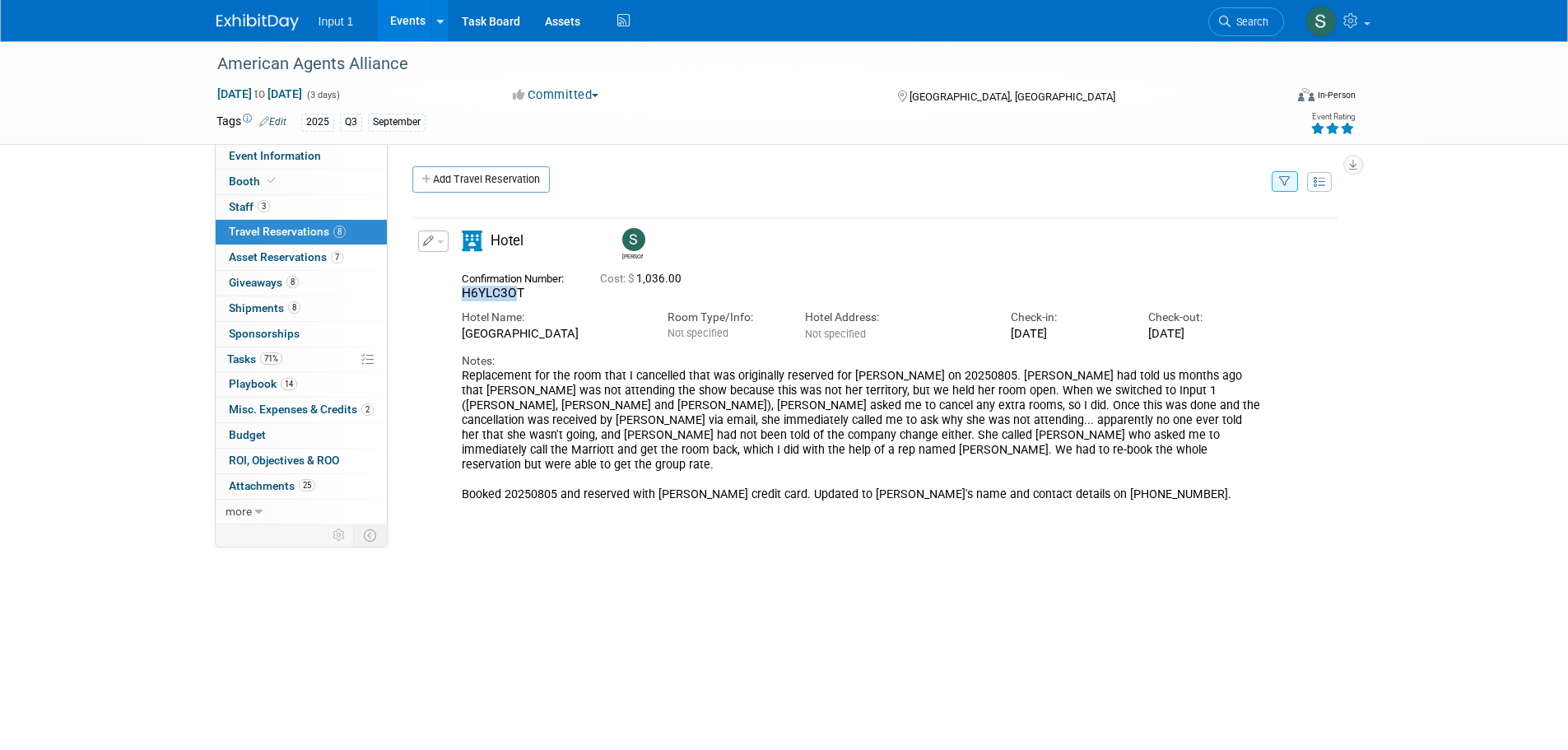
drag, startPoint x: 518, startPoint y: 301, endPoint x: 440, endPoint y: 294, distance: 78.3
click at [440, 294] on div "Edit Reservation [PERSON_NAME]" at bounding box center [863, 367] width 899 height 272
click at [483, 296] on span "H6YLC3OT" at bounding box center [492, 292] width 62 height 14
drag, startPoint x: 483, startPoint y: 297, endPoint x: 447, endPoint y: 299, distance: 36.1
click at [447, 299] on div "Edit Reservation [PERSON_NAME]" at bounding box center [863, 367] width 899 height 272
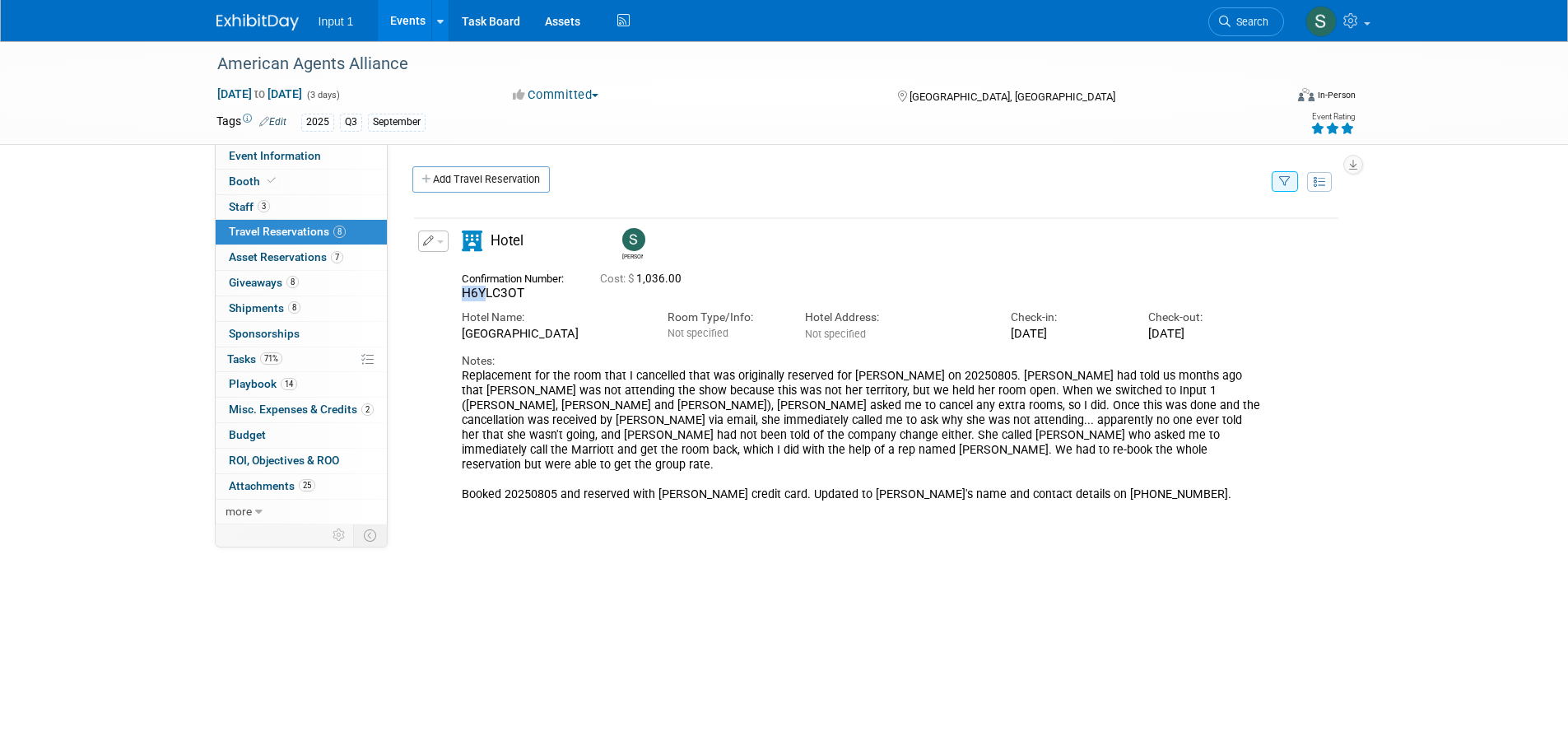
copy span "H6Y"
click at [747, 430] on div "Replacement for the room that I cancelled that was originally reserved for [PER…" at bounding box center [861, 435] width 800 height 132
drag, startPoint x: 708, startPoint y: 453, endPoint x: 442, endPoint y: 374, distance: 277.5
click at [442, 374] on div "Edit Reservation [PERSON_NAME]" at bounding box center [863, 367] width 899 height 272
click at [1326, 530] on div "Delete Reservation [PERSON_NAME]" at bounding box center [876, 459] width 927 height 494
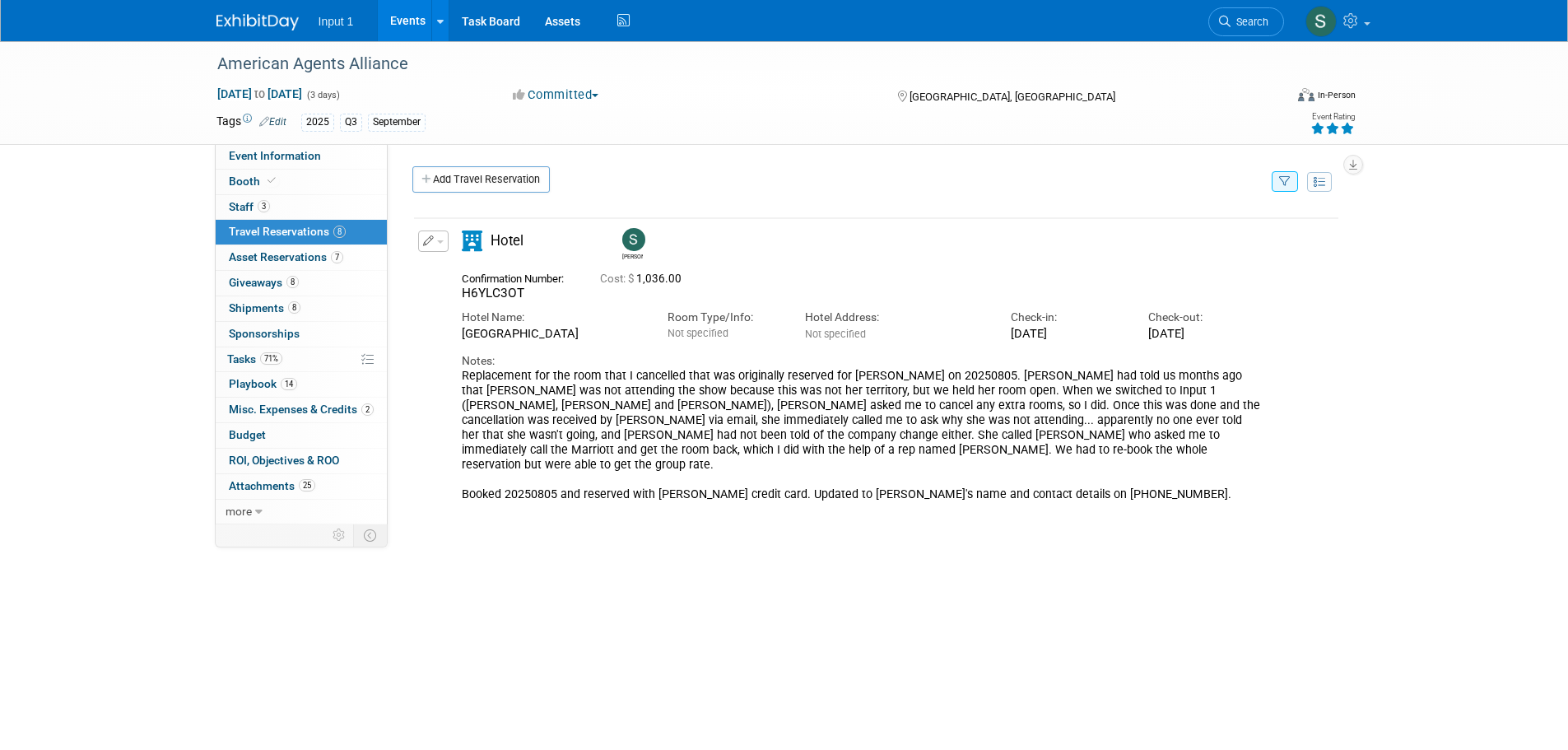
click at [1283, 177] on icon "button" at bounding box center [1284, 182] width 11 height 11
click at [1202, 231] on select "-- Select Traveler -- All reservation with no one tagged [PERSON_NAME] Brothers…" at bounding box center [1182, 232] width 204 height 23
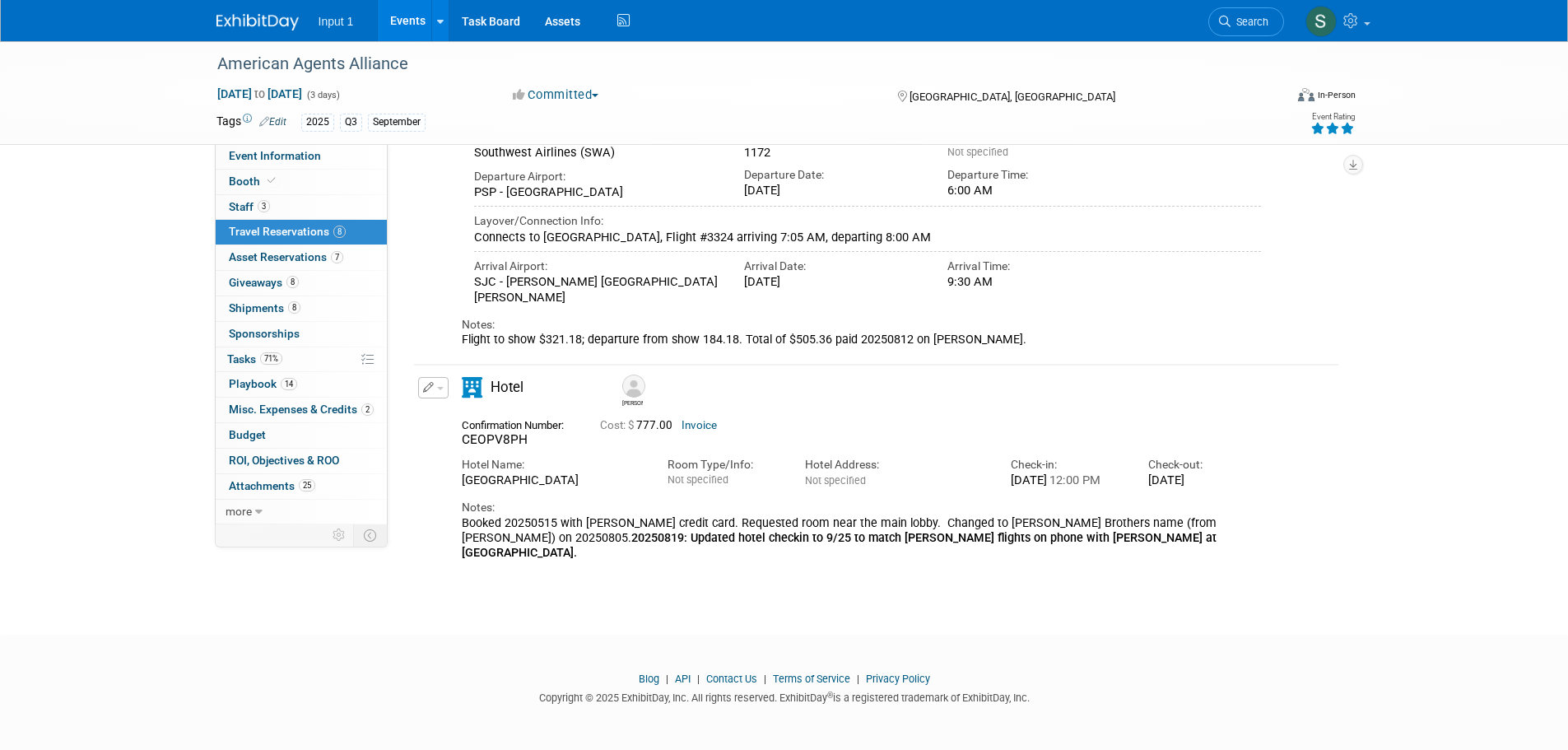
scroll to position [401, 0]
drag, startPoint x: 530, startPoint y: 439, endPoint x: 456, endPoint y: 442, distance: 74.1
click at [456, 442] on div "Confirmation Number: CEOPV8PH" at bounding box center [518, 431] width 138 height 34
copy span "CEOPV8PH"
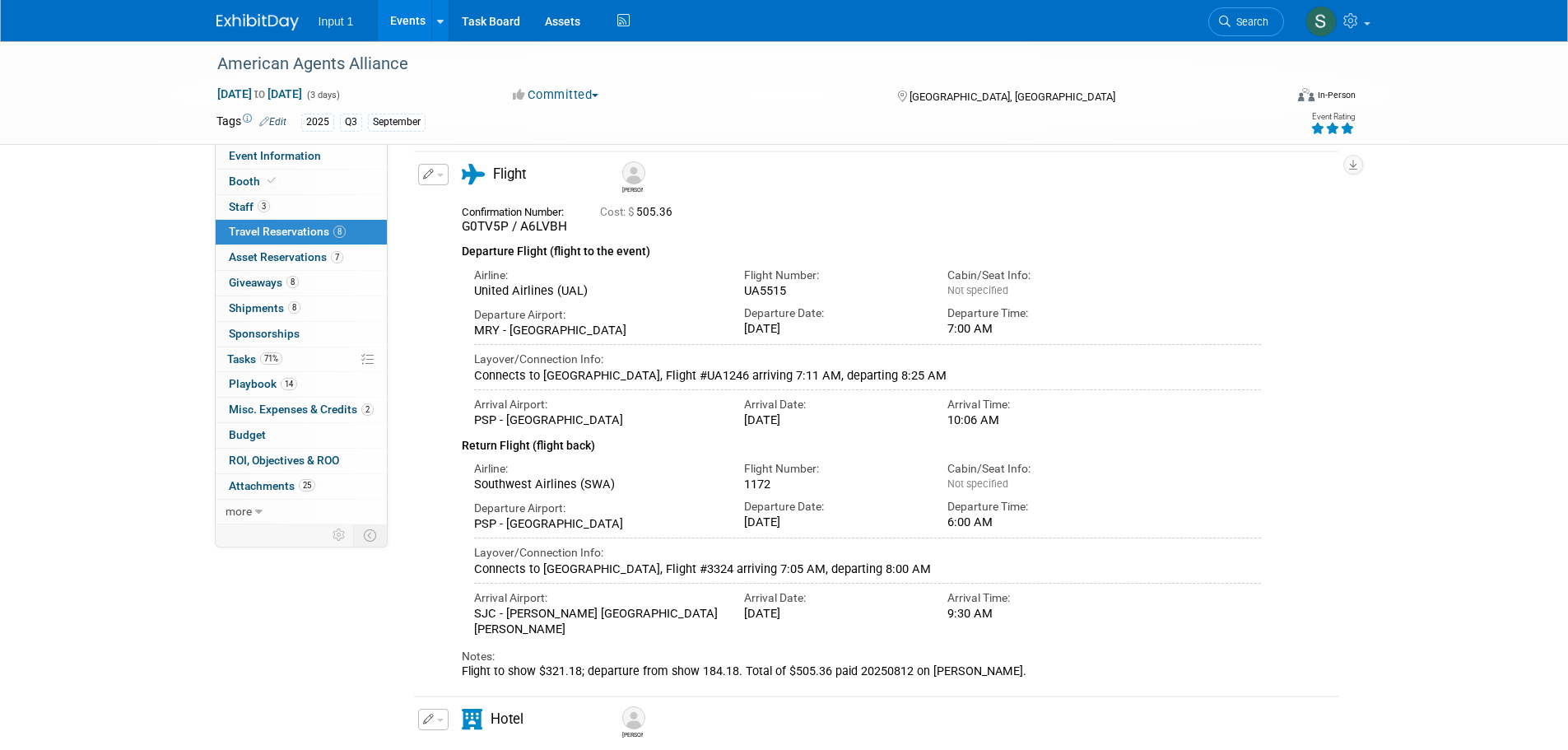
scroll to position [0, 0]
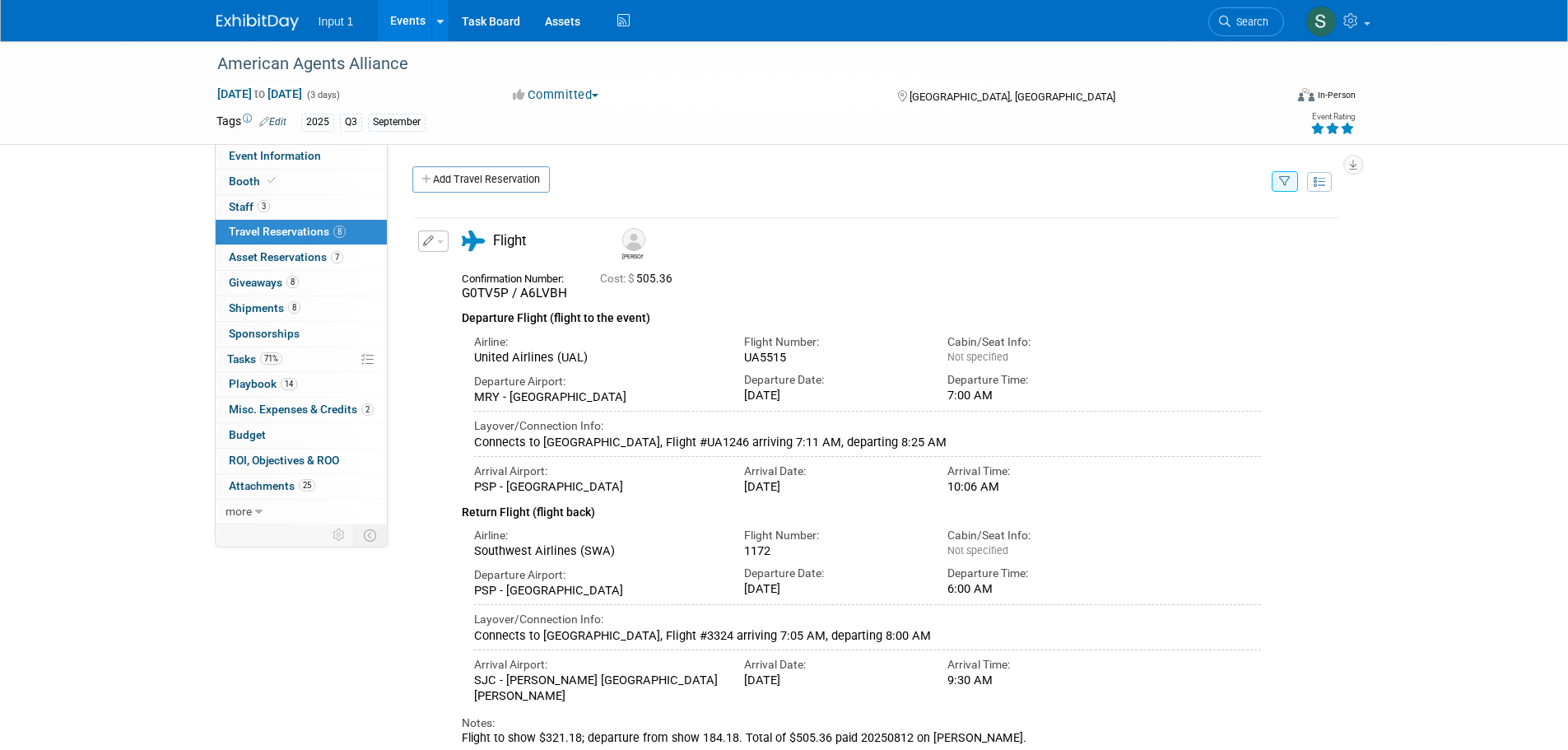
click at [1289, 181] on icon "button" at bounding box center [1284, 182] width 11 height 11
click at [1148, 225] on select "-- Select Traveler -- All reservation with no one tagged [PERSON_NAME] Brothers…" at bounding box center [1182, 232] width 204 height 23
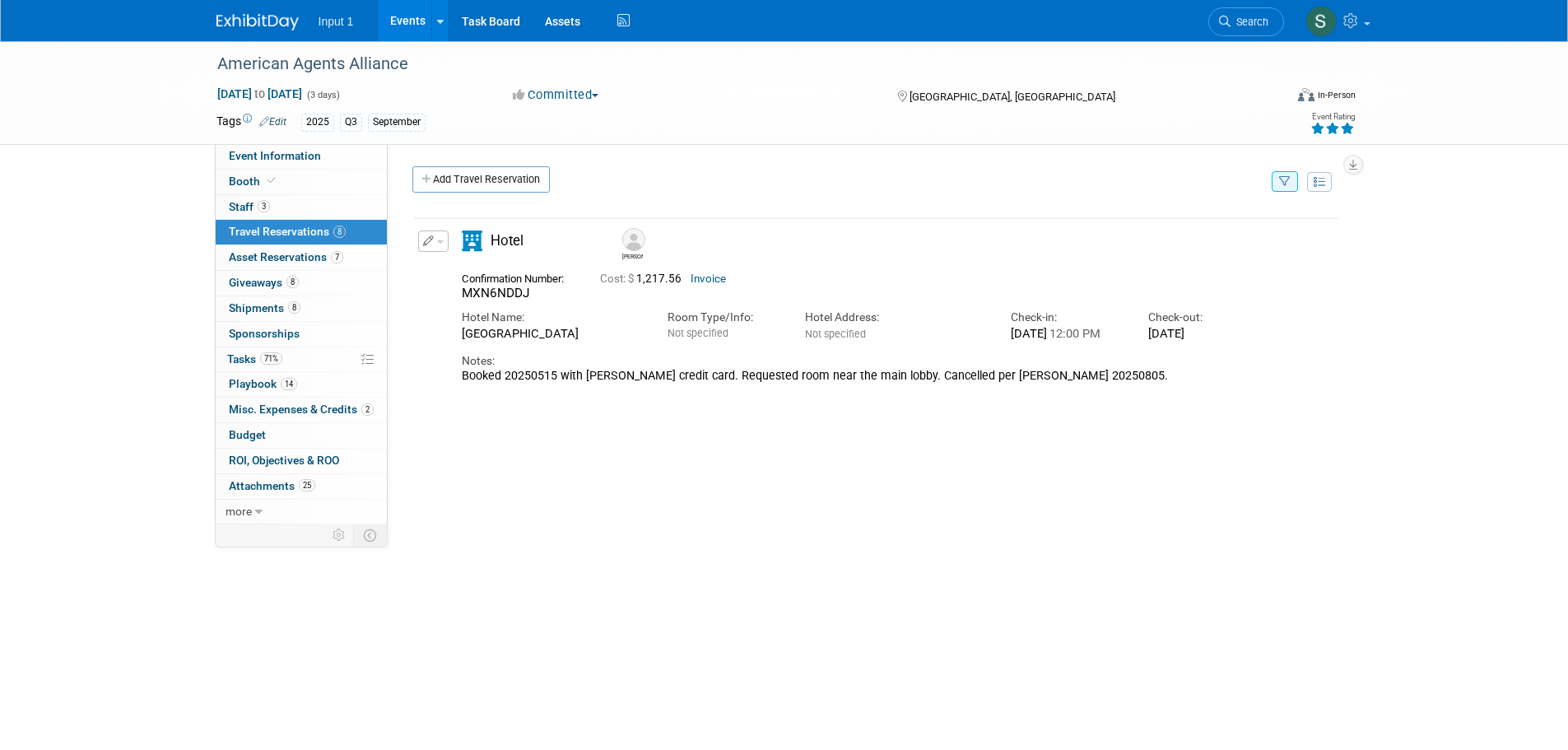
click at [605, 172] on div "Add Travel Reservation" at bounding box center [837, 182] width 859 height 31
click at [735, 462] on div "Delete Reservation [PERSON_NAME]" at bounding box center [876, 459] width 927 height 494
click at [1253, 383] on div "Booked 20250515 with [PERSON_NAME] credit card. Requested room near the main lo…" at bounding box center [861, 375] width 800 height 14
drag, startPoint x: 500, startPoint y: 291, endPoint x: 450, endPoint y: 300, distance: 50.8
click at [450, 300] on div "Confirmation Number: MXN6NDDJ" at bounding box center [518, 284] width 138 height 34
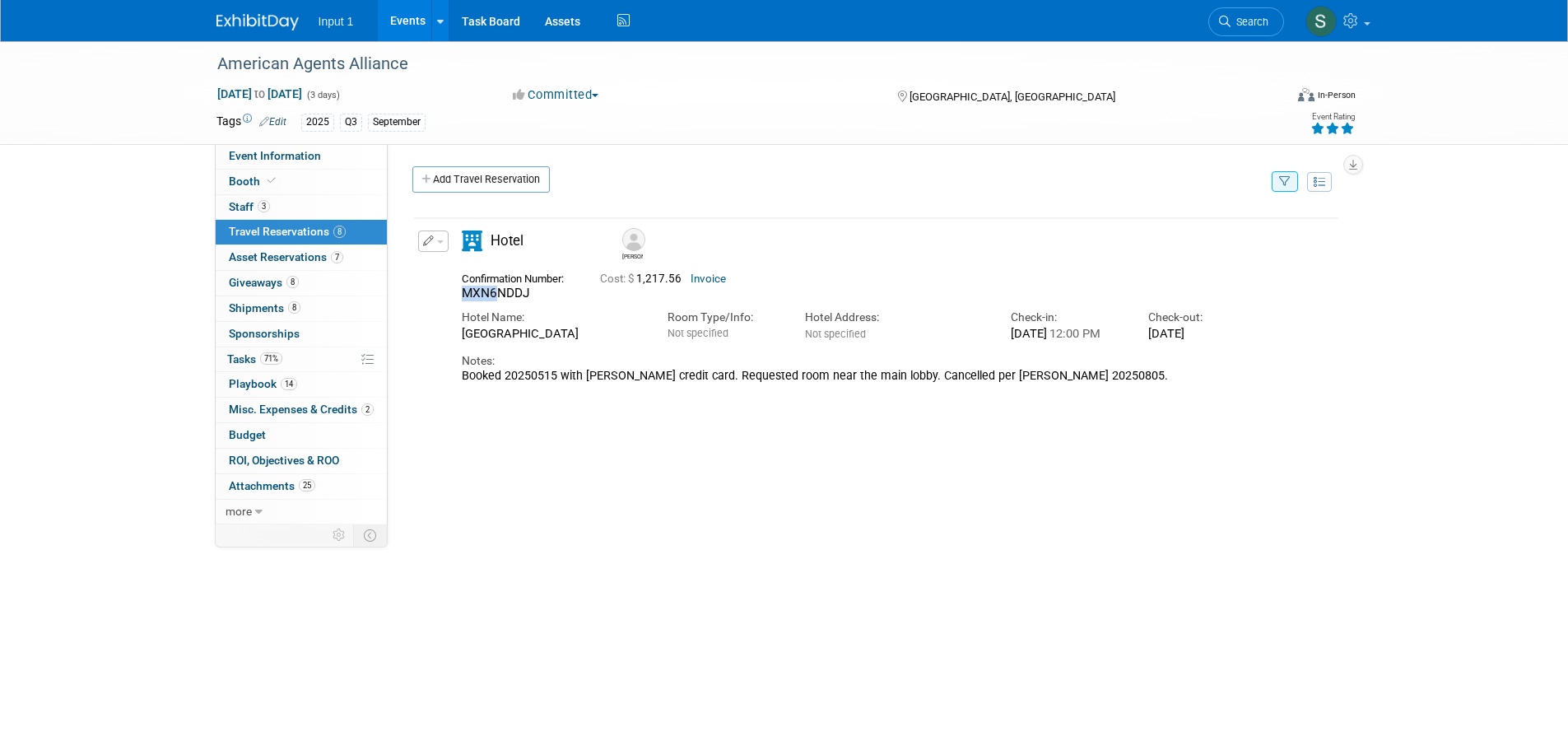
copy span "MXN6"
click at [562, 443] on div "Delete Reservation [PERSON_NAME]" at bounding box center [876, 459] width 927 height 494
click at [1144, 608] on div "Delete Reservation [PERSON_NAME]" at bounding box center [876, 459] width 927 height 494
drag, startPoint x: 490, startPoint y: 296, endPoint x: 459, endPoint y: 296, distance: 31.0
click at [459, 296] on div "Confirmation Number: MXN6NDDJ" at bounding box center [518, 284] width 138 height 34
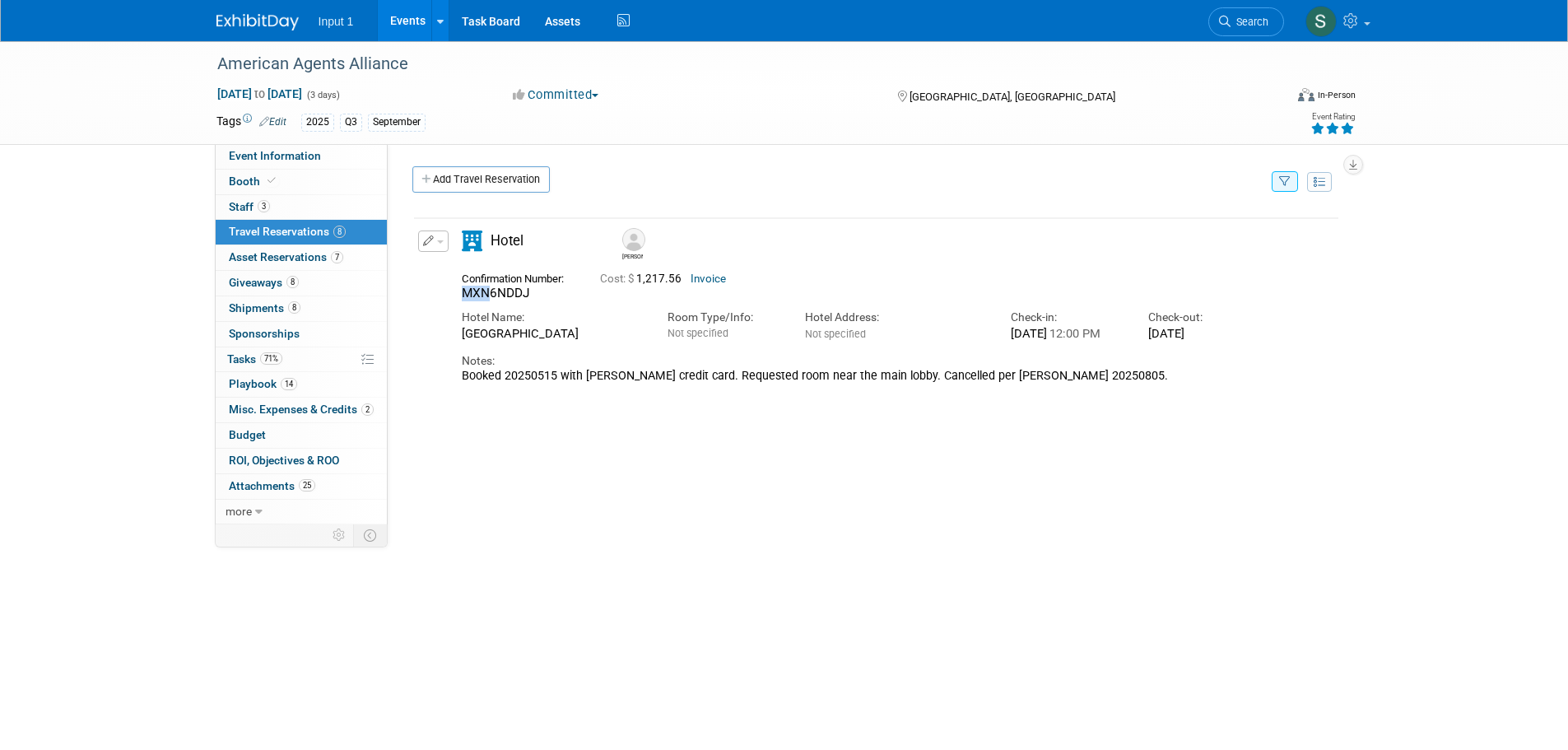
copy span "MXN"
click at [1284, 180] on icon "button" at bounding box center [1284, 182] width 11 height 11
click at [1172, 232] on select "-- Select Traveler -- All reservation with no one tagged [PERSON_NAME] Brothers…" at bounding box center [1182, 232] width 204 height 23
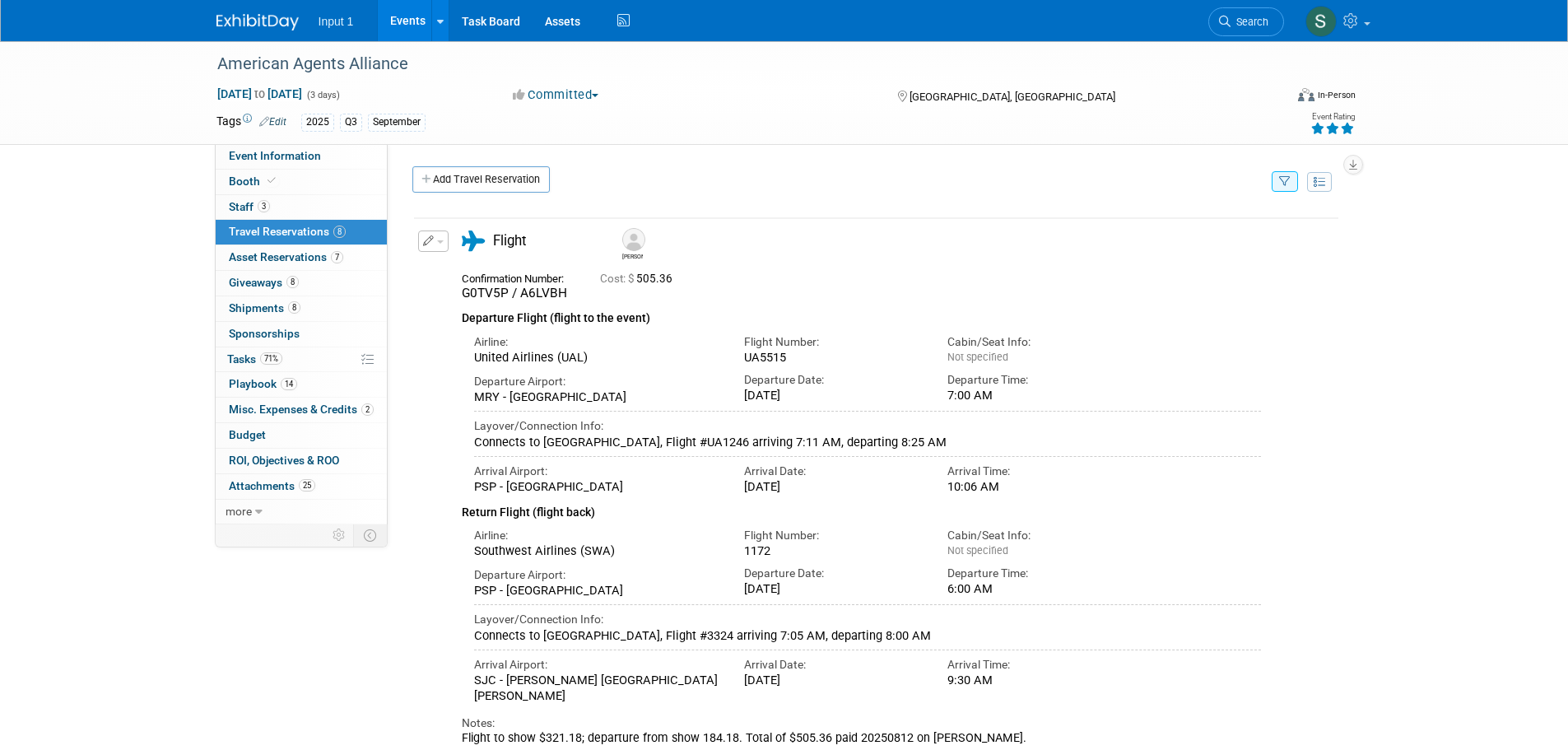
click at [1063, 412] on div "Airline: United Airlines (UAL) Flight Number: UA5515 Not specified" at bounding box center [861, 411] width 800 height 167
click at [446, 243] on button "button" at bounding box center [434, 241] width 31 height 21
click at [461, 273] on button "Edit Reservation" at bounding box center [488, 270] width 139 height 24
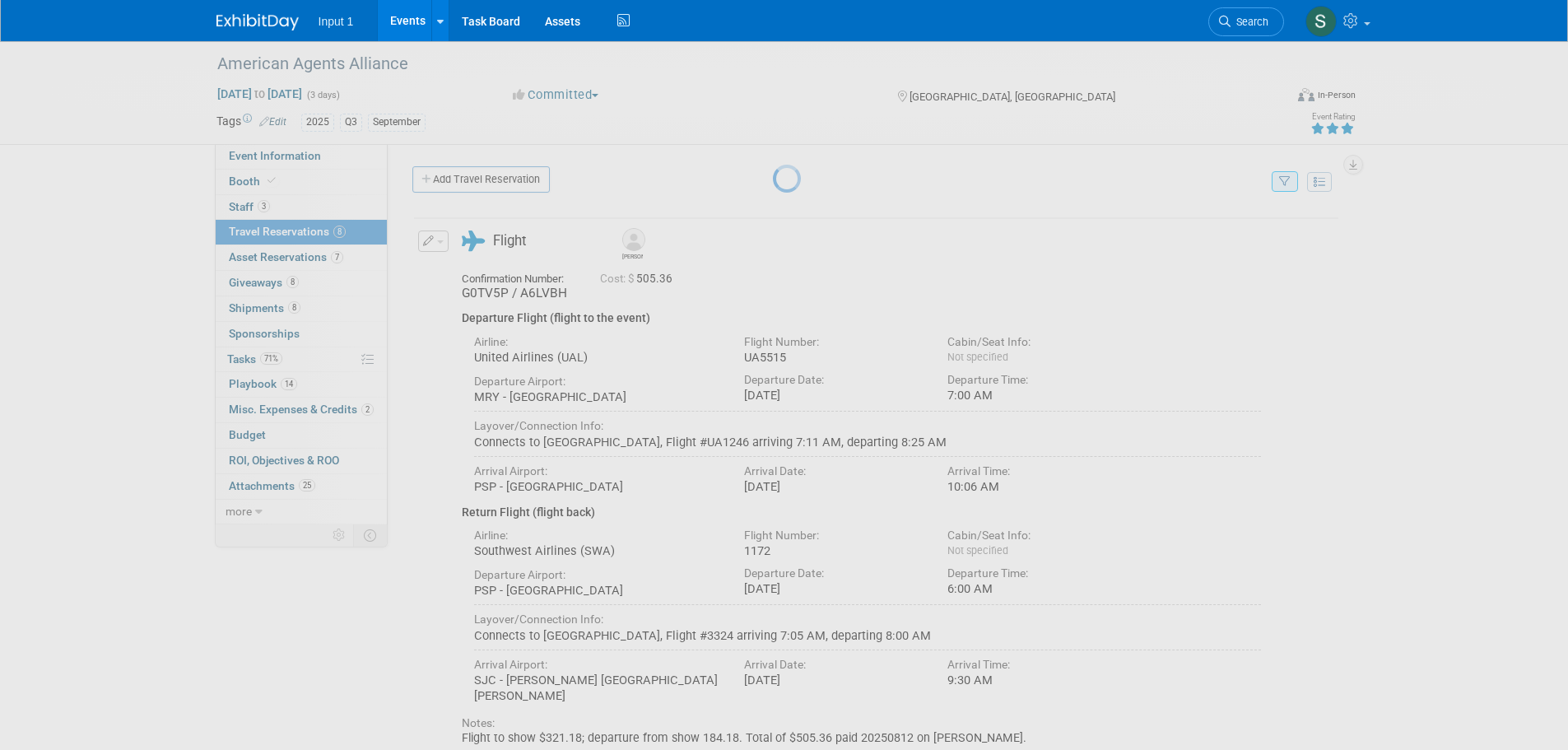
select select "8"
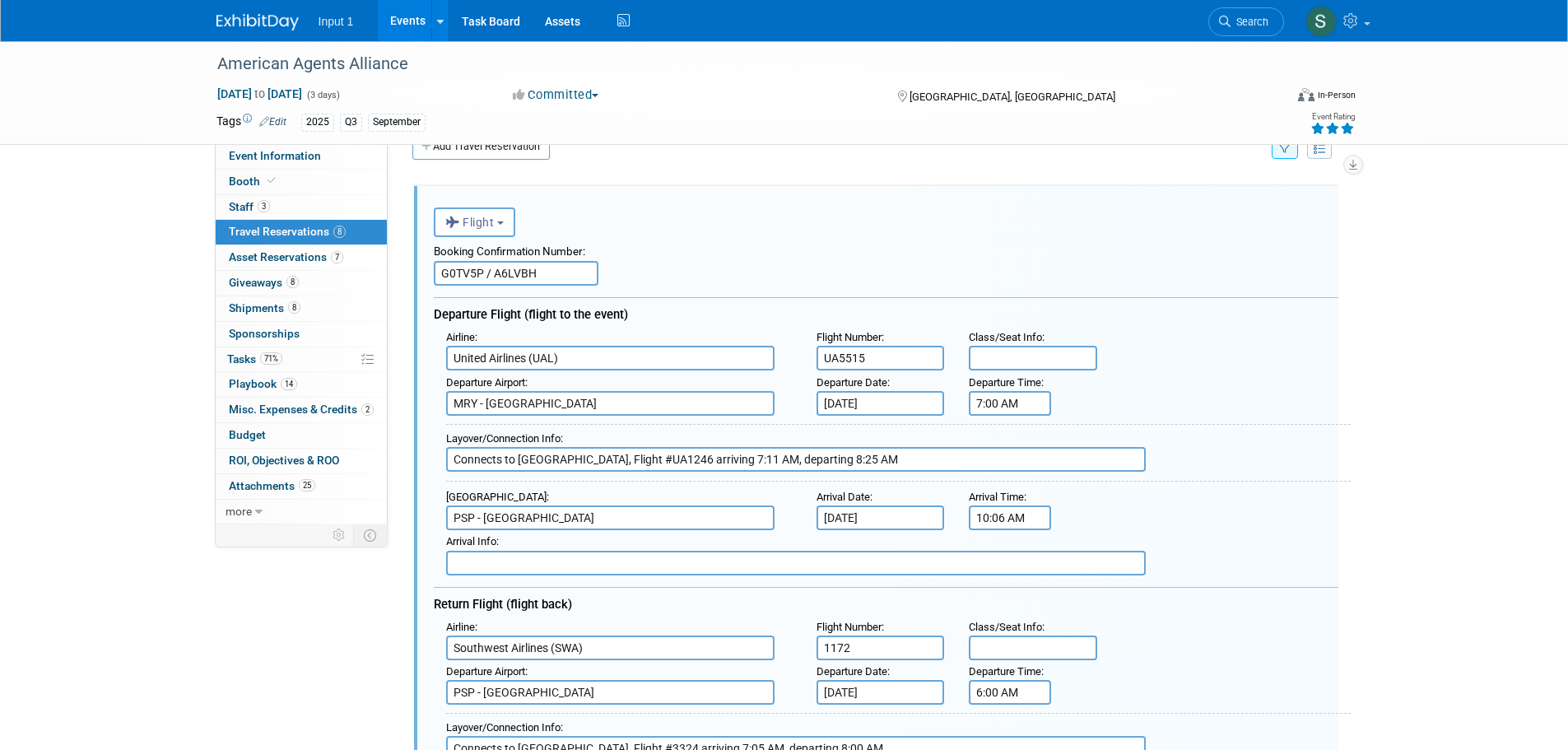
click at [860, 398] on input "[DATE]" at bounding box center [880, 403] width 128 height 25
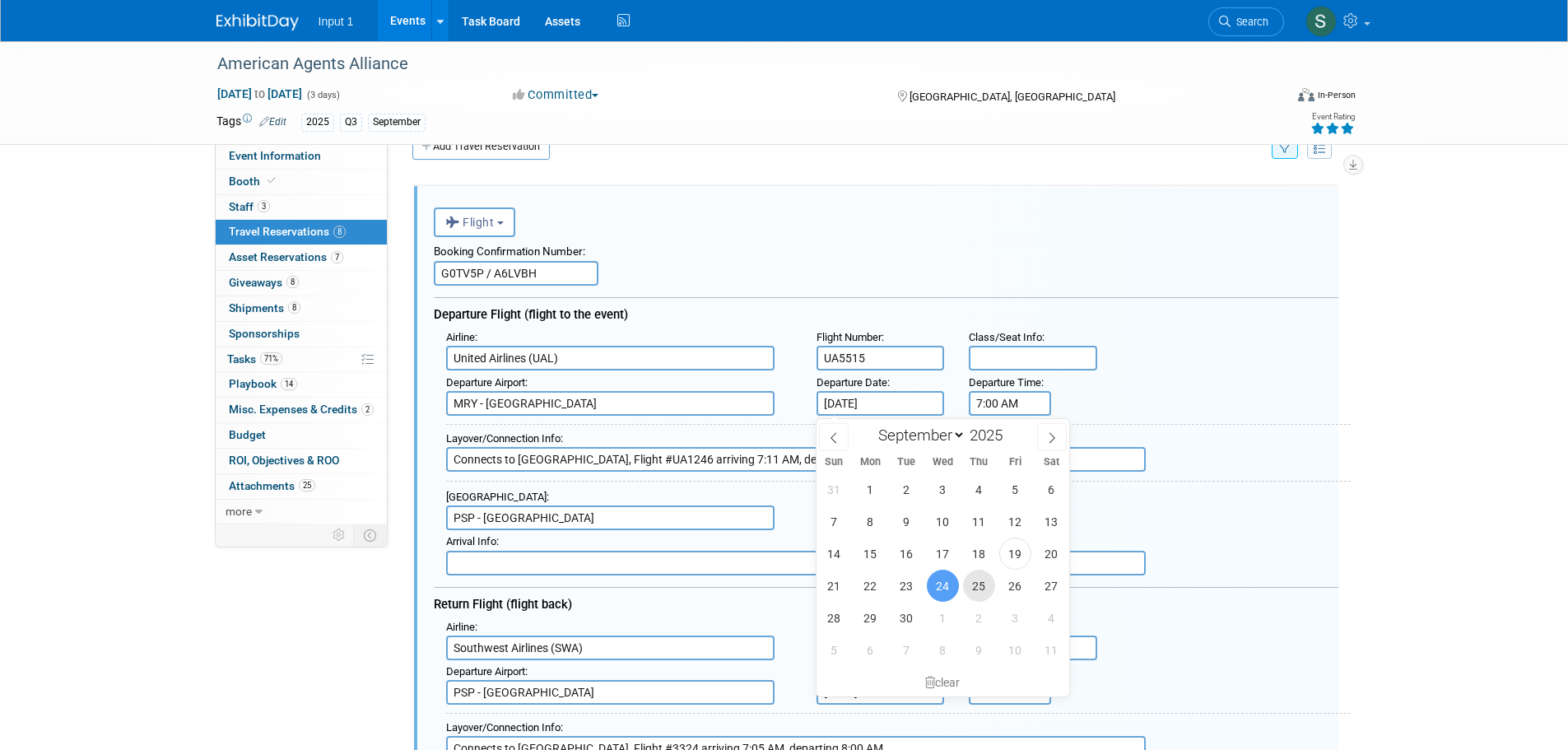
click at [975, 584] on span "25" at bounding box center [979, 586] width 33 height 33
type input "[DATE]"
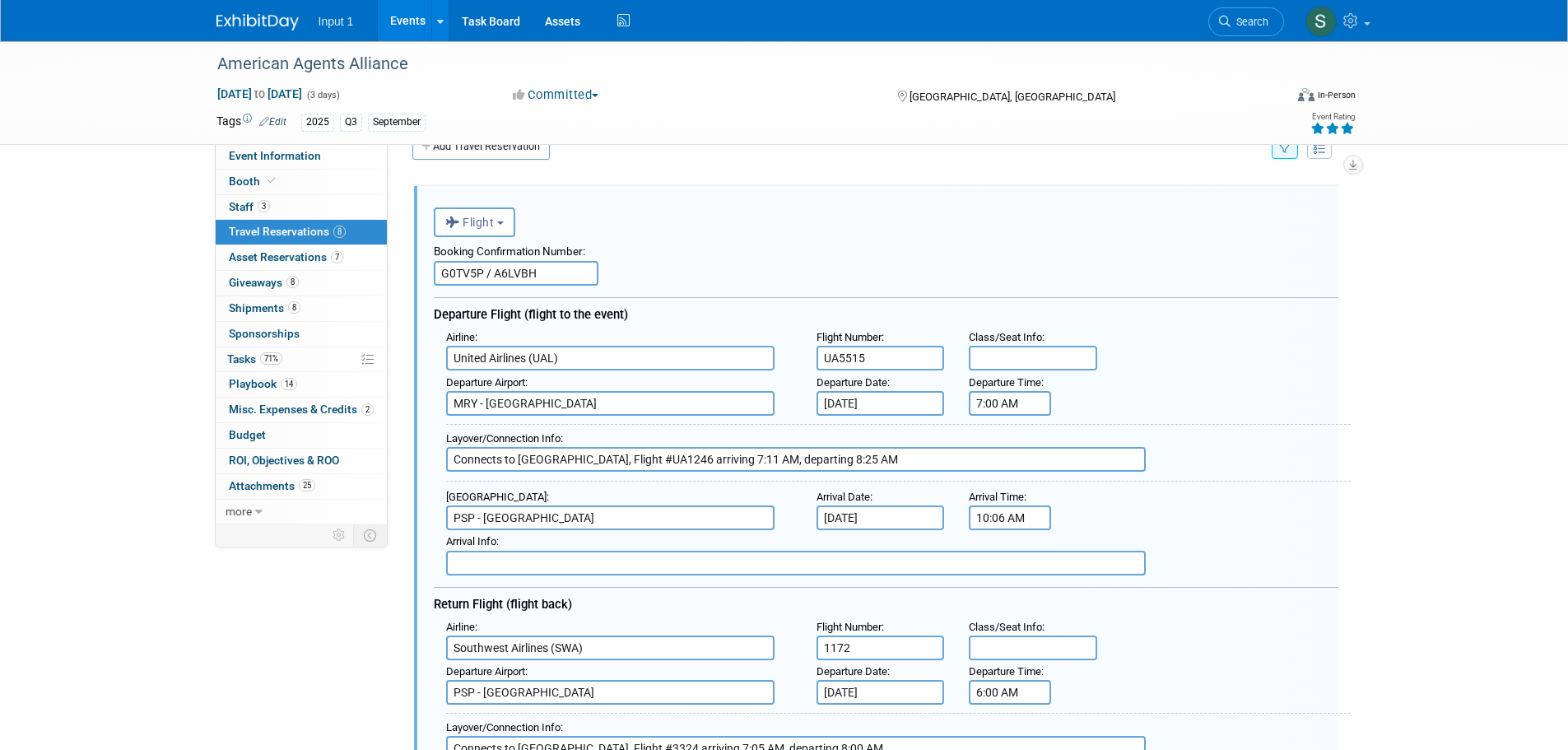
click at [989, 402] on input "7:00 AM" at bounding box center [1010, 403] width 82 height 25
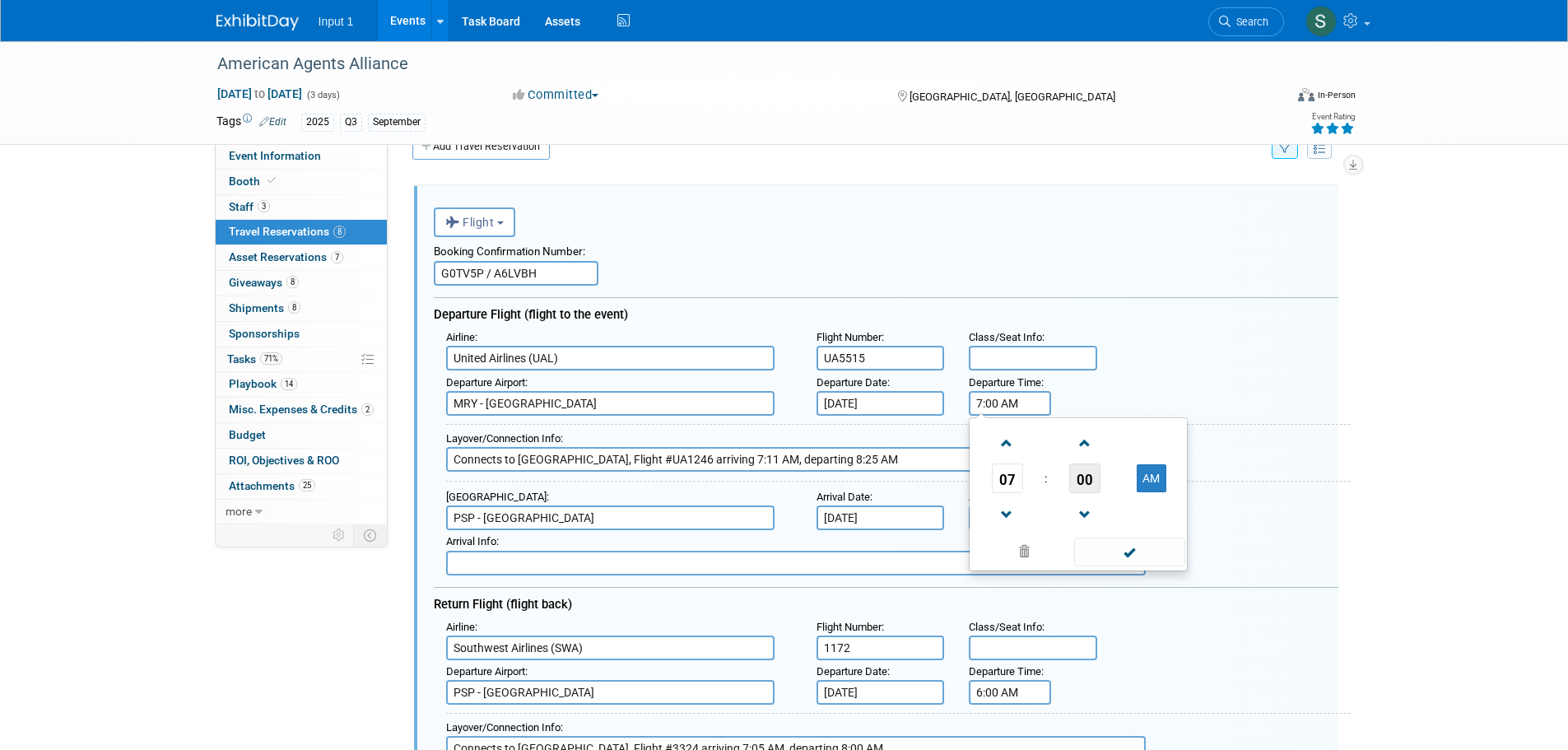
click at [1078, 476] on span "00" at bounding box center [1084, 478] width 32 height 30
click at [1111, 444] on td "10" at bounding box center [1104, 443] width 53 height 44
drag, startPoint x: 1085, startPoint y: 437, endPoint x: 1085, endPoint y: 447, distance: 10.0
click at [1085, 443] on span at bounding box center [1084, 443] width 29 height 29
type input "7:11 AM"
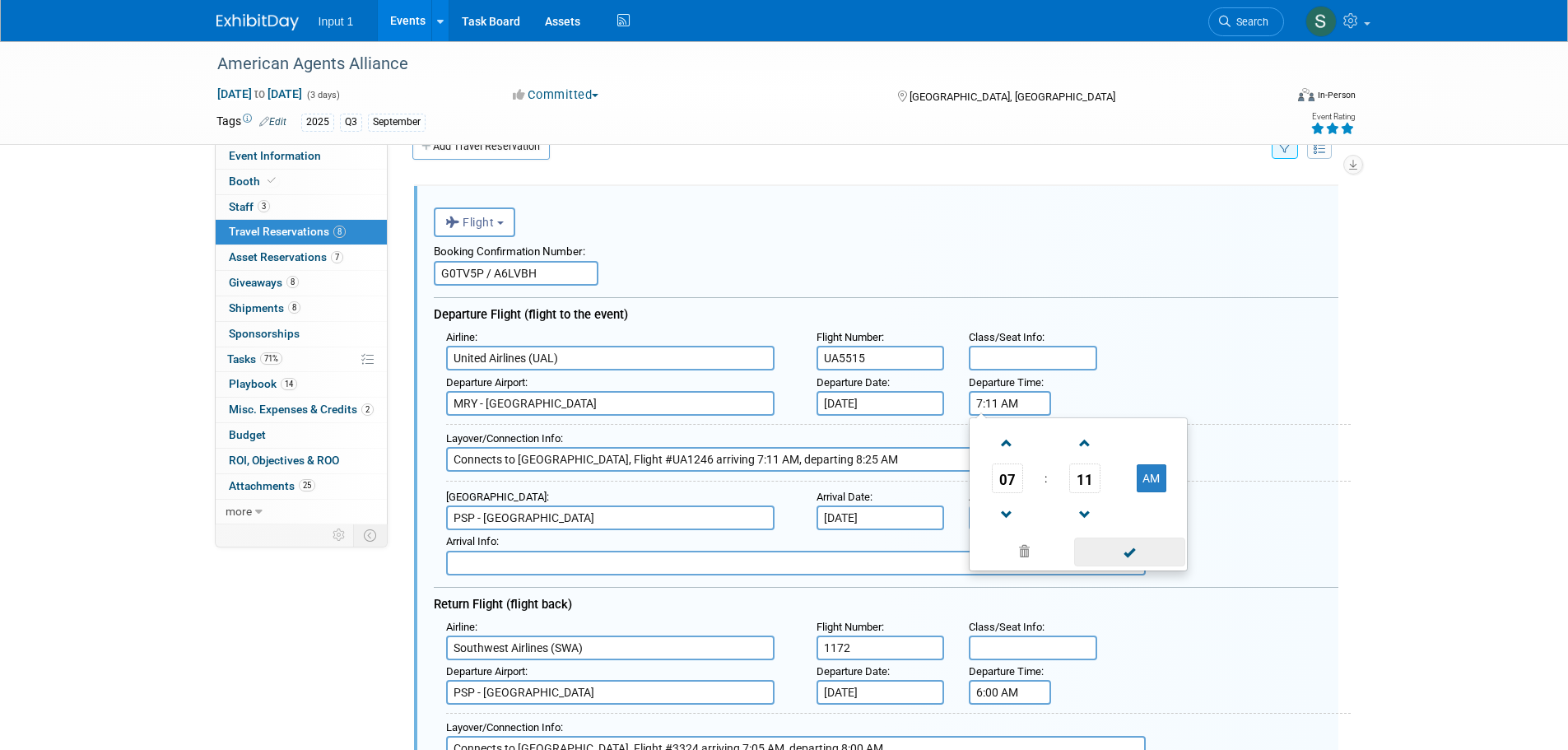
click at [1138, 557] on span at bounding box center [1129, 552] width 111 height 29
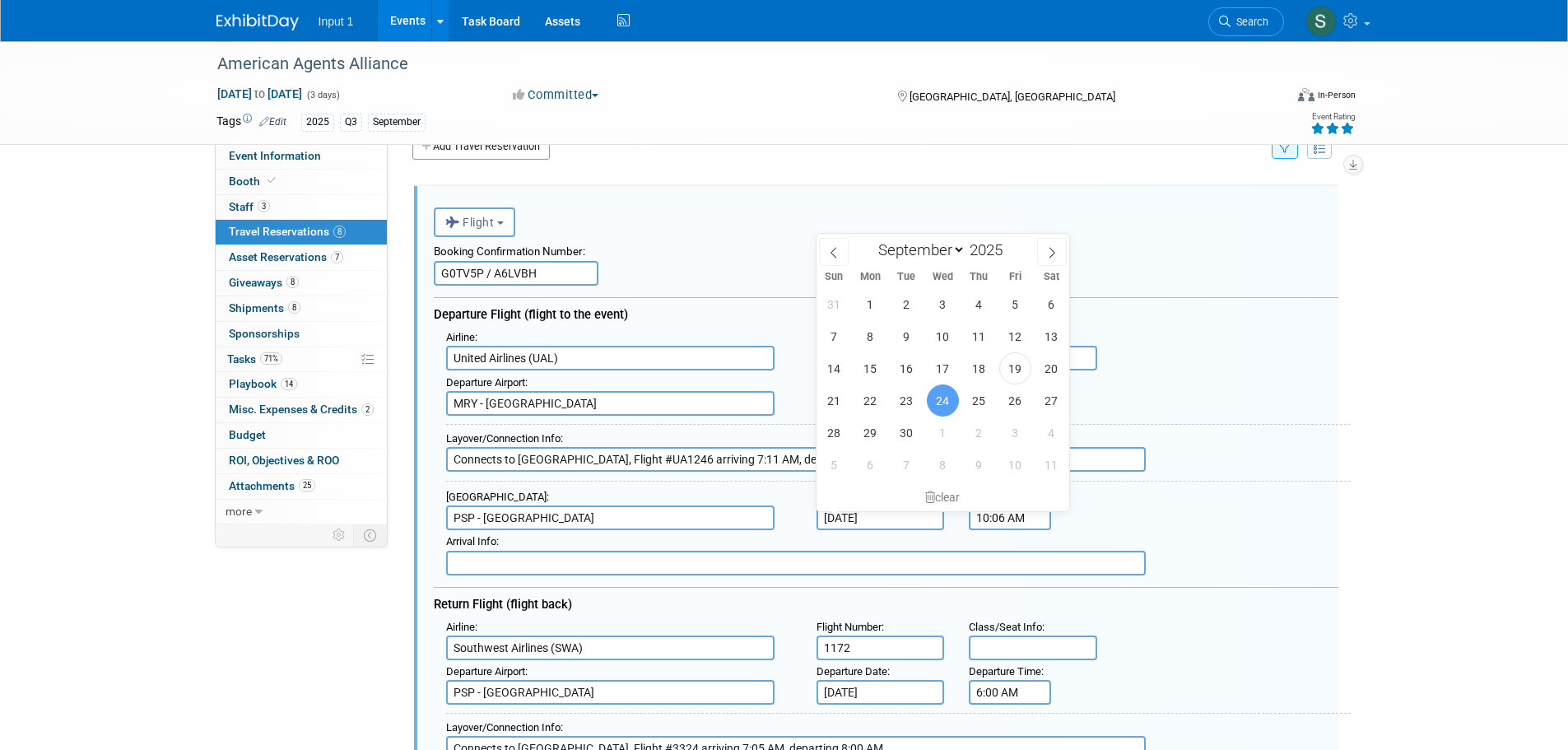
click at [895, 525] on input "[DATE]" at bounding box center [880, 518] width 128 height 25
click at [972, 395] on span "25" at bounding box center [979, 400] width 33 height 33
type input "[DATE]"
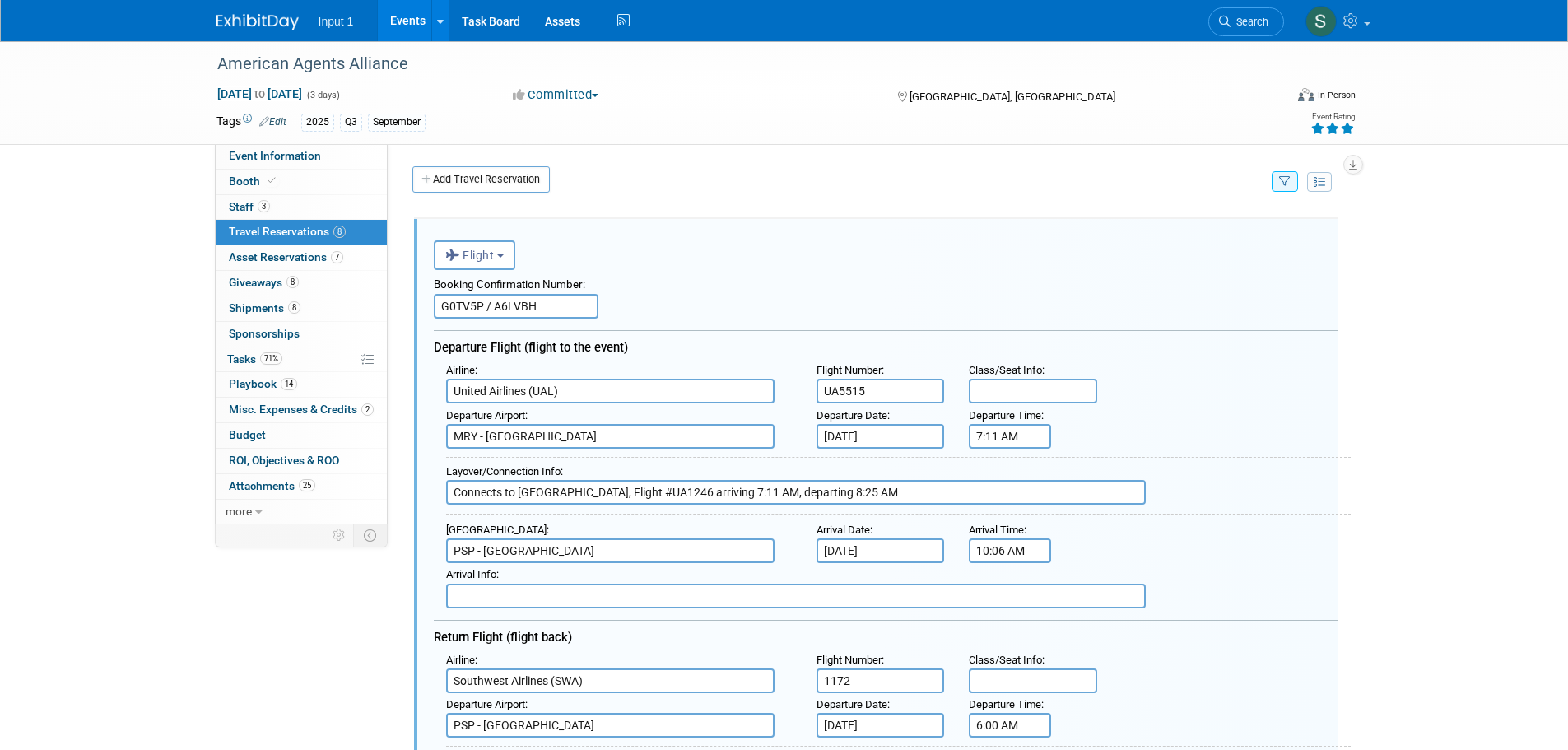
click at [1290, 184] on button "button" at bounding box center [1284, 181] width 26 height 20
click at [1193, 236] on select "-- Select Traveler -- All reservation with no one tagged [PERSON_NAME] Brothers…" at bounding box center [1182, 232] width 204 height 23
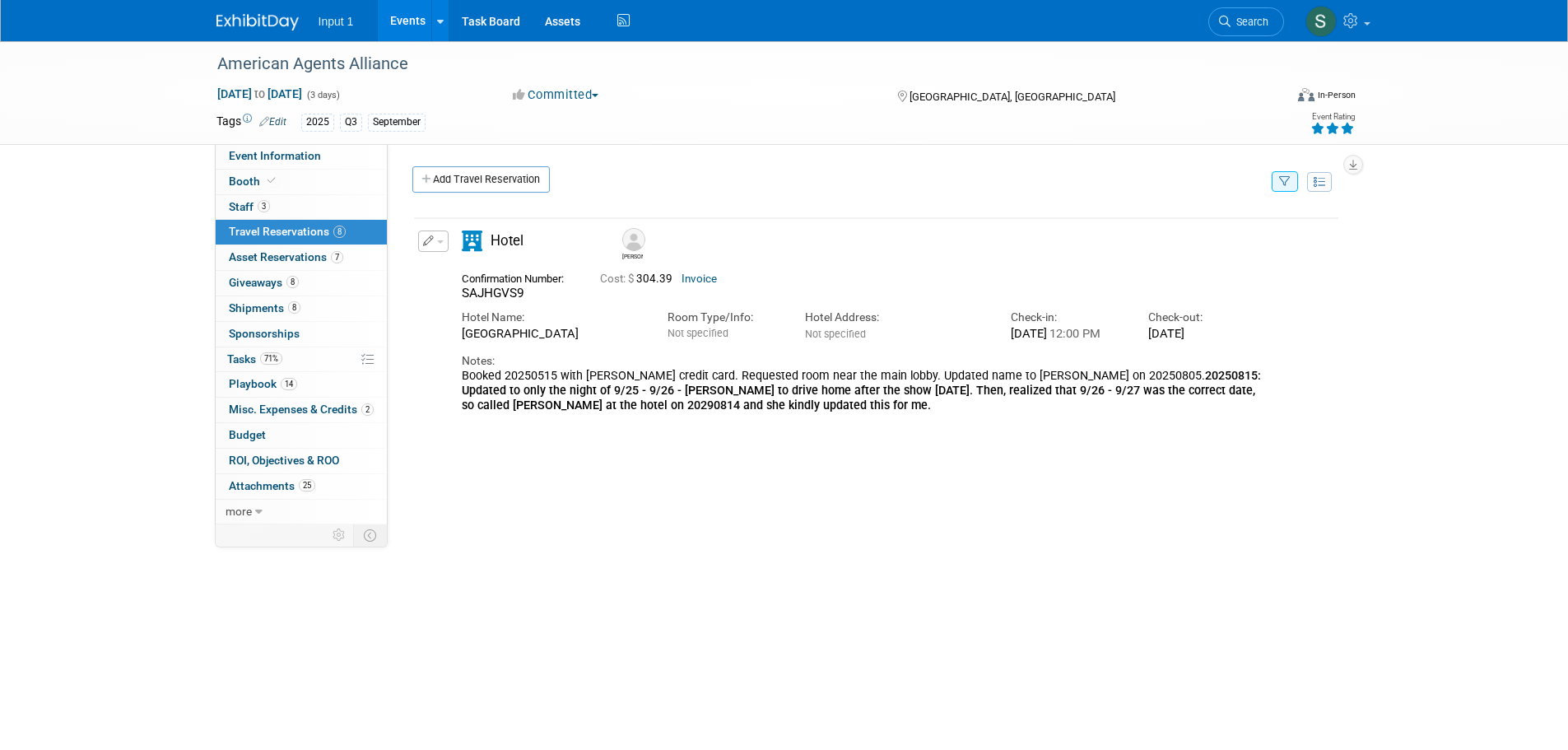
click at [437, 243] on span "button" at bounding box center [440, 241] width 7 height 3
click at [437, 273] on icon "button" at bounding box center [437, 270] width 13 height 11
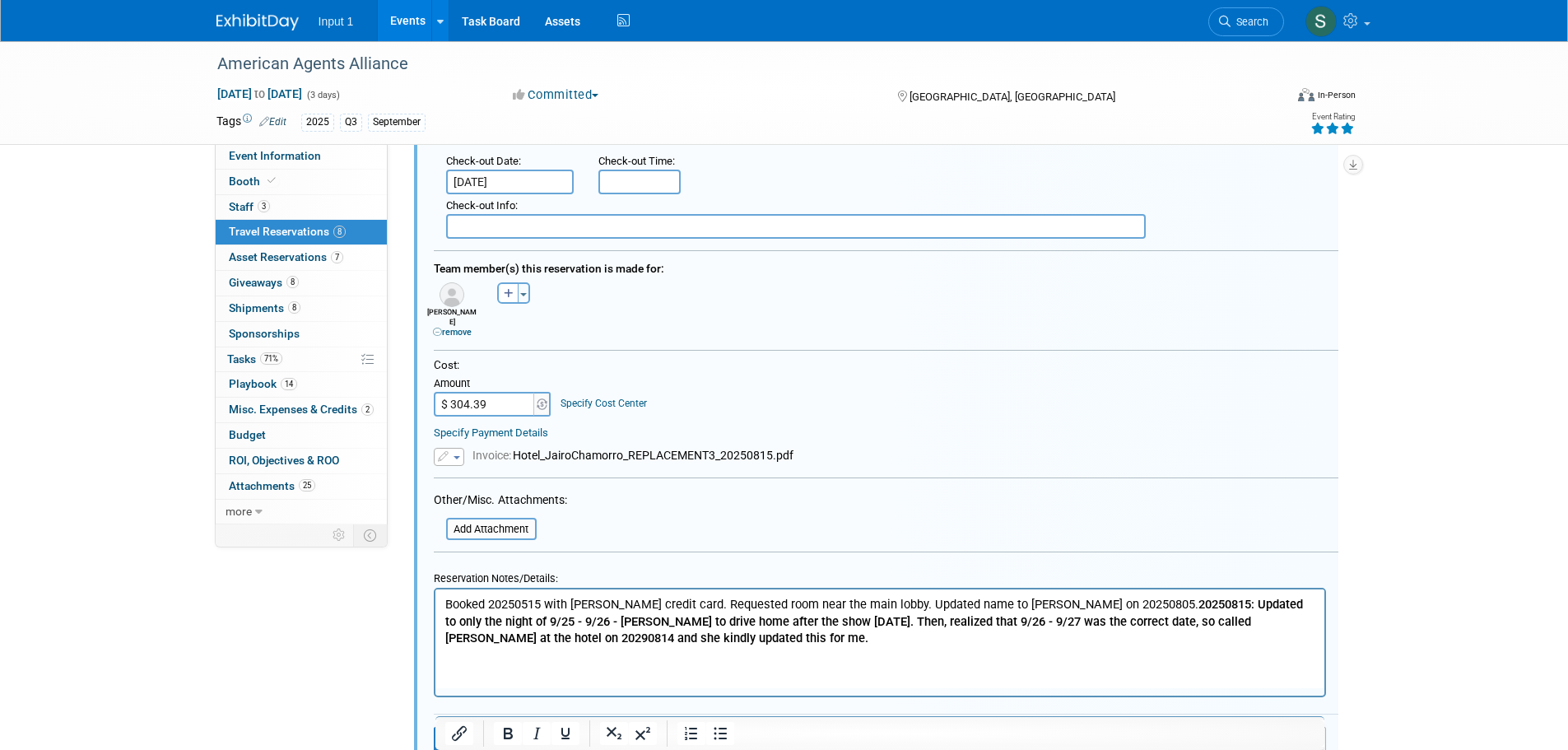
scroll to position [666, 0]
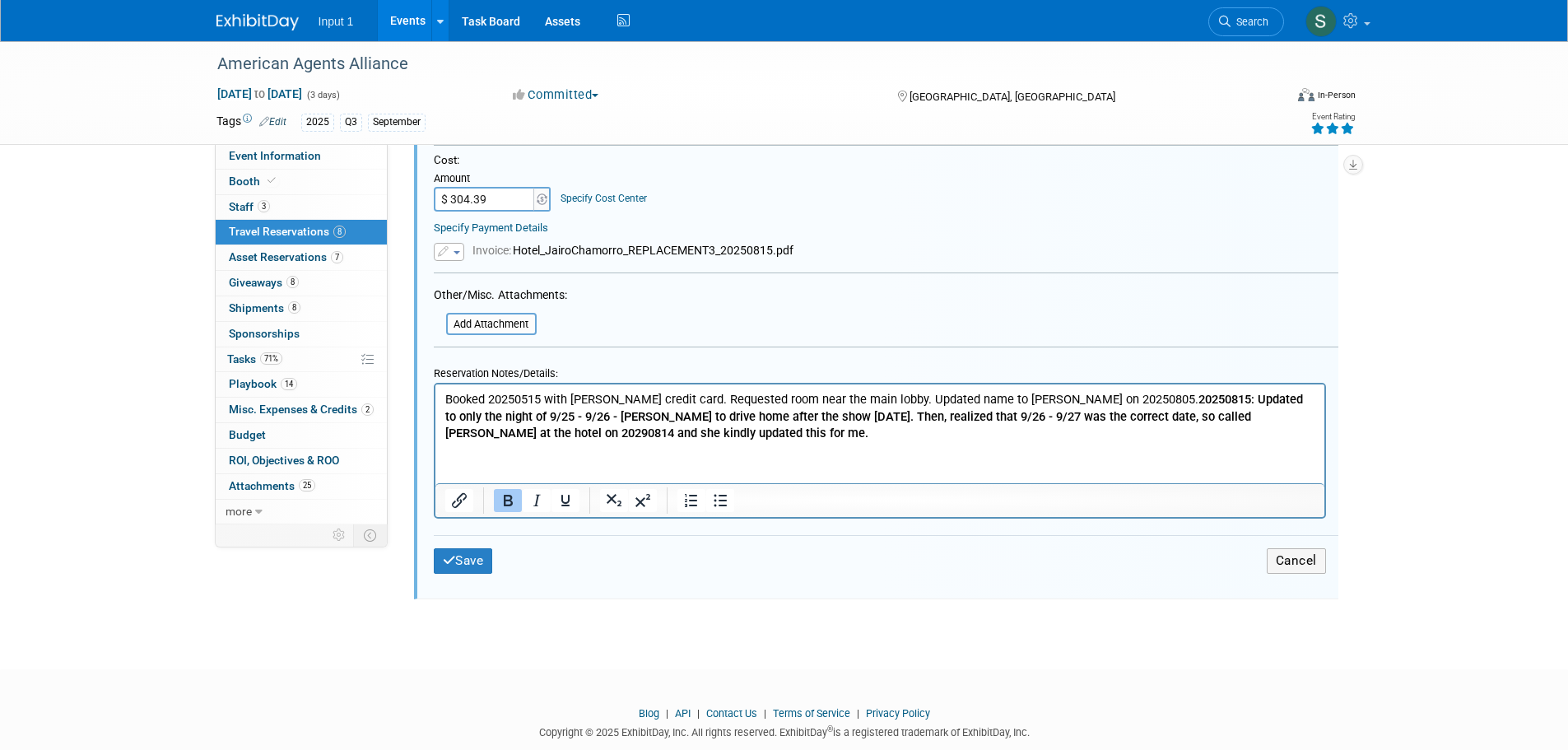
click at [744, 441] on p "Booked 20250515 with [PERSON_NAME] credit card. Requested room near the main lo…" at bounding box center [879, 415] width 870 height 51
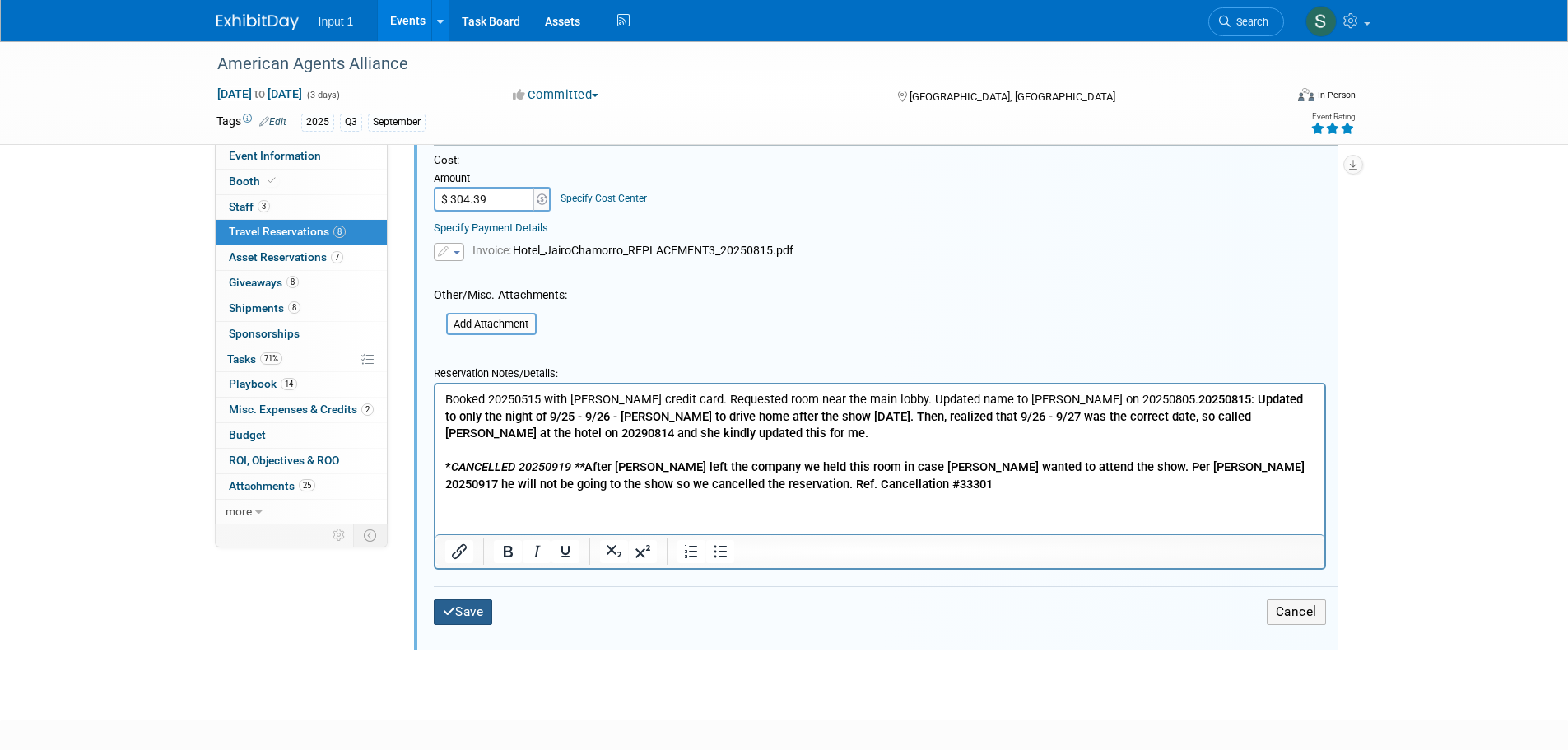
click at [460, 611] on button "Save" at bounding box center [464, 612] width 59 height 26
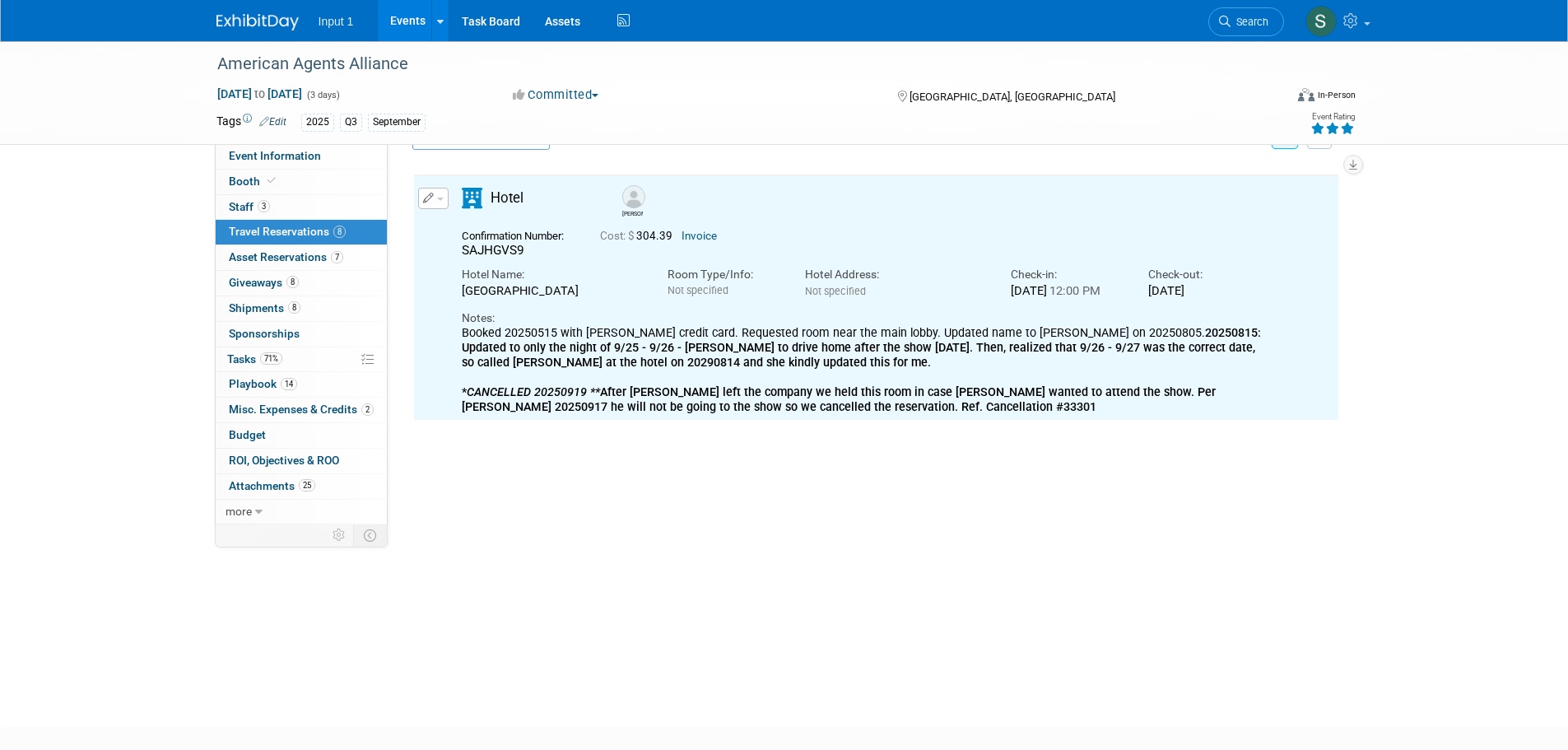
scroll to position [33, 0]
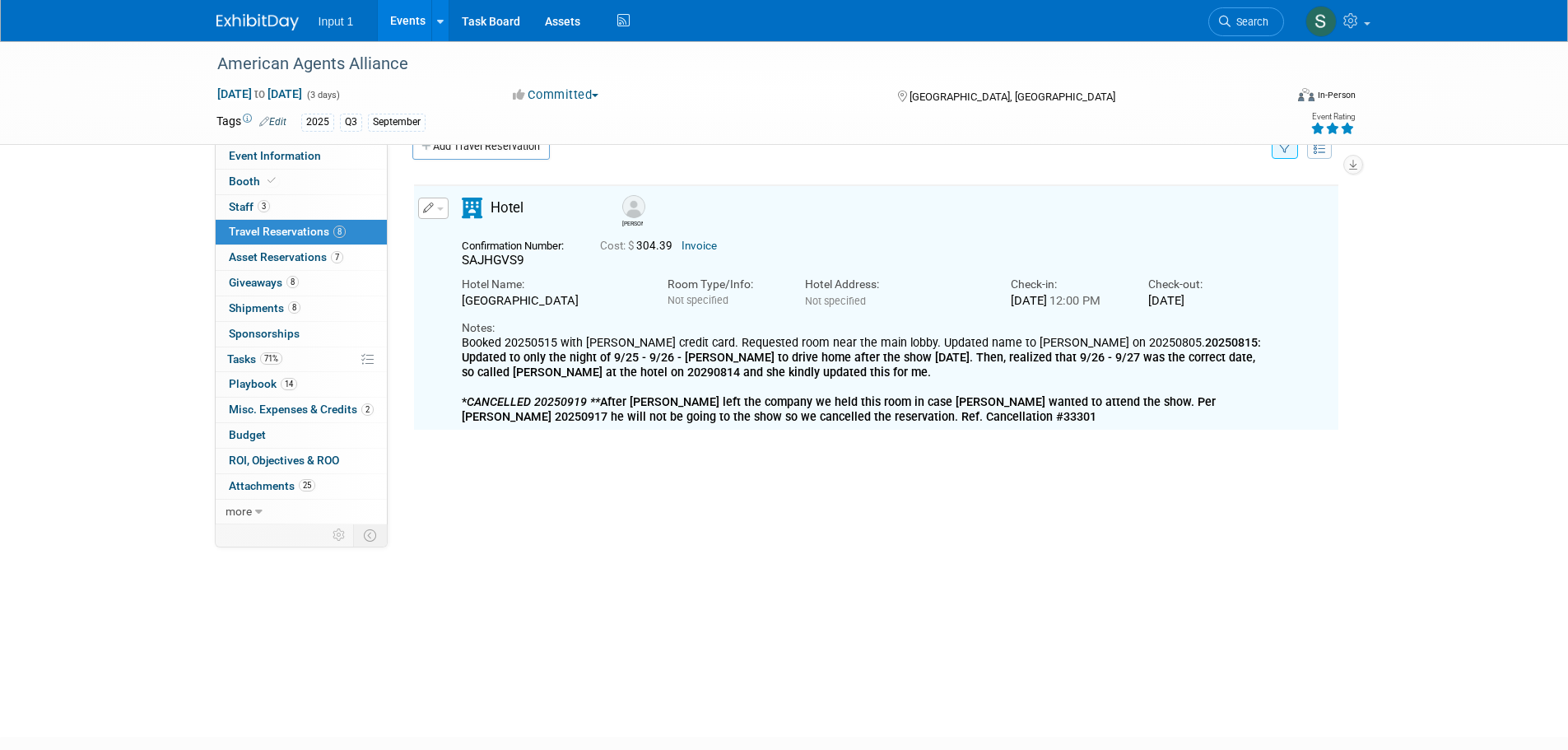
click at [440, 214] on button "button" at bounding box center [434, 208] width 31 height 21
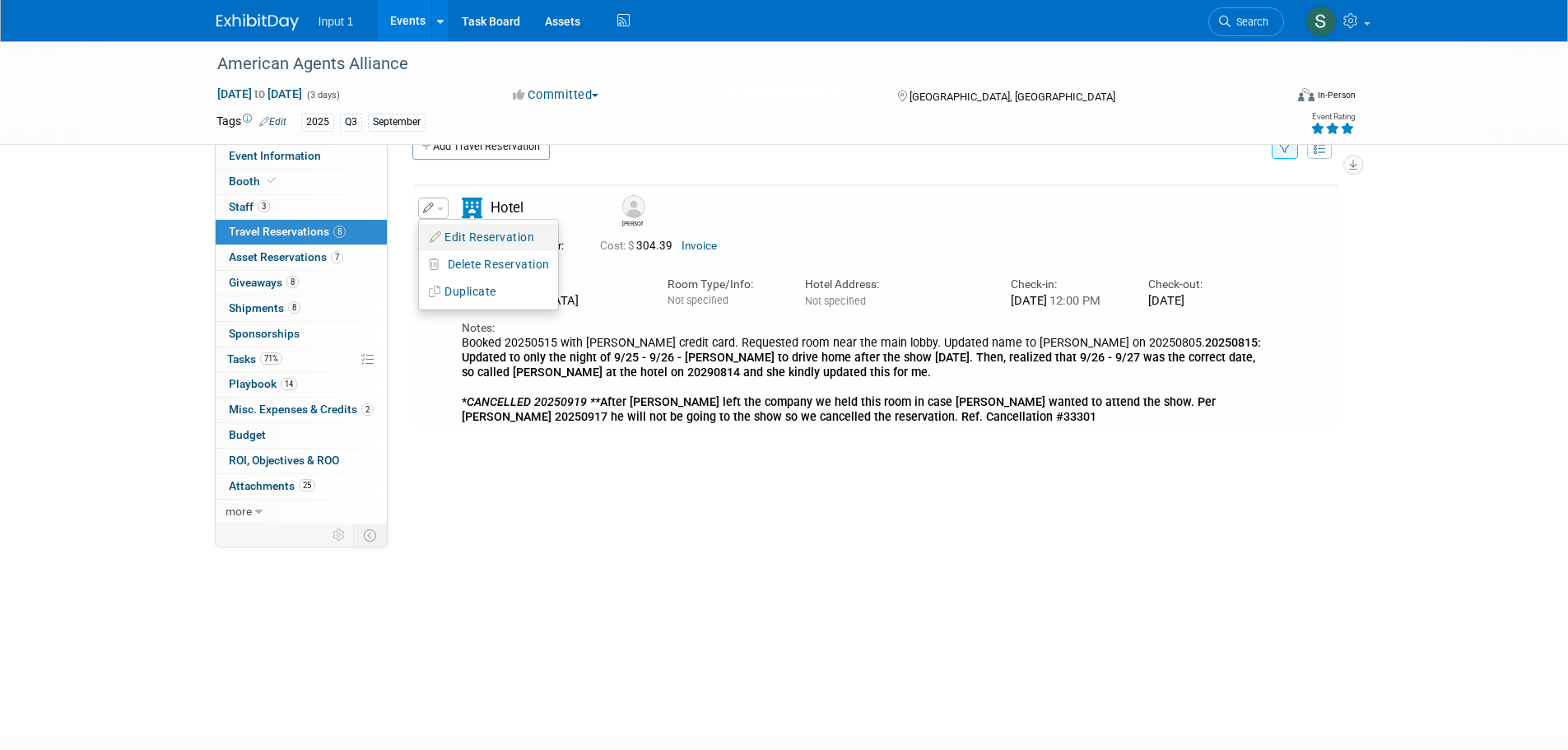
click at [454, 243] on button "Edit Reservation" at bounding box center [488, 237] width 139 height 24
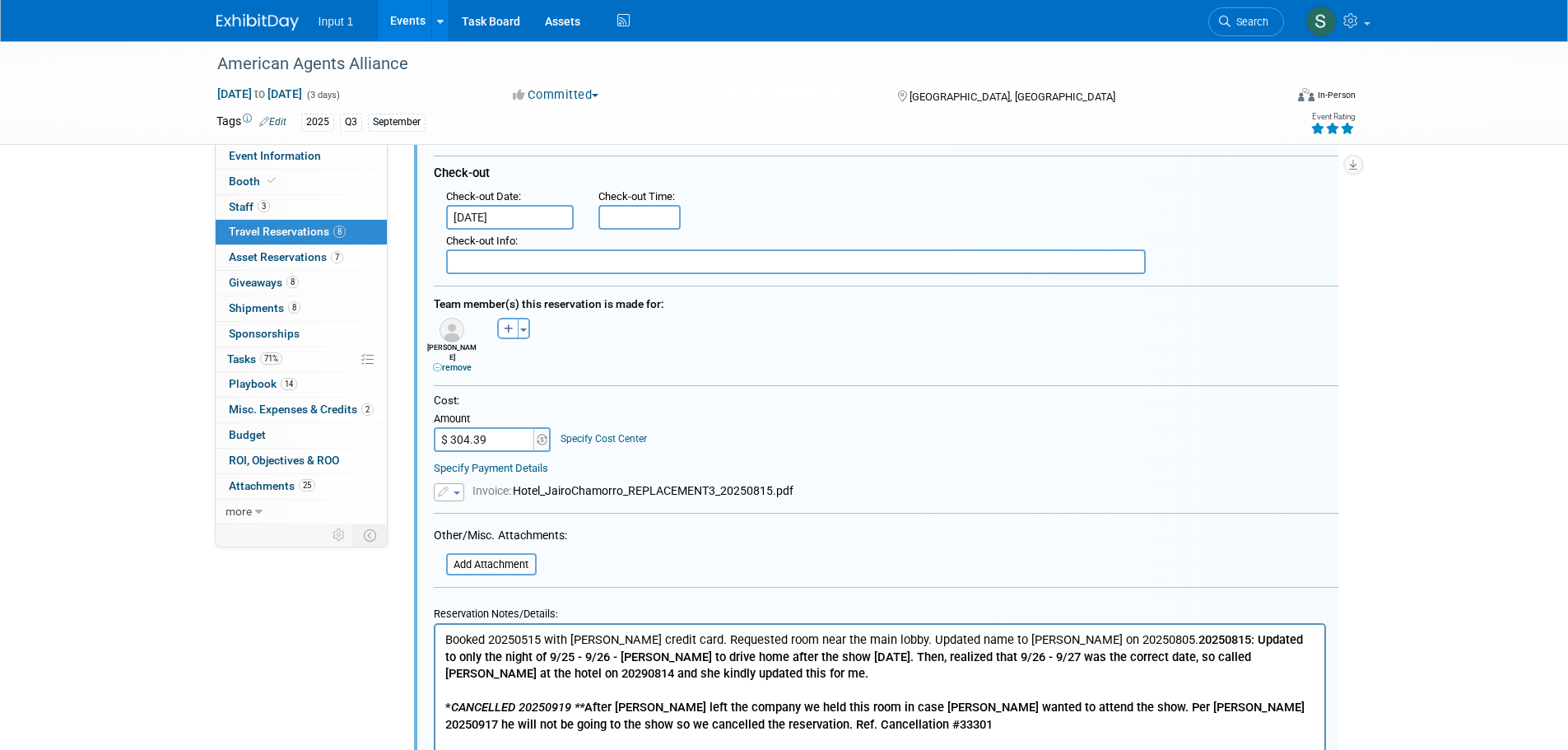
scroll to position [444, 0]
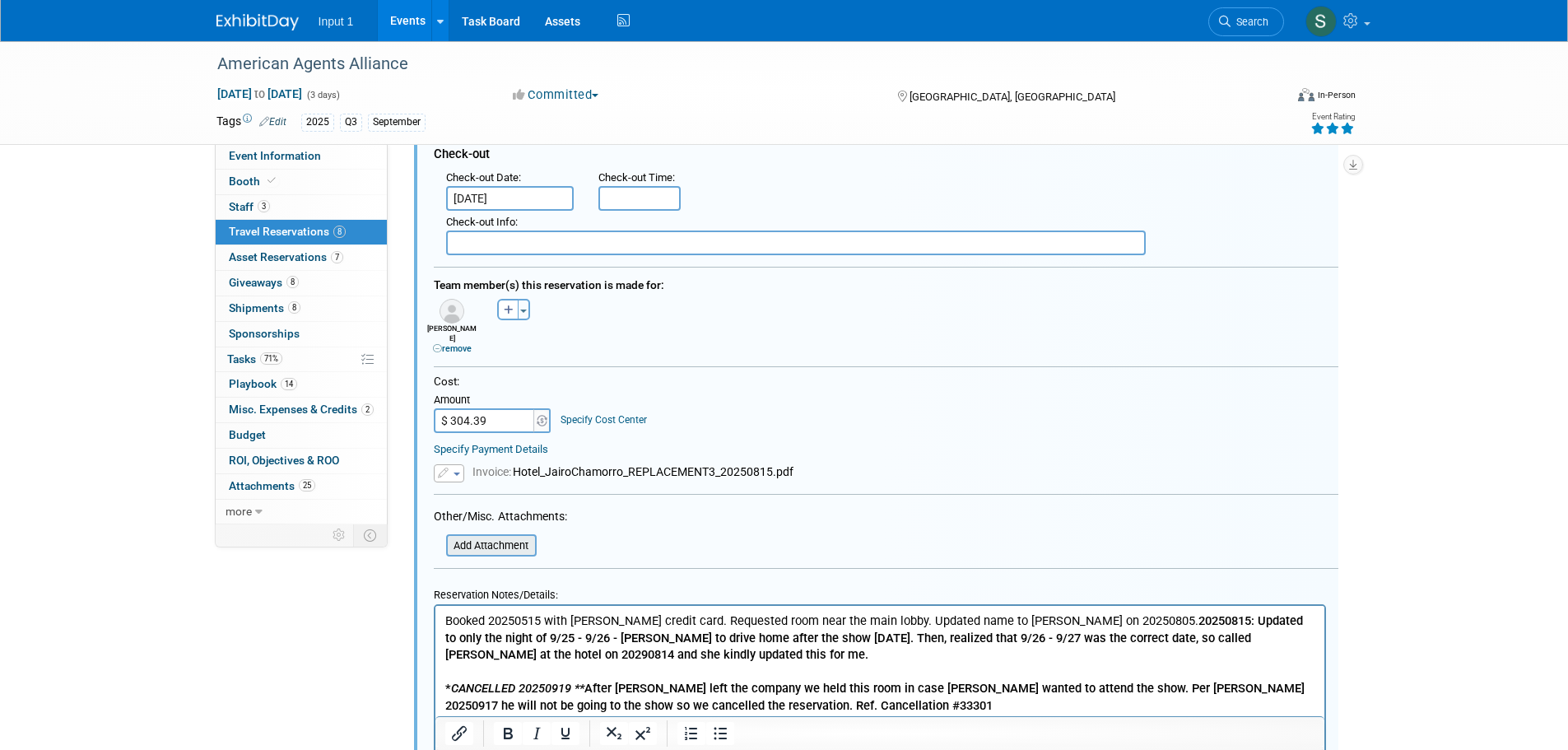
click at [500, 538] on input "file" at bounding box center [437, 545] width 196 height 19
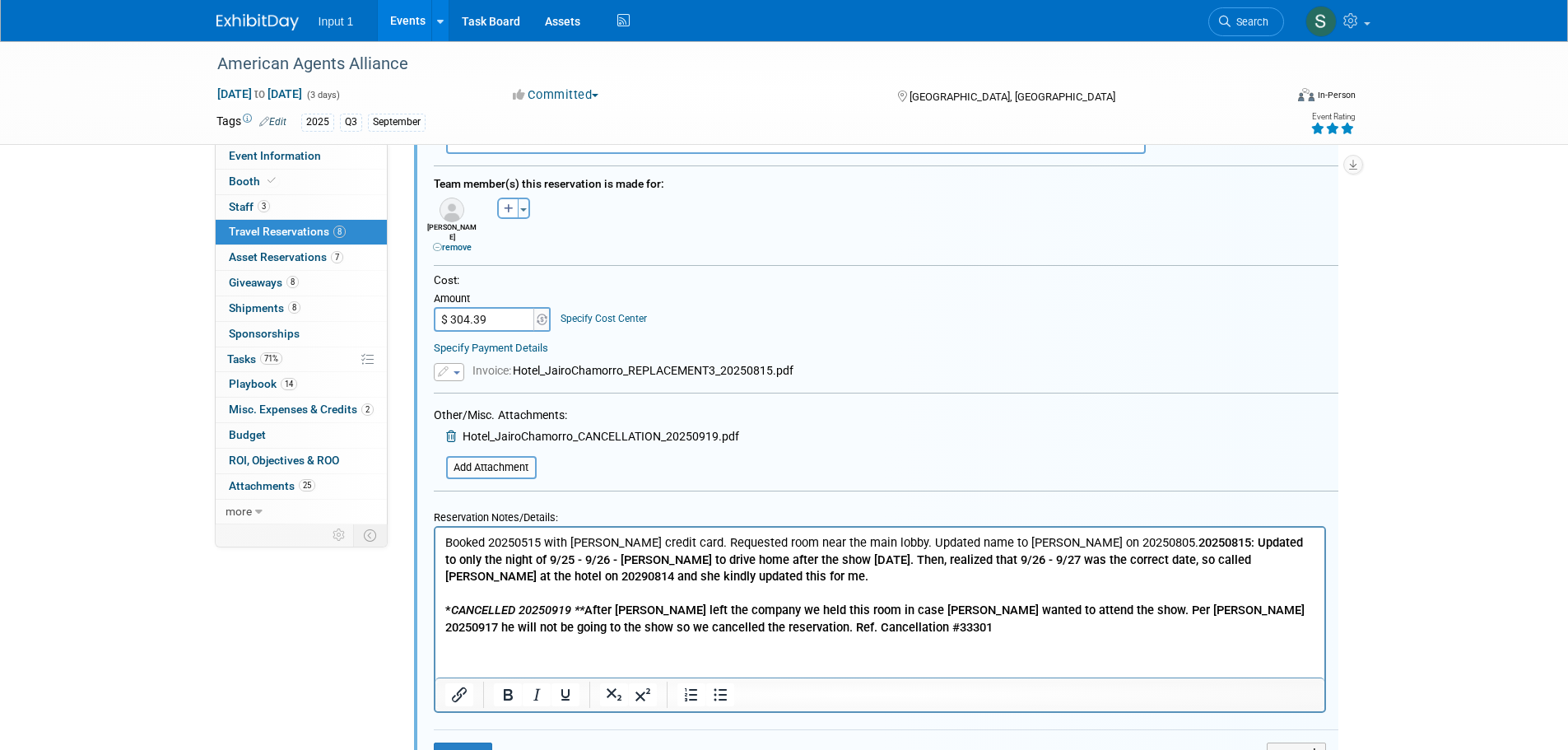
scroll to position [740, 0]
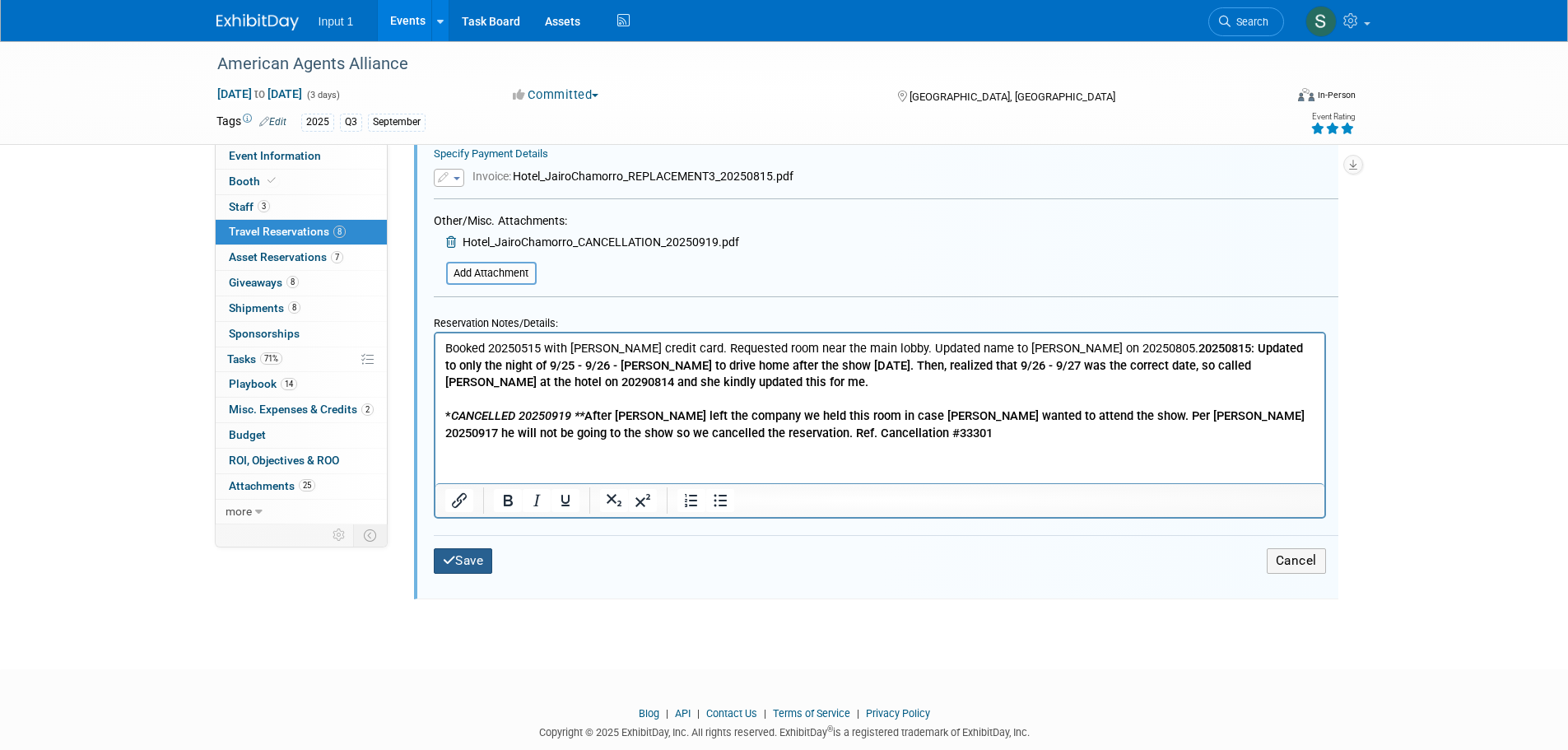
click at [459, 557] on button "Save" at bounding box center [464, 560] width 59 height 26
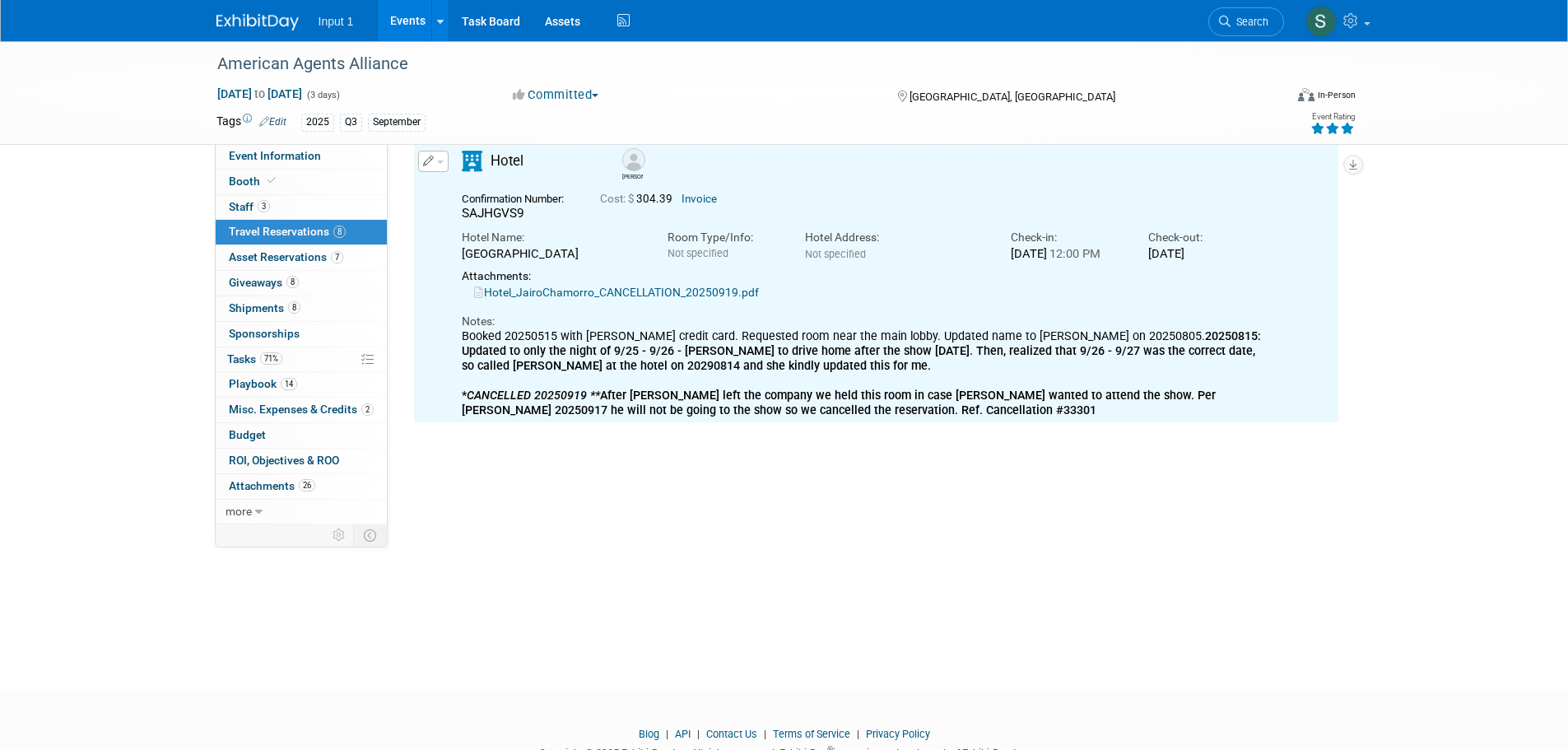
scroll to position [33, 0]
